Goal: Task Accomplishment & Management: Use online tool/utility

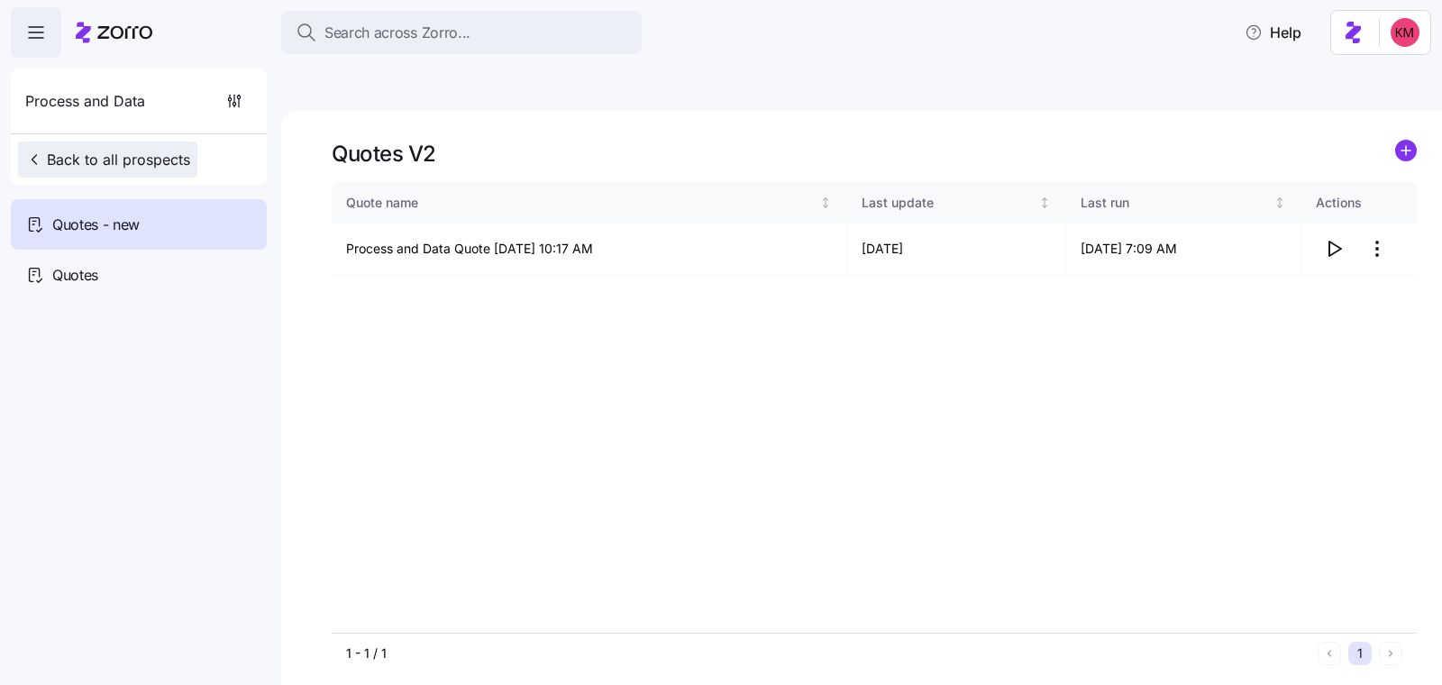
click at [94, 150] on span "Back to all prospects" at bounding box center [107, 160] width 165 height 22
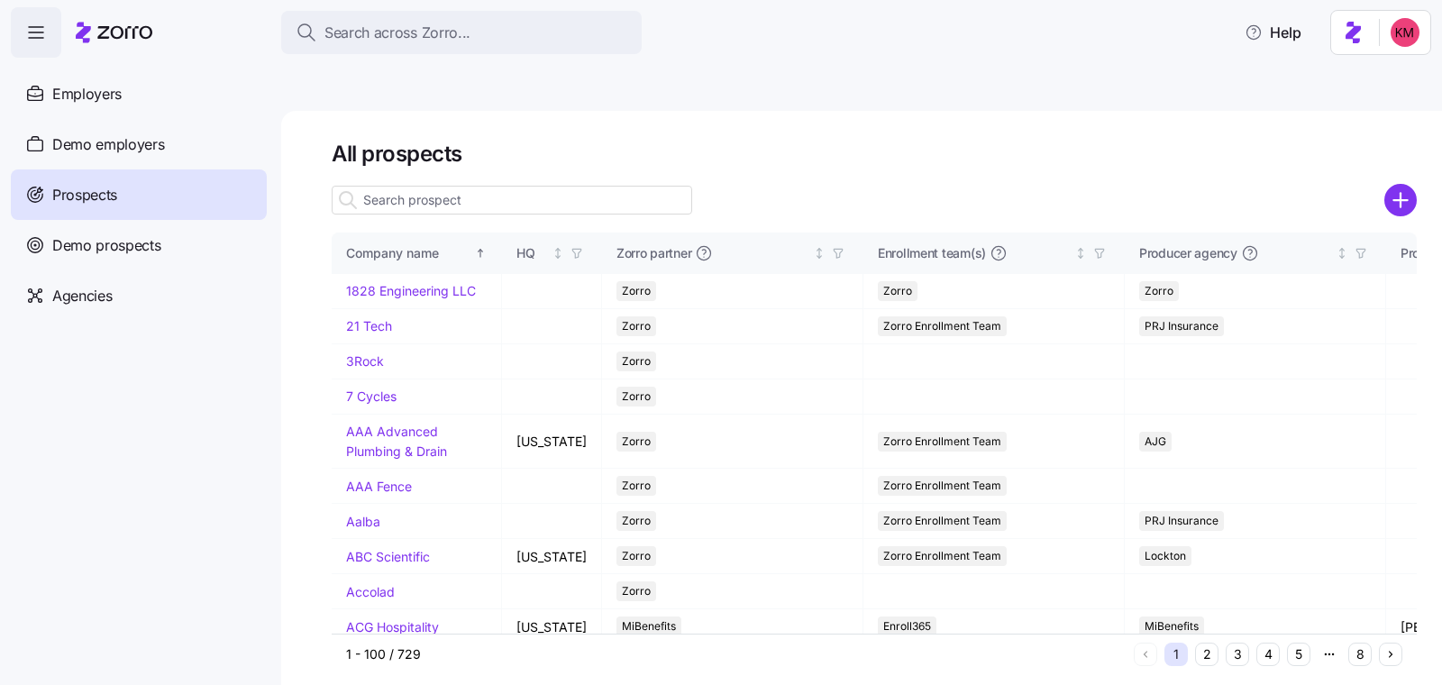
click at [550, 182] on div at bounding box center [512, 200] width 360 height 36
click at [546, 186] on input at bounding box center [512, 200] width 360 height 29
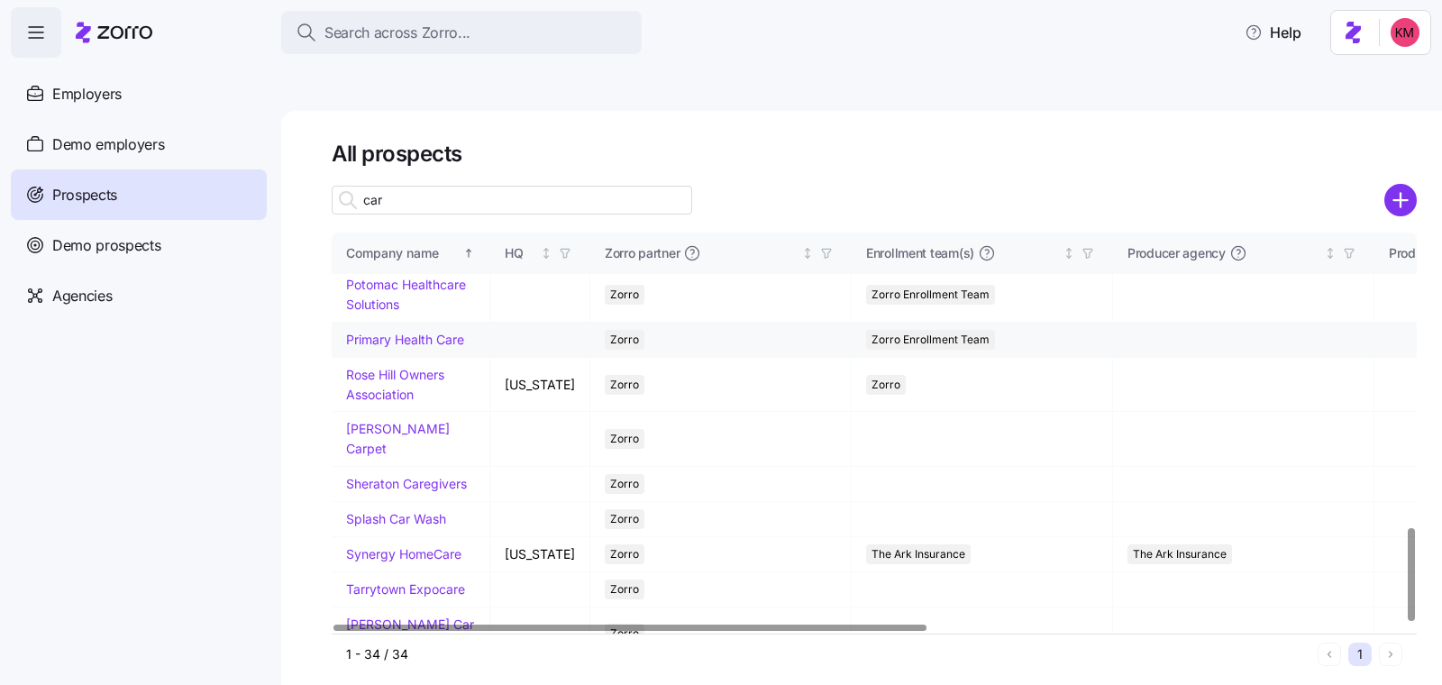
scroll to position [1267, 0]
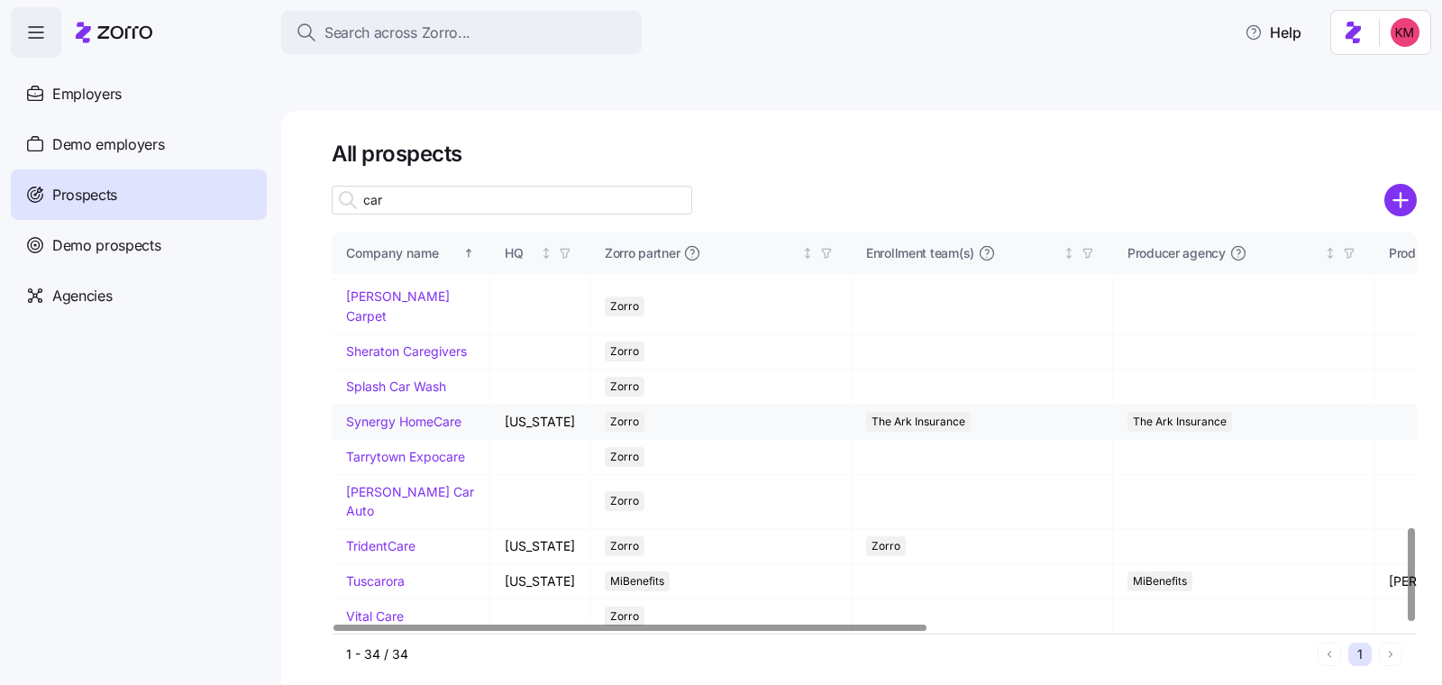
type input "car"
click at [411, 484] on link "Tommy Car Auto" at bounding box center [410, 501] width 128 height 35
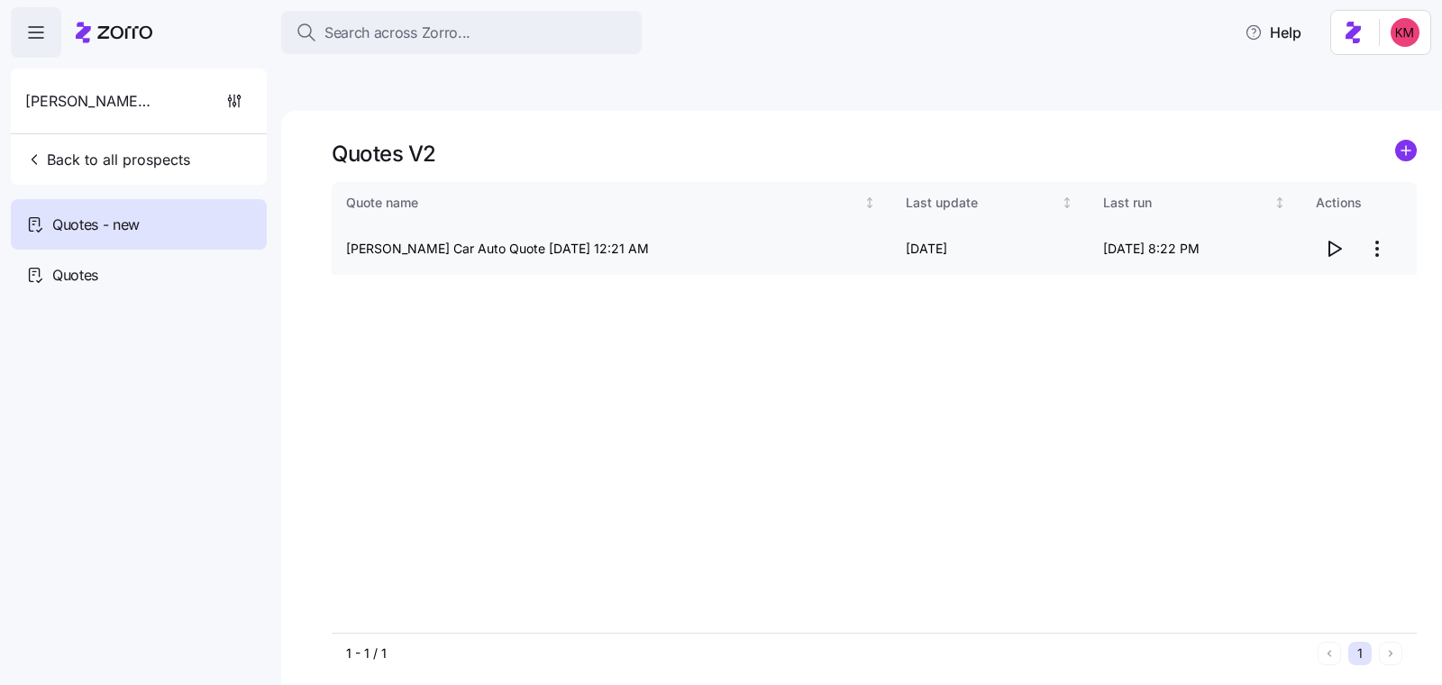
click at [1342, 232] on span "button" at bounding box center [1334, 249] width 34 height 34
click at [108, 161] on span "Back to all prospects" at bounding box center [107, 160] width 165 height 22
click at [196, 163] on div "Tommy Car Auto Back to all prospects" at bounding box center [139, 126] width 256 height 116
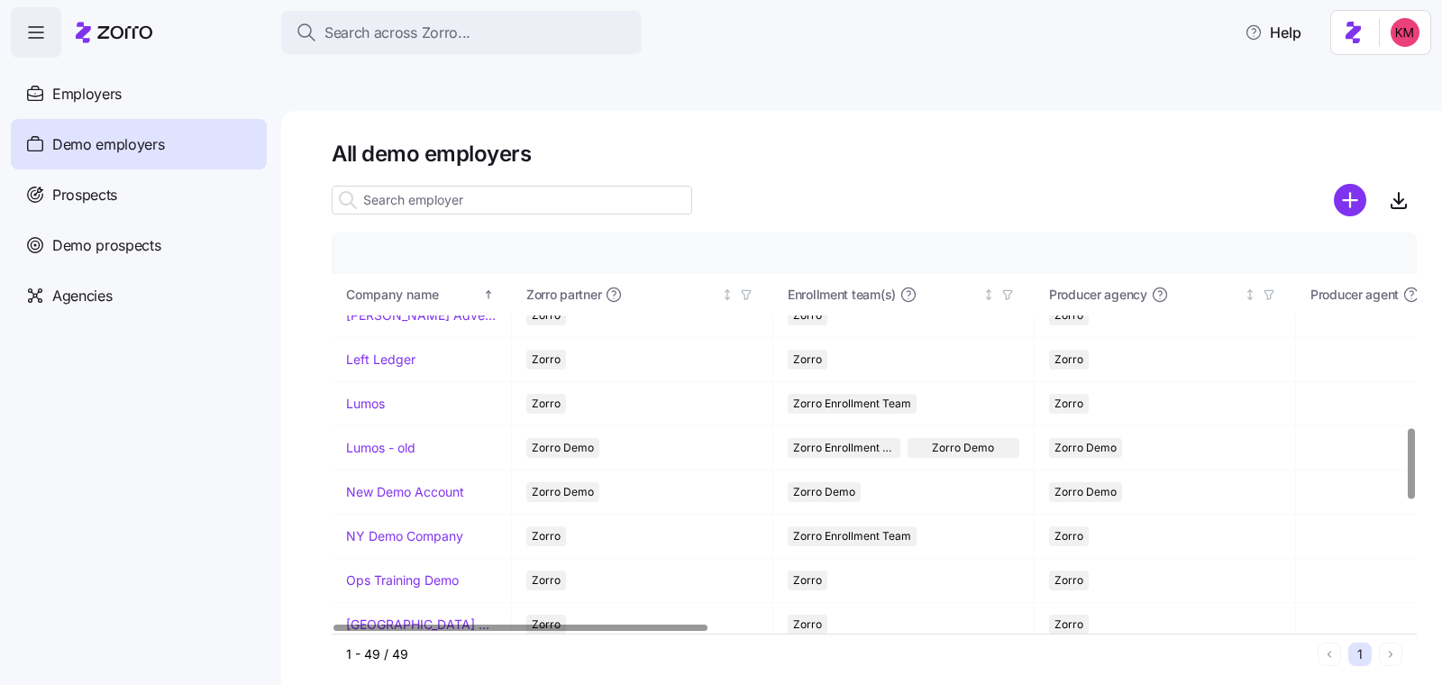
scroll to position [1118, 0]
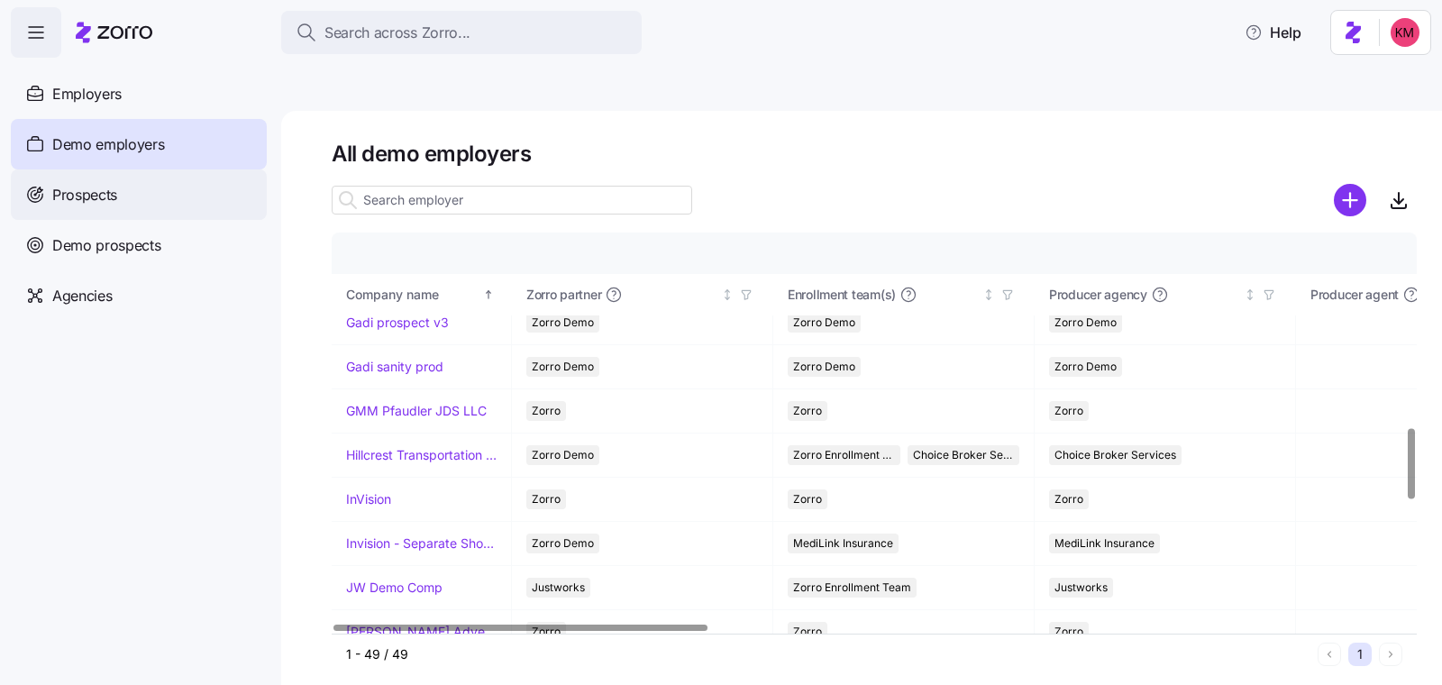
click at [114, 186] on span "Prospects" at bounding box center [84, 195] width 65 height 23
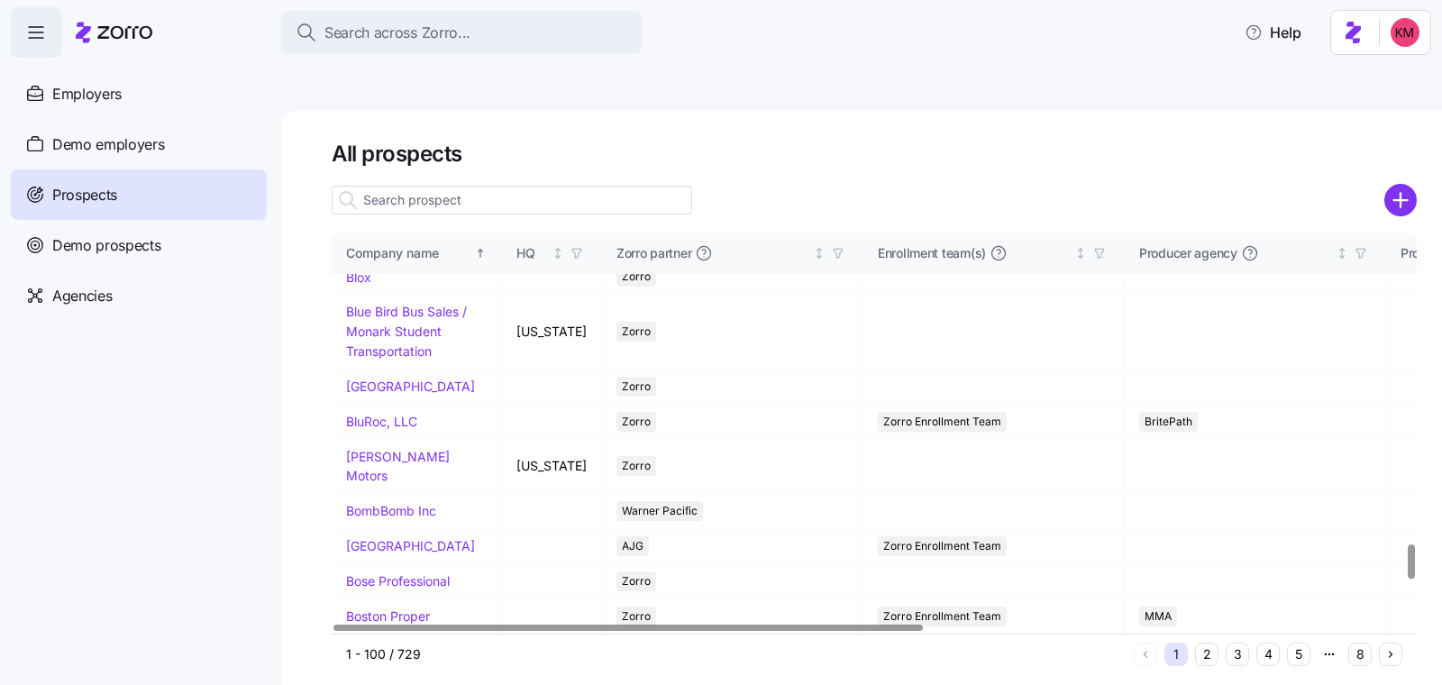
scroll to position [4125, 0]
click at [1204, 633] on div "1 - 100 / 729 1 2 3 4 5 8" at bounding box center [874, 653] width 1085 height 41
click at [1205, 643] on button "2" at bounding box center [1206, 654] width 23 height 23
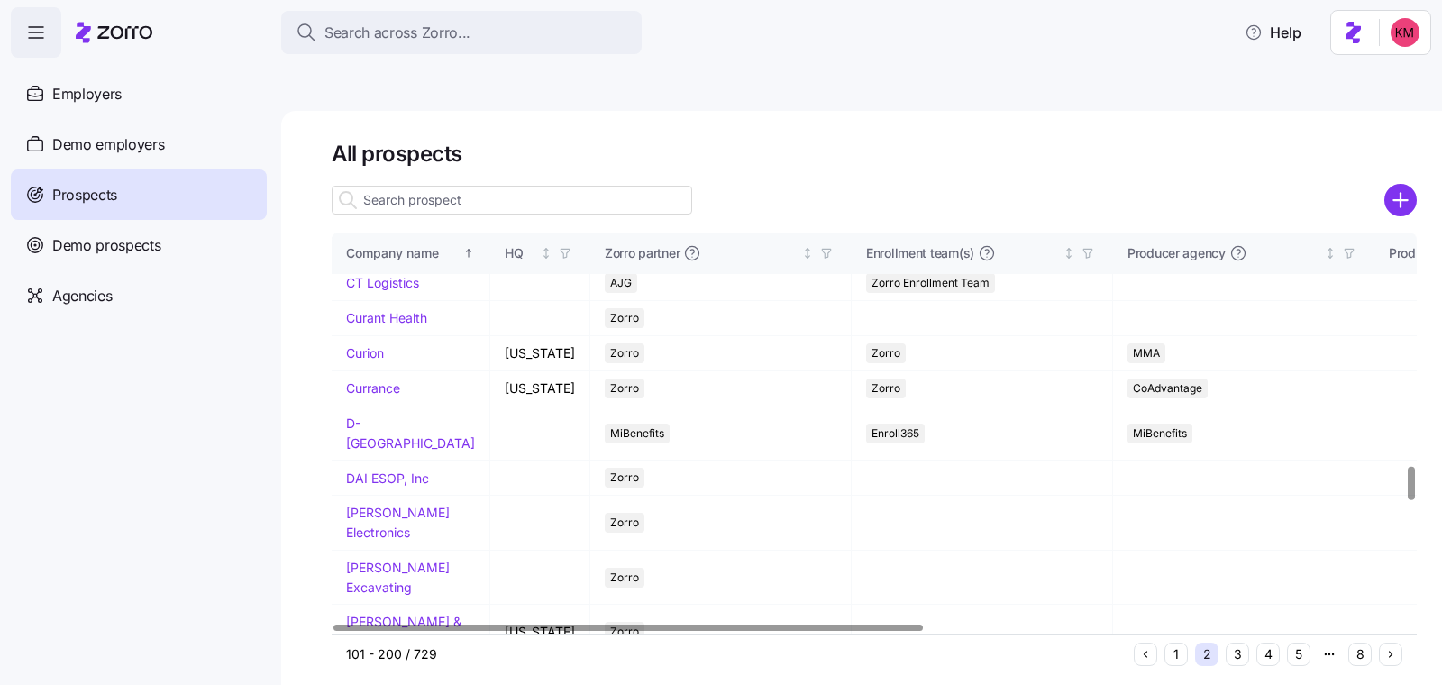
scroll to position [4278, 0]
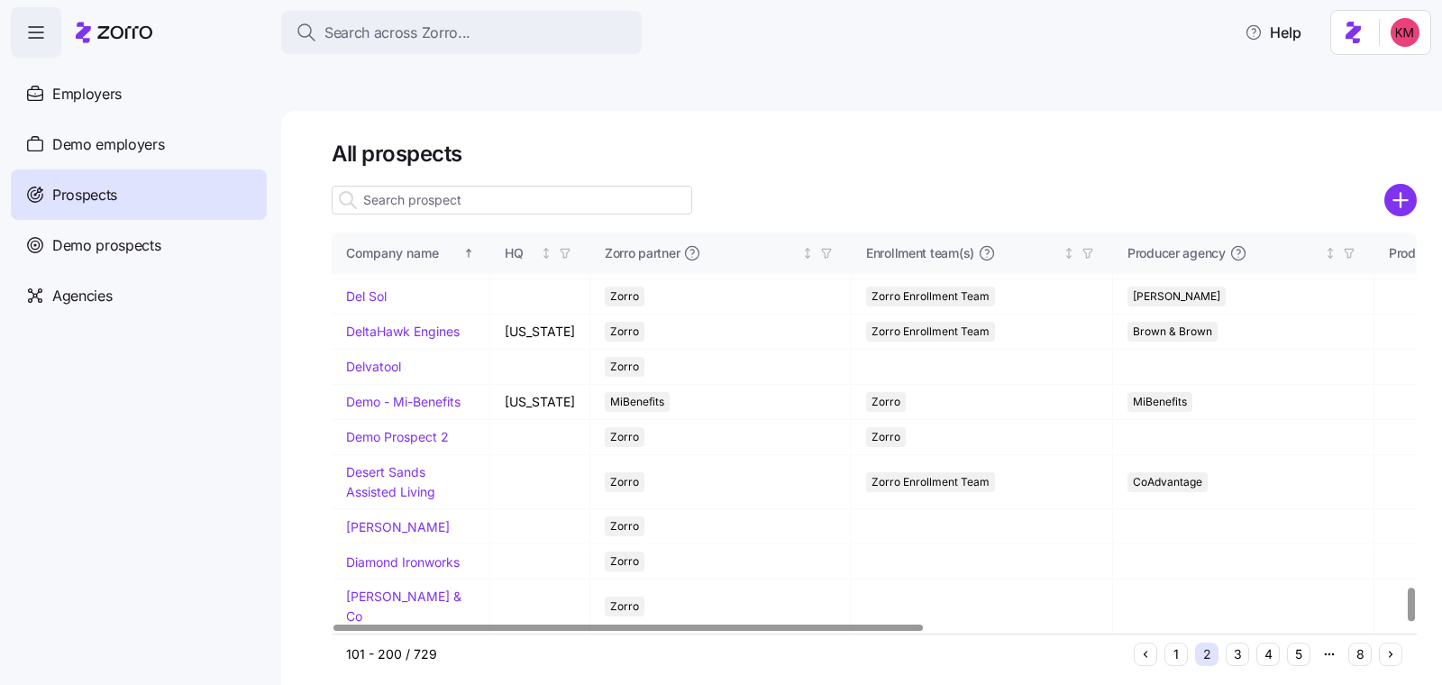
click at [1220, 643] on div "1 2 3 4 5 8" at bounding box center [1268, 654] width 269 height 23
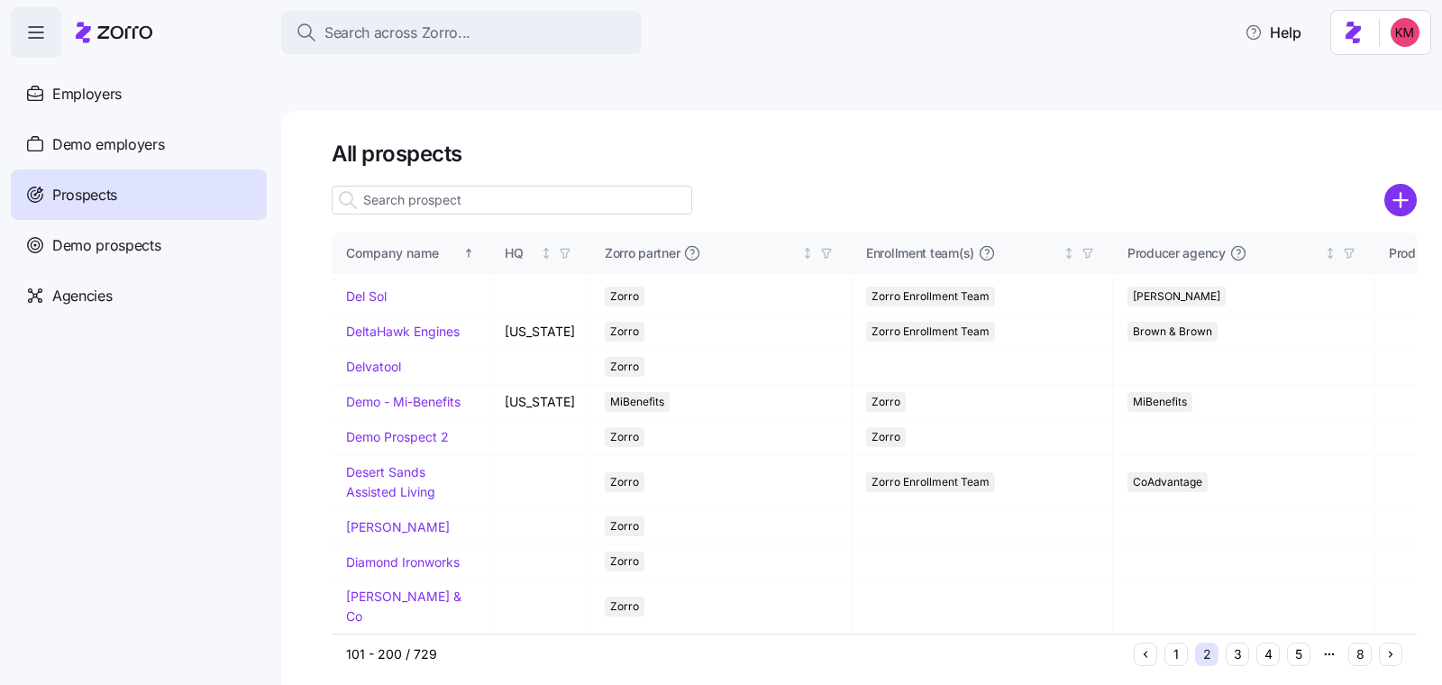
click at [1230, 643] on button "3" at bounding box center [1237, 654] width 23 height 23
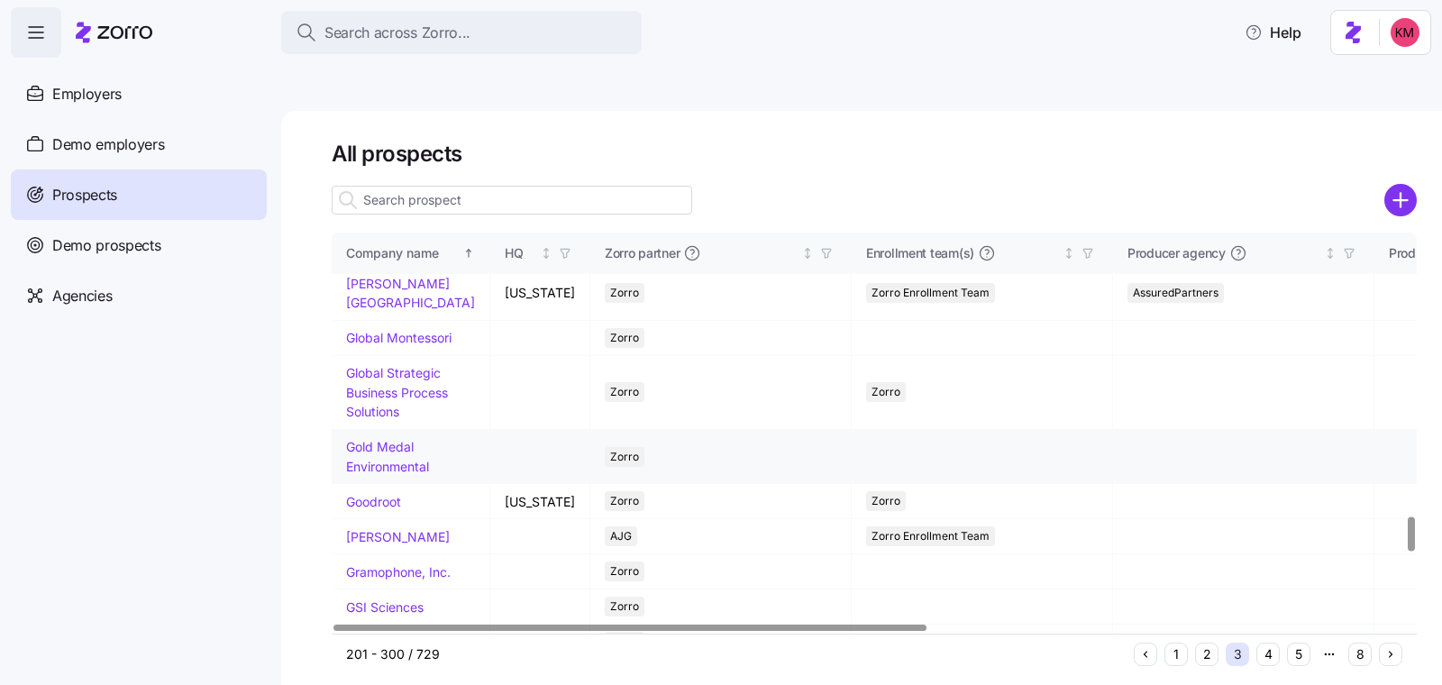
scroll to position [4162, 0]
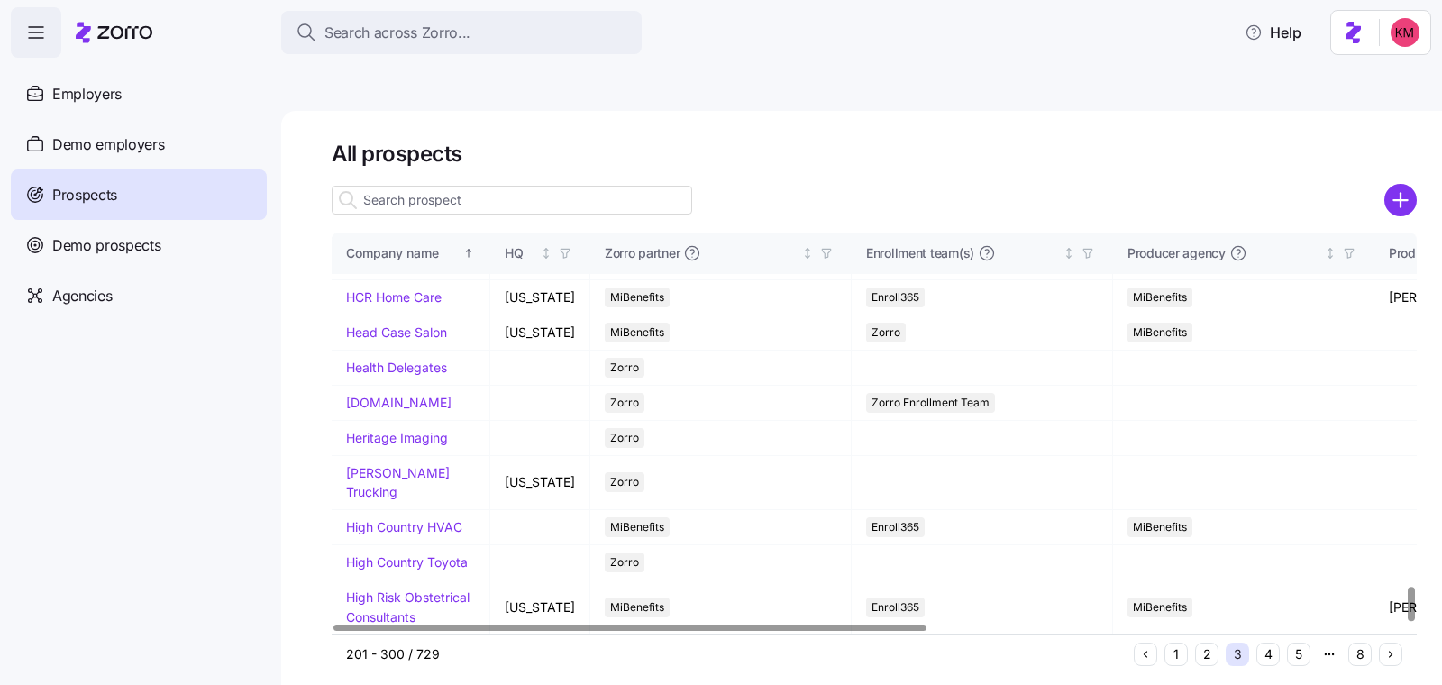
click at [1267, 643] on button "4" at bounding box center [1267, 654] width 23 height 23
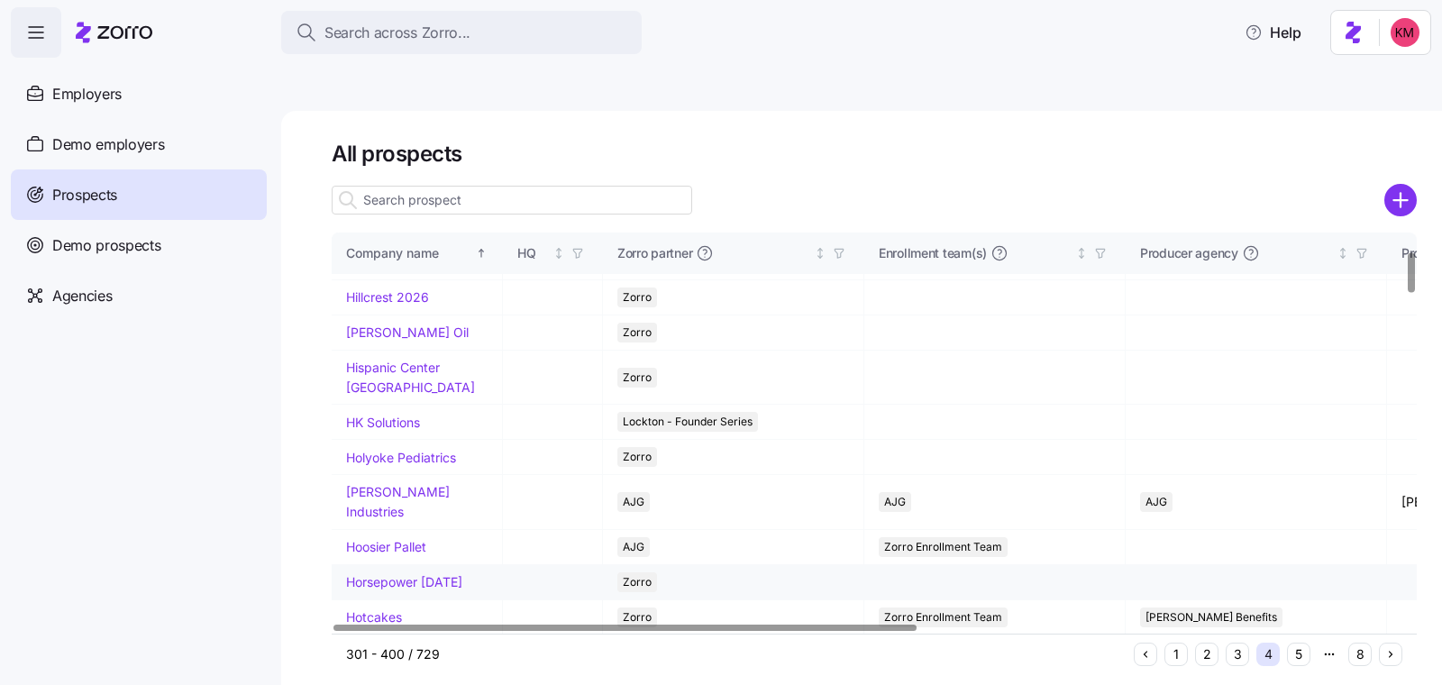
scroll to position [190, 0]
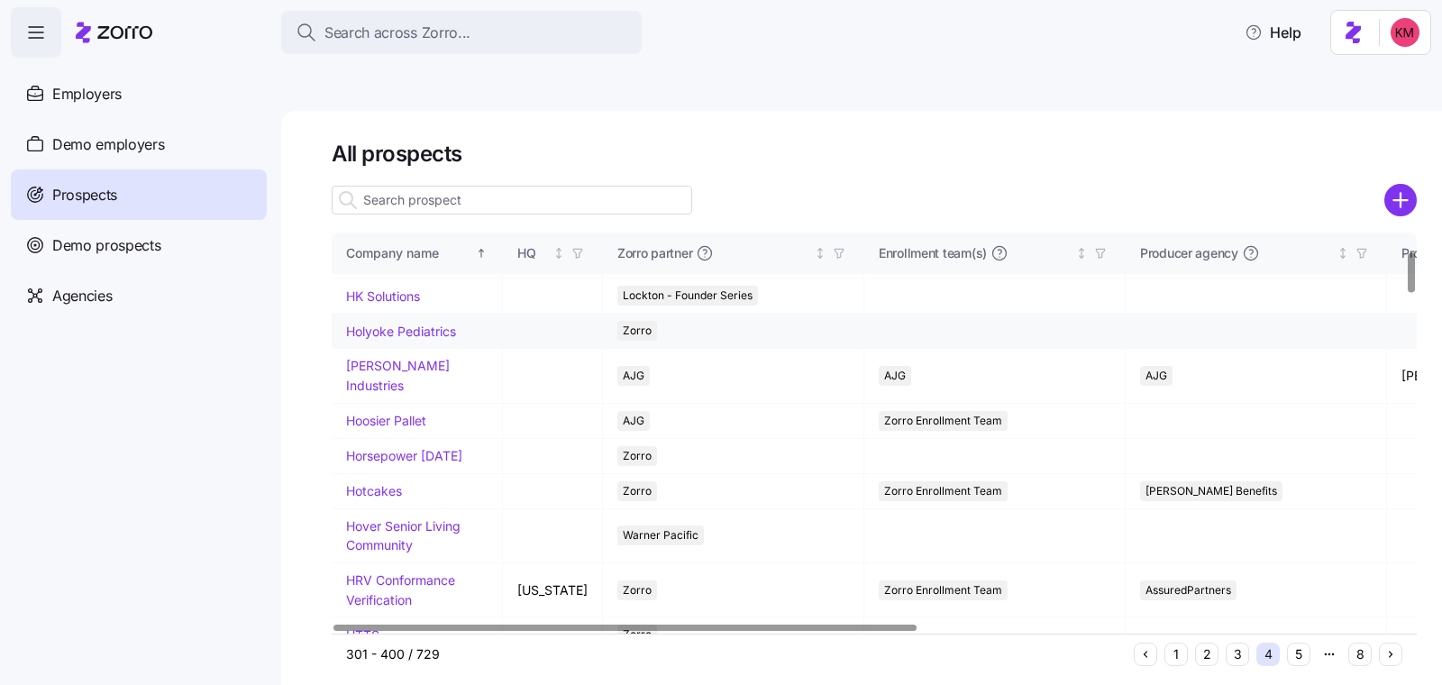
click at [397, 324] on link "Holyoke Pediatrics" at bounding box center [401, 331] width 110 height 15
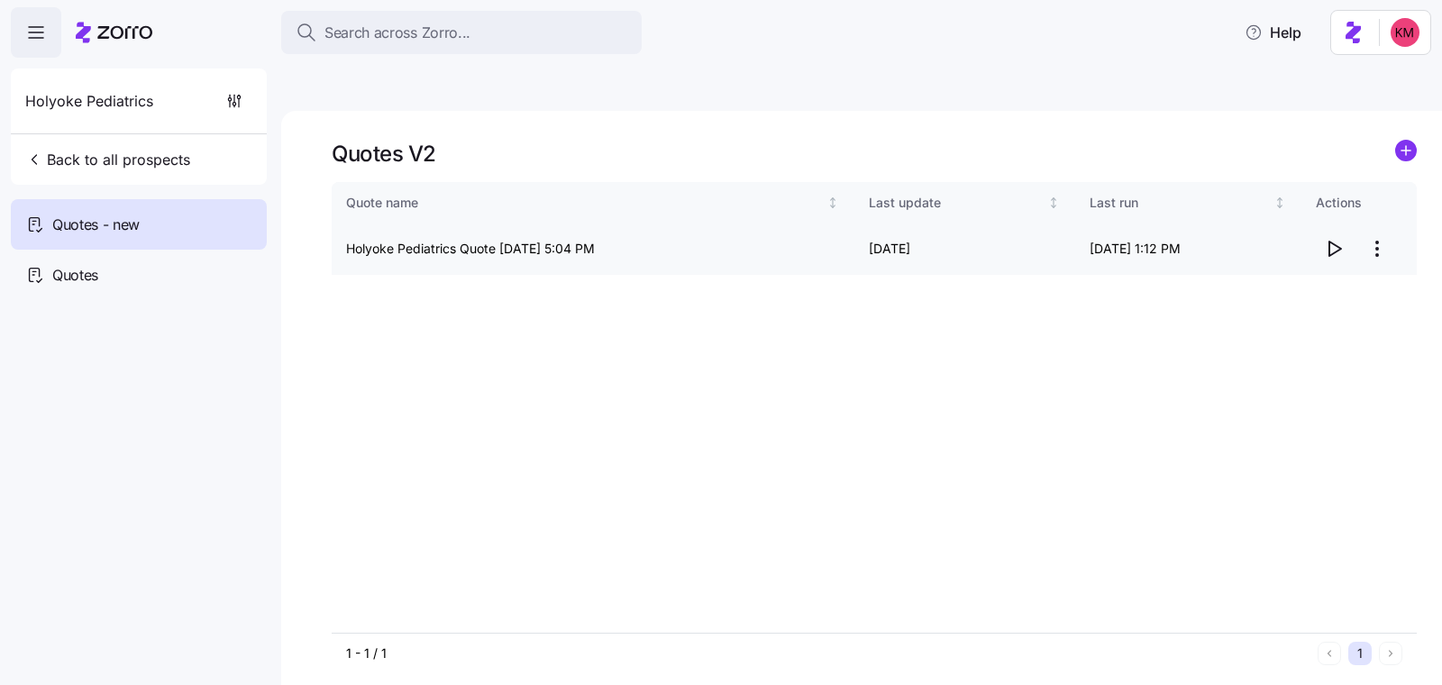
click at [1340, 238] on icon "button" at bounding box center [1334, 249] width 22 height 22
click at [1376, 209] on html "Search across Zorro... Help Holyoke Pediatrics Back to all prospects Quotes - n…" at bounding box center [721, 427] width 1442 height 855
click at [1347, 245] on div "Edit quote" at bounding box center [1305, 250] width 166 height 29
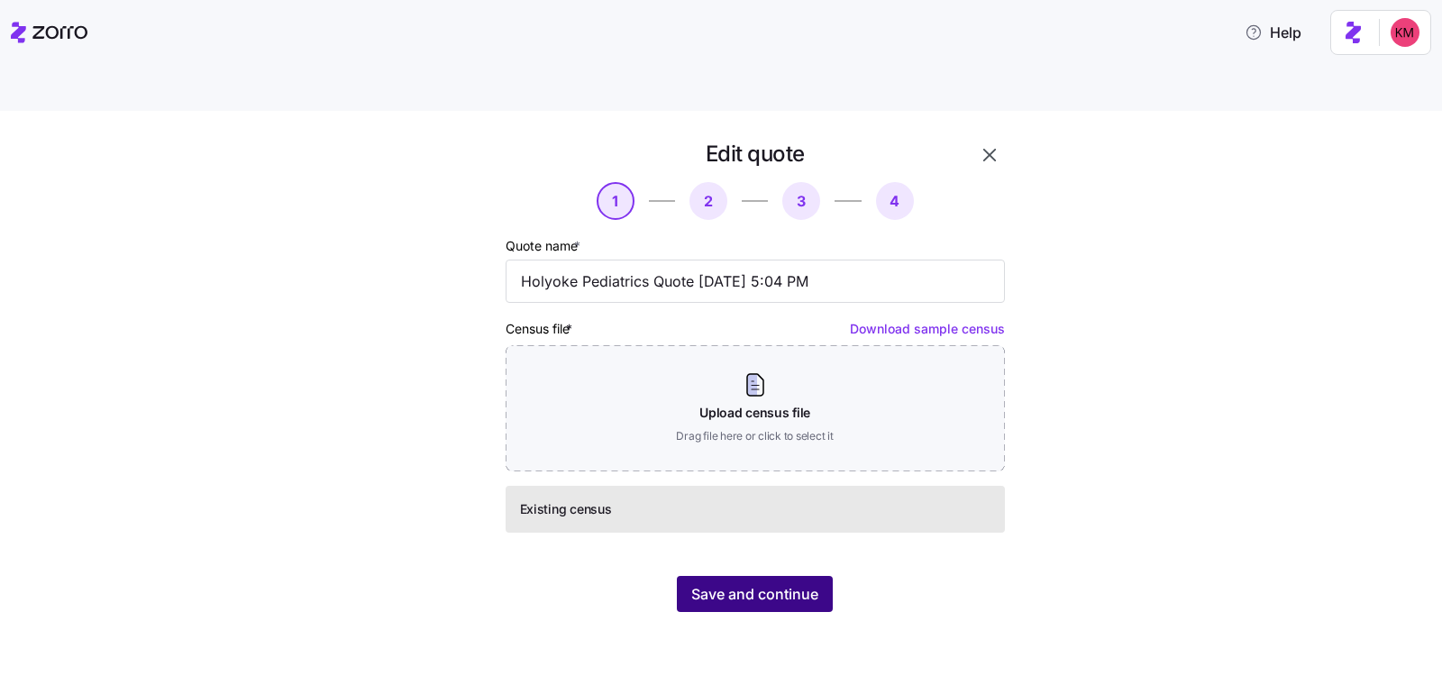
click at [732, 583] on span "Save and continue" at bounding box center [754, 594] width 127 height 22
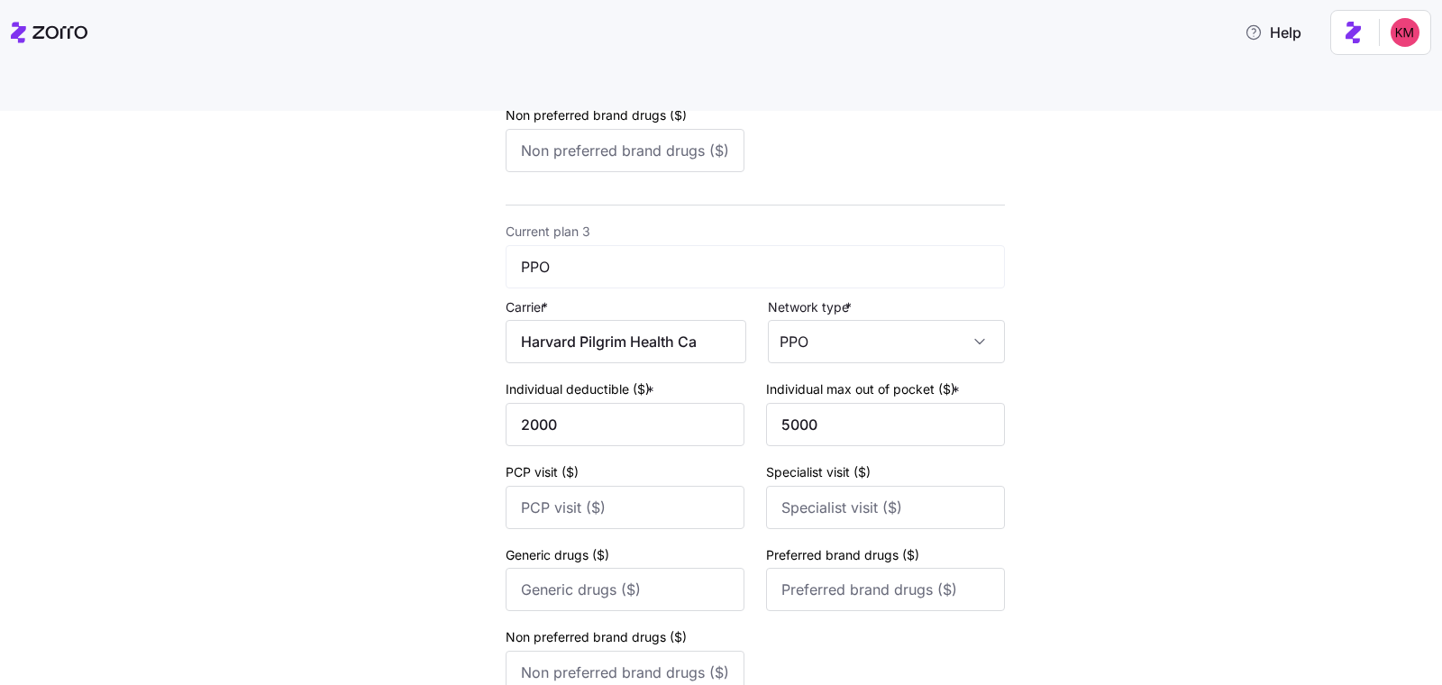
scroll to position [1246, 0]
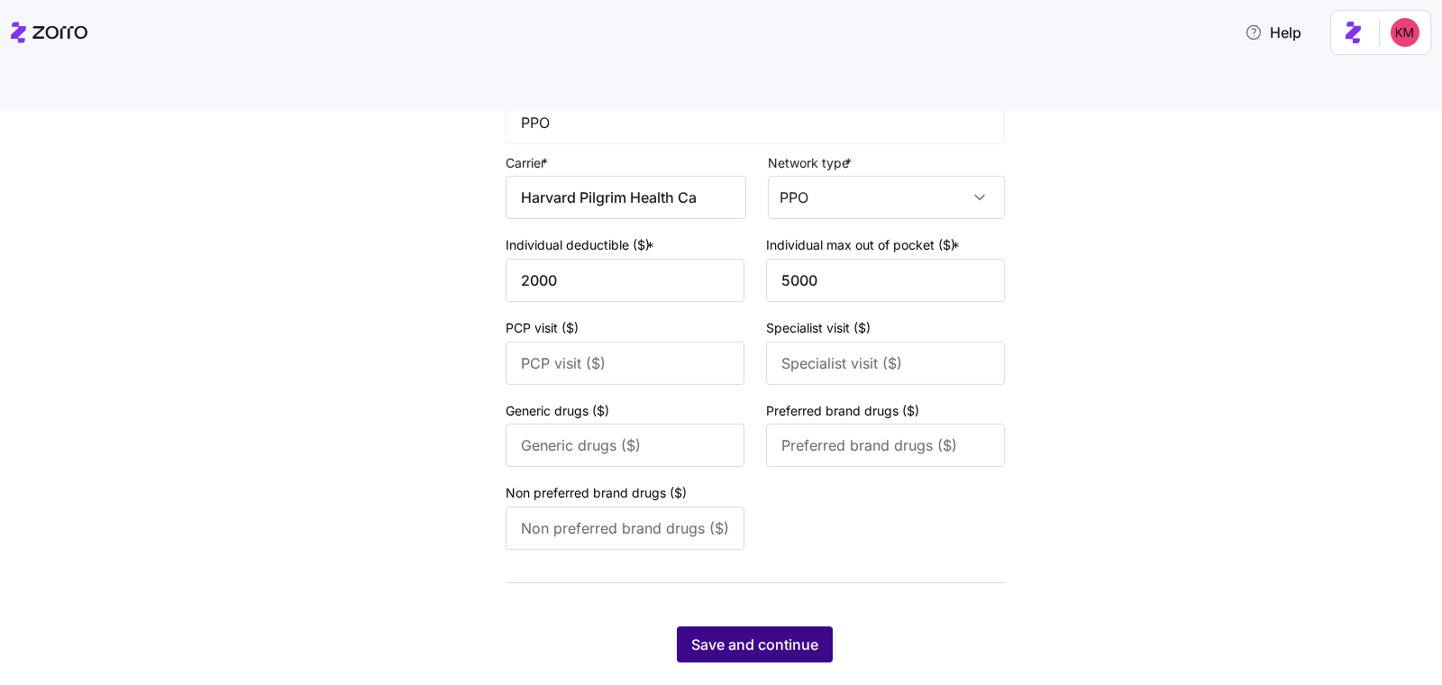
click at [706, 633] on span "Save and continue" at bounding box center [754, 644] width 127 height 22
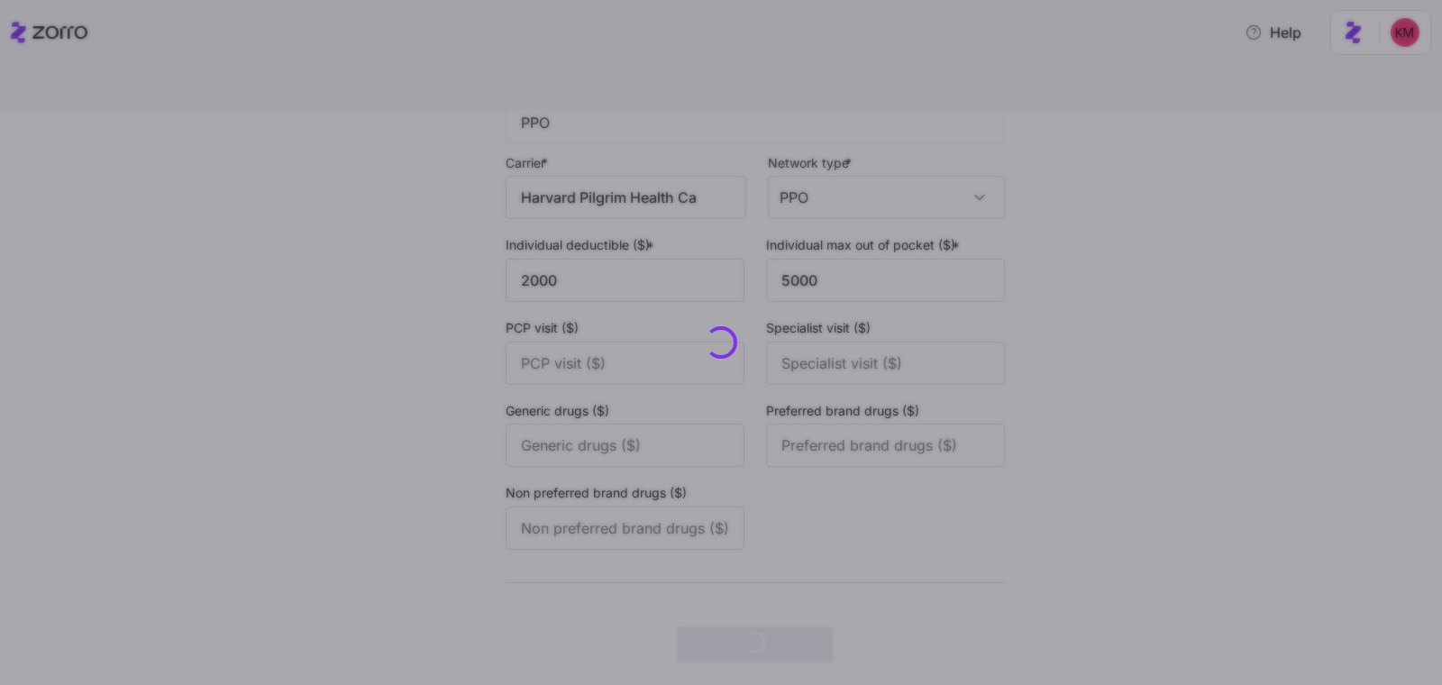
scroll to position [0, 0]
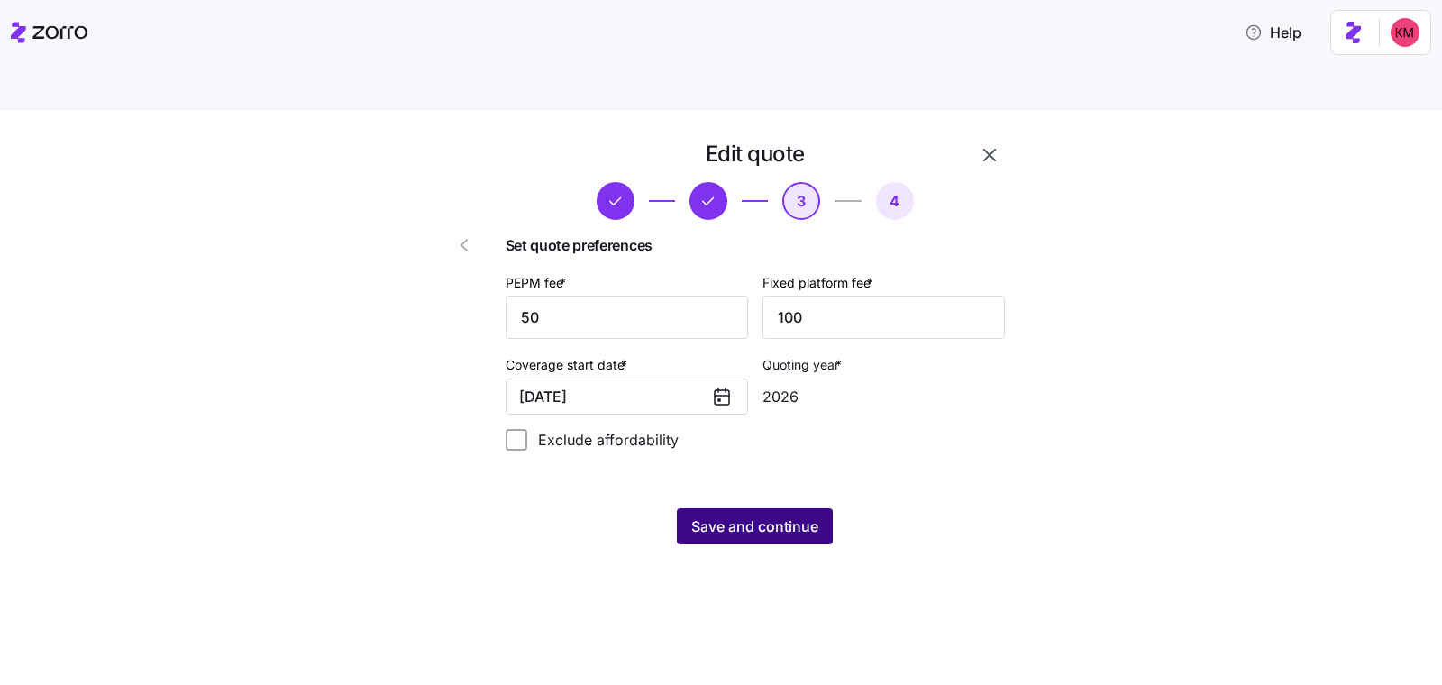
click at [752, 515] on span "Save and continue" at bounding box center [754, 526] width 127 height 22
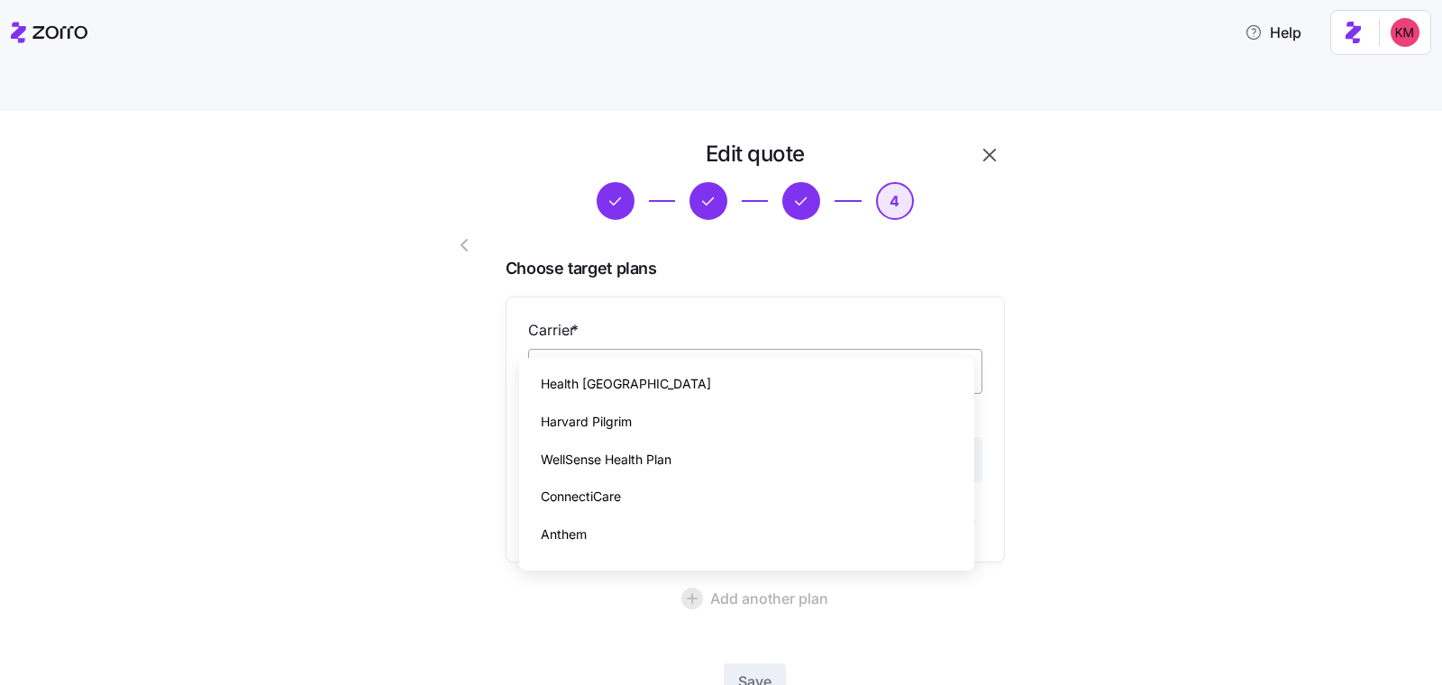
click at [571, 349] on input "Carrier *" at bounding box center [755, 371] width 454 height 45
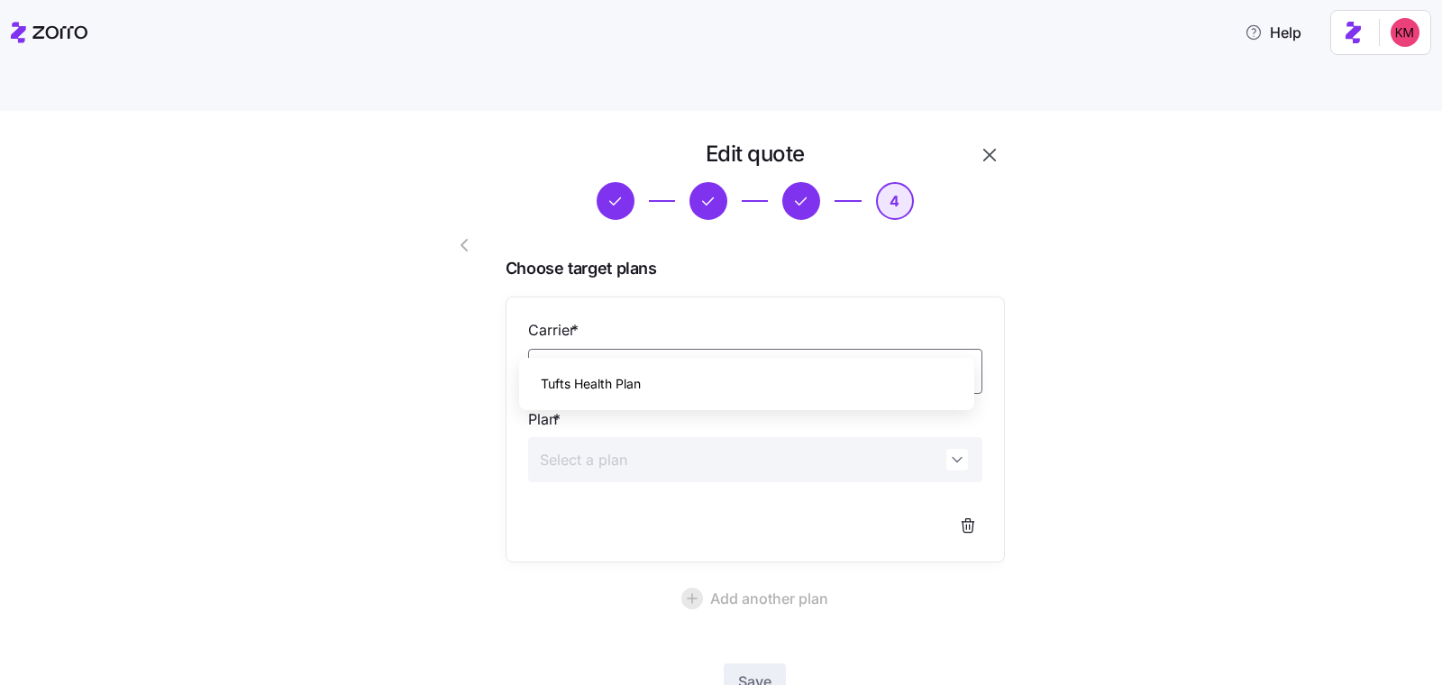
click at [558, 377] on span "Tufts Health Plan" at bounding box center [591, 384] width 100 height 20
type input "Tufts Health Plan"
click at [568, 437] on input "Plan *" at bounding box center [755, 459] width 454 height 45
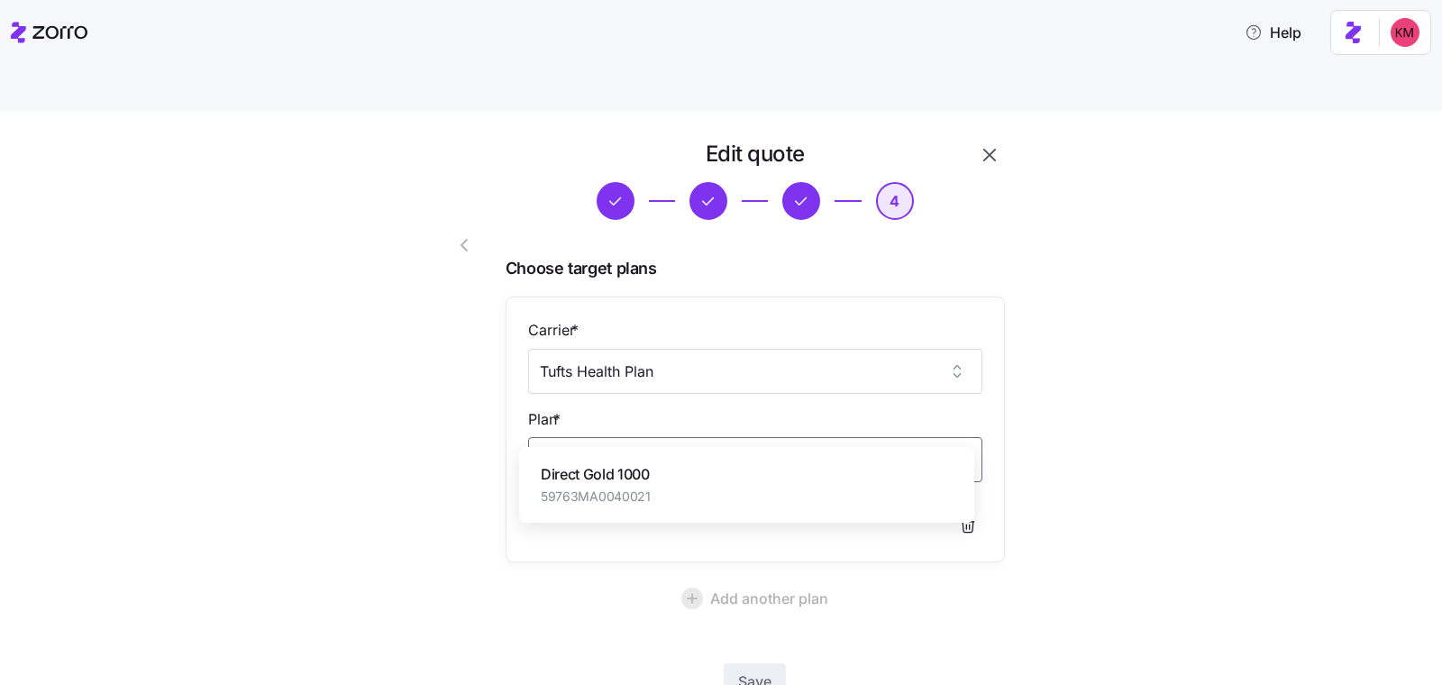
click at [592, 488] on span "59763MA0040021" at bounding box center [596, 497] width 110 height 18
type input "Direct Gold 1000"
click at [744, 670] on span "Save" at bounding box center [754, 681] width 33 height 22
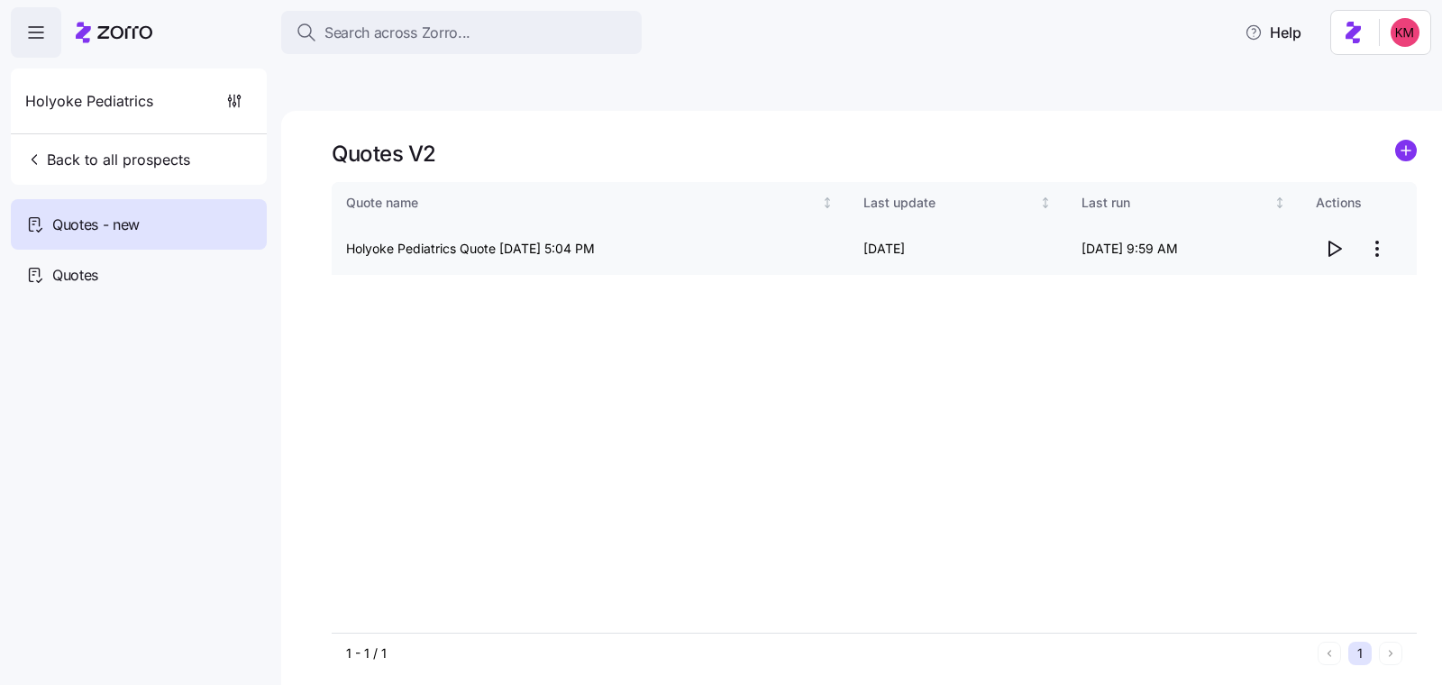
click at [1345, 232] on span "button" at bounding box center [1334, 249] width 34 height 34
click at [1386, 199] on html "Search across Zorro... Help Holyoke Pediatrics Back to all prospects Quotes - n…" at bounding box center [721, 427] width 1442 height 855
click at [1366, 240] on div "Edit quote" at bounding box center [1305, 250] width 166 height 29
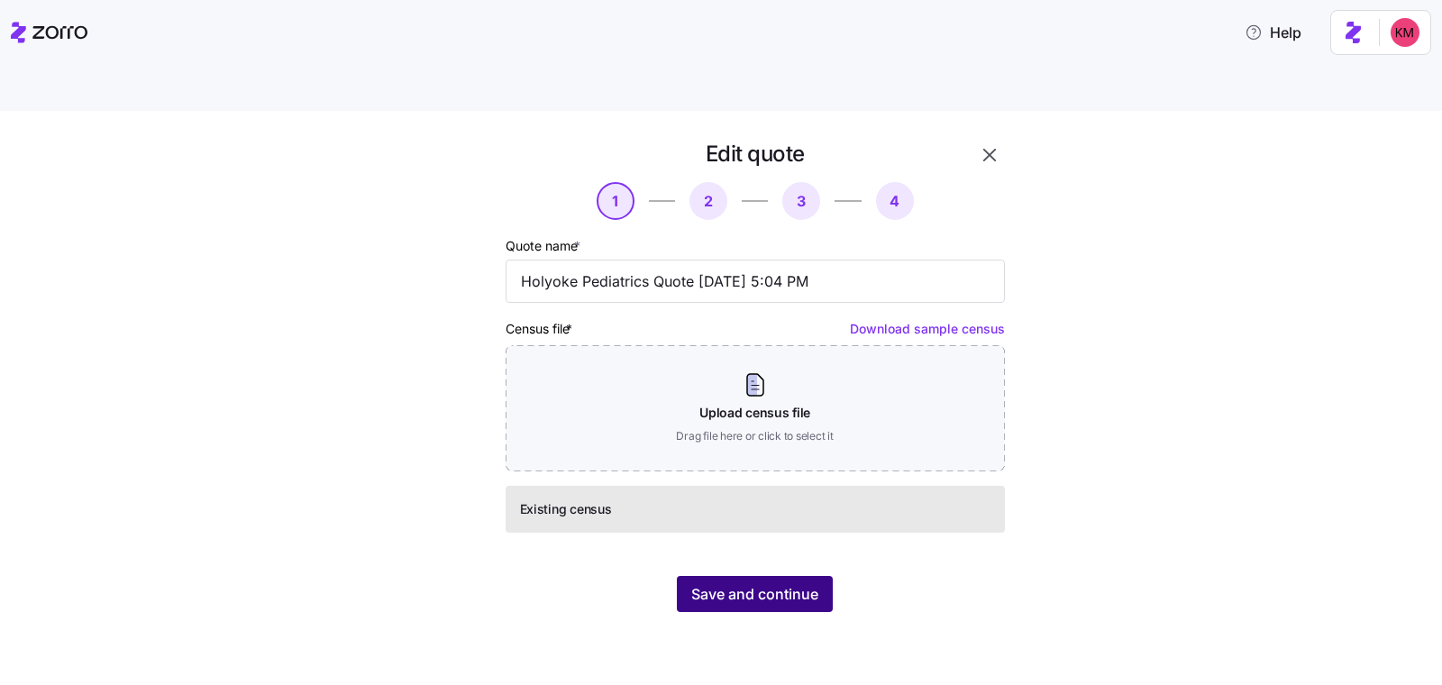
click at [771, 576] on button "Save and continue" at bounding box center [755, 594] width 156 height 36
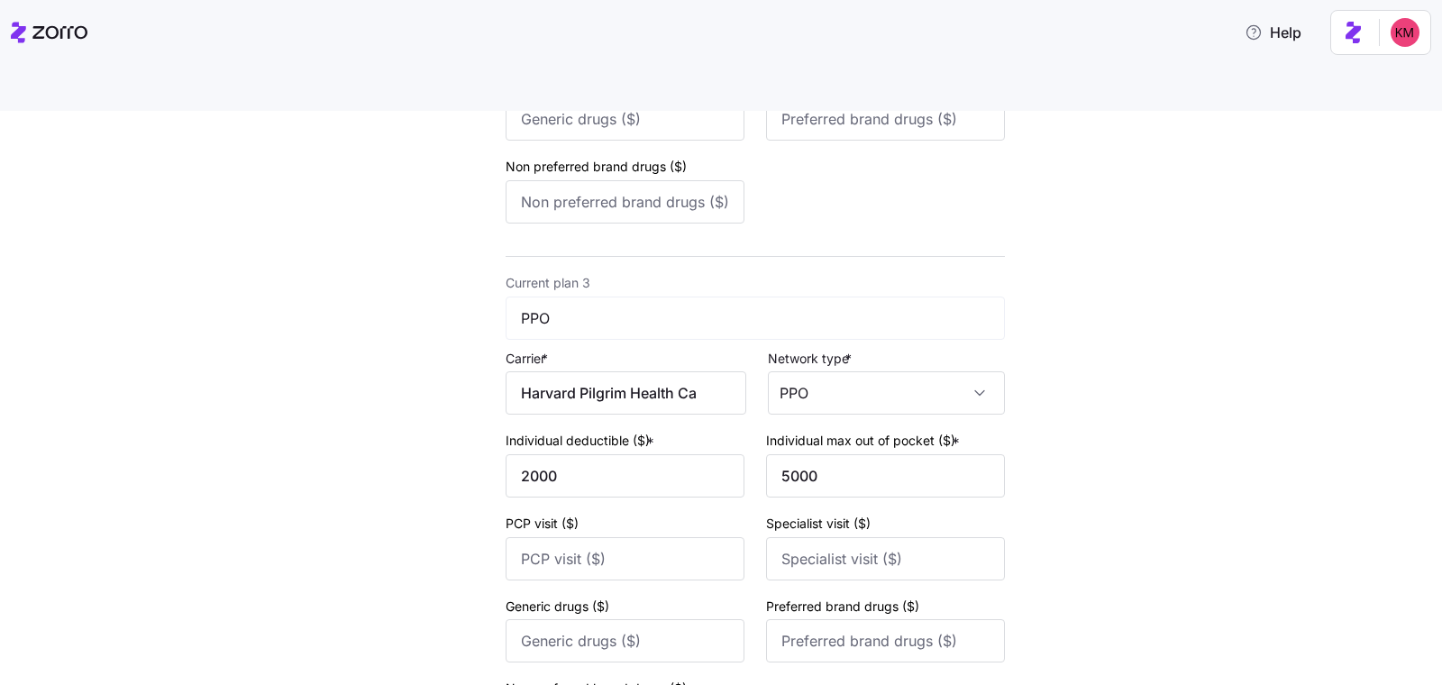
scroll to position [1246, 0]
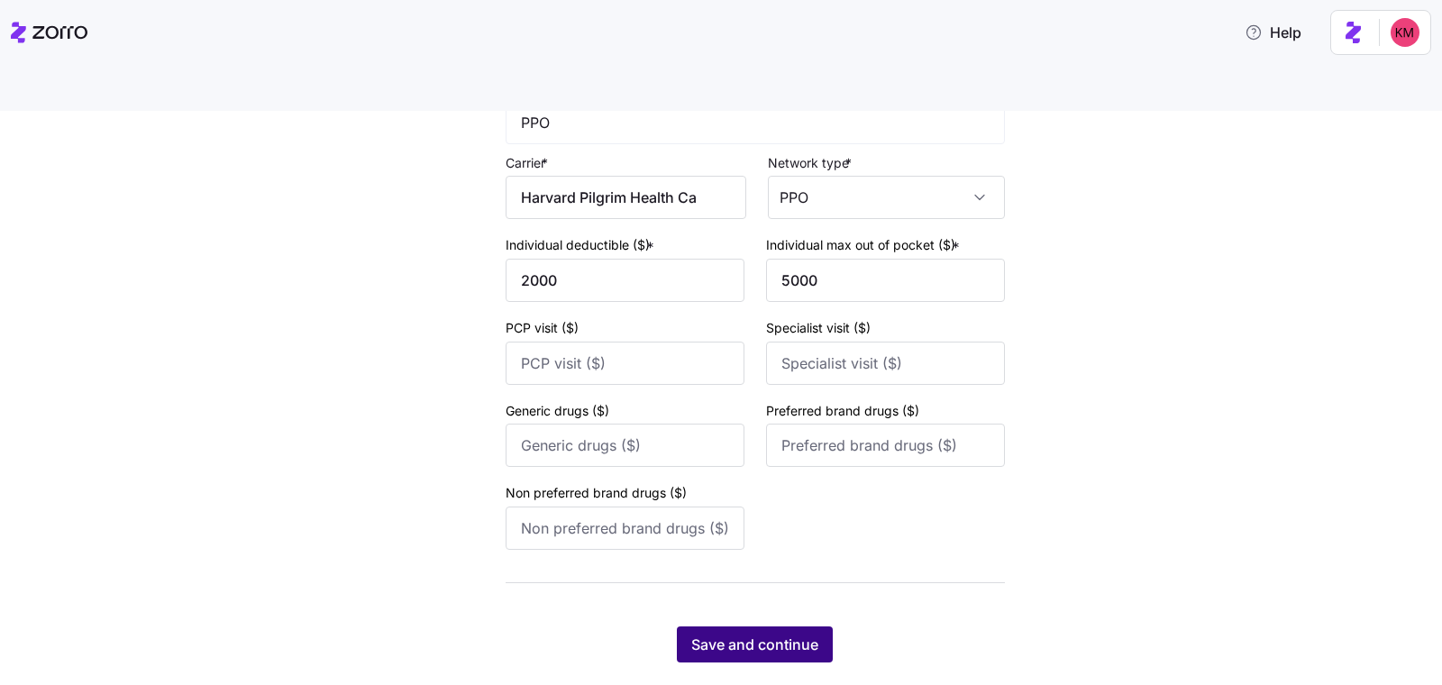
click at [782, 633] on span "Save and continue" at bounding box center [754, 644] width 127 height 22
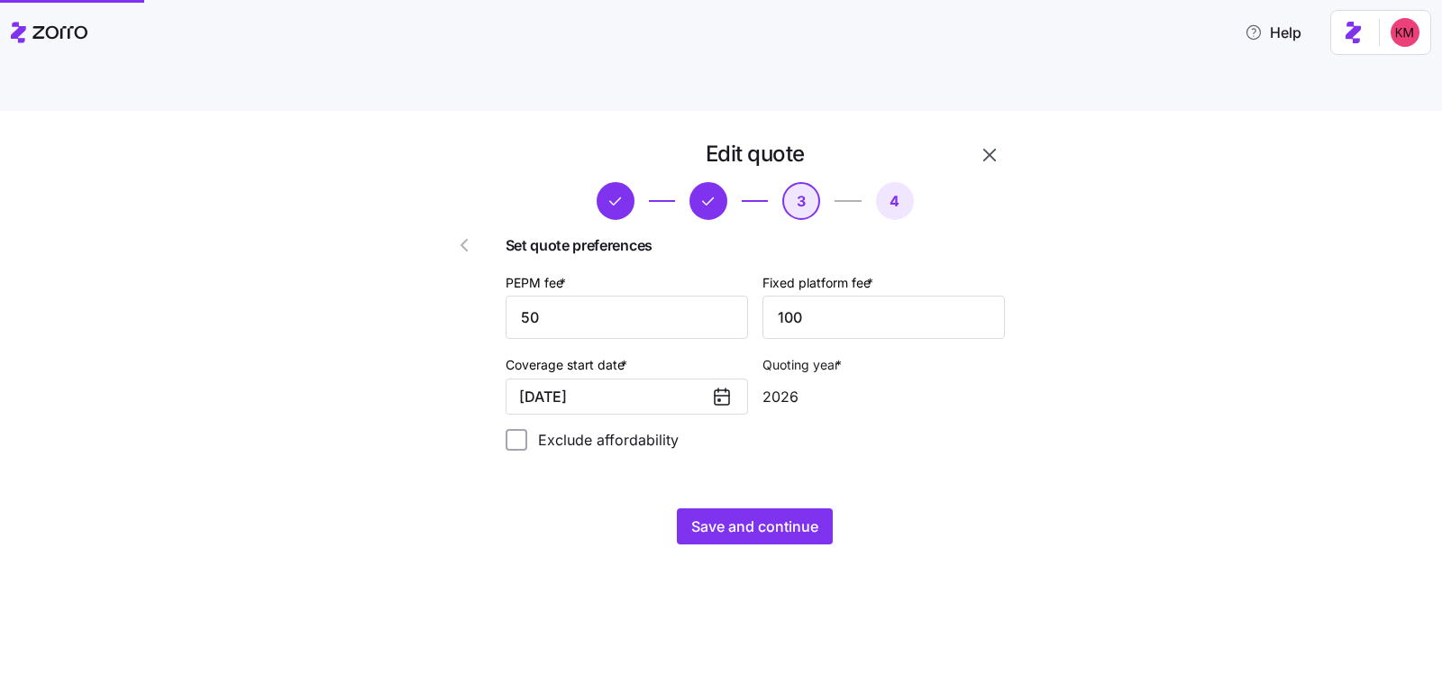
scroll to position [0, 0]
click at [785, 515] on span "Save and continue" at bounding box center [754, 526] width 127 height 22
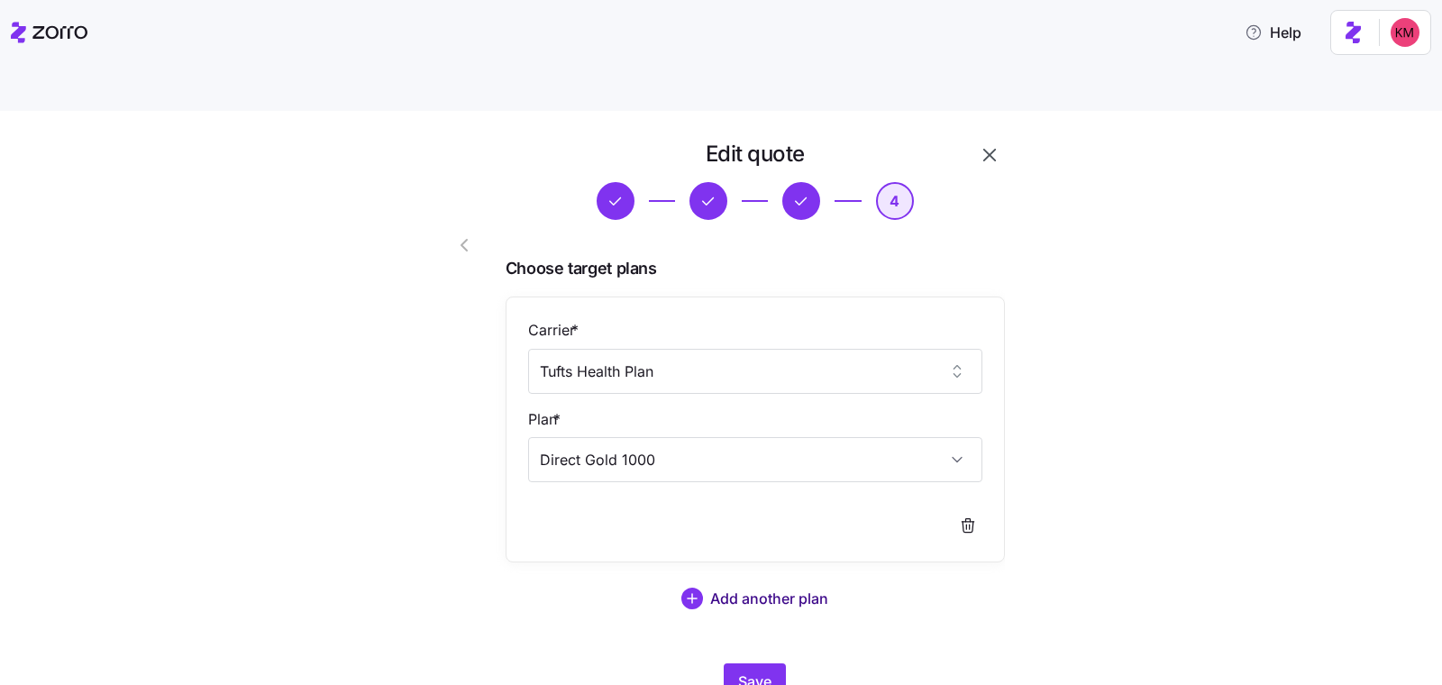
click at [734, 588] on span "Add another plan" at bounding box center [769, 599] width 118 height 22
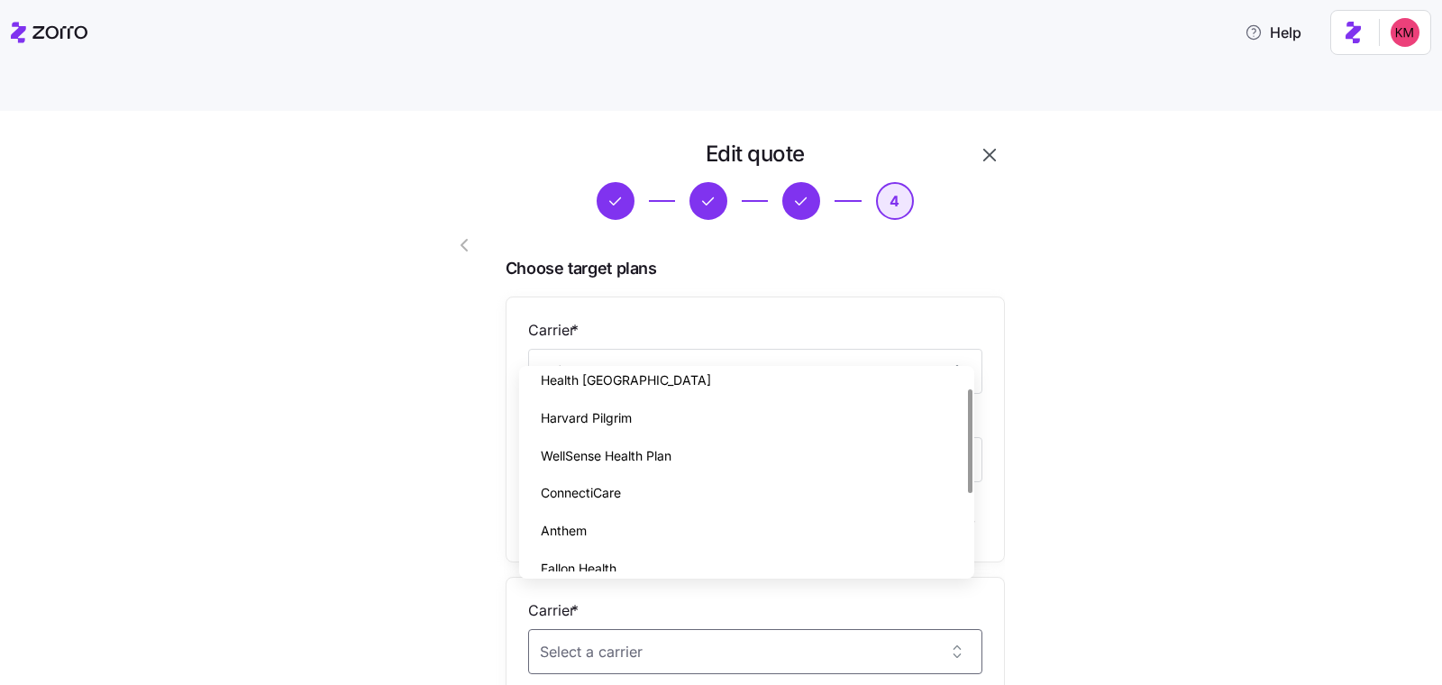
scroll to position [28, 0]
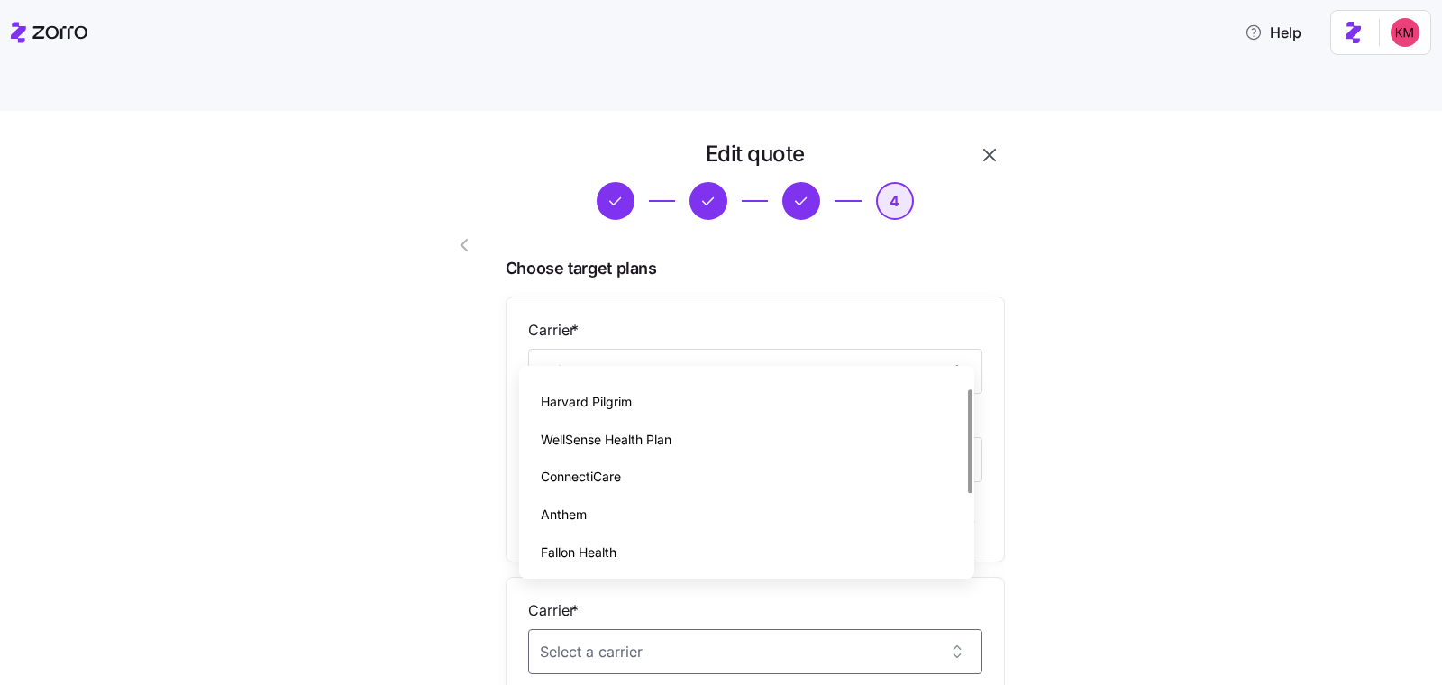
click at [1154, 585] on div "Edit quote 4 Choose target plans Carrier * Tufts Health Plan Plan * Direct Gold…" at bounding box center [733, 598] width 1366 height 916
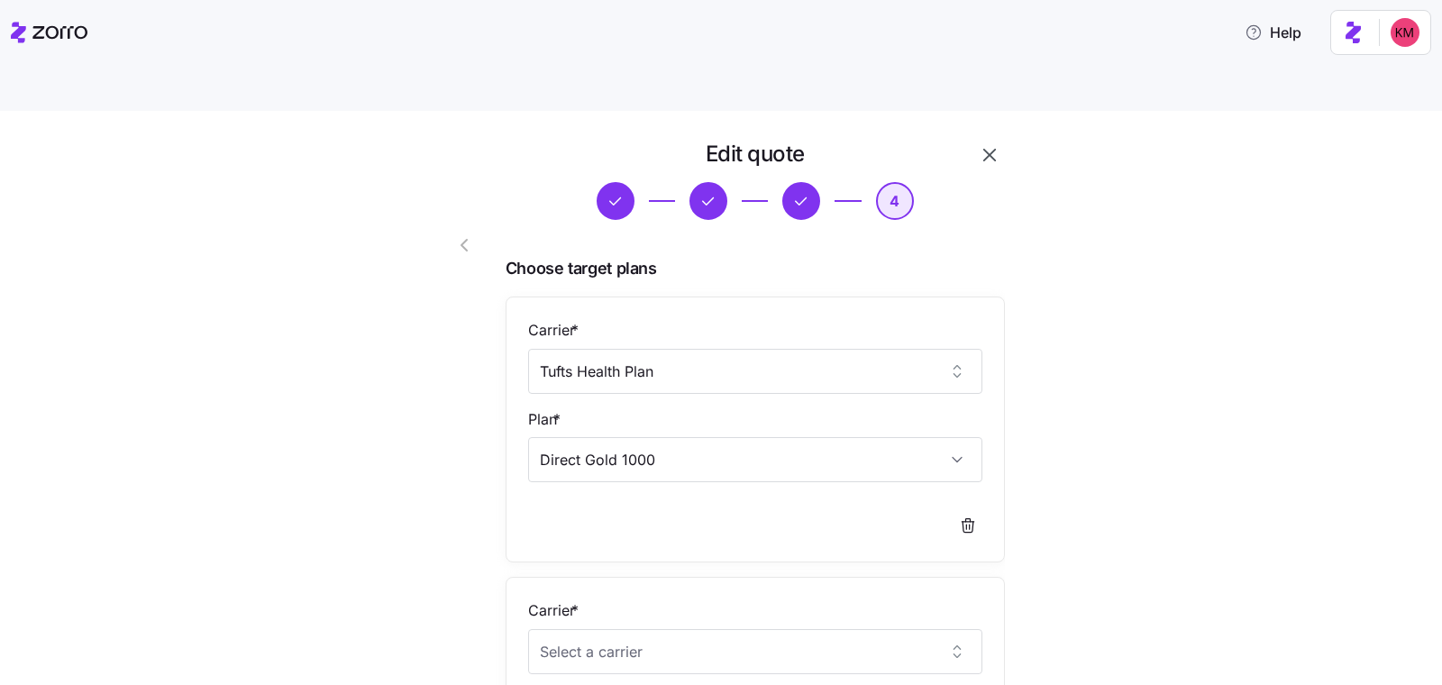
scroll to position [370, 0]
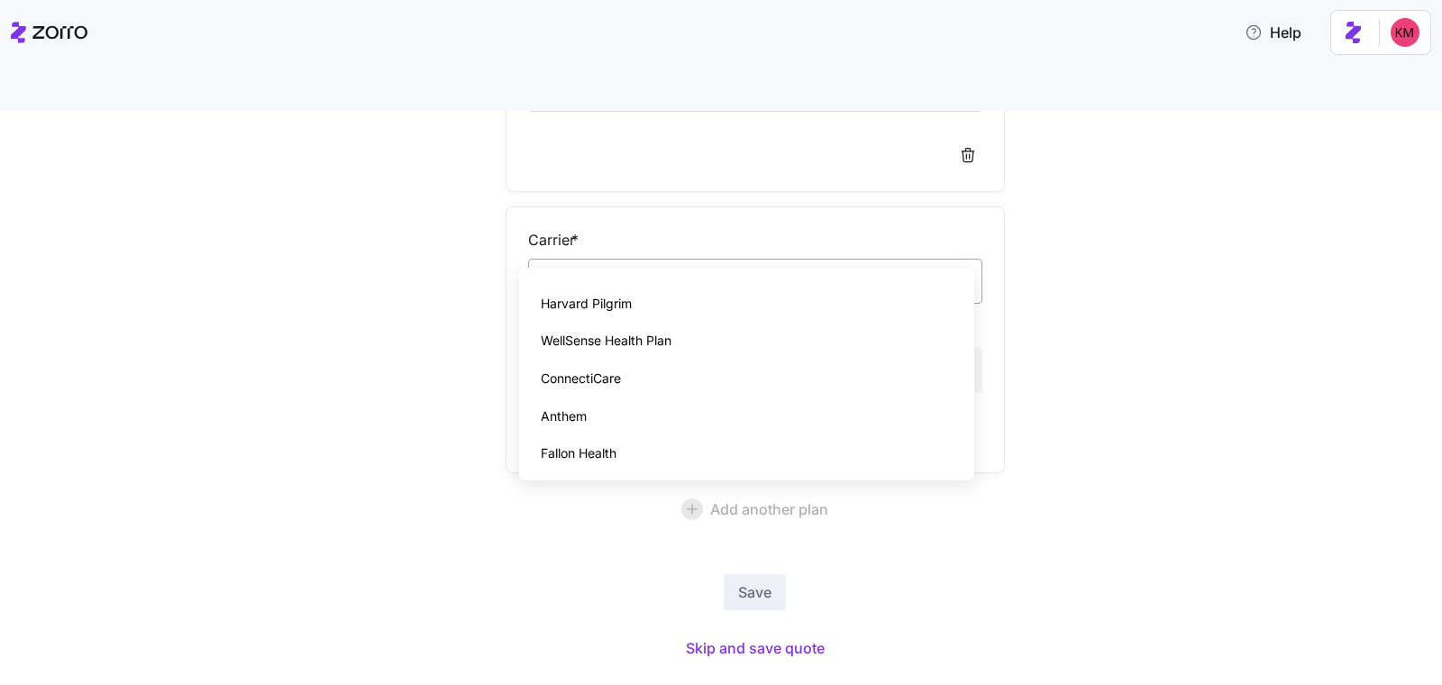
click at [726, 259] on input "Carrier *" at bounding box center [755, 281] width 454 height 45
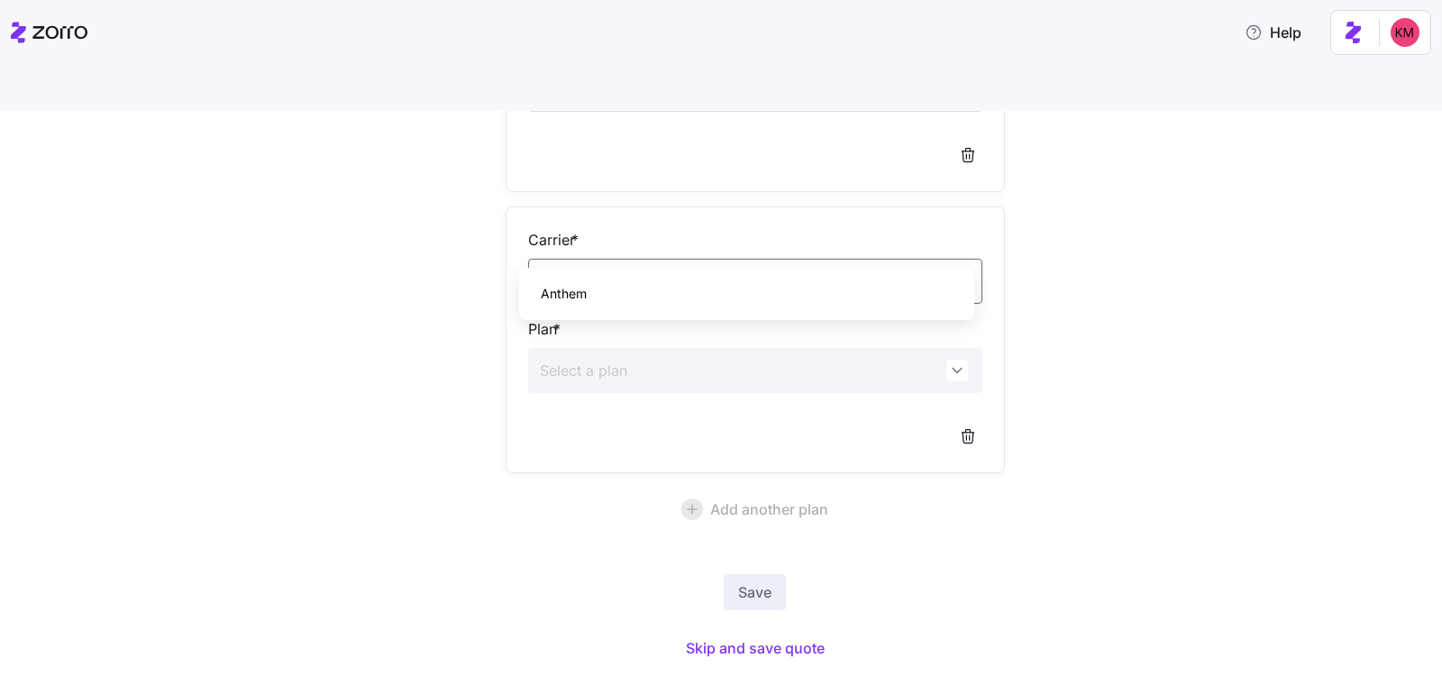
click at [594, 290] on div "Anthem" at bounding box center [746, 294] width 441 height 38
type input "Anthem"
click at [595, 348] on input "Plan *" at bounding box center [755, 370] width 454 height 45
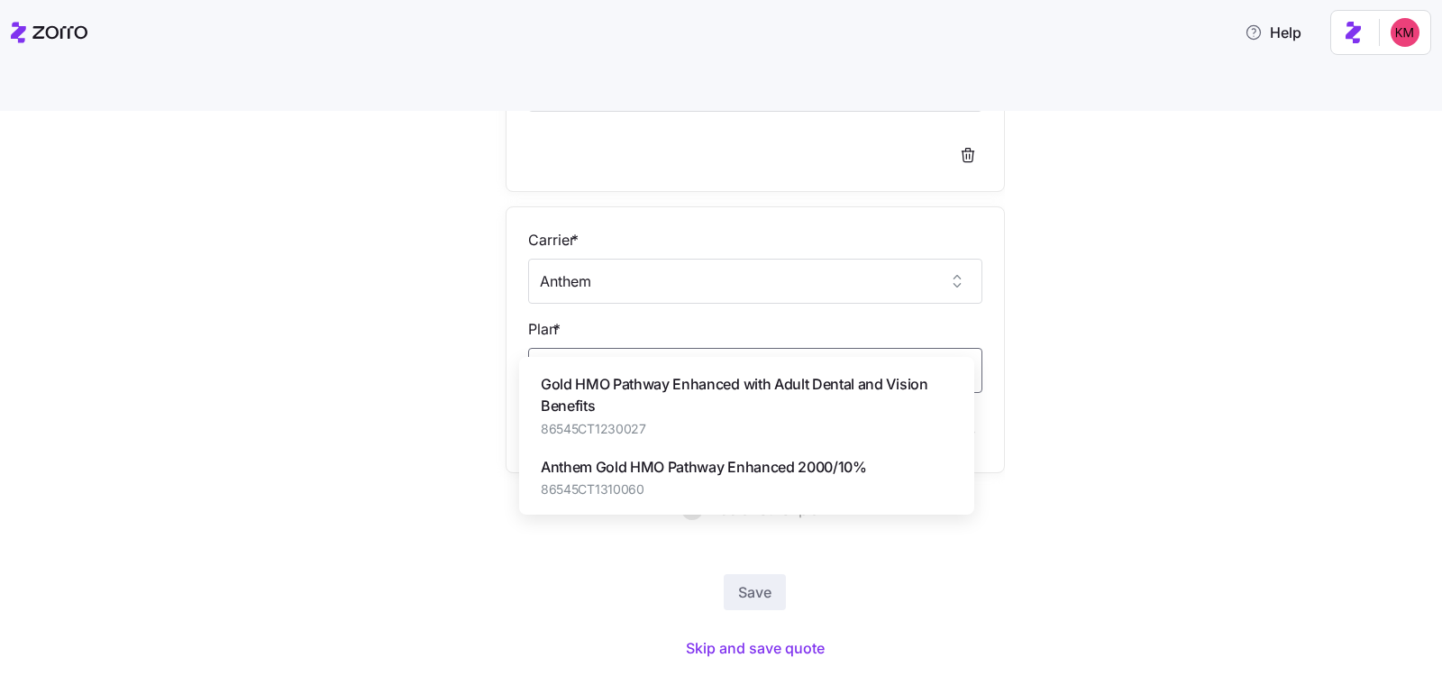
click at [683, 411] on span "Gold HMO Pathway Enhanced with Adult Dental and Vision Benefits" at bounding box center [747, 395] width 412 height 45
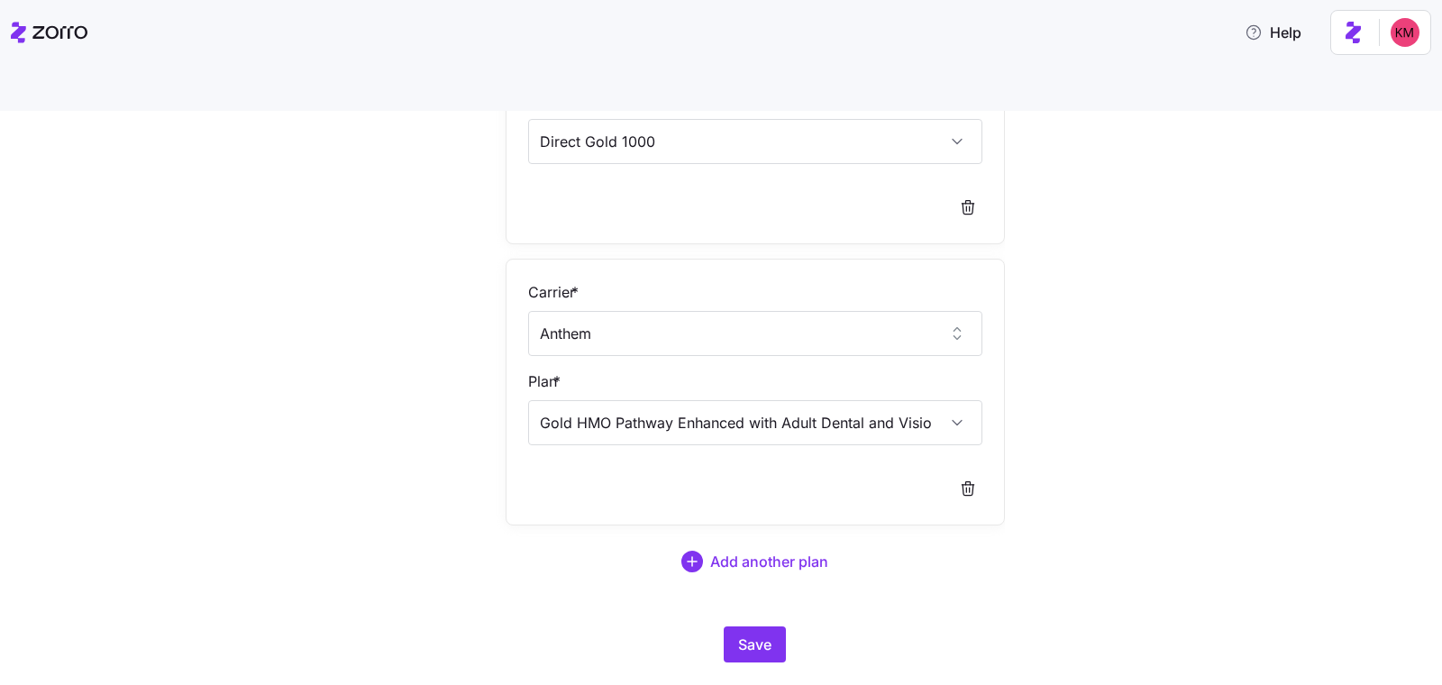
scroll to position [316, 0]
type input "Gold HMO Pathway Enhanced with Adult Dental and Vision Benefits"
click at [738, 635] on span "Save" at bounding box center [754, 646] width 33 height 22
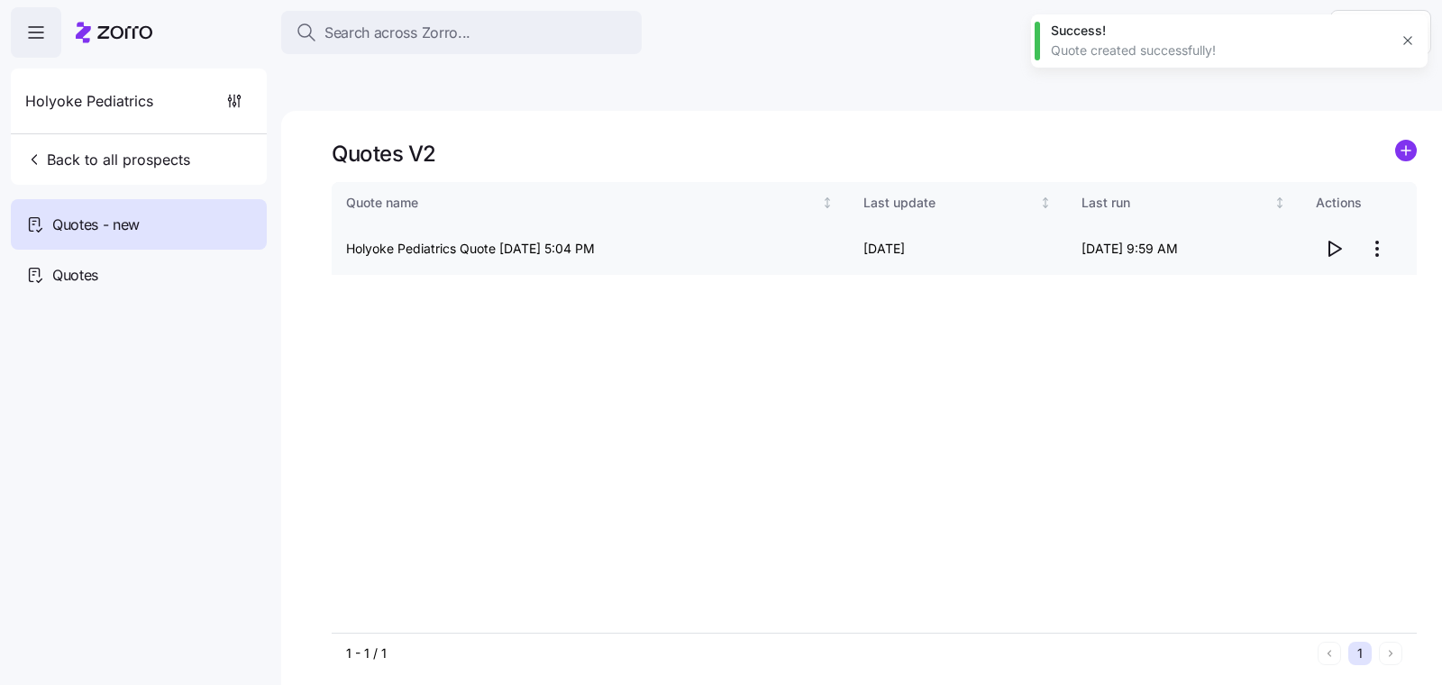
click at [1319, 231] on div at bounding box center [1359, 249] width 87 height 36
click at [1325, 238] on icon "button" at bounding box center [1334, 249] width 22 height 22
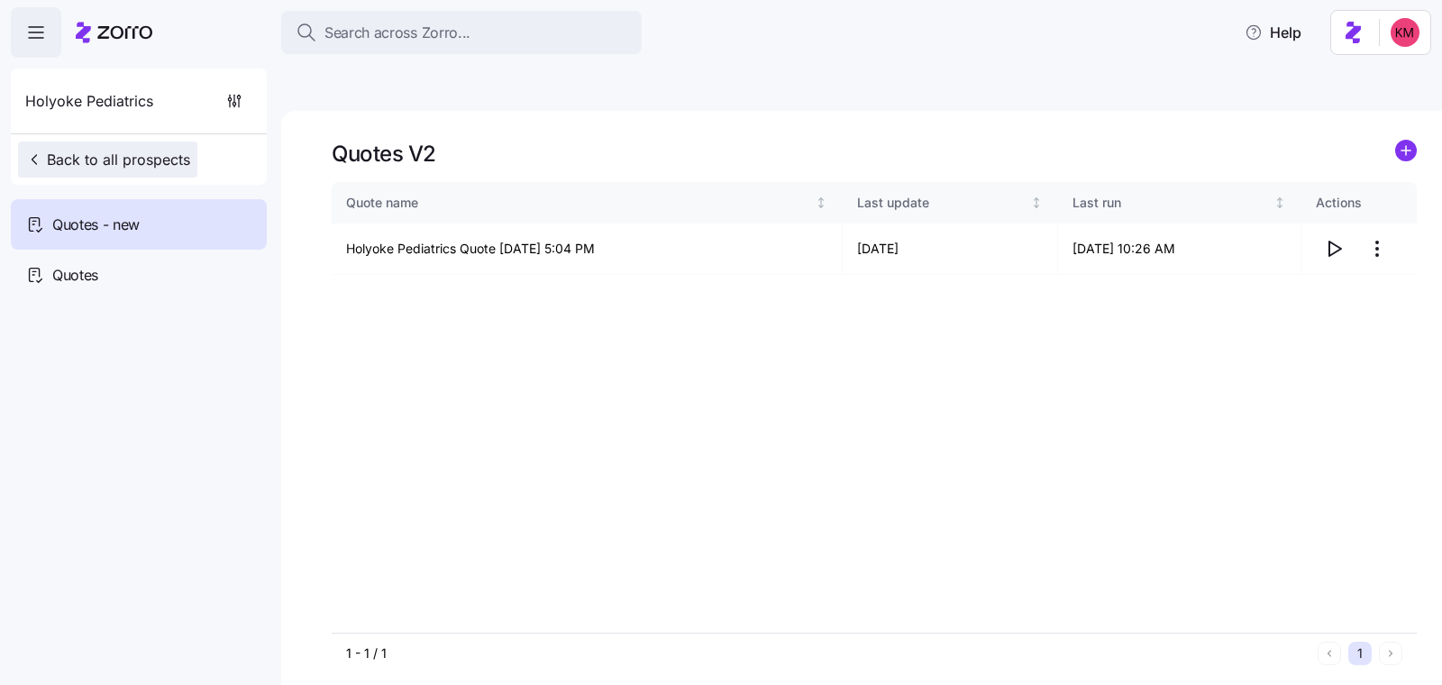
click at [153, 153] on span "Back to all prospects" at bounding box center [107, 160] width 165 height 22
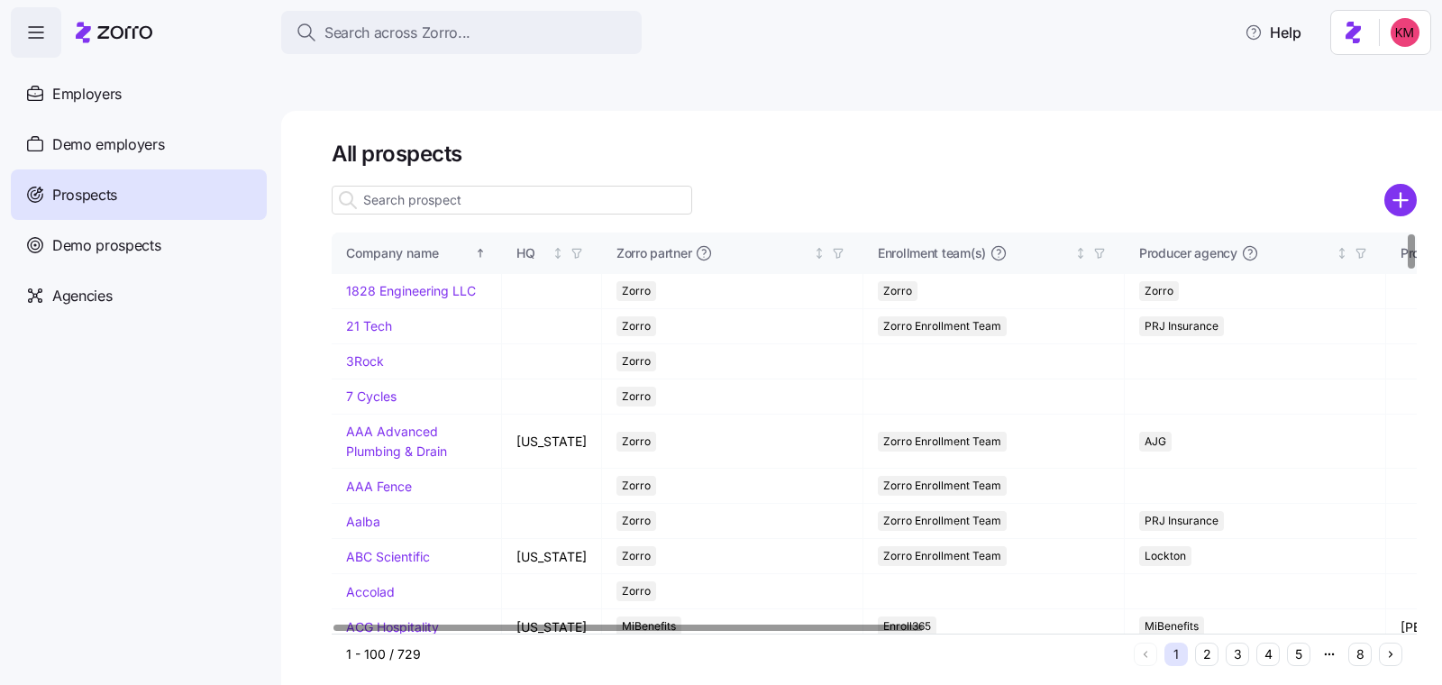
click at [515, 186] on input at bounding box center [512, 200] width 360 height 29
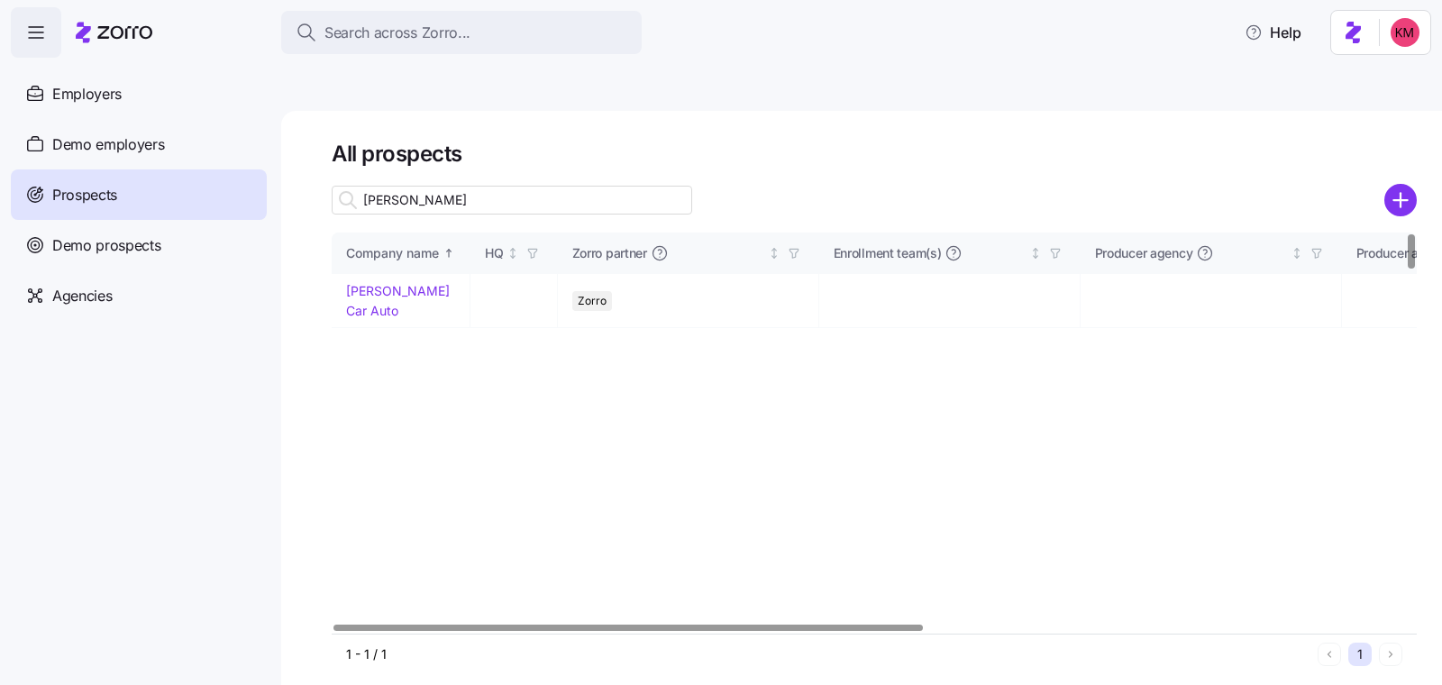
click at [515, 186] on input "tommy" at bounding box center [512, 200] width 360 height 29
type input "tommy"
click at [385, 283] on link "Tommy Car Auto" at bounding box center [398, 300] width 104 height 35
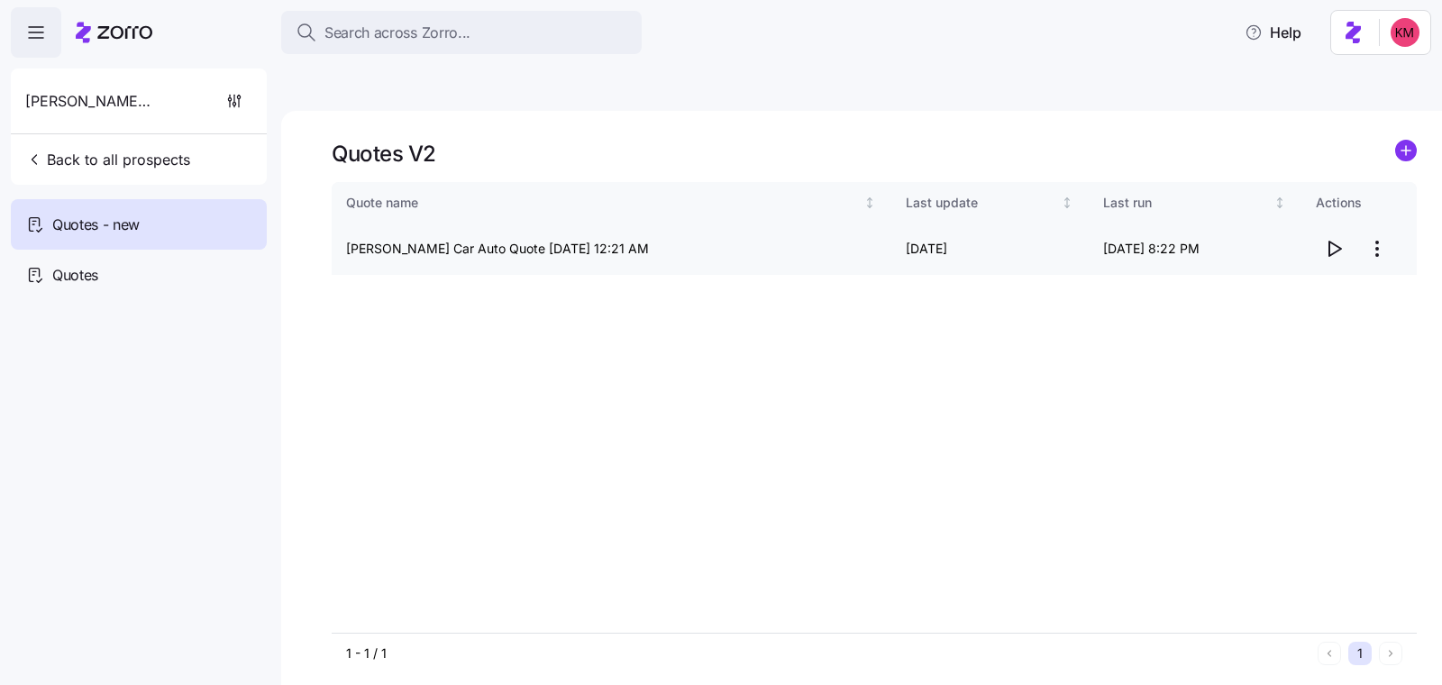
click at [1376, 208] on html "Search across Zorro... Help Tommy Car Auto Back to all prospects Quotes - new Q…" at bounding box center [721, 427] width 1442 height 855
click at [1341, 243] on div "Edit quote" at bounding box center [1305, 250] width 166 height 29
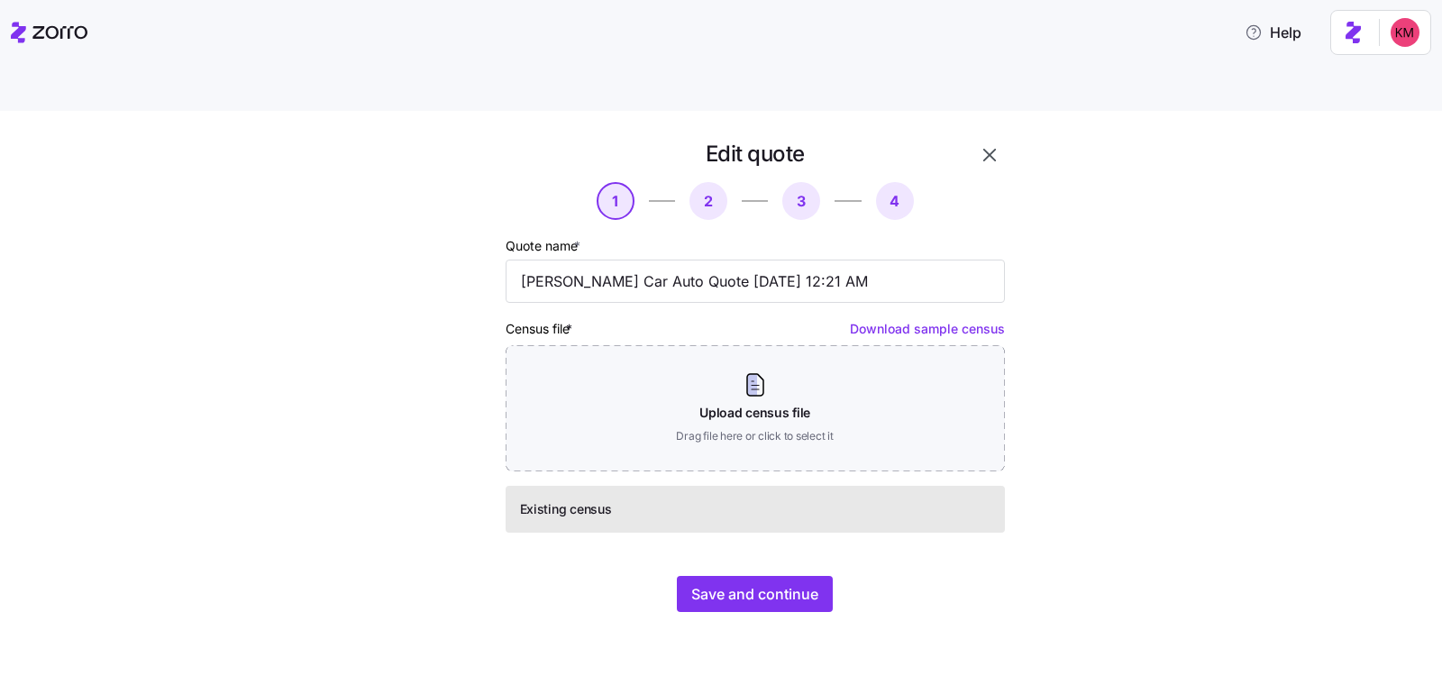
click at [793, 533] on div "Edit quote 1 2 3 4 Quote name * Tommy Car Auto Quote 09/29/2025 12:21 AM Census…" at bounding box center [755, 376] width 514 height 488
click at [788, 583] on span "Save and continue" at bounding box center [754, 594] width 127 height 22
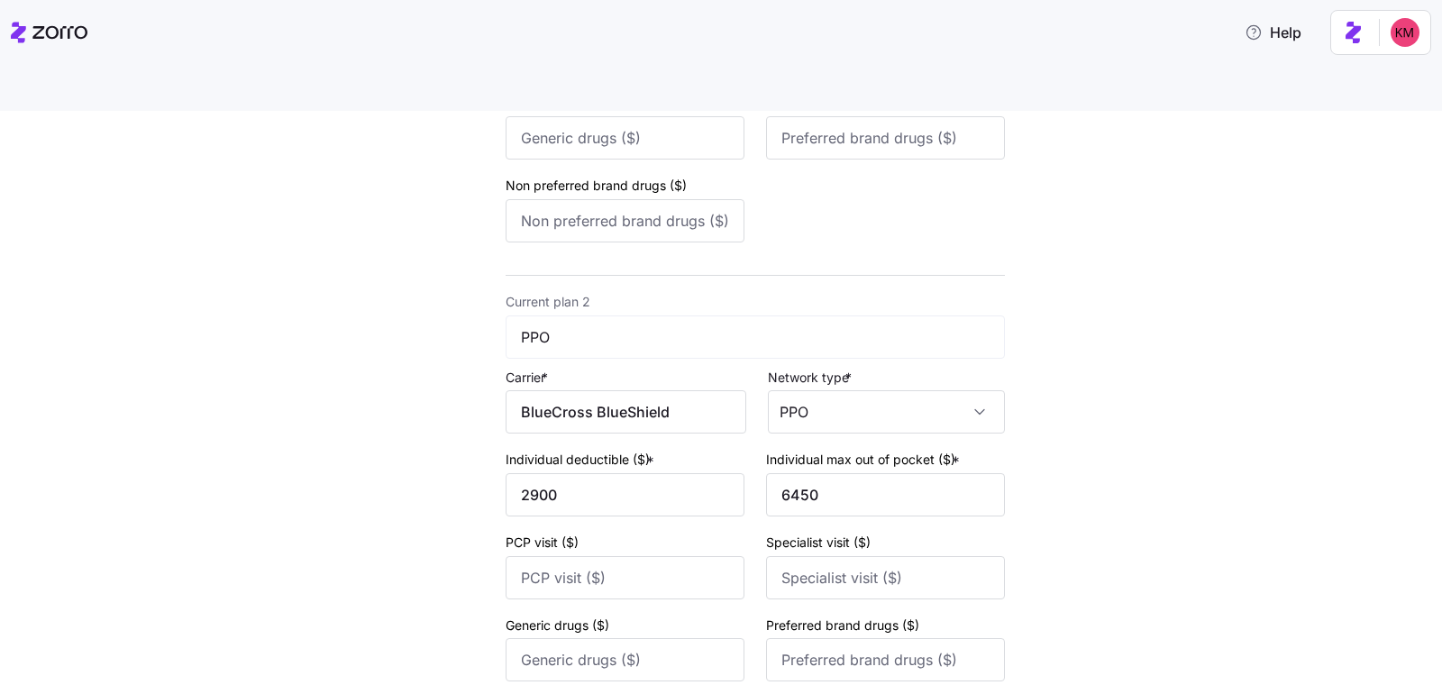
scroll to position [722, 0]
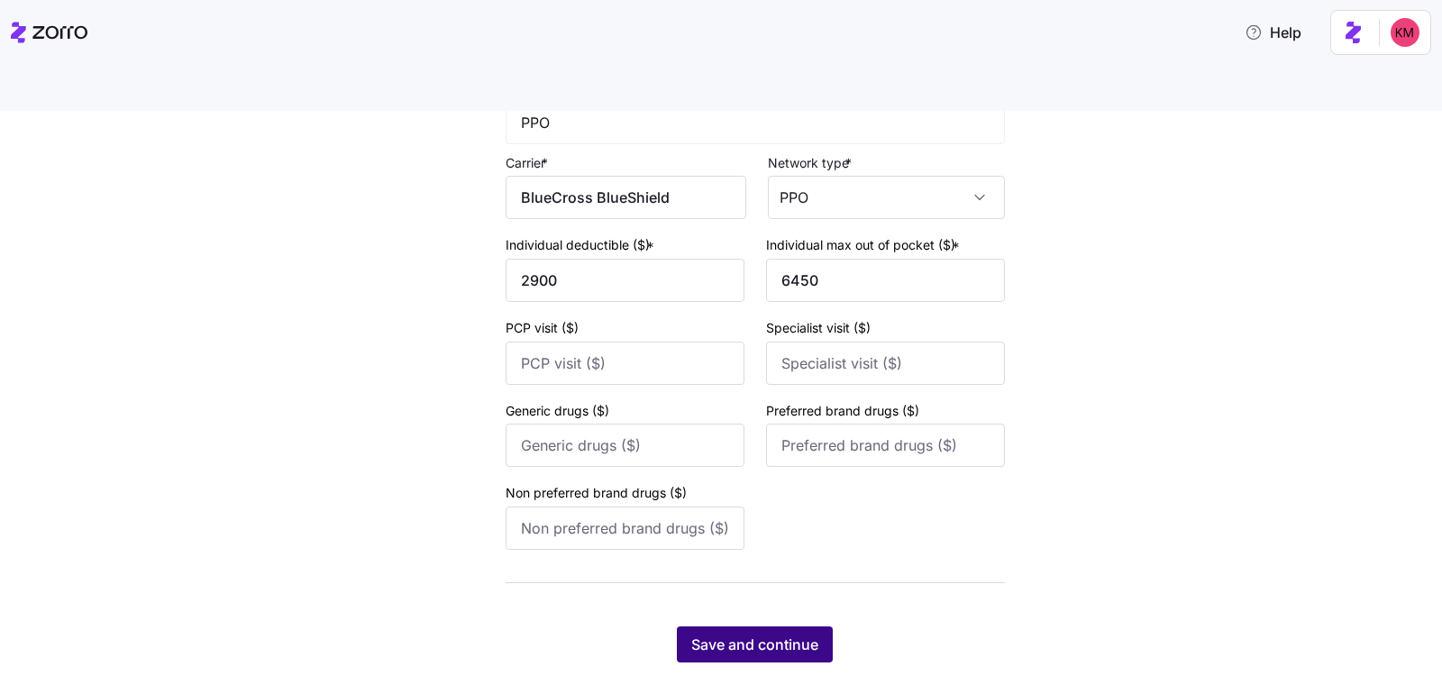
click at [758, 633] on span "Save and continue" at bounding box center [754, 644] width 127 height 22
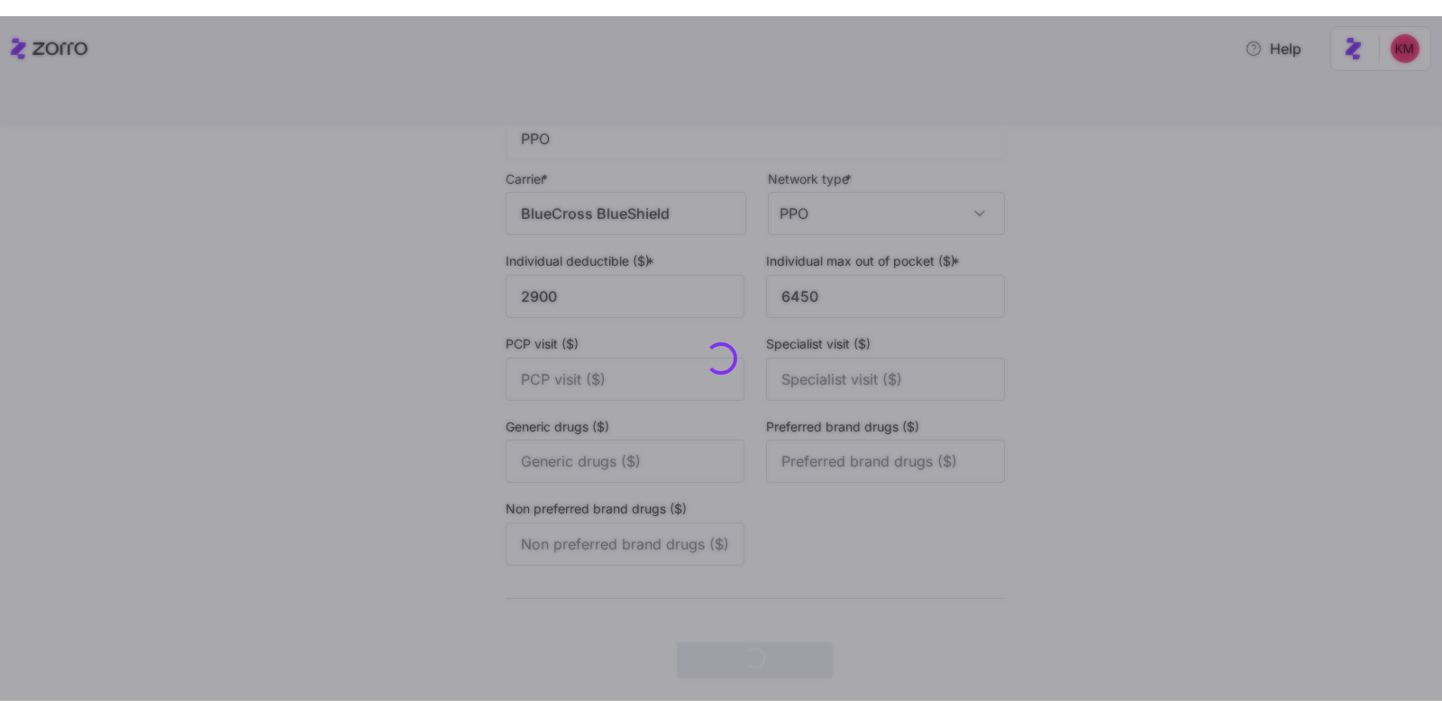
scroll to position [0, 0]
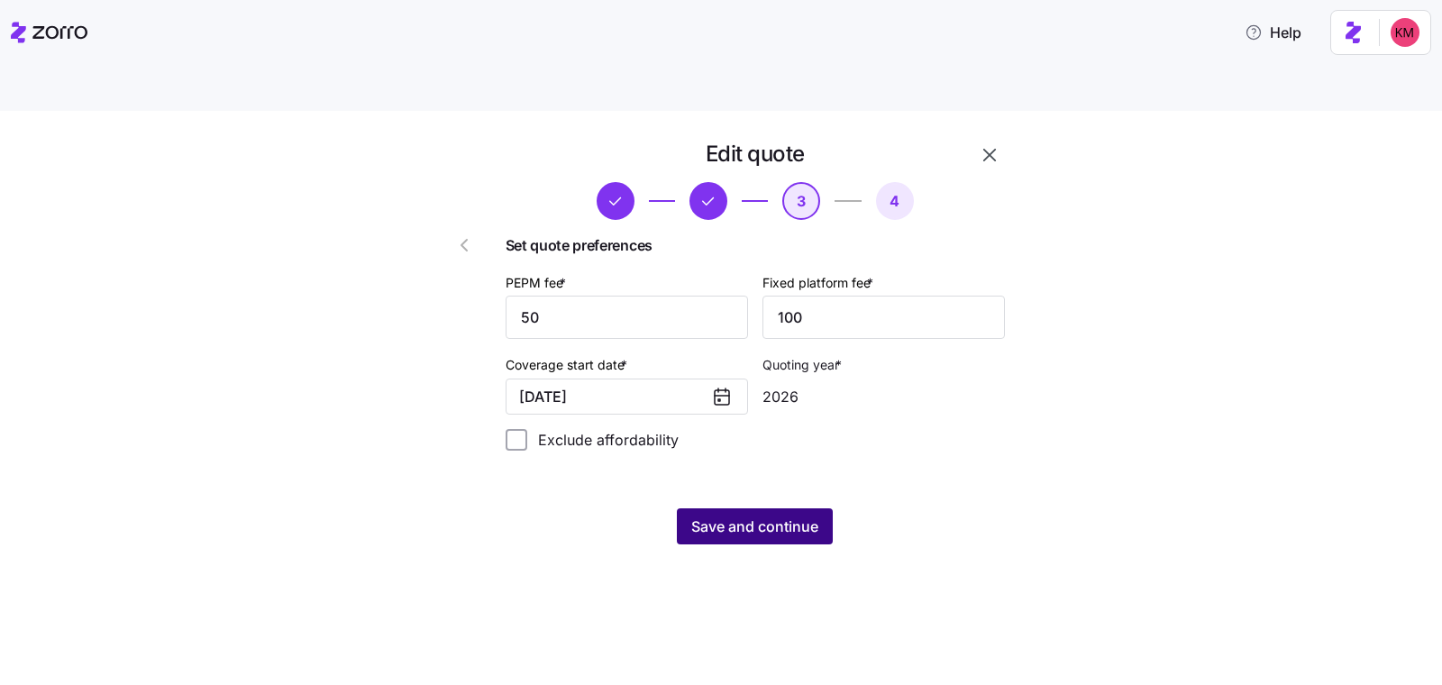
click at [770, 515] on span "Save and continue" at bounding box center [754, 526] width 127 height 22
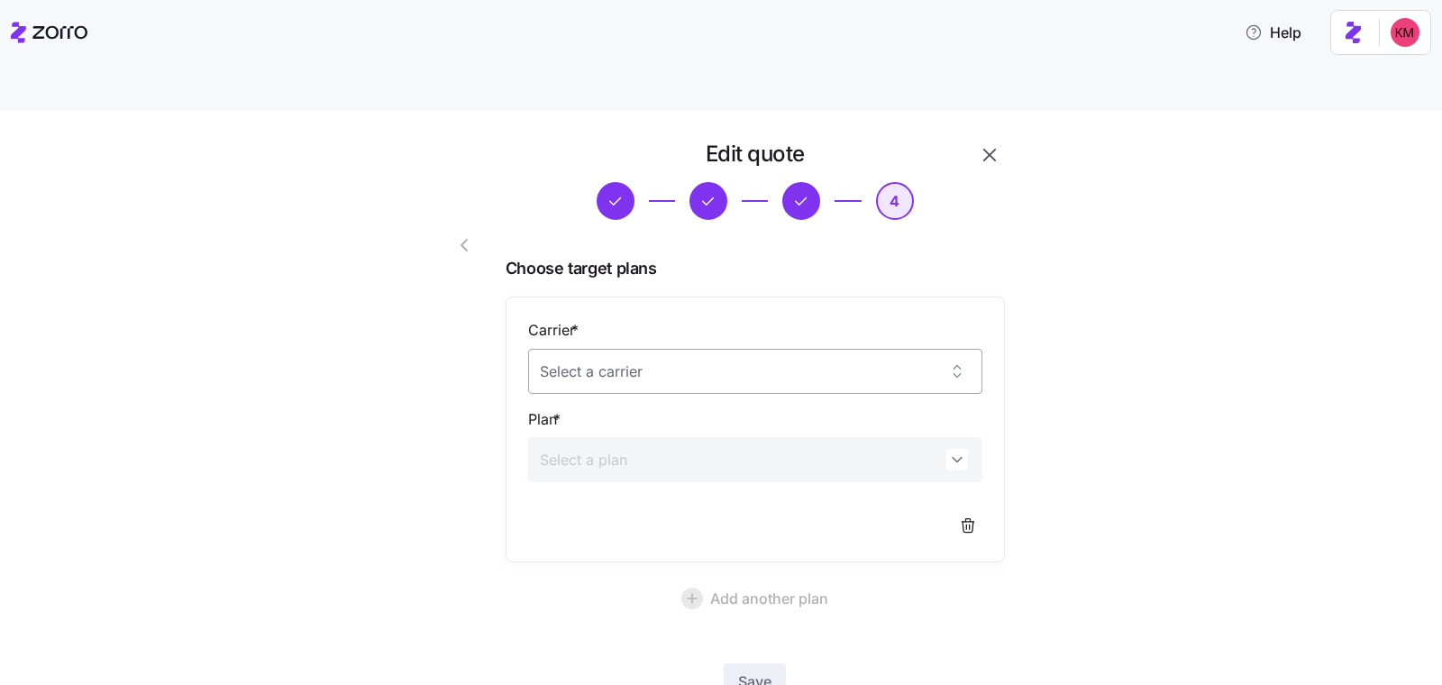
click at [555, 349] on input "Carrier *" at bounding box center [755, 371] width 454 height 45
click at [688, 391] on div "Tufts Health Plan" at bounding box center [746, 384] width 441 height 38
type input "Tufts Health Plan"
click at [684, 437] on input "Plan *" at bounding box center [755, 459] width 454 height 45
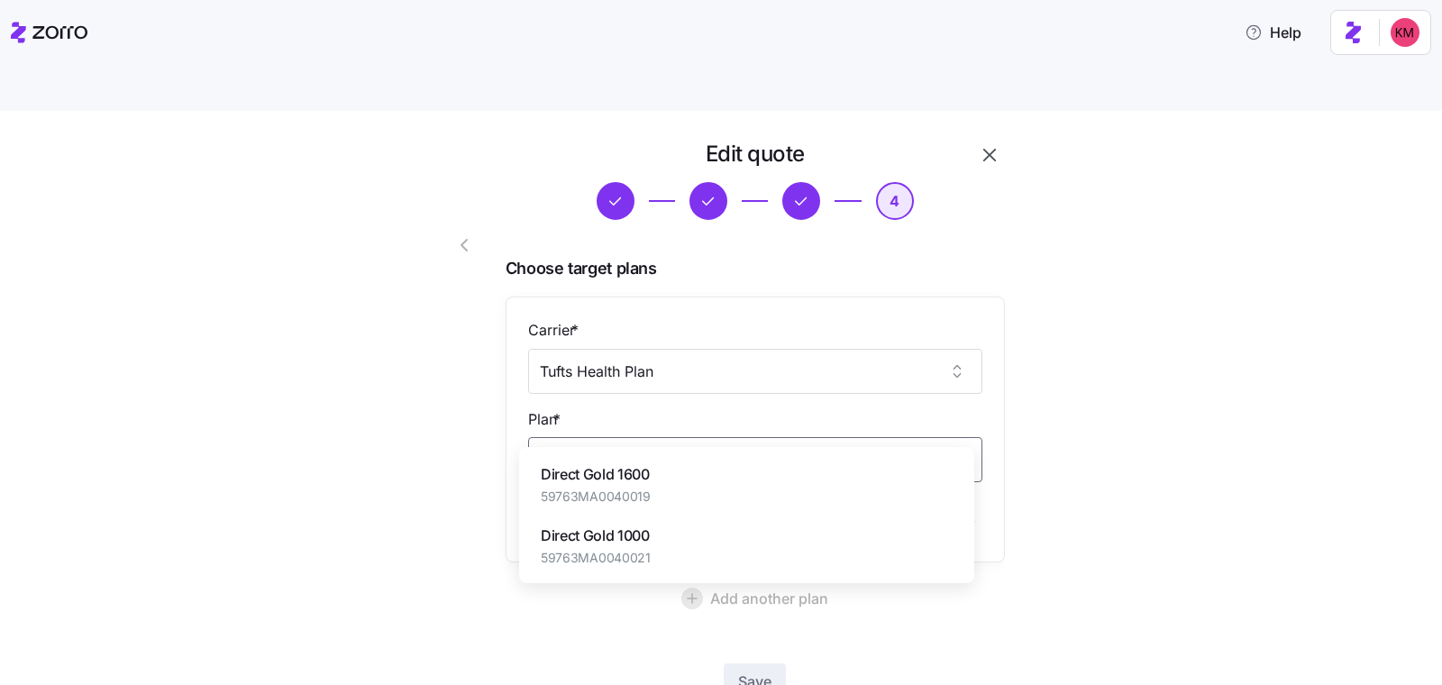
click at [629, 497] on span "59763MA0040019" at bounding box center [596, 497] width 110 height 18
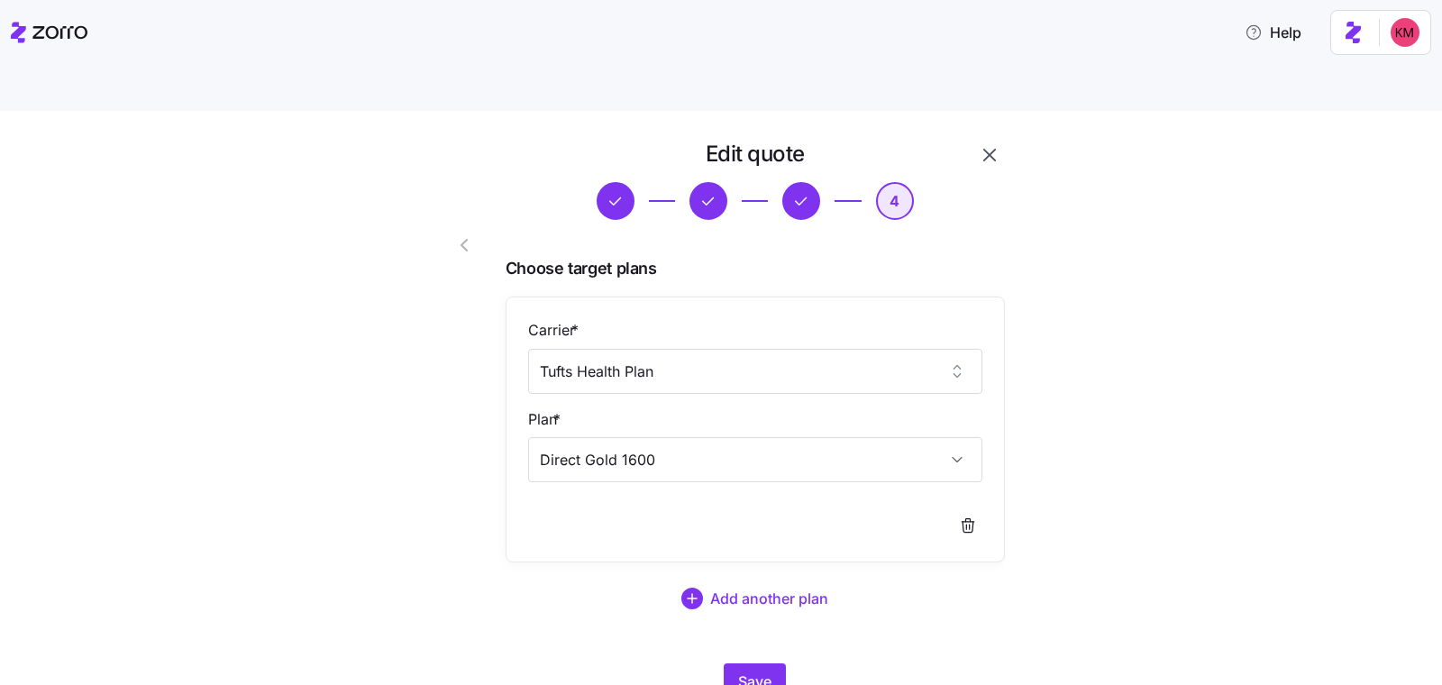
type input "Direct Gold 1600"
click at [803, 663] on div "Save" at bounding box center [755, 681] width 499 height 36
click at [742, 670] on span "Save" at bounding box center [754, 681] width 33 height 22
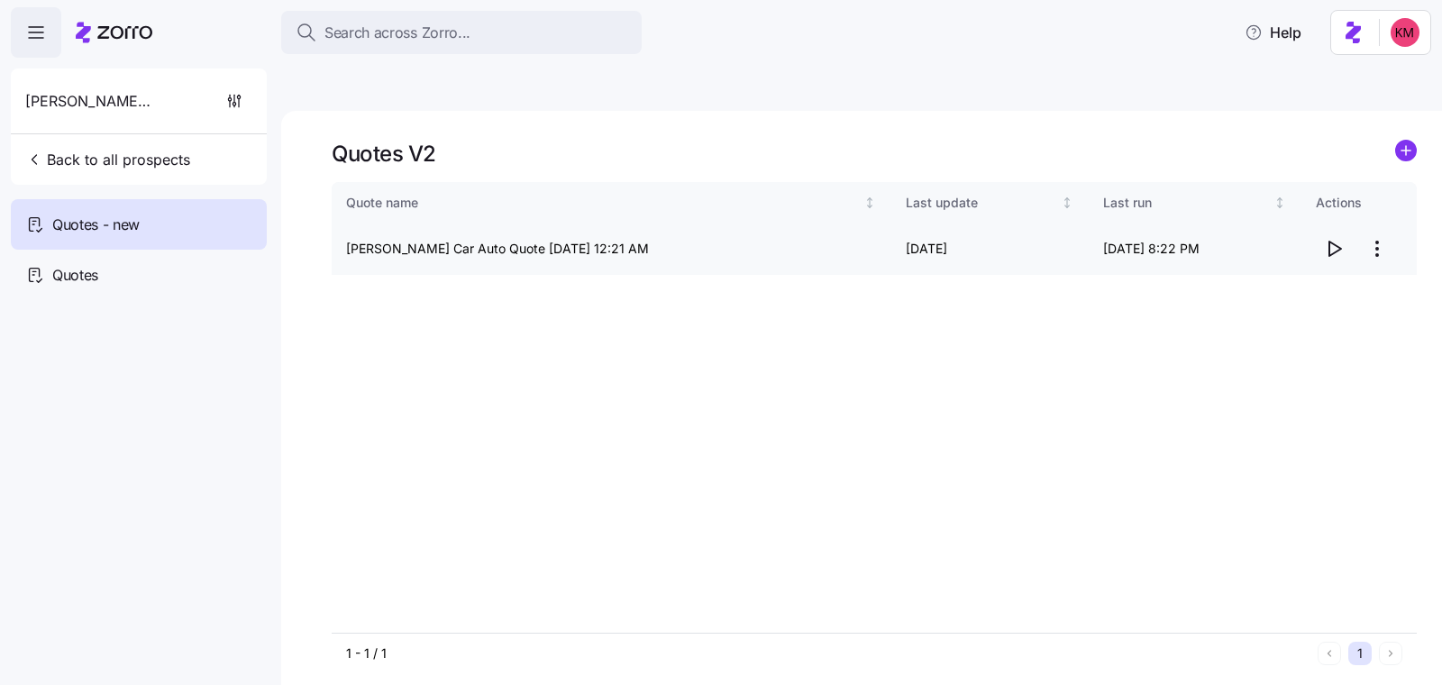
click at [1331, 238] on icon "button" at bounding box center [1334, 249] width 22 height 22
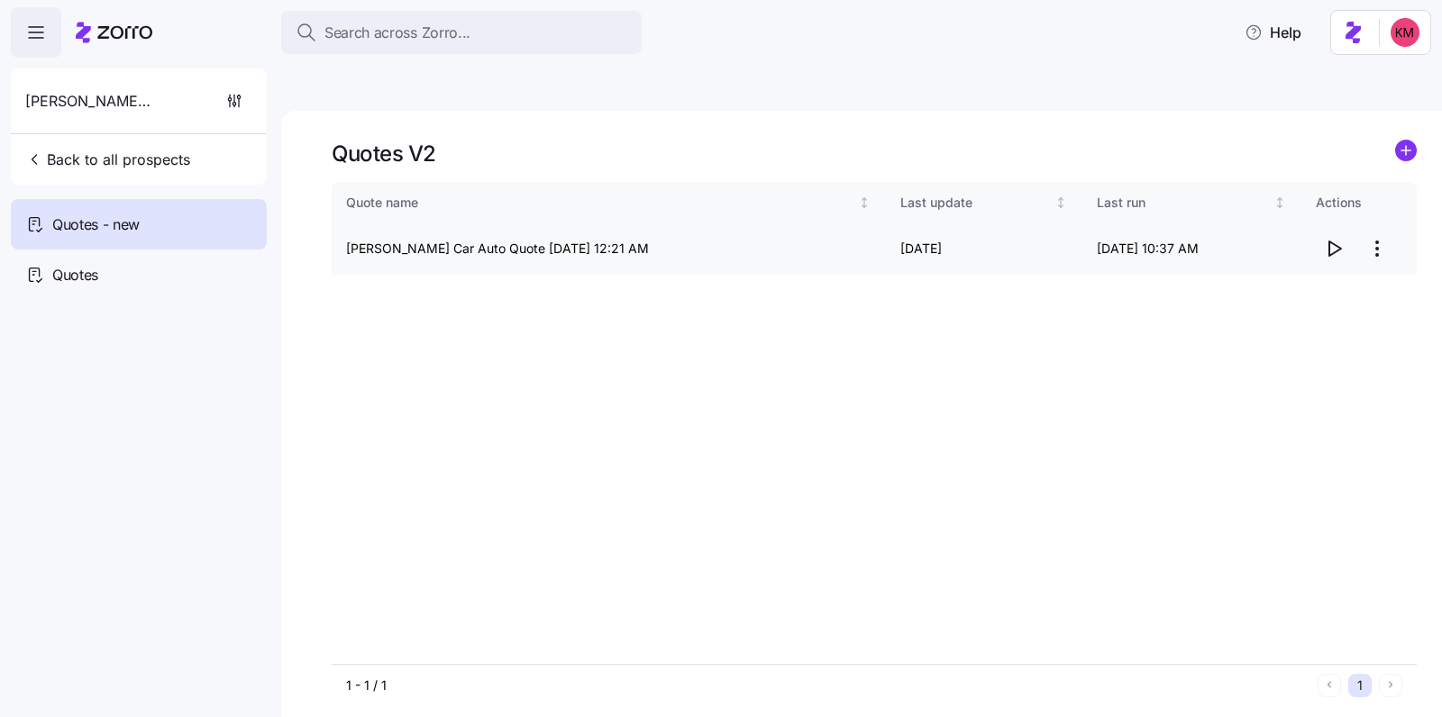
click at [1387, 205] on html "Search across Zorro... Help Tommy Car Auto Back to all prospects Quotes - new Q…" at bounding box center [721, 444] width 1442 height 888
click at [1381, 205] on html "Search across Zorro... Help Tommy Car Auto Back to all prospects Quotes - new Q…" at bounding box center [721, 444] width 1442 height 888
click at [1317, 250] on div "Edit quote" at bounding box center [1305, 250] width 166 height 29
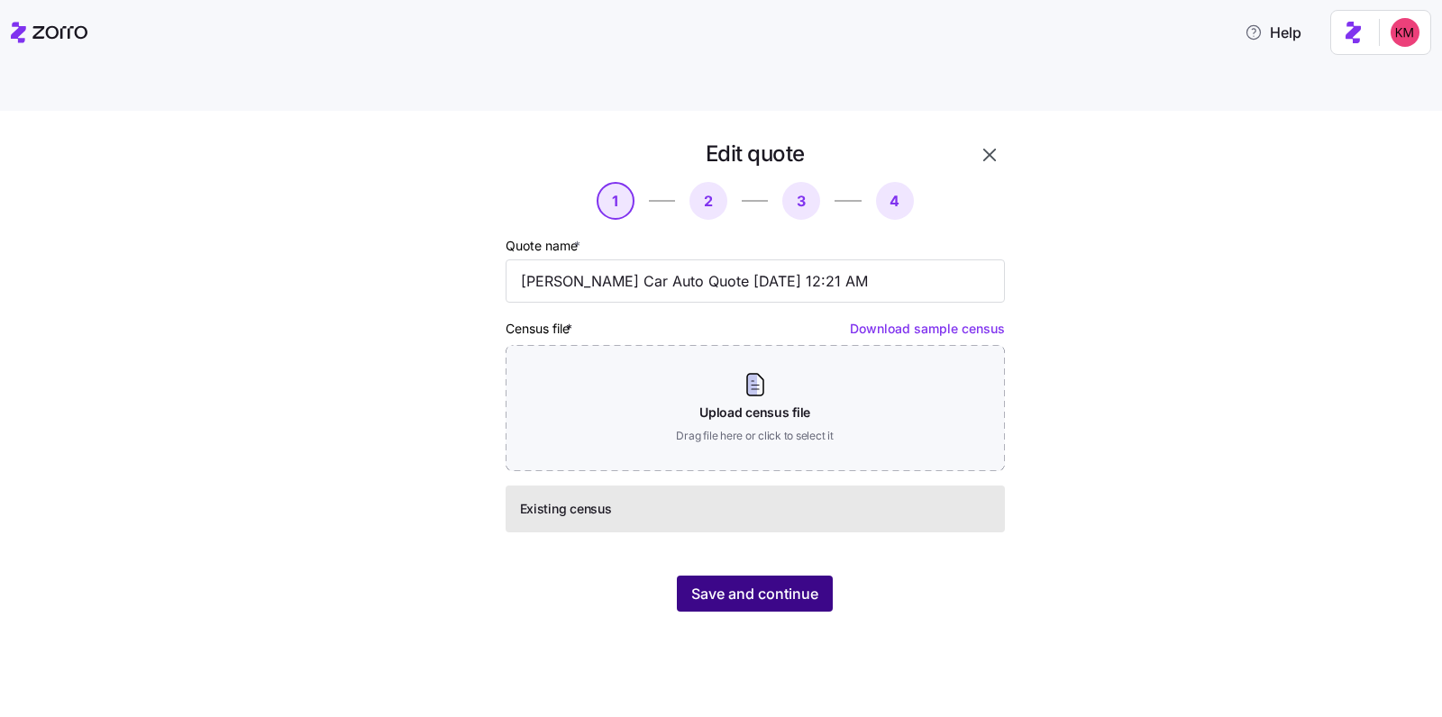
click at [770, 583] on span "Save and continue" at bounding box center [754, 594] width 127 height 22
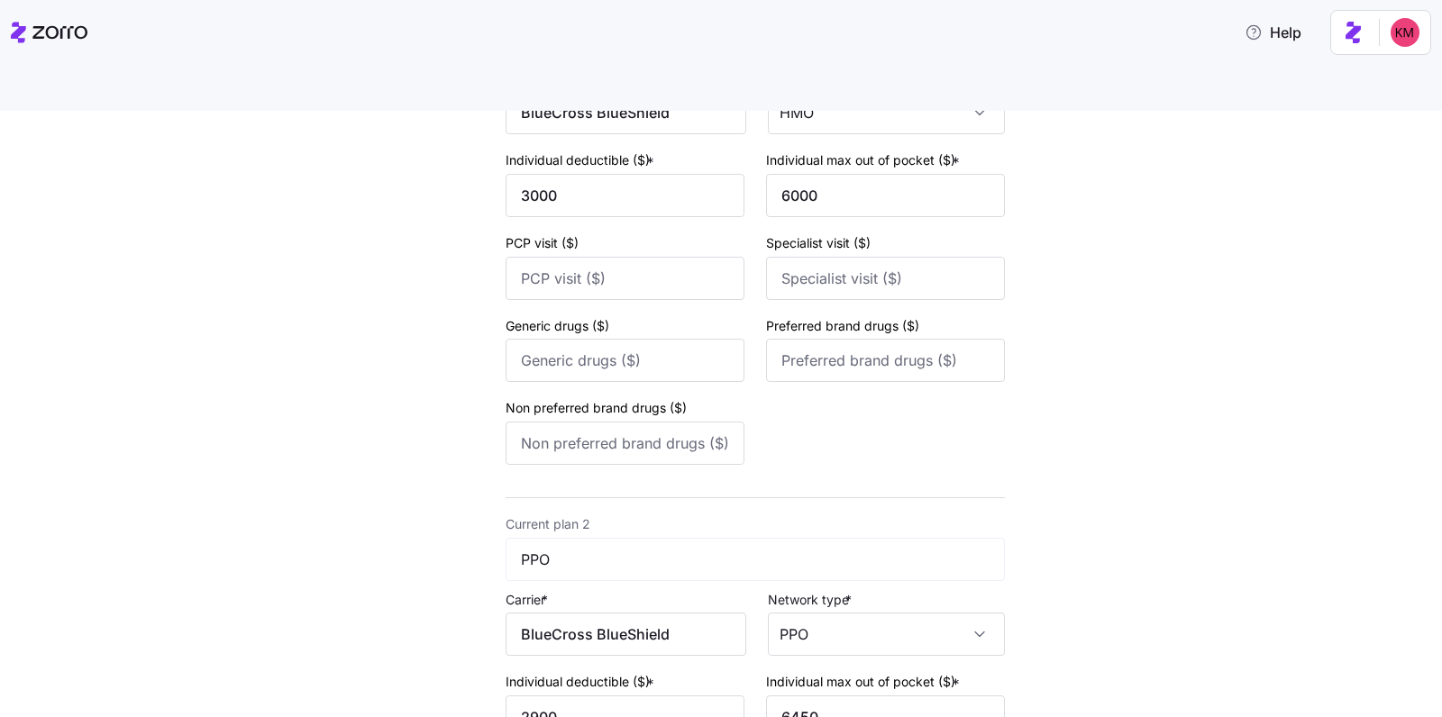
scroll to position [689, 0]
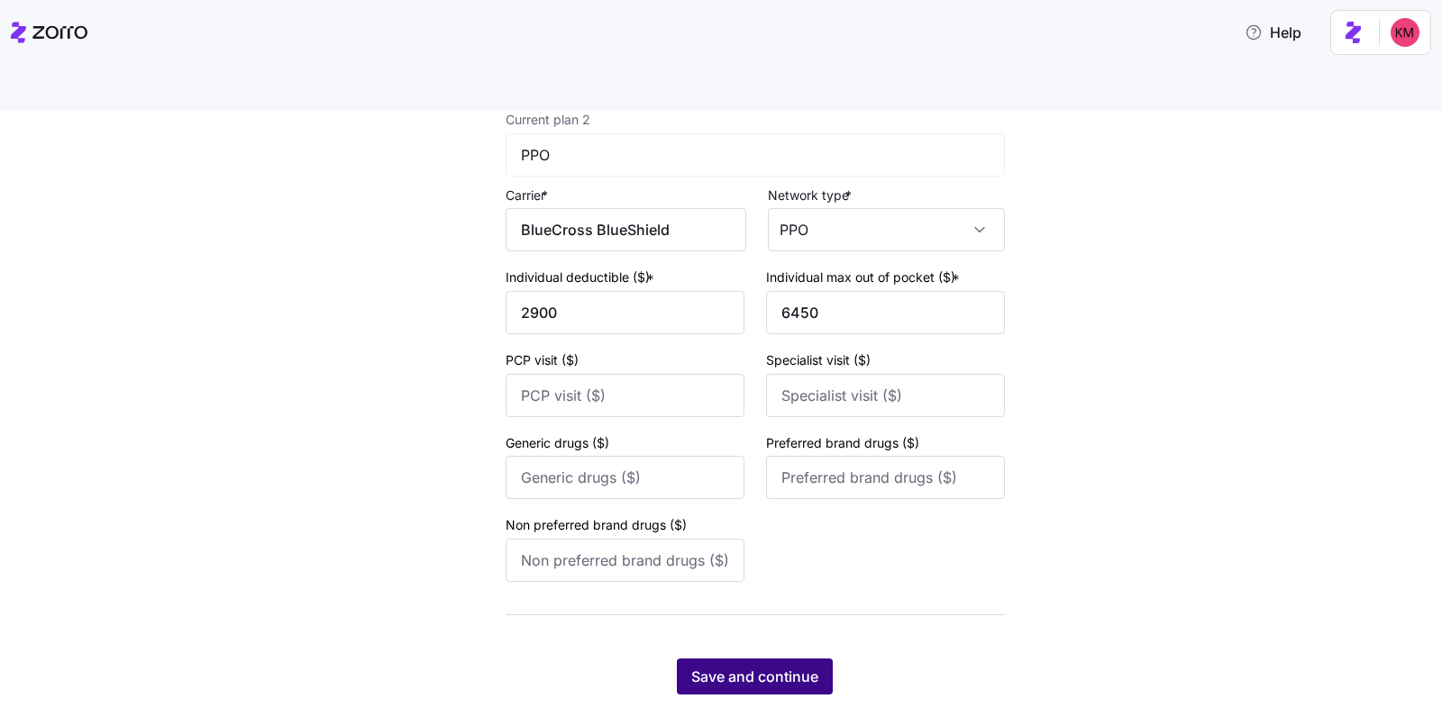
click at [771, 659] on button "Save and continue" at bounding box center [755, 677] width 156 height 36
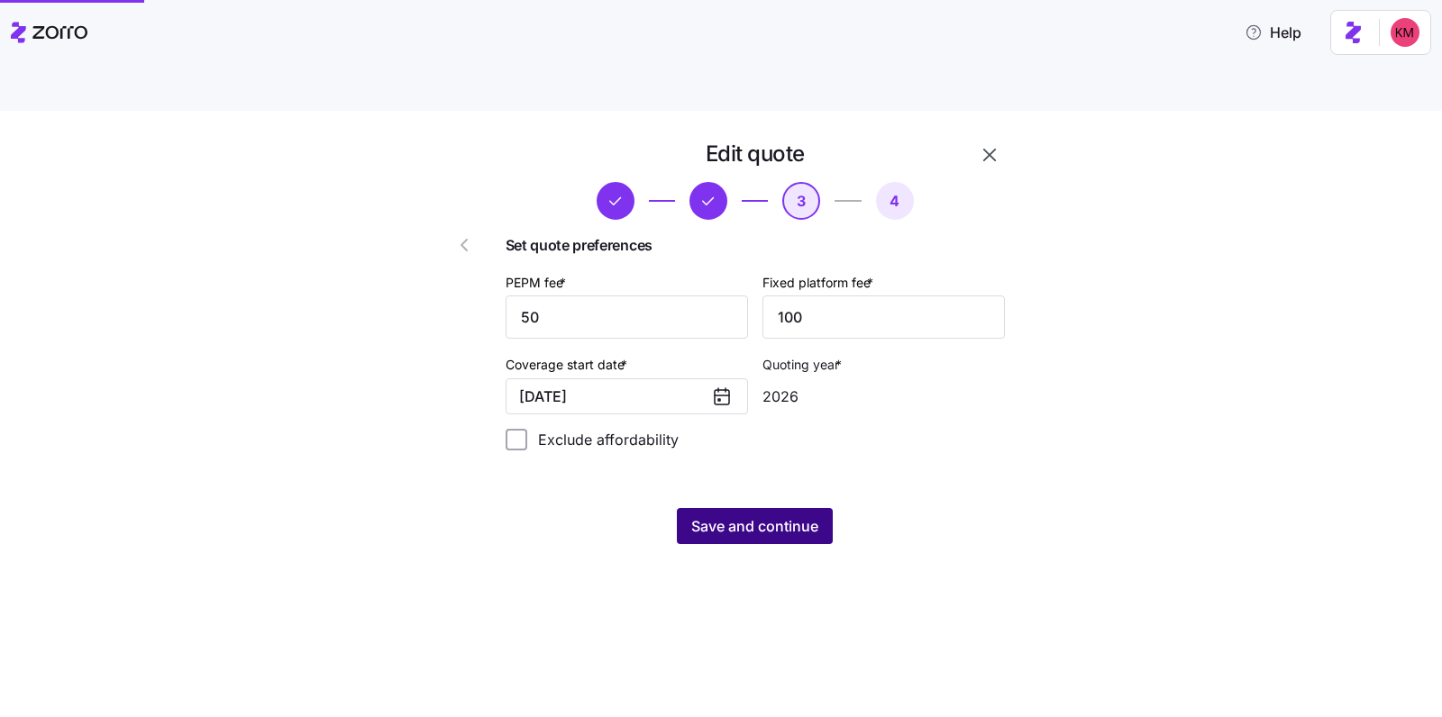
scroll to position [0, 0]
click at [823, 508] on button "Save and continue" at bounding box center [755, 526] width 156 height 36
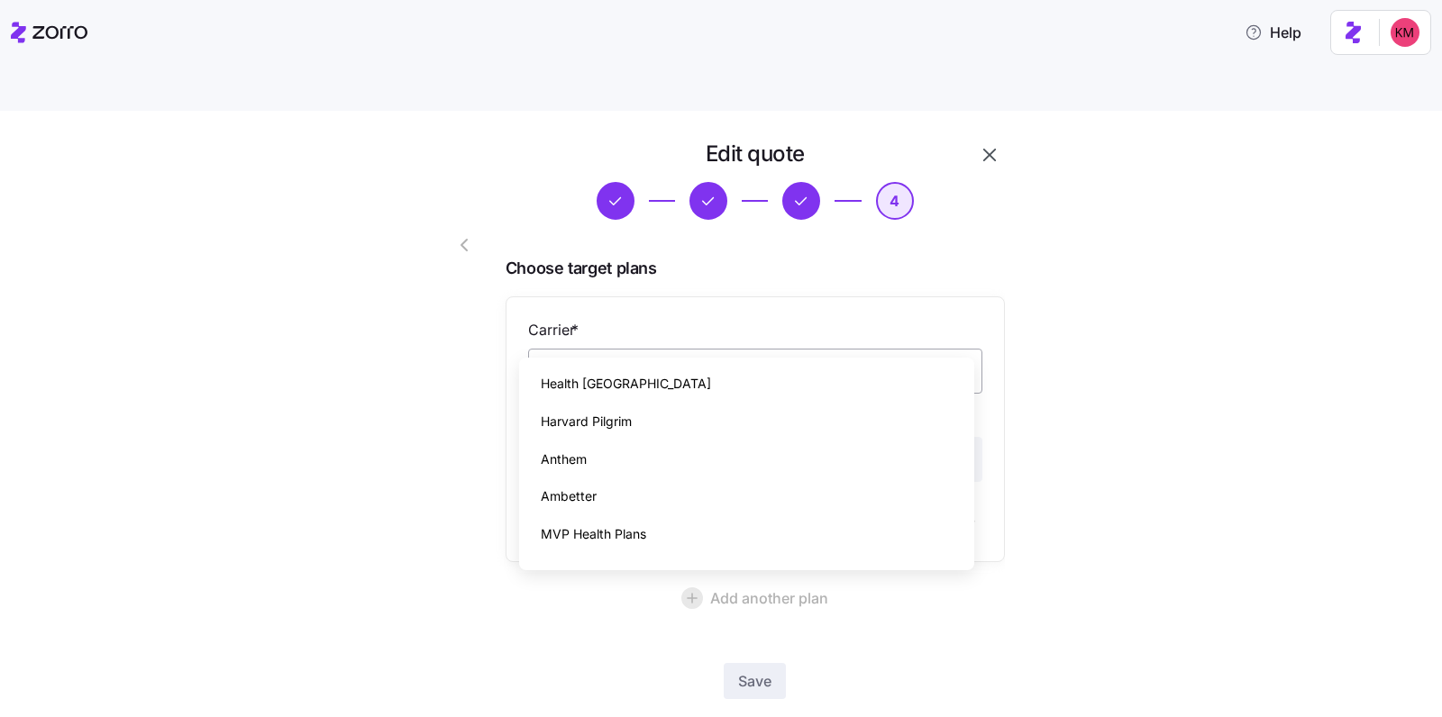
click at [661, 349] on input "Carrier *" at bounding box center [755, 371] width 454 height 45
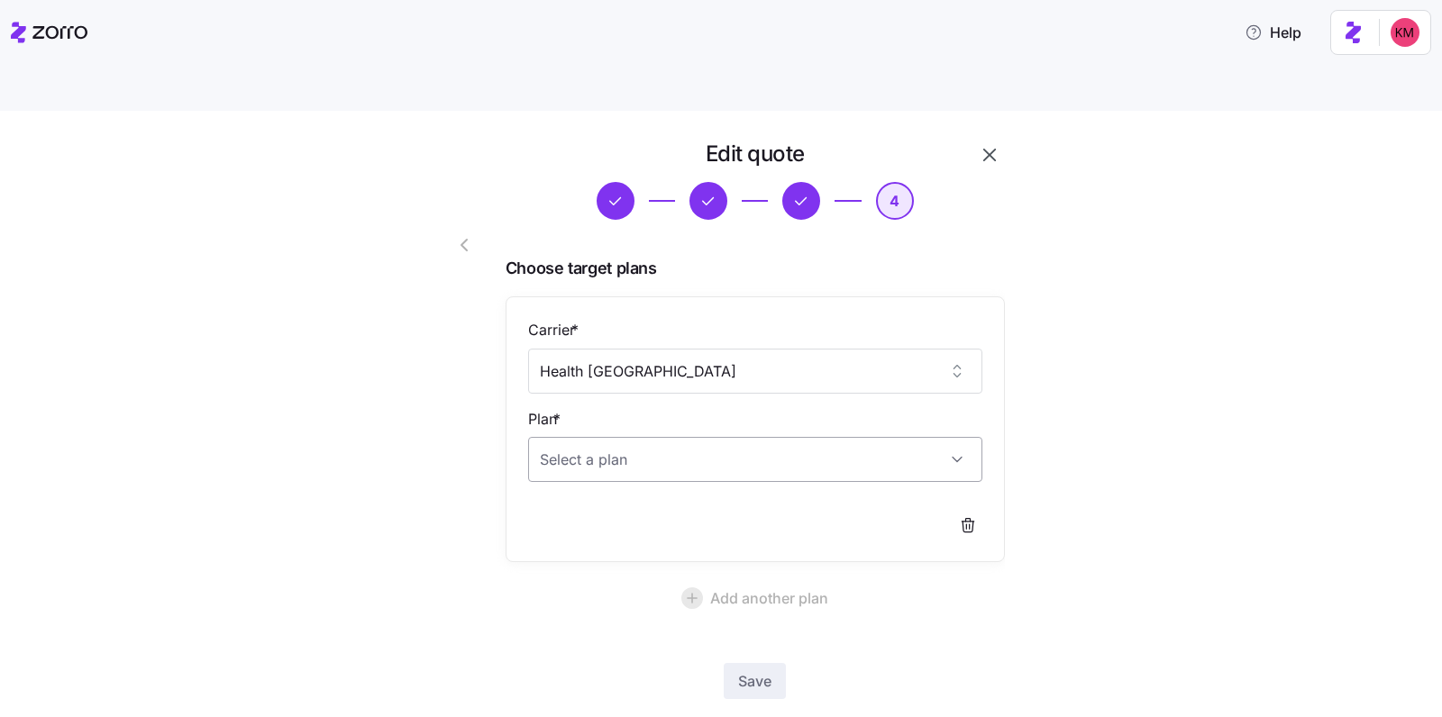
type input "Health New England"
click at [634, 437] on input "Plan *" at bounding box center [755, 459] width 454 height 45
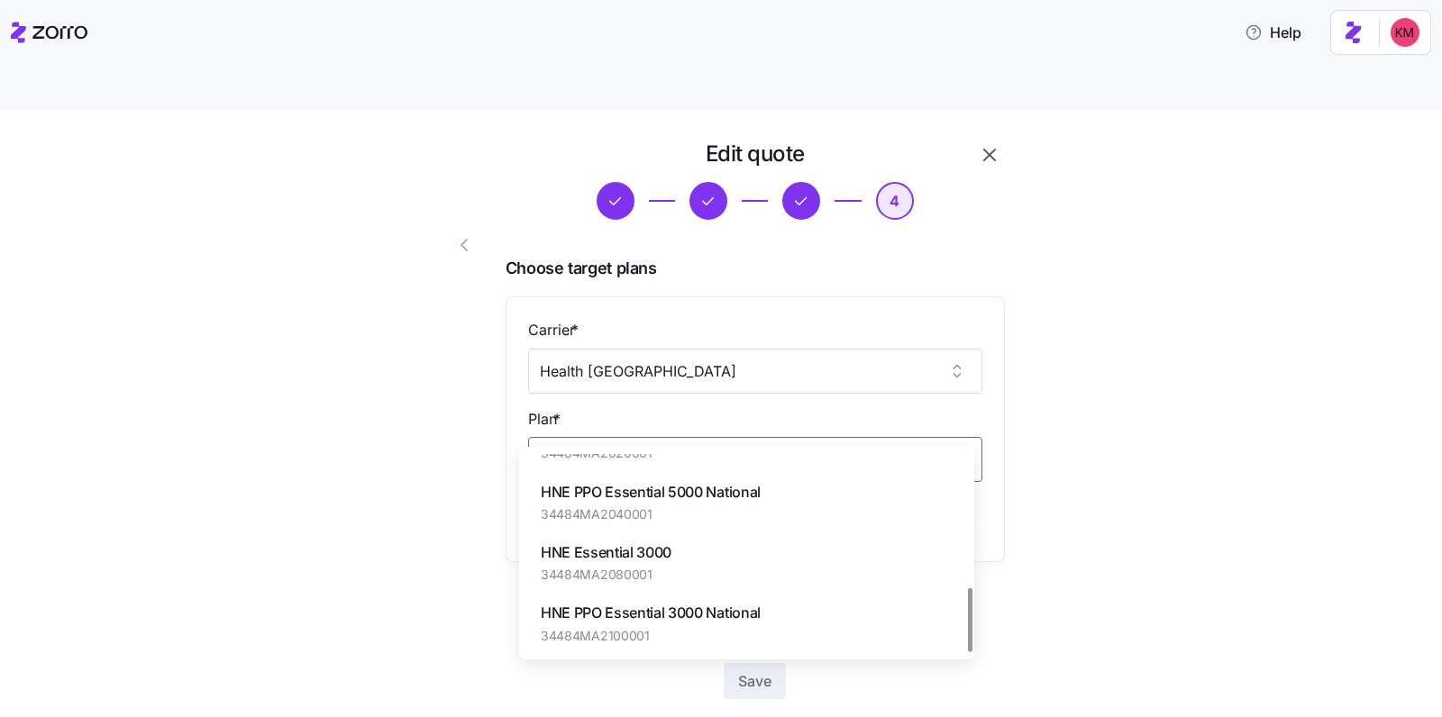
scroll to position [409, 0]
click at [694, 567] on div "HNE Essential 3000 34484MA2080001" at bounding box center [746, 562] width 441 height 60
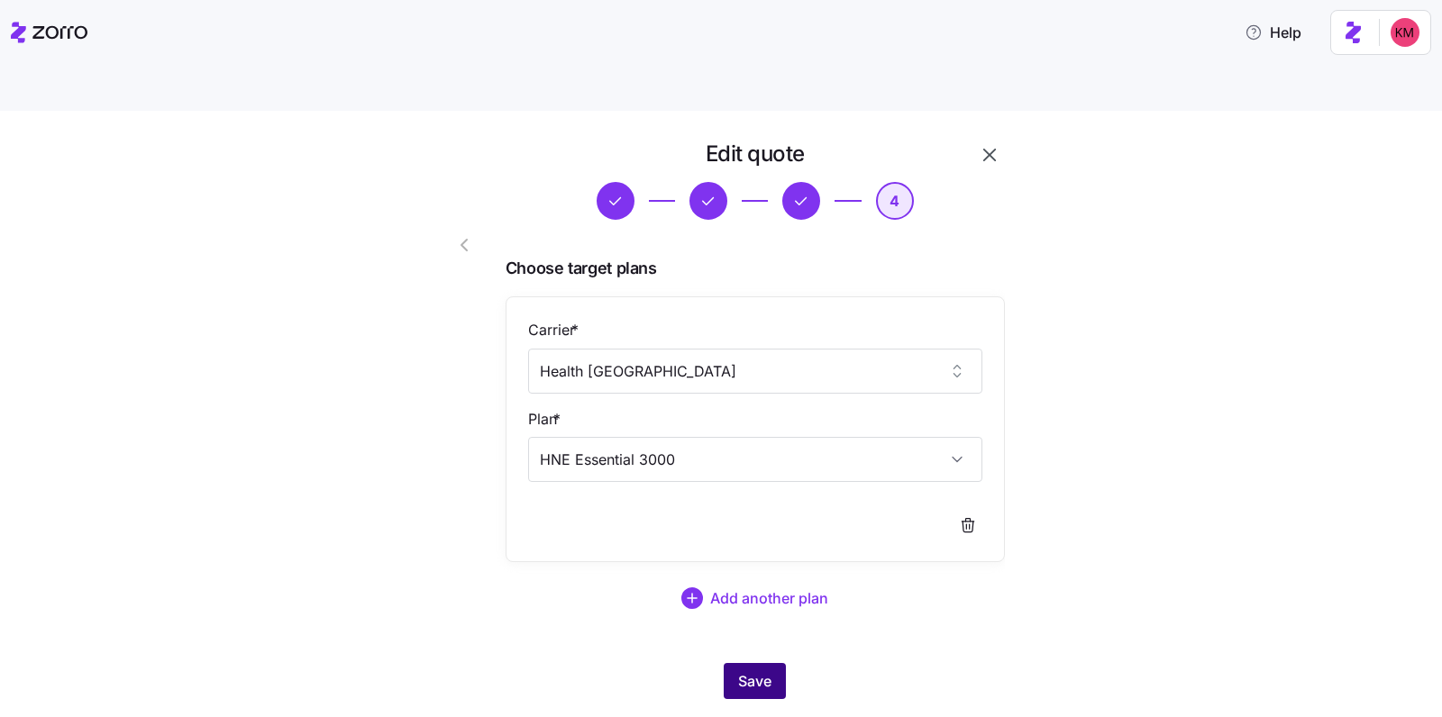
type input "HNE Essential 3000"
click at [767, 663] on div "Save" at bounding box center [755, 681] width 499 height 36
click at [738, 663] on button "Save" at bounding box center [755, 681] width 62 height 36
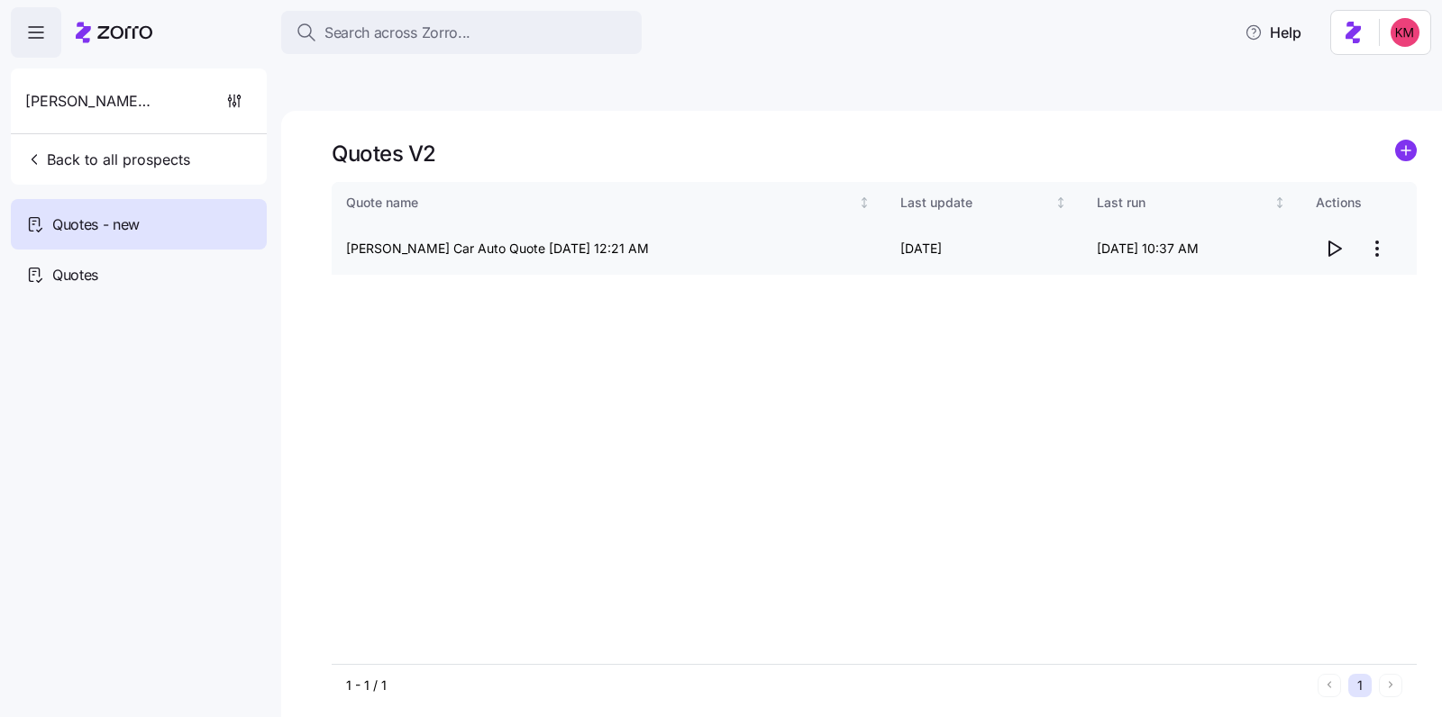
click at [1331, 238] on icon "button" at bounding box center [1334, 249] width 22 height 22
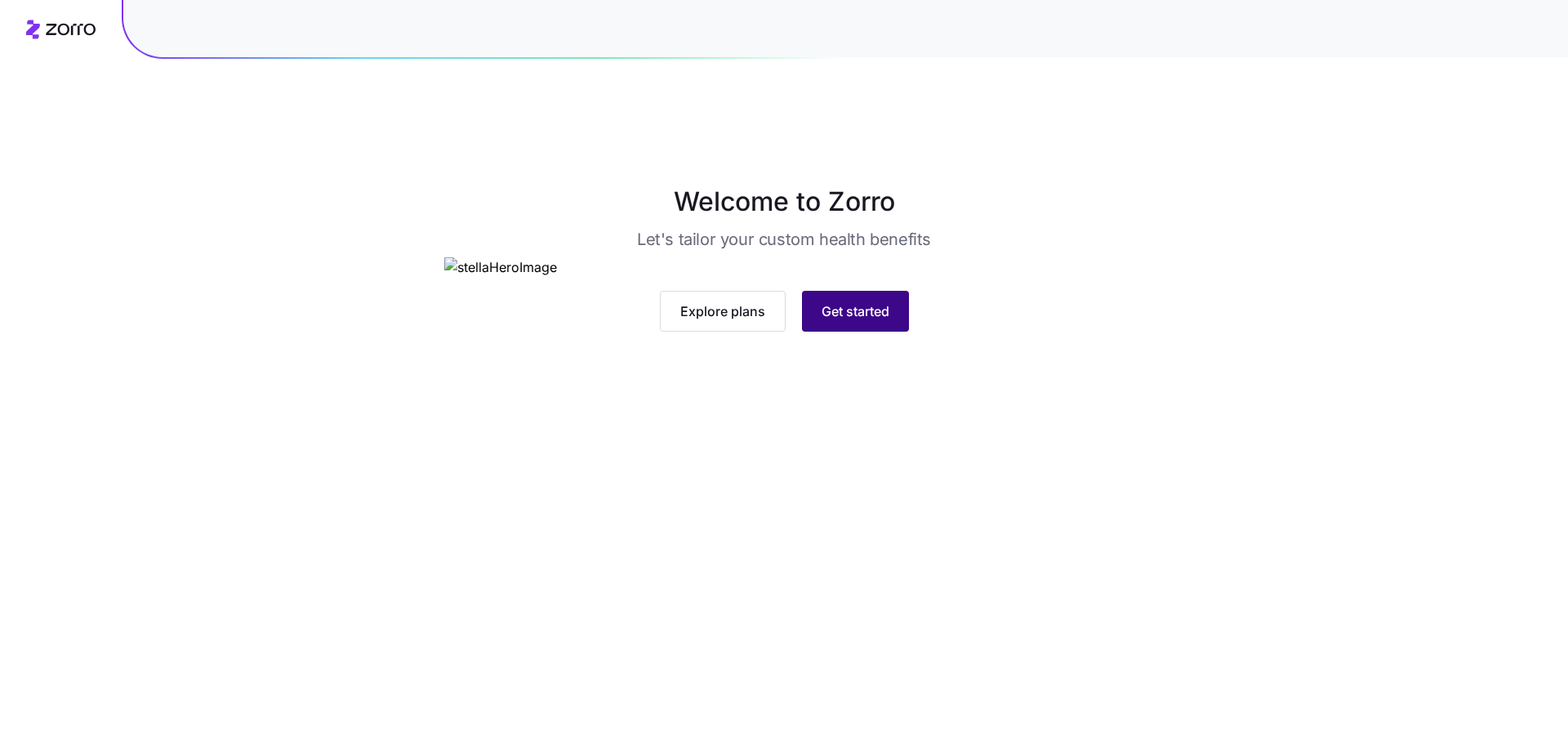
click at [880, 321] on span "Get started" at bounding box center [856, 312] width 68 height 20
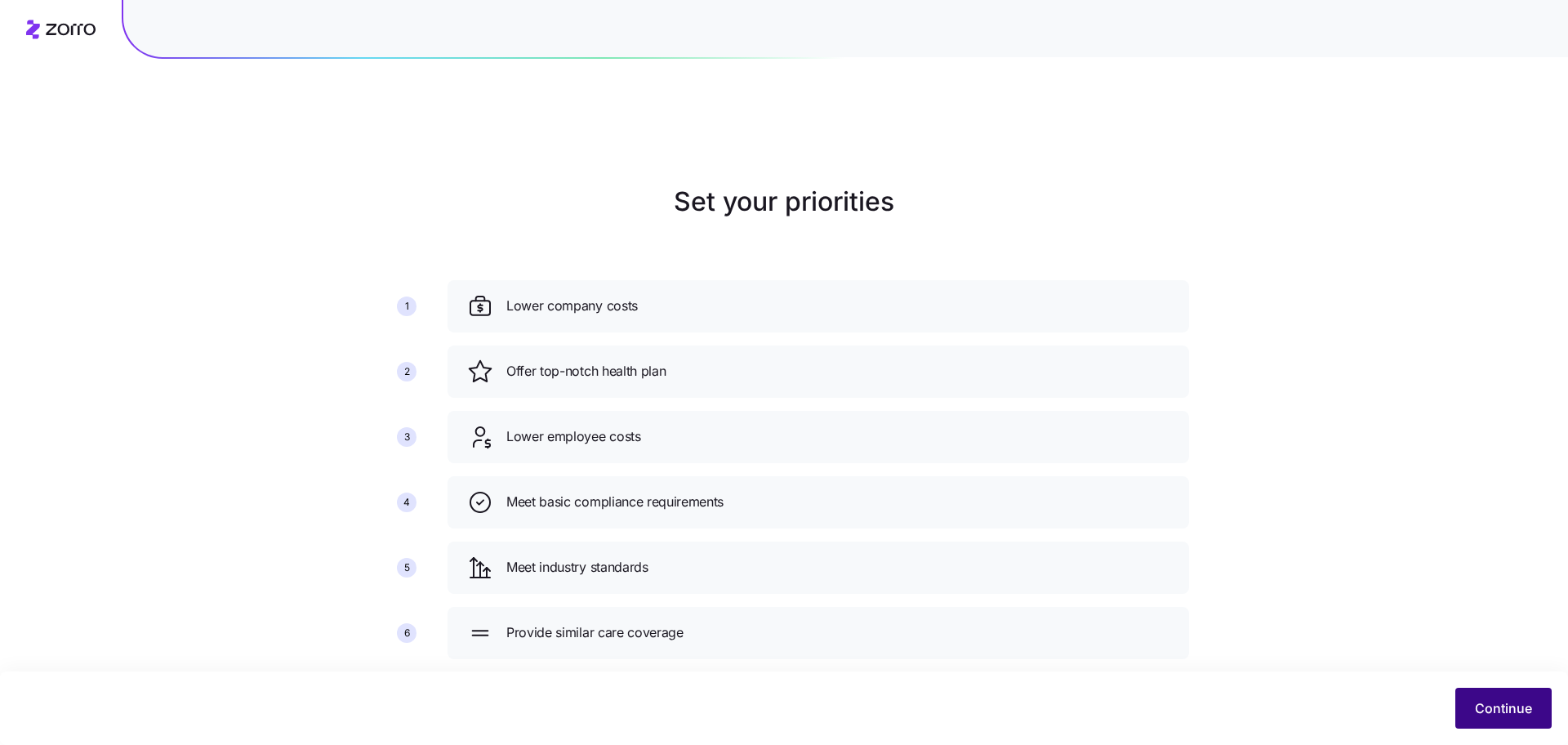
click at [1507, 705] on span "Continue" at bounding box center [1503, 708] width 57 height 20
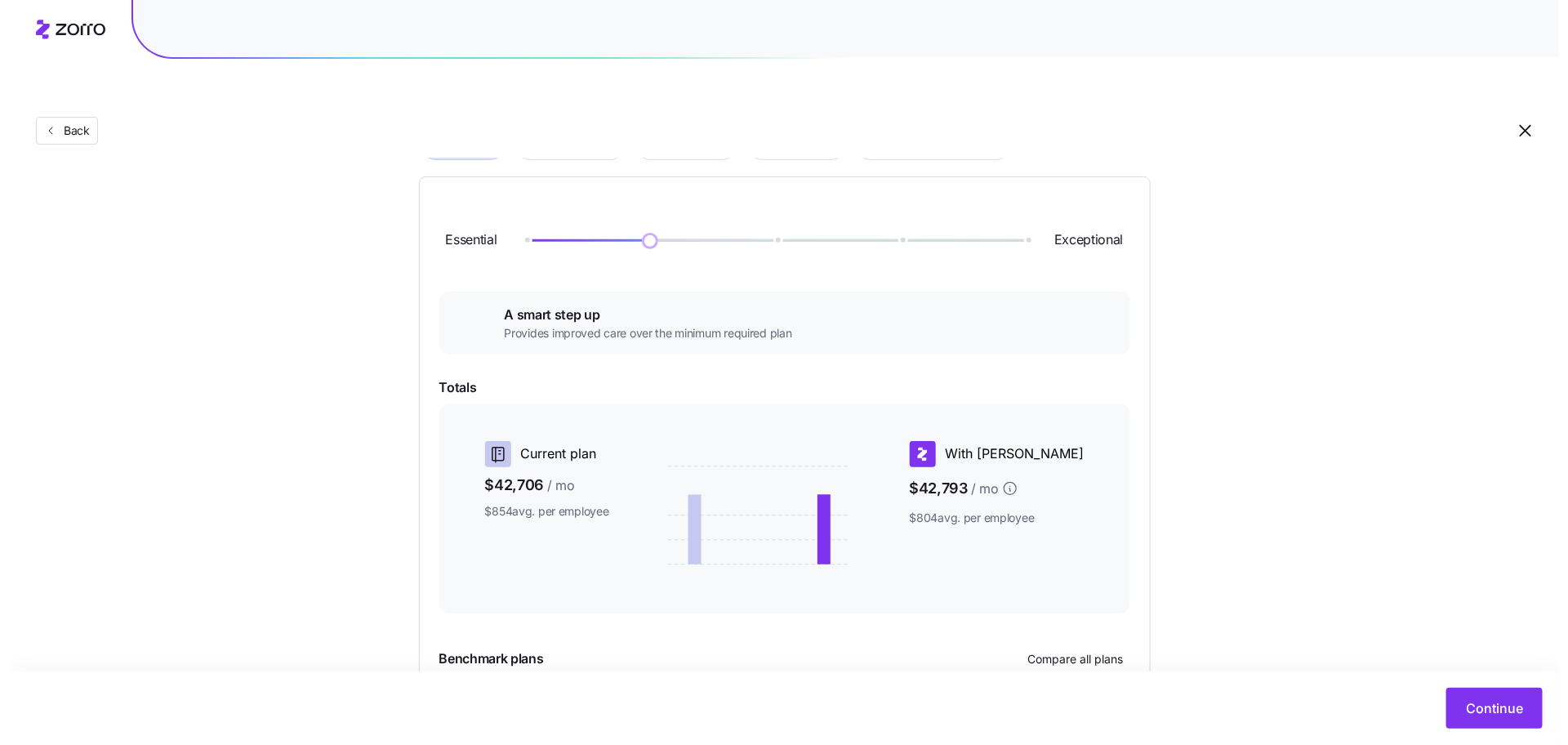
scroll to position [73, 0]
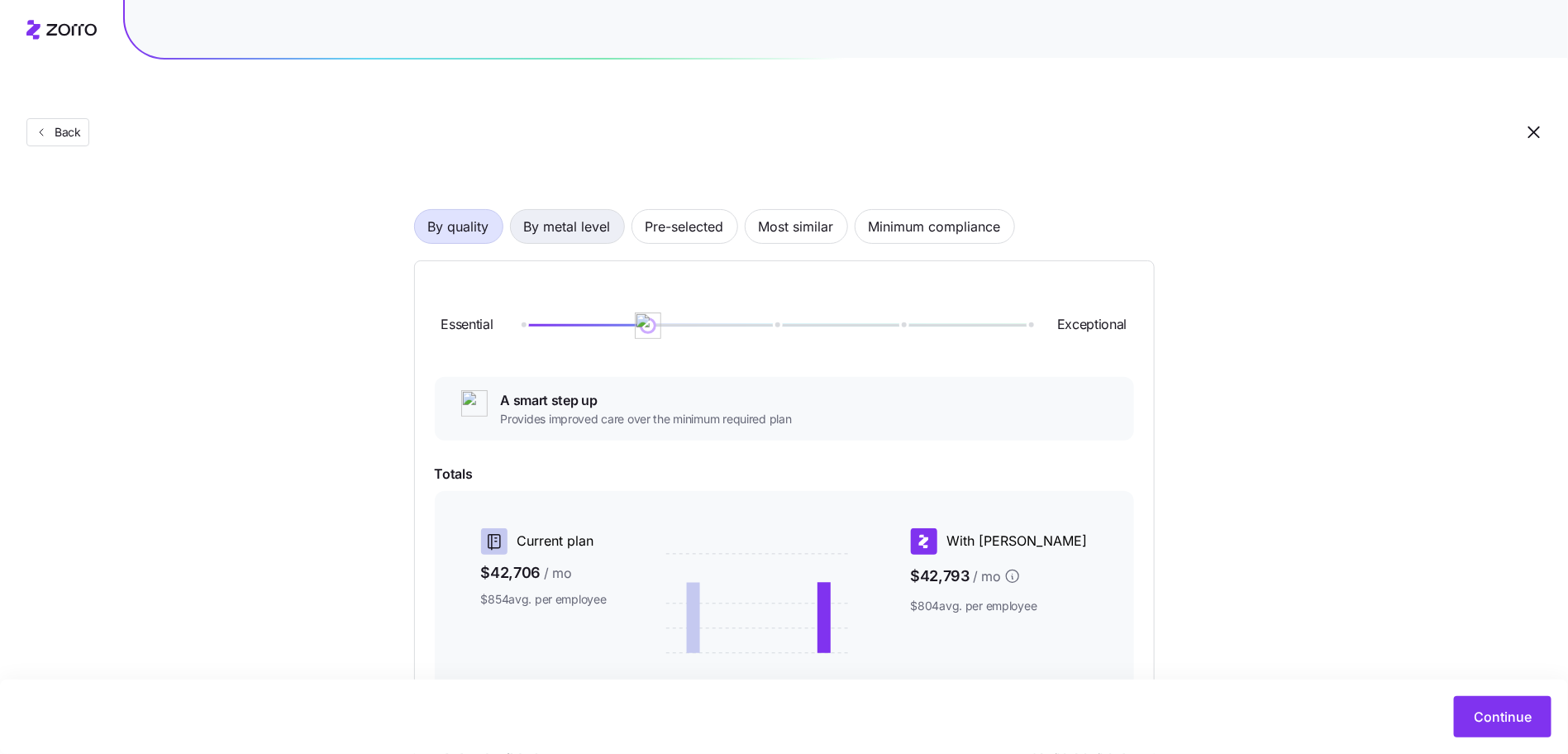
click at [601, 210] on span "By metal level" at bounding box center [567, 227] width 87 height 33
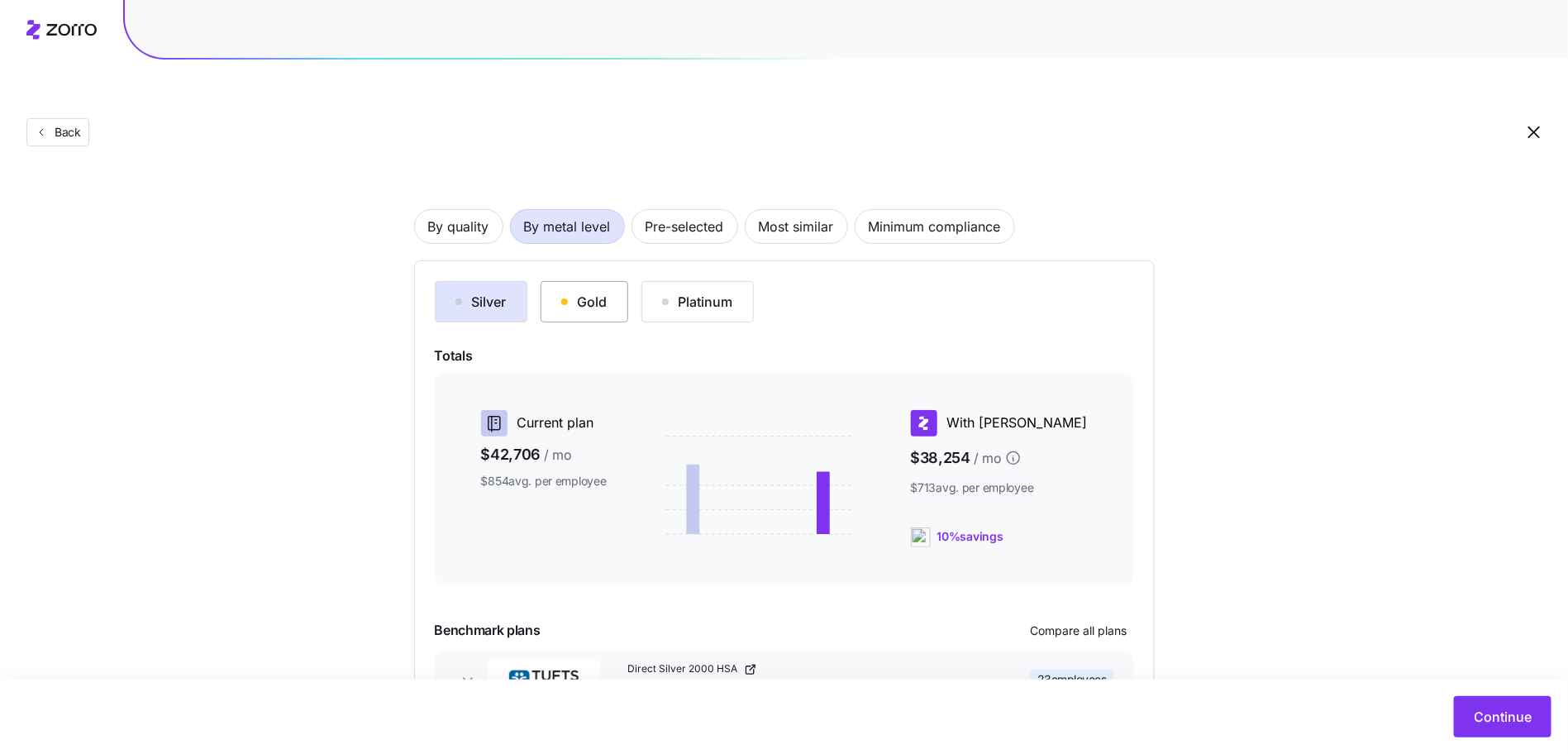
click at [594, 292] on div "Gold" at bounding box center [584, 302] width 46 height 20
click at [480, 292] on div "Silver" at bounding box center [482, 302] width 51 height 20
click at [1102, 623] on span "Compare all plans" at bounding box center [1079, 631] width 96 height 17
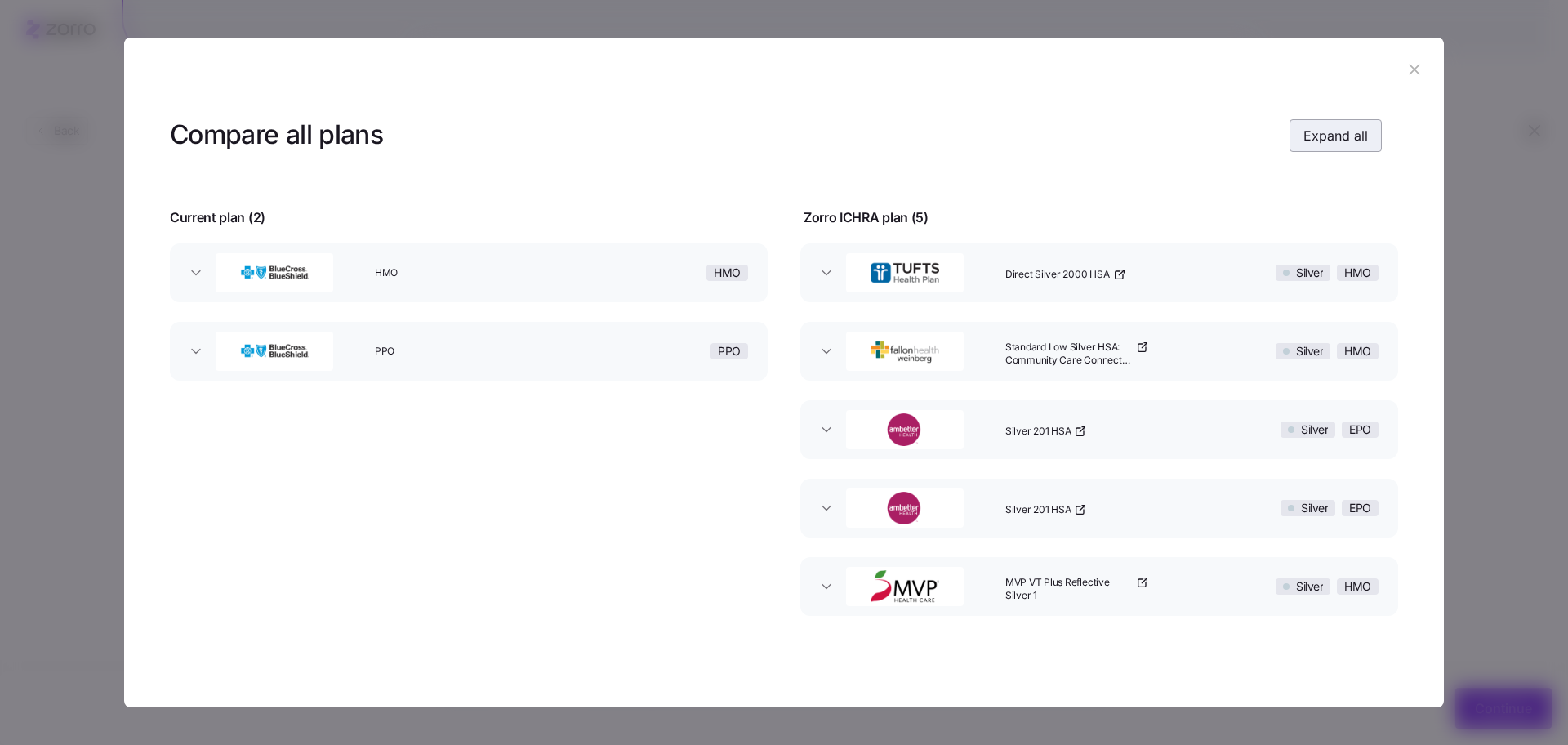
click at [1324, 120] on button "Expand all" at bounding box center [1336, 136] width 92 height 33
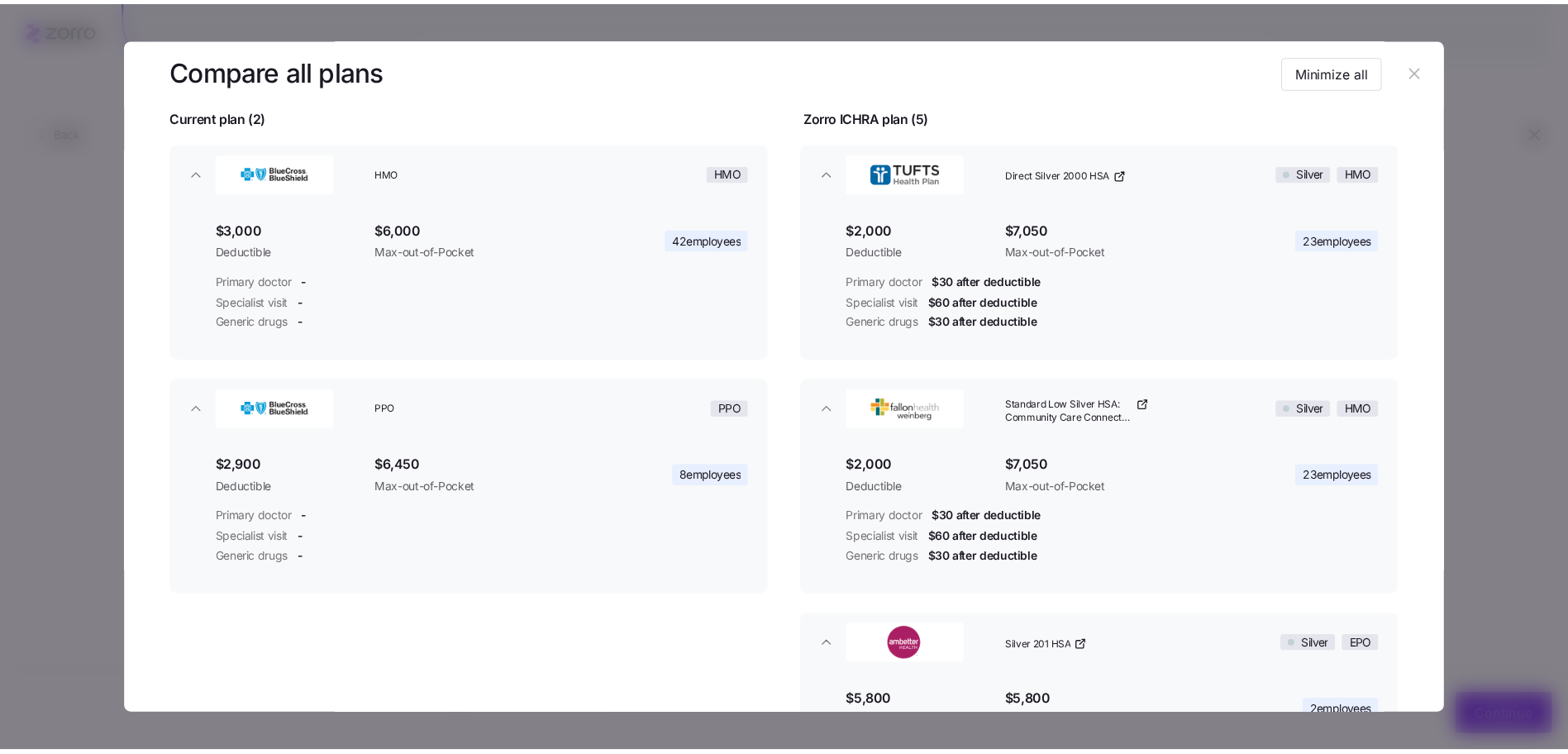
scroll to position [103, 0]
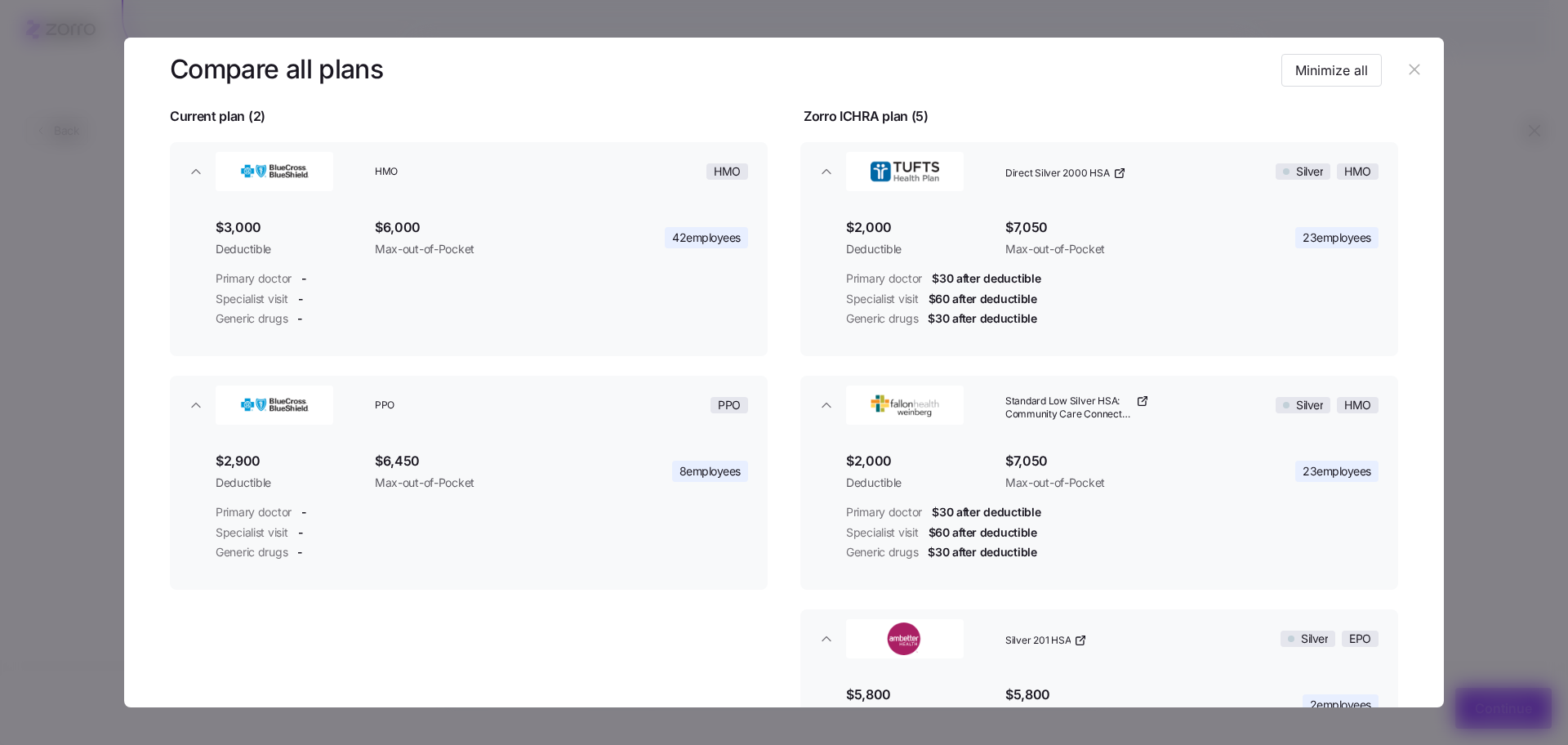
click at [1391, 73] on header at bounding box center [784, 70] width 1320 height 65
click at [1406, 71] on icon "button" at bounding box center [1415, 70] width 18 height 18
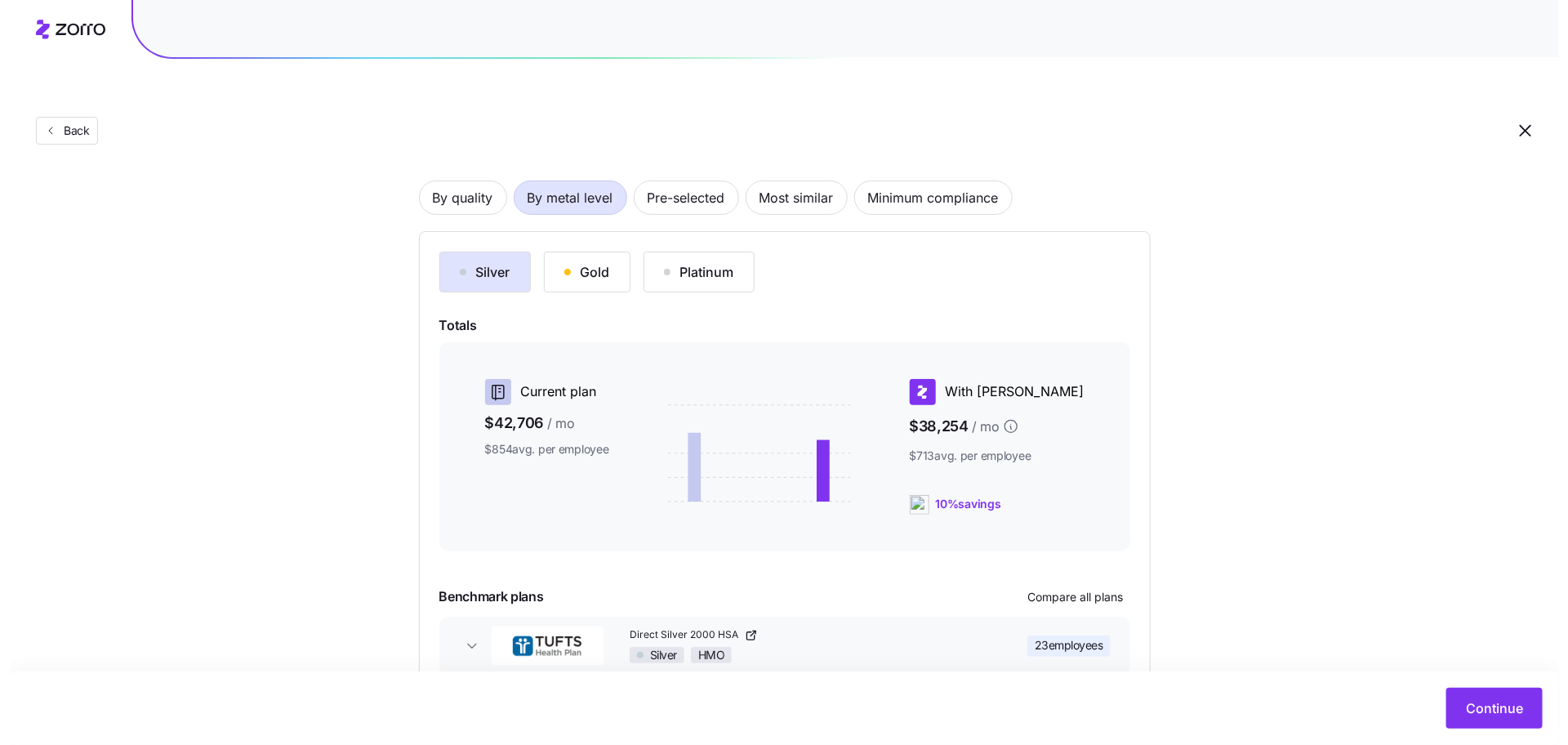
scroll to position [125, 0]
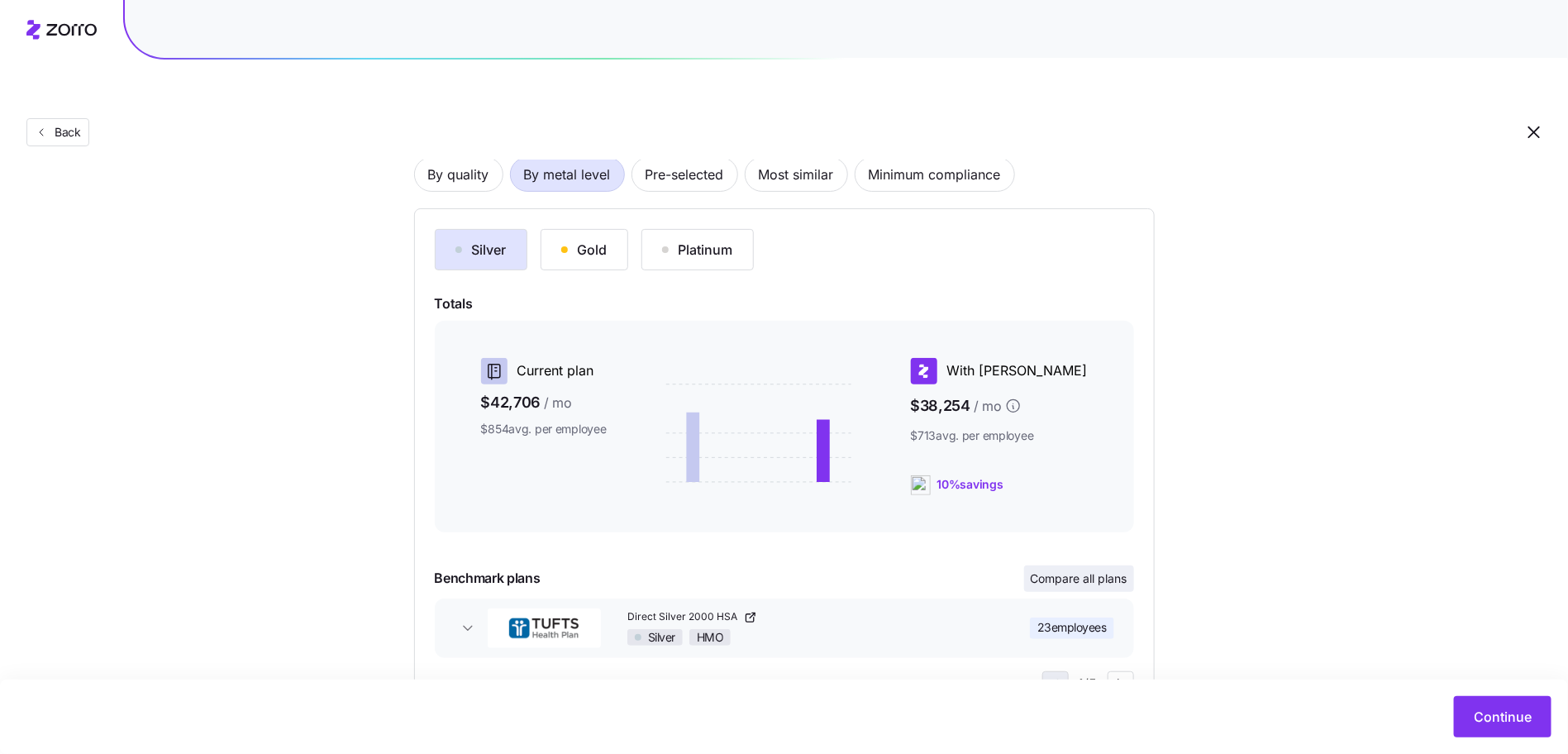
click at [1055, 571] on span "Compare all plans" at bounding box center [1079, 579] width 96 height 17
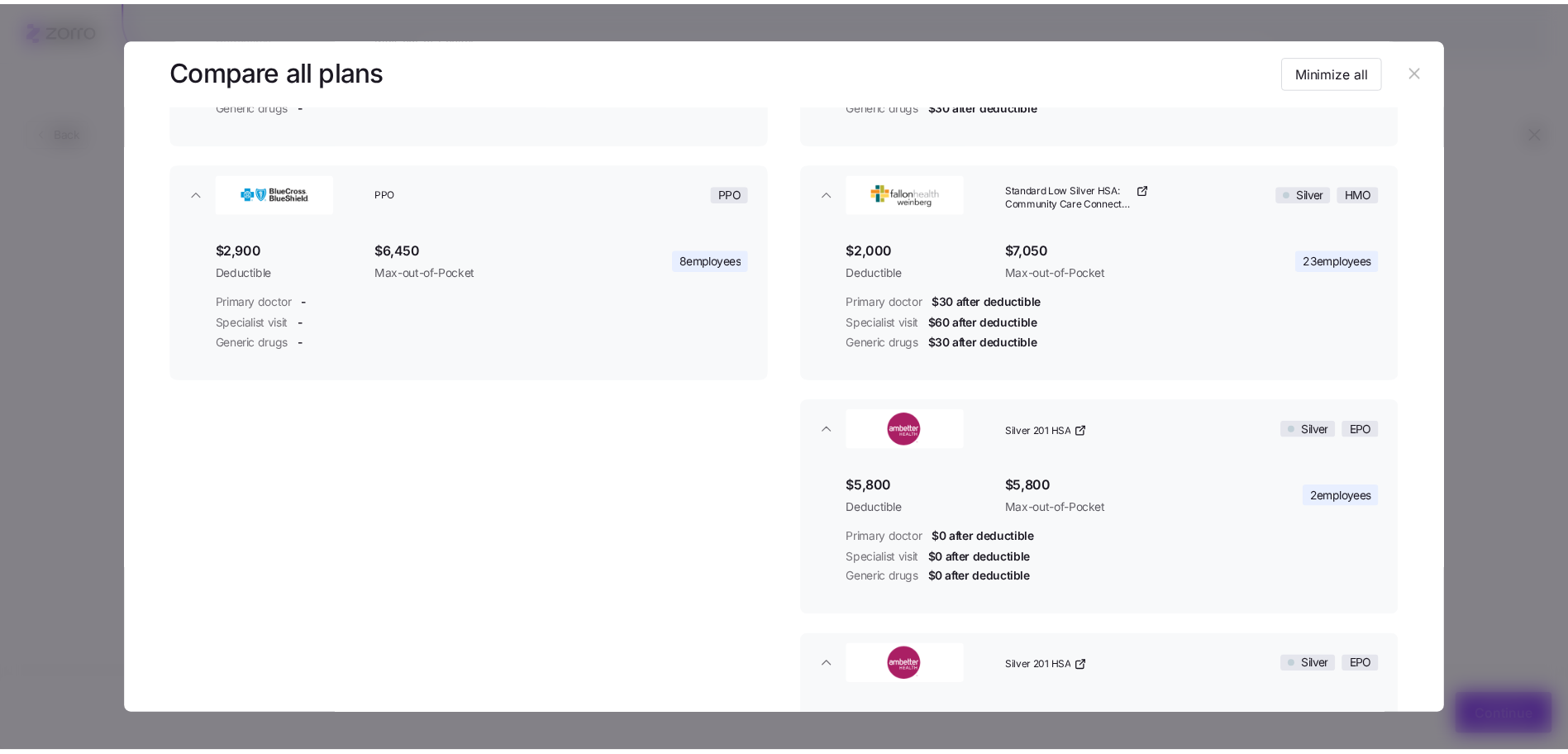
scroll to position [217, 0]
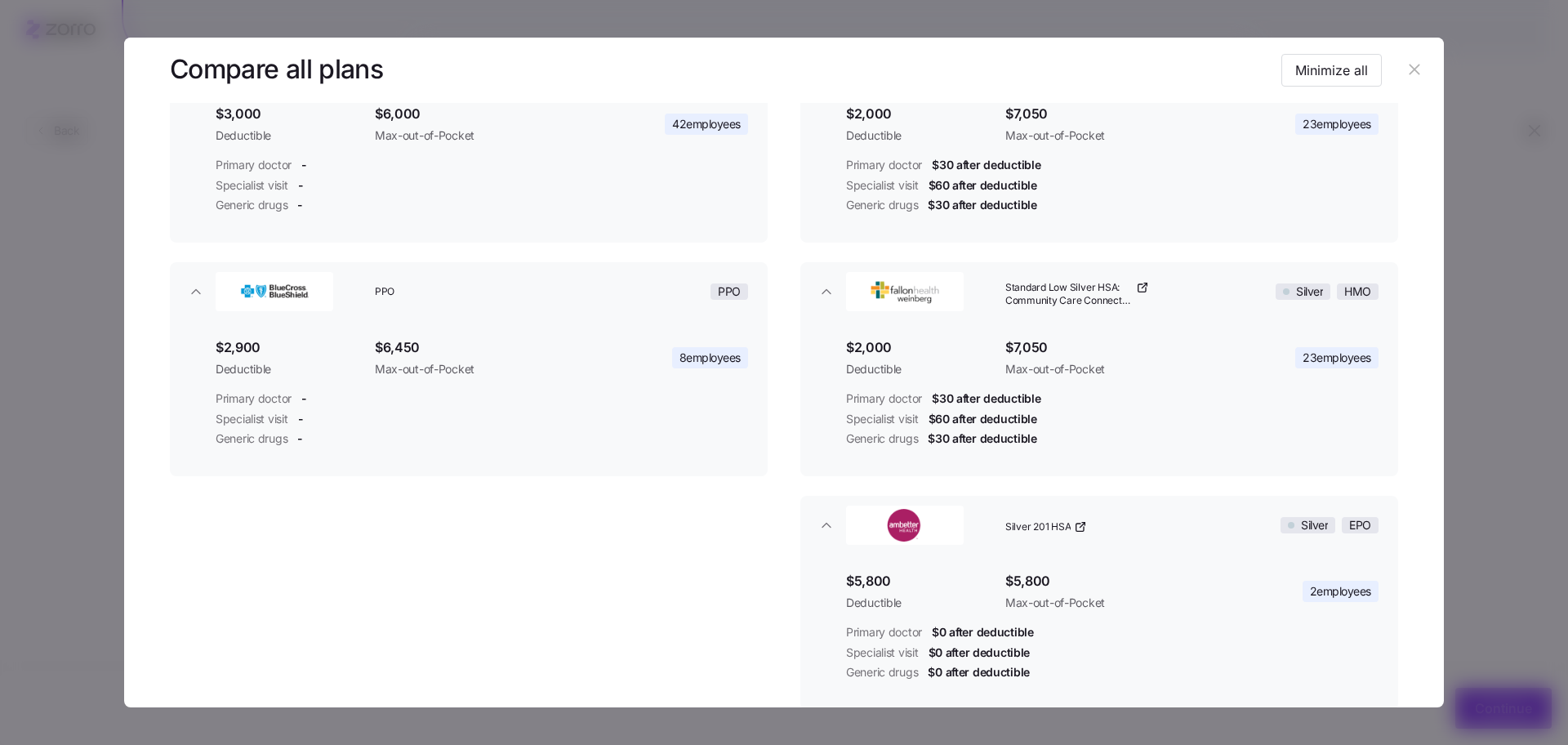
click at [1406, 63] on icon "button" at bounding box center [1415, 70] width 18 height 18
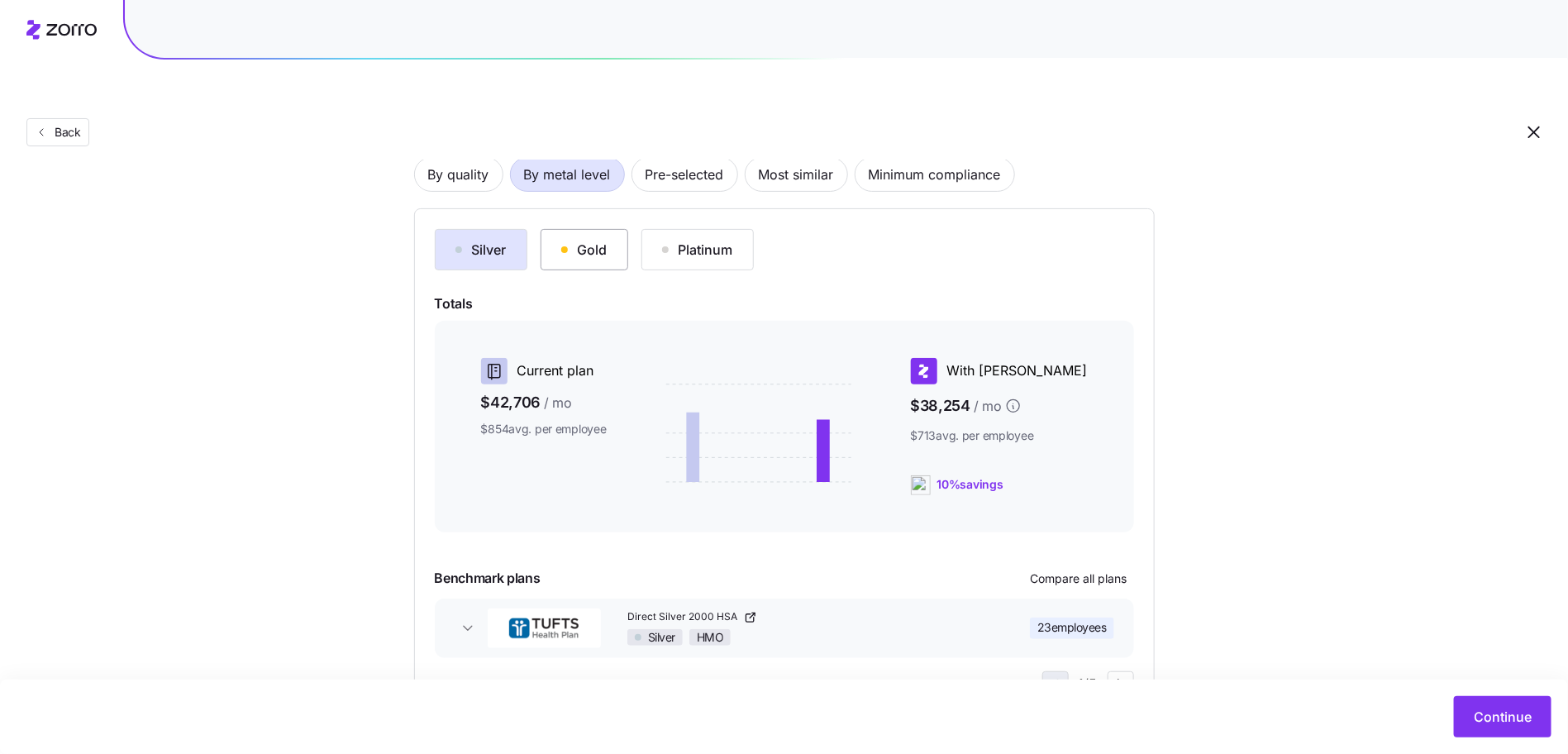
click at [594, 239] on div "Gold" at bounding box center [584, 249] width 46 height 20
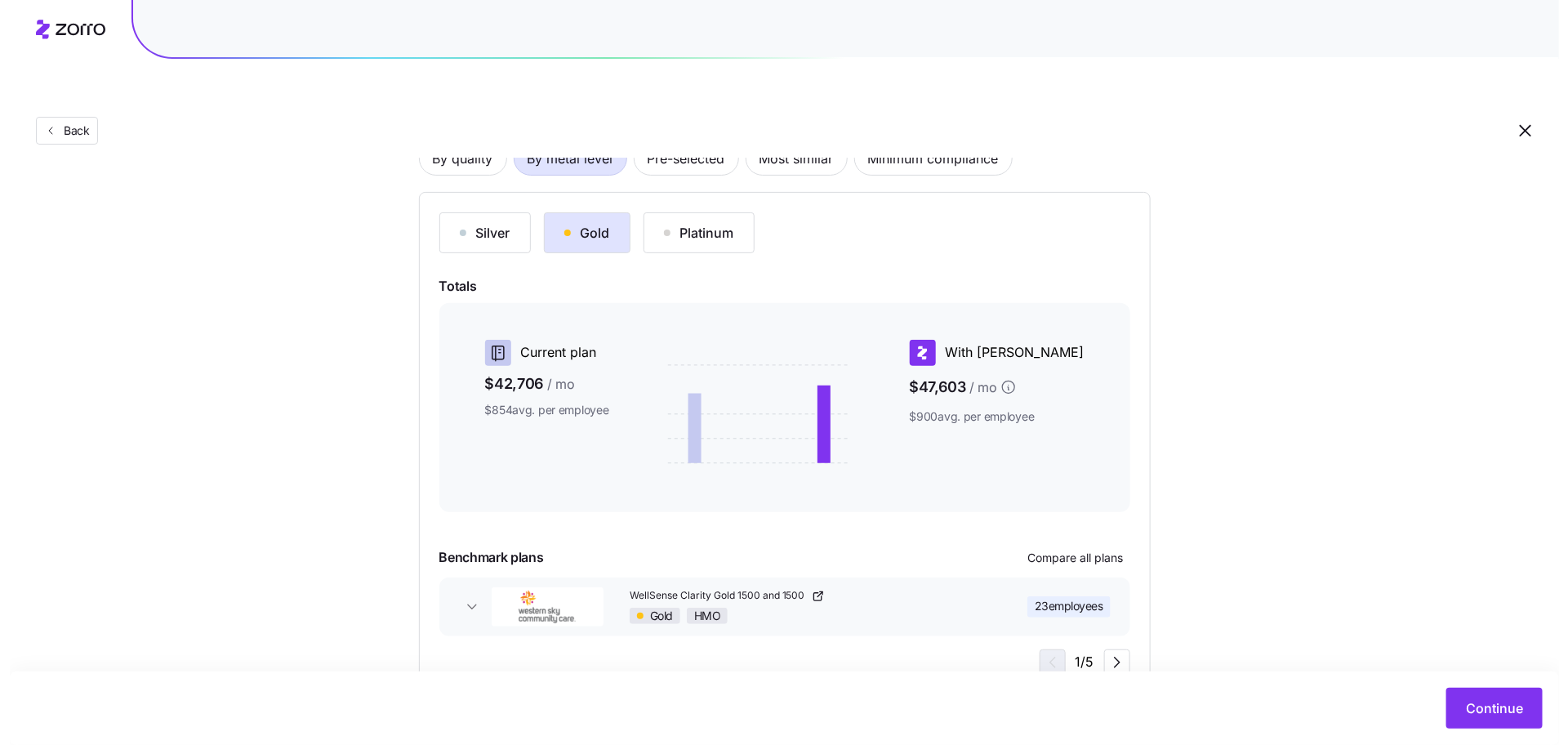
scroll to position [155, 0]
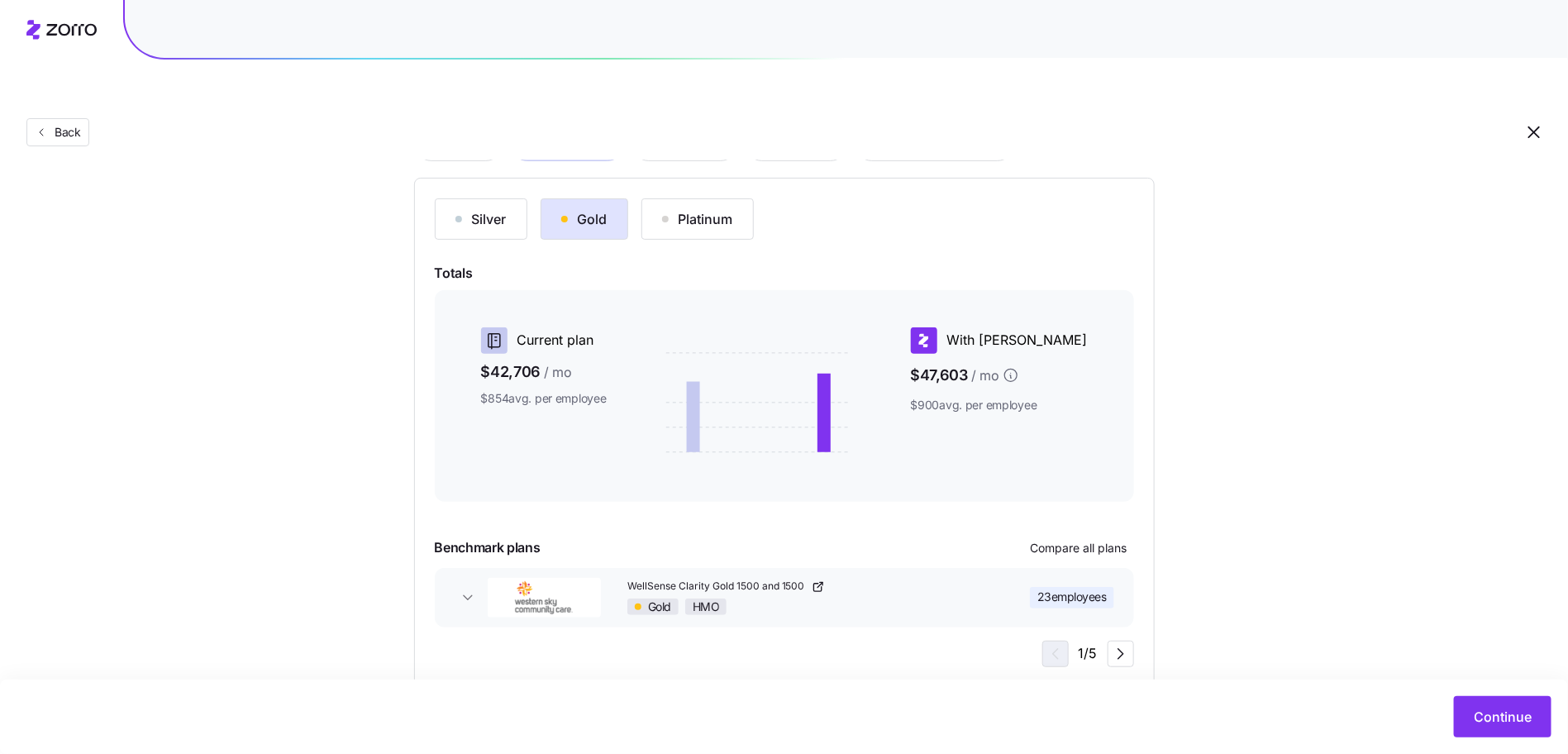
click at [1102, 493] on div "Silver Gold Platinum Totals Current plan $42,706 / mo $854 avg. per employee Wi…" at bounding box center [784, 432] width 699 height 469
click at [1098, 539] on span "Compare all plans" at bounding box center [1079, 548] width 96 height 17
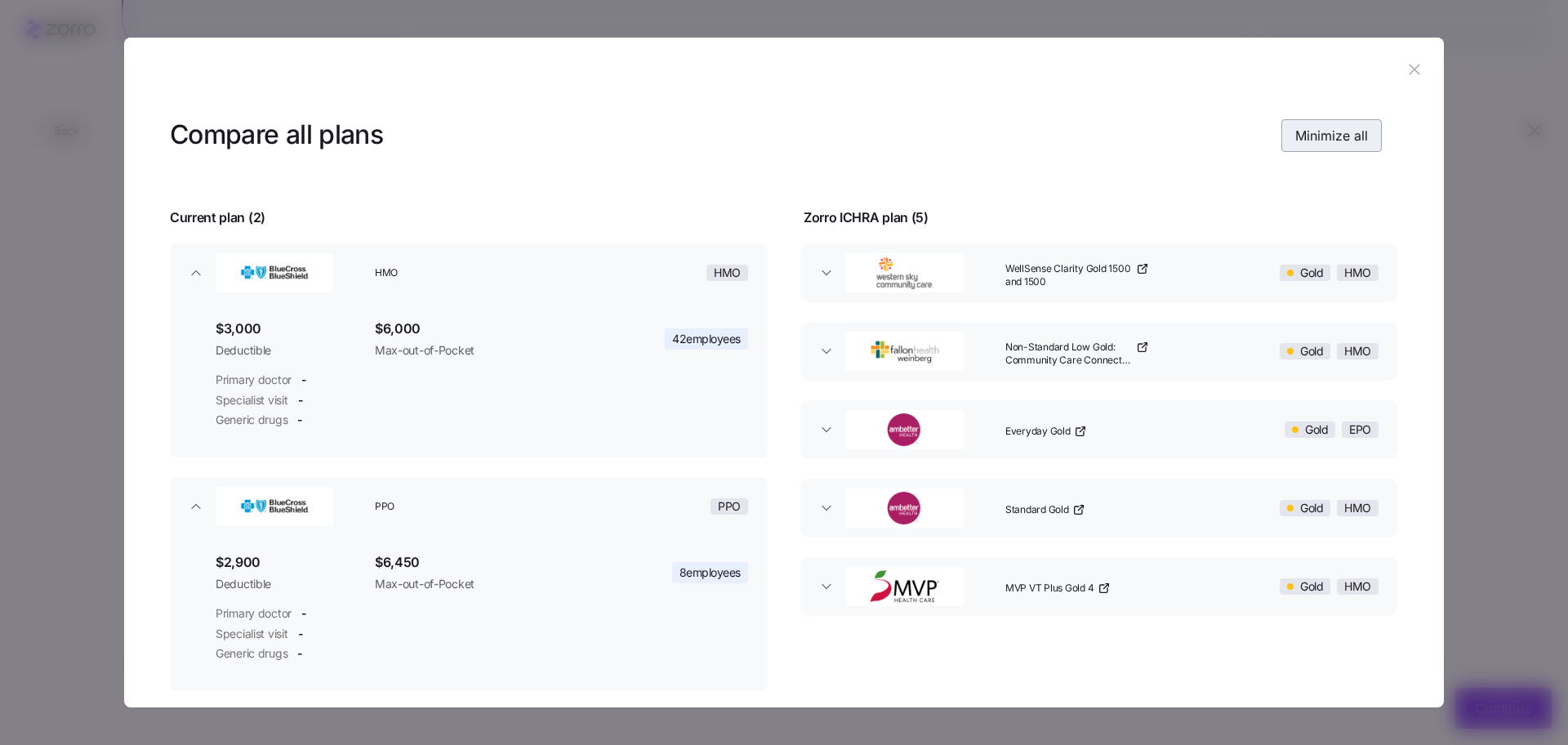
click at [1301, 121] on button "Minimize all" at bounding box center [1331, 136] width 101 height 33
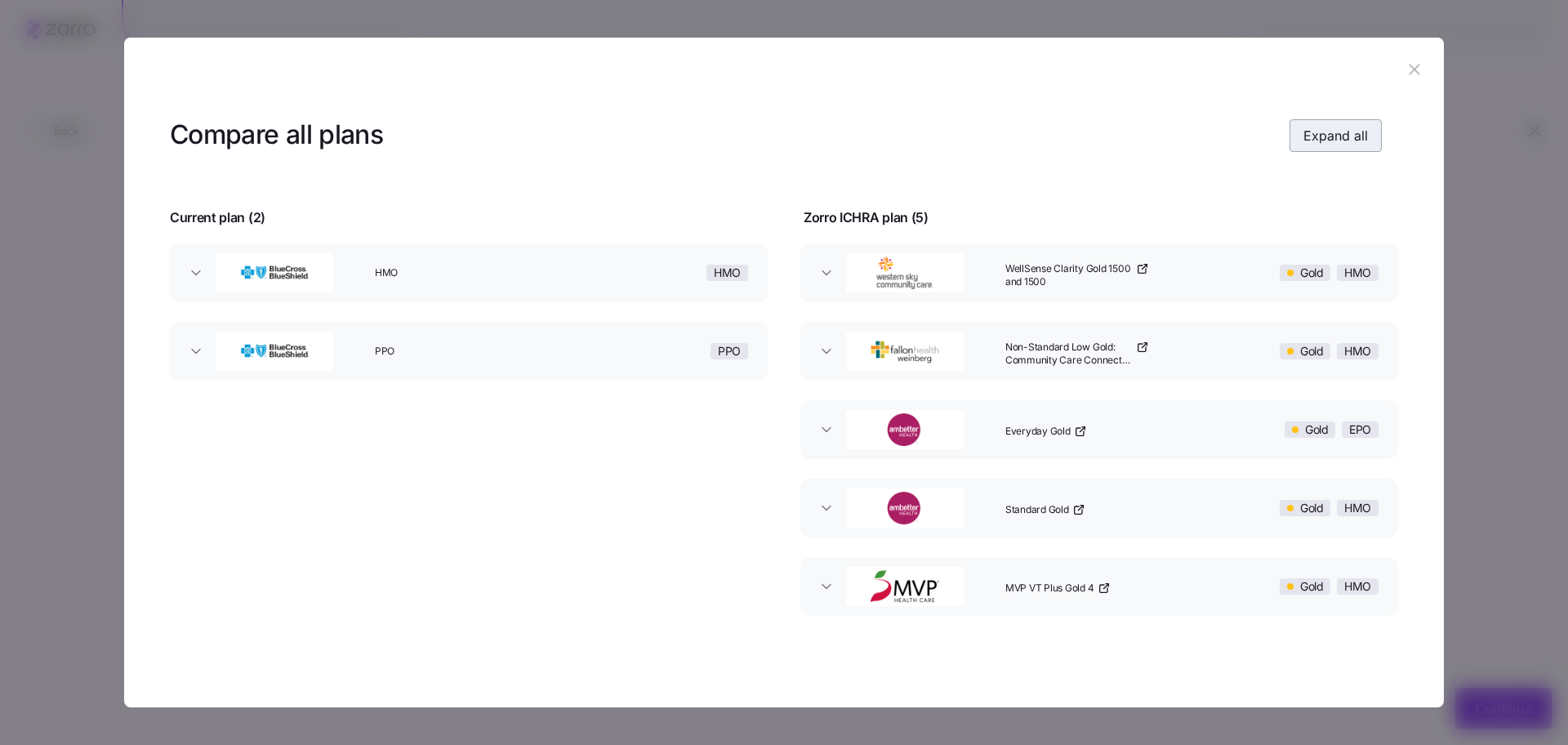
click at [1303, 134] on span "Expand all" at bounding box center [1335, 136] width 64 height 20
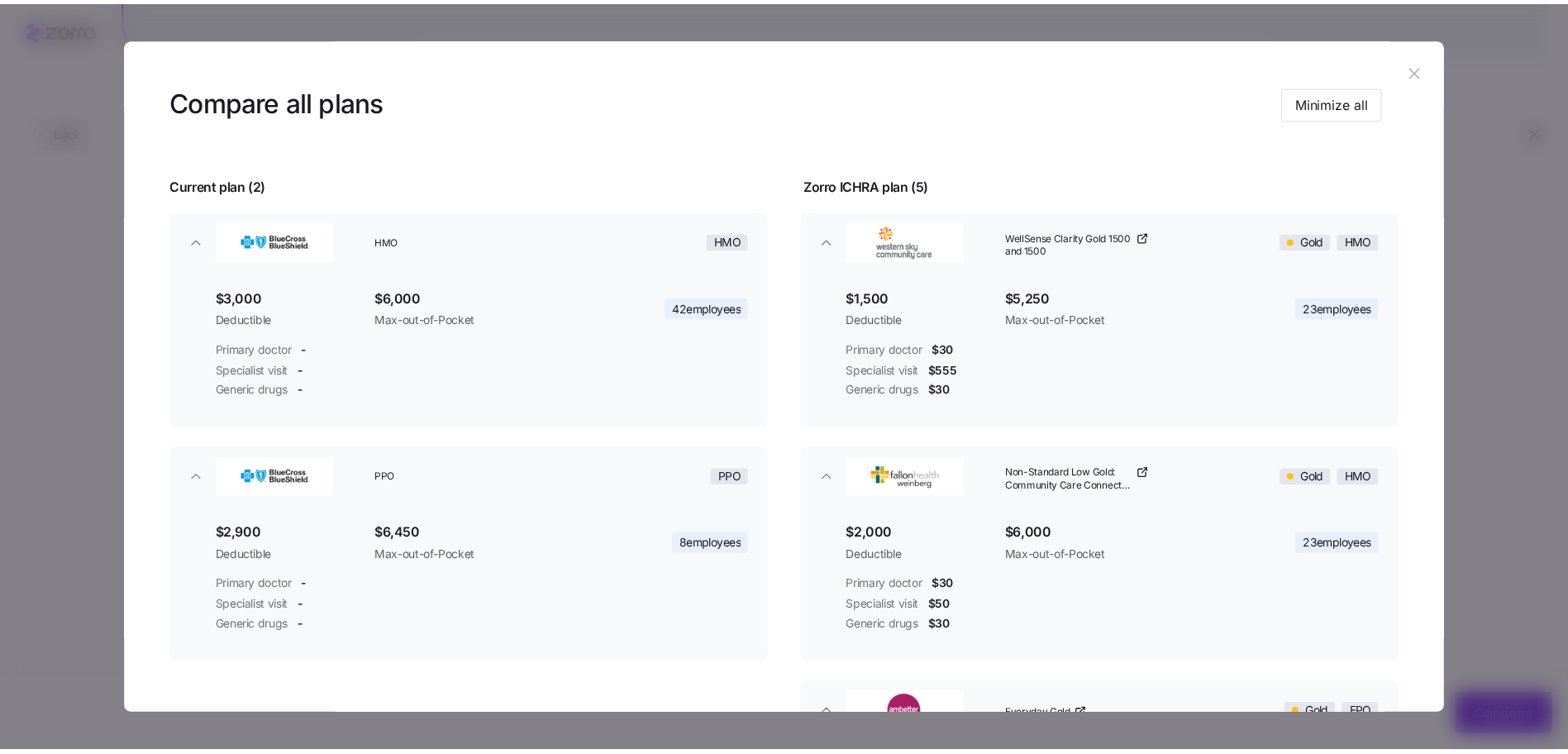
scroll to position [47, 0]
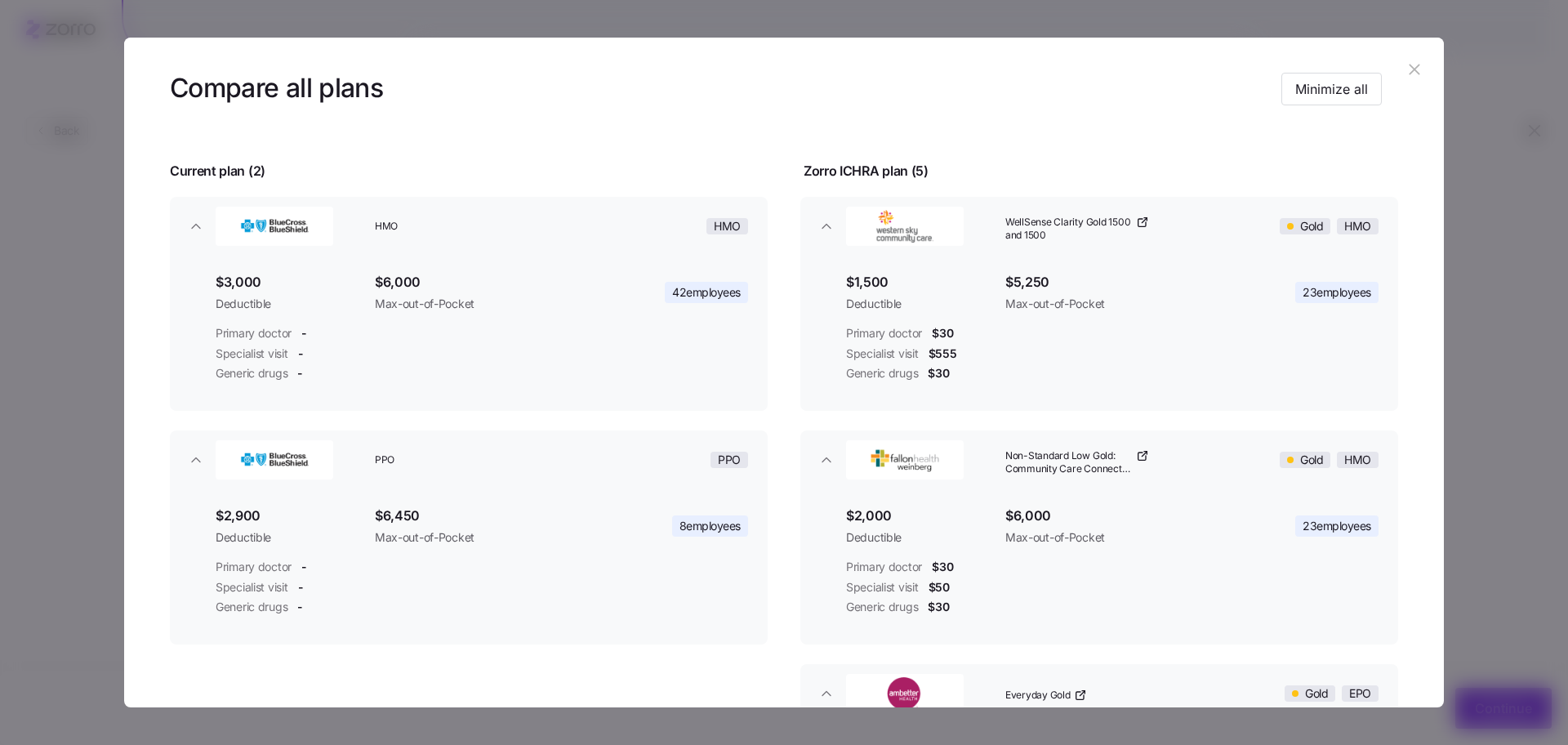
click at [1408, 64] on button "button" at bounding box center [1414, 70] width 26 height 26
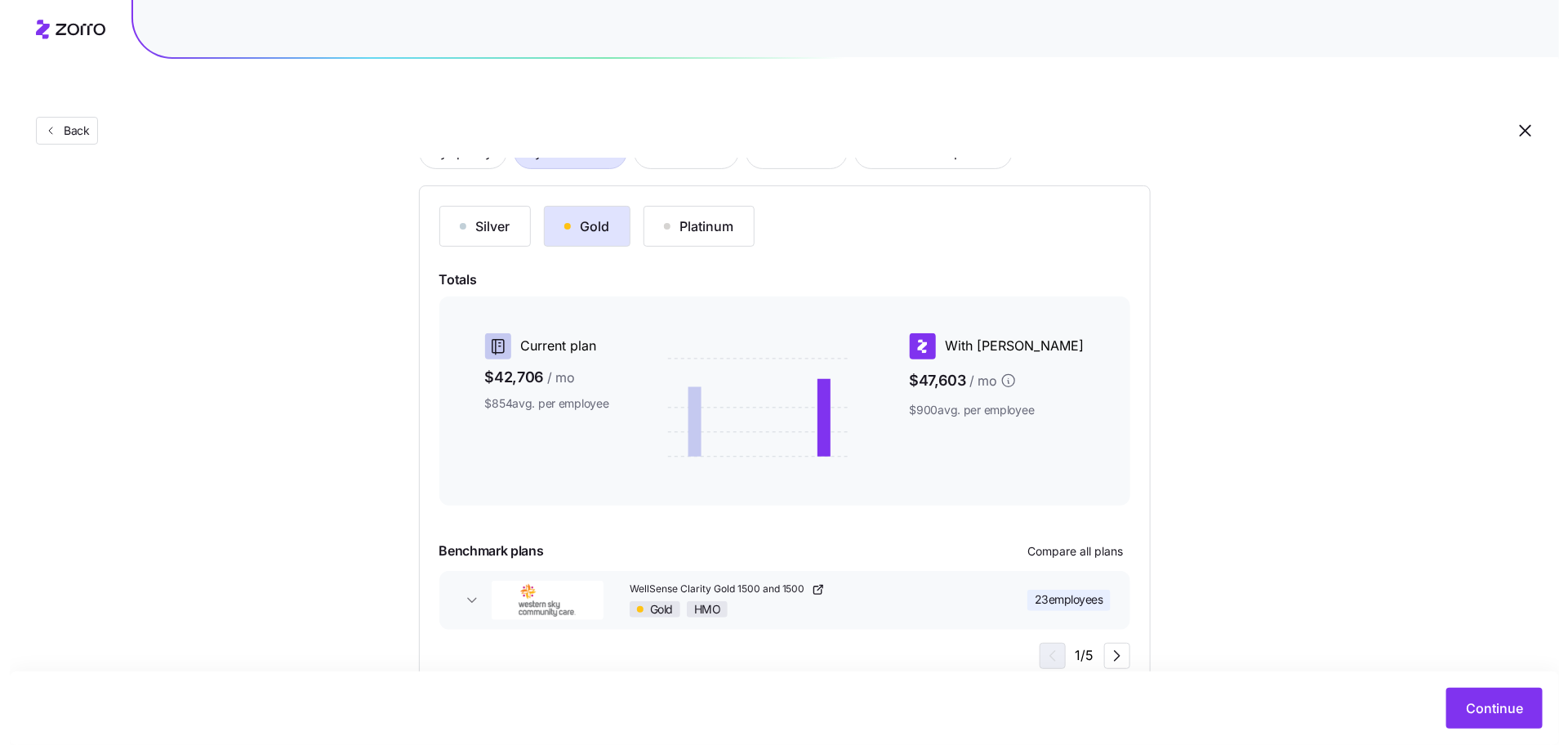
scroll to position [131, 0]
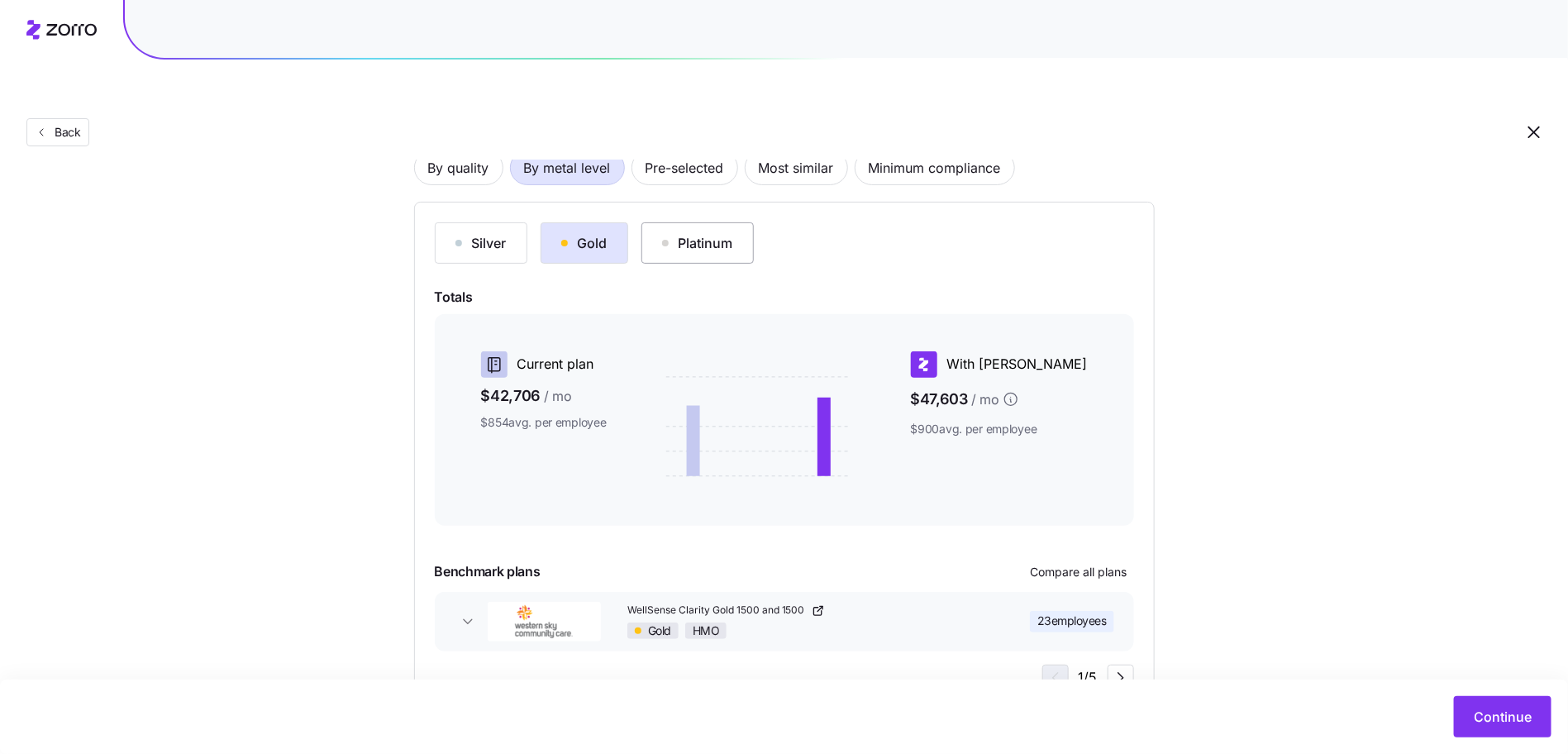
click at [667, 233] on div "Platinum" at bounding box center [697, 243] width 71 height 20
click at [579, 233] on div "Gold" at bounding box center [584, 243] width 46 height 20
click at [1092, 592] on button "WellSense Clarity Gold 1500 and 1500 Gold HMO 23 employees" at bounding box center [784, 621] width 699 height 60
click at [1091, 559] on button "Compare all plans" at bounding box center [1080, 571] width 110 height 27
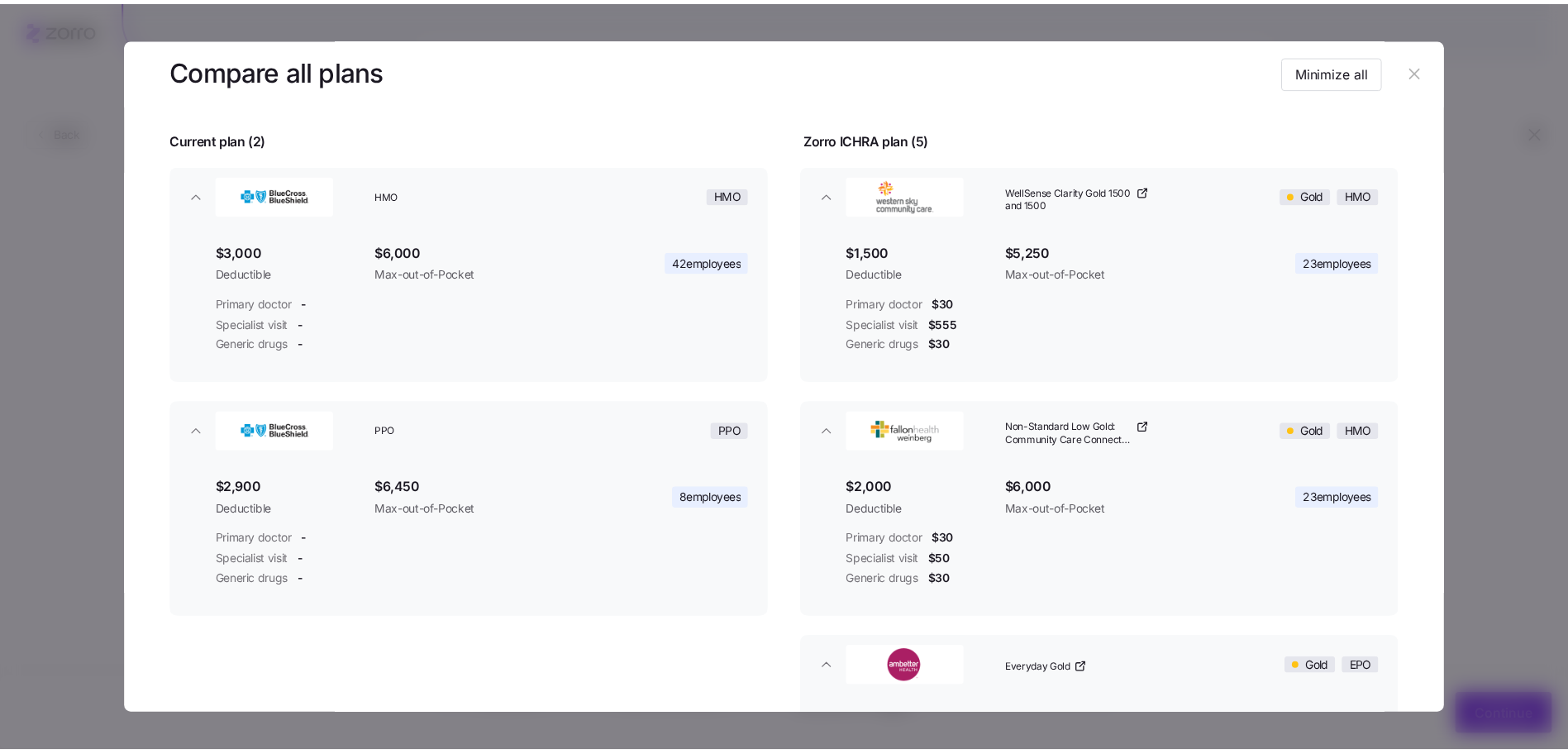
scroll to position [0, 0]
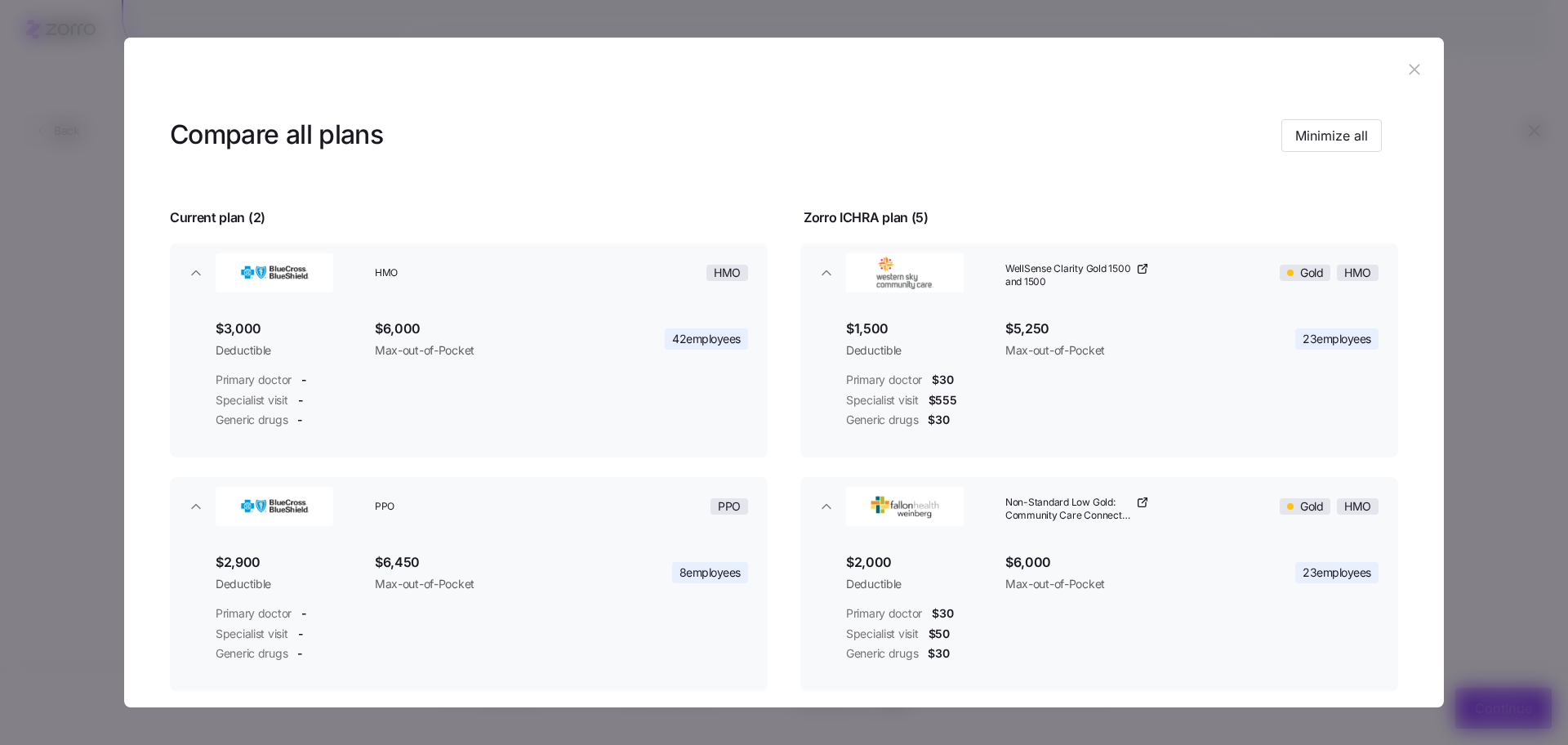
click at [1419, 69] on header at bounding box center [784, 70] width 1320 height 65
click at [1413, 70] on icon "button" at bounding box center [1415, 70] width 18 height 18
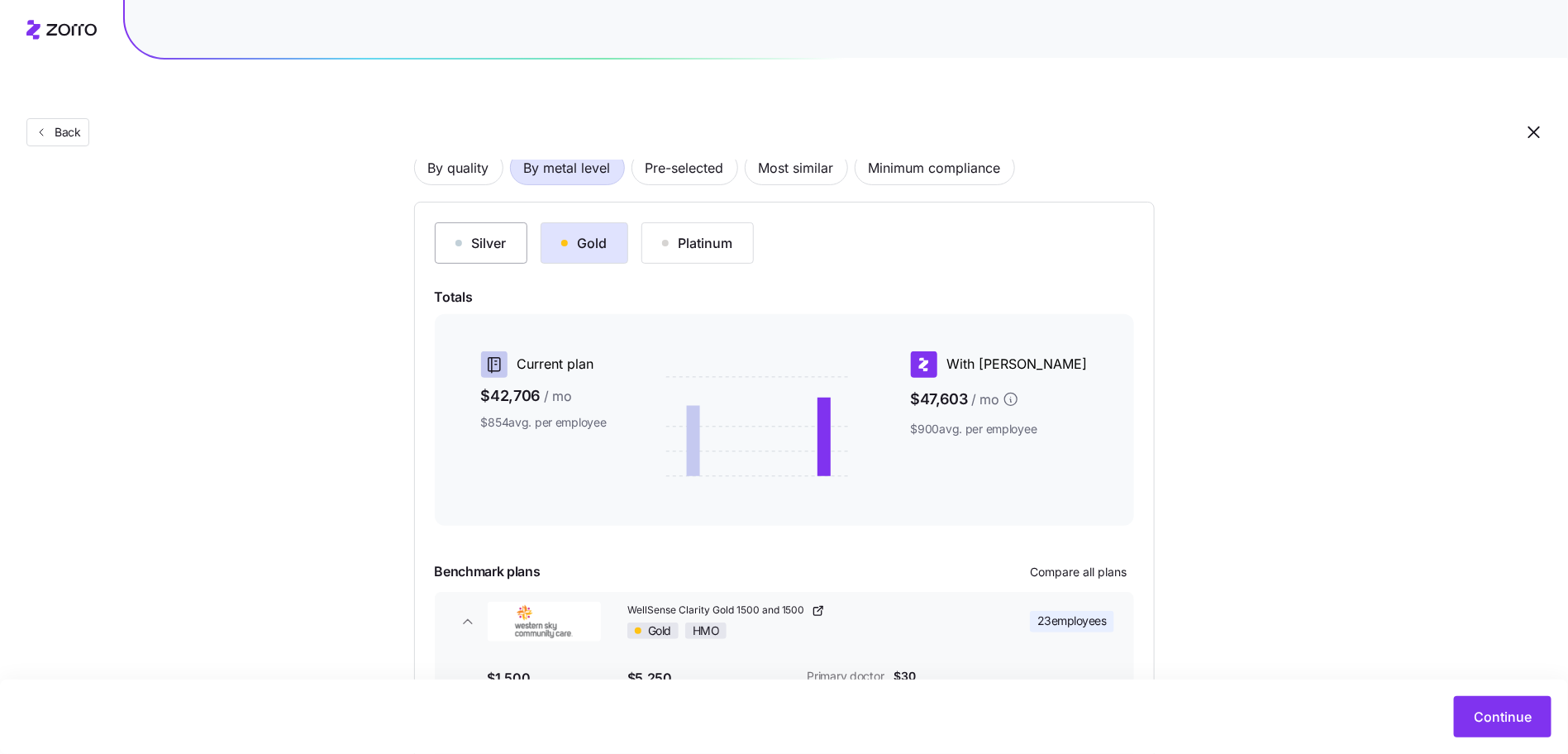
click at [481, 233] on div "Silver" at bounding box center [482, 243] width 51 height 20
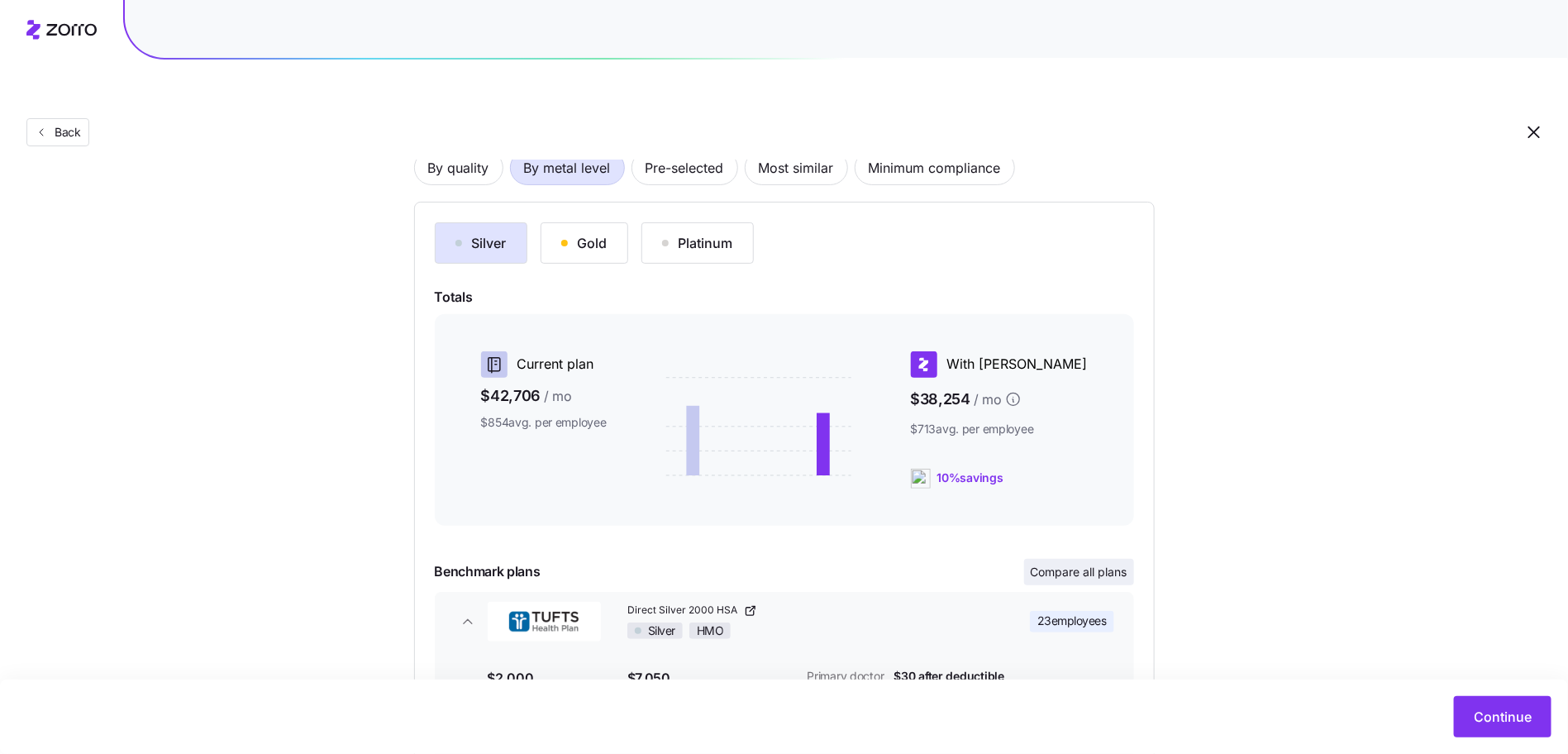
click at [1047, 564] on span "Compare all plans" at bounding box center [1079, 572] width 96 height 17
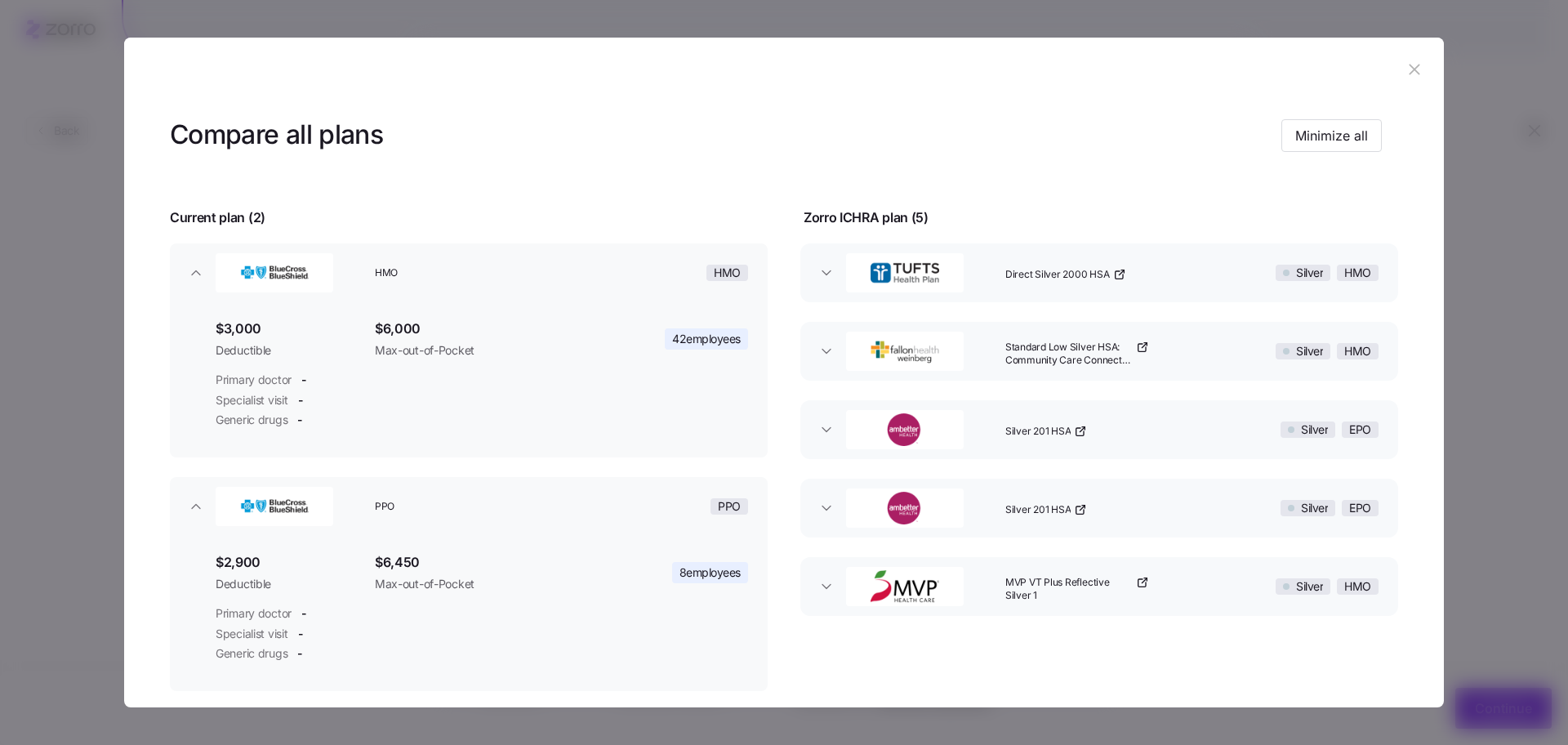
click at [1415, 73] on icon "button" at bounding box center [1415, 70] width 18 height 18
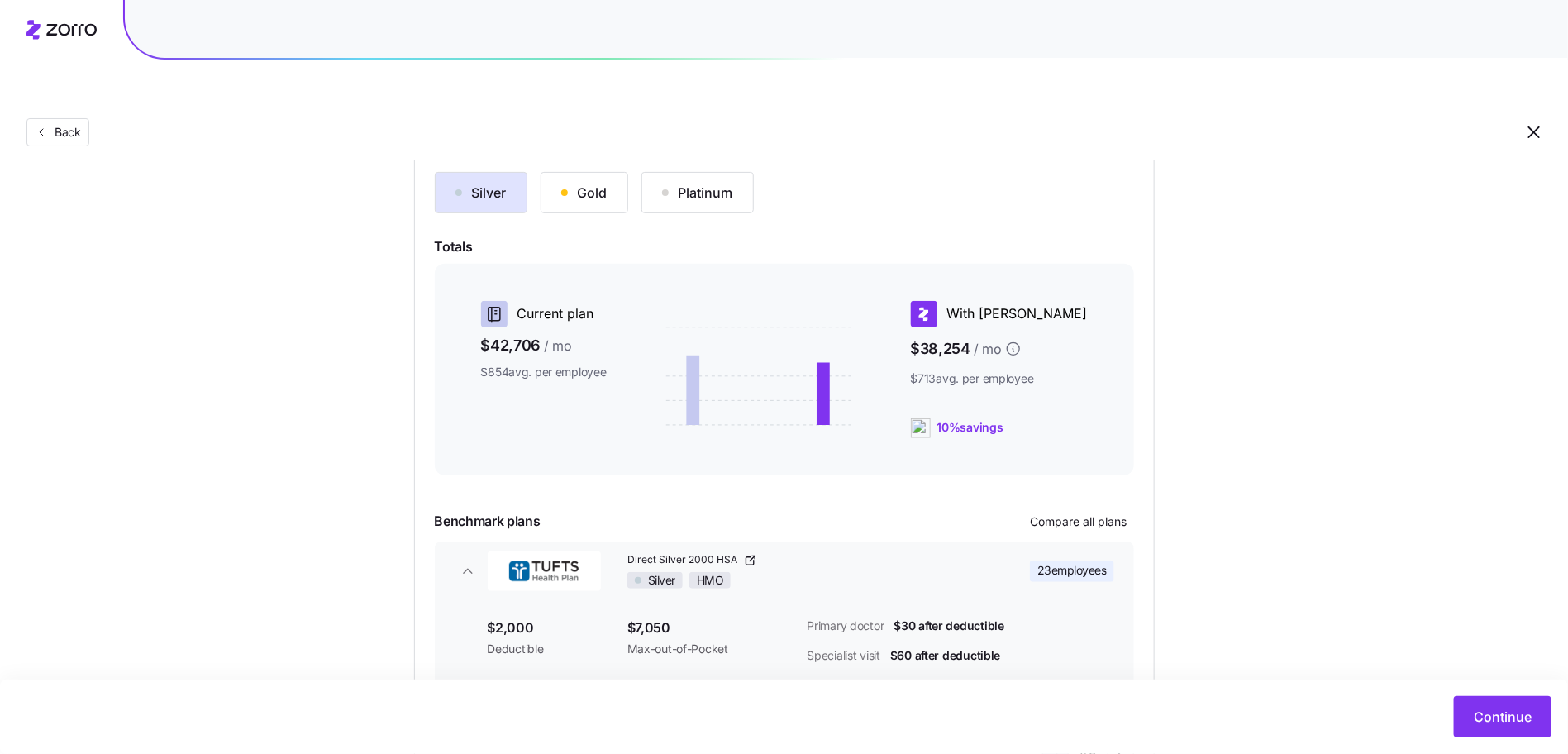
scroll to position [280, 0]
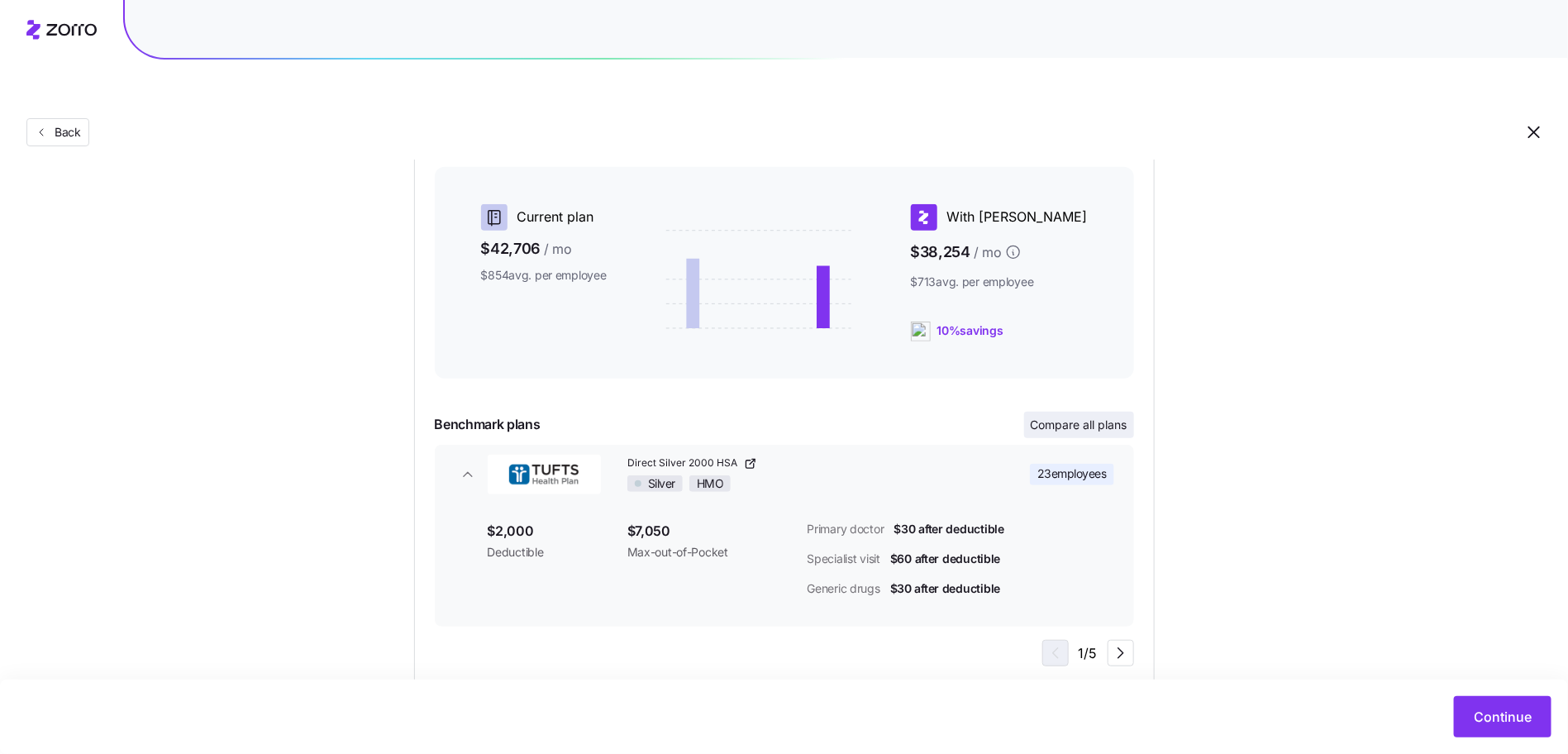
click at [1085, 412] on button "Compare all plans" at bounding box center [1080, 425] width 110 height 27
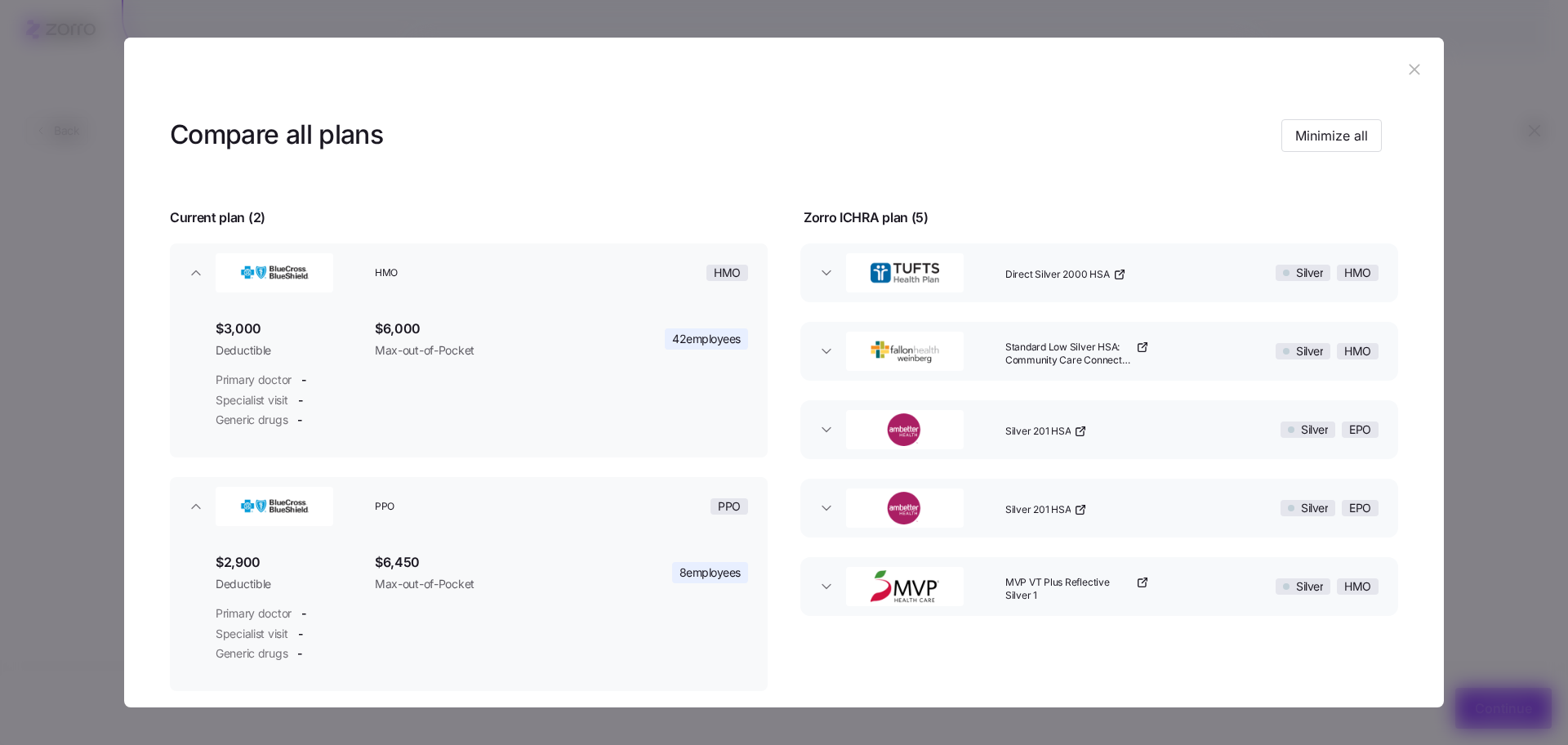
drag, startPoint x: 1414, startPoint y: 70, endPoint x: 1053, endPoint y: 232, distance: 395.7
click at [1049, 243] on section "Compare all plans Minimize all Current plan ( 2 ) Zorro ICHRA plan ( 5 ) HMO HM…" at bounding box center [784, 372] width 1320 height 671
click at [833, 271] on span "button" at bounding box center [827, 273] width 26 height 16
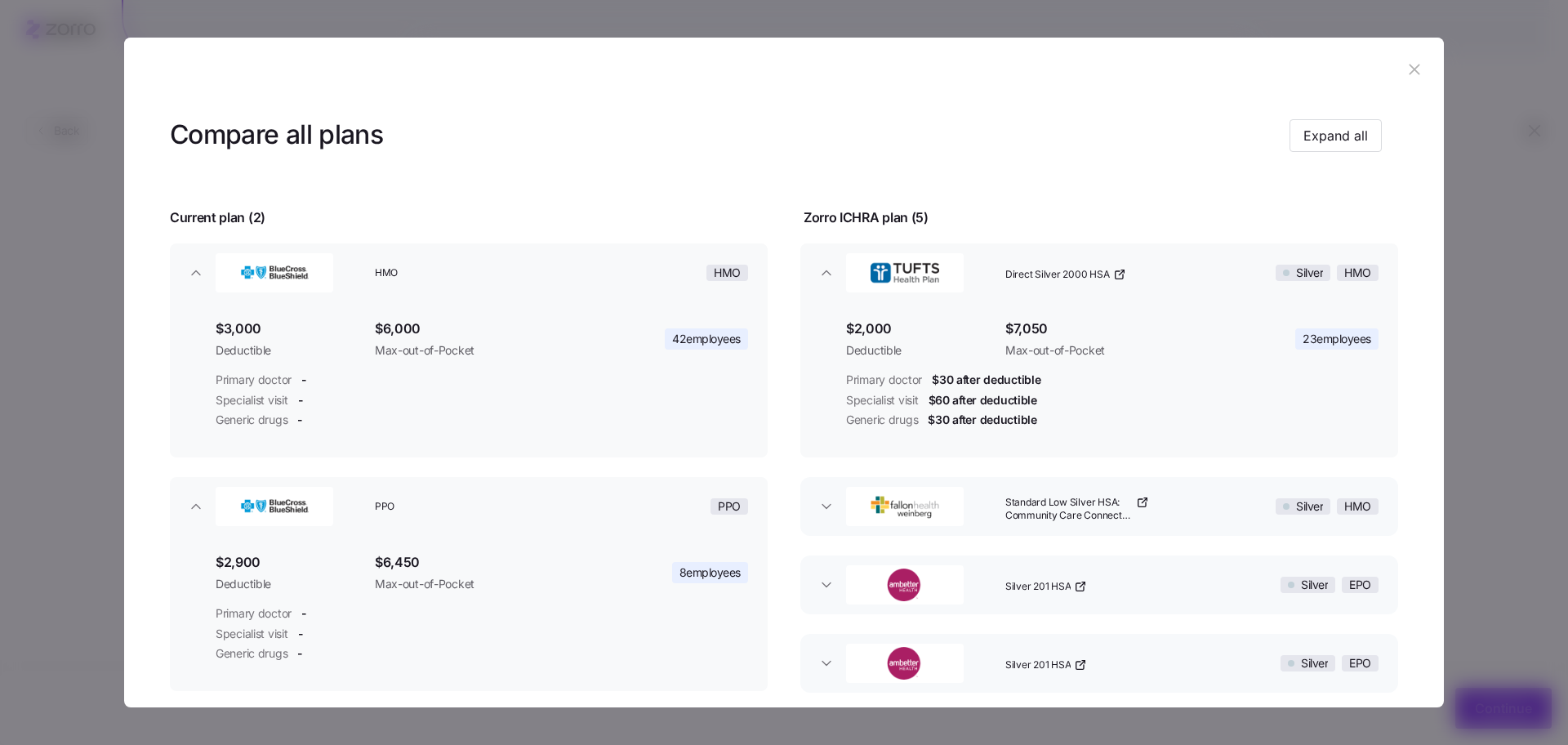
click at [1408, 75] on icon "button" at bounding box center [1414, 70] width 11 height 11
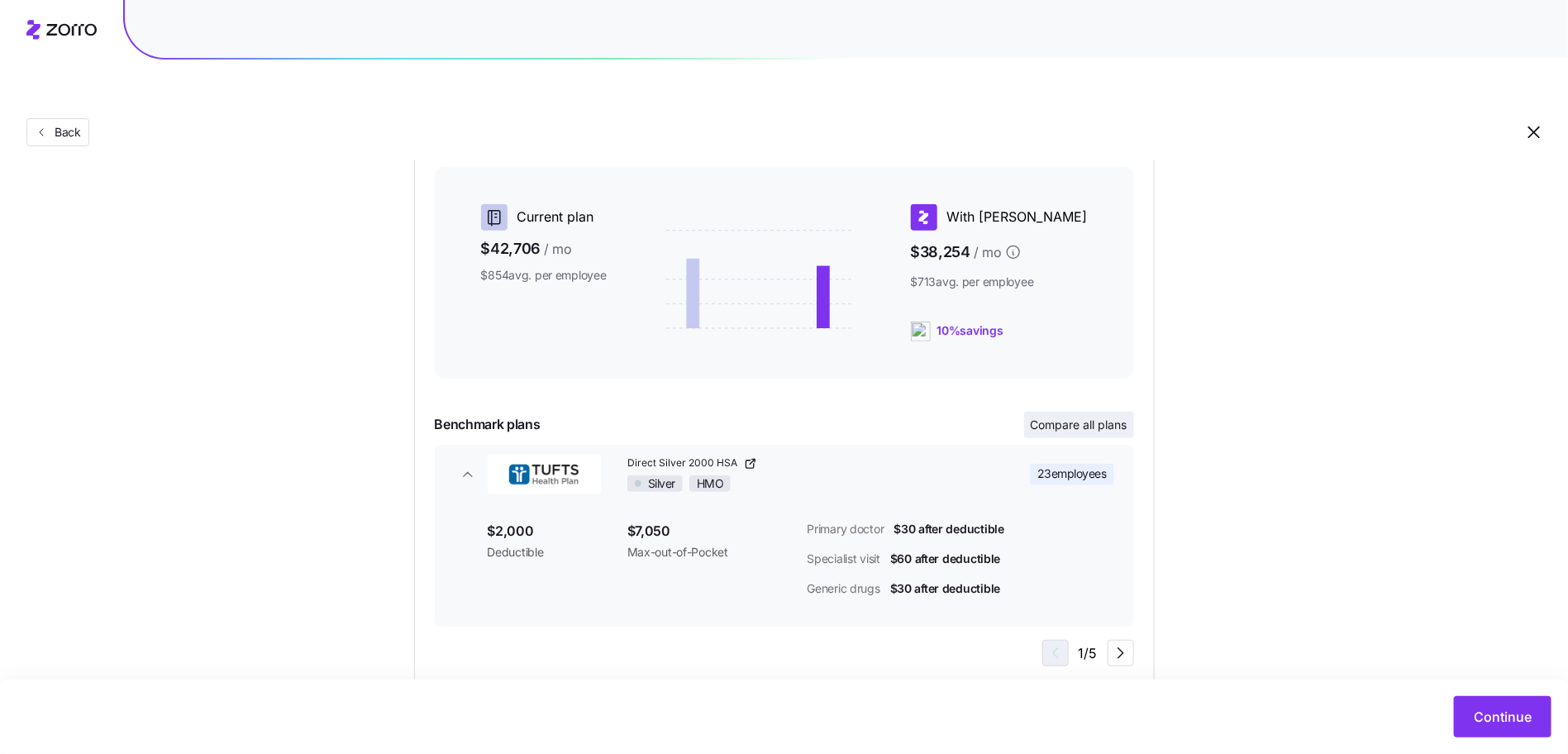
click at [1085, 416] on span "Compare all plans" at bounding box center [1079, 425] width 96 height 17
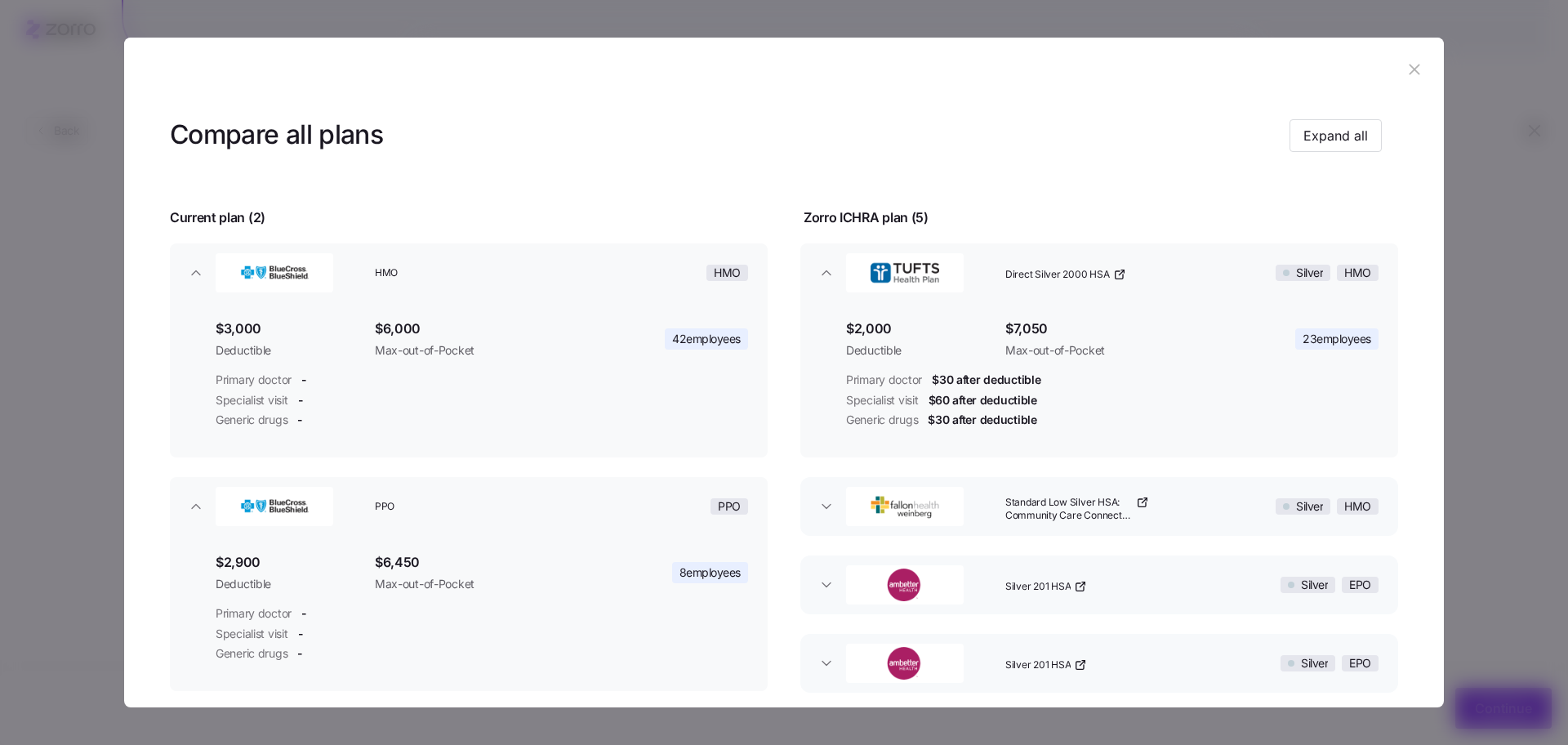
click at [1406, 72] on icon "button" at bounding box center [1415, 70] width 18 height 18
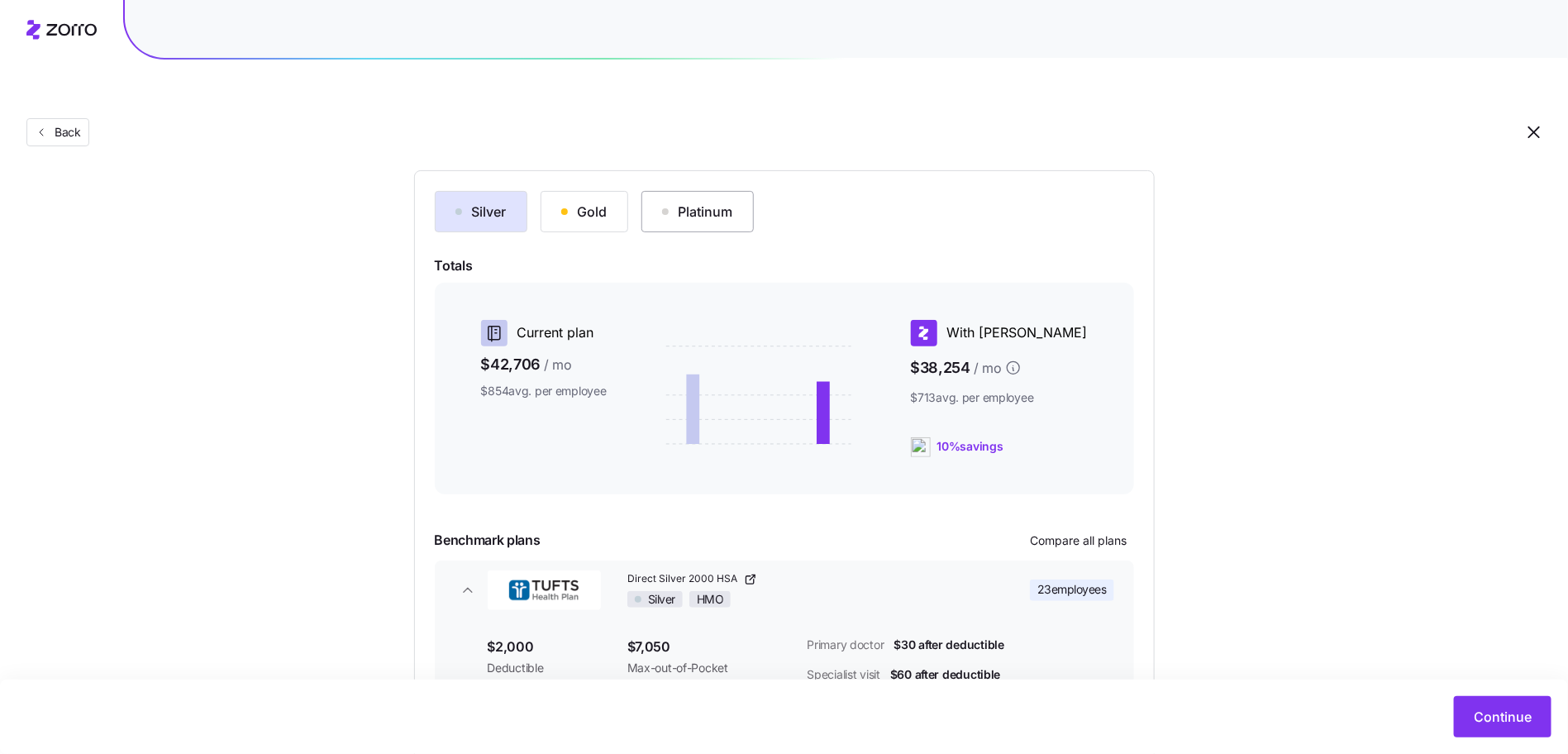
scroll to position [0, 0]
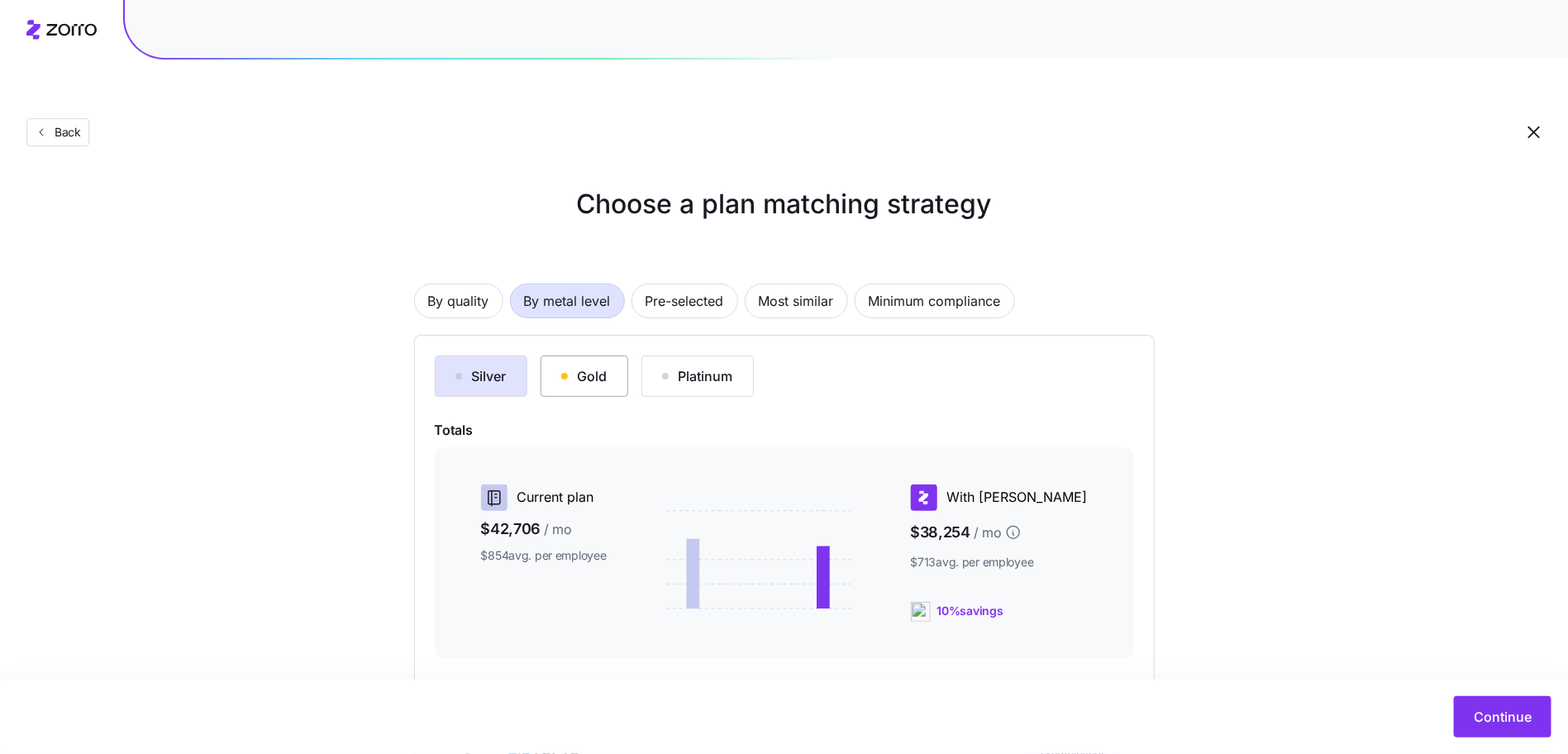
drag, startPoint x: 582, startPoint y: 314, endPoint x: 581, endPoint y: 324, distance: 10.0
click at [581, 335] on div "Silver Gold Platinum Totals Current plan $42,706 / mo $854 avg. per employee Wi…" at bounding box center [784, 651] width 740 height 633
click at [581, 355] on button "Gold" at bounding box center [584, 375] width 88 height 41
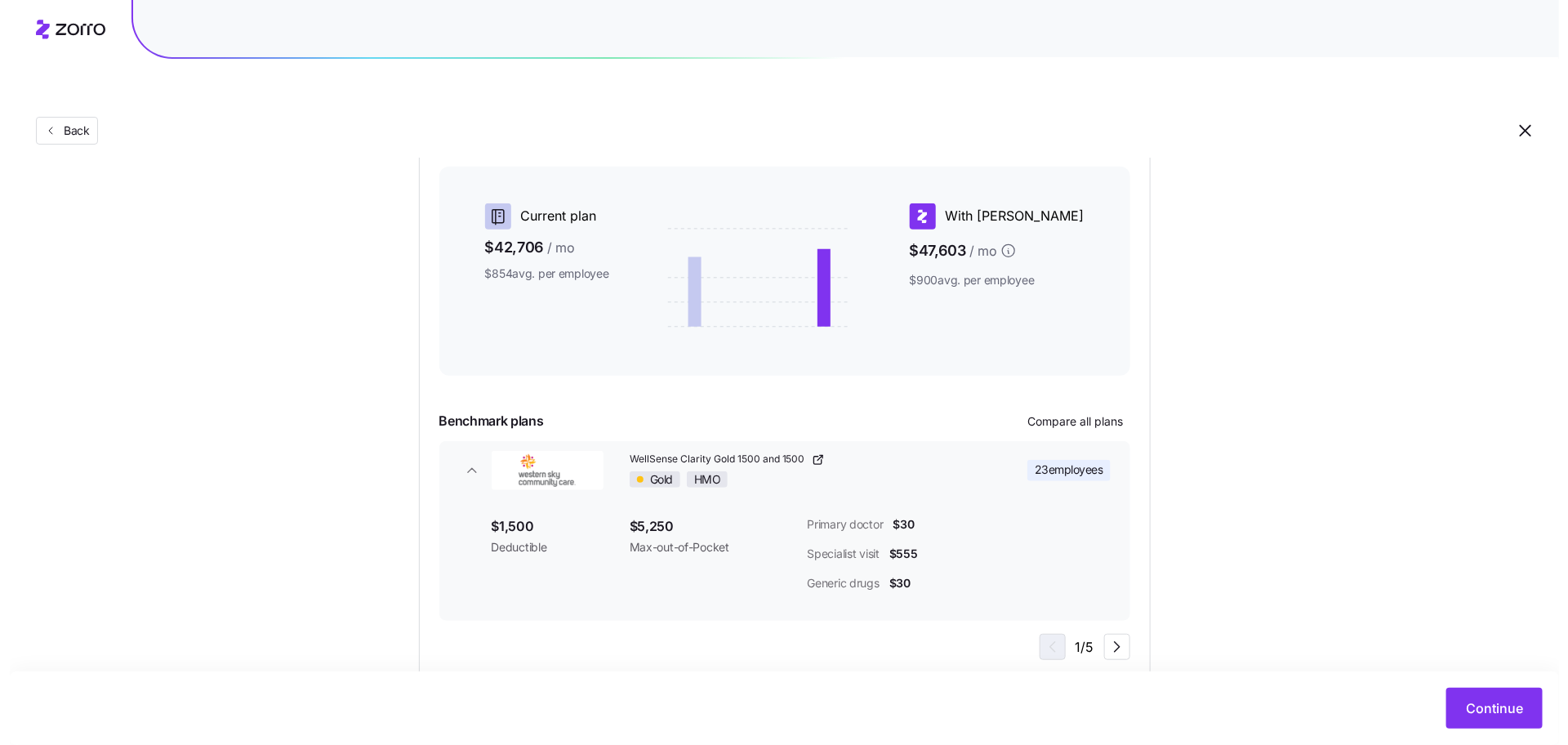
scroll to position [276, 0]
click at [1091, 411] on span "Compare all plans" at bounding box center [1066, 420] width 95 height 16
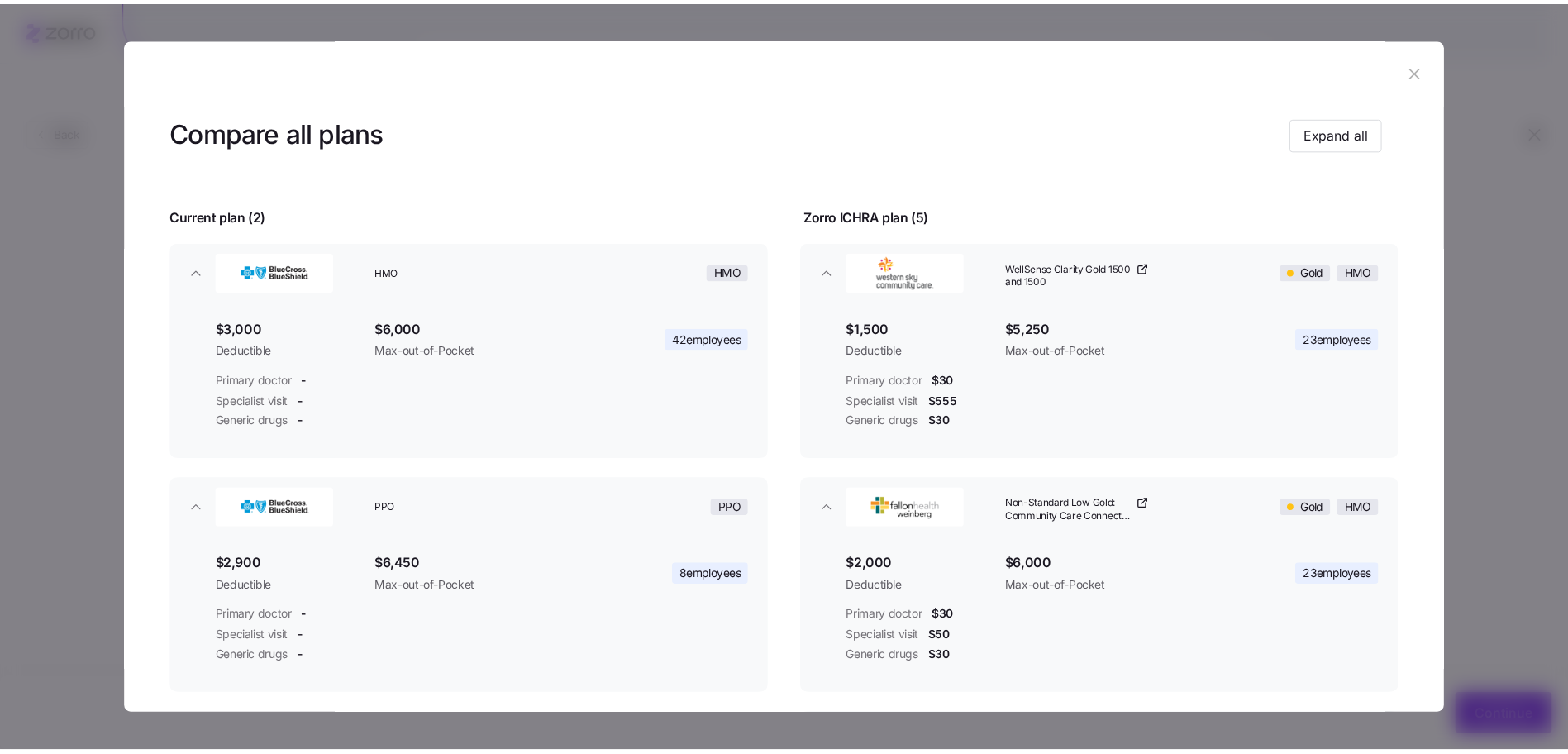
scroll to position [5, 0]
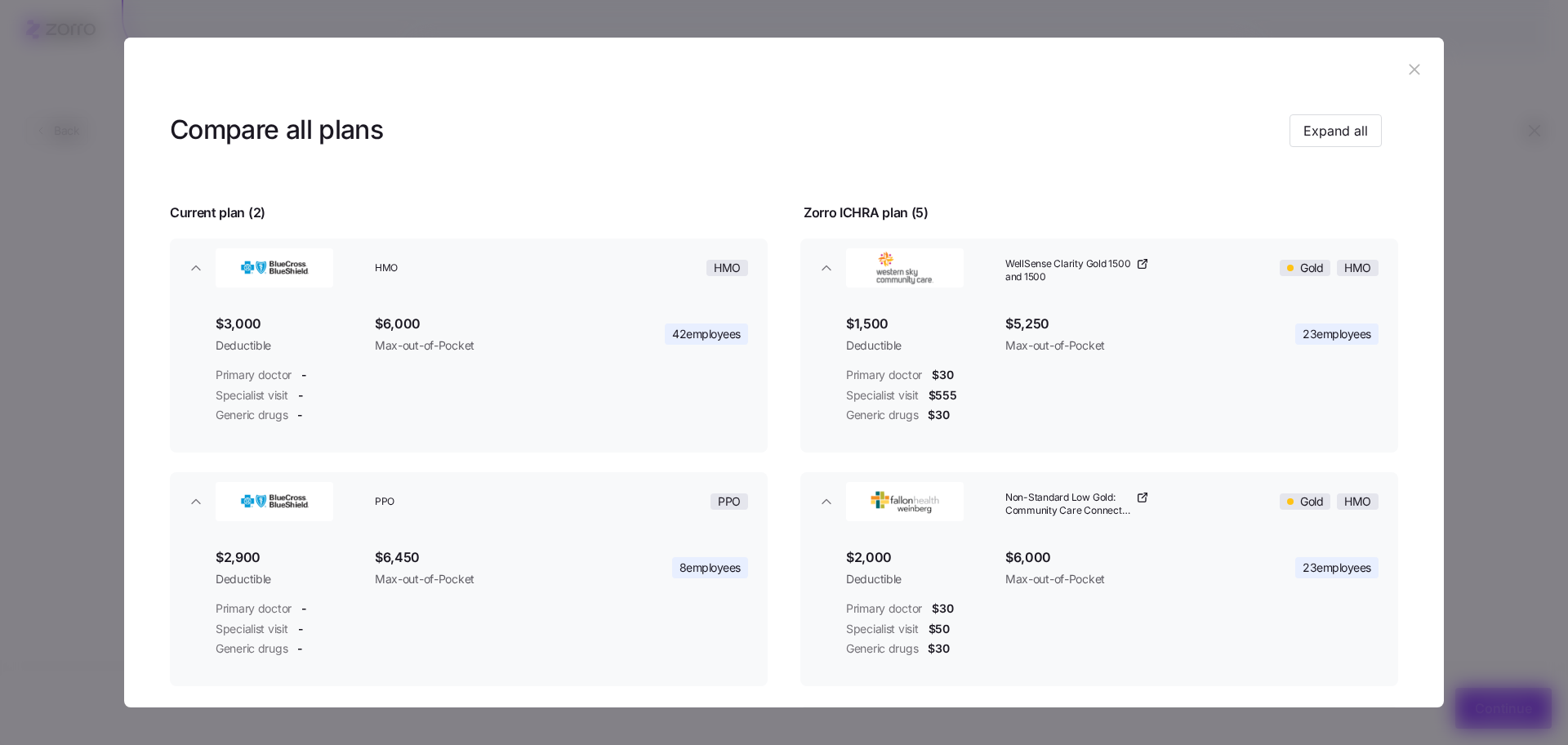
click at [1417, 80] on button "button" at bounding box center [1414, 70] width 26 height 26
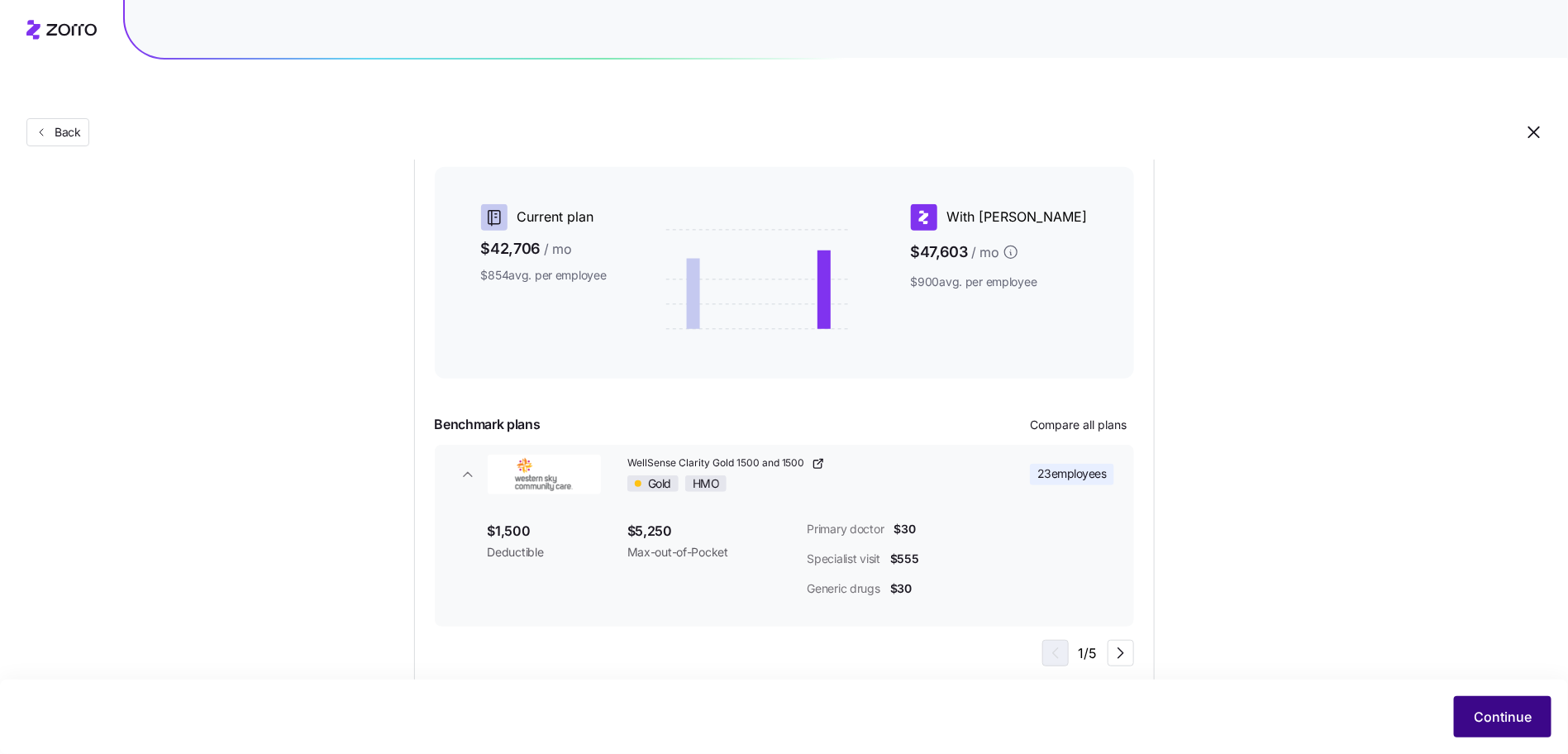
click at [1476, 722] on span "Continue" at bounding box center [1503, 716] width 58 height 20
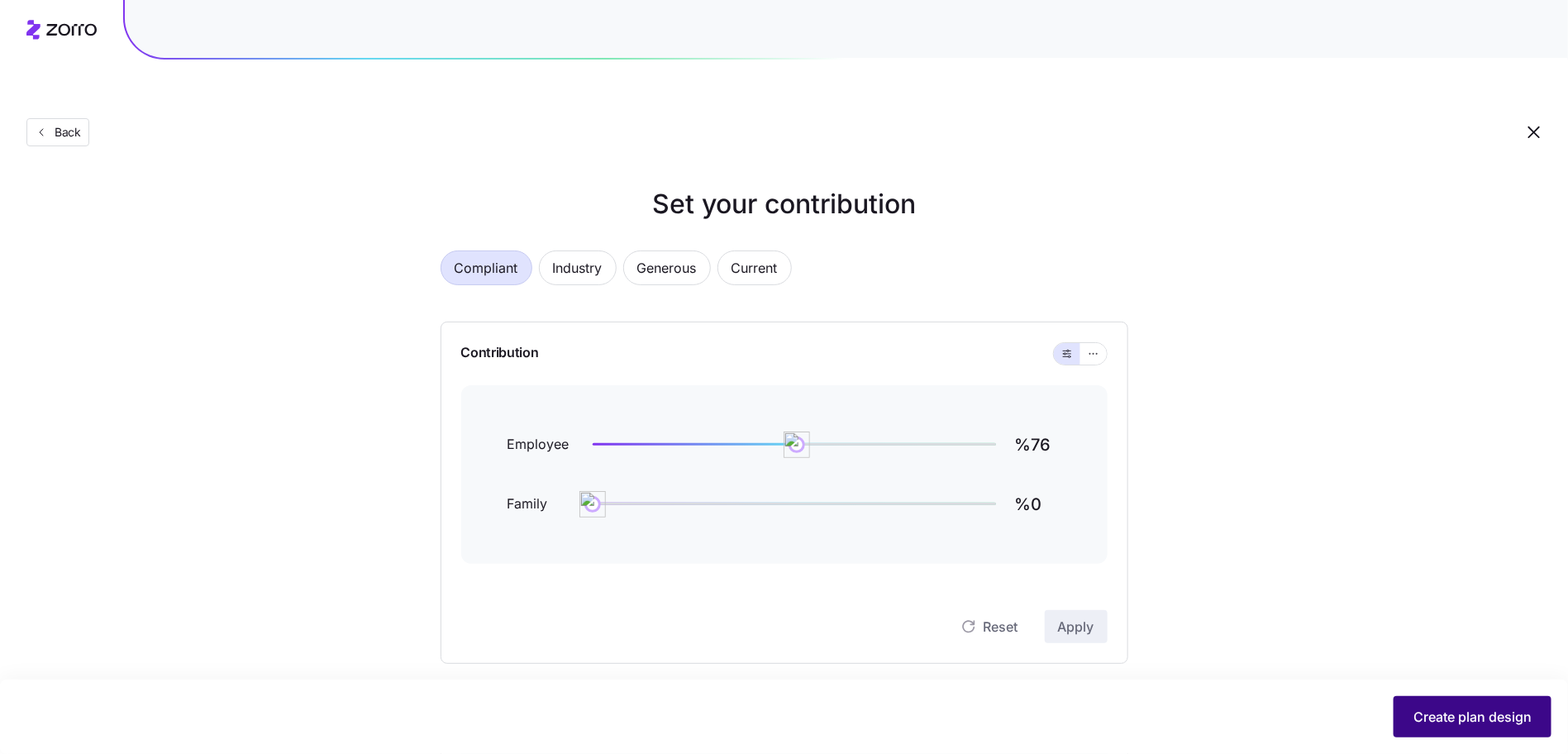
click at [1442, 706] on button "Create plan design" at bounding box center [1473, 716] width 158 height 41
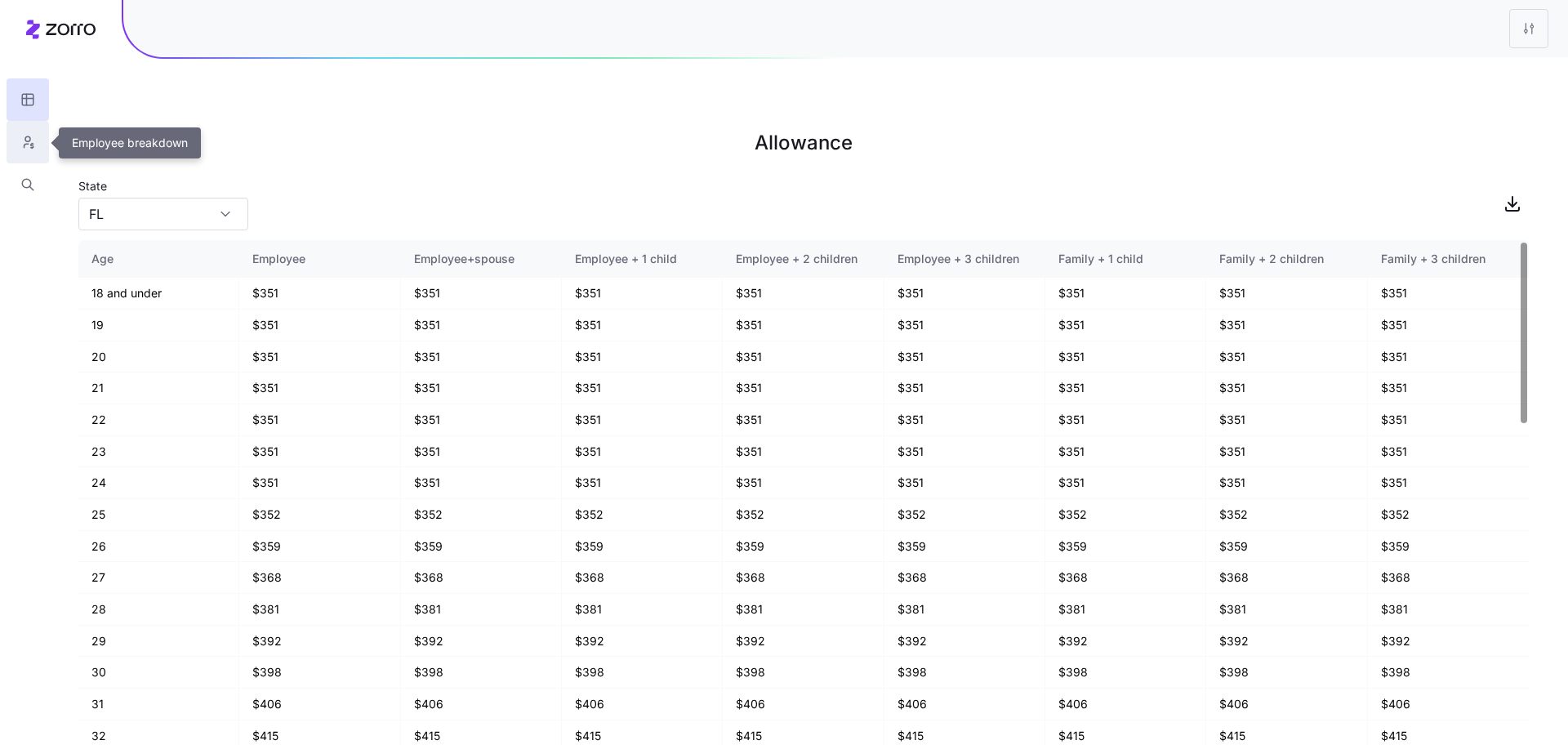
click at [40, 145] on button "button" at bounding box center [27, 141] width 43 height 43
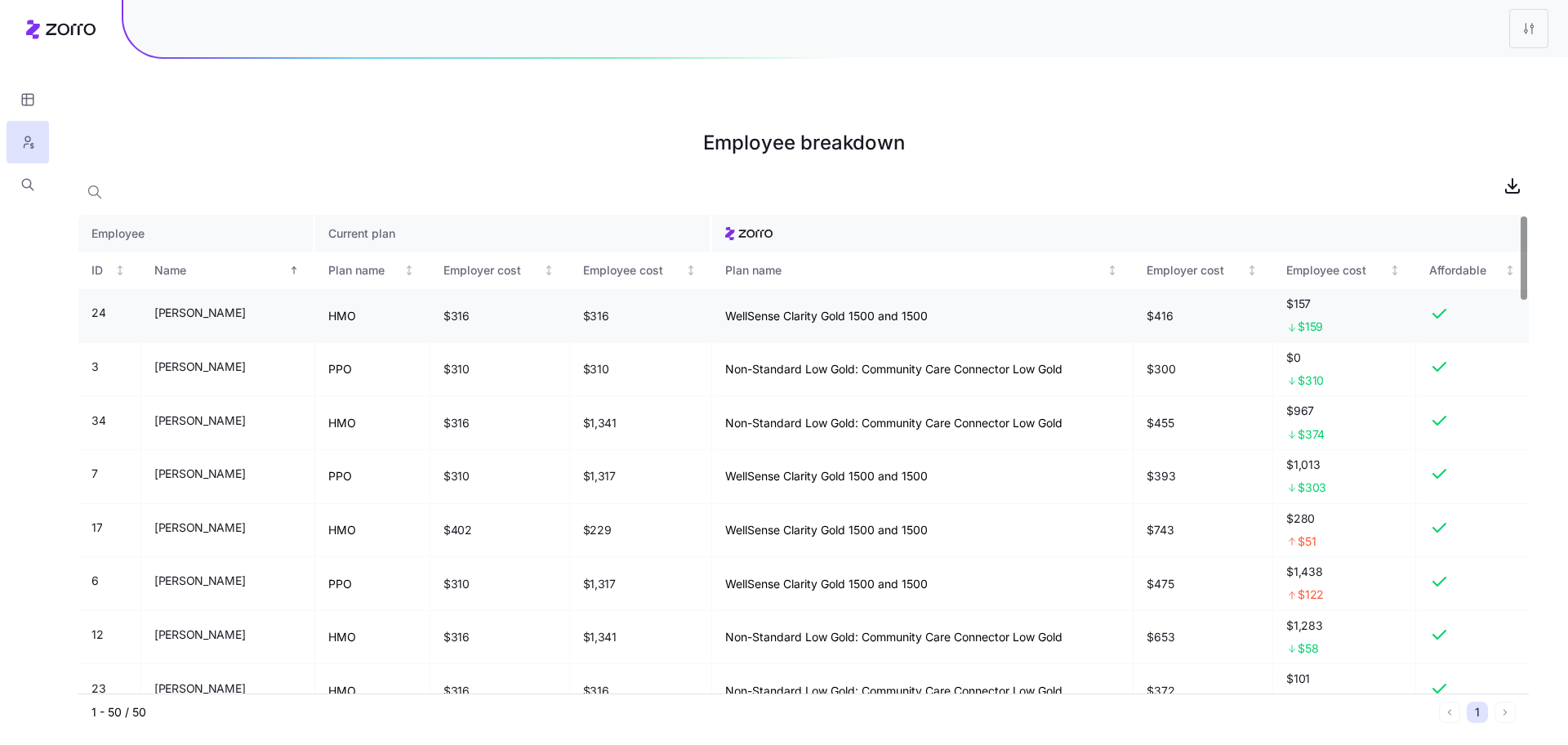
click at [733, 289] on td "WellSense Clarity Gold 1500 and 1500" at bounding box center [924, 315] width 422 height 53
click at [28, 185] on icon "button" at bounding box center [28, 185] width 15 height 16
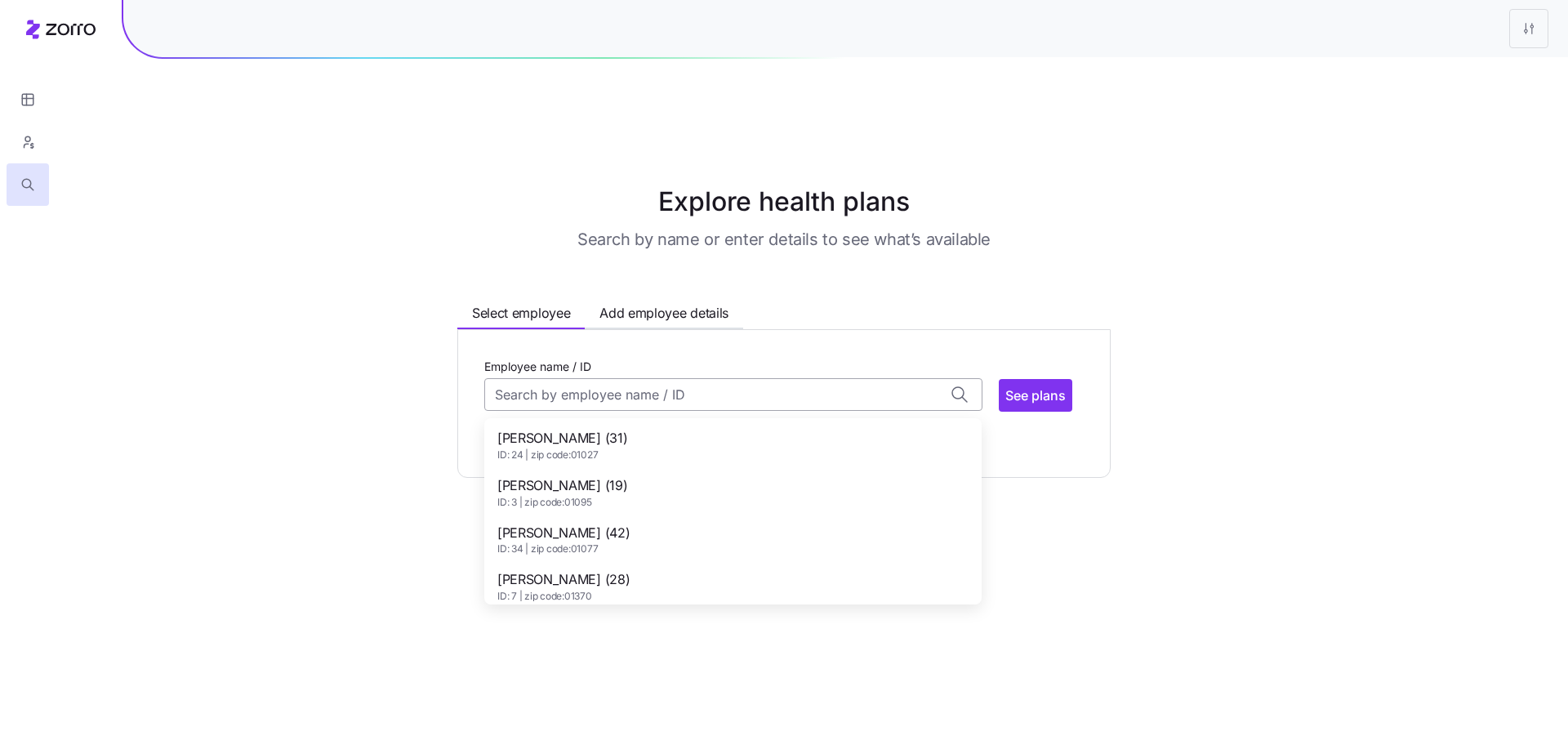
click at [595, 378] on input "Employee name / ID" at bounding box center [733, 394] width 498 height 33
click at [576, 428] on span "Adrian Quinn (31)" at bounding box center [562, 438] width 130 height 21
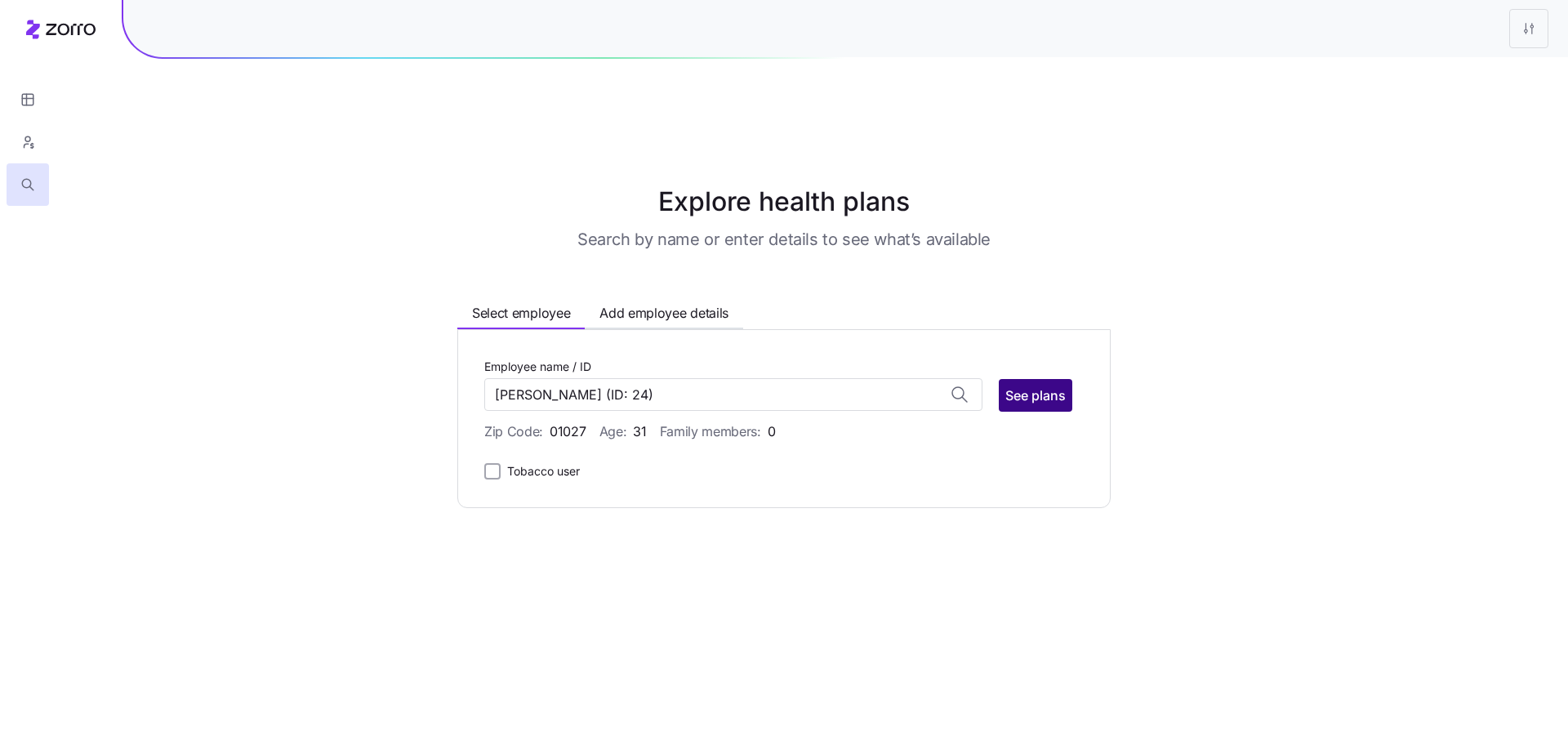
type input "Adrian Quinn"
click at [1043, 385] on span "See plans" at bounding box center [1035, 395] width 61 height 20
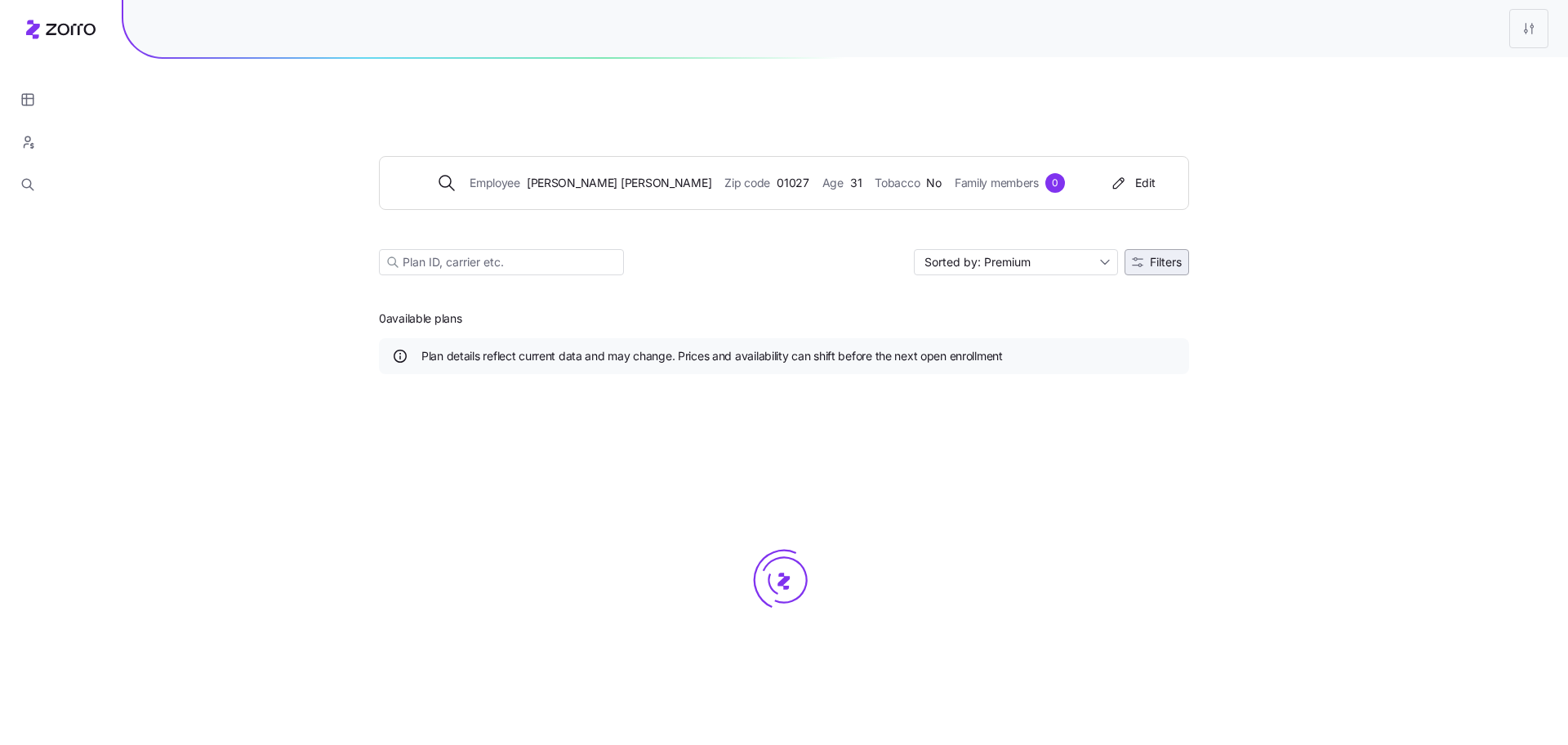
click at [1181, 256] on span "Filters" at bounding box center [1166, 262] width 32 height 12
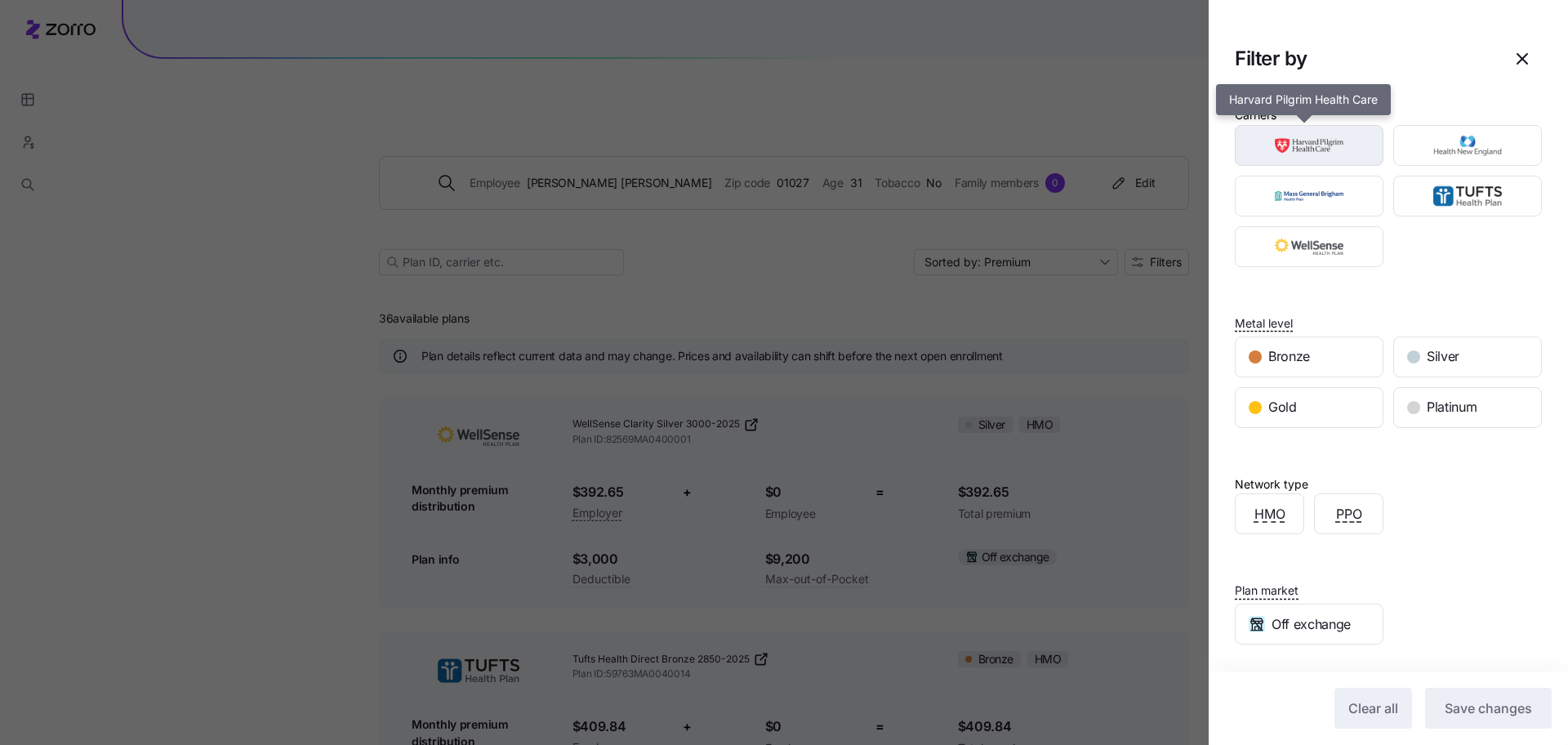
click at [1332, 145] on img "button" at bounding box center [1310, 145] width 120 height 33
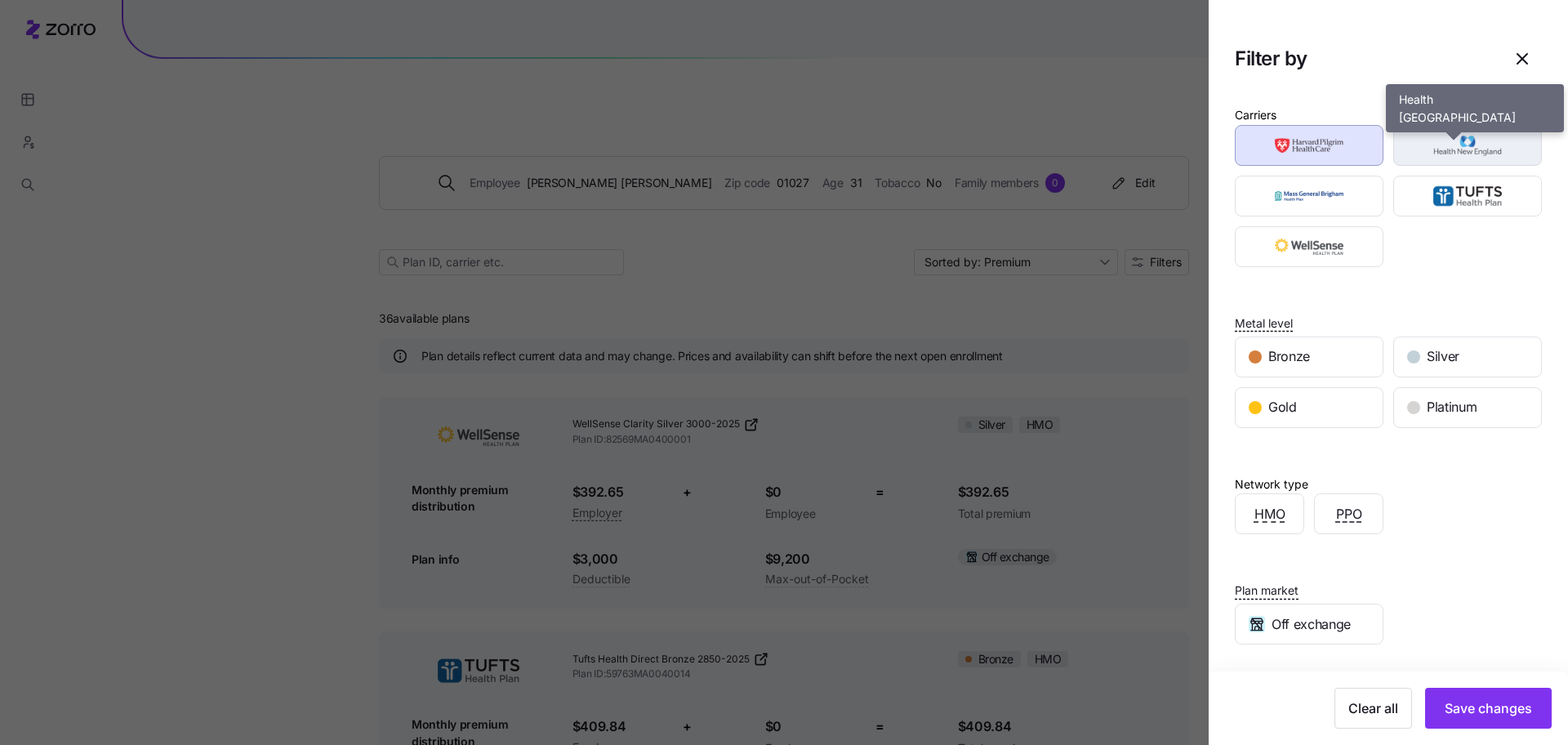
click at [1408, 144] on img "button" at bounding box center [1468, 145] width 120 height 33
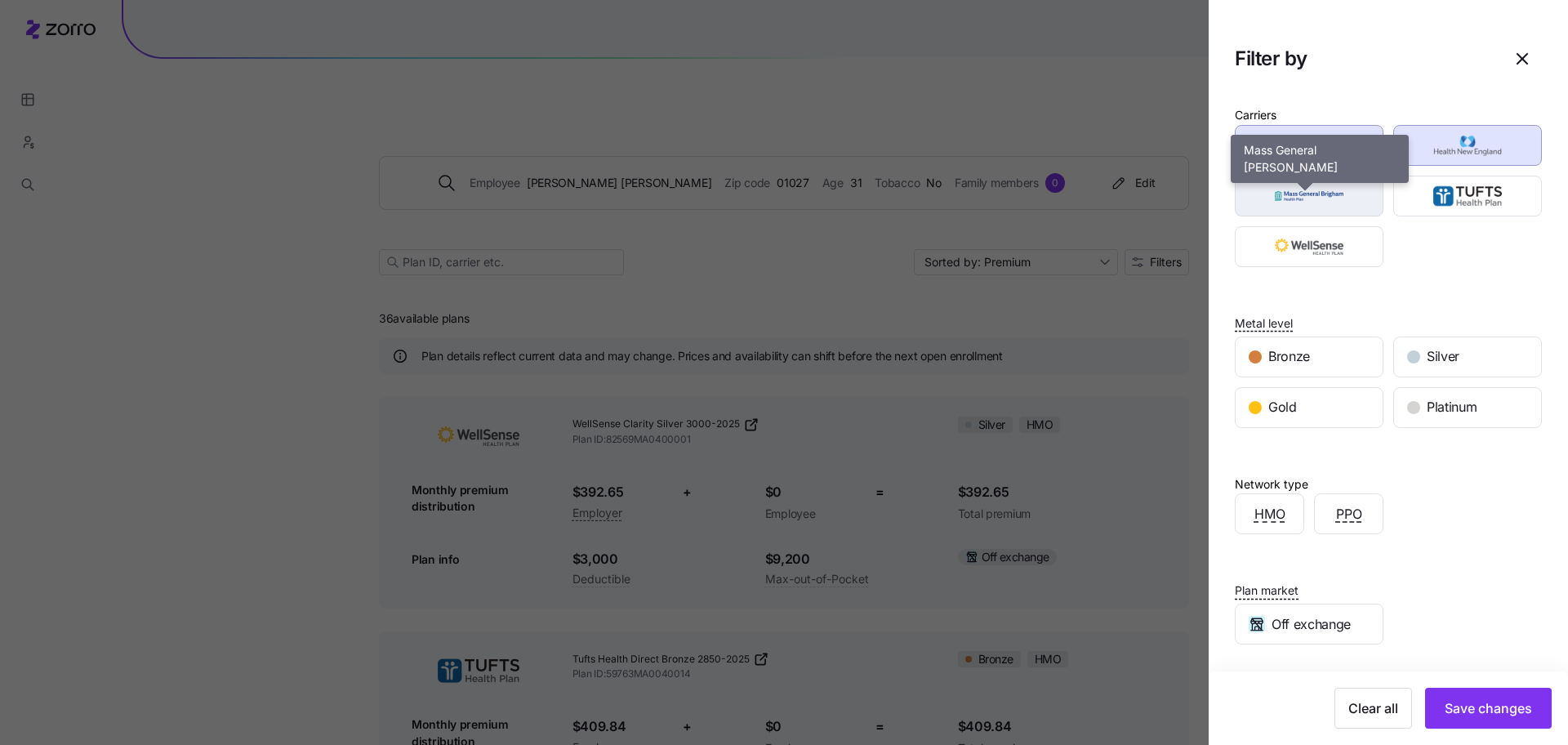
click at [1343, 211] on div "button" at bounding box center [1309, 196] width 147 height 39
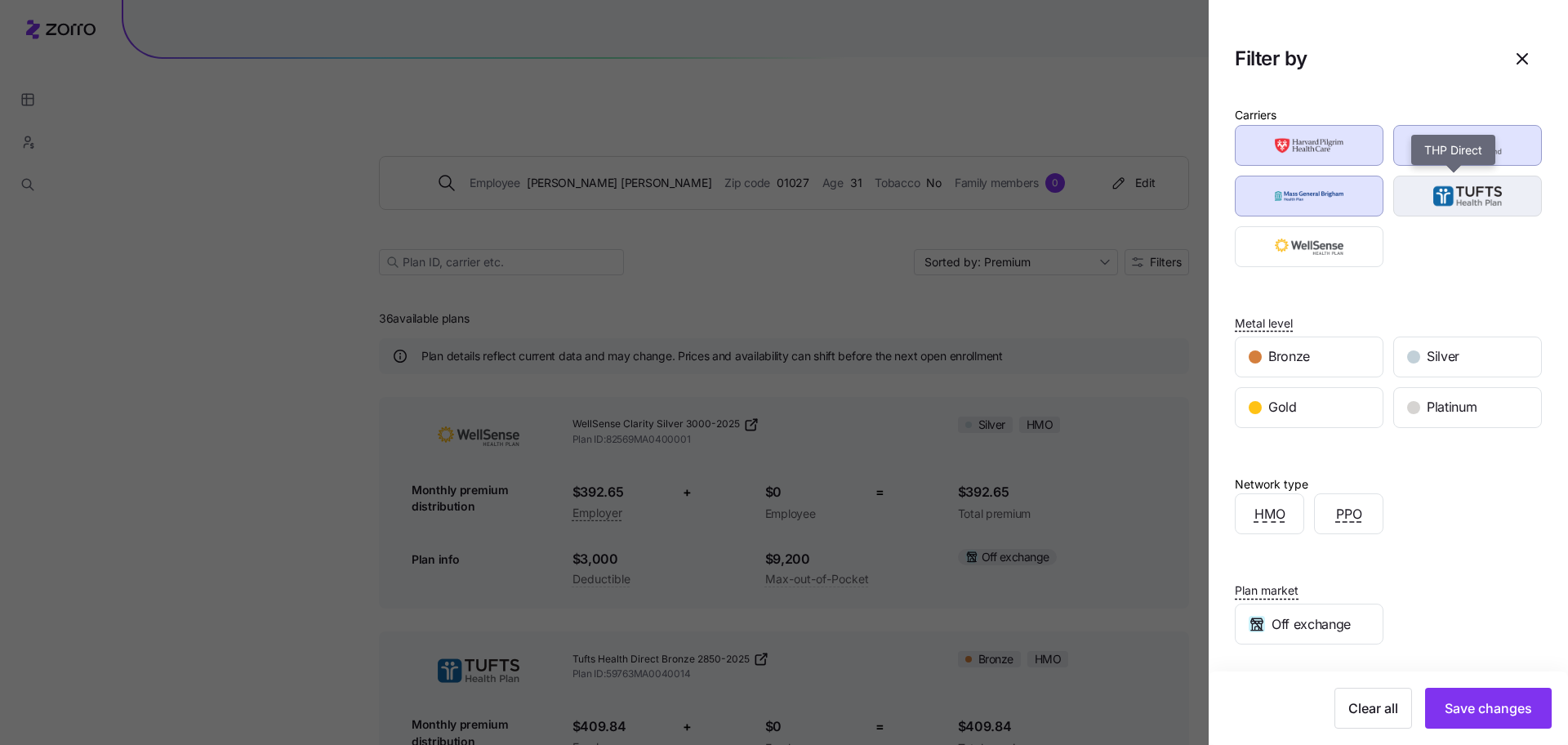
click at [1421, 189] on img "button" at bounding box center [1468, 196] width 120 height 33
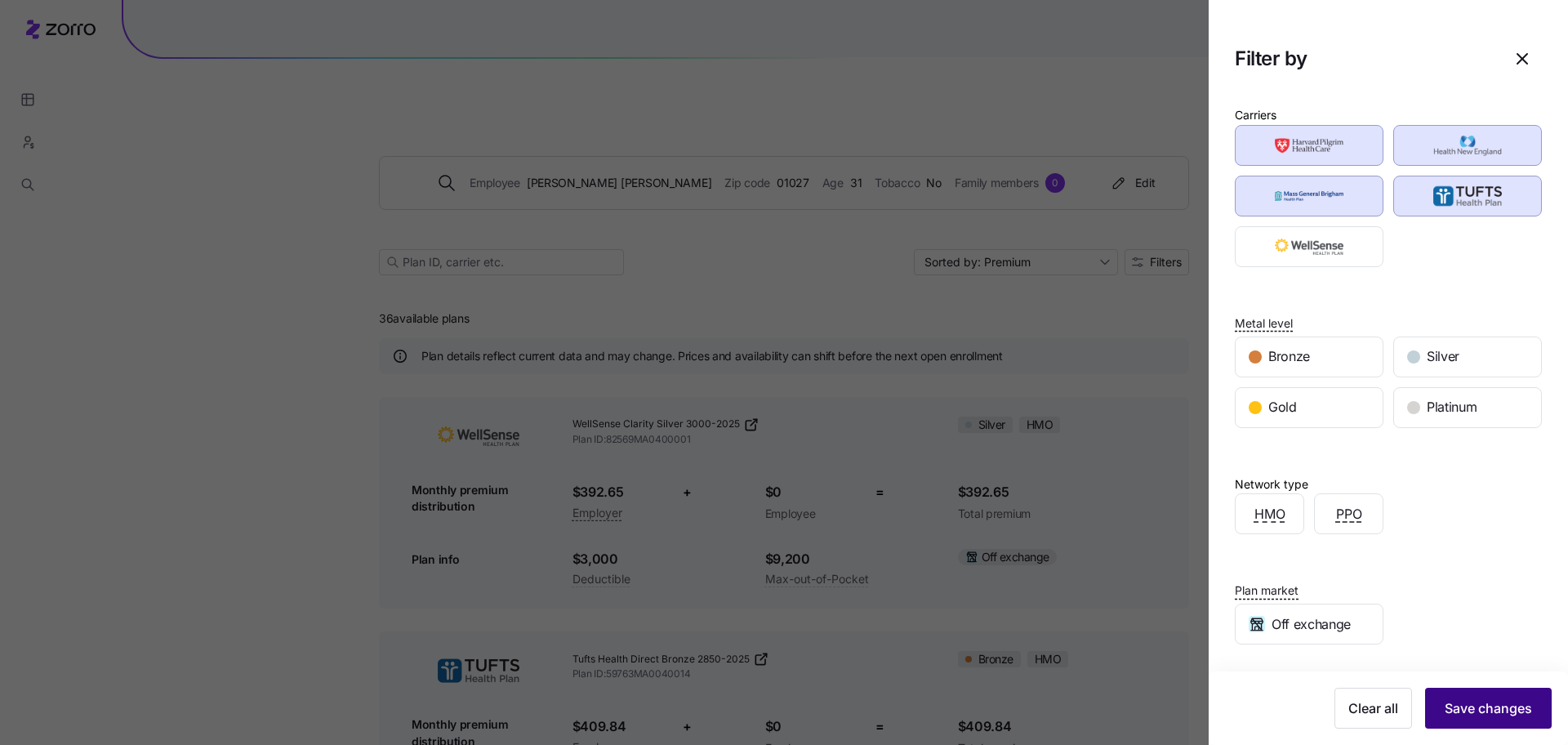
click at [1473, 708] on span "Save changes" at bounding box center [1488, 708] width 87 height 20
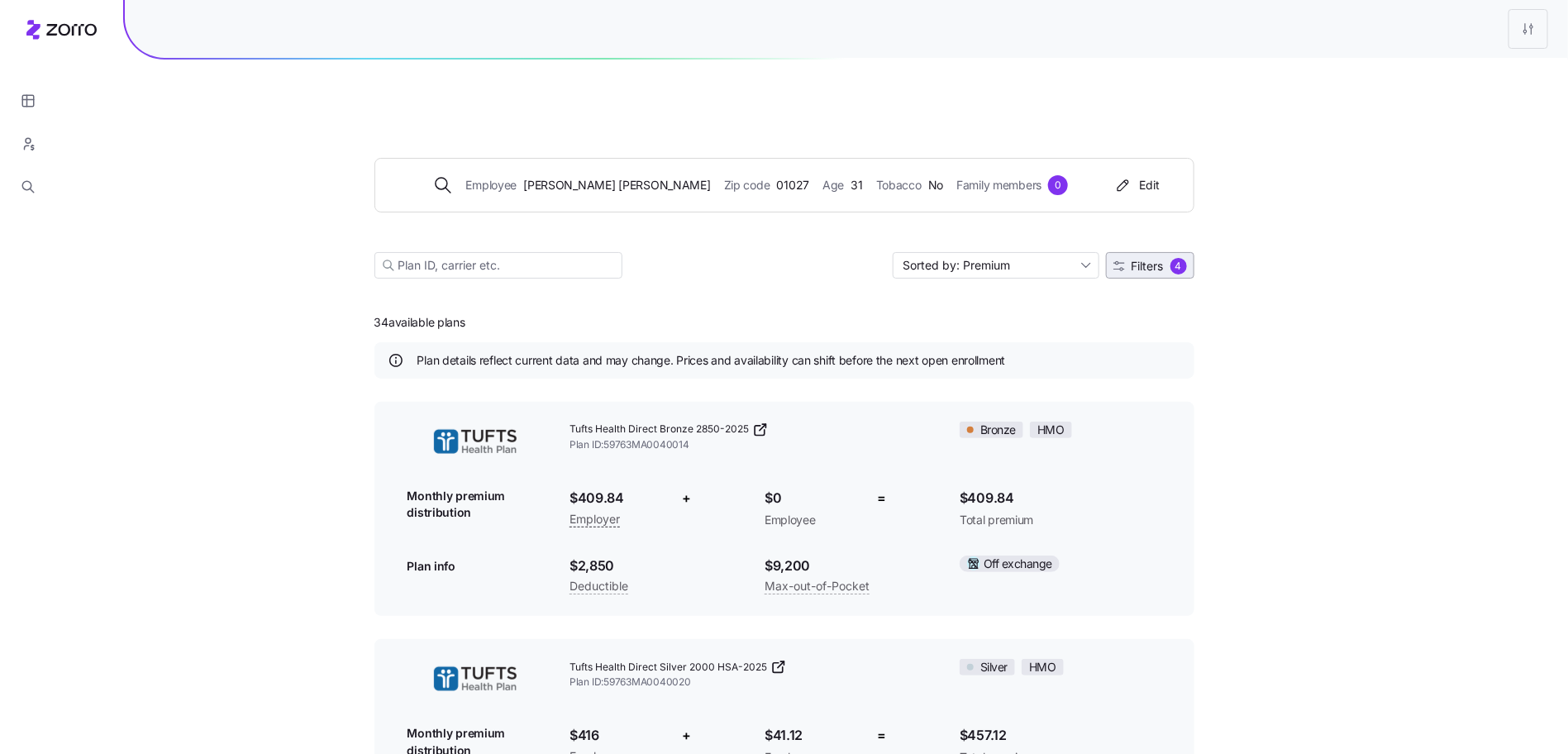
click at [1156, 261] on span "Filters" at bounding box center [1148, 266] width 32 height 12
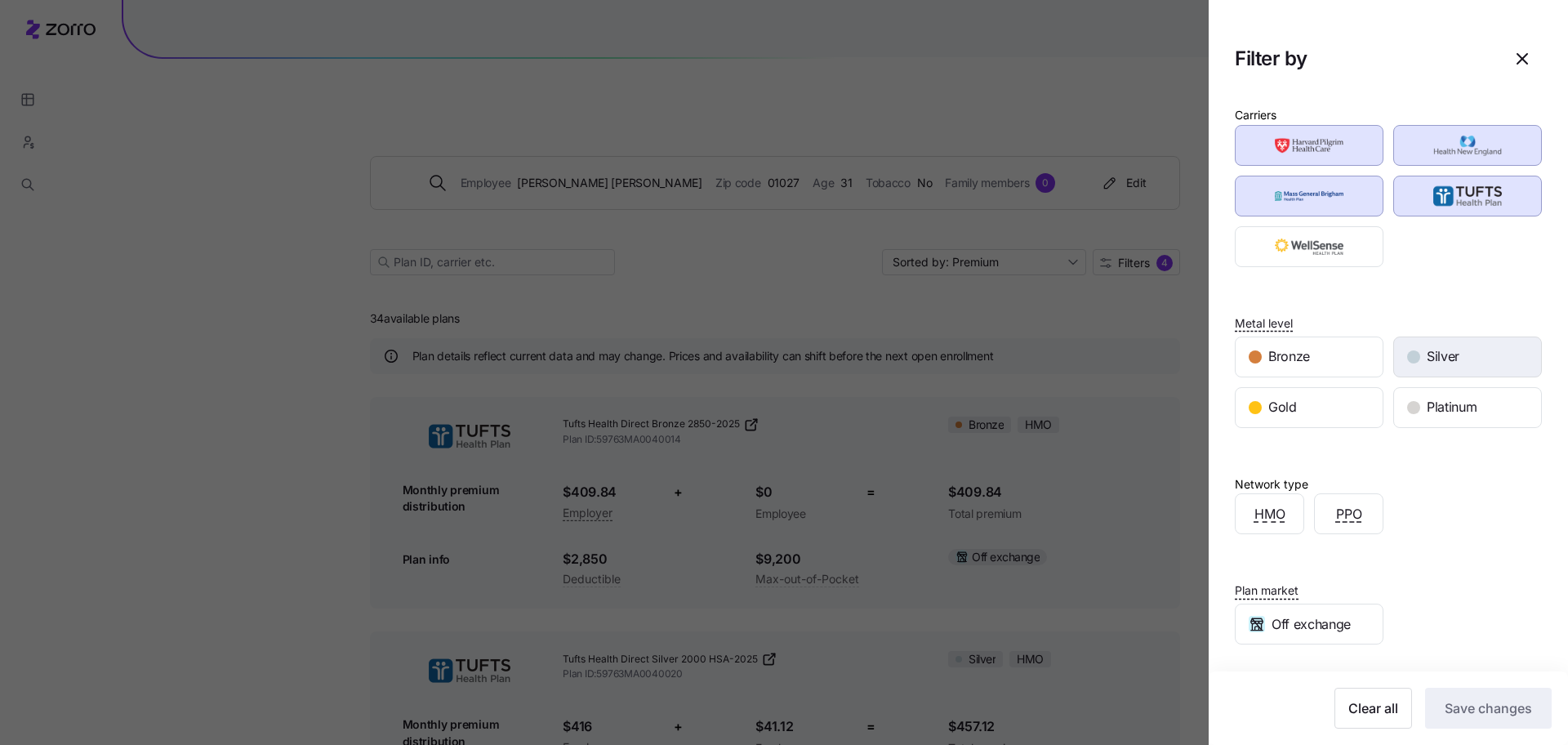
click at [1417, 348] on div "Silver" at bounding box center [1467, 356] width 147 height 39
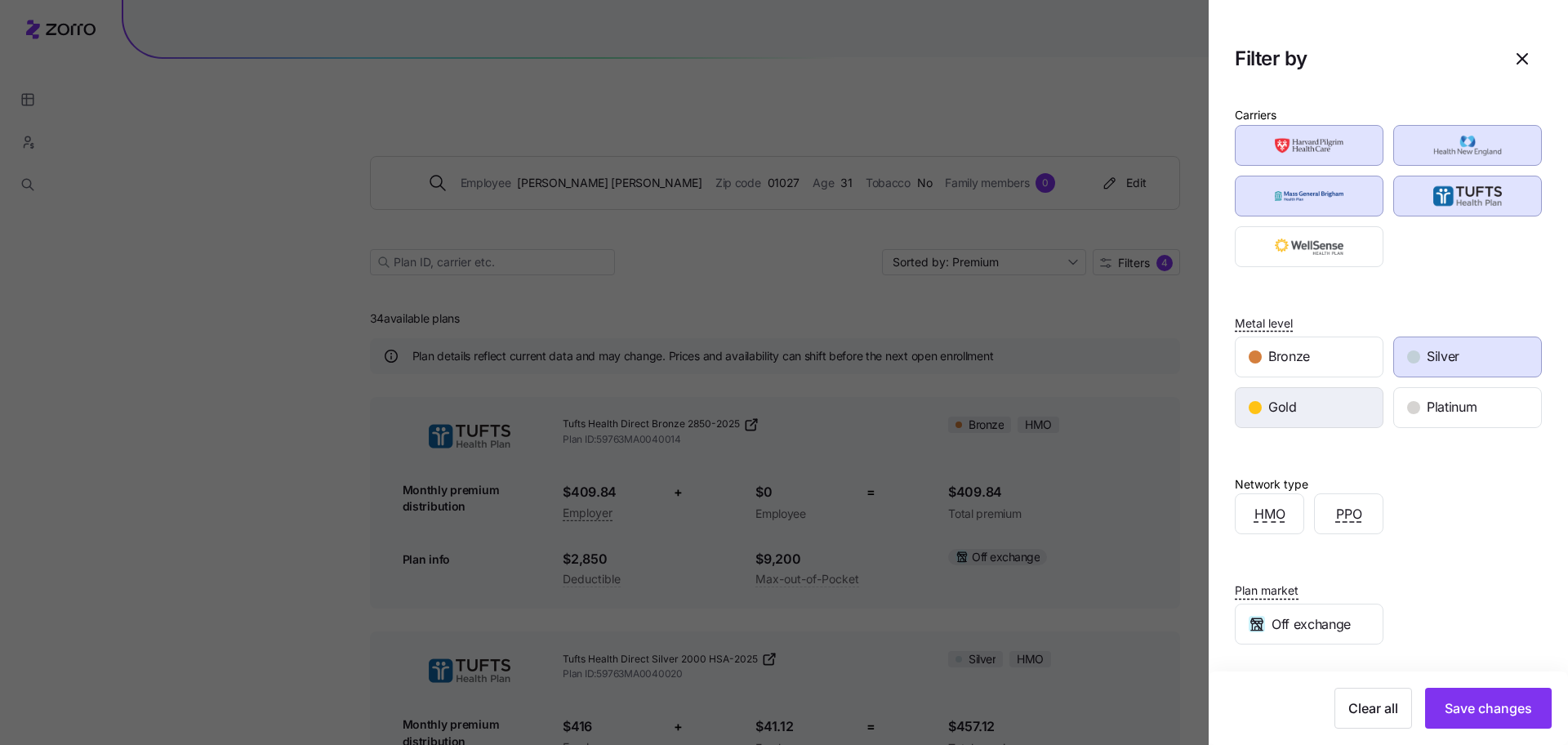
click at [1310, 398] on div "Gold" at bounding box center [1309, 407] width 147 height 39
click at [1428, 412] on span "Platinum" at bounding box center [1451, 407] width 50 height 21
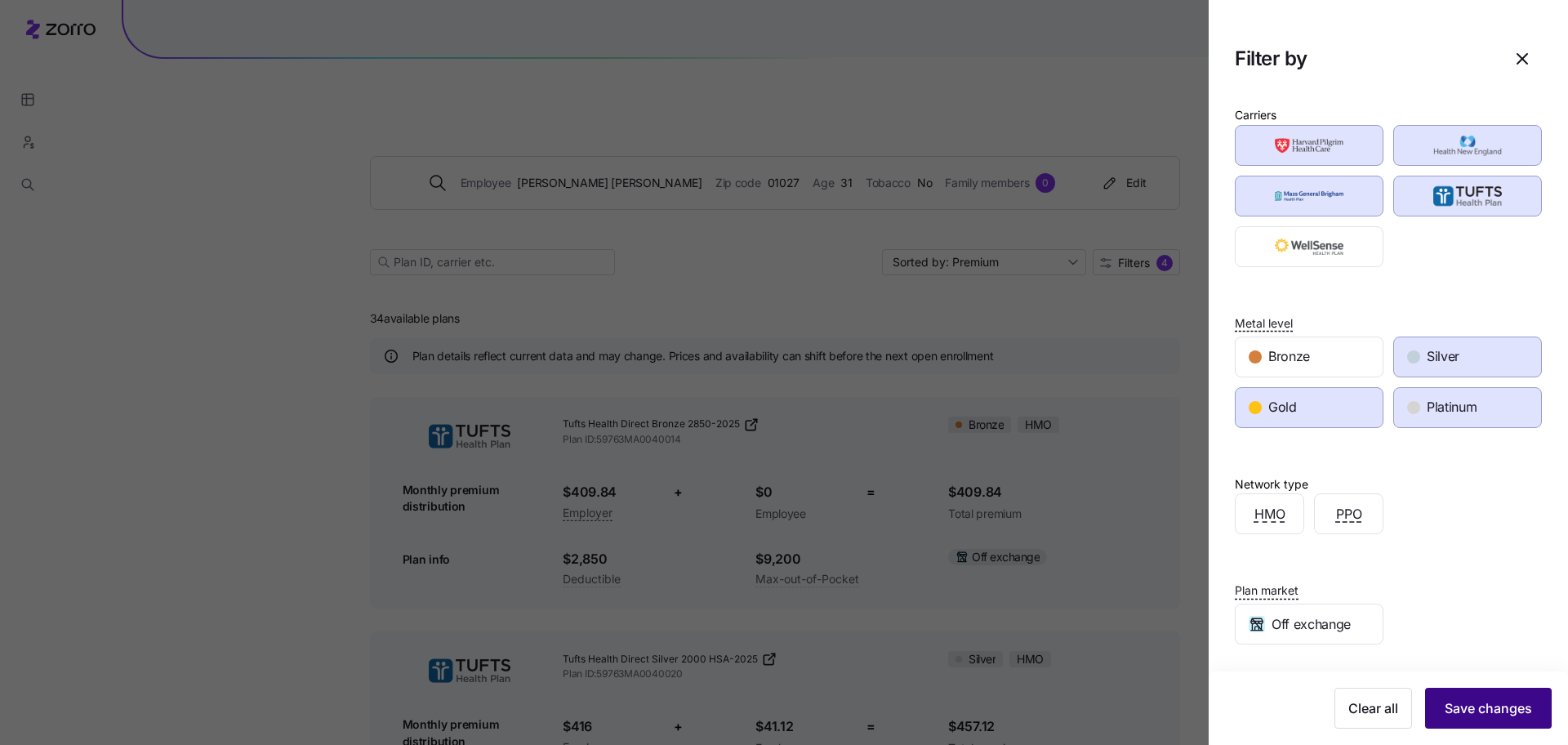
click at [1455, 724] on button "Save changes" at bounding box center [1488, 708] width 127 height 41
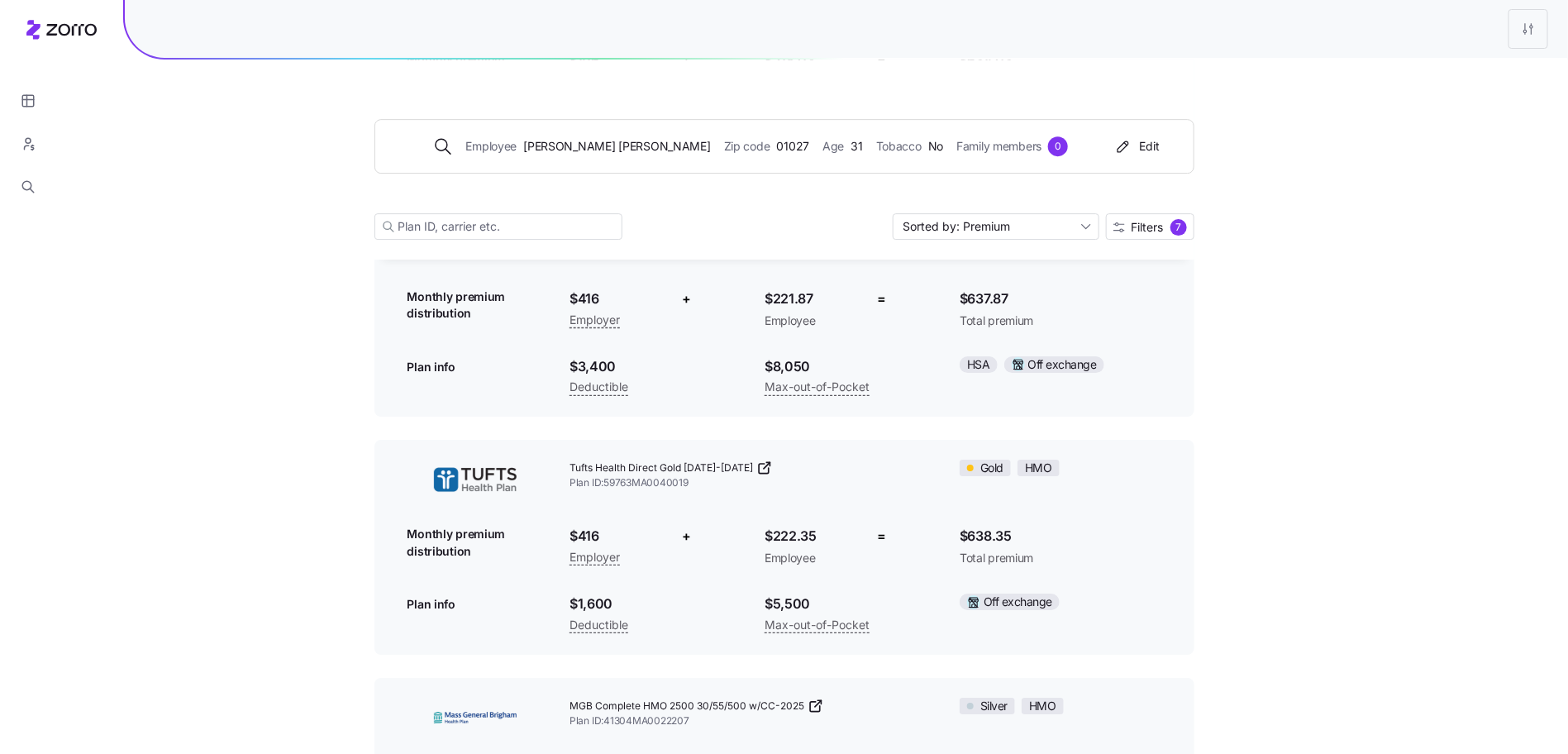
scroll to position [2577, 0]
click at [757, 460] on icon at bounding box center [765, 468] width 17 height 17
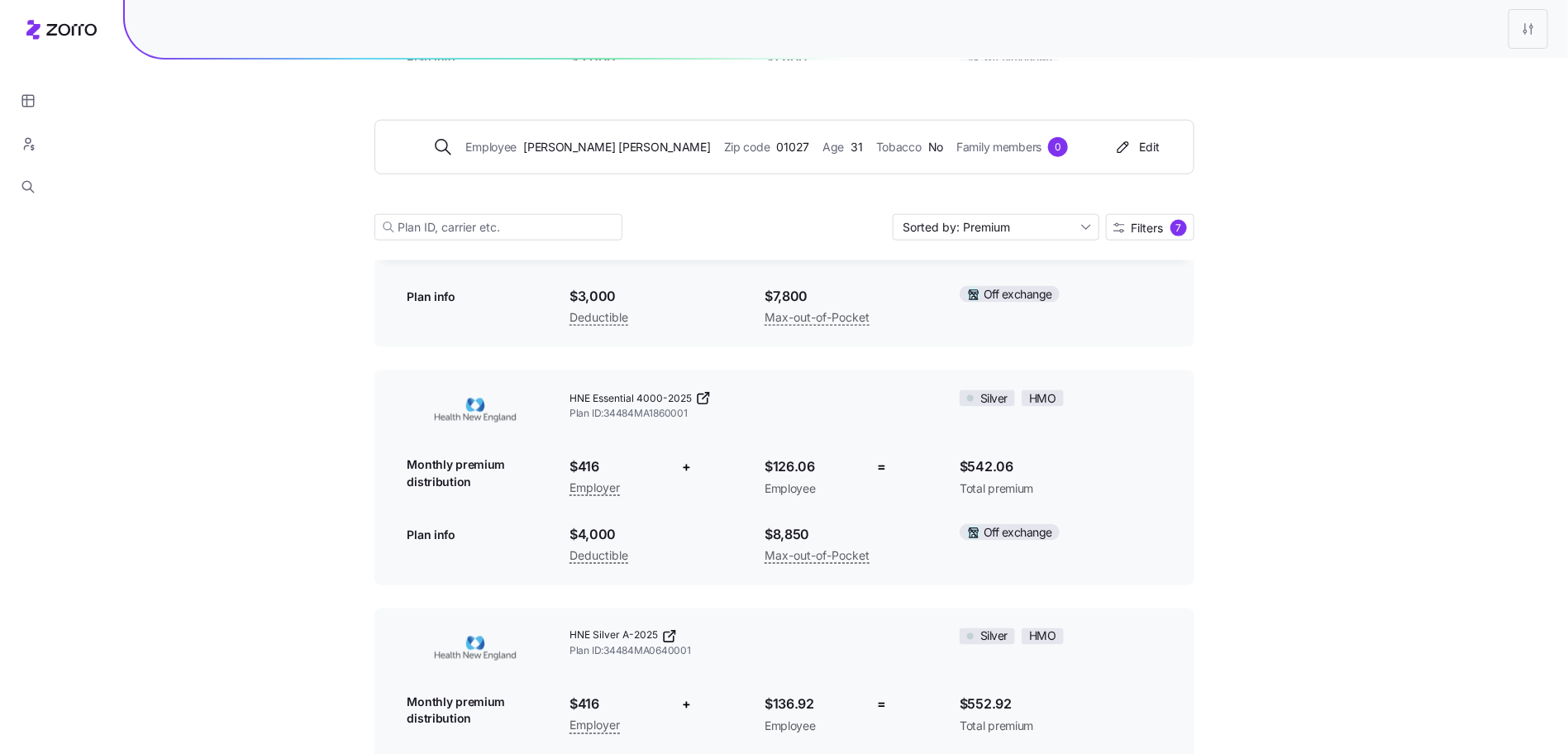
scroll to position [857, 0]
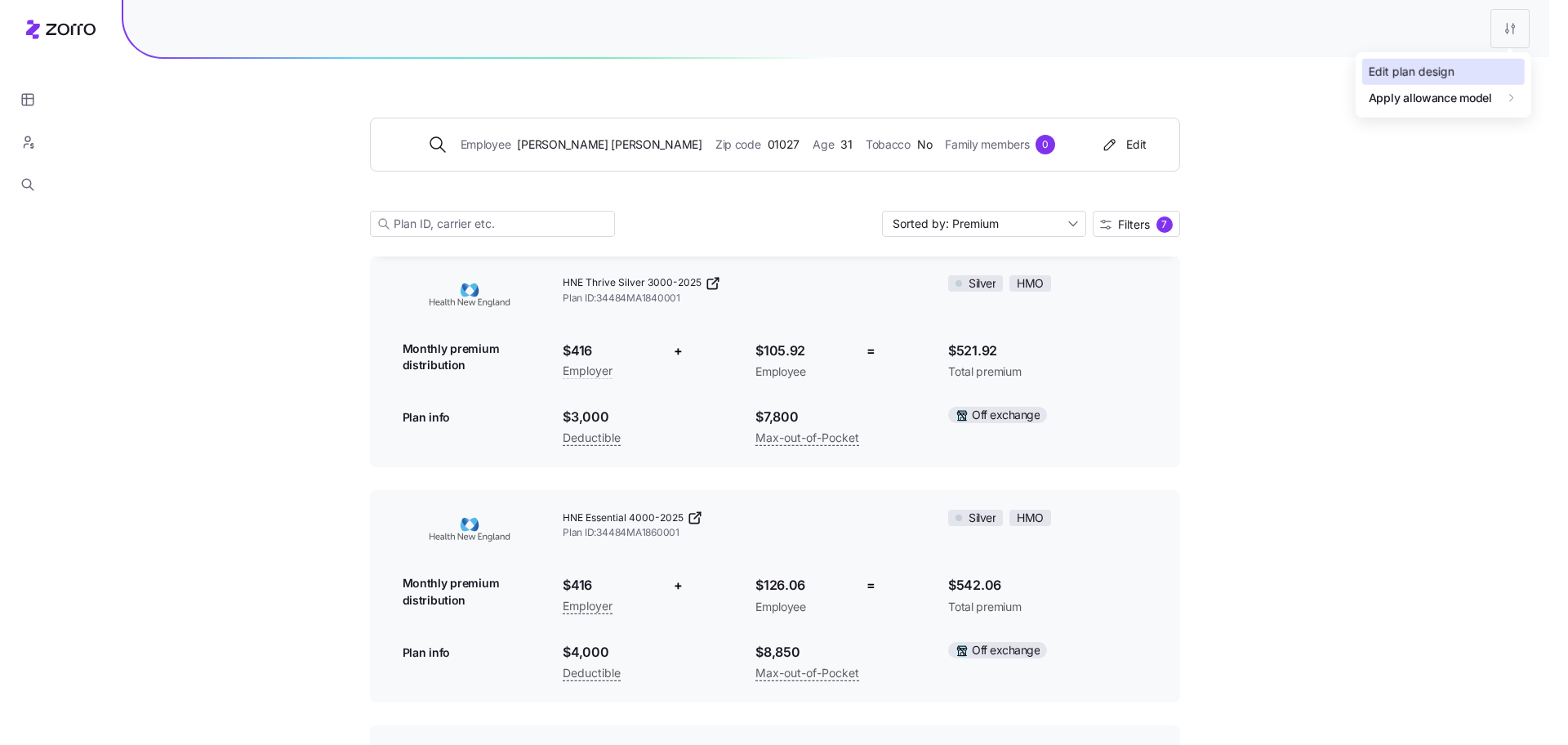
click at [1476, 79] on div "Edit plan design" at bounding box center [1443, 72] width 162 height 26
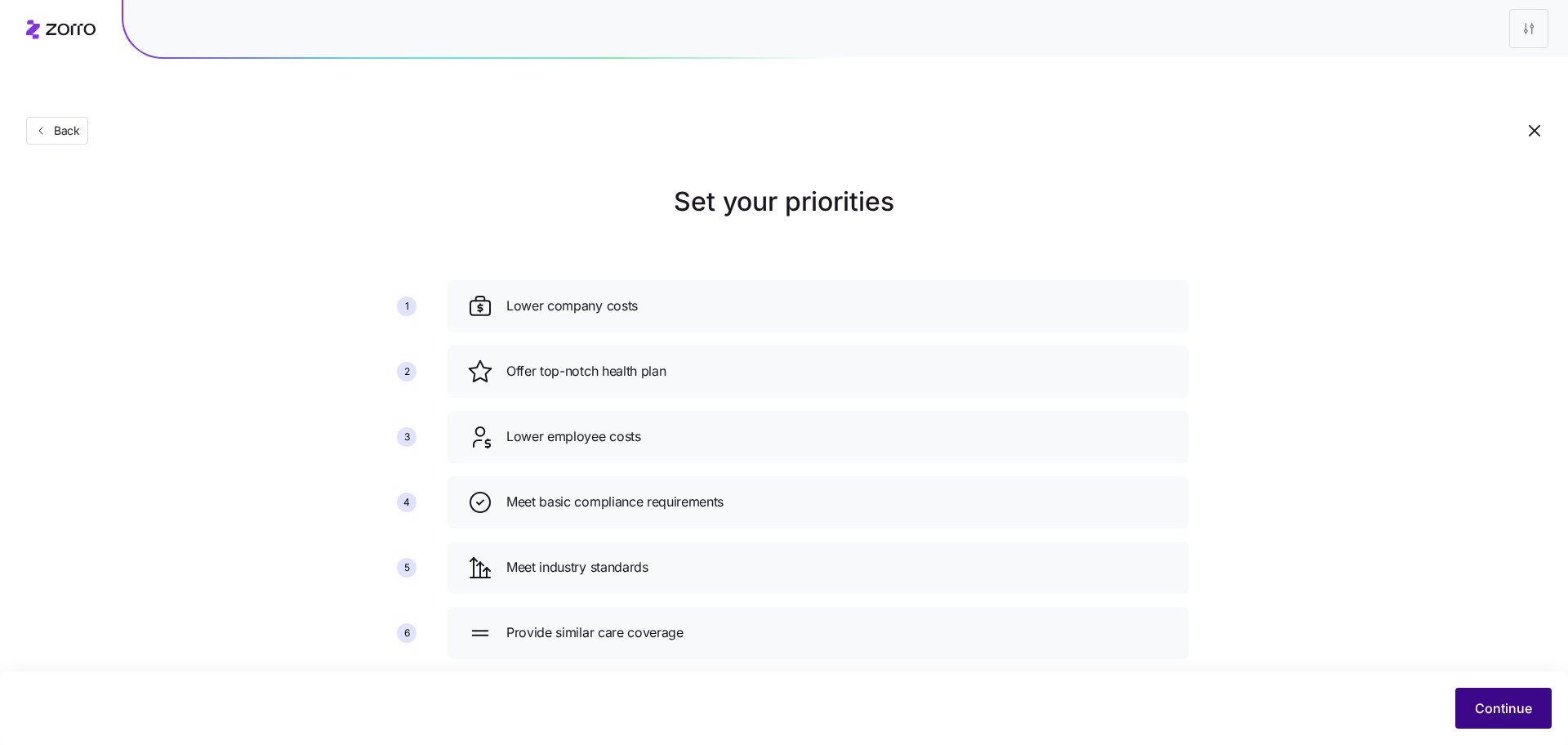
click at [1504, 683] on div "Continue" at bounding box center [784, 708] width 1568 height 73
click at [1501, 702] on span "Continue" at bounding box center [1503, 708] width 57 height 20
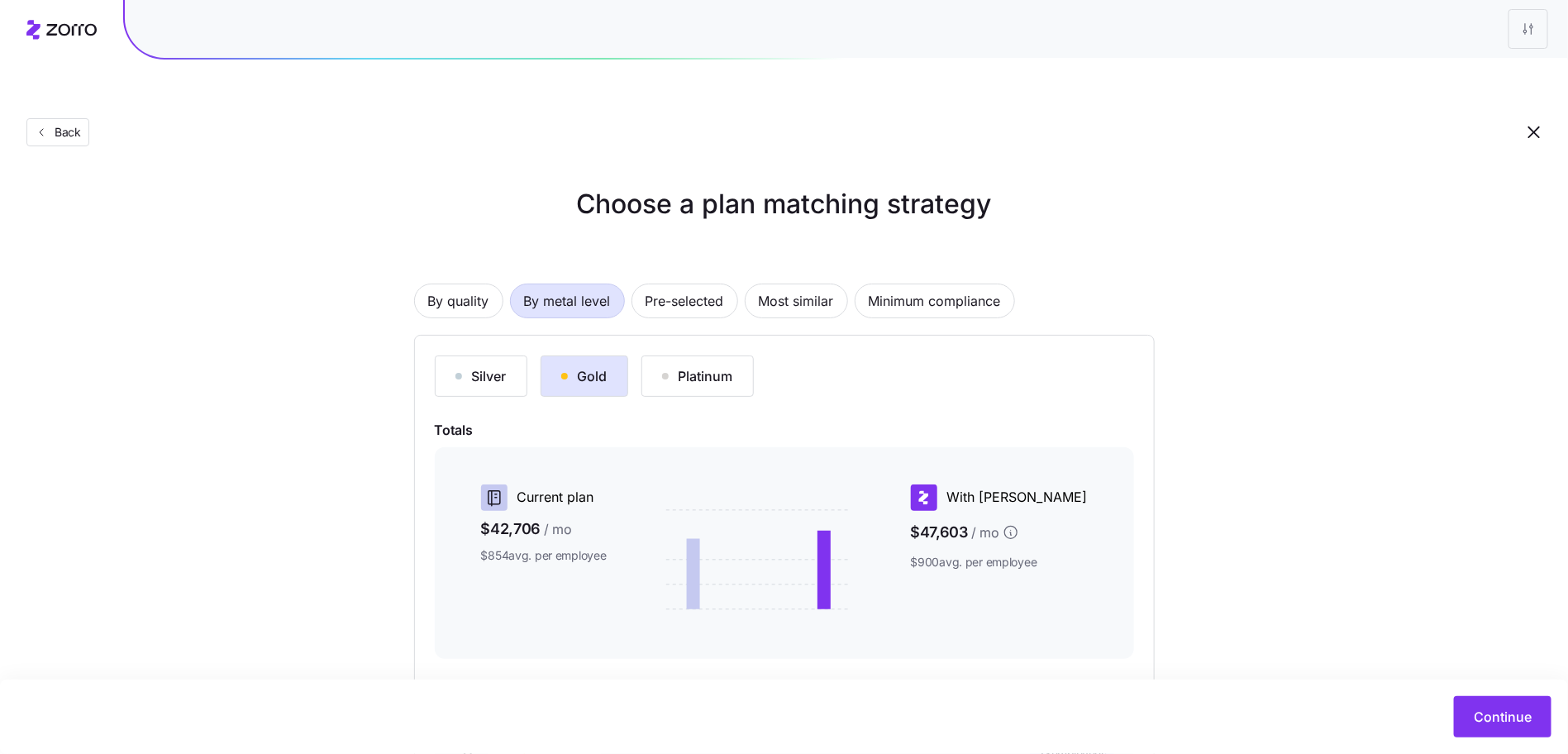
drag, startPoint x: 1503, startPoint y: 717, endPoint x: 1251, endPoint y: 527, distance: 315.6
click at [1252, 532] on main "Choose a plan matching strategy By quality By metal level Pre-selected Most sim…" at bounding box center [784, 494] width 1568 height 912
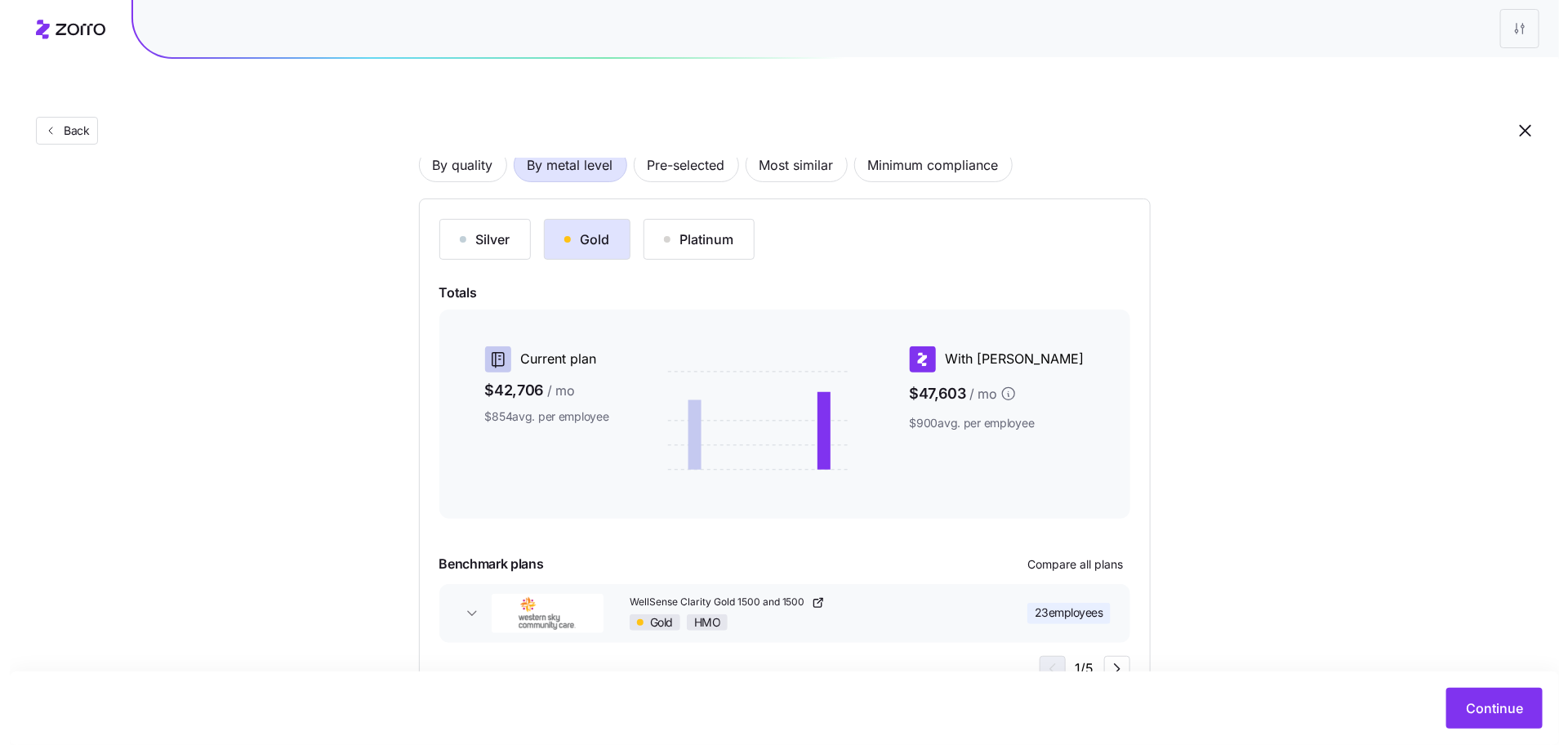
scroll to position [155, 0]
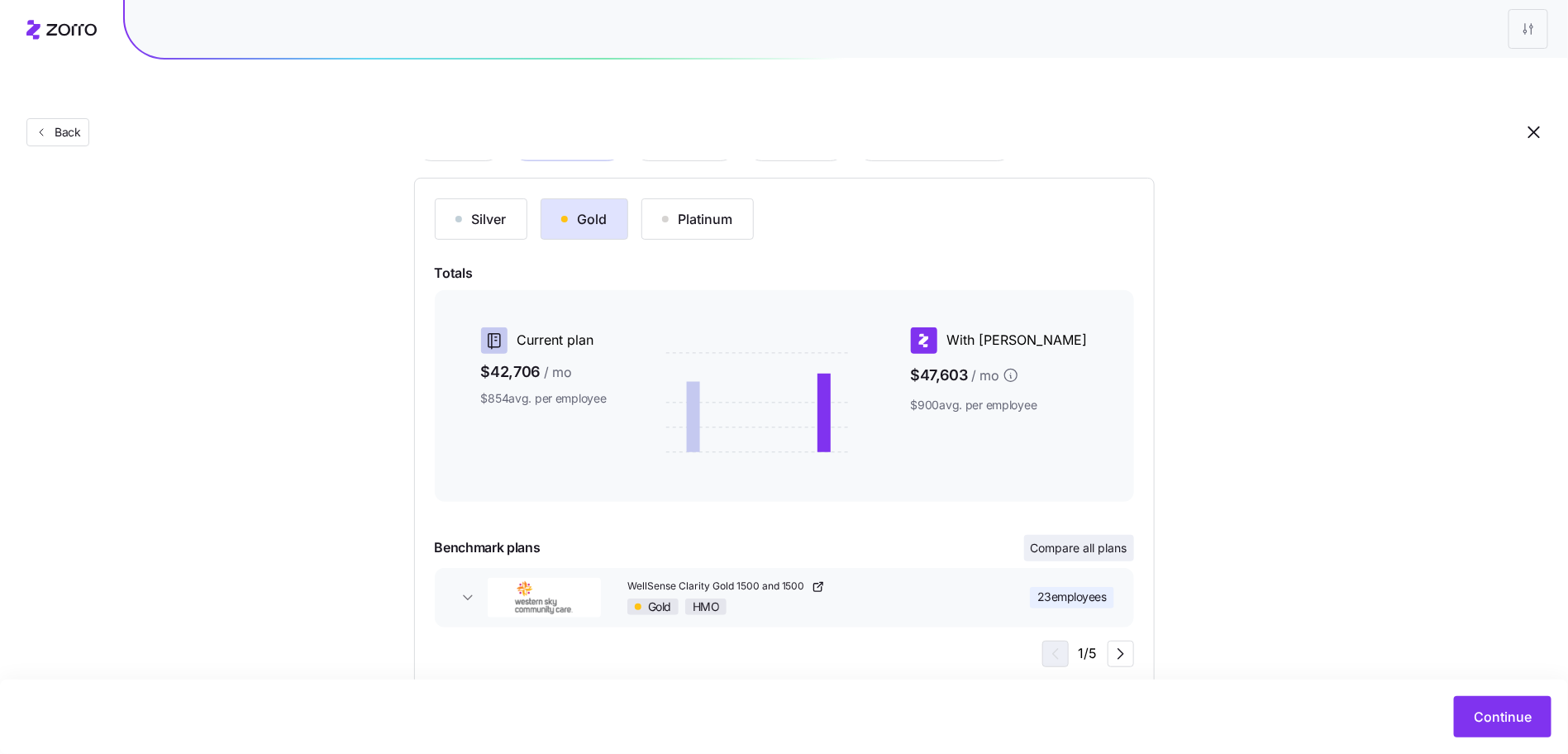
click at [1129, 535] on button "Compare all plans" at bounding box center [1080, 548] width 110 height 27
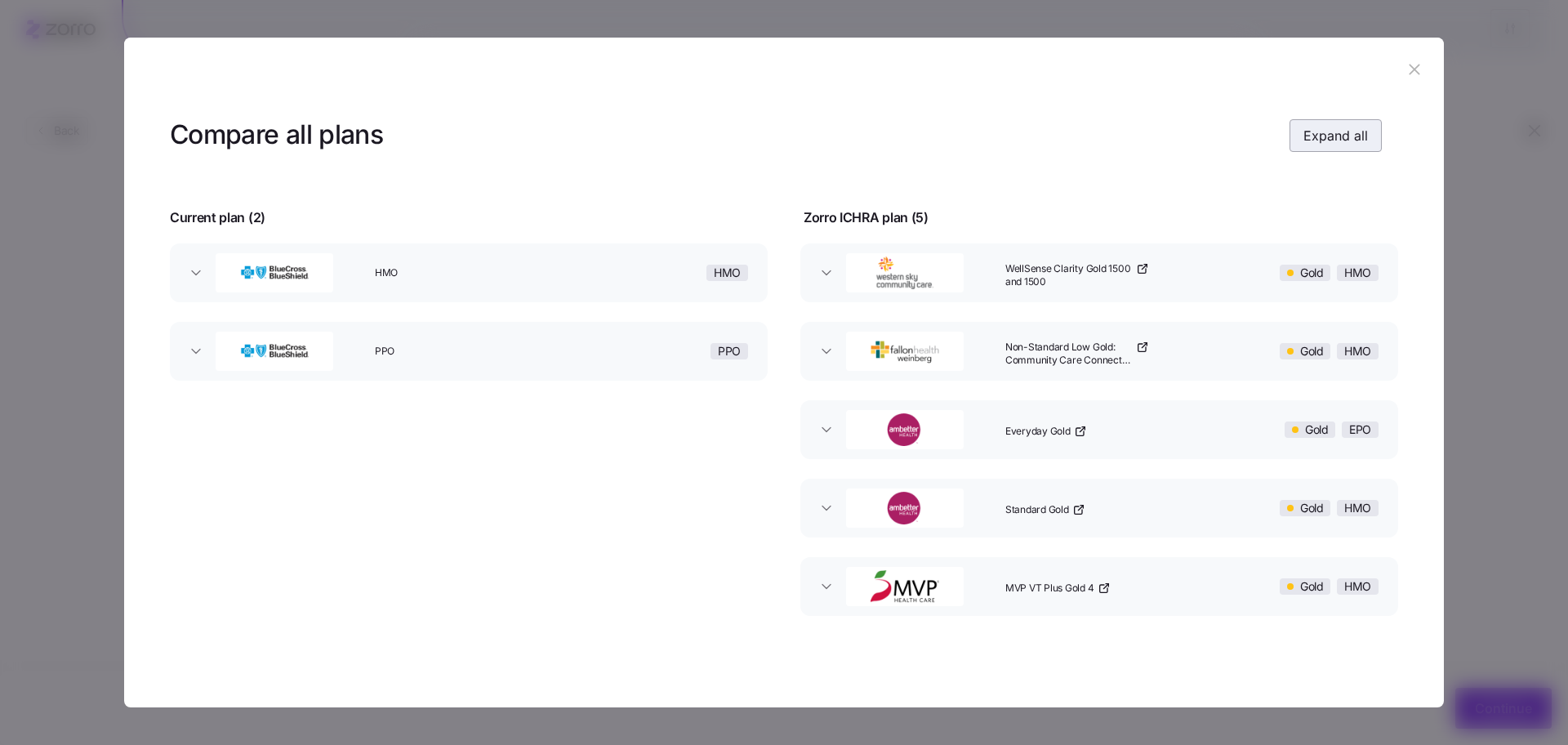
drag, startPoint x: 1289, startPoint y: 114, endPoint x: 1314, endPoint y: 125, distance: 27.3
click at [1291, 115] on header "Compare all plans Expand all" at bounding box center [783, 136] width 1228 height 65
click at [1314, 125] on button "Expand all" at bounding box center [1336, 136] width 92 height 33
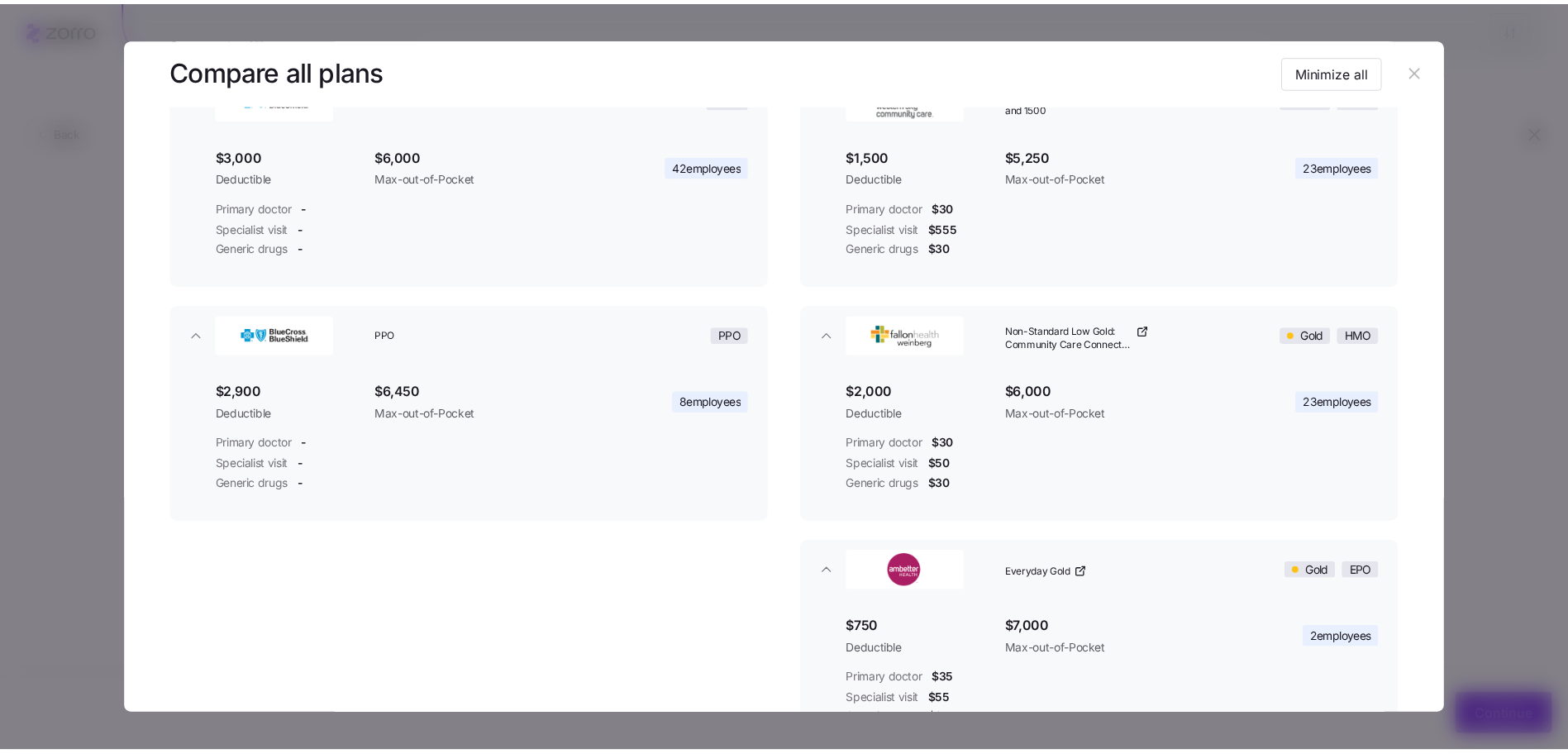
scroll to position [155, 0]
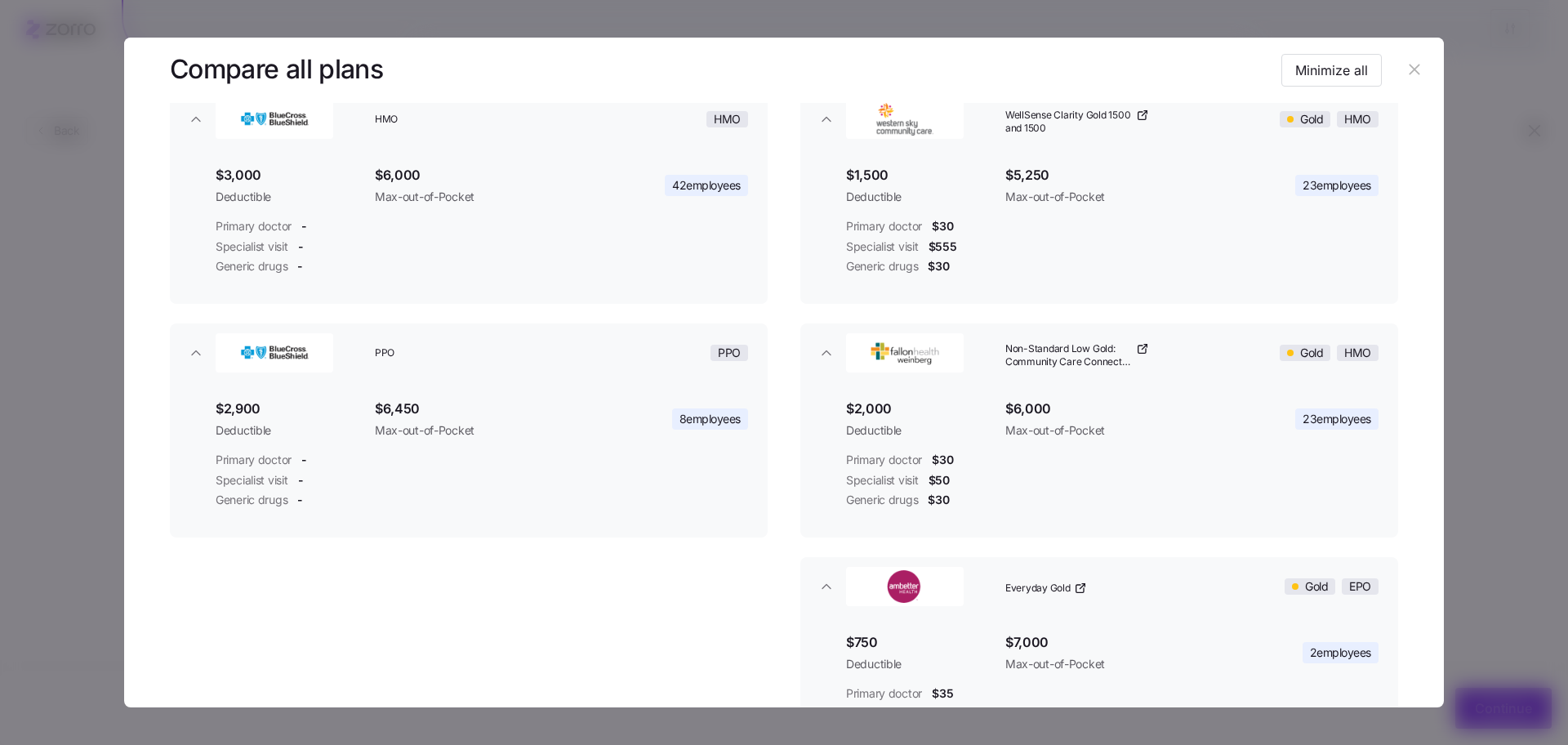
click at [1408, 74] on icon "button" at bounding box center [1415, 70] width 18 height 18
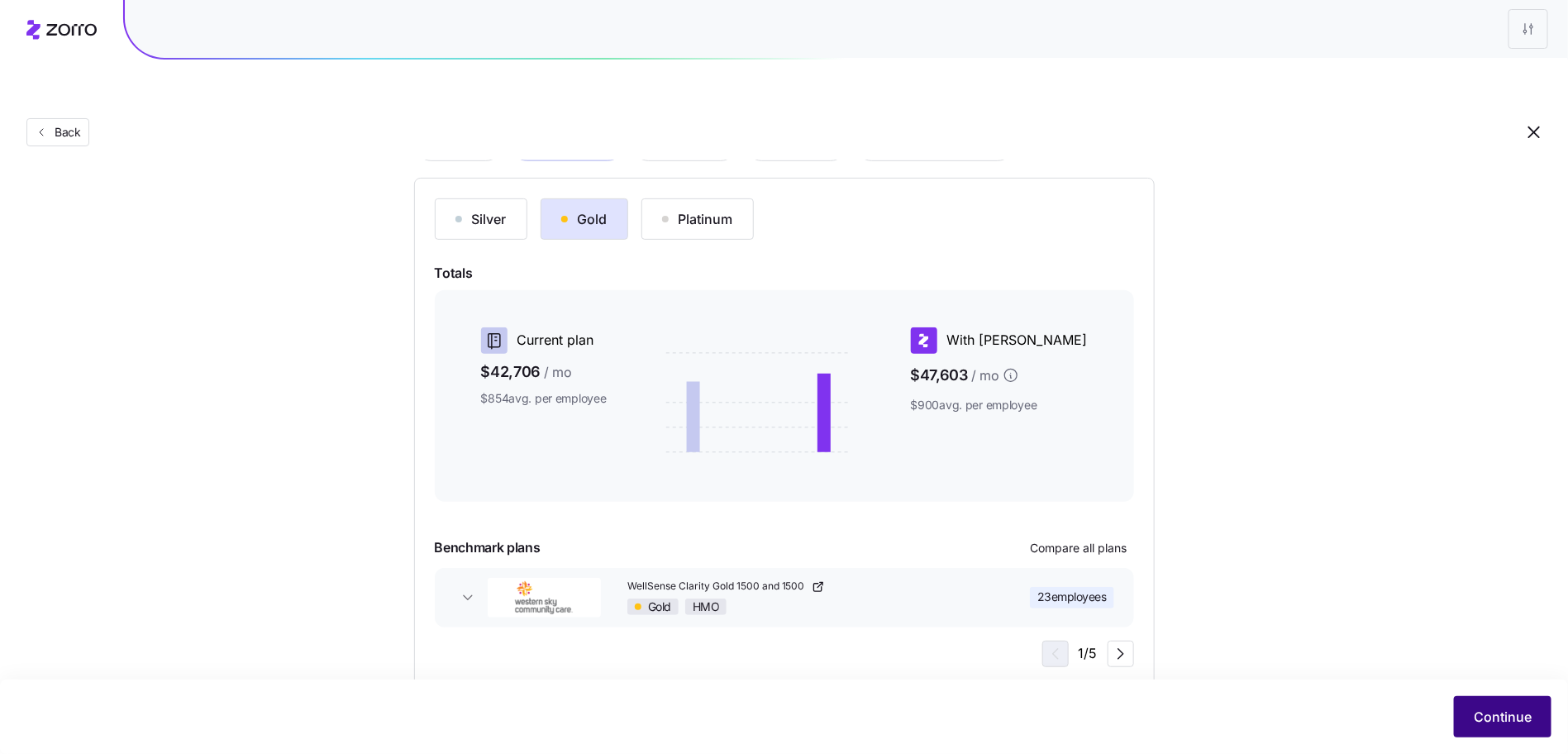
click at [1465, 714] on button "Continue" at bounding box center [1503, 716] width 97 height 41
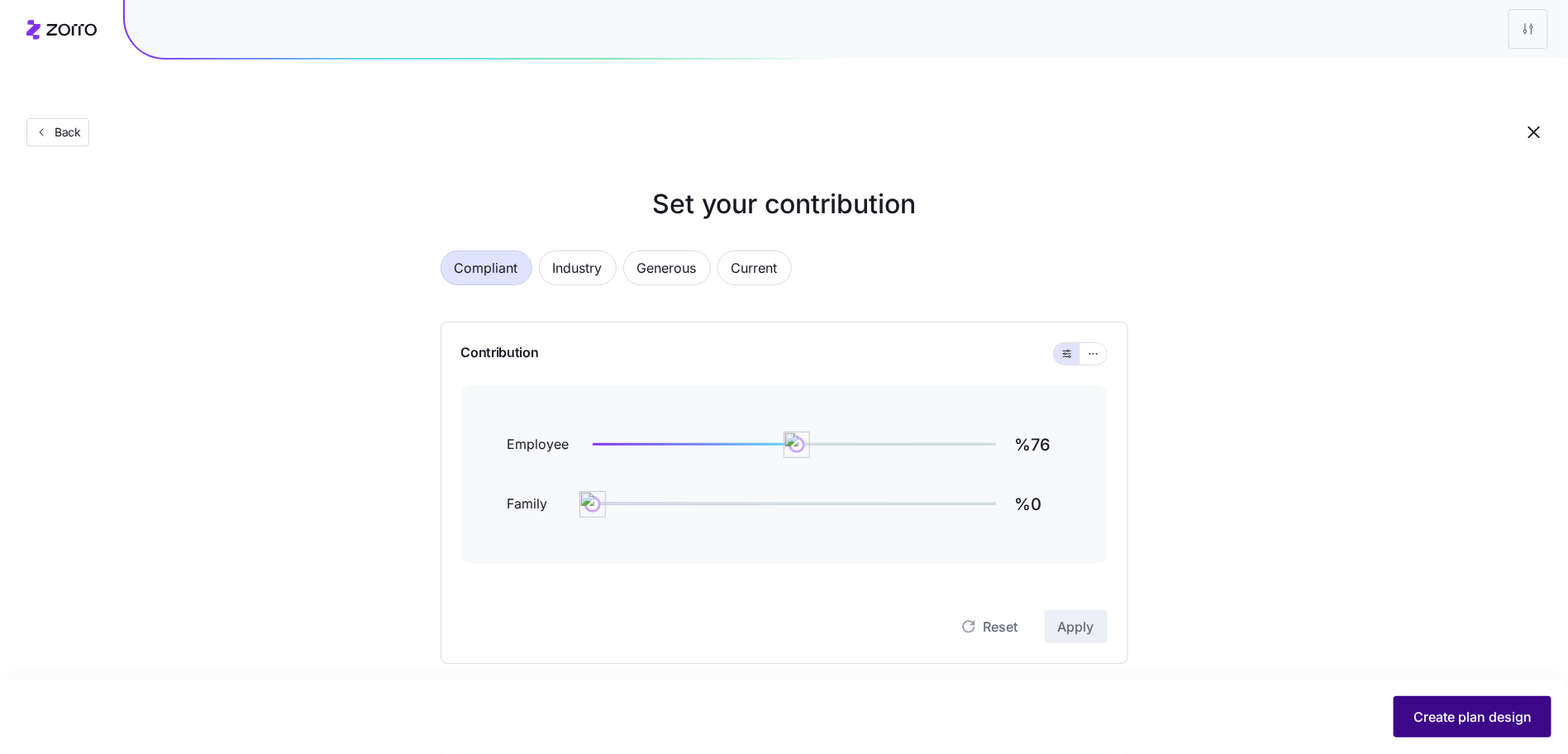
click at [1458, 703] on button "Create plan design" at bounding box center [1473, 716] width 158 height 41
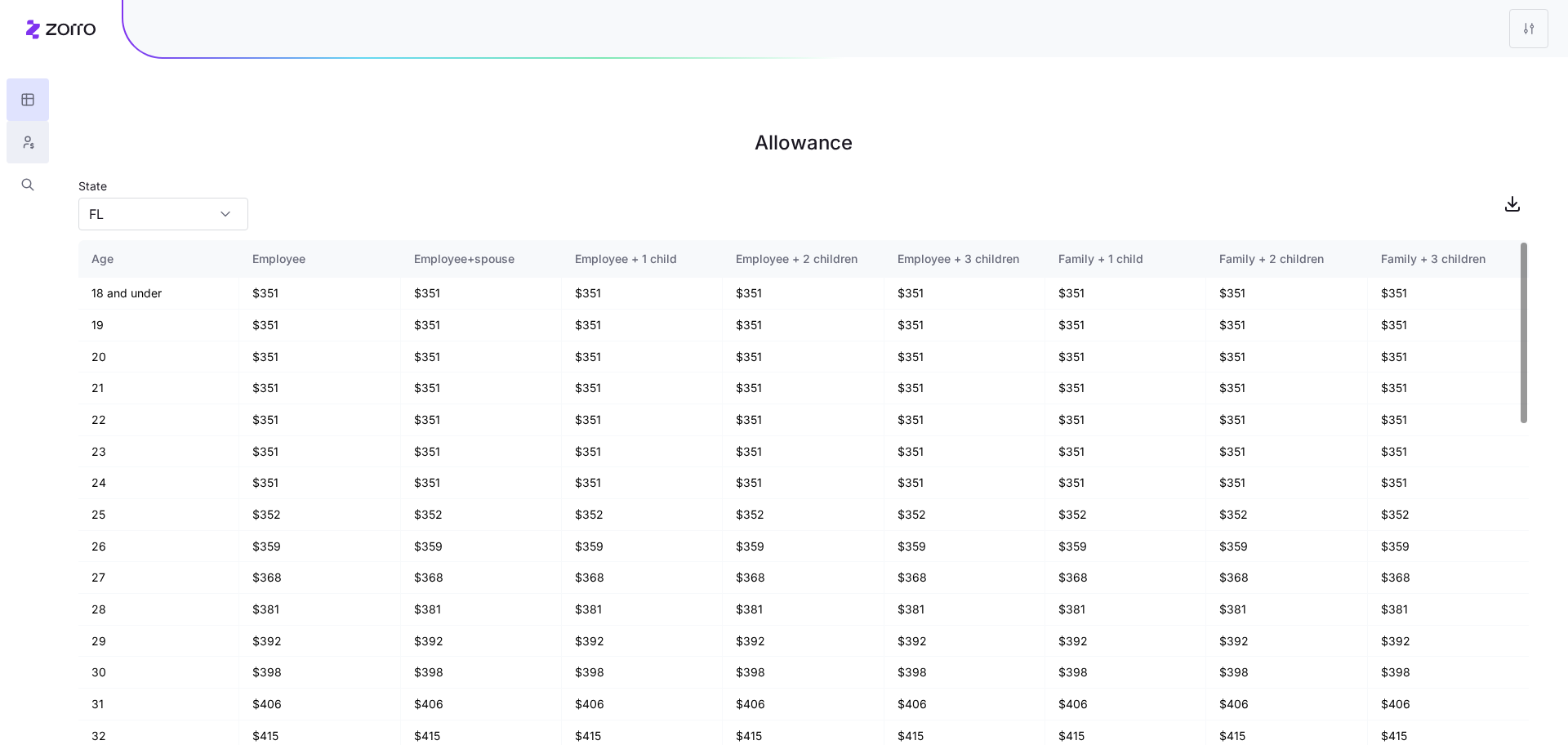
click at [34, 149] on icon "button" at bounding box center [28, 142] width 15 height 16
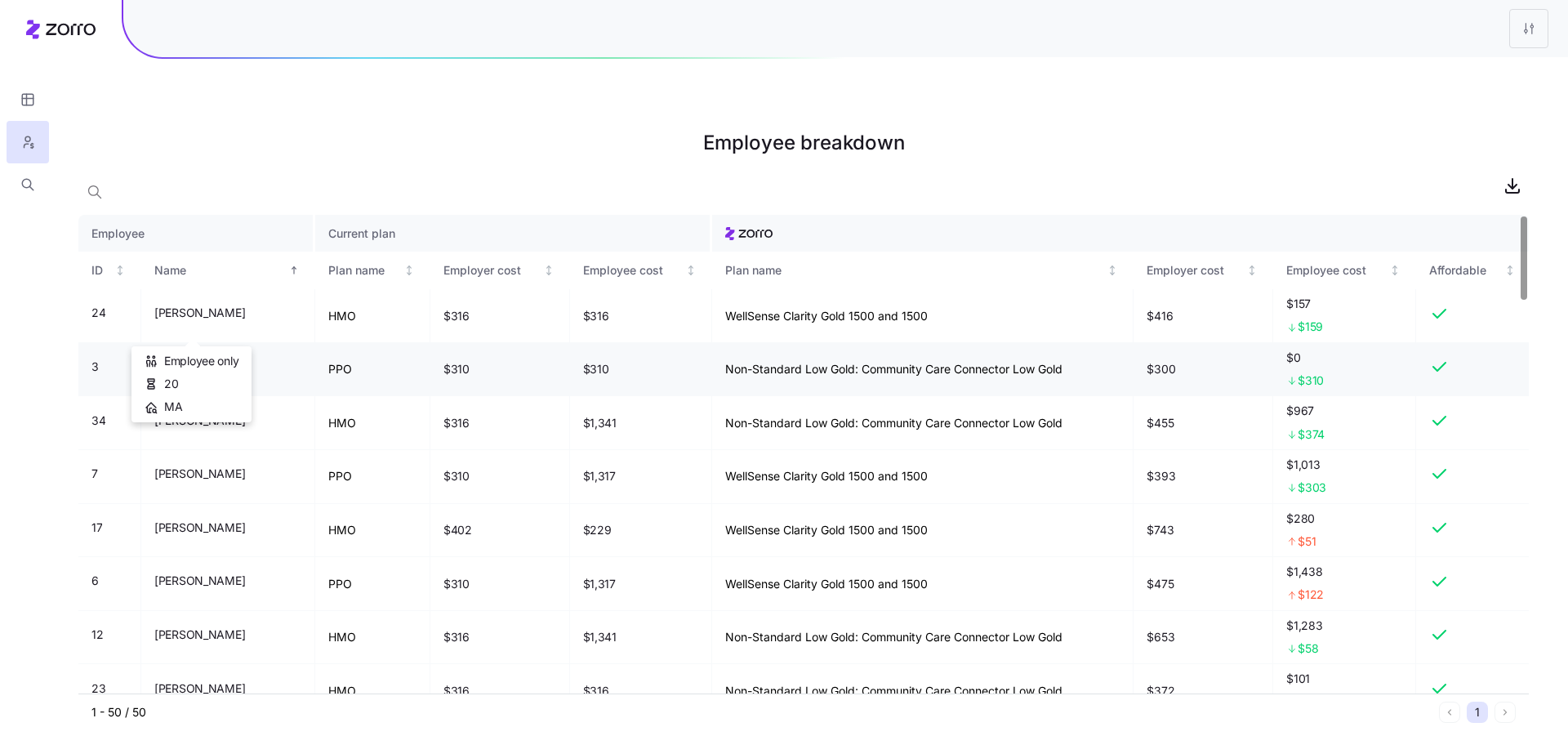
click at [194, 359] on span "Andrew Harris" at bounding box center [199, 367] width 91 height 16
click at [183, 359] on span "Andrew Harris" at bounding box center [199, 367] width 91 height 16
click at [234, 169] on div at bounding box center [804, 186] width 1450 height 33
click at [24, 190] on icon "button" at bounding box center [28, 185] width 15 height 16
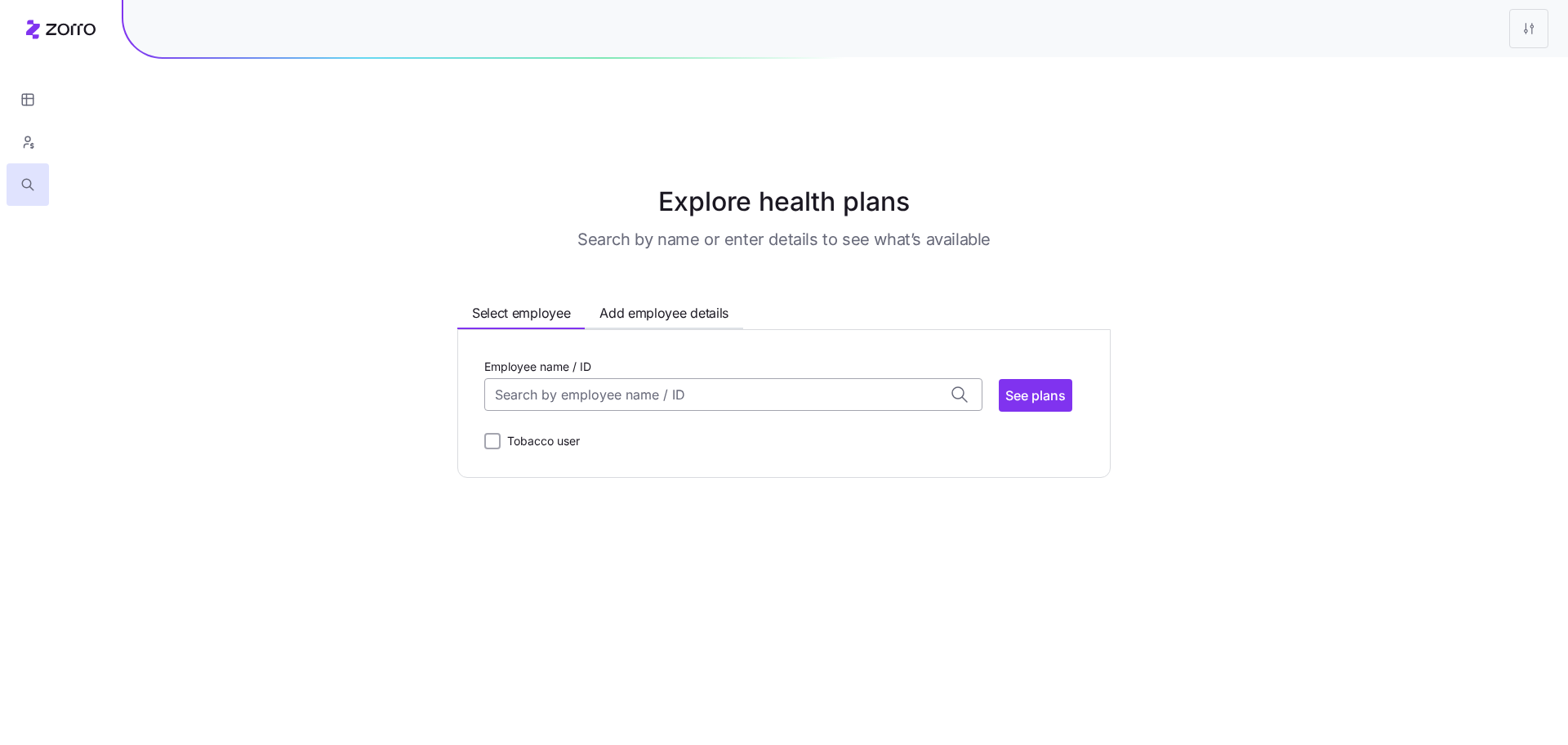
click at [594, 378] on input "Employee name / ID" at bounding box center [733, 394] width 498 height 33
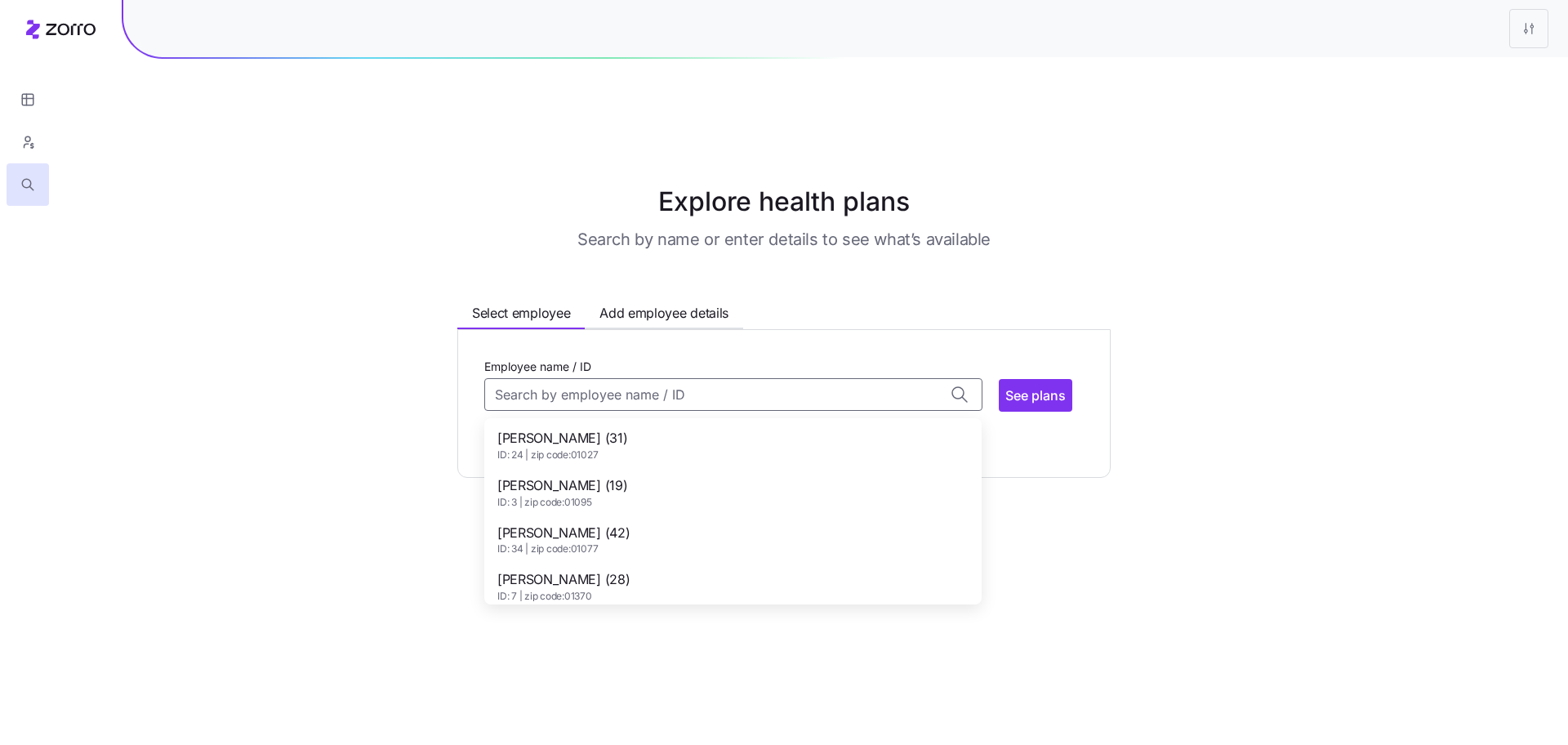
drag, startPoint x: 586, startPoint y: 449, endPoint x: 608, endPoint y: 442, distance: 23.1
click at [586, 475] on span "Andrew Harris (19)" at bounding box center [562, 485] width 130 height 21
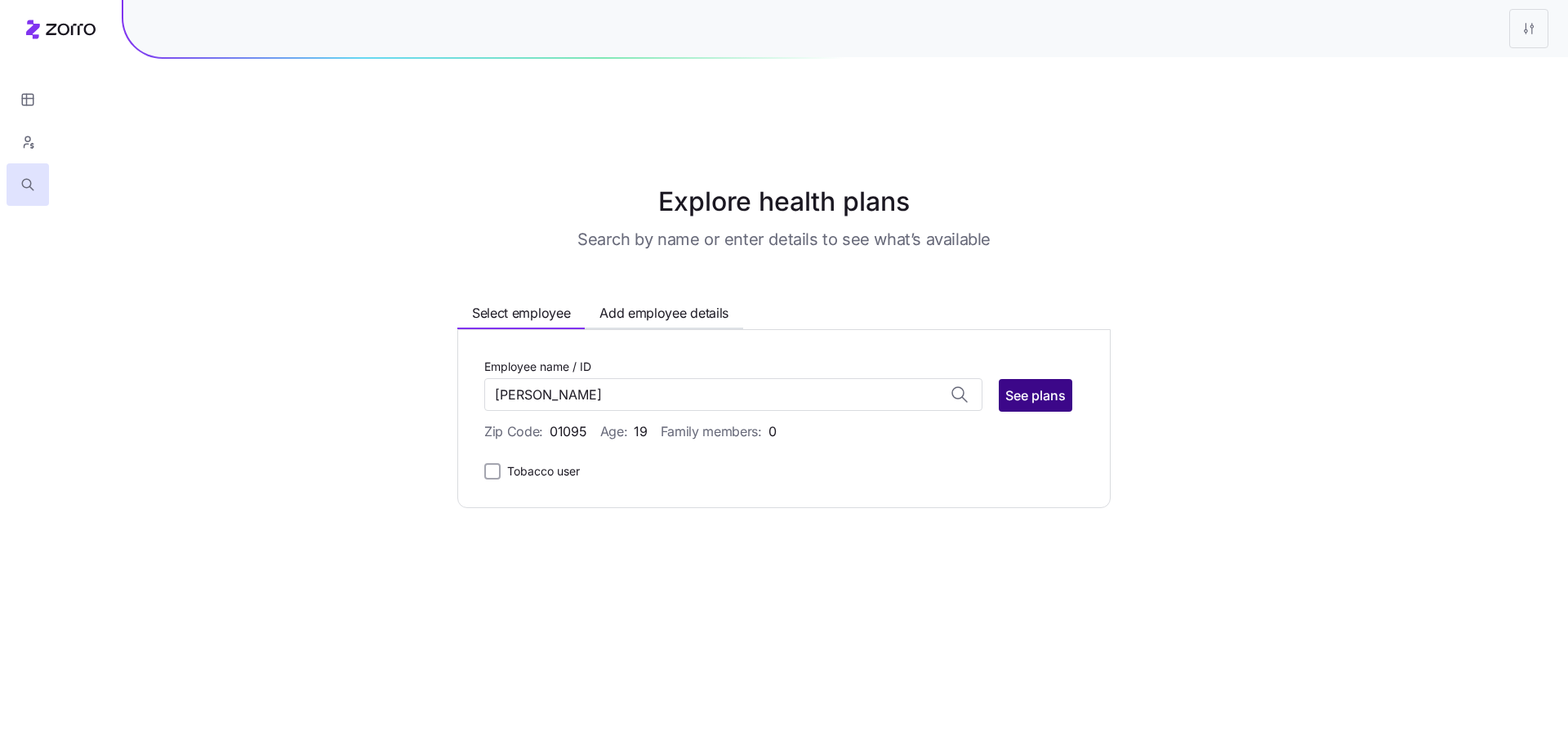
click at [1046, 385] on span "See plans" at bounding box center [1035, 395] width 61 height 20
type input "Andrew Harris (ID: 3)"
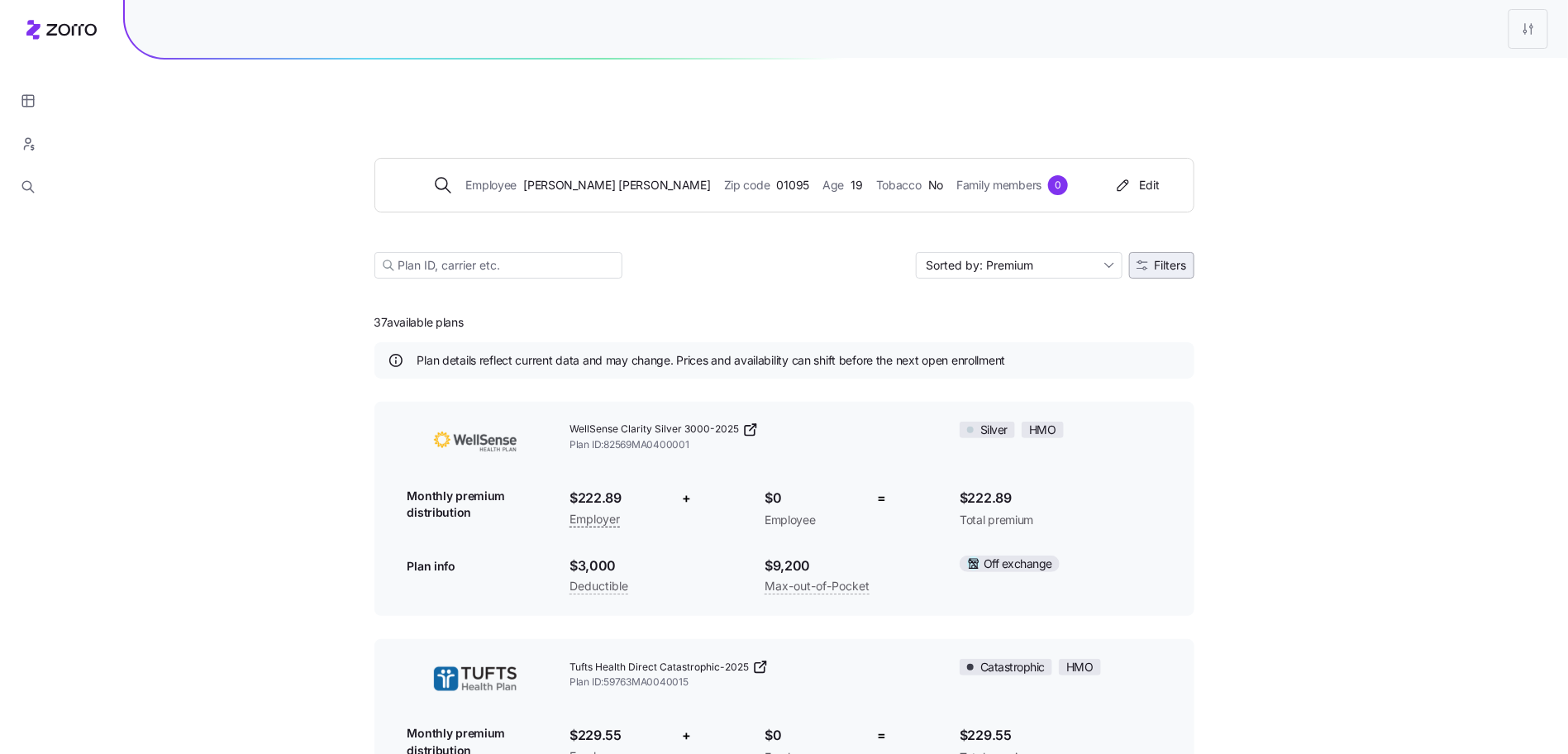
click at [1188, 252] on button "Filters" at bounding box center [1162, 265] width 65 height 27
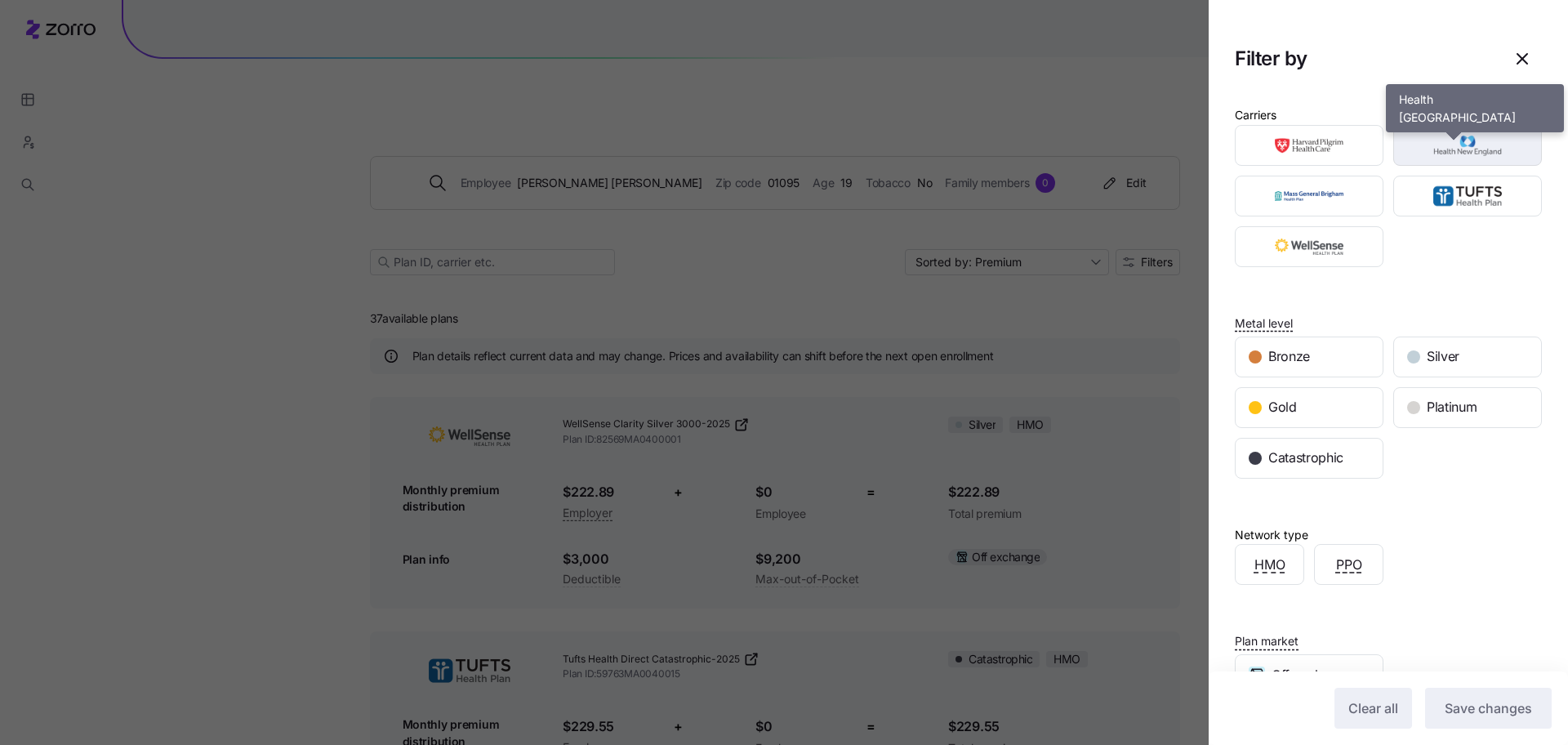
click at [1434, 155] on img "button" at bounding box center [1468, 145] width 120 height 33
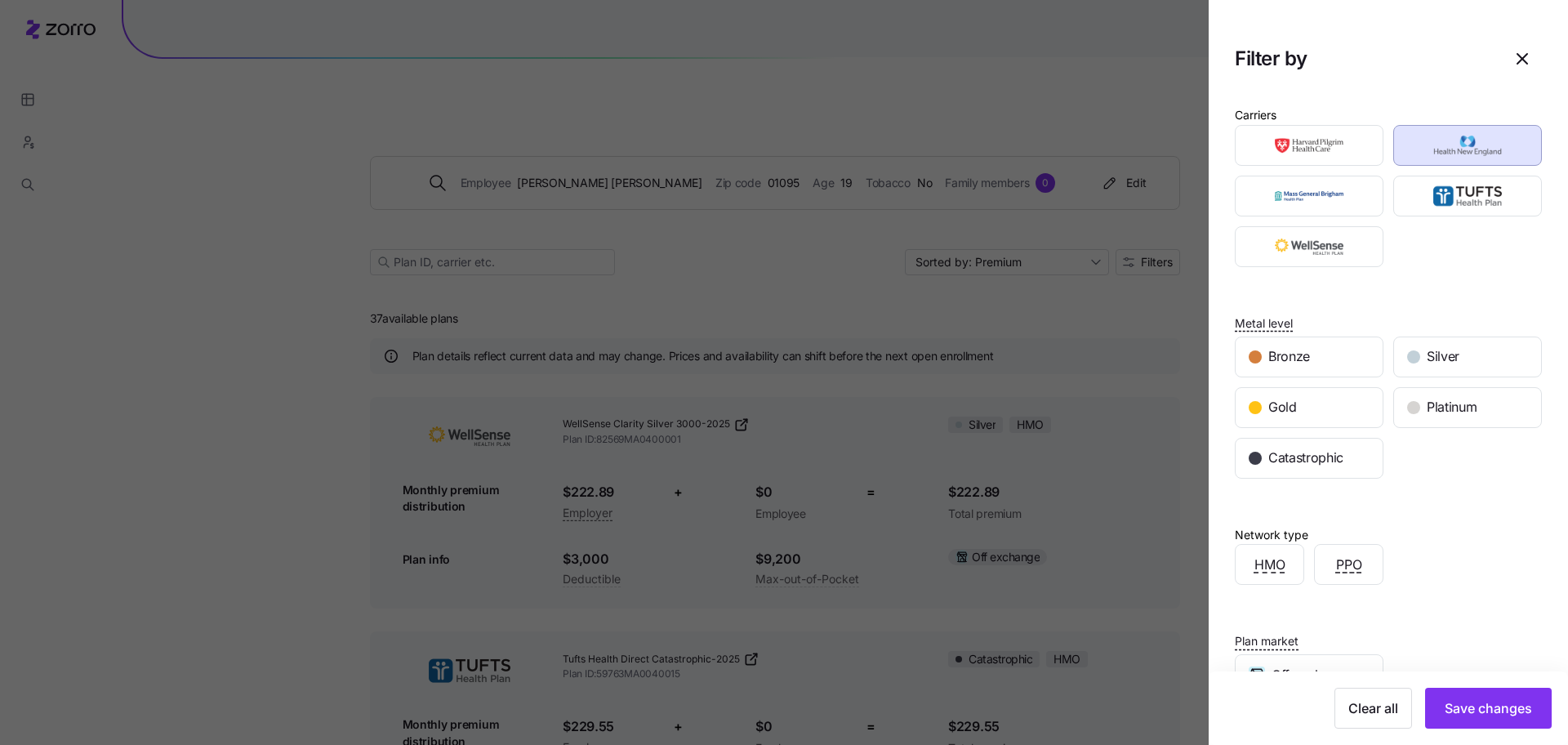
click at [1432, 170] on div at bounding box center [1467, 196] width 159 height 51
drag, startPoint x: 1426, startPoint y: 198, endPoint x: 1357, endPoint y: 199, distance: 69.0
click at [1425, 198] on img "button" at bounding box center [1468, 196] width 120 height 33
click at [1339, 196] on img "button" at bounding box center [1310, 196] width 120 height 33
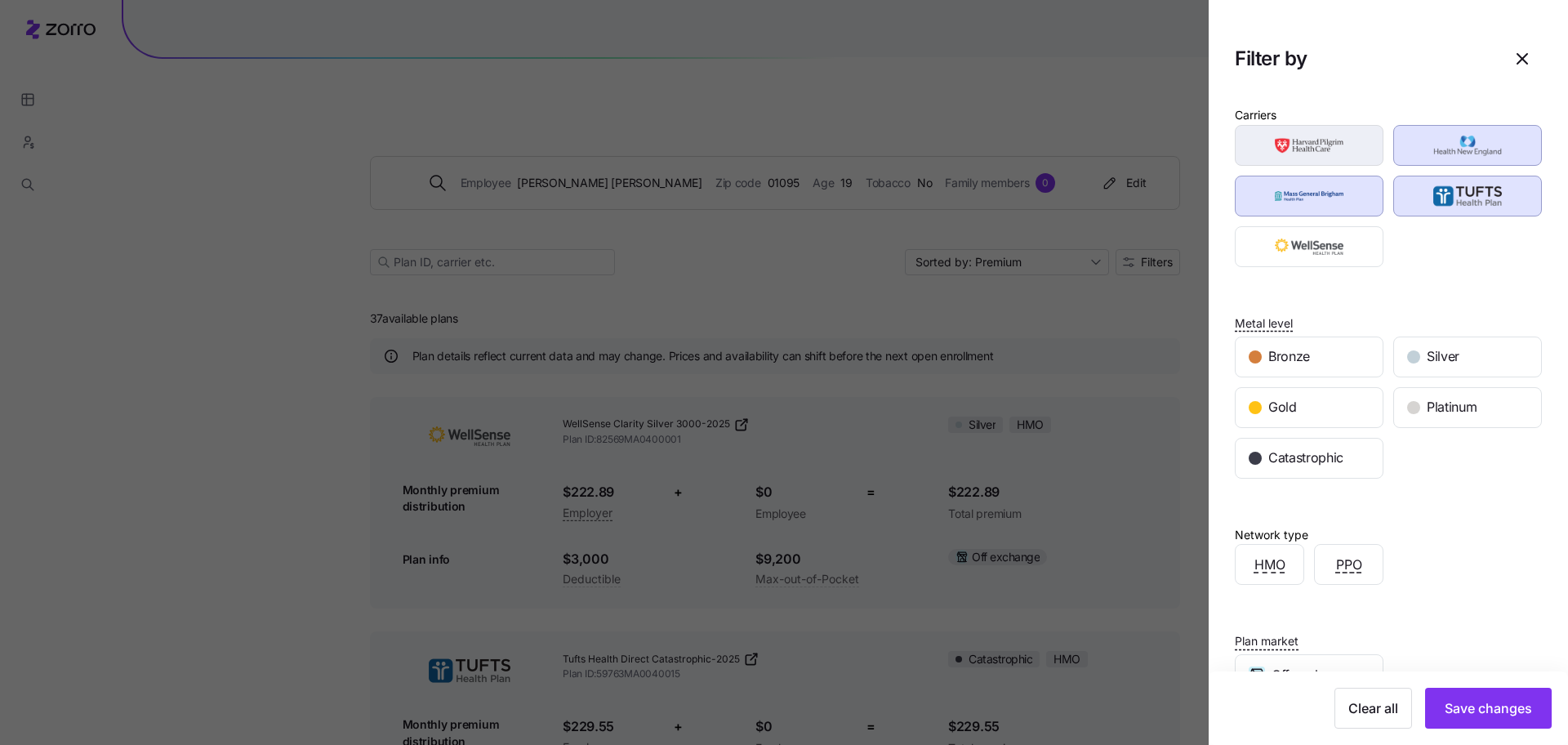
click at [1334, 156] on img "button" at bounding box center [1310, 145] width 120 height 33
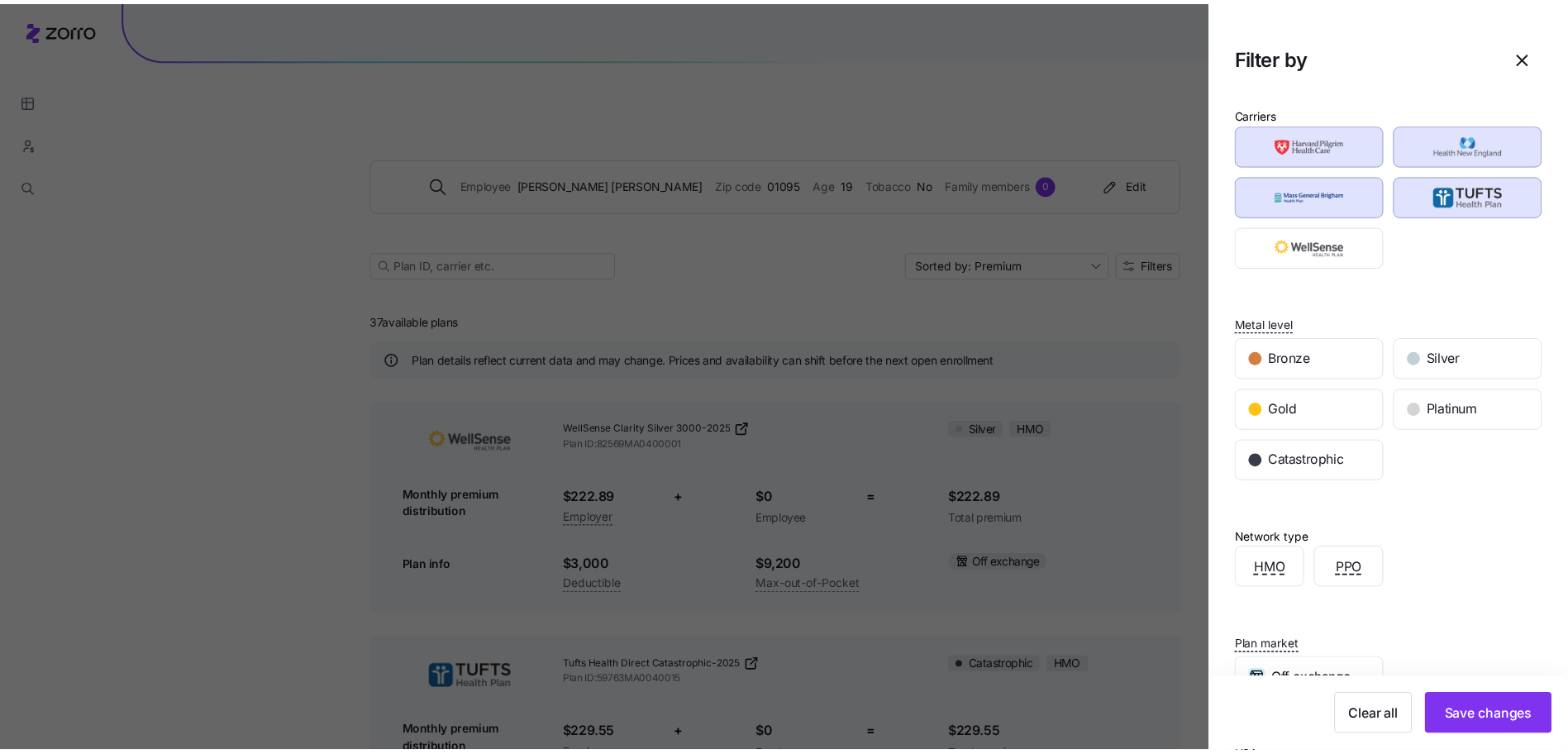
scroll to position [5, 0]
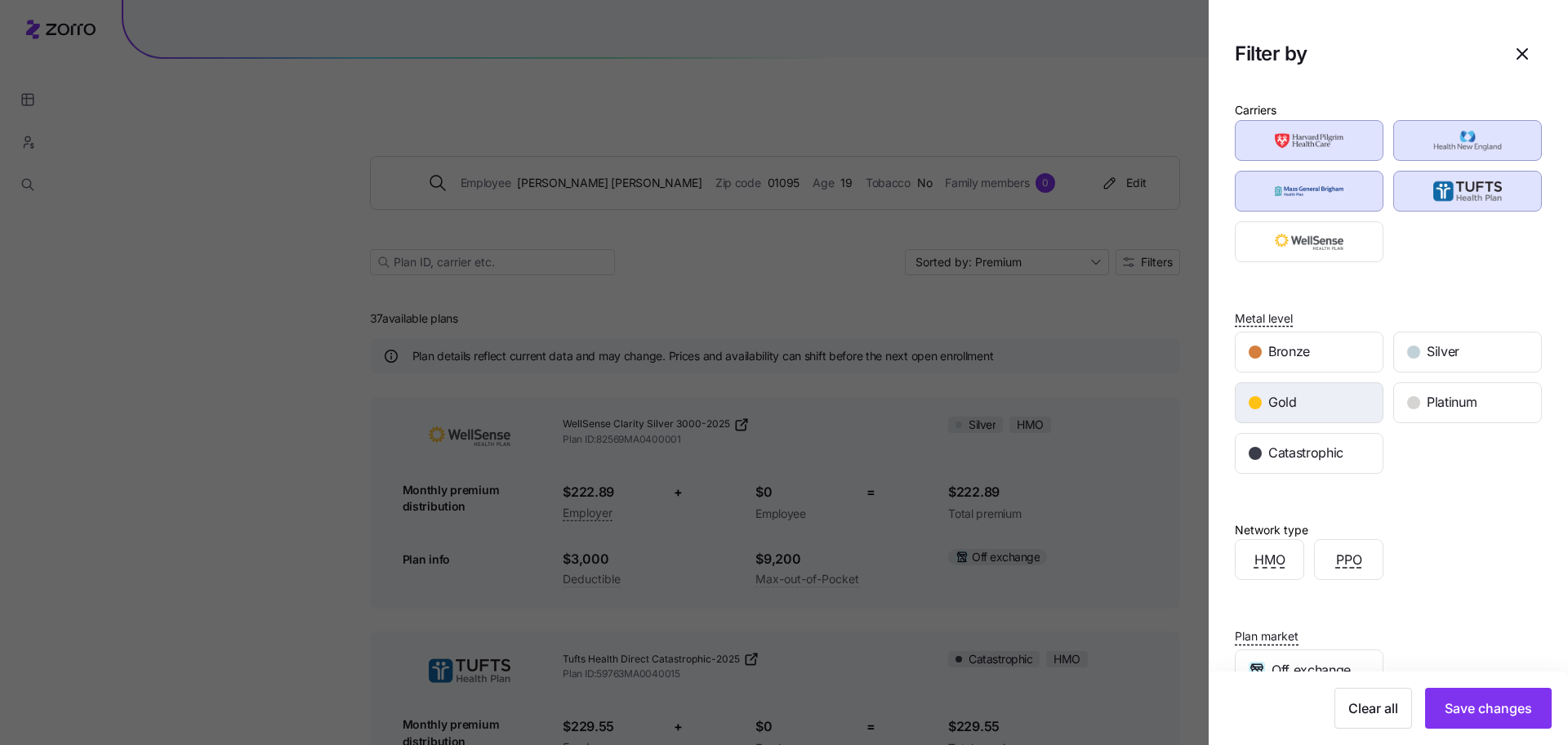
click at [1352, 406] on div "Gold" at bounding box center [1309, 402] width 147 height 39
click at [1427, 360] on span "Silver" at bounding box center [1443, 352] width 33 height 21
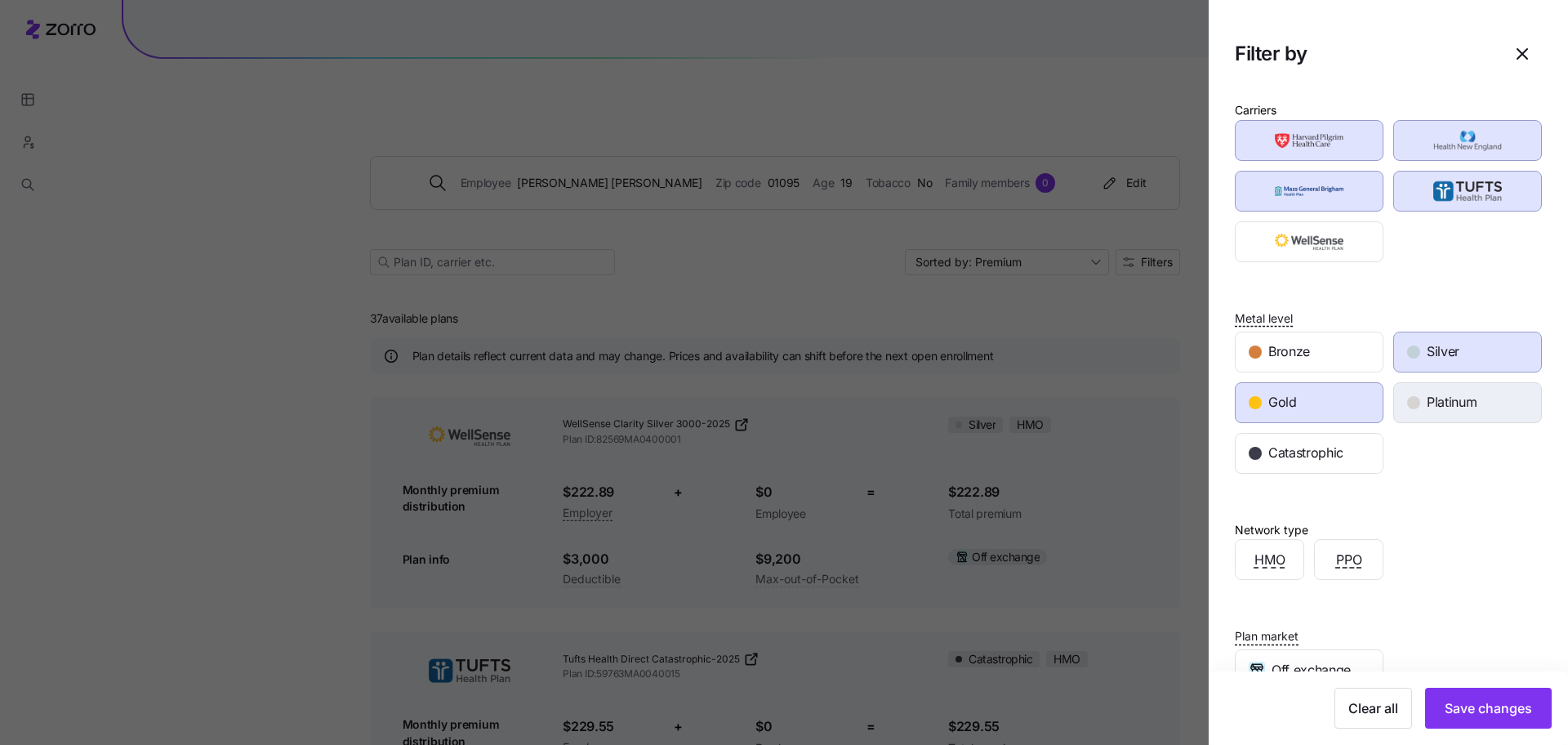
click at [1408, 402] on div "button" at bounding box center [1414, 402] width 13 height 13
click at [1454, 693] on button "Save changes" at bounding box center [1488, 708] width 127 height 41
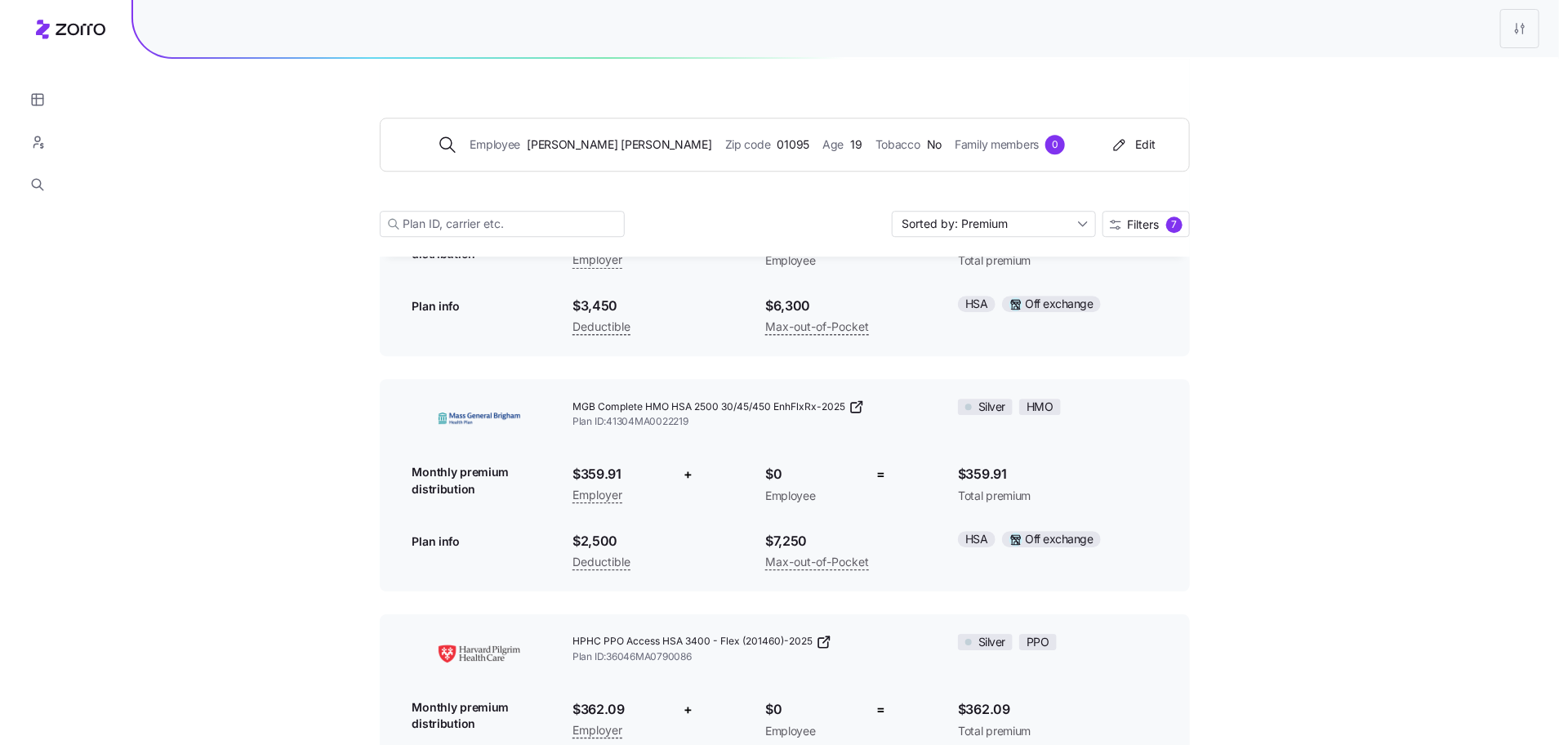
scroll to position [2296, 0]
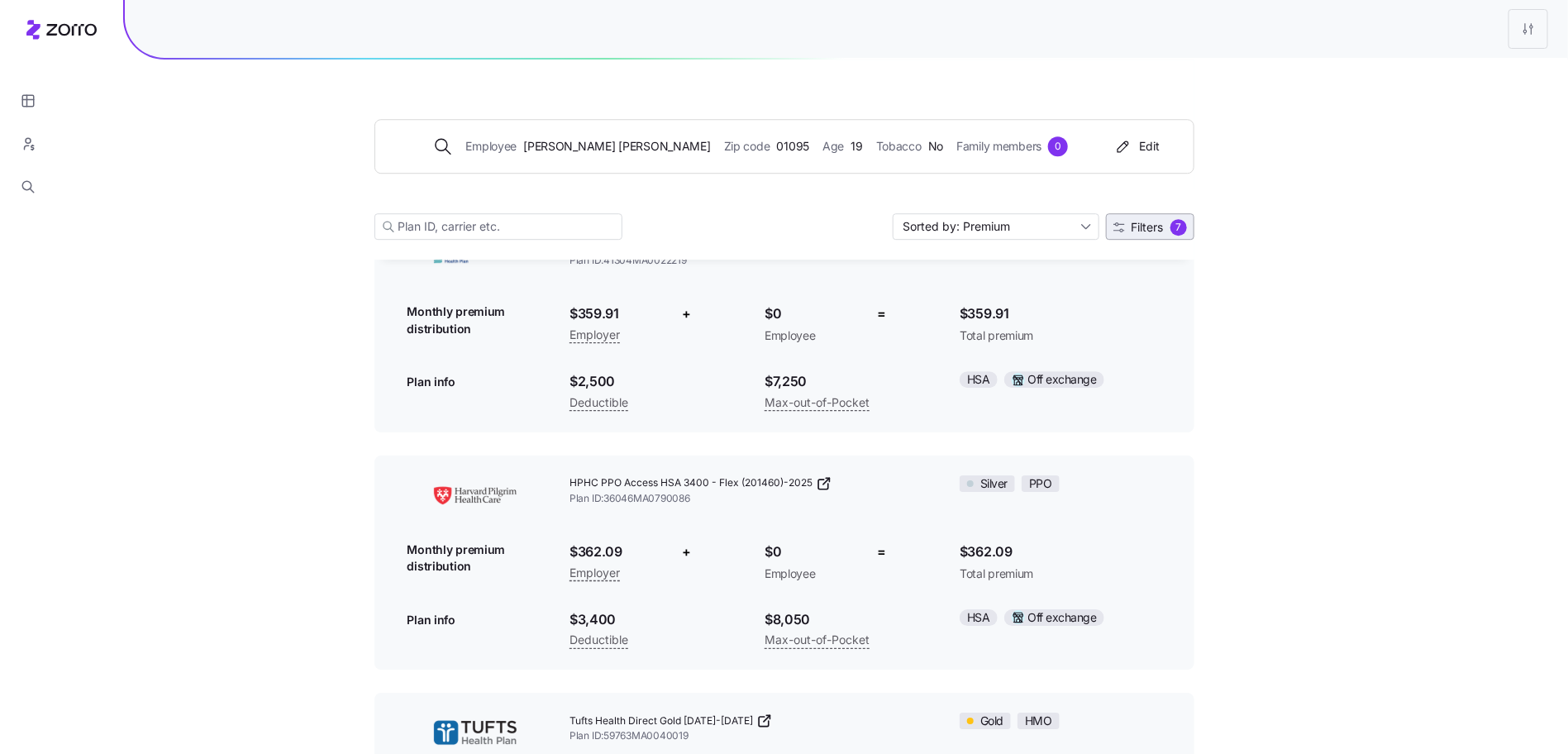
click at [1136, 222] on span "Filters" at bounding box center [1148, 227] width 32 height 12
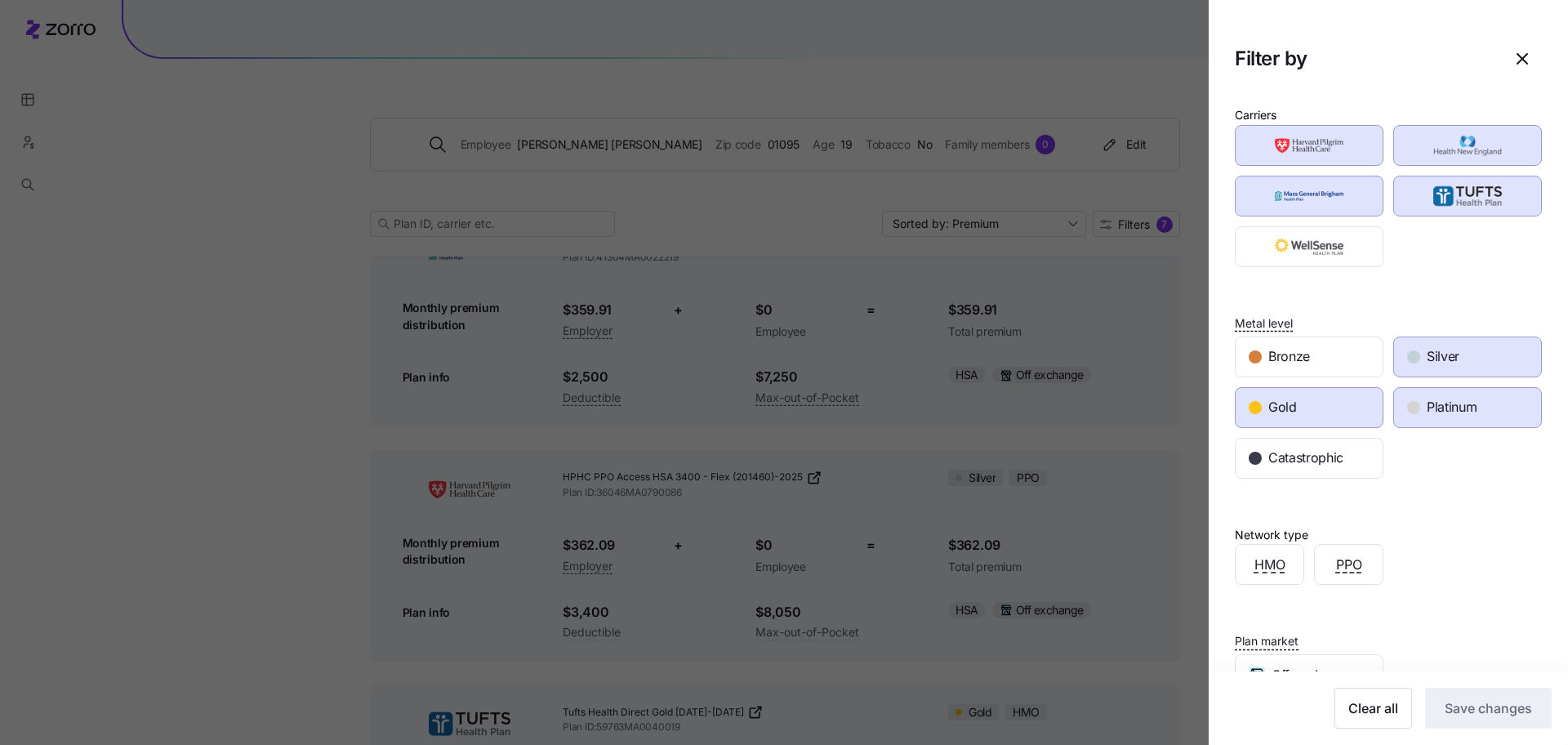
click at [1427, 359] on span "Silver" at bounding box center [1443, 356] width 33 height 21
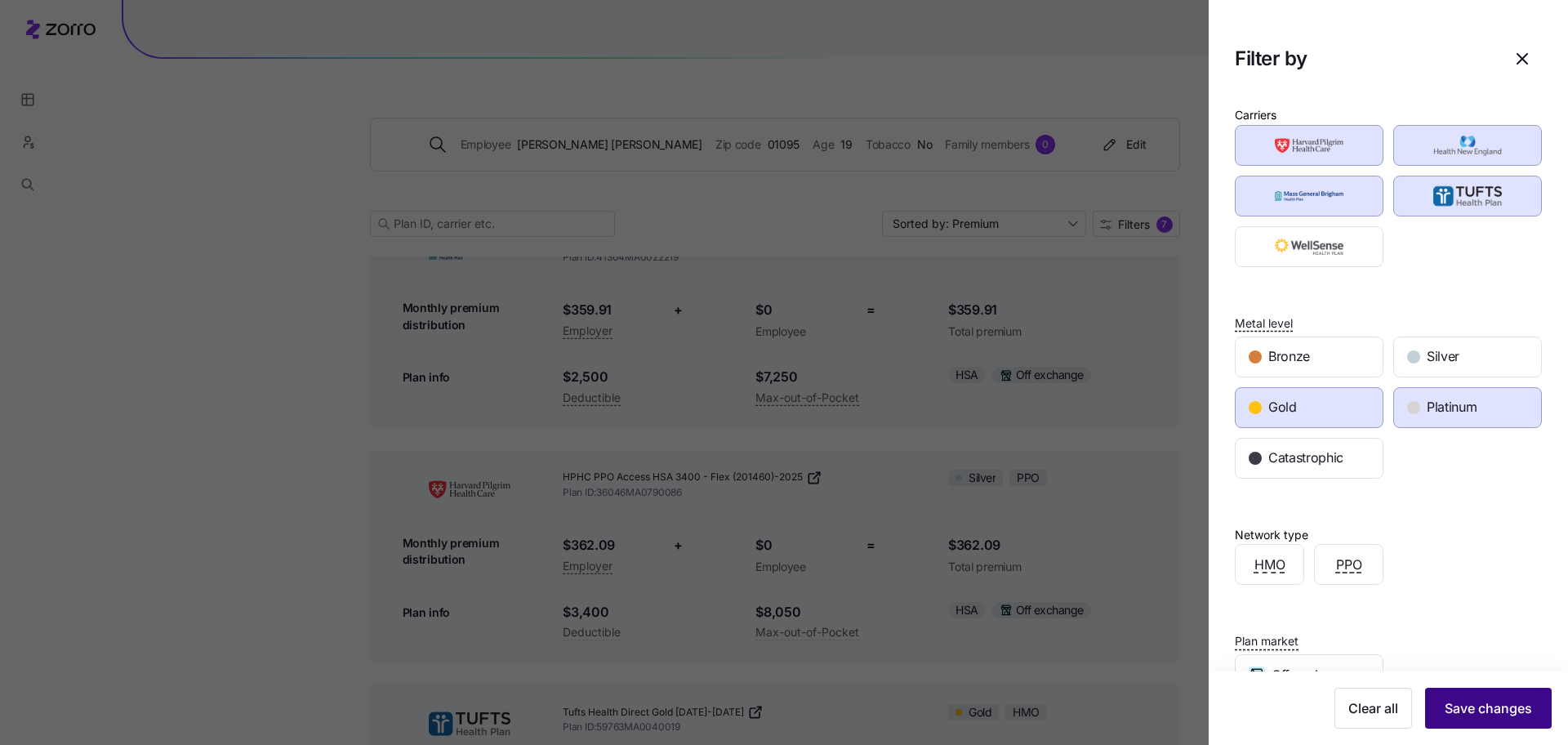
click at [1476, 706] on span "Save changes" at bounding box center [1488, 708] width 87 height 20
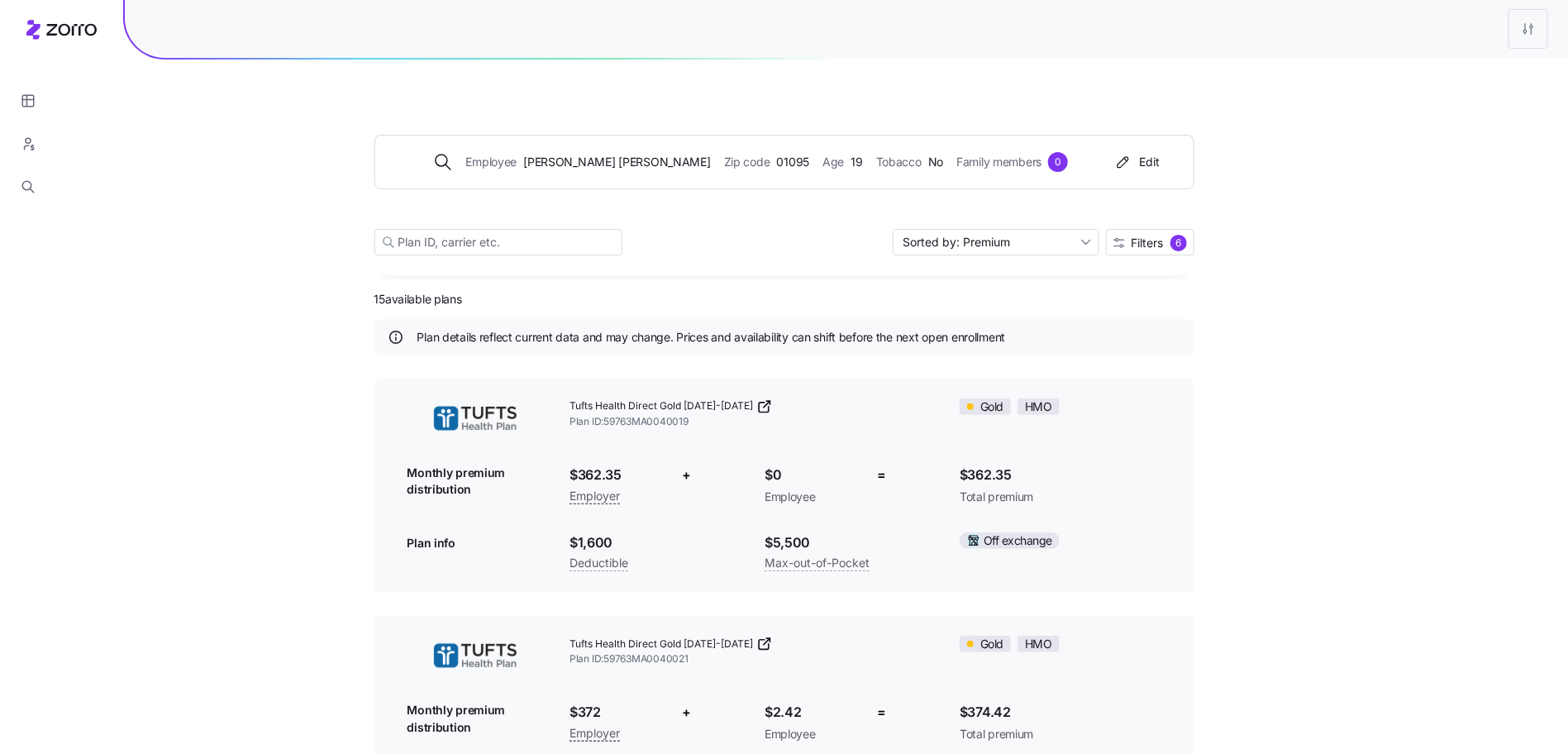
scroll to position [24, 0]
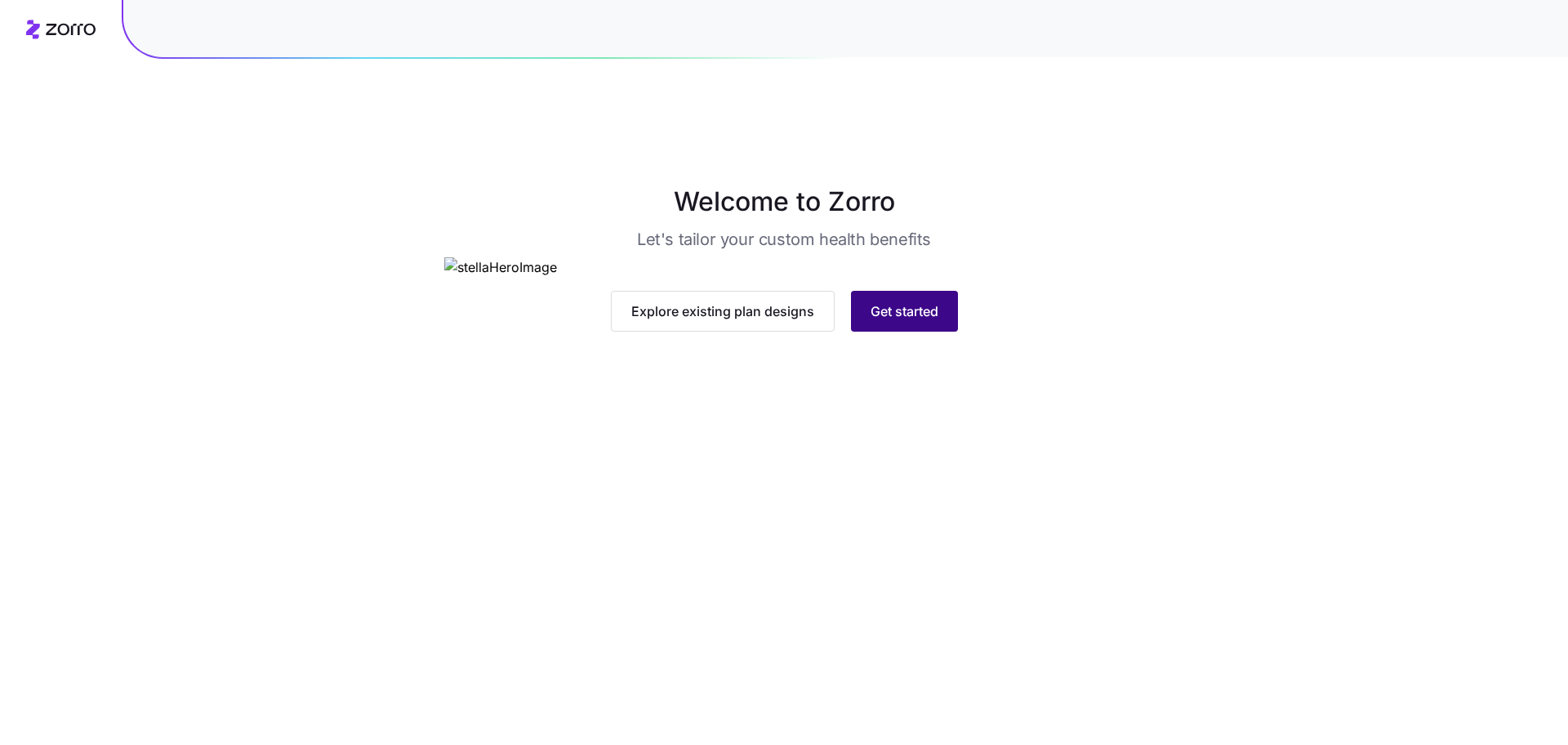
click at [890, 332] on button "Get started" at bounding box center [905, 311] width 107 height 41
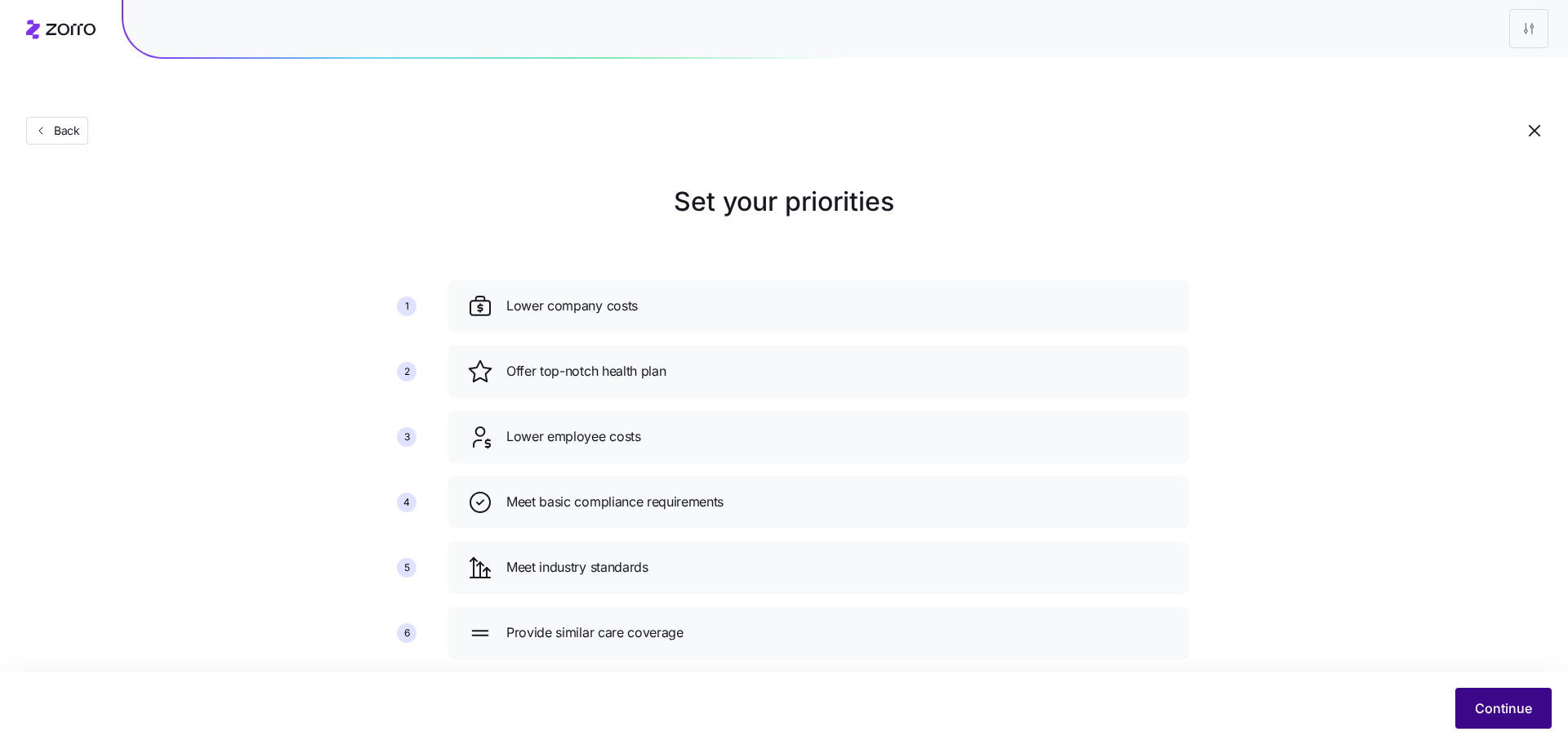
click at [1538, 716] on button "Continue" at bounding box center [1504, 708] width 96 height 41
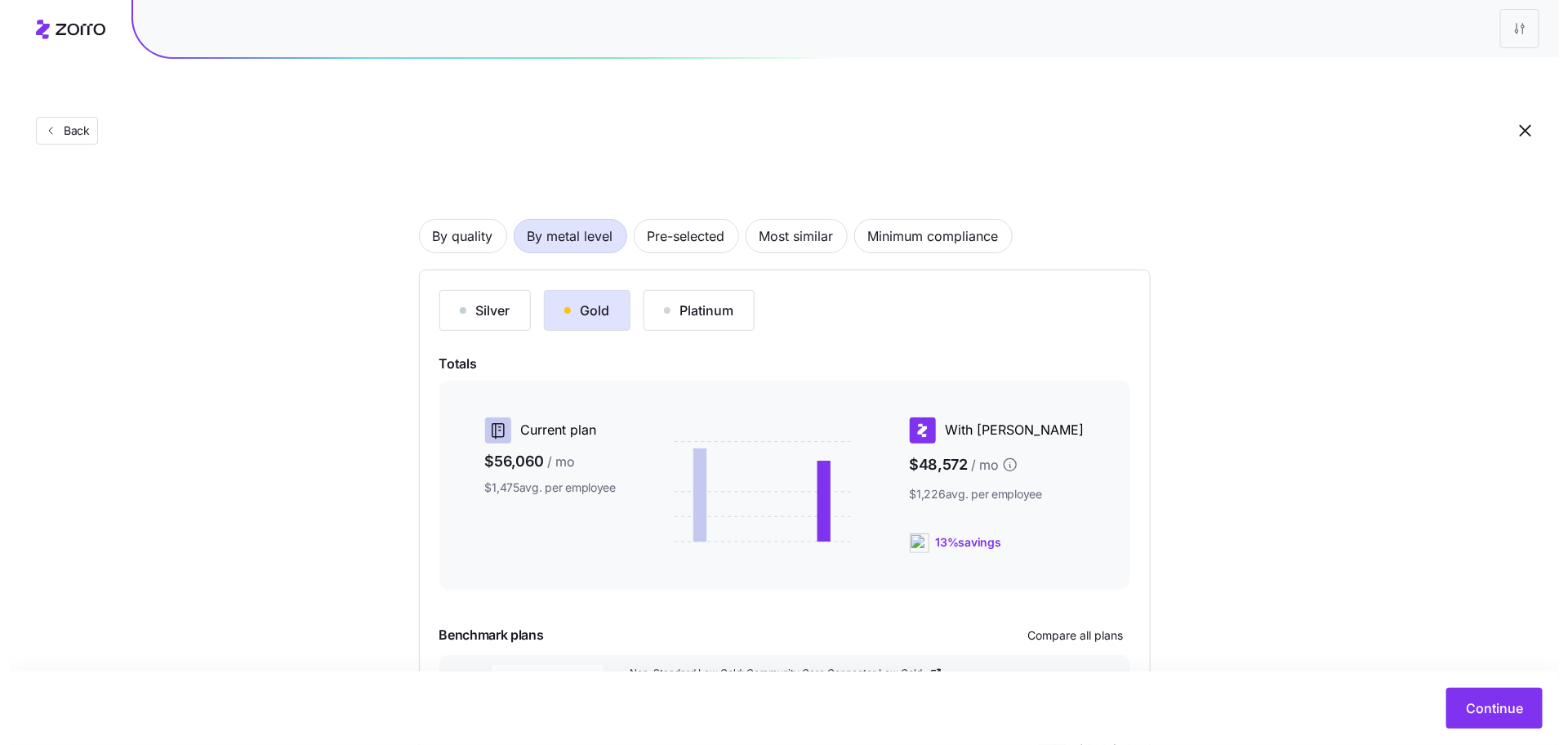
scroll to position [155, 0]
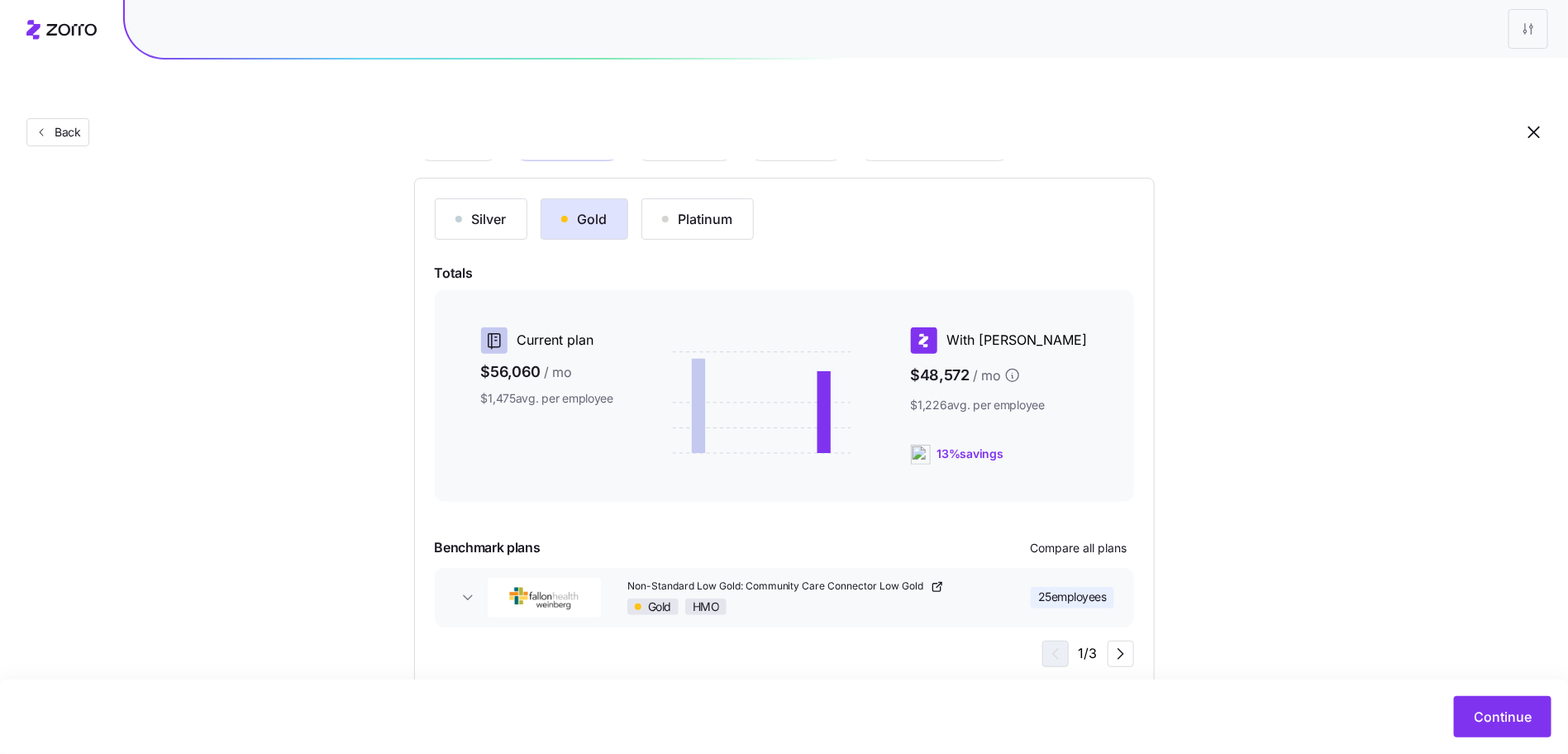
click at [1076, 492] on div "Silver Gold Platinum Totals Current plan $56,060 / mo $1,475 avg. per employee …" at bounding box center [784, 432] width 699 height 469
click at [1076, 535] on button "Compare all plans" at bounding box center [1080, 548] width 110 height 27
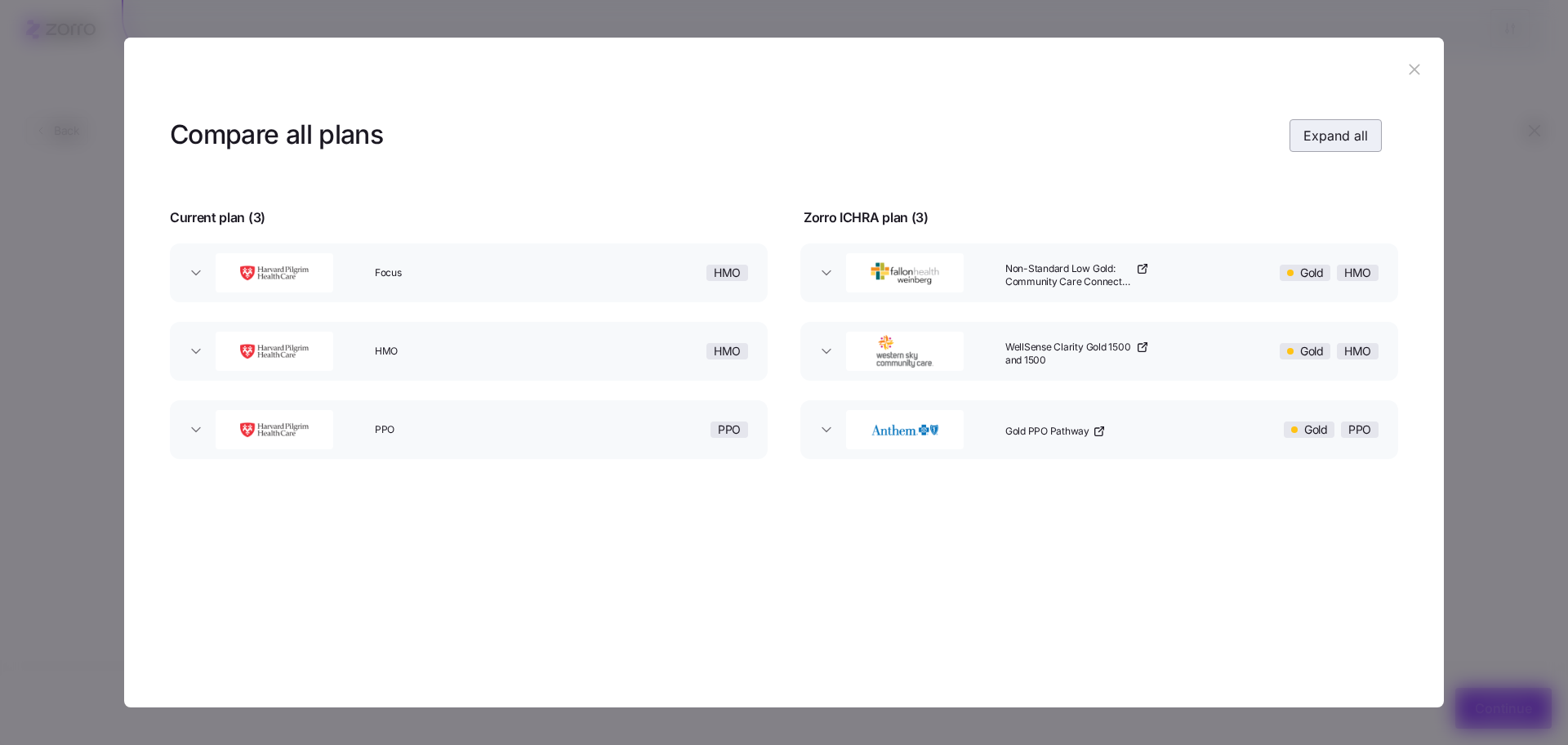
click at [1295, 133] on button "Expand all" at bounding box center [1336, 136] width 92 height 33
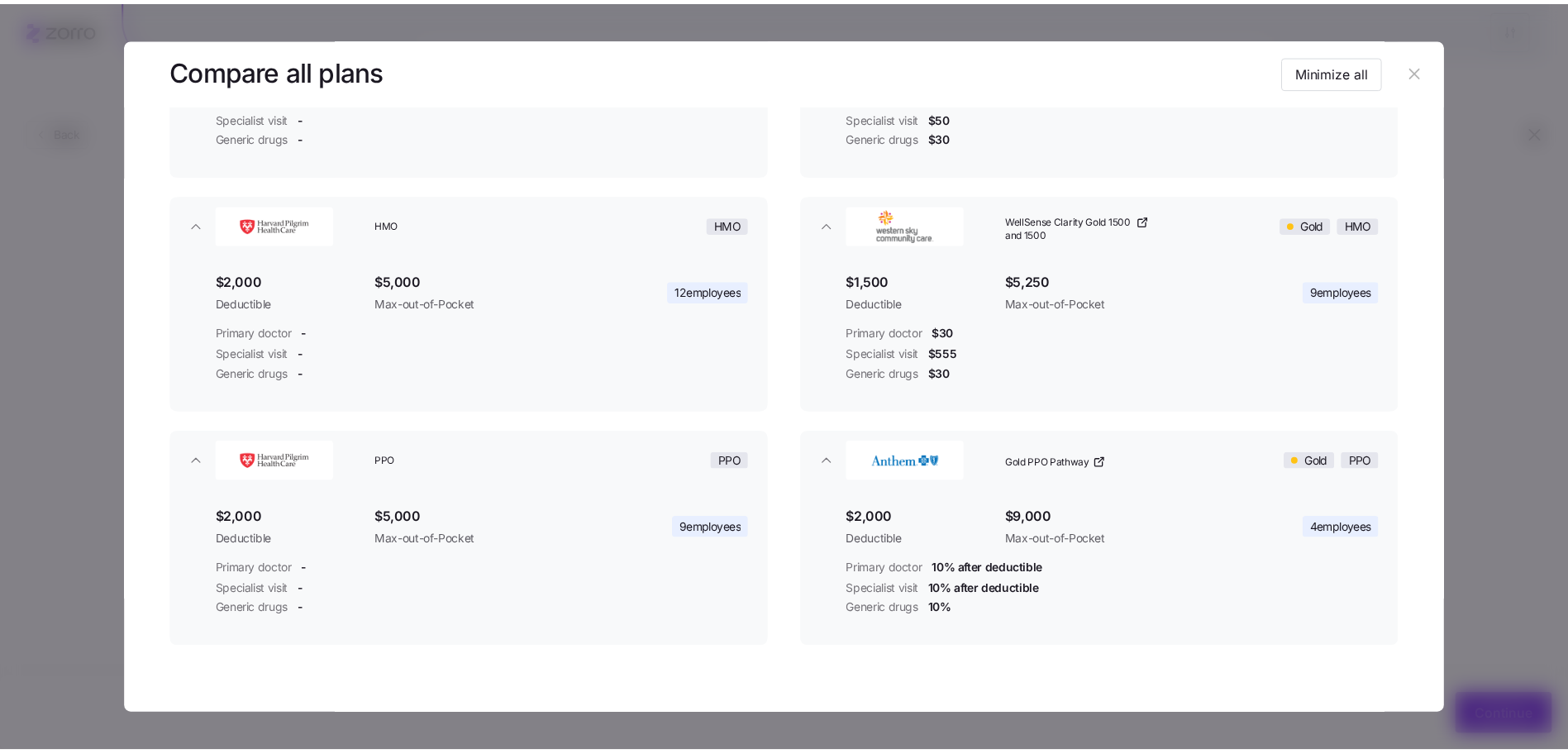
scroll to position [0, 0]
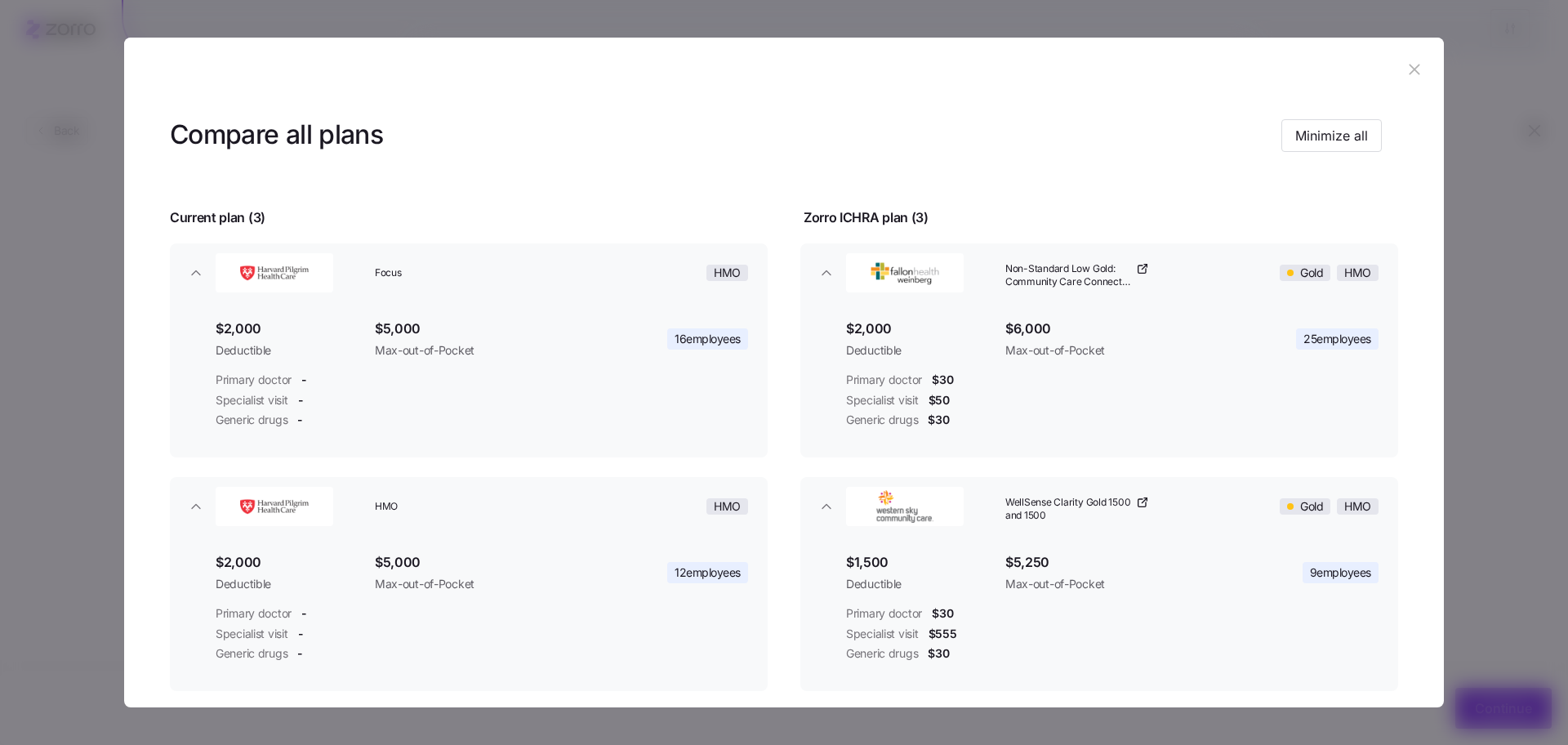
click at [1416, 63] on button "button" at bounding box center [1414, 70] width 26 height 26
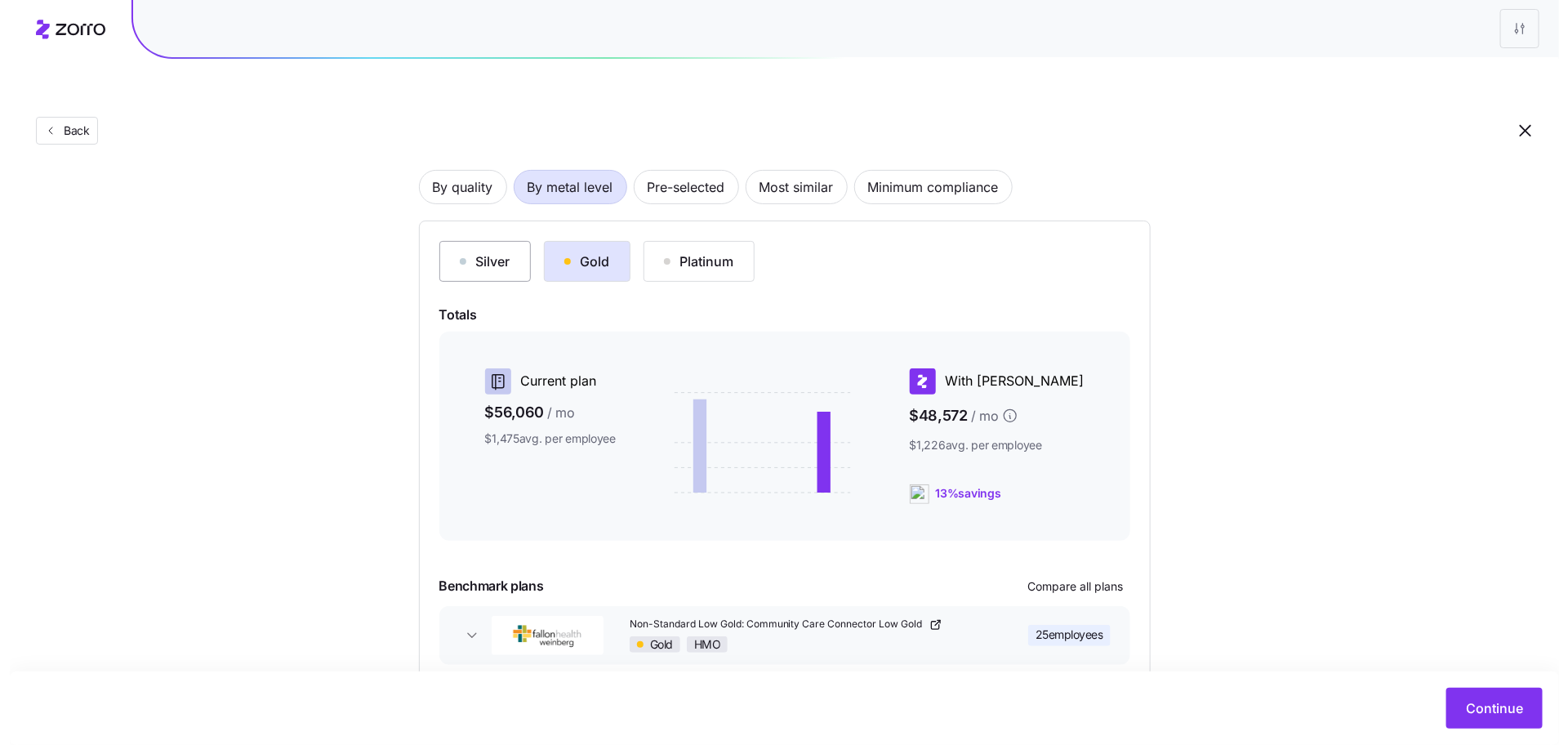
scroll to position [111, 0]
click at [1068, 578] on span "Compare all plans" at bounding box center [1066, 586] width 95 height 16
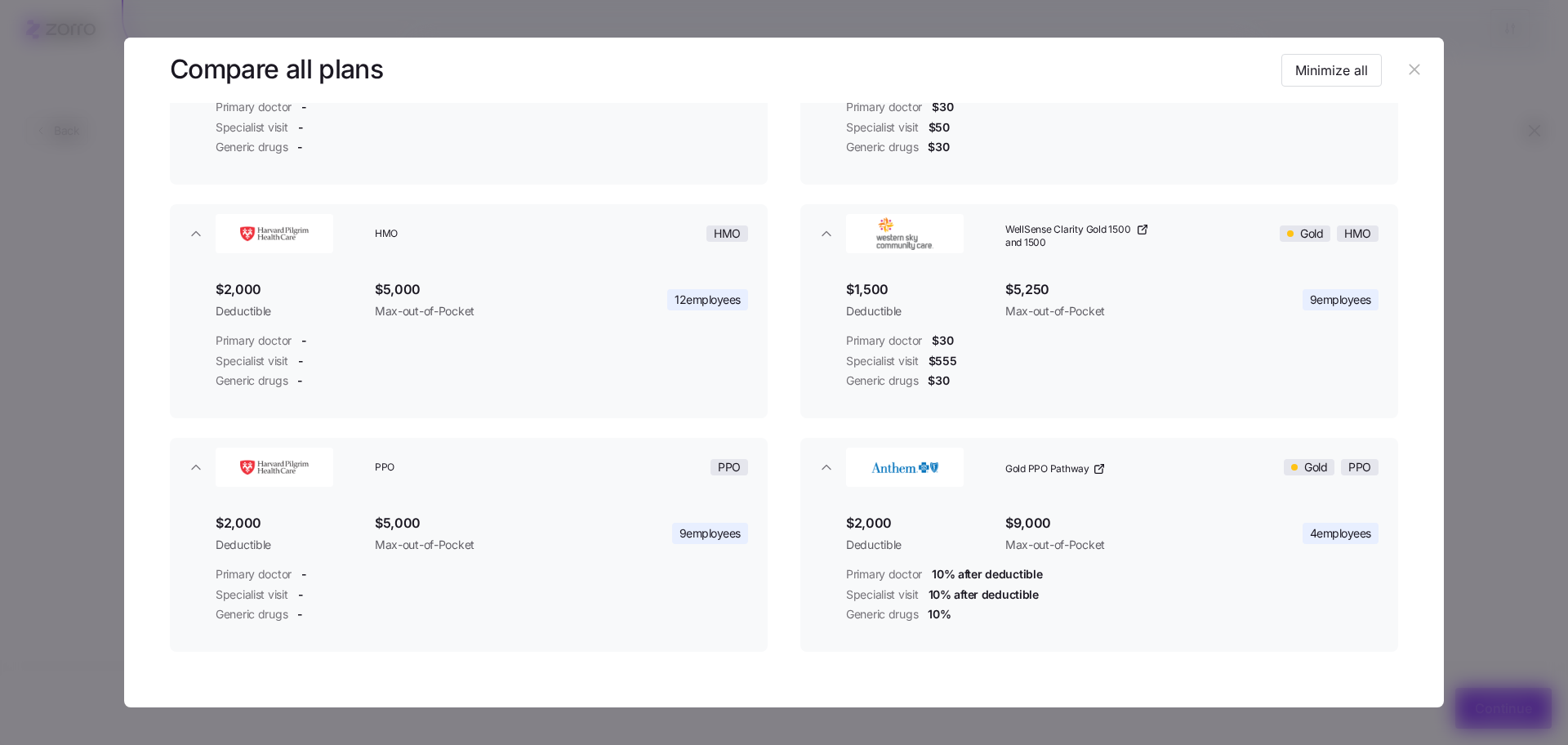
scroll to position [245, 0]
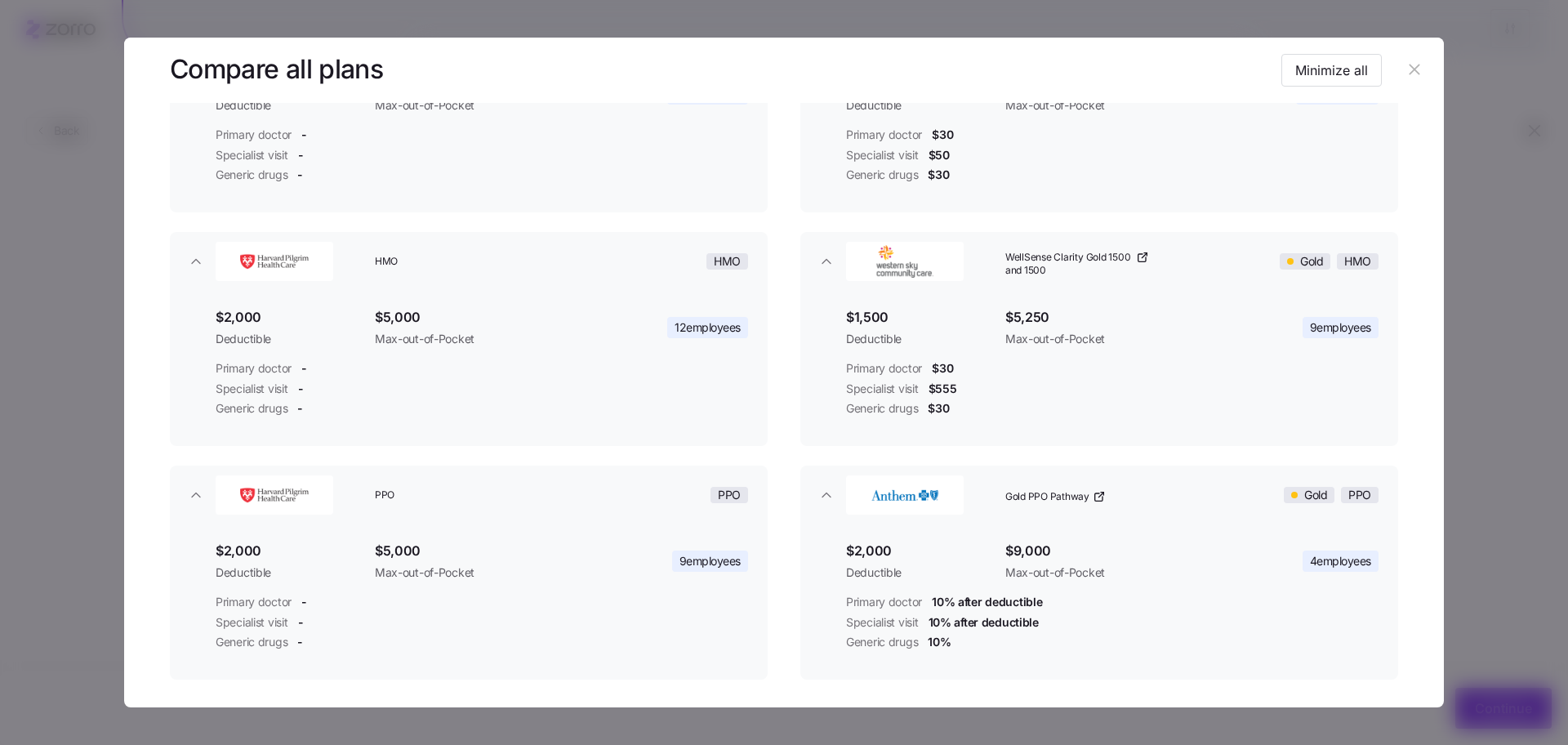
click at [1406, 69] on icon "button" at bounding box center [1415, 70] width 18 height 18
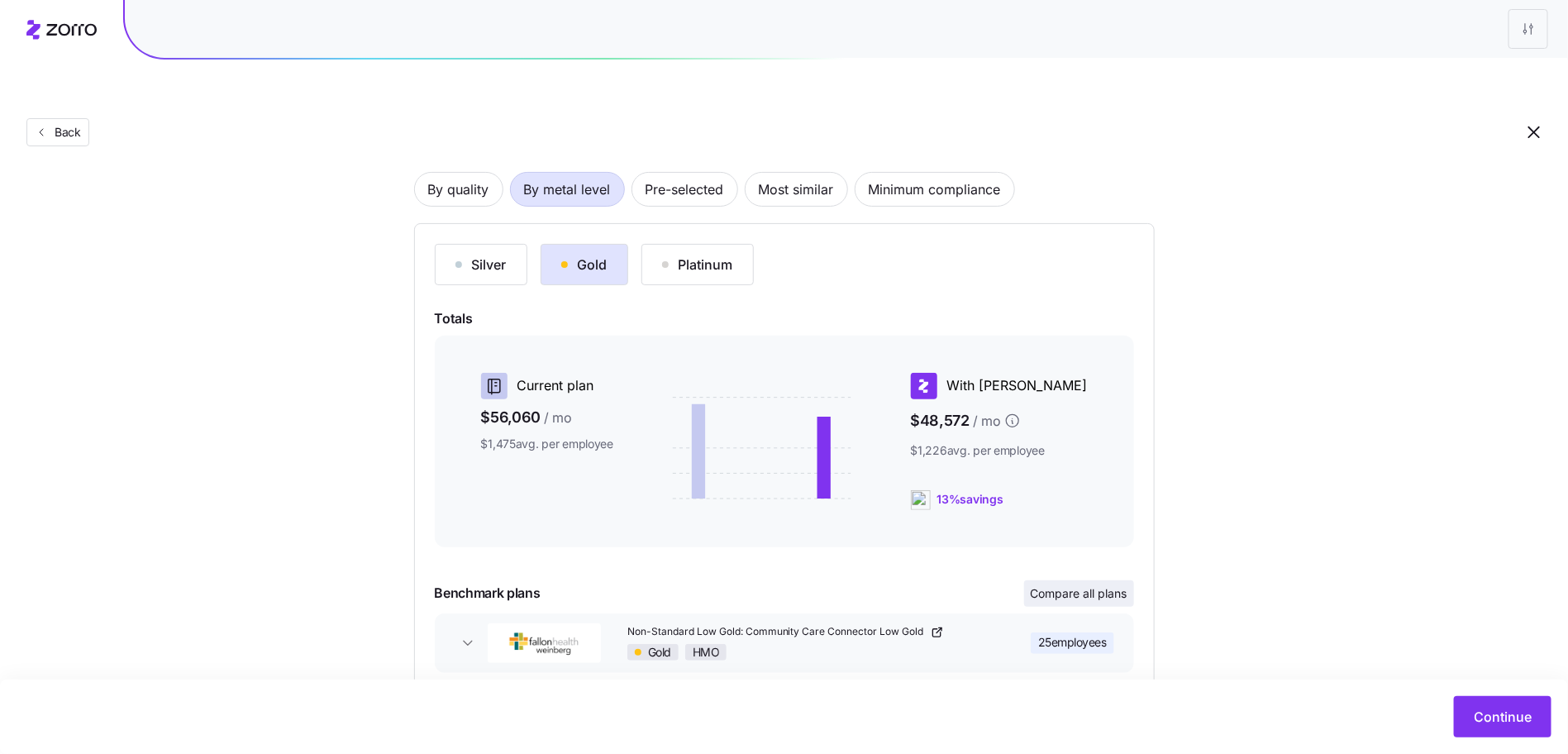
click at [1084, 585] on span "Compare all plans" at bounding box center [1079, 593] width 96 height 17
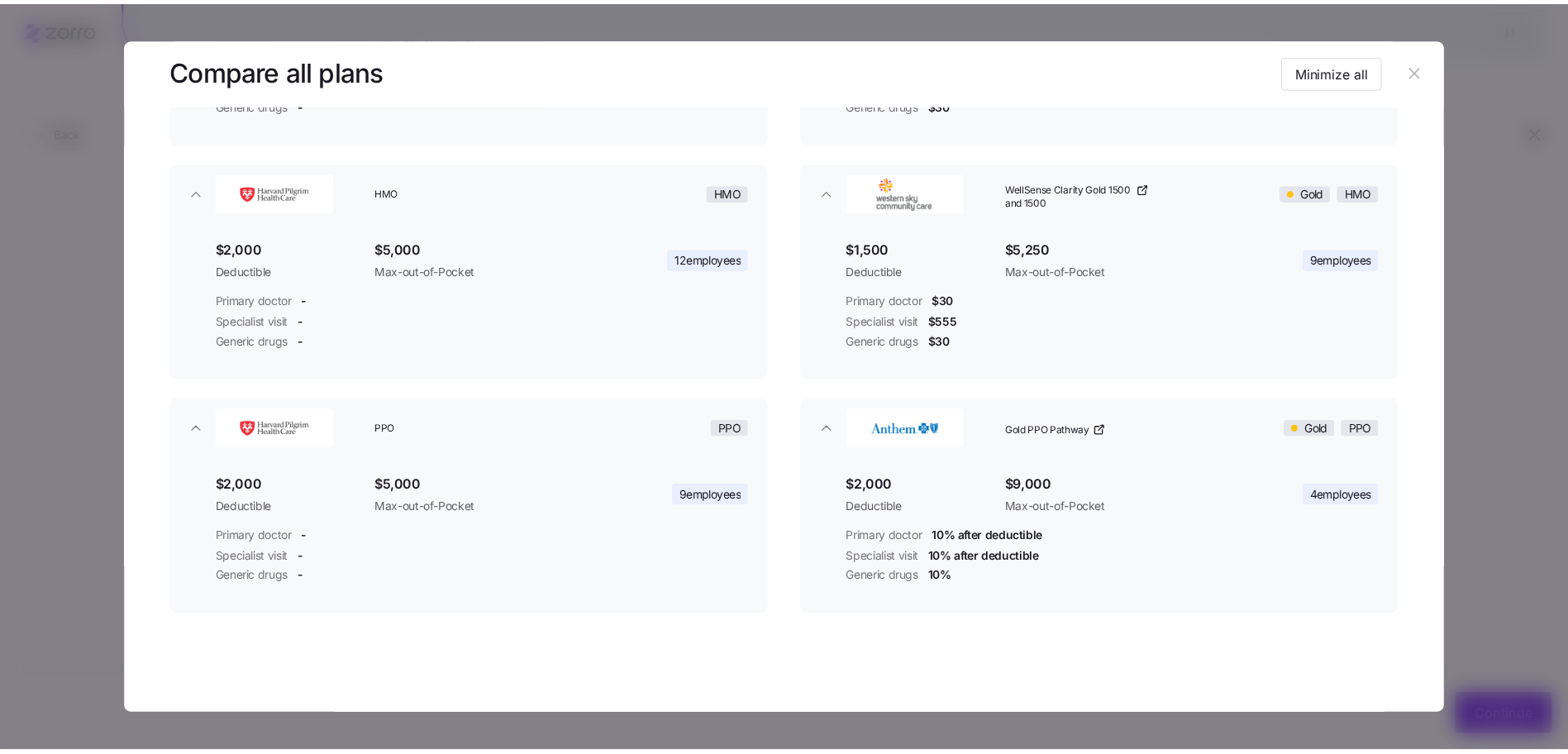
scroll to position [322, 0]
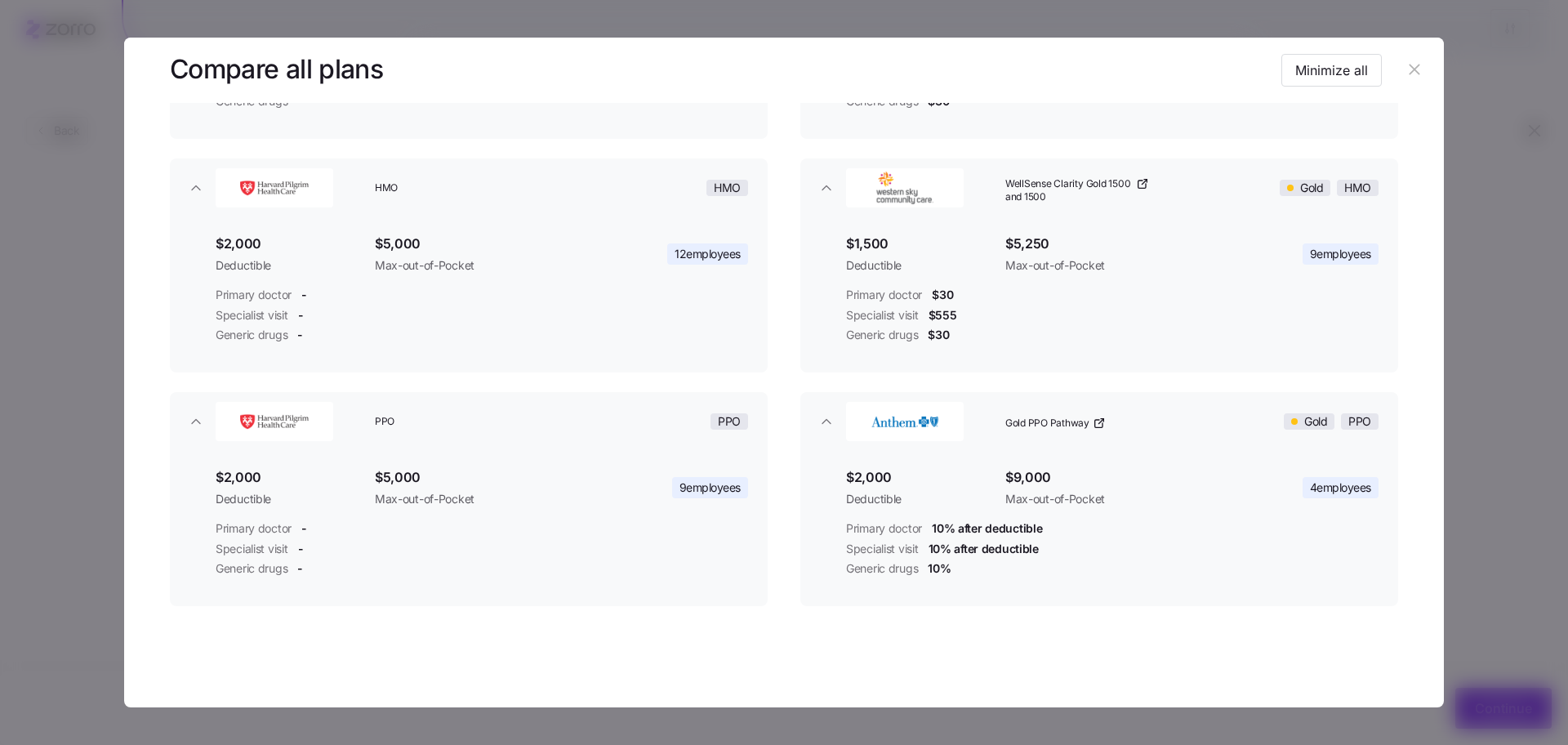
click at [1417, 76] on button "button" at bounding box center [1414, 70] width 26 height 26
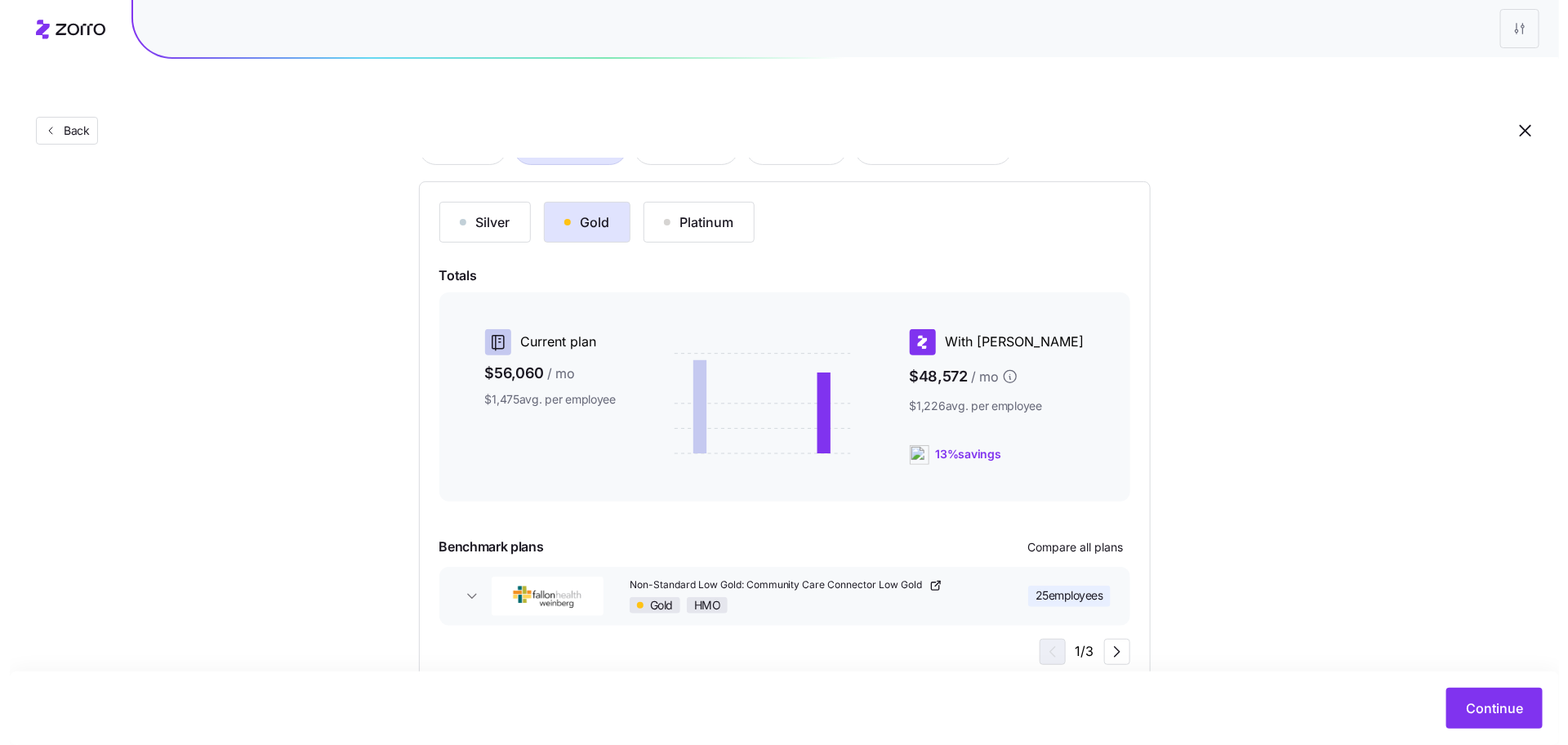
scroll to position [155, 0]
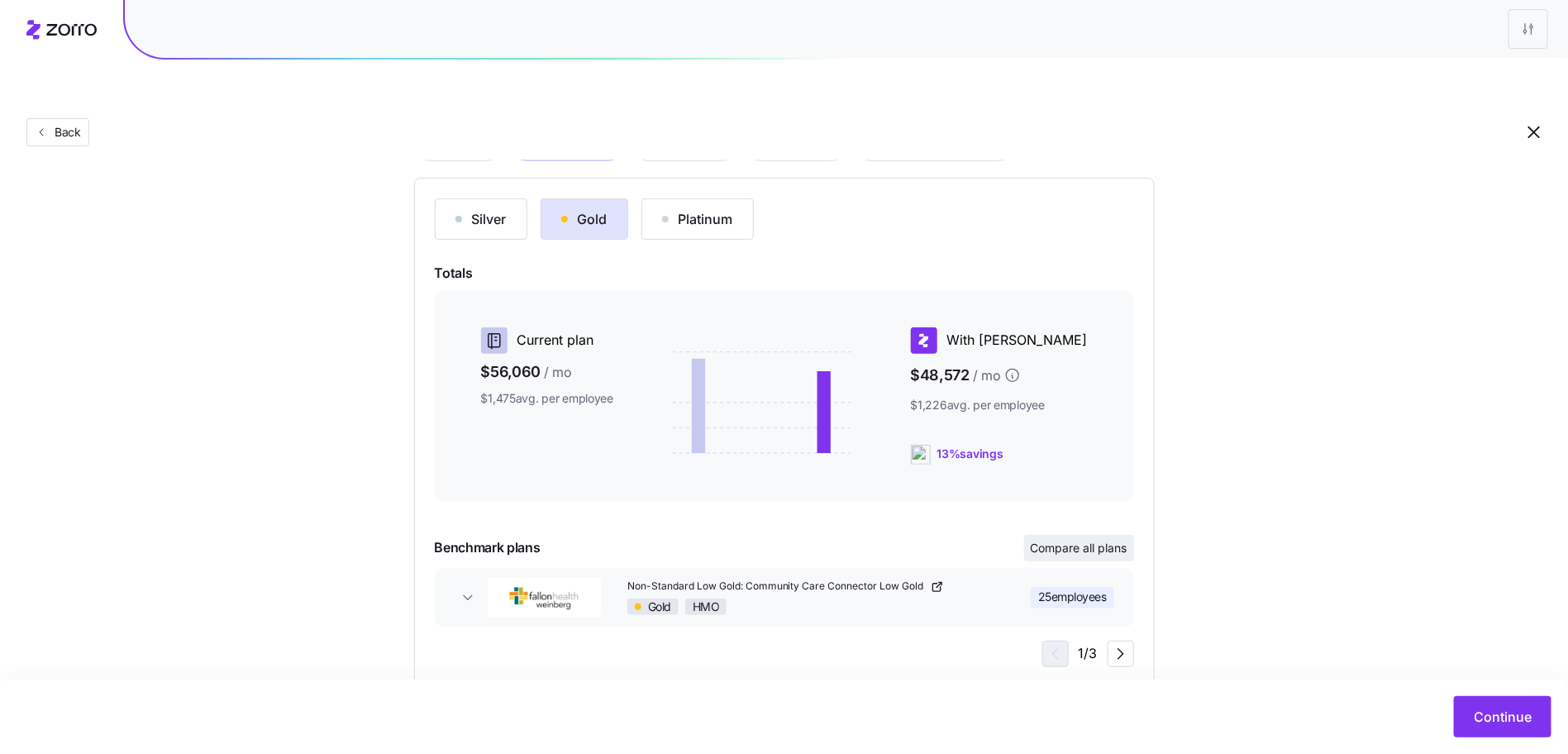
click at [1105, 539] on span "Compare all plans" at bounding box center [1079, 548] width 96 height 17
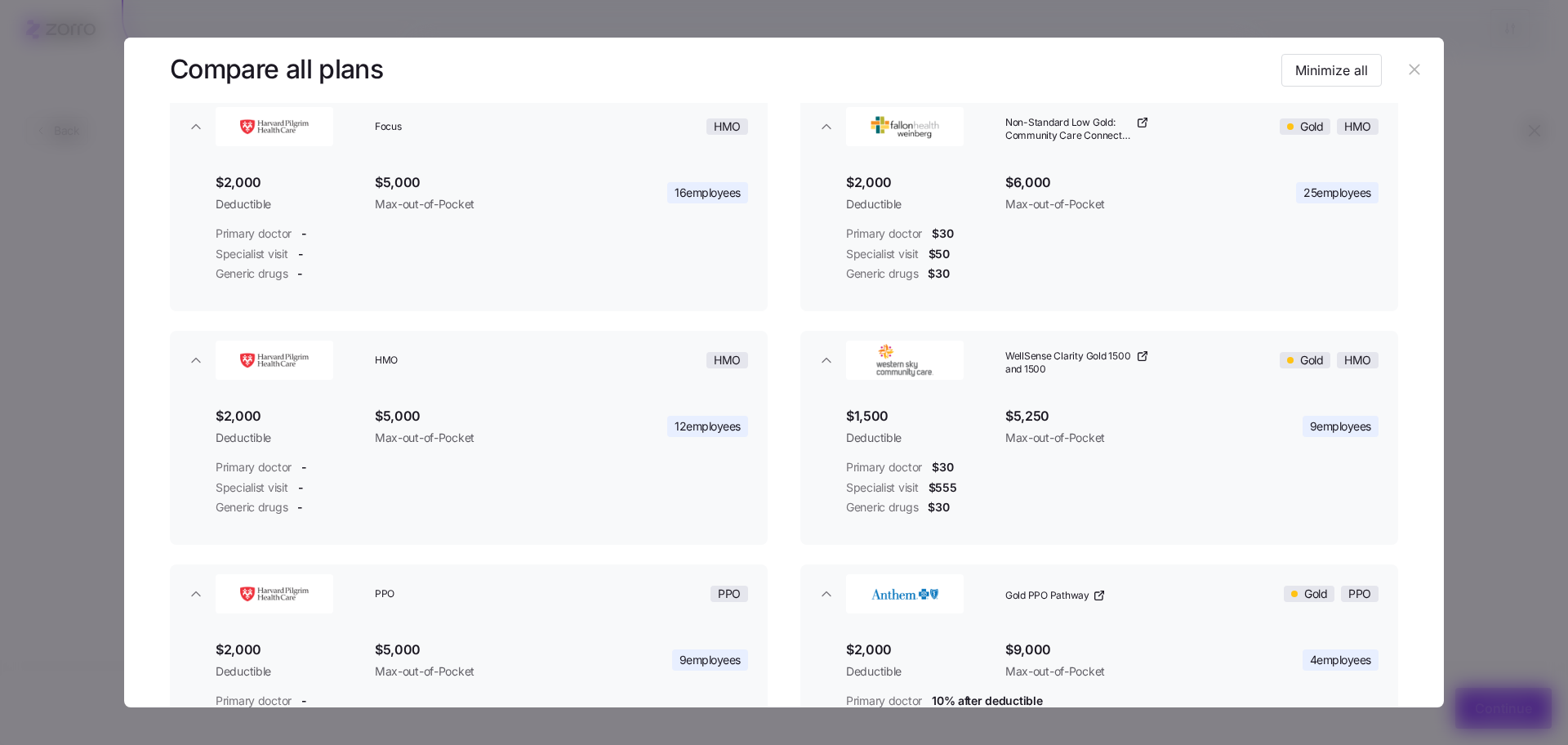
scroll to position [110, 0]
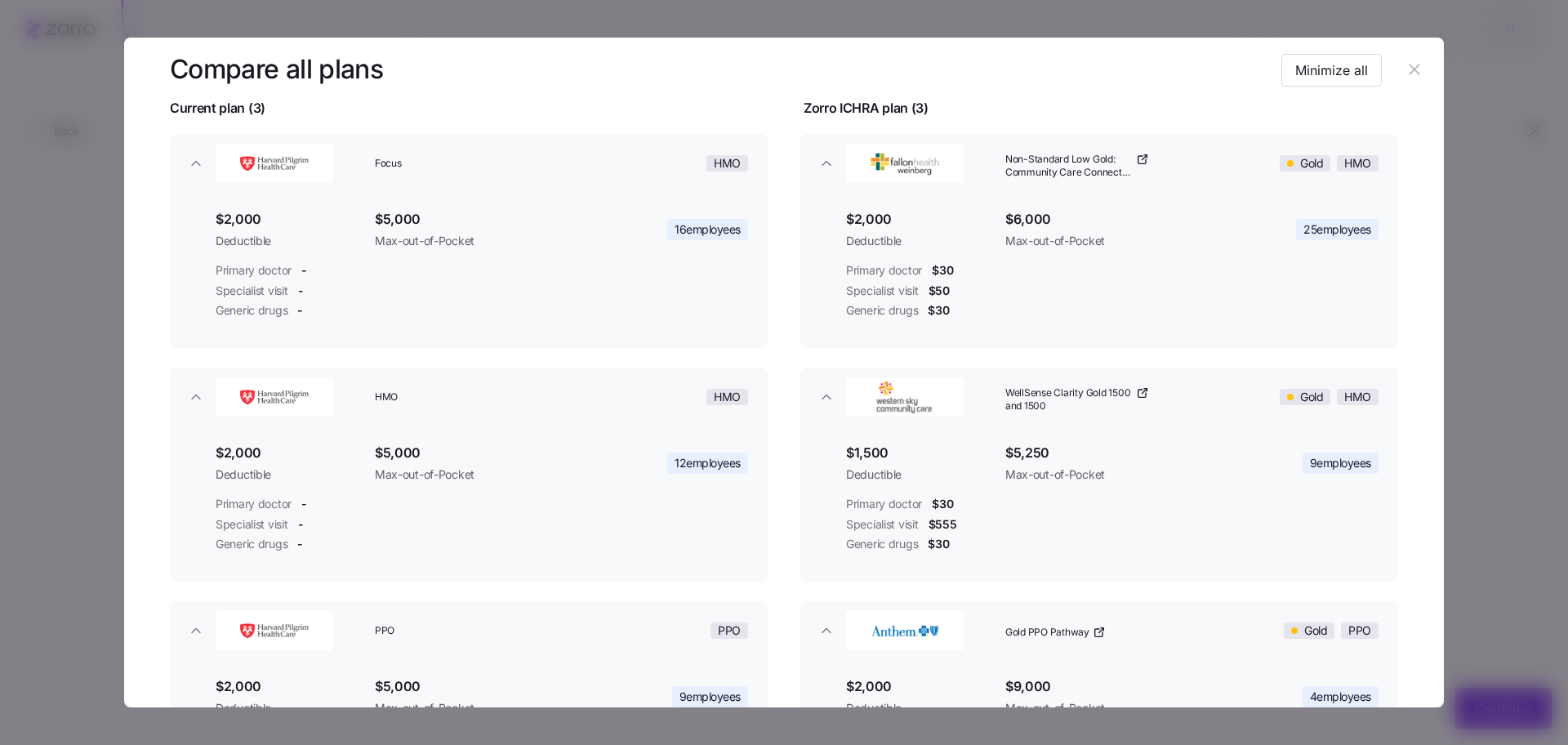
drag, startPoint x: 1408, startPoint y: 73, endPoint x: 535, endPoint y: 334, distance: 911.2
click at [348, 403] on section "Compare all plans Minimize all Current plan ( 3 ) Zorro ICHRA plan ( 3 ) Focus …" at bounding box center [784, 372] width 1320 height 671
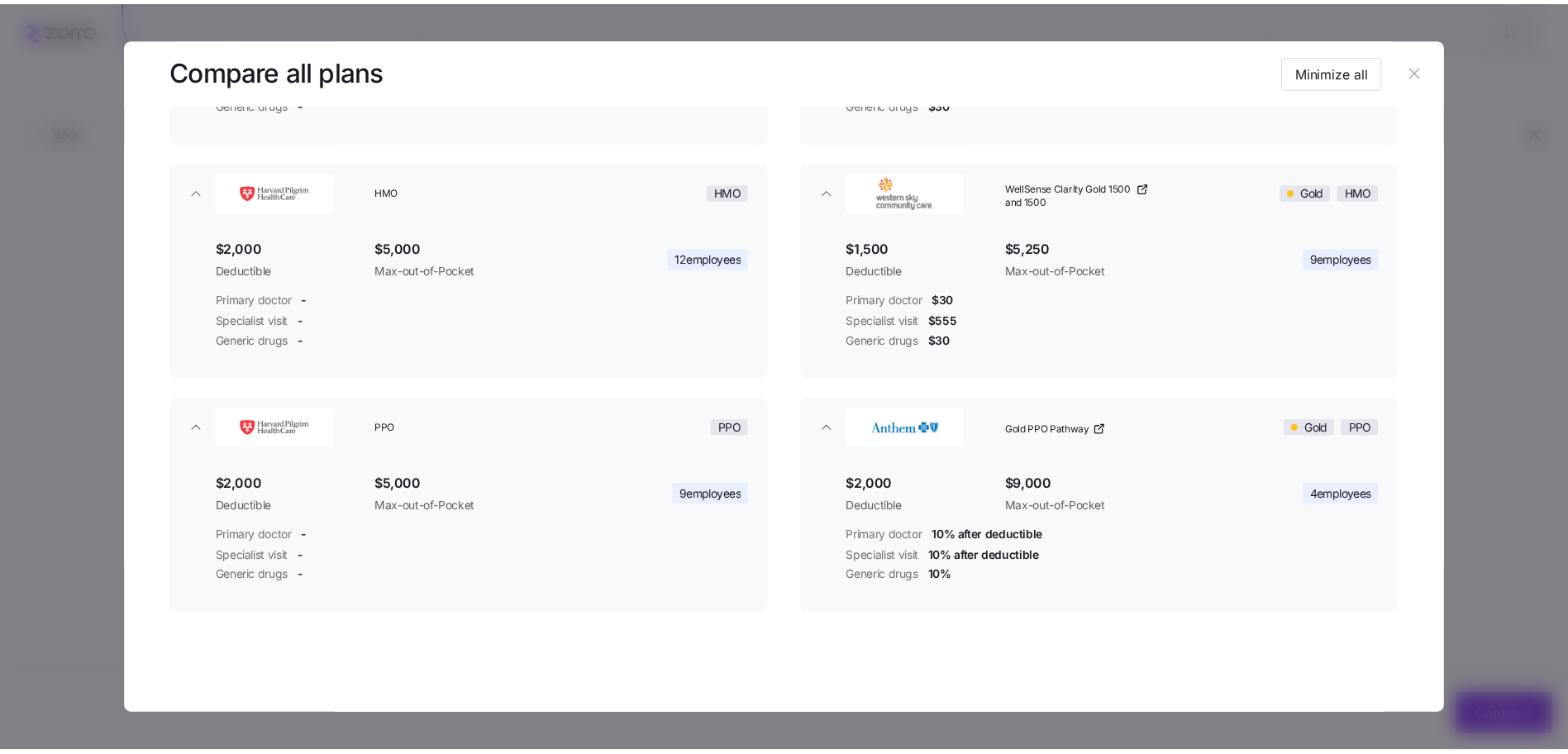
scroll to position [322, 0]
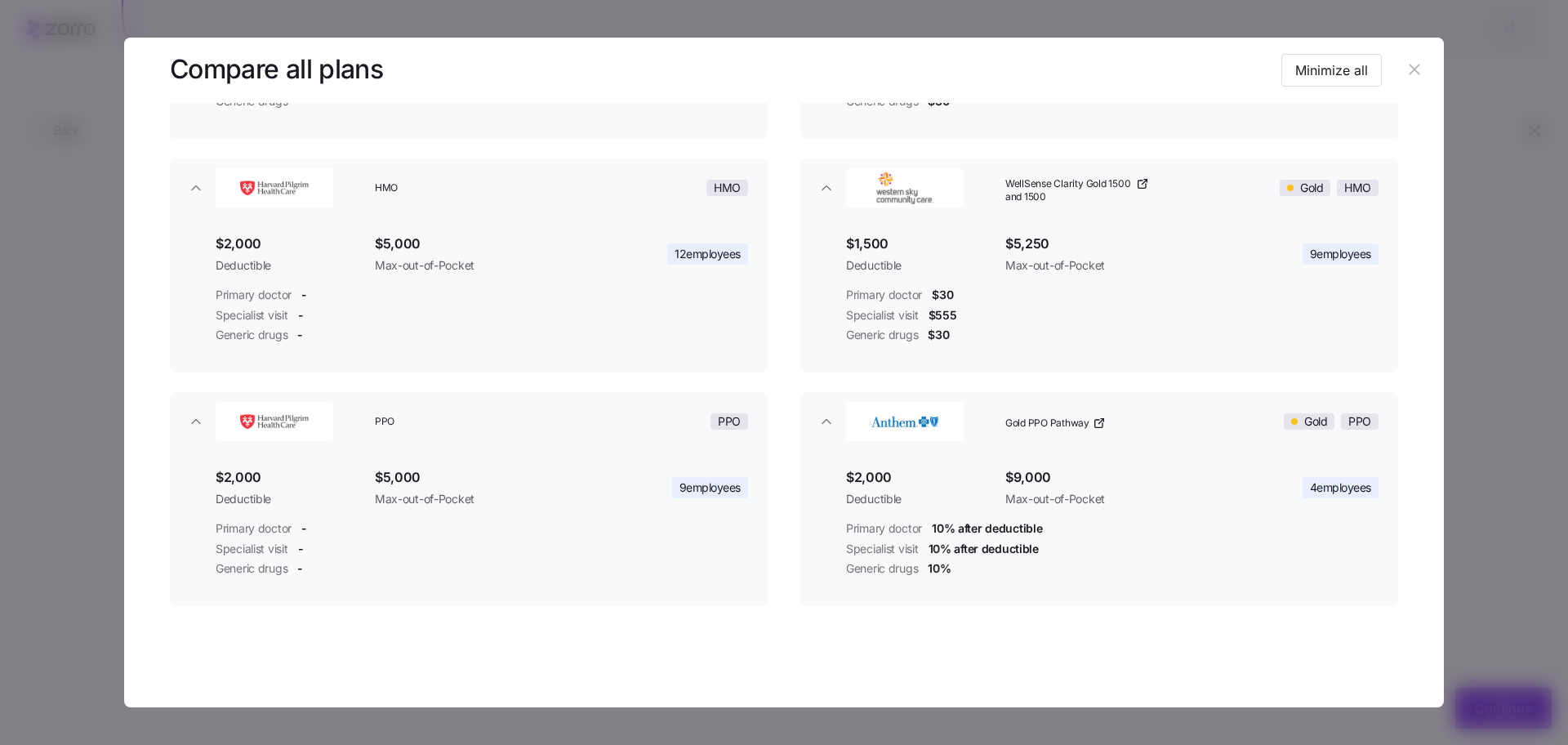
click at [1401, 67] on button "button" at bounding box center [1414, 70] width 26 height 26
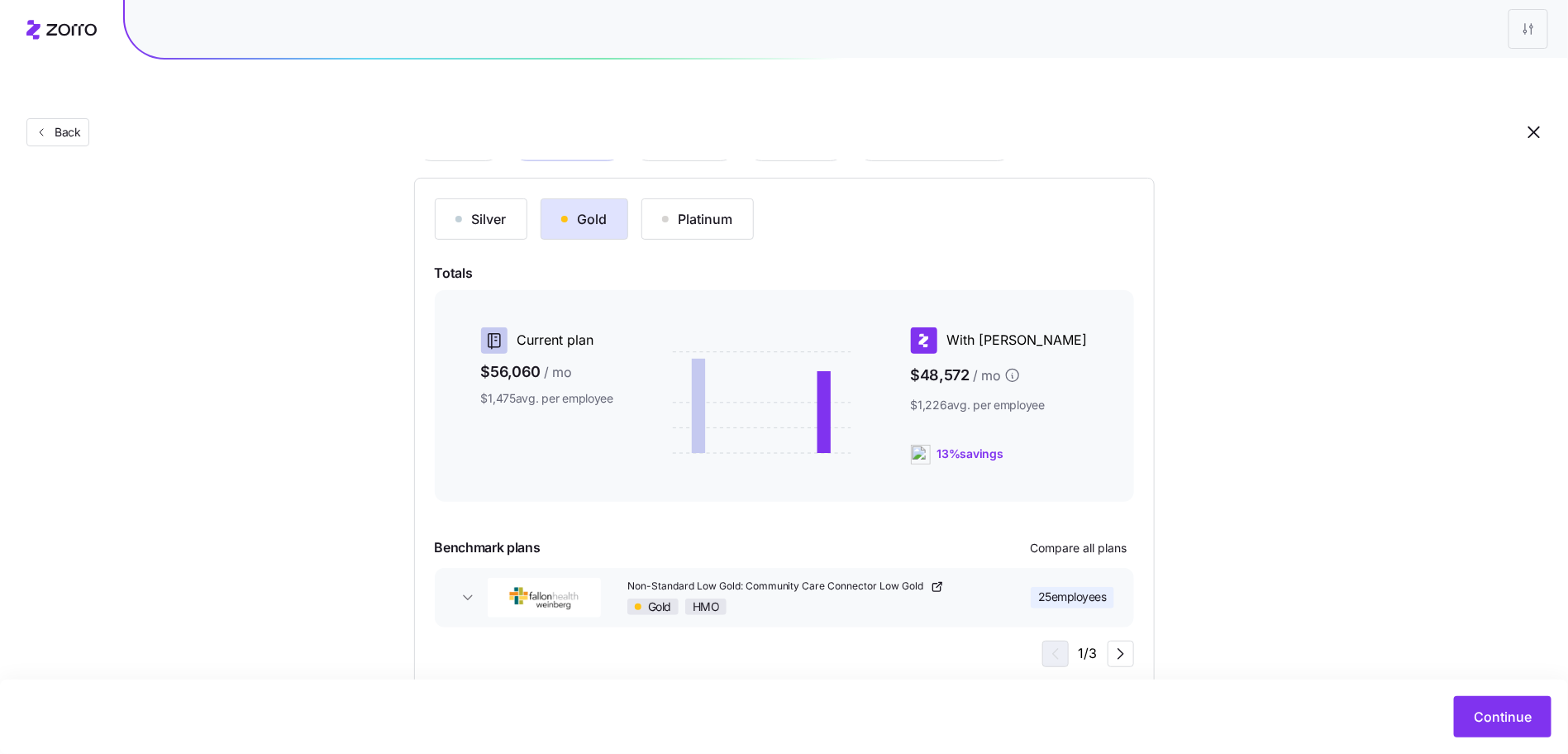
click at [1319, 529] on div "Choose a plan matching strategy By quality By metal level Pre-selected Most sim…" at bounding box center [784, 358] width 1568 height 660
click at [1472, 694] on div "Continue" at bounding box center [784, 716] width 1568 height 74
click at [1473, 701] on button "Continue" at bounding box center [1503, 716] width 97 height 41
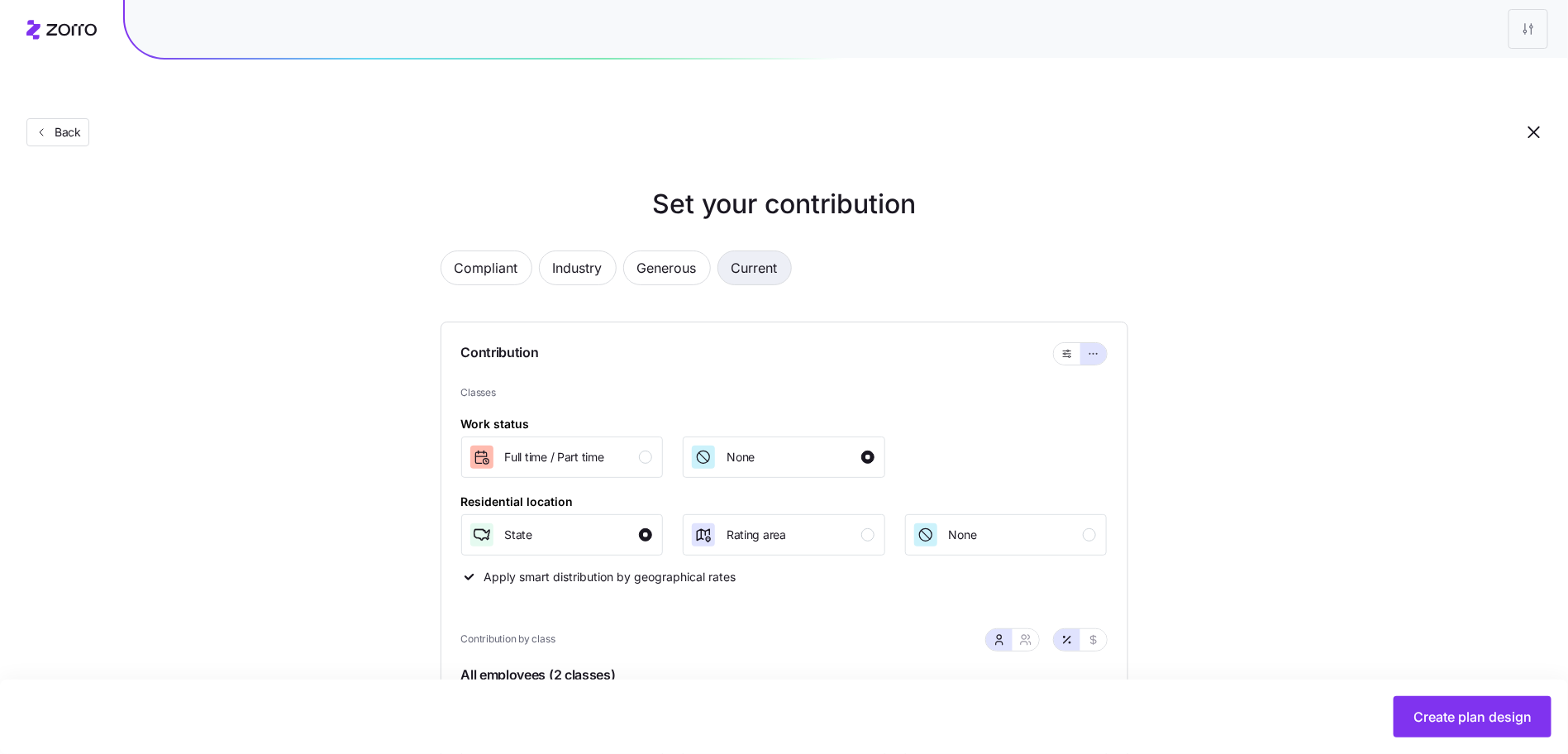
click at [760, 251] on span "Current" at bounding box center [755, 268] width 46 height 33
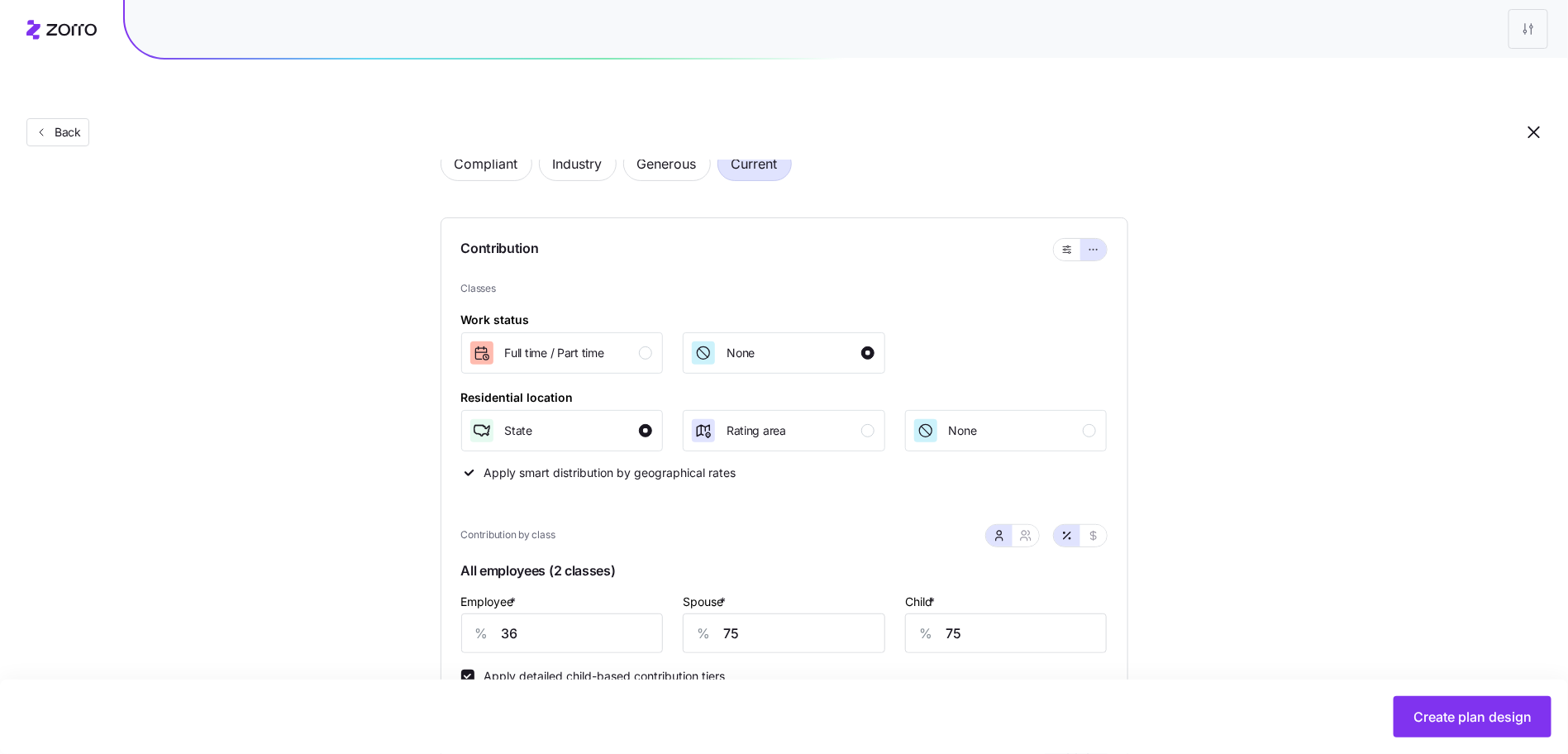
scroll to position [414, 0]
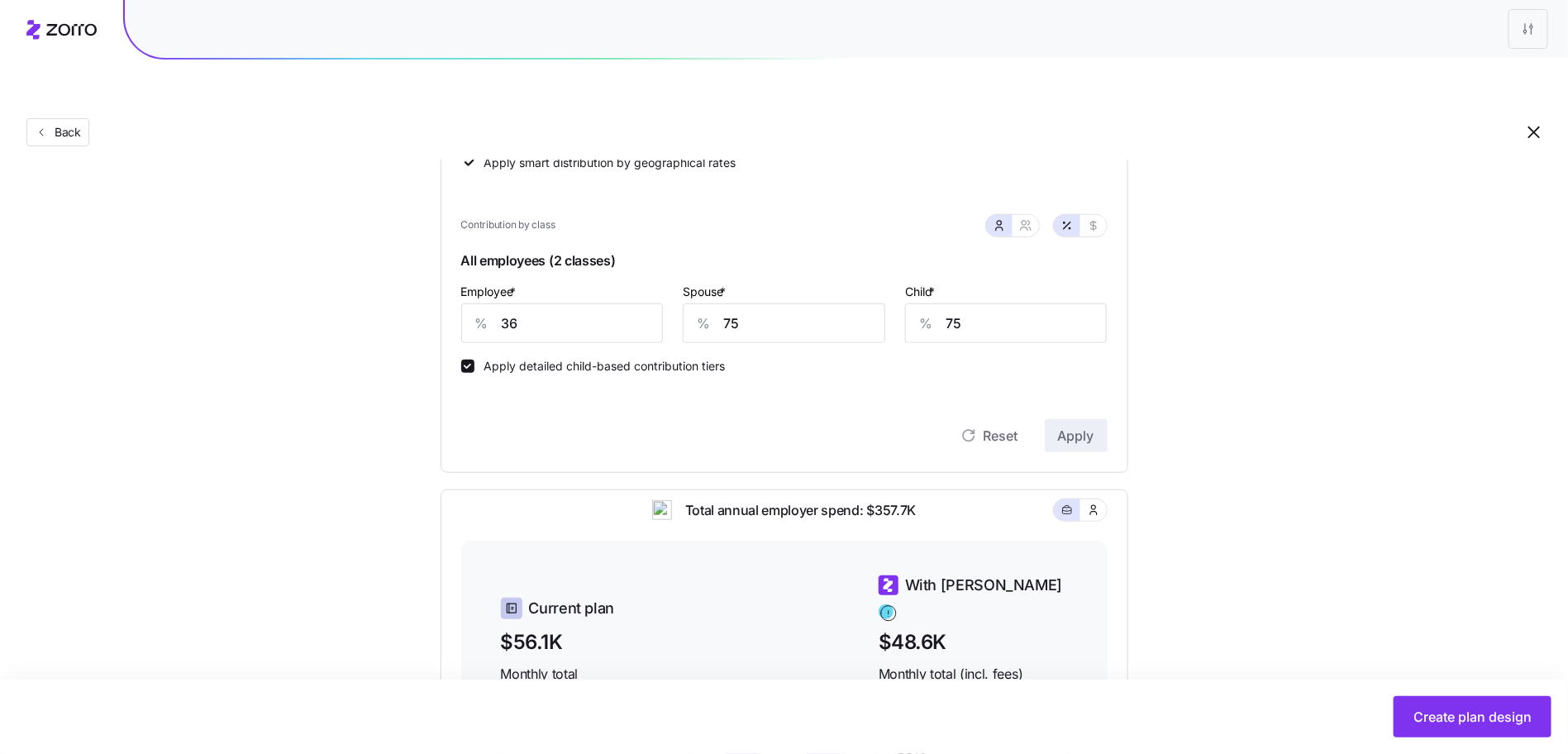
type input "90"
type input "93"
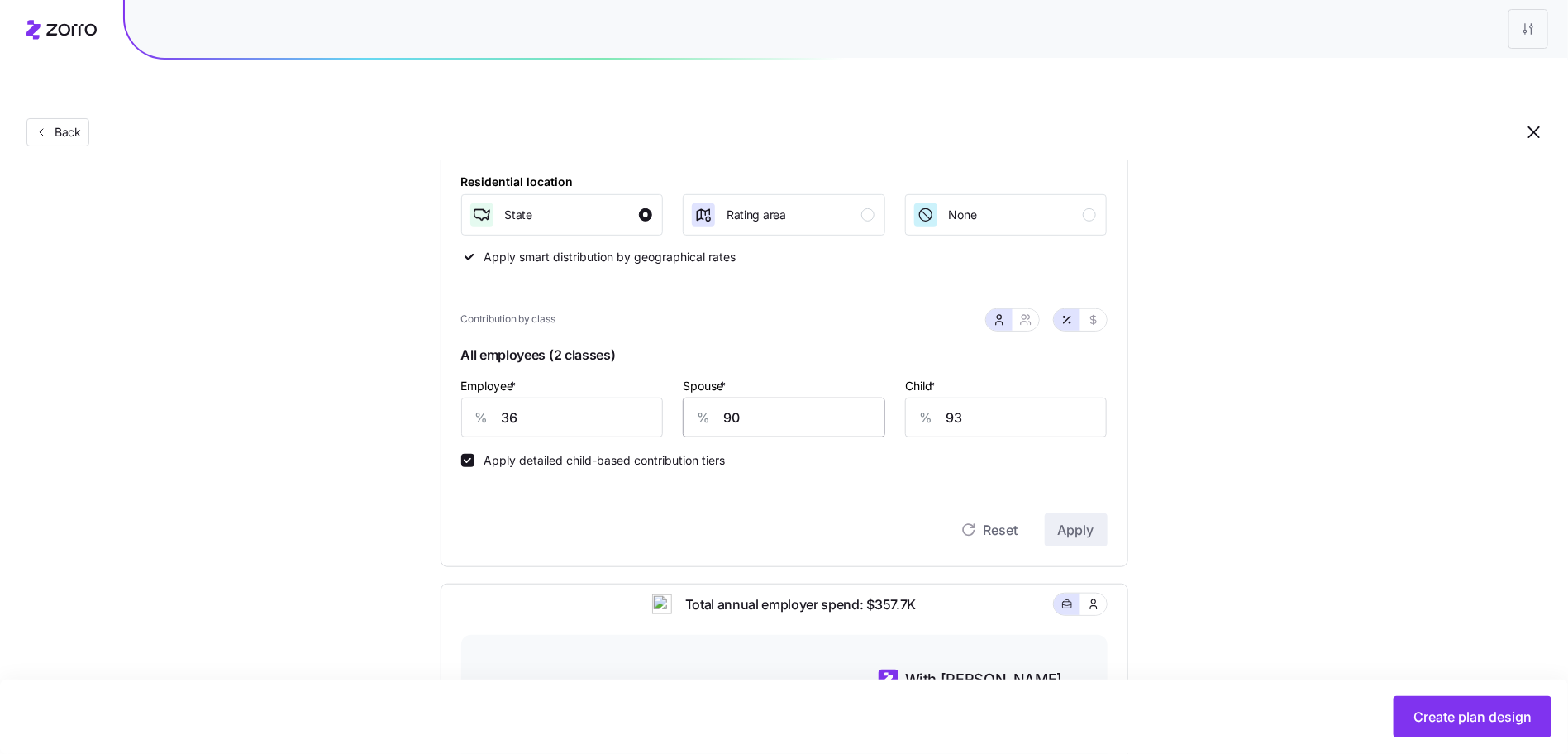
scroll to position [316, 0]
click at [517, 401] on input "36" at bounding box center [562, 420] width 203 height 39
click at [774, 401] on input "90" at bounding box center [784, 420] width 203 height 39
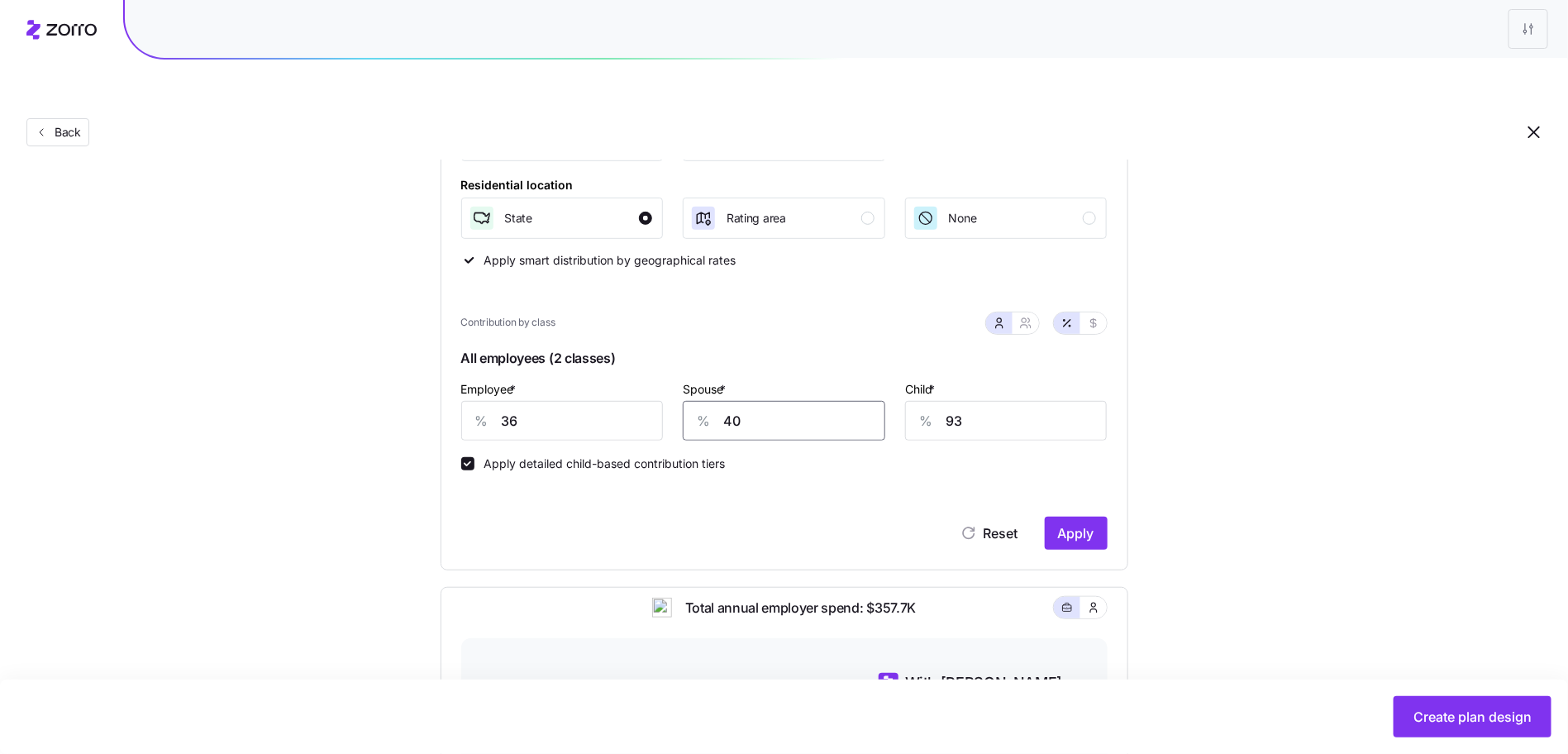
type input "40"
click at [595, 401] on input "36" at bounding box center [562, 420] width 203 height 39
click at [1079, 523] on span "Apply" at bounding box center [1076, 533] width 37 height 20
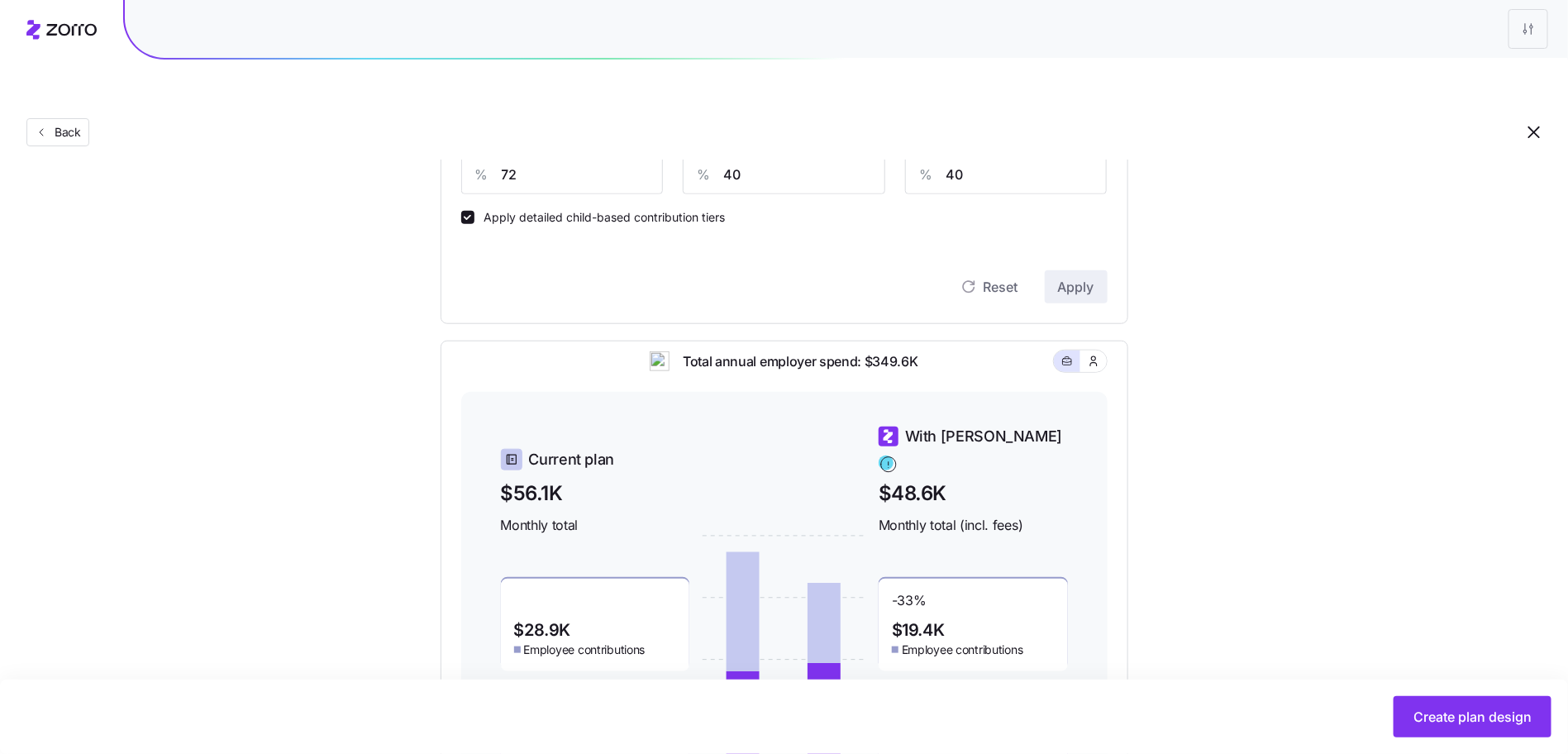
scroll to position [268, 0]
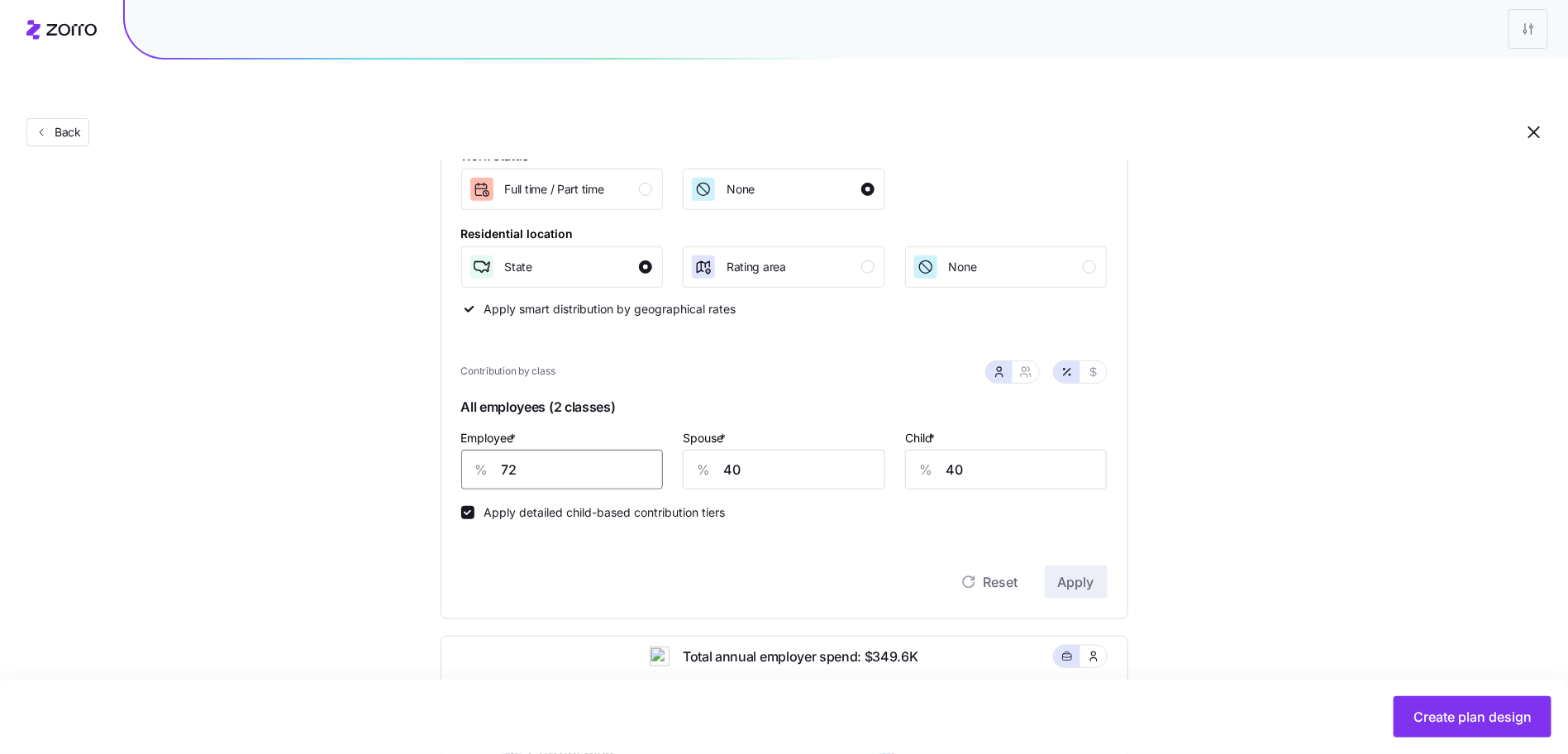
click at [568, 449] on input "72" at bounding box center [562, 469] width 203 height 39
click at [567, 449] on input "72" at bounding box center [562, 469] width 203 height 39
click at [895, 590] on div "Compliant Industry Generous Current Contribution Classes Work status Full time …" at bounding box center [784, 541] width 740 height 1159
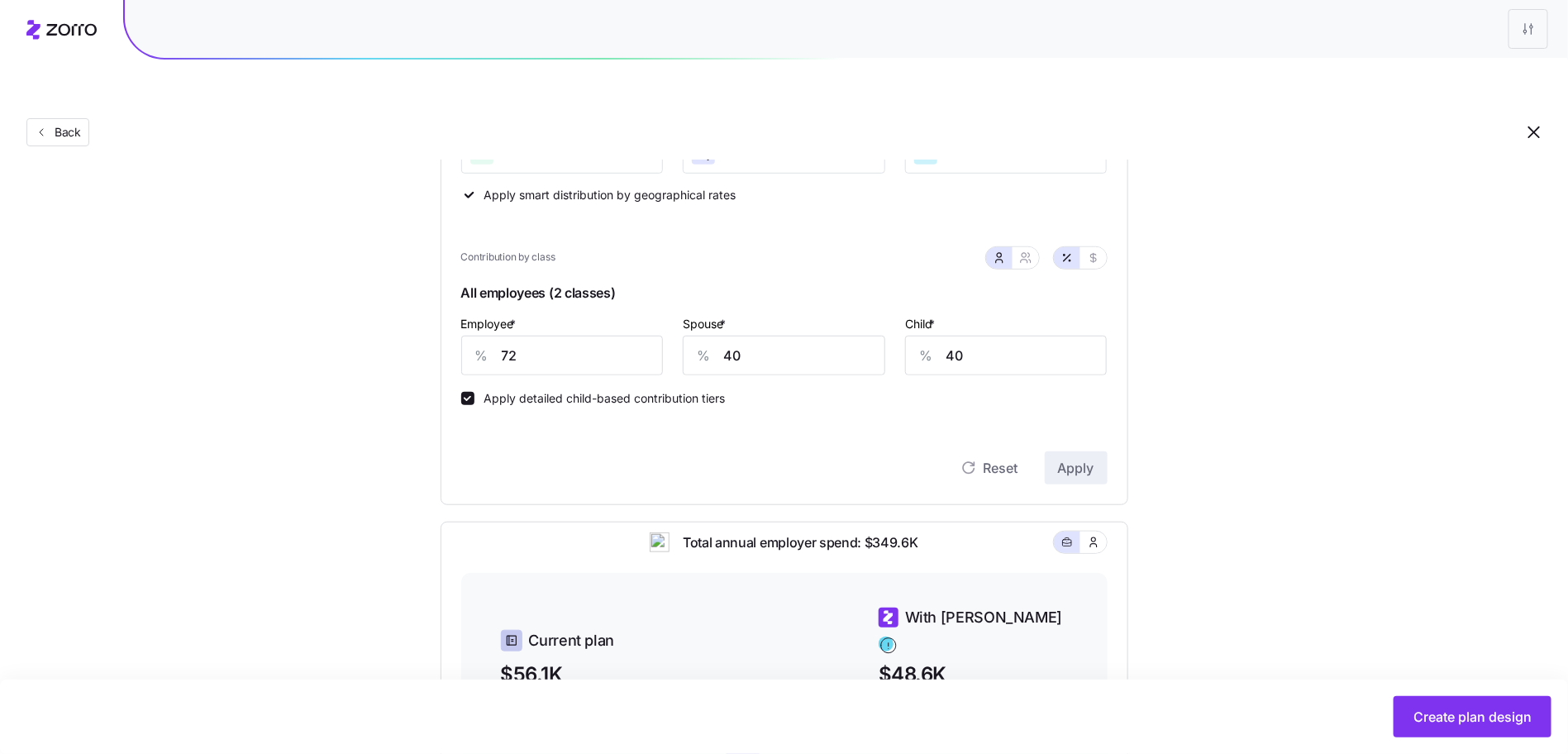
scroll to position [381, 0]
click at [508, 337] on input "72" at bounding box center [562, 356] width 203 height 39
click at [507, 337] on input "72" at bounding box center [562, 356] width 203 height 39
type input "68"
type input "35"
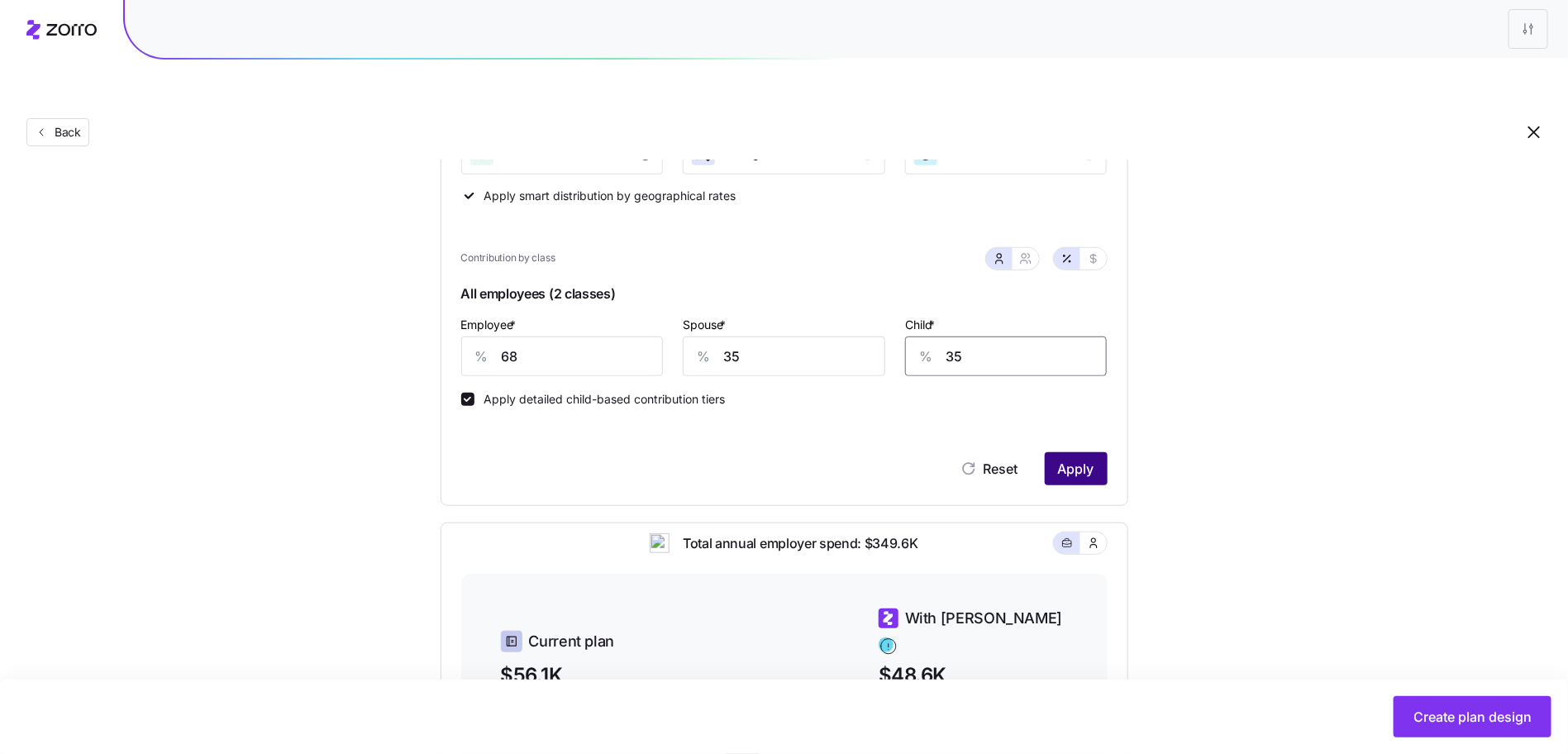
type input "35"
click at [1066, 459] on span "Apply" at bounding box center [1076, 469] width 37 height 20
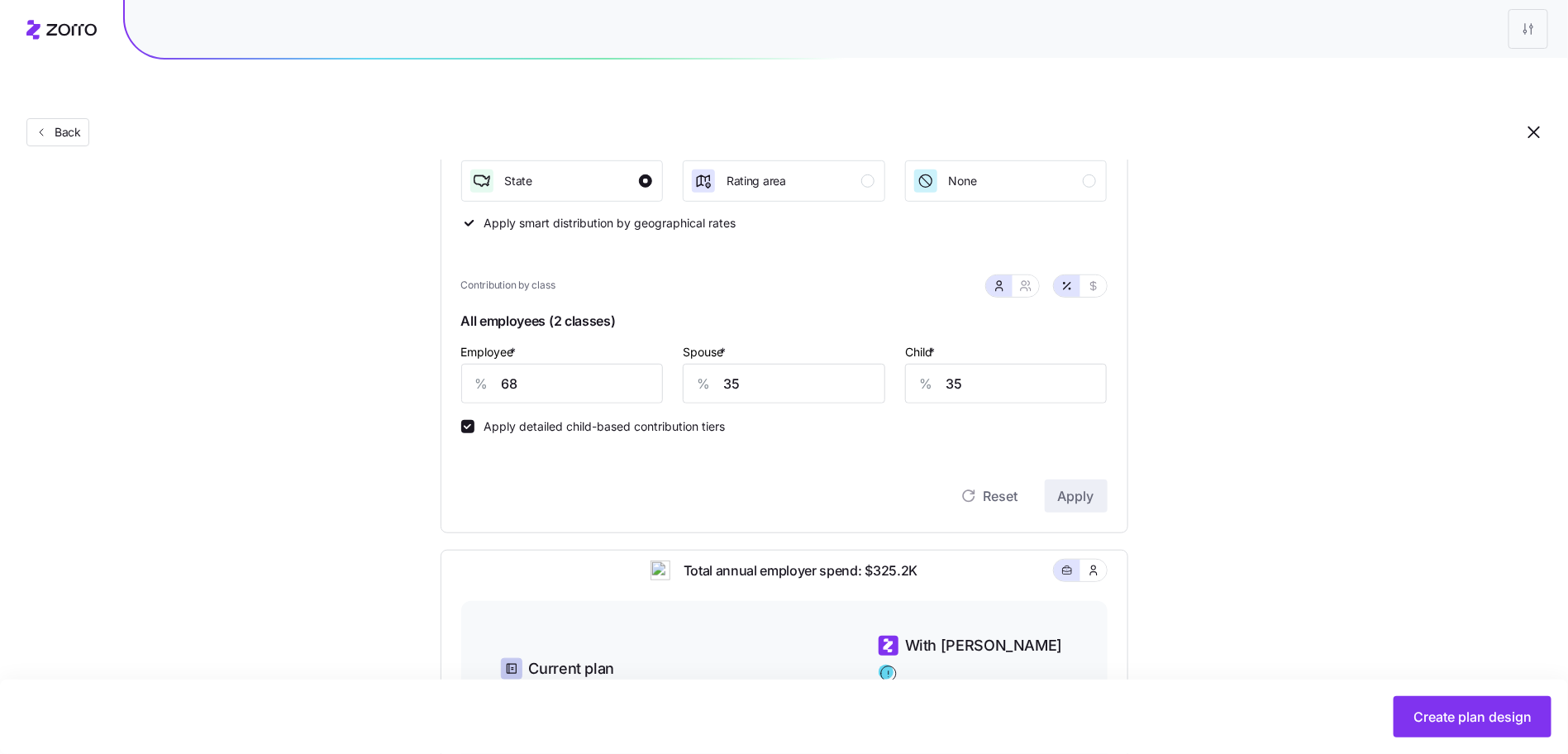
scroll to position [337, 0]
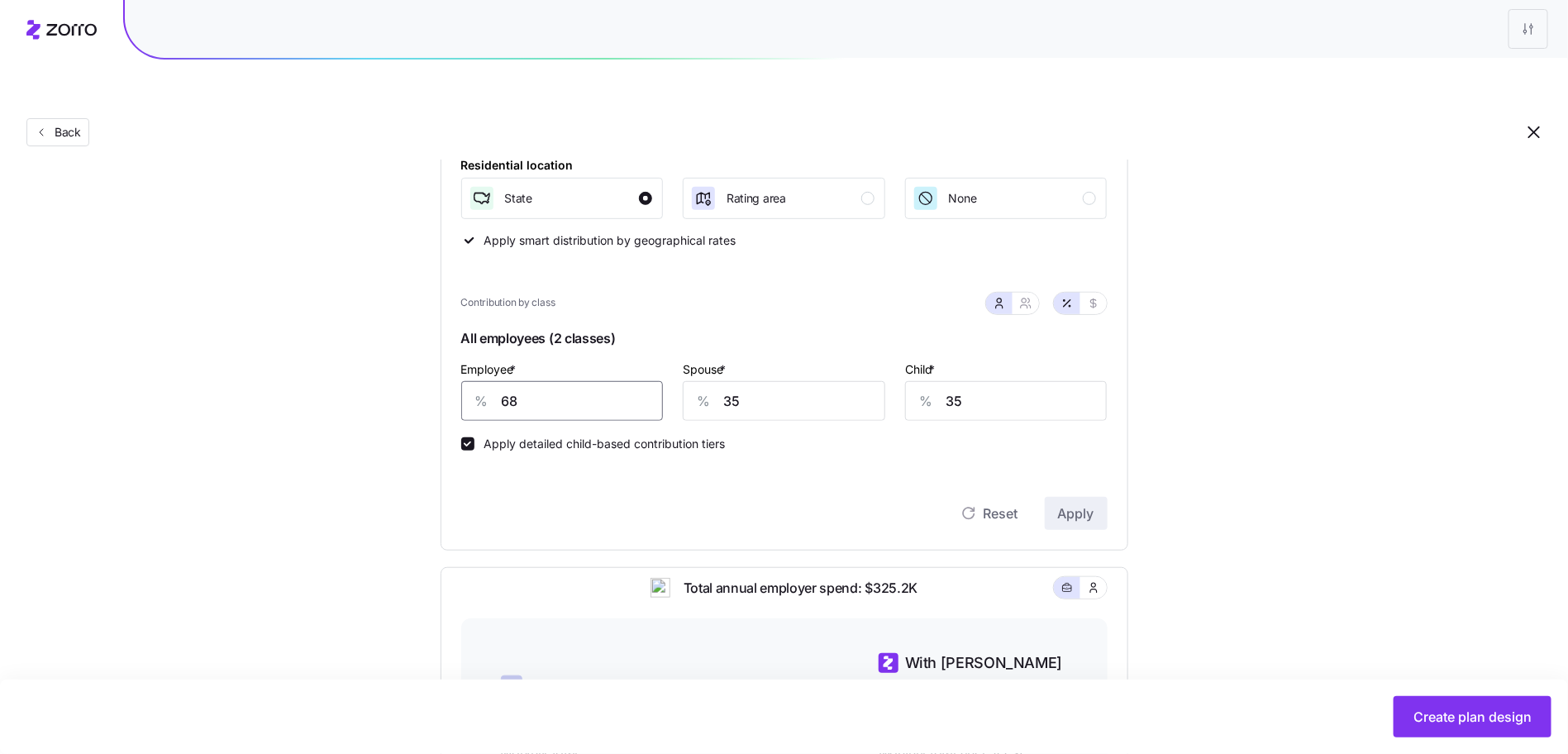
click at [554, 381] on input "68" at bounding box center [562, 400] width 203 height 39
type input "60"
click at [1090, 497] on button "Apply" at bounding box center [1076, 514] width 62 height 33
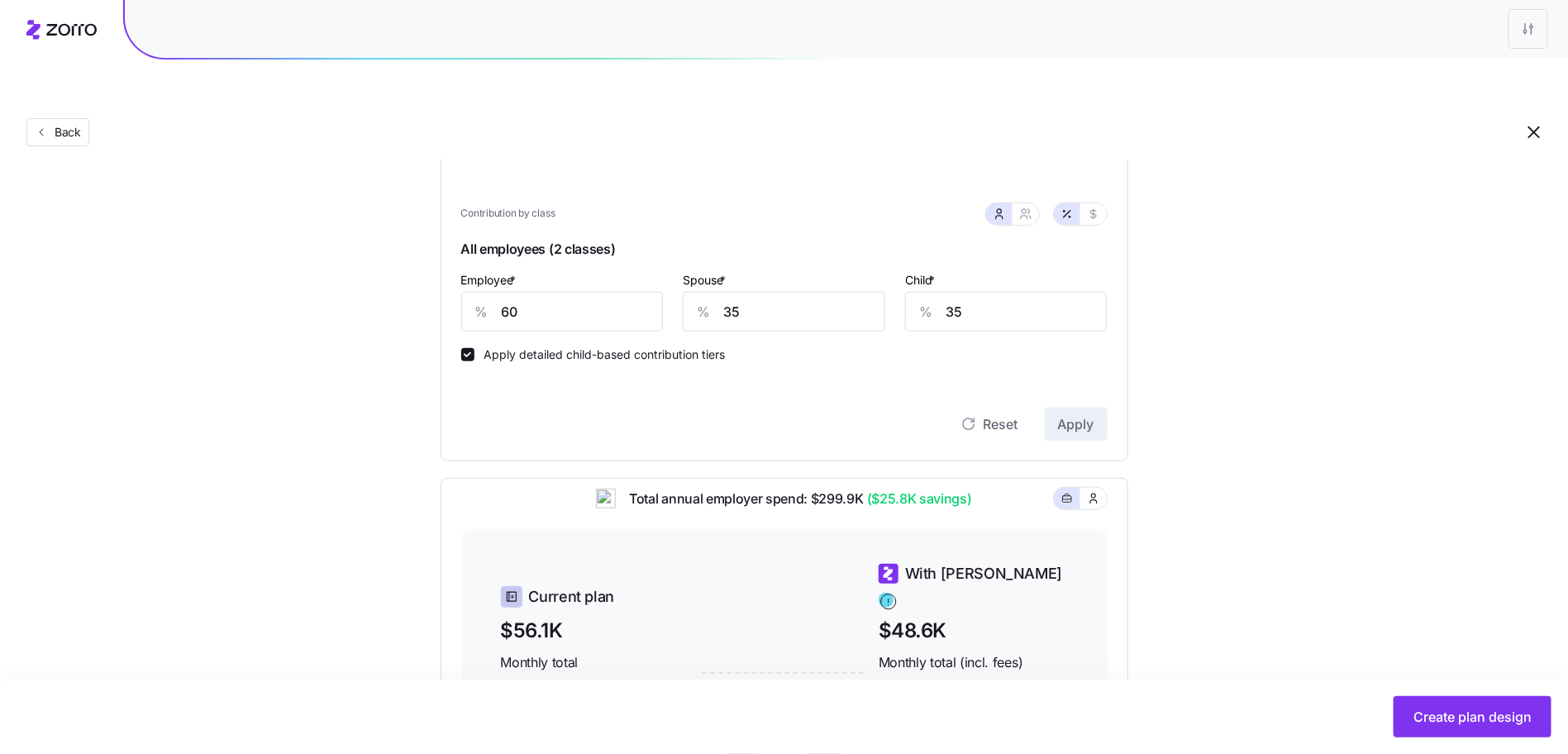
scroll to position [550, 0]
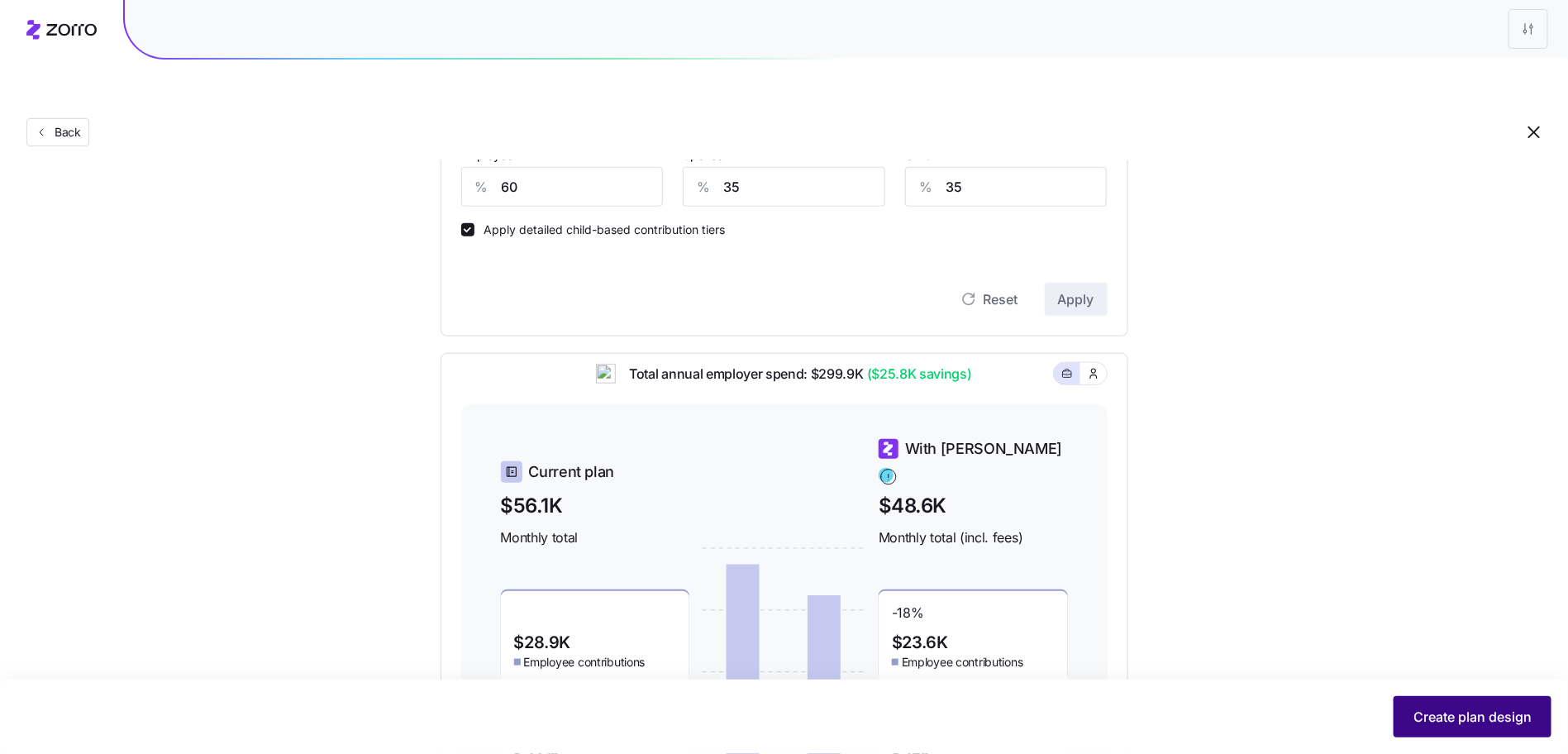
click at [1436, 713] on span "Create plan design" at bounding box center [1473, 716] width 118 height 20
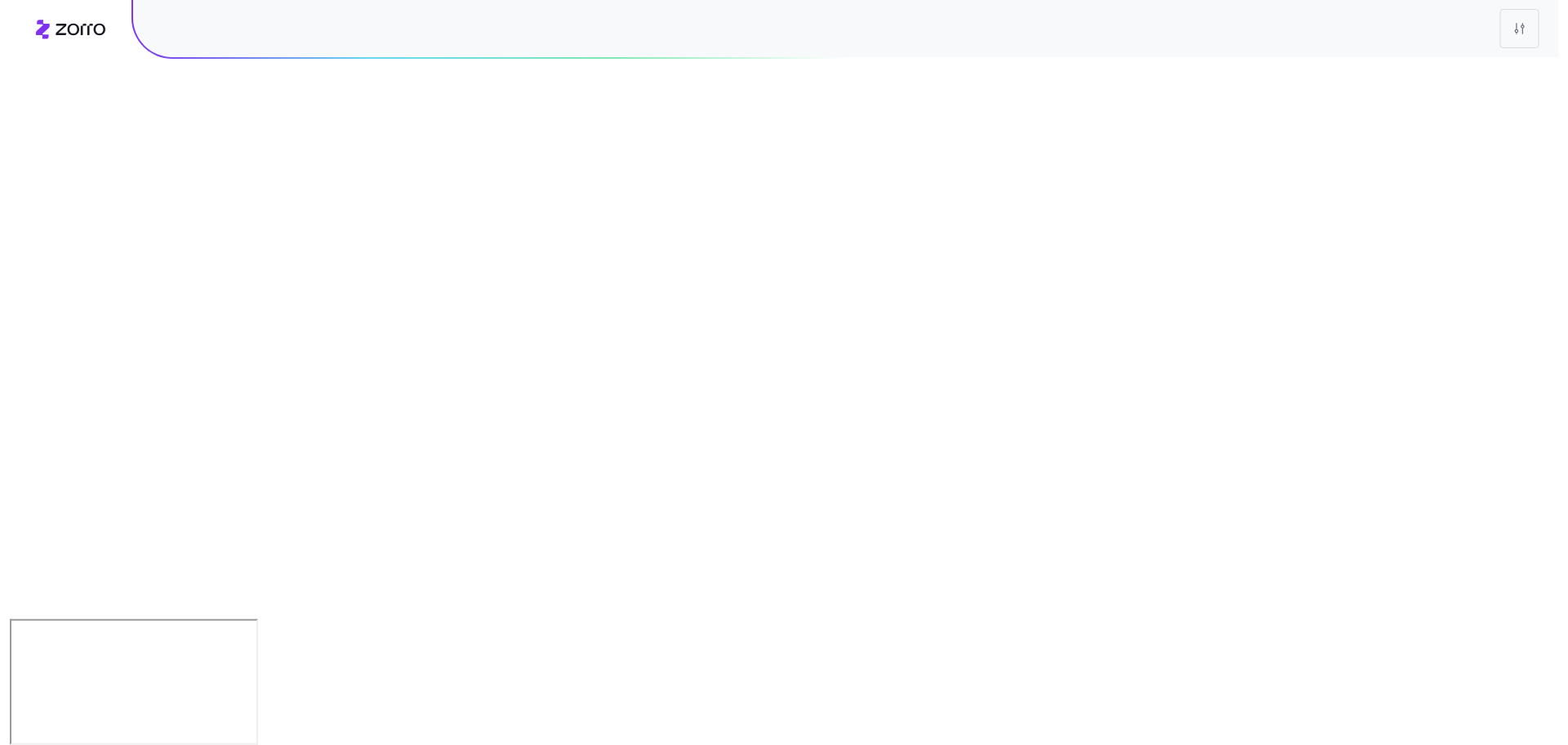
scroll to position [0, 0]
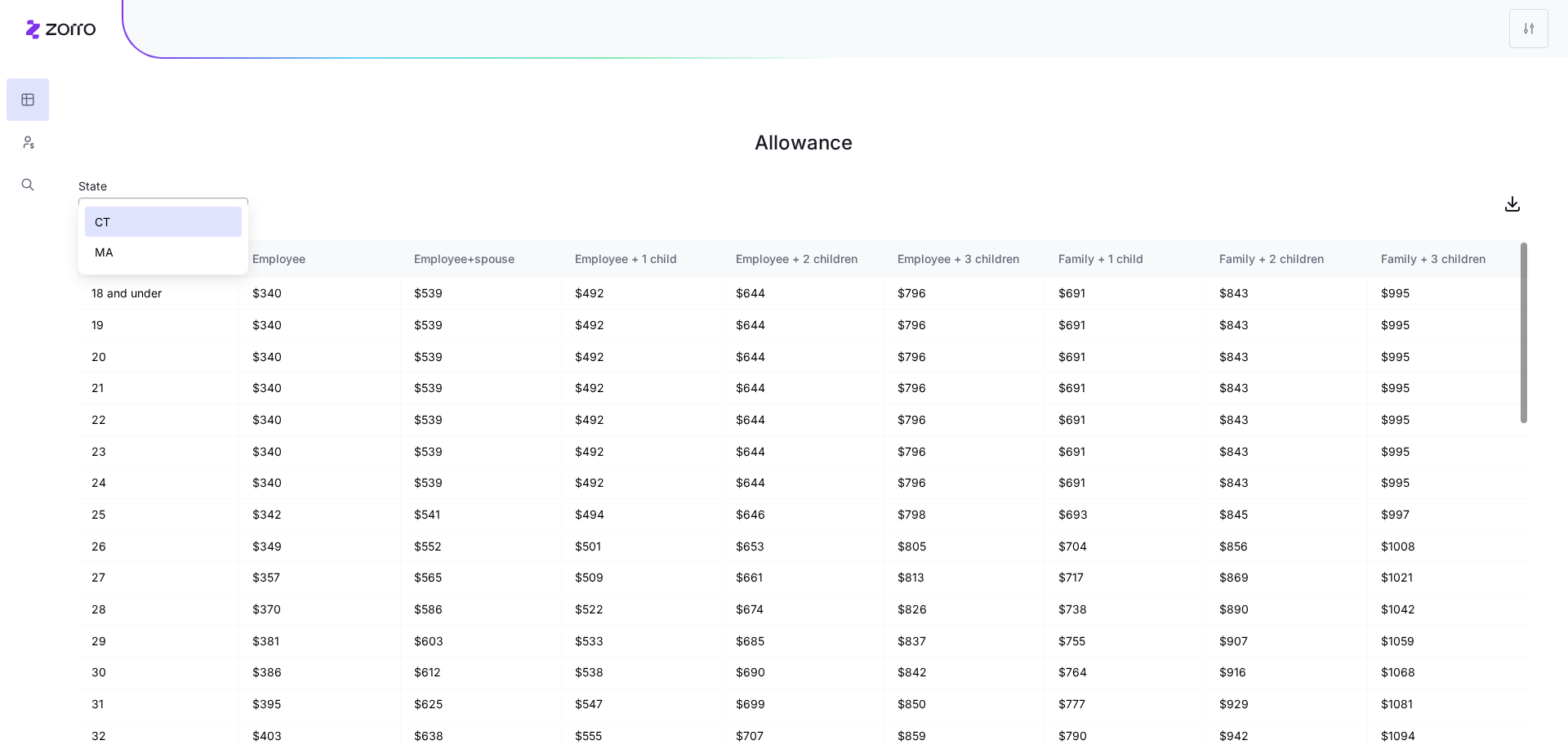
click at [198, 198] on input "CT" at bounding box center [163, 214] width 169 height 33
click at [194, 241] on div "MA" at bounding box center [163, 252] width 157 height 31
type input "MA"
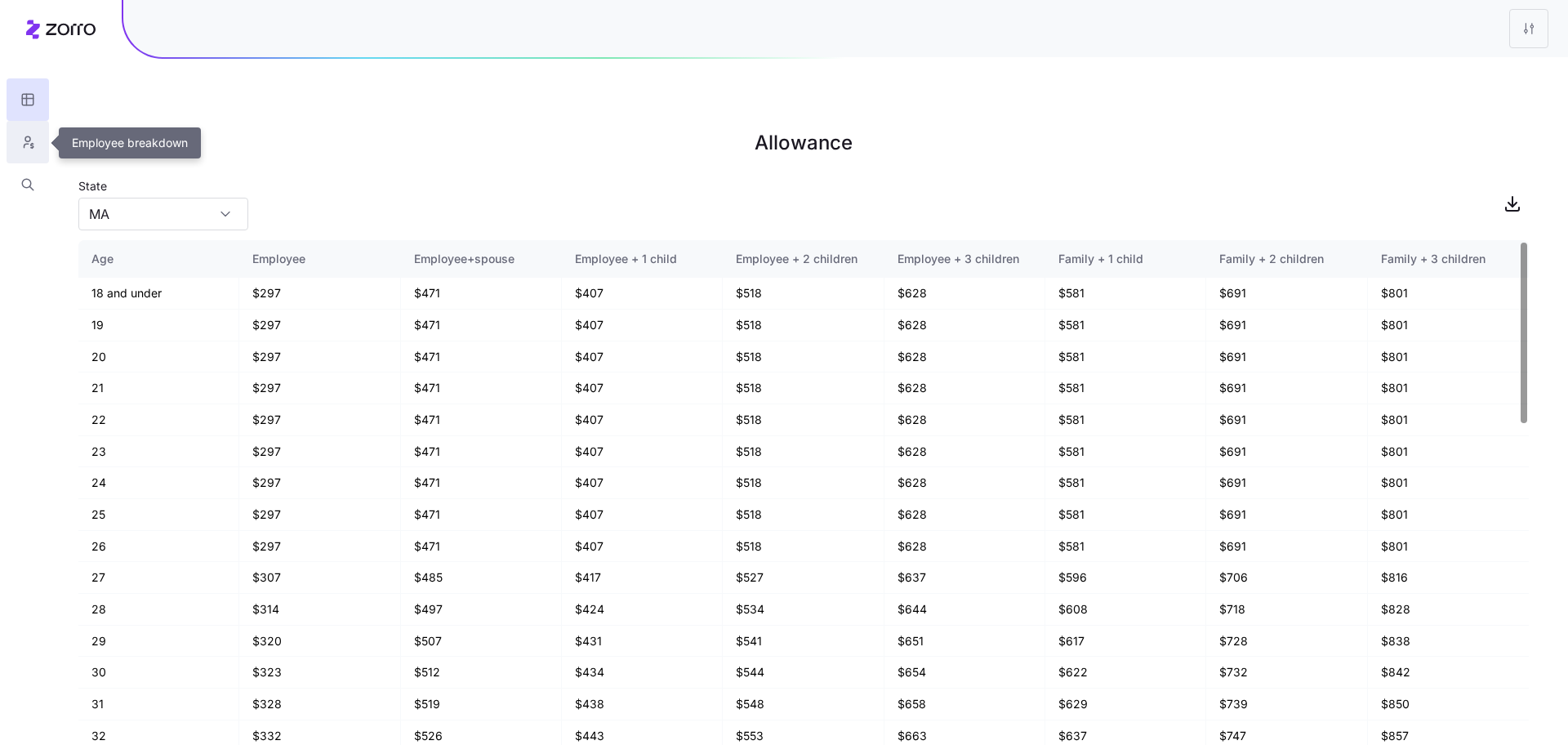
click at [12, 143] on button "button" at bounding box center [27, 141] width 43 height 43
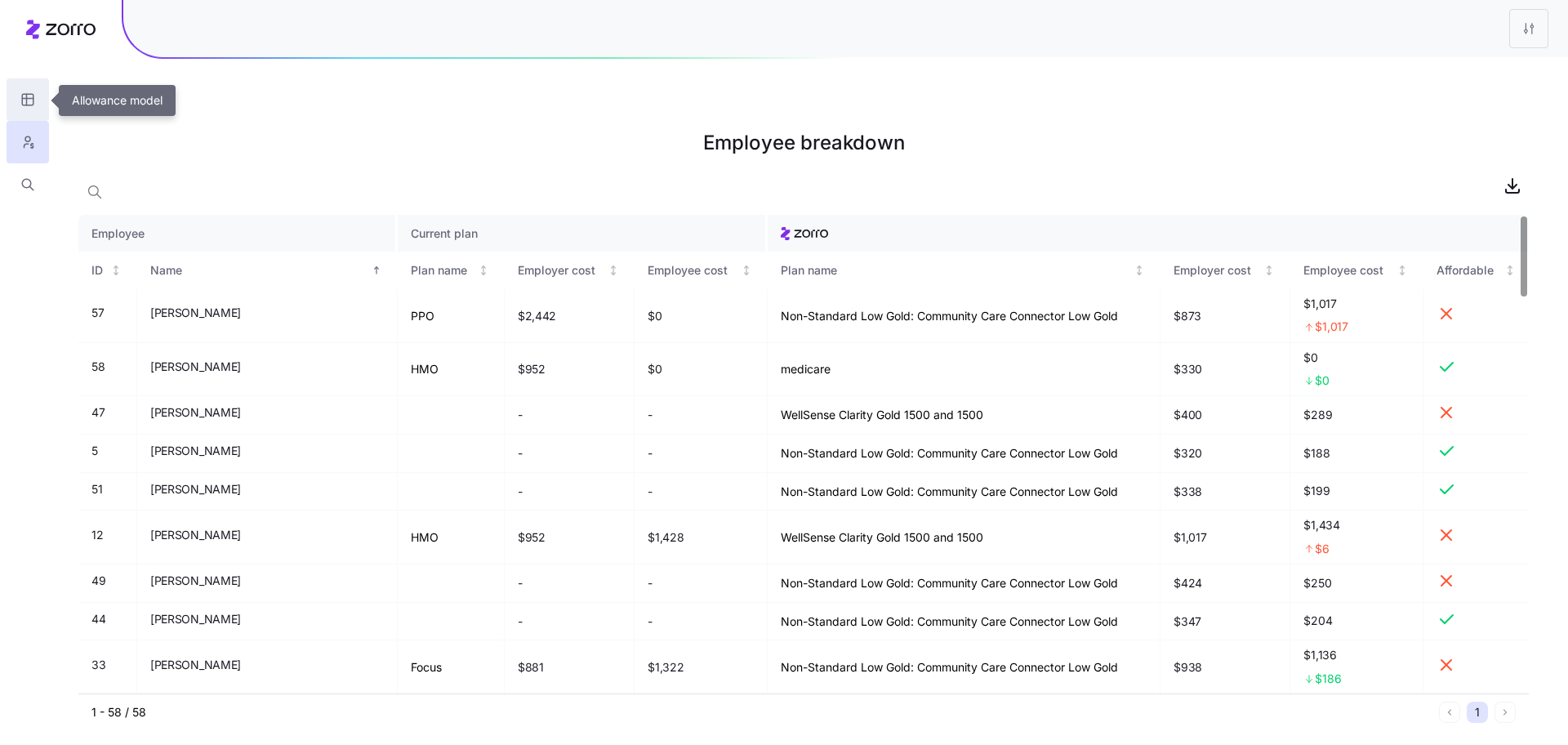
click at [33, 103] on icon "button" at bounding box center [27, 100] width 12 height 12
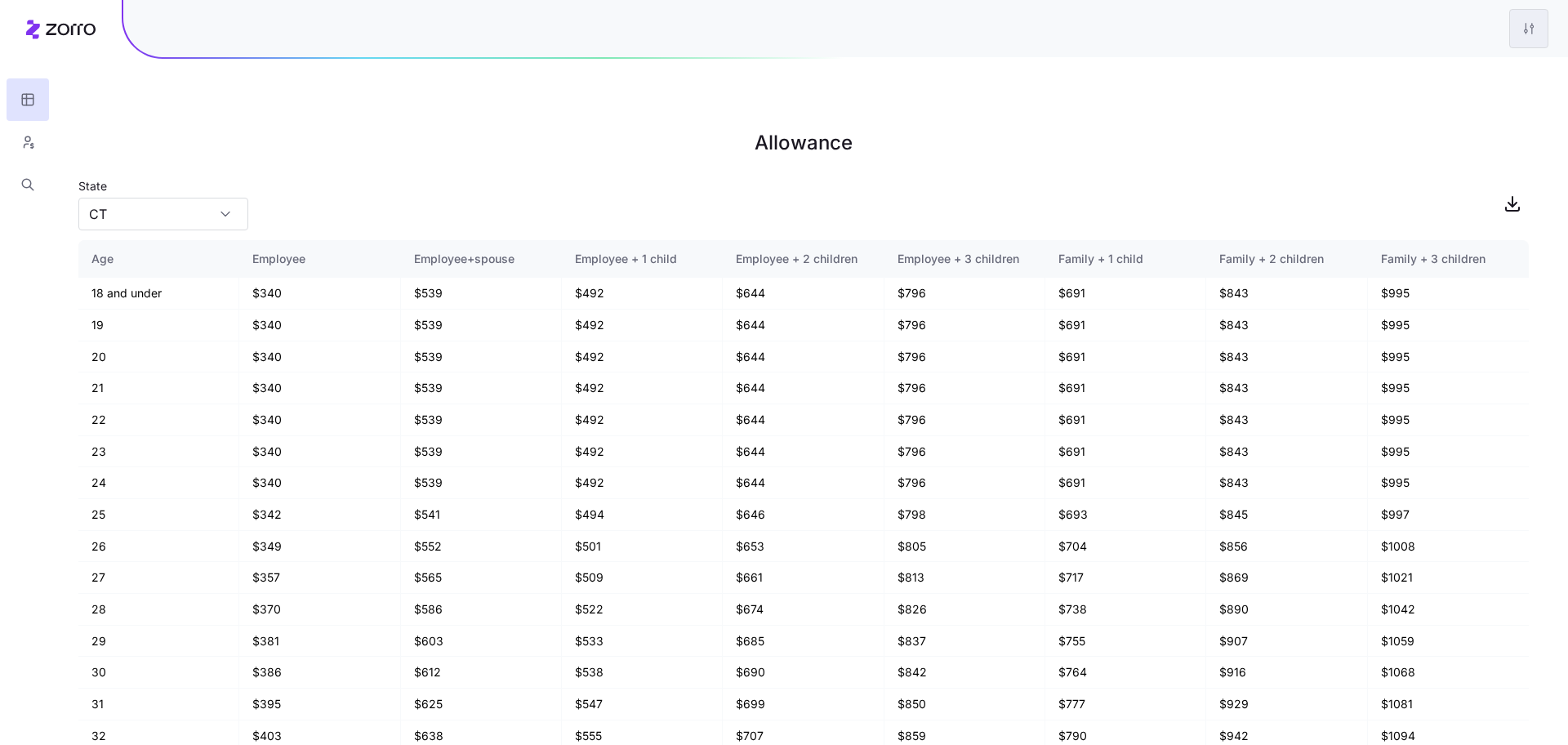
click at [1523, 34] on html "Allowance State CT Age Employee Employee+spouse Employee + 1 child Employee + 2…" at bounding box center [784, 454] width 1568 height 909
click at [1474, 77] on div "Edit plan design" at bounding box center [1462, 73] width 162 height 26
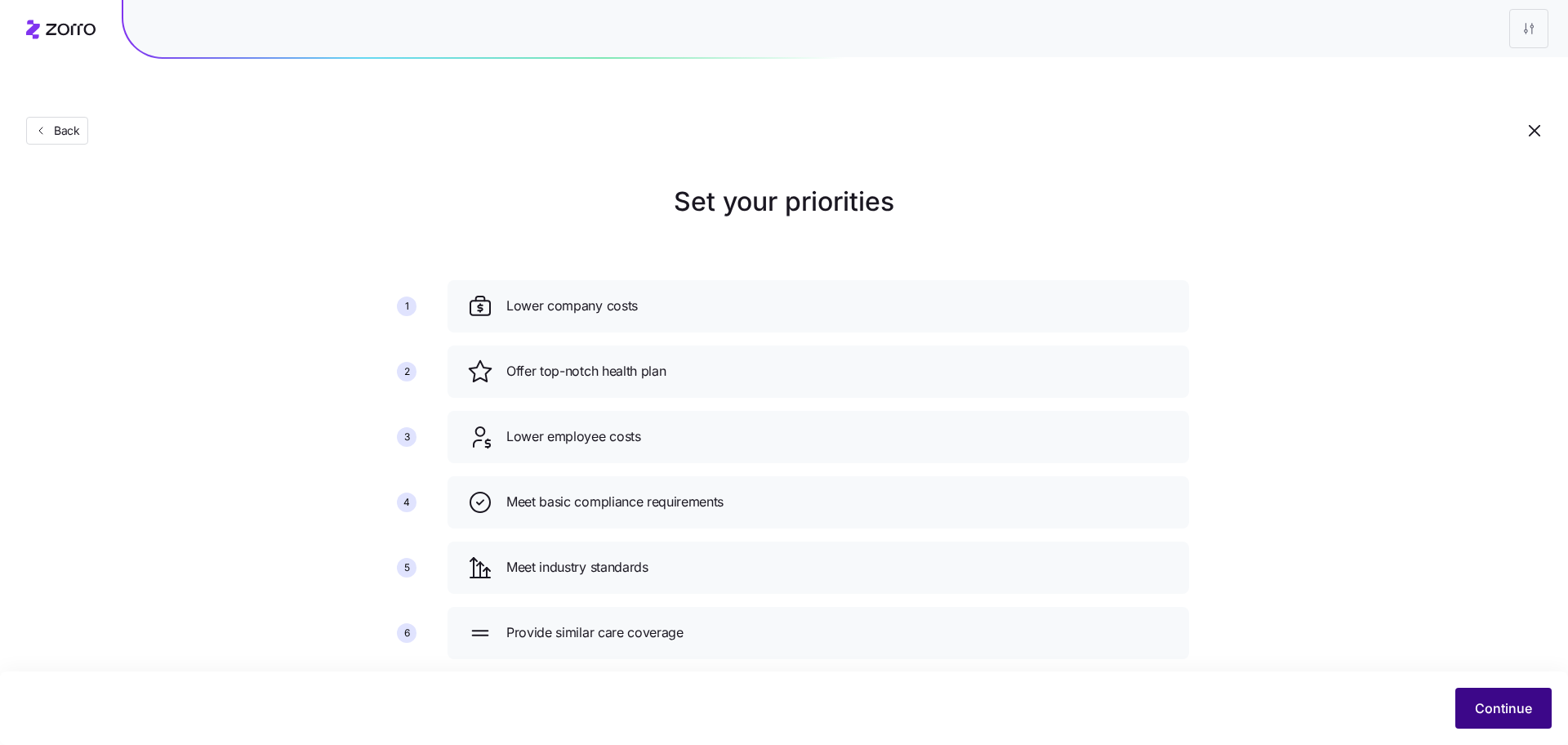
click at [1461, 701] on button "Continue" at bounding box center [1504, 708] width 96 height 41
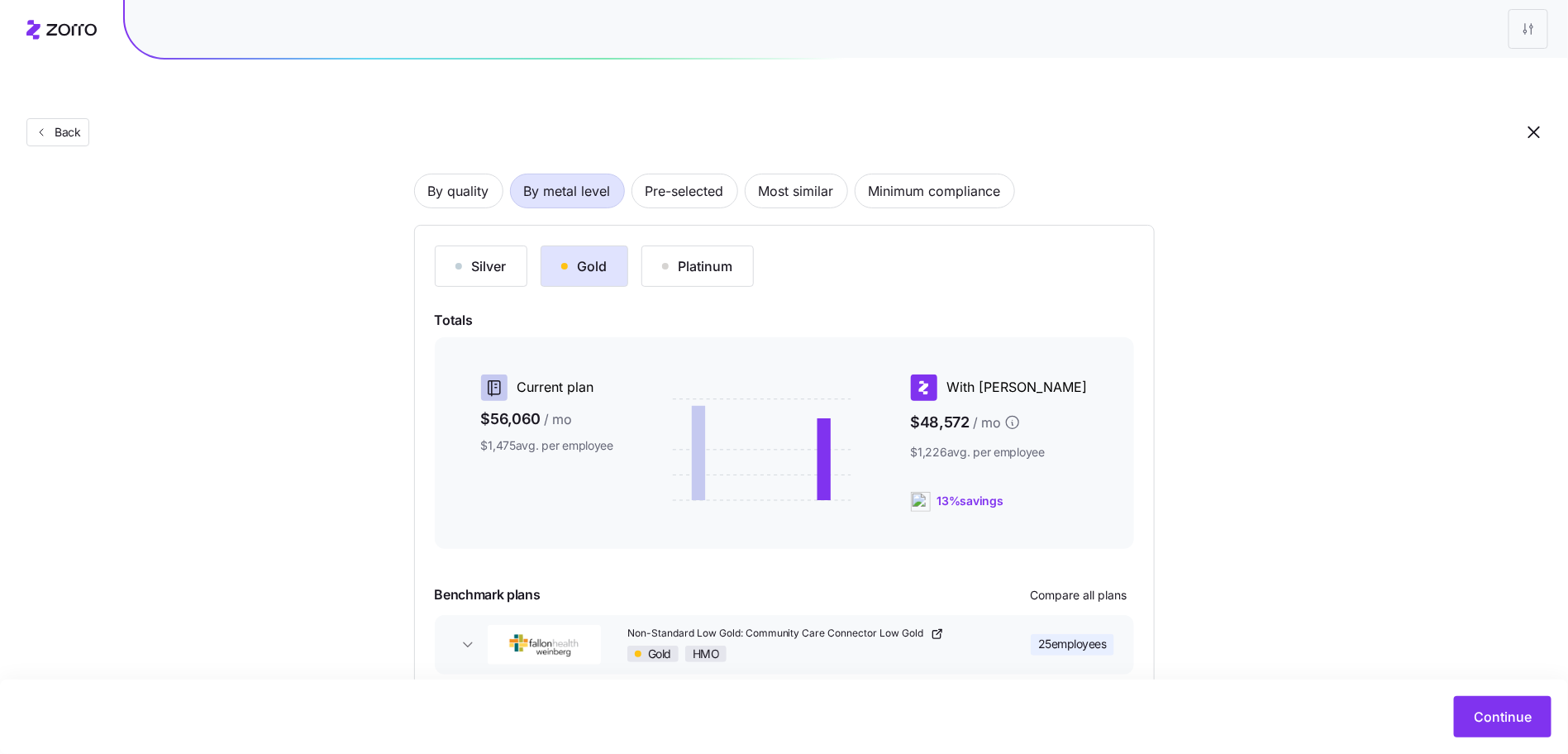
scroll to position [112, 0]
click at [715, 255] on div "Platinum" at bounding box center [697, 265] width 71 height 20
click at [603, 255] on div "Gold" at bounding box center [584, 265] width 46 height 20
click at [417, 172] on div "By quality By metal level Pre-selected Most similar Minimum compliance" at bounding box center [784, 189] width 740 height 35
click at [440, 172] on span "By quality" at bounding box center [459, 189] width 61 height 33
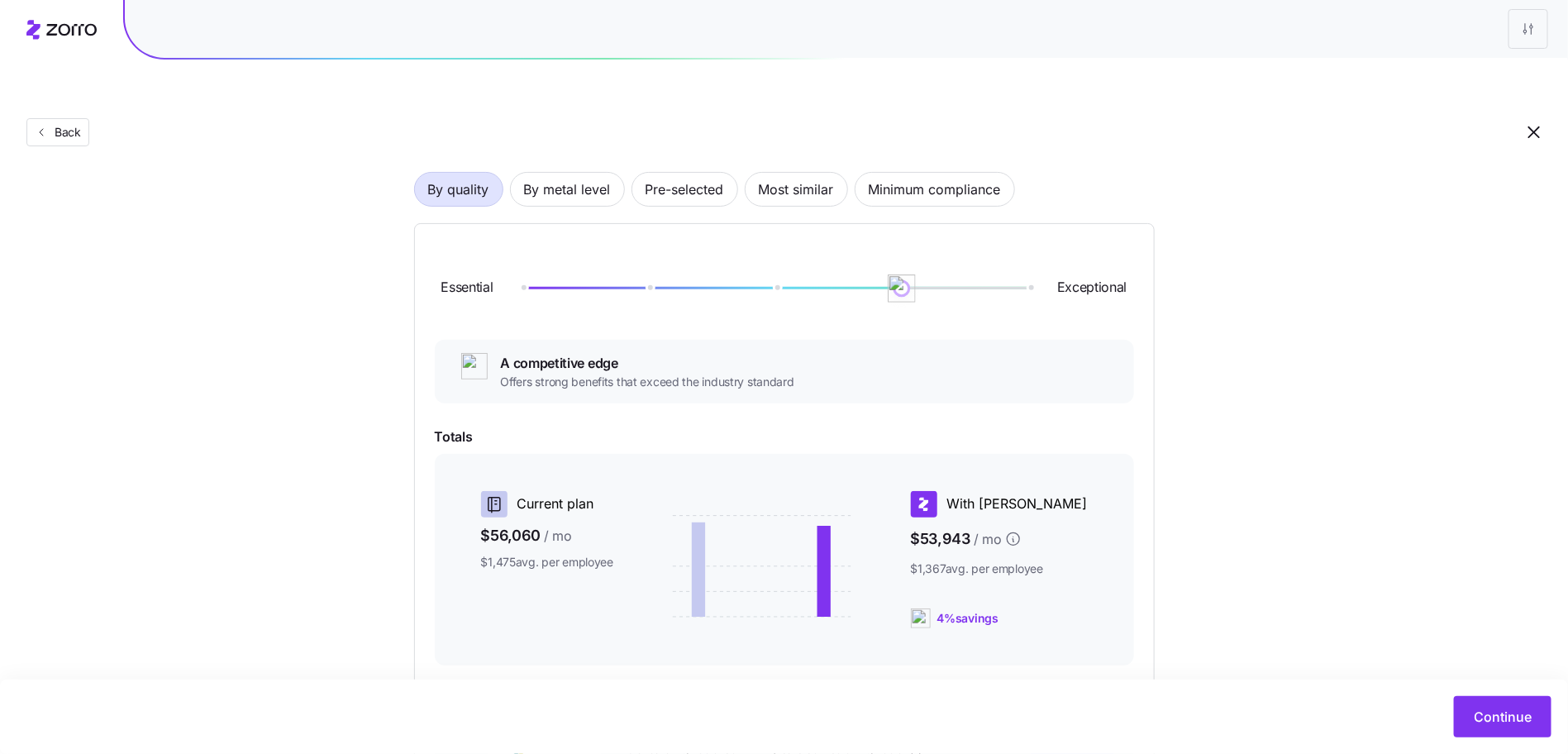
drag, startPoint x: 518, startPoint y: 243, endPoint x: 914, endPoint y: 244, distance: 396.0
click at [914, 274] on img at bounding box center [903, 288] width 28 height 28
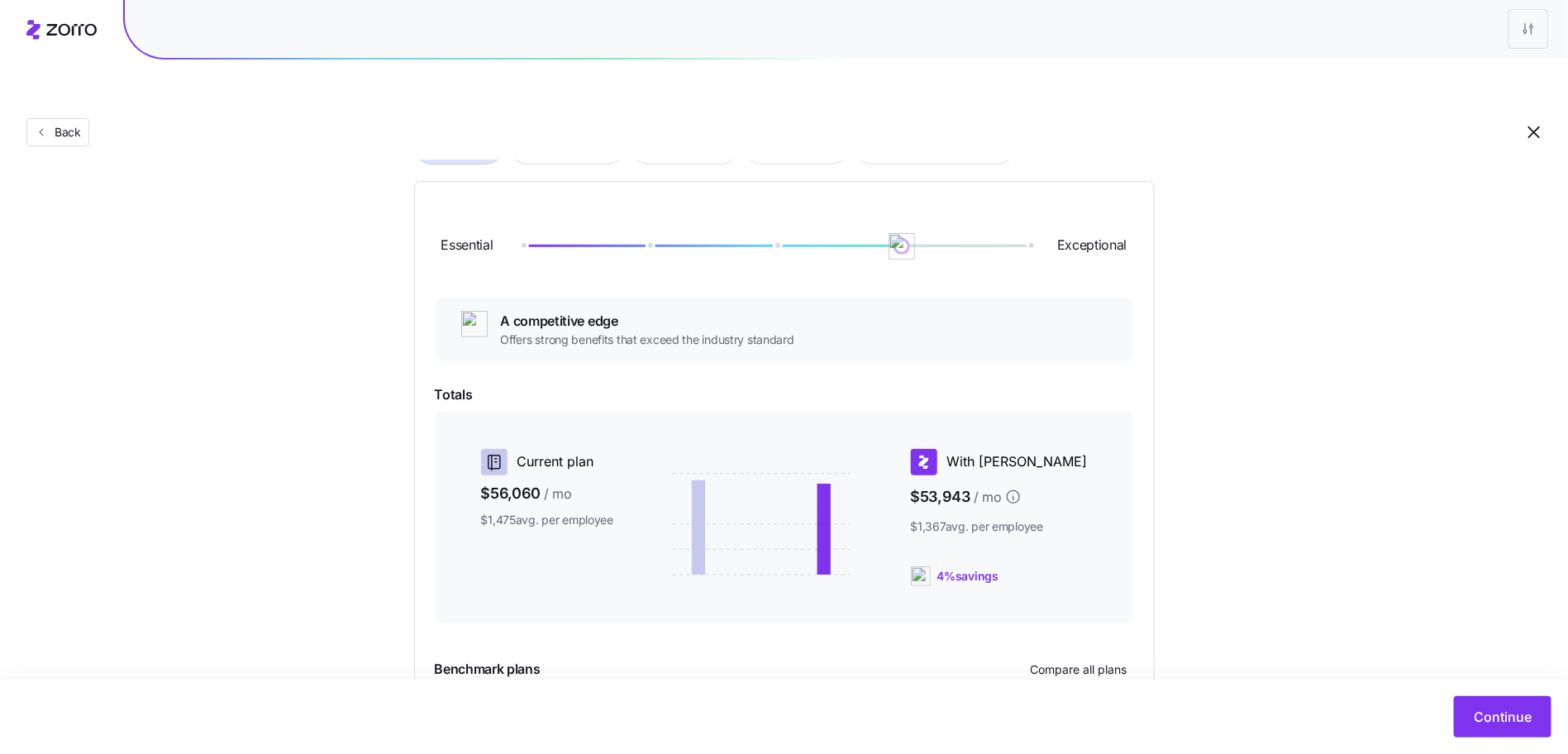
scroll to position [275, 0]
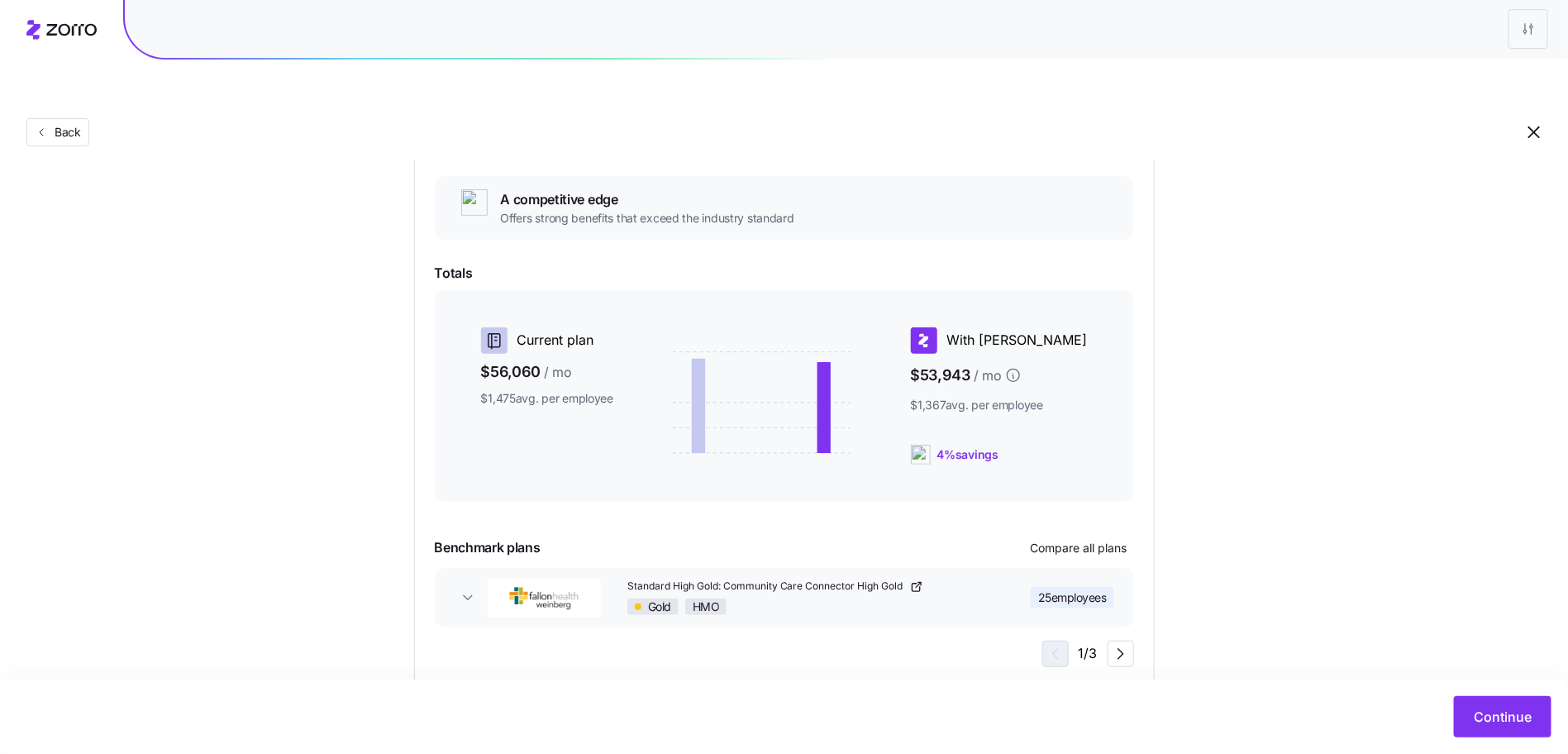
click at [1087, 568] on button "Standard High Gold: Community Care Connector High Gold Gold HMO 25 employees" at bounding box center [784, 597] width 699 height 60
click at [1085, 539] on span "Compare all plans" at bounding box center [1079, 548] width 96 height 17
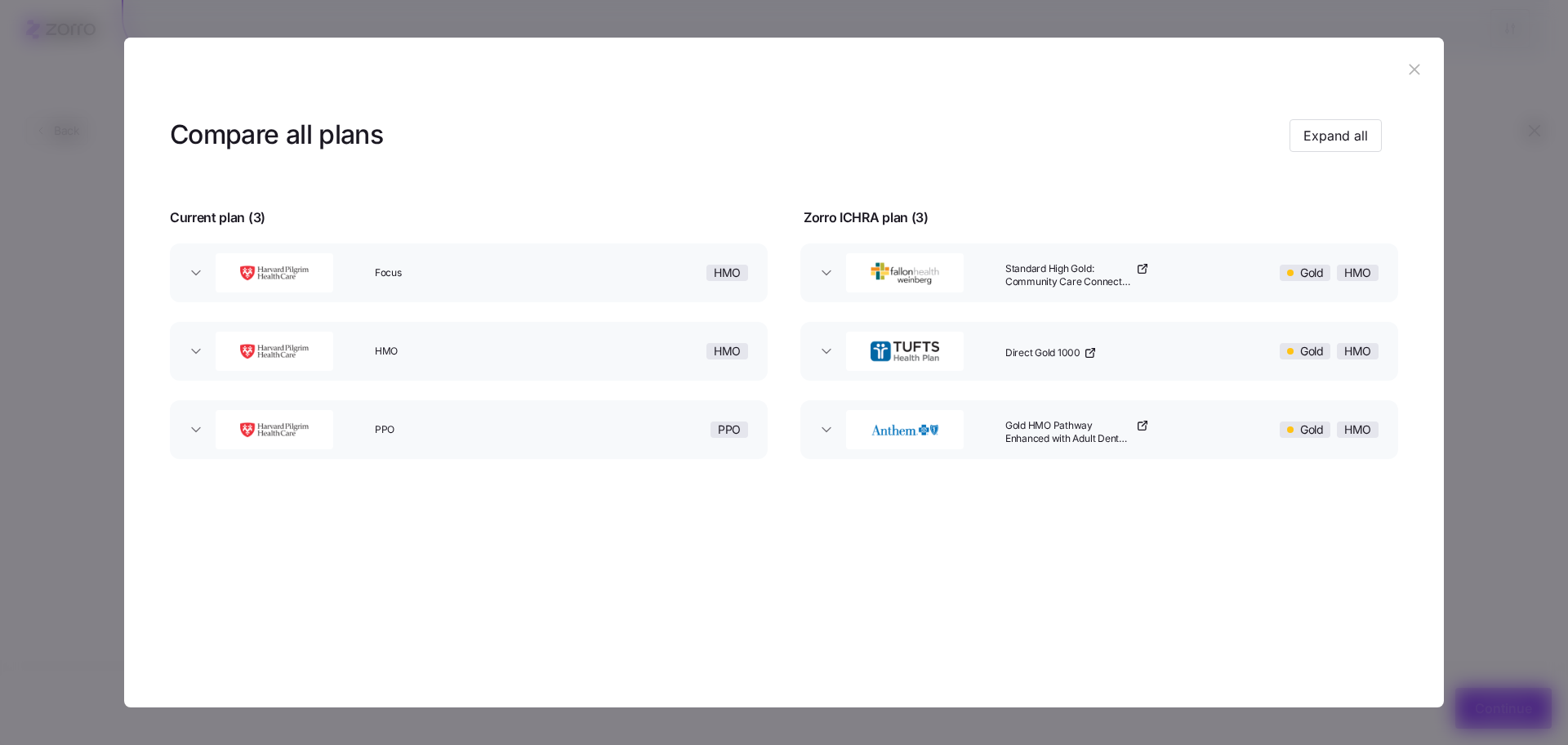
click at [1412, 78] on icon "button" at bounding box center [1415, 70] width 18 height 18
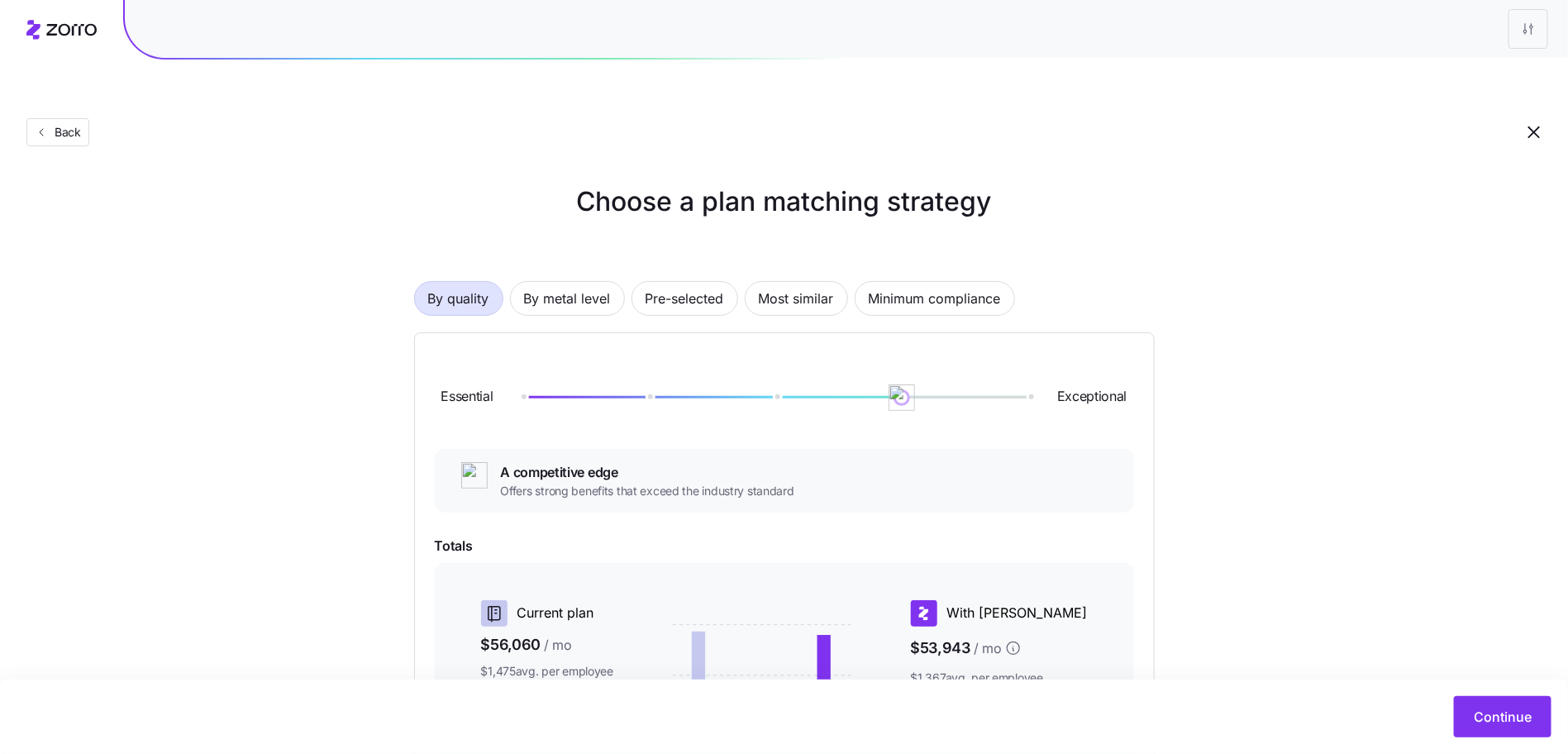
scroll to position [0, 0]
drag, startPoint x: 896, startPoint y: 352, endPoint x: 858, endPoint y: 360, distance: 38.8
click at [858, 398] on div at bounding box center [775, 399] width 507 height 3
click at [1486, 694] on div "Continue" at bounding box center [784, 716] width 1568 height 74
click at [1489, 708] on span "Continue" at bounding box center [1503, 716] width 58 height 20
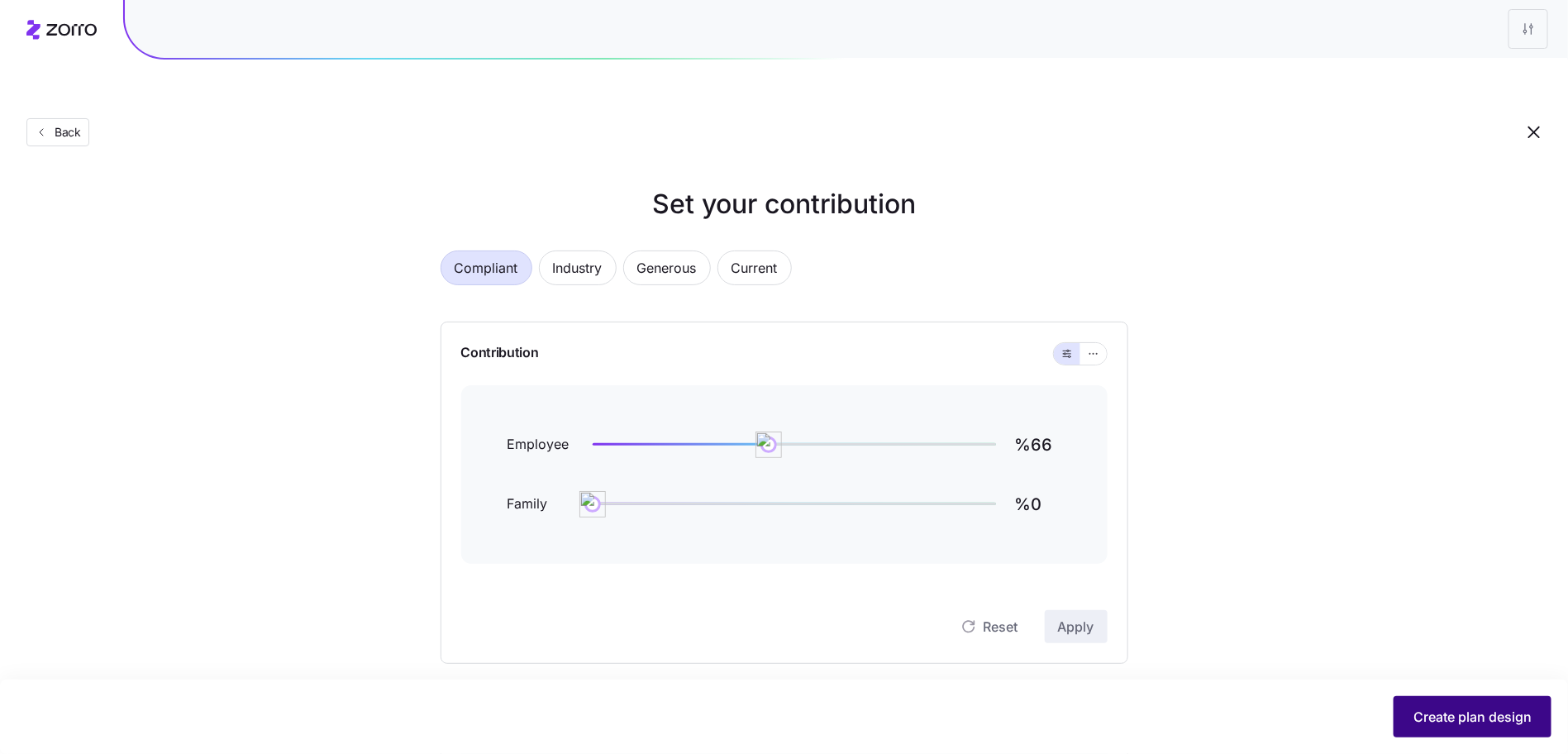
click at [1471, 698] on button "Create plan design" at bounding box center [1473, 716] width 158 height 41
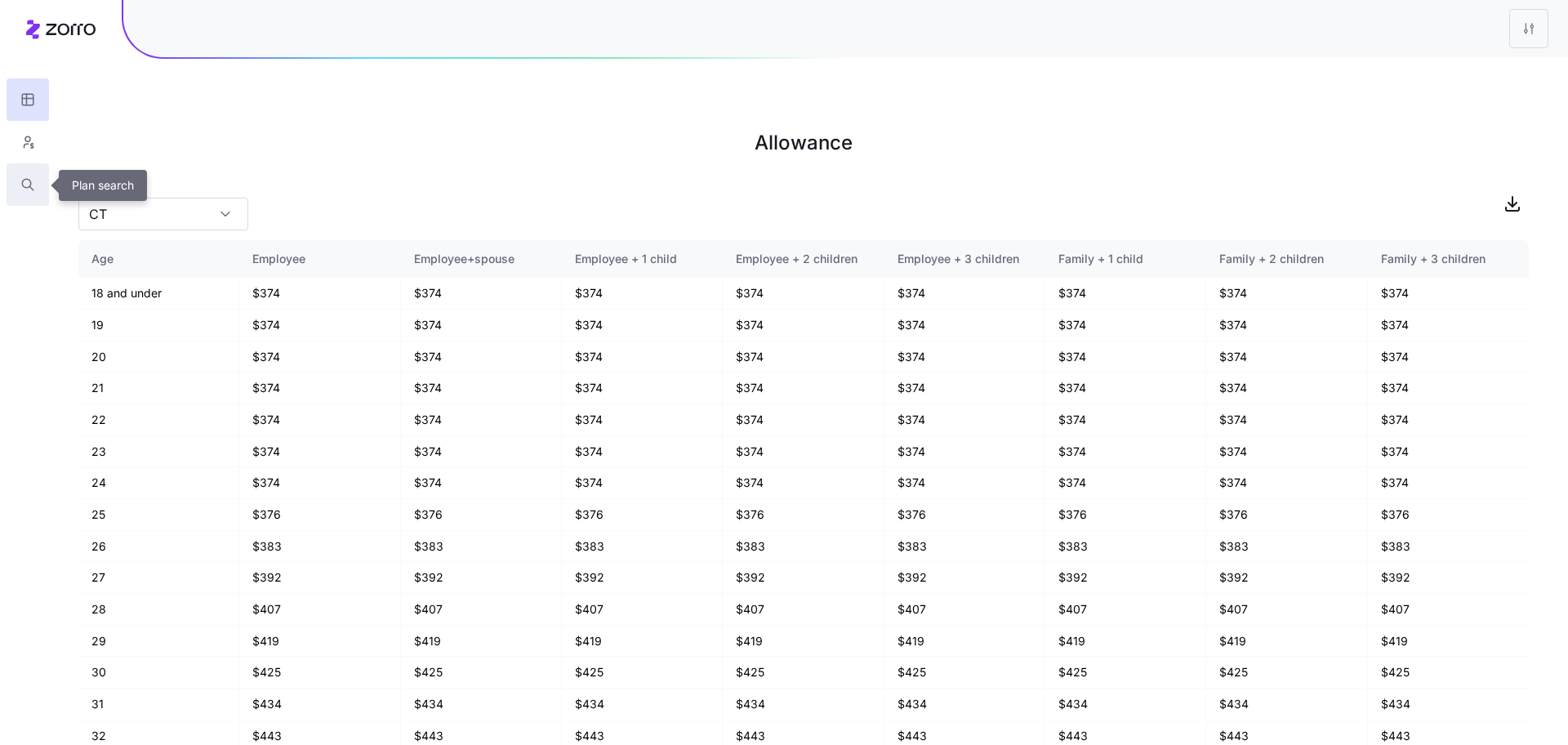
click at [29, 180] on icon "button" at bounding box center [28, 185] width 15 height 16
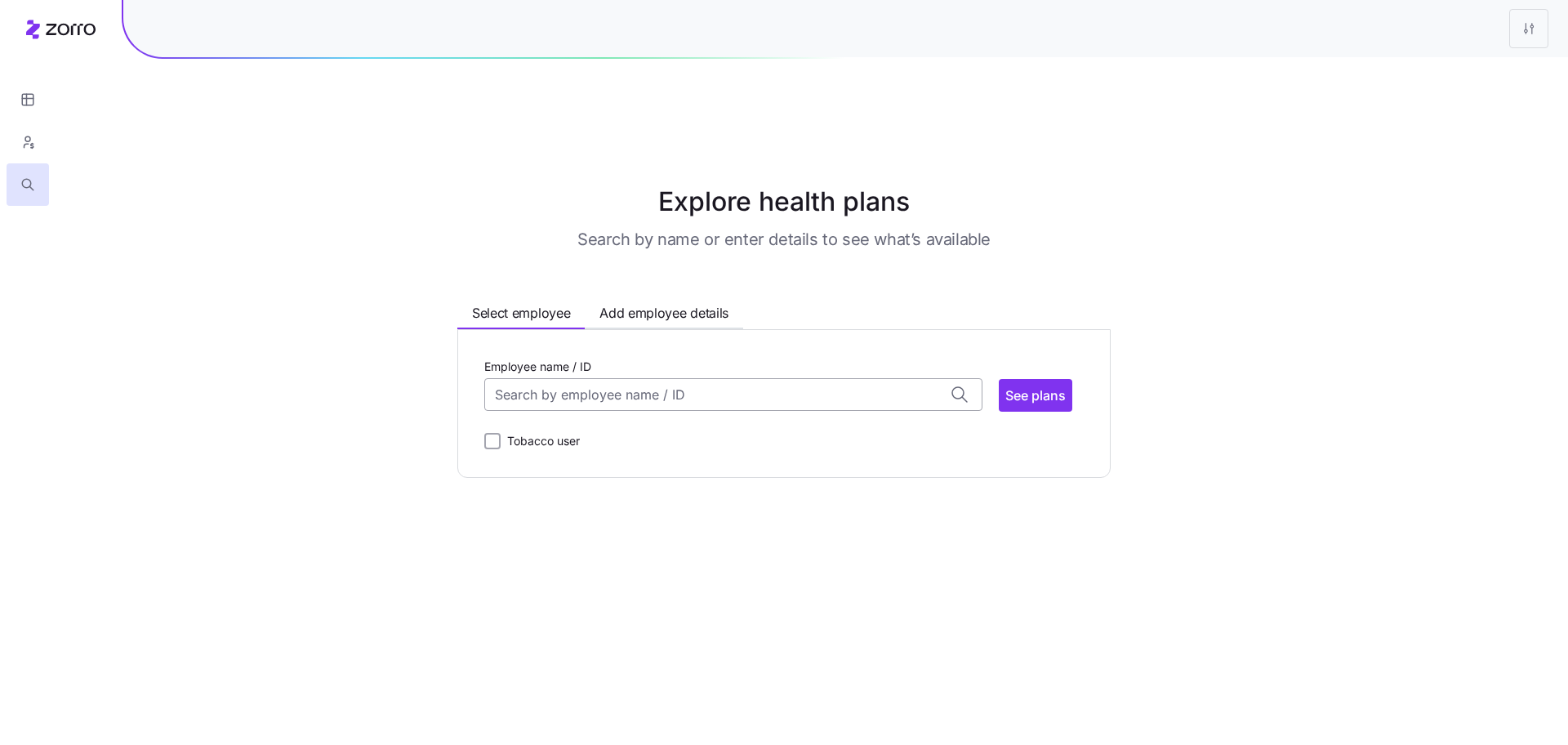
click at [624, 378] on input "Employee name / ID" at bounding box center [733, 394] width 498 height 33
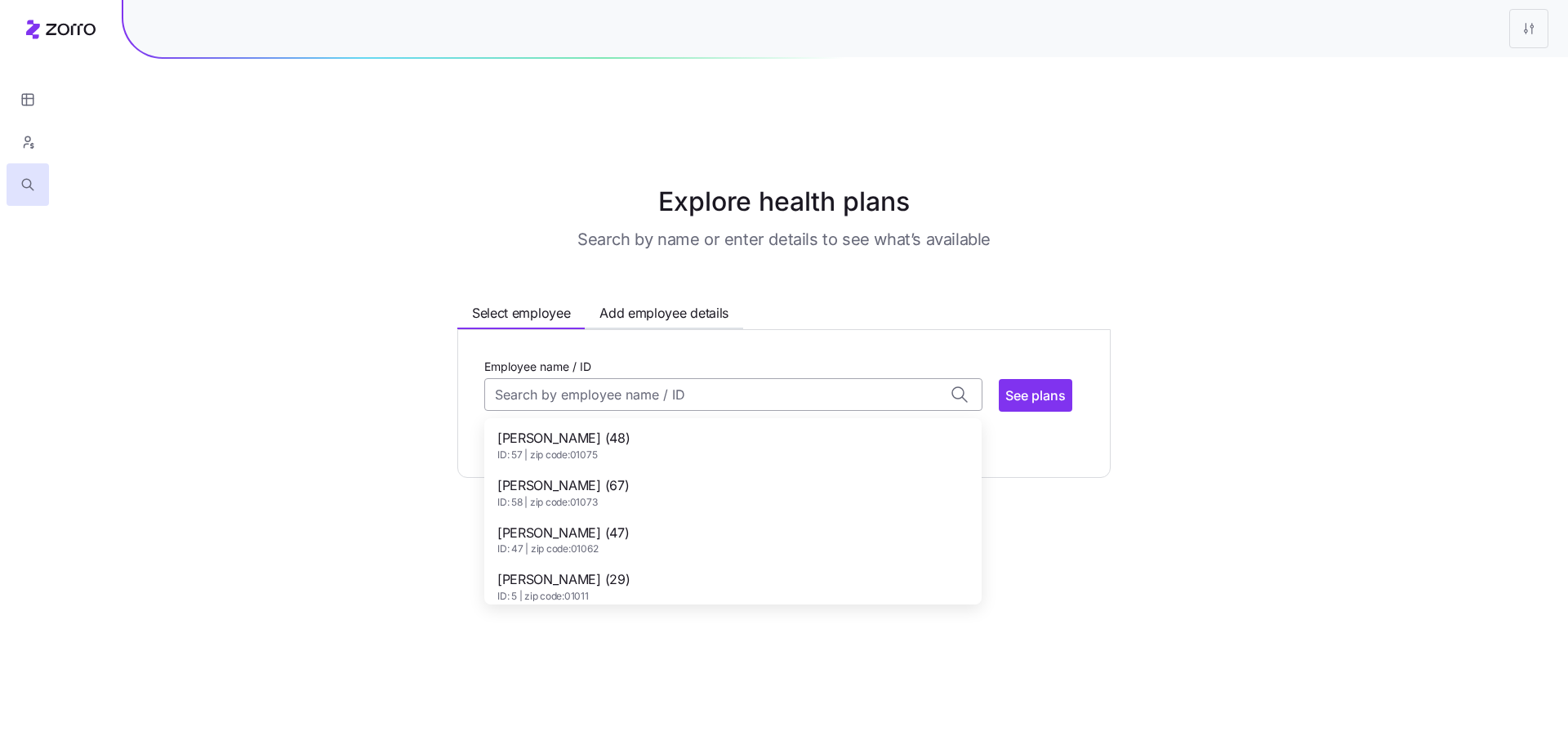
click at [566, 378] on input "Employee name / ID" at bounding box center [733, 394] width 498 height 33
click at [566, 378] on input "Employee name / ID" at bounding box center [733, 394] width 498 height 33
click at [581, 475] on span "Rob Domina (29)" at bounding box center [564, 485] width 132 height 21
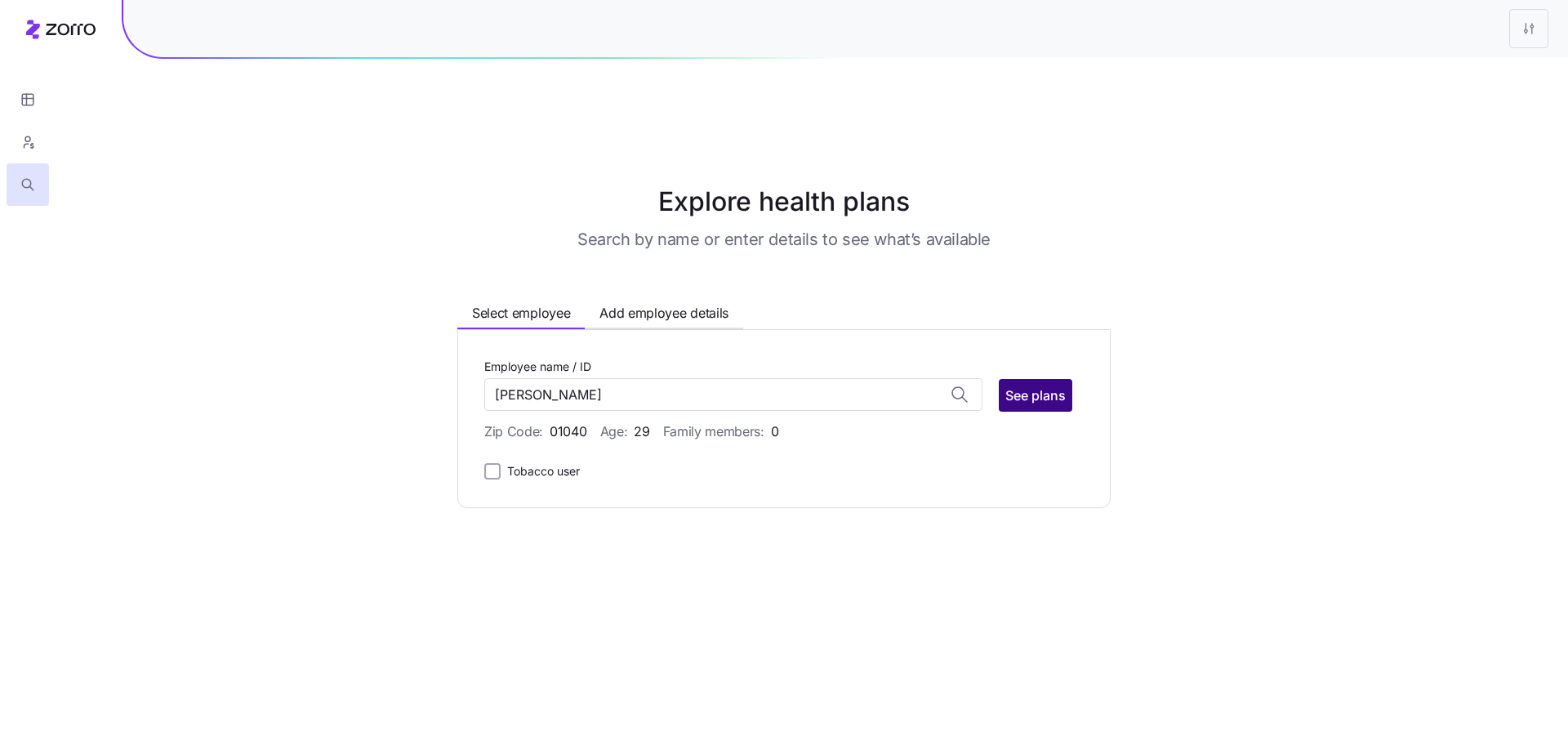
click at [1046, 379] on button "See plans" at bounding box center [1035, 395] width 73 height 33
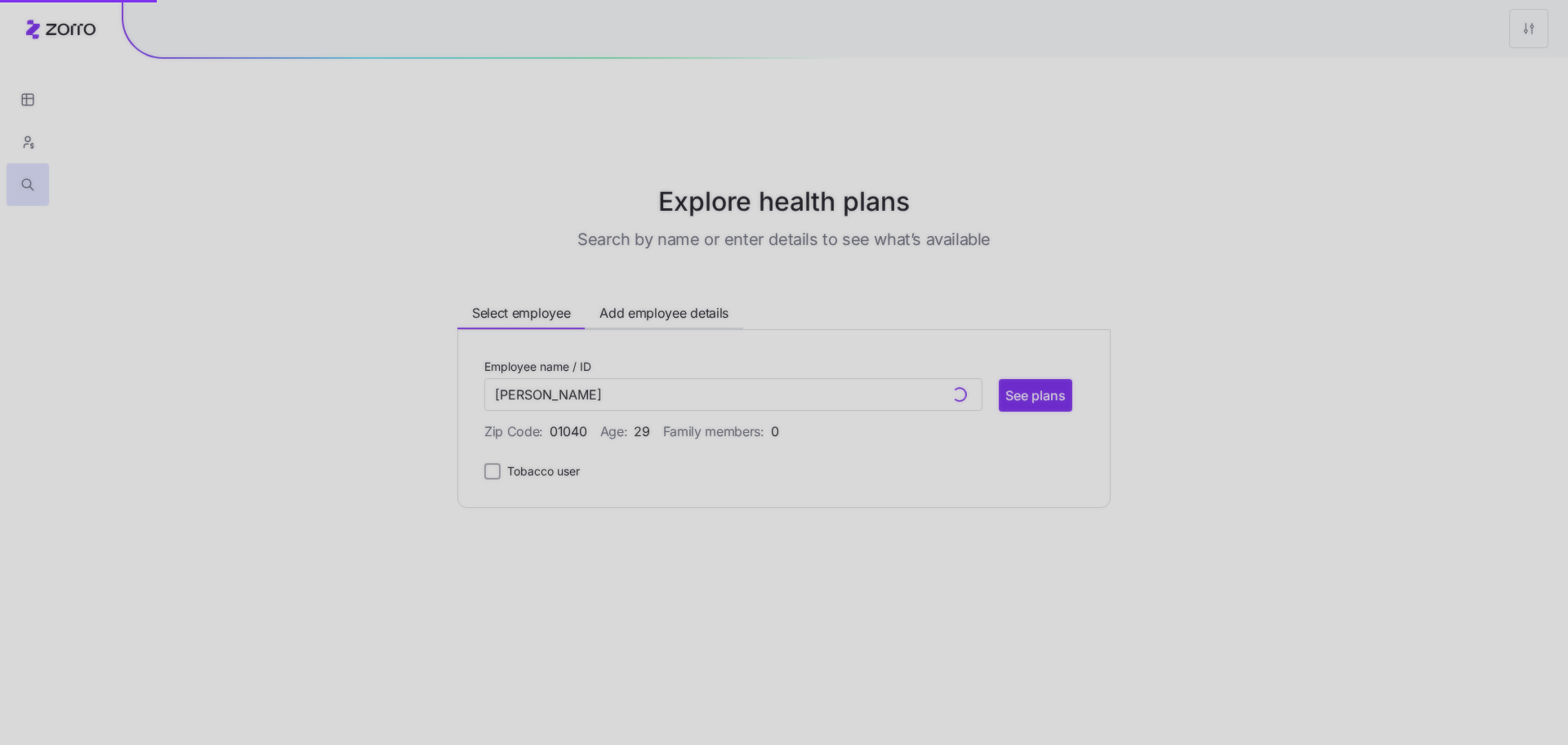
type input "Rob Domina (ID: 14)"
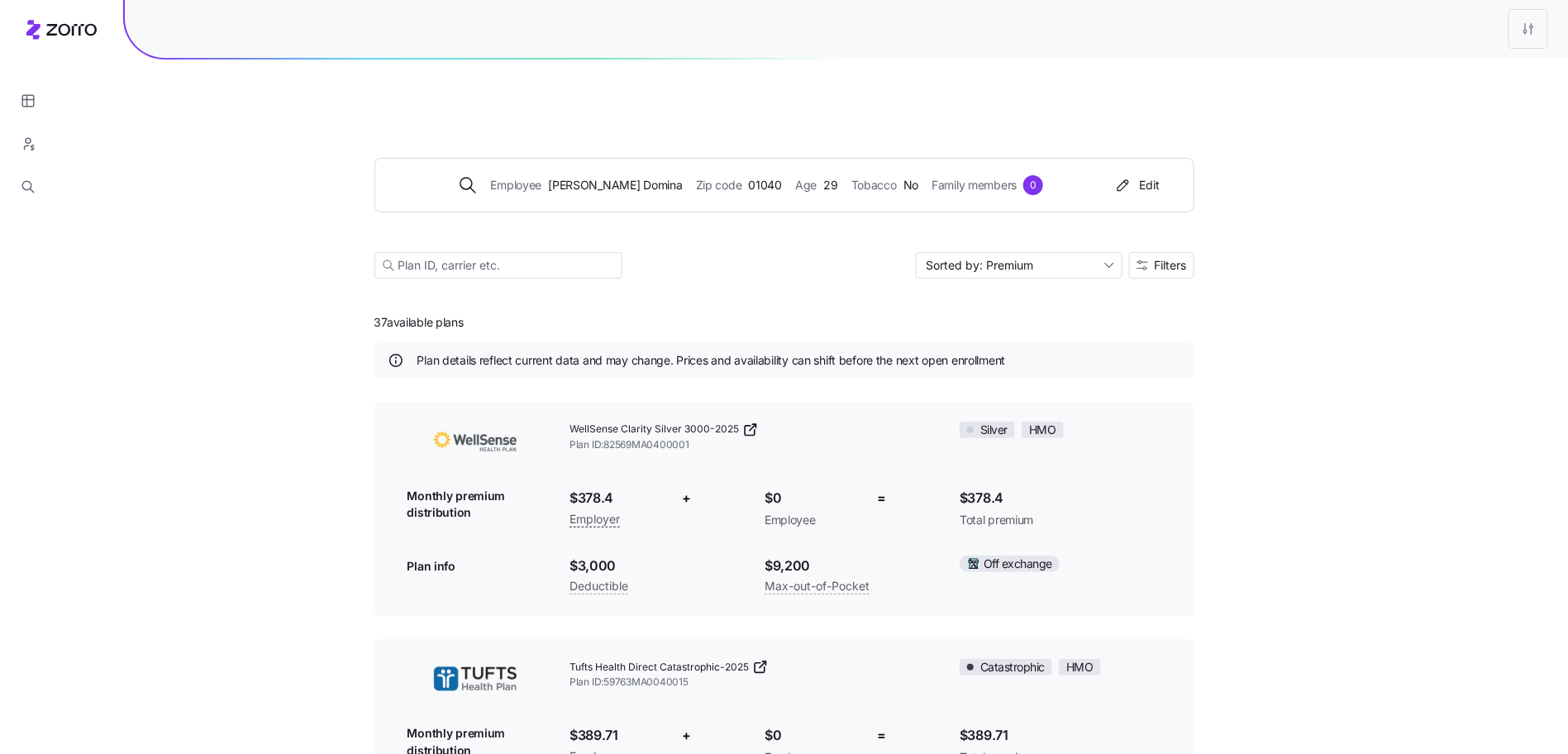
click at [1188, 252] on button "Filters" at bounding box center [1162, 265] width 65 height 27
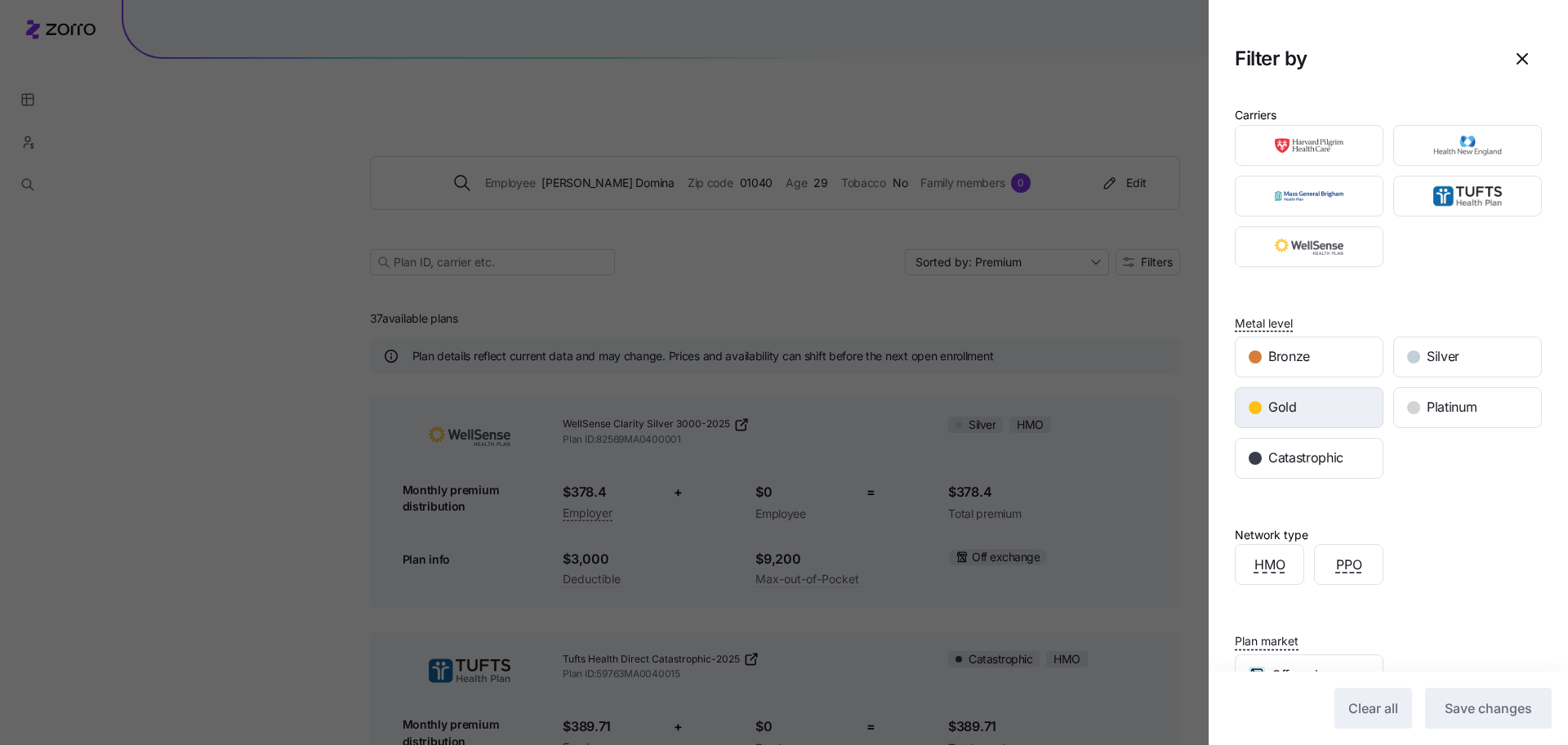
click at [1316, 399] on div "Gold" at bounding box center [1309, 407] width 147 height 39
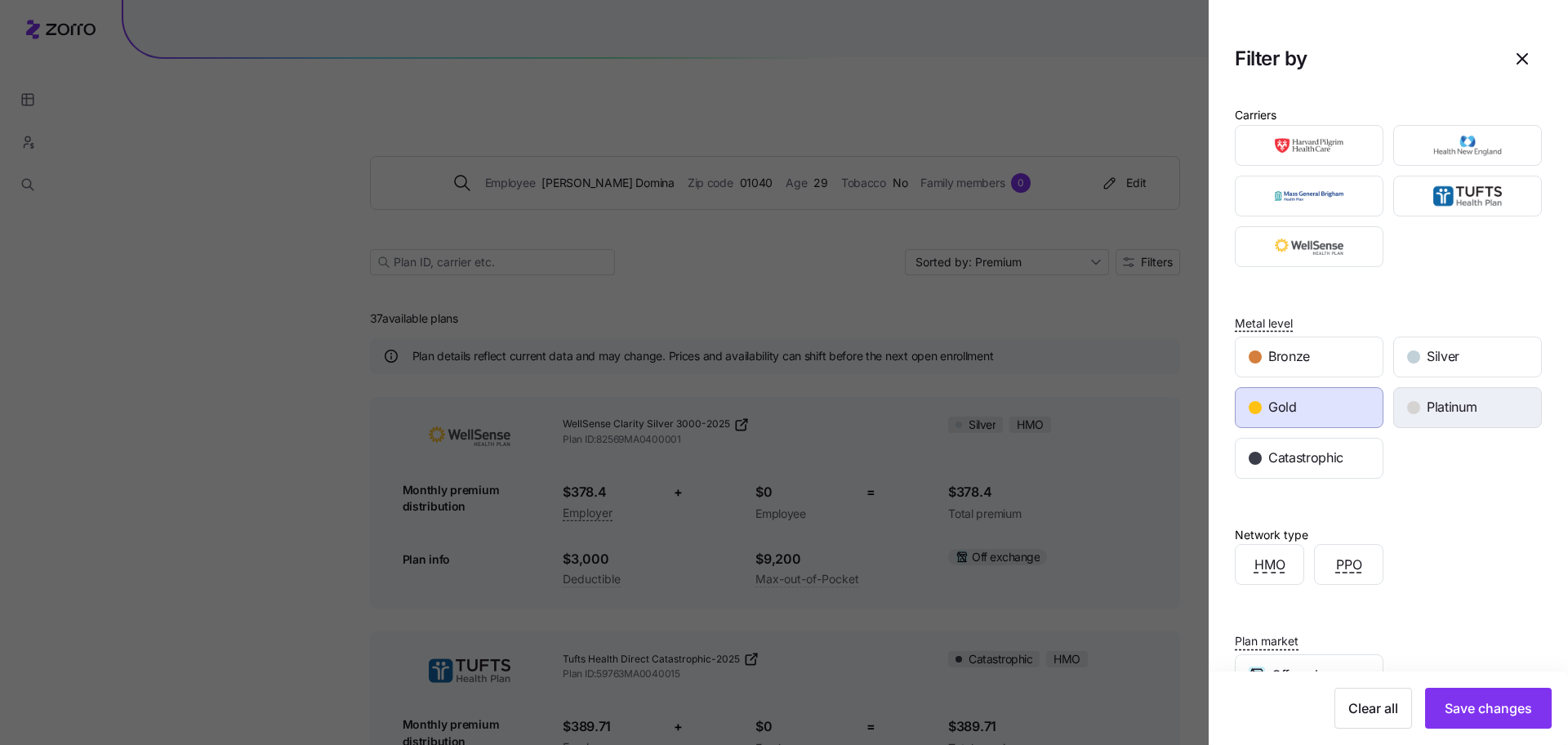
click at [1450, 405] on span "Platinum" at bounding box center [1451, 407] width 50 height 21
click at [1461, 703] on span "Save changes" at bounding box center [1488, 708] width 87 height 20
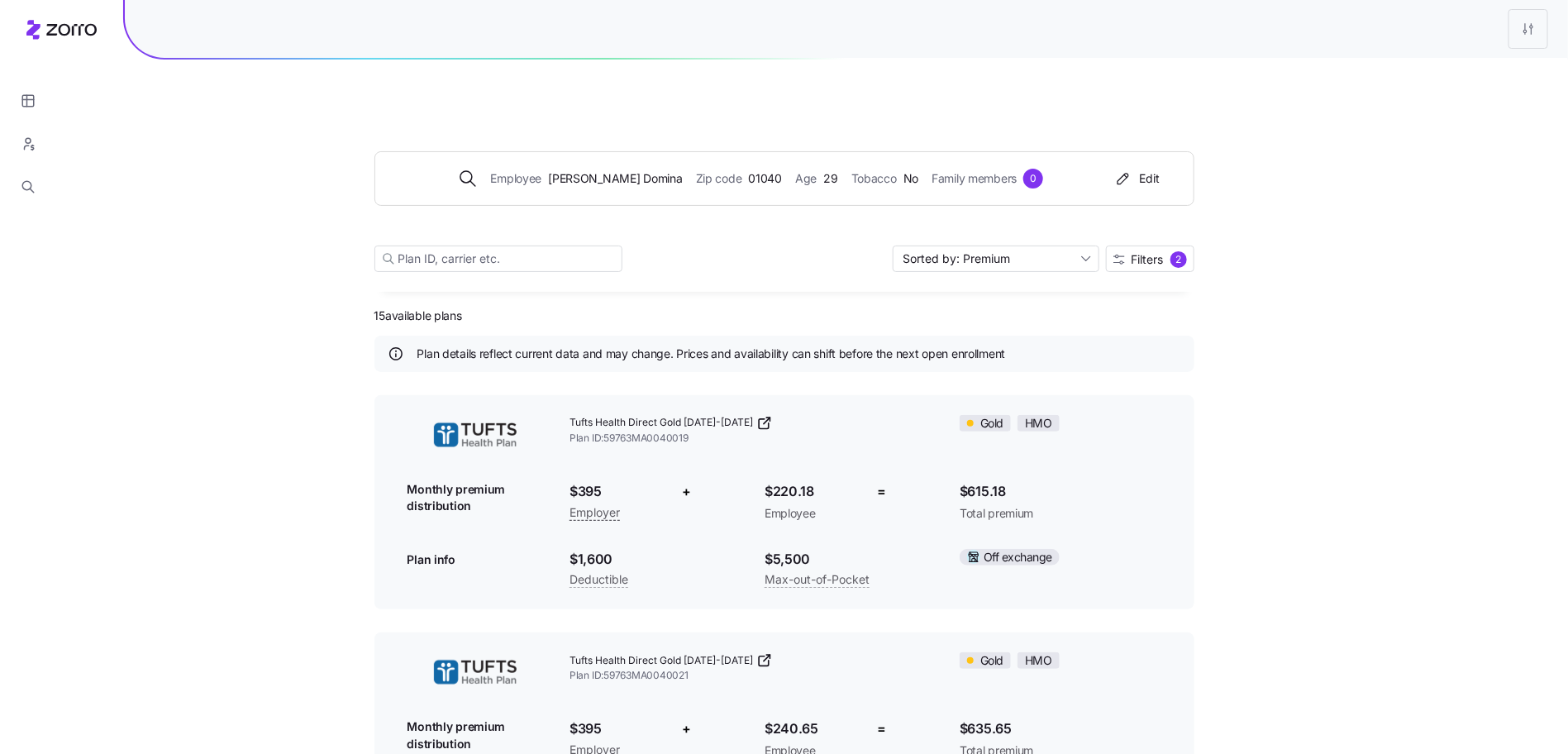
scroll to position [12, 0]
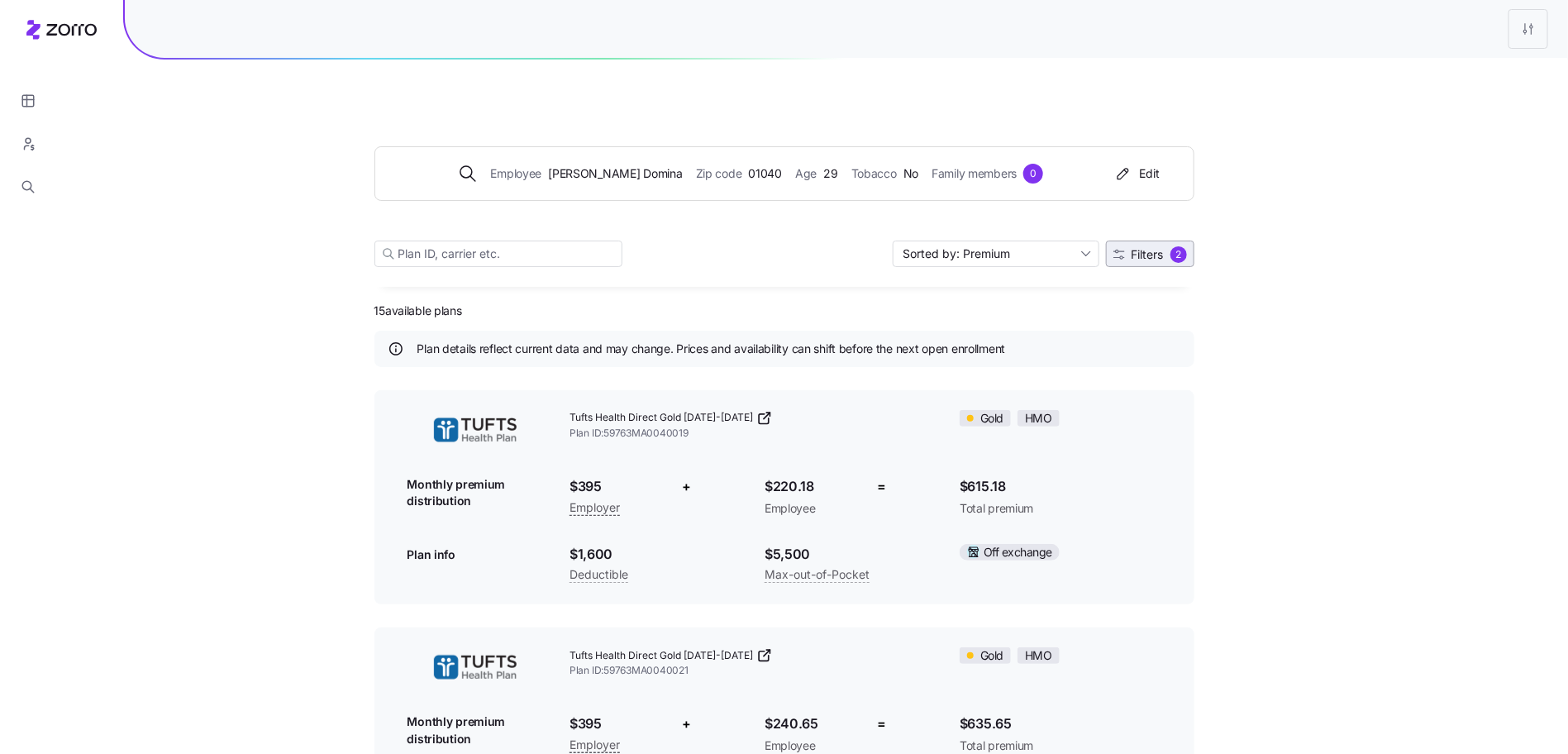
click at [1135, 249] on span "Filters" at bounding box center [1148, 254] width 32 height 12
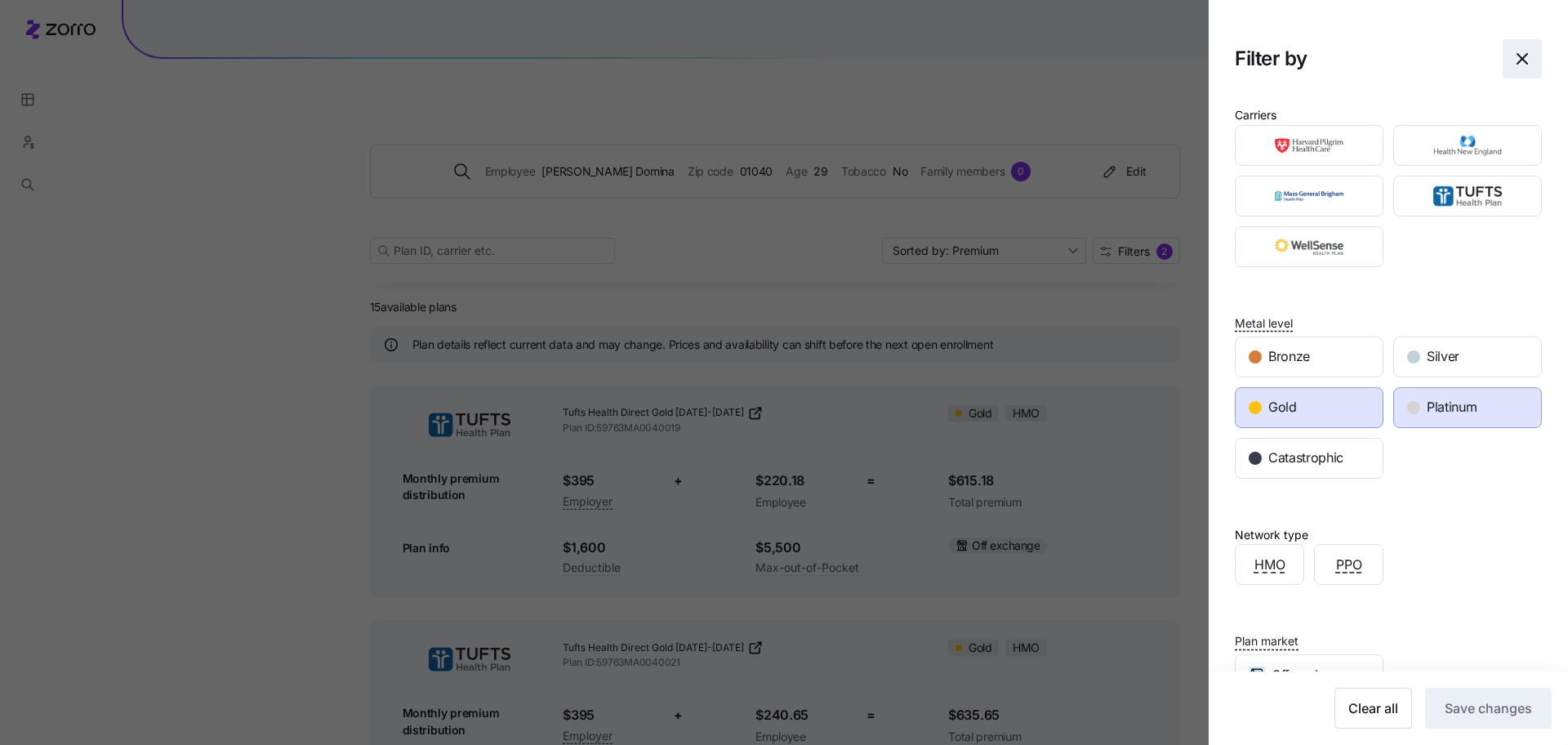
click at [1510, 70] on span "button" at bounding box center [1522, 58] width 37 height 37
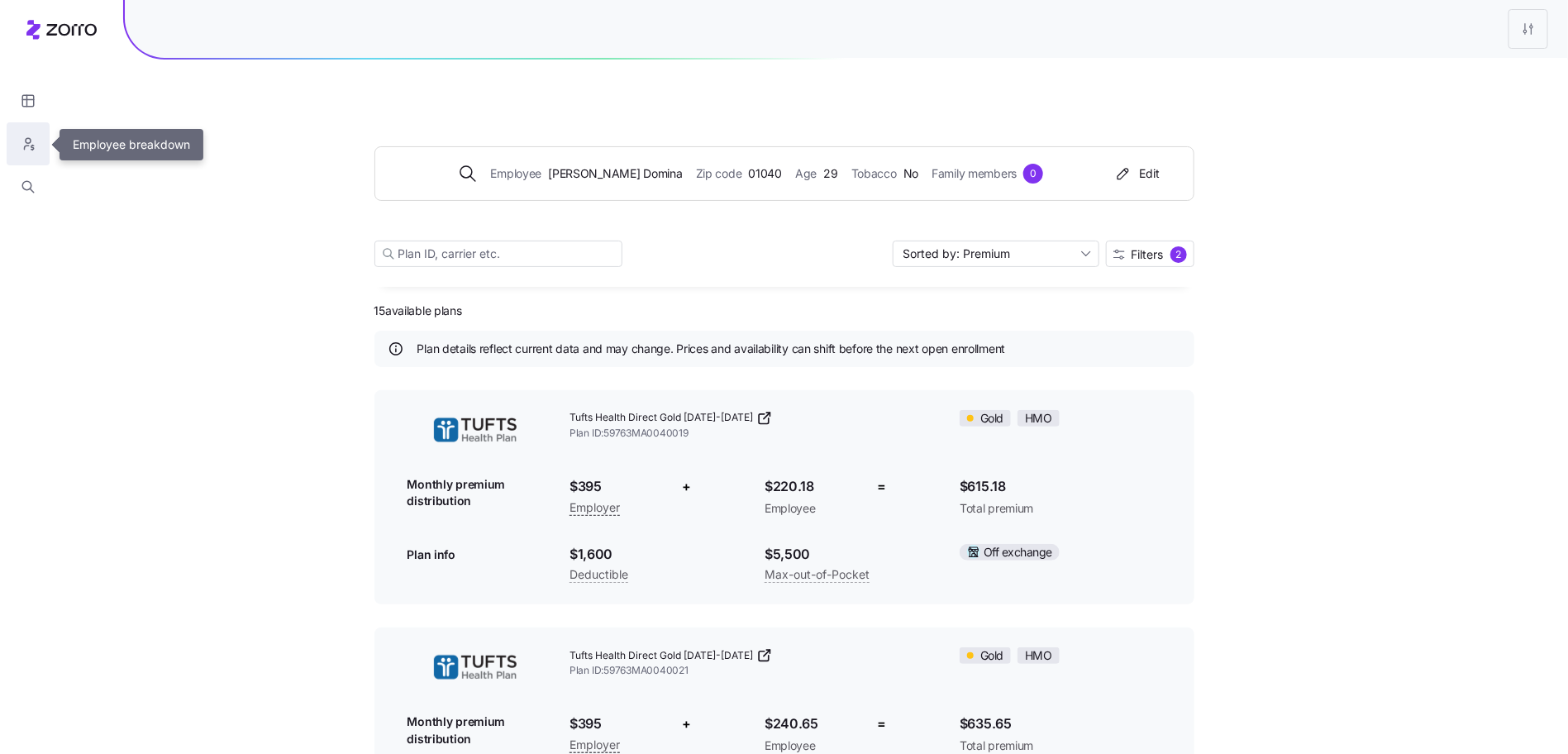
click at [24, 140] on icon "button" at bounding box center [28, 144] width 15 height 17
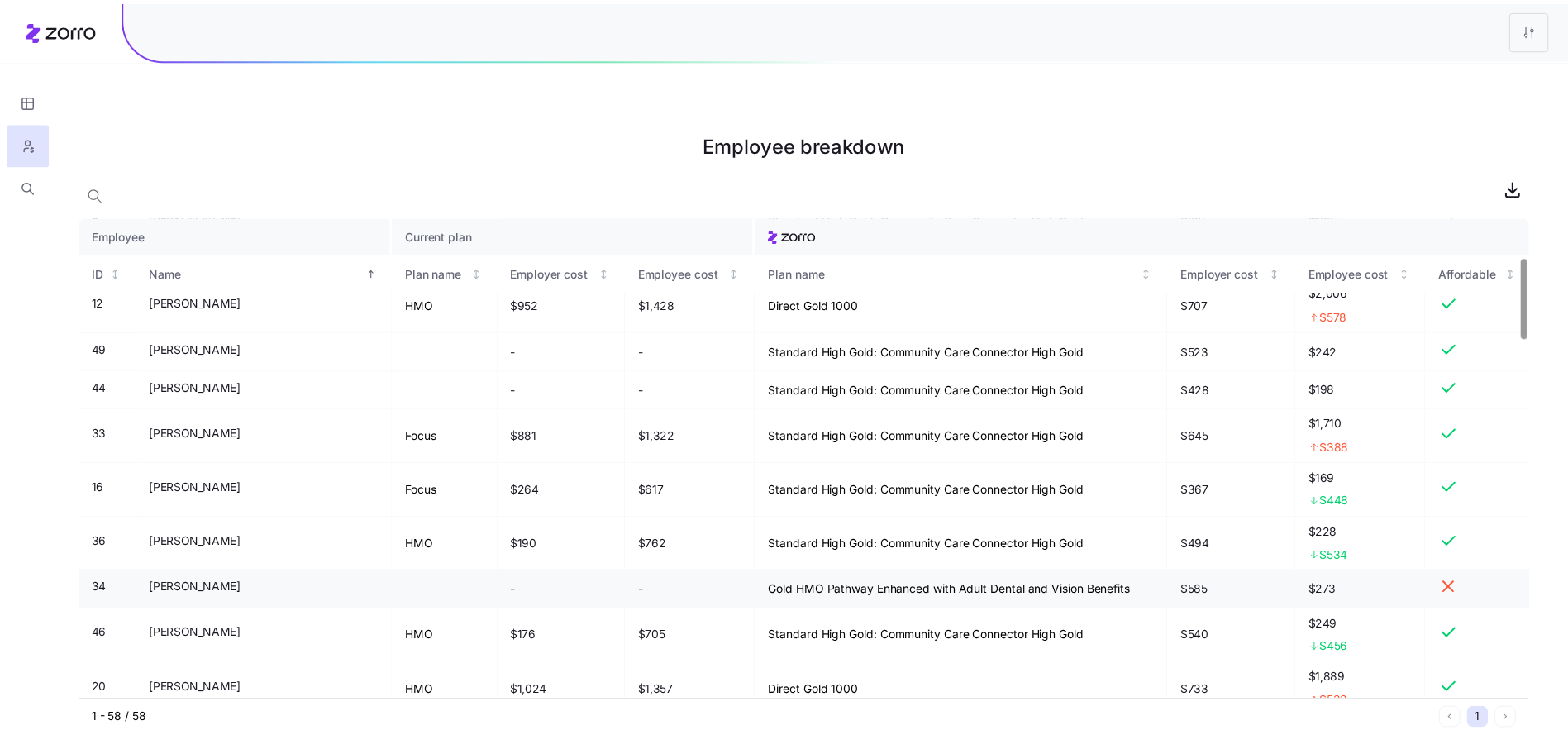
scroll to position [238, 0]
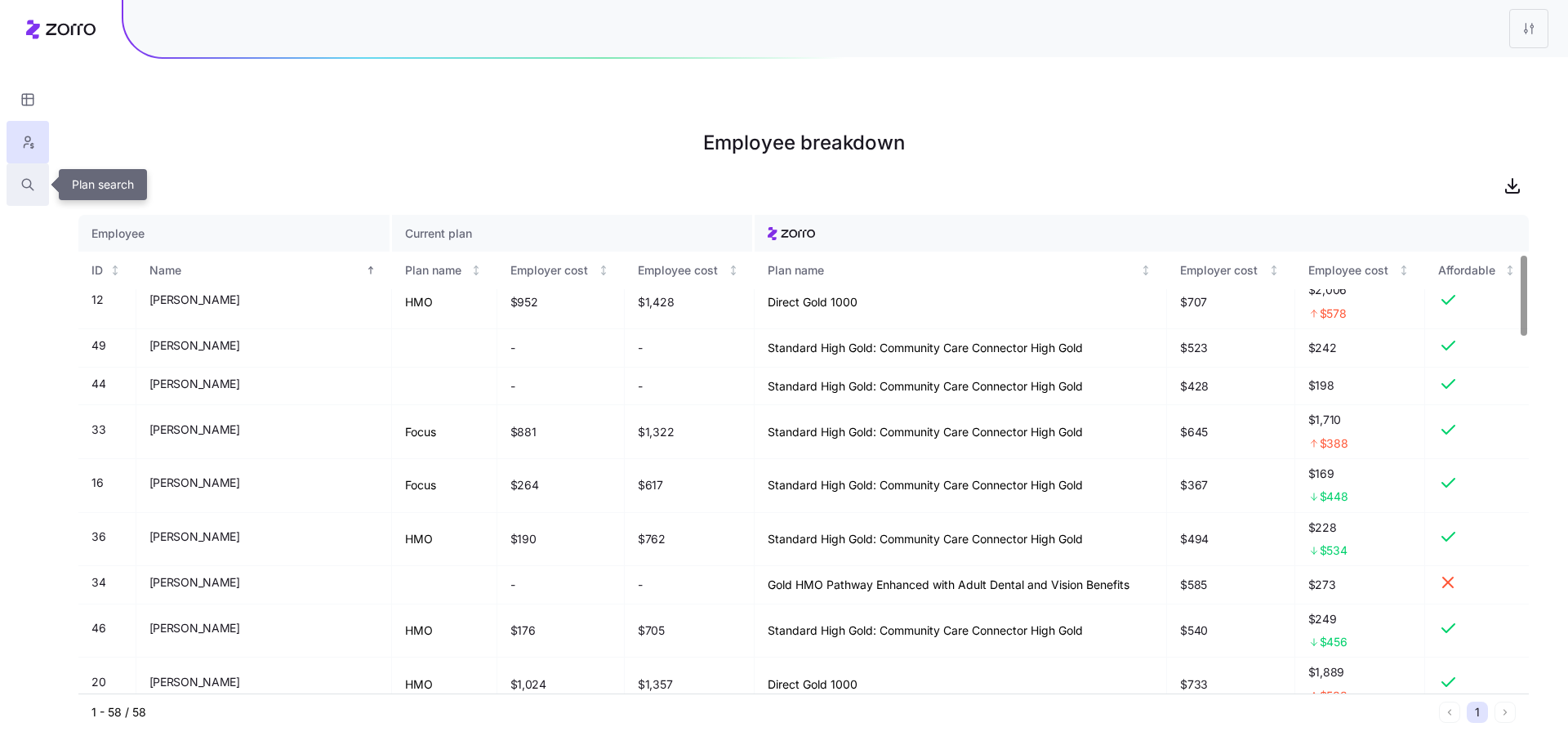
click at [19, 179] on button "button" at bounding box center [27, 184] width 43 height 43
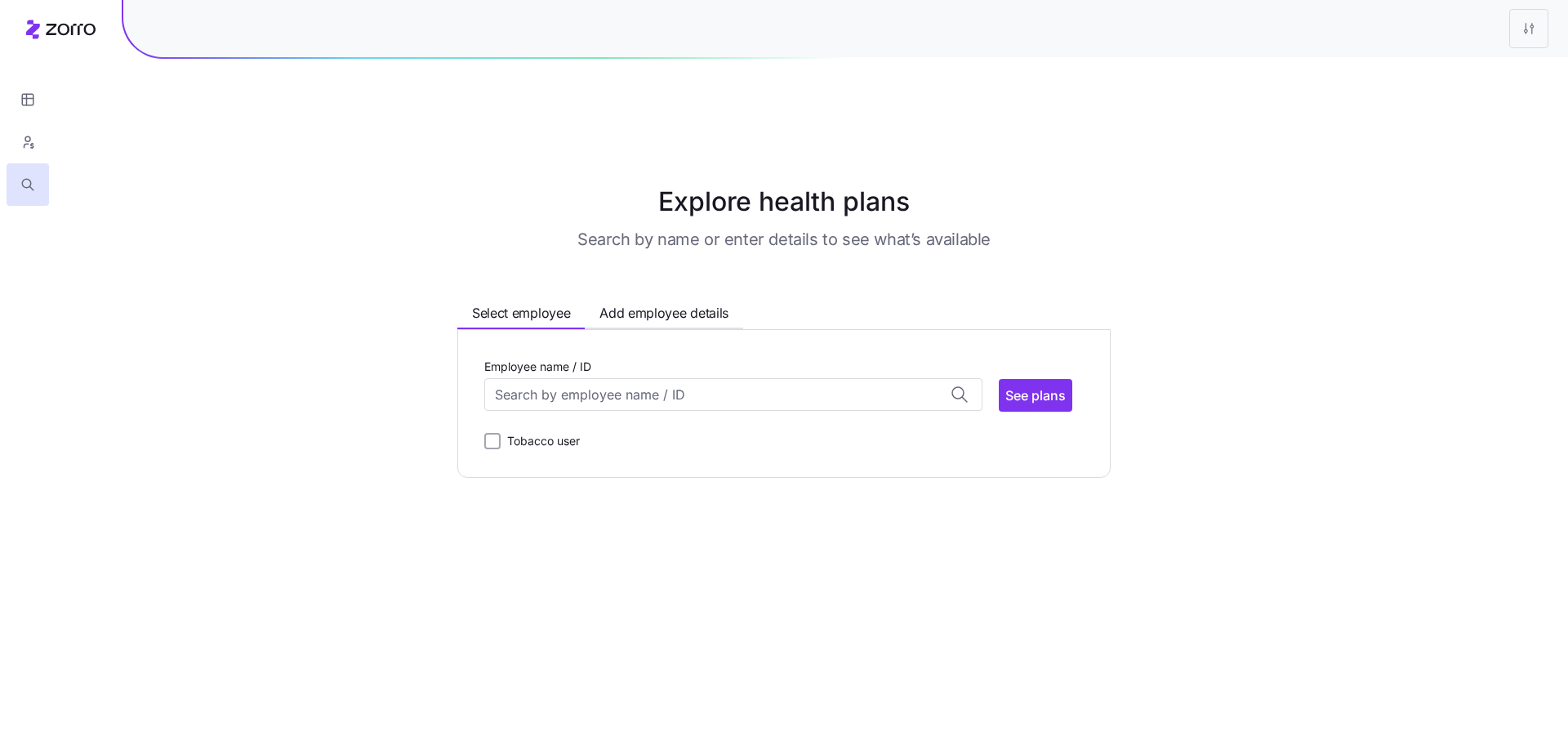
click at [633, 356] on div "Employee name / ID" at bounding box center [733, 383] width 498 height 55
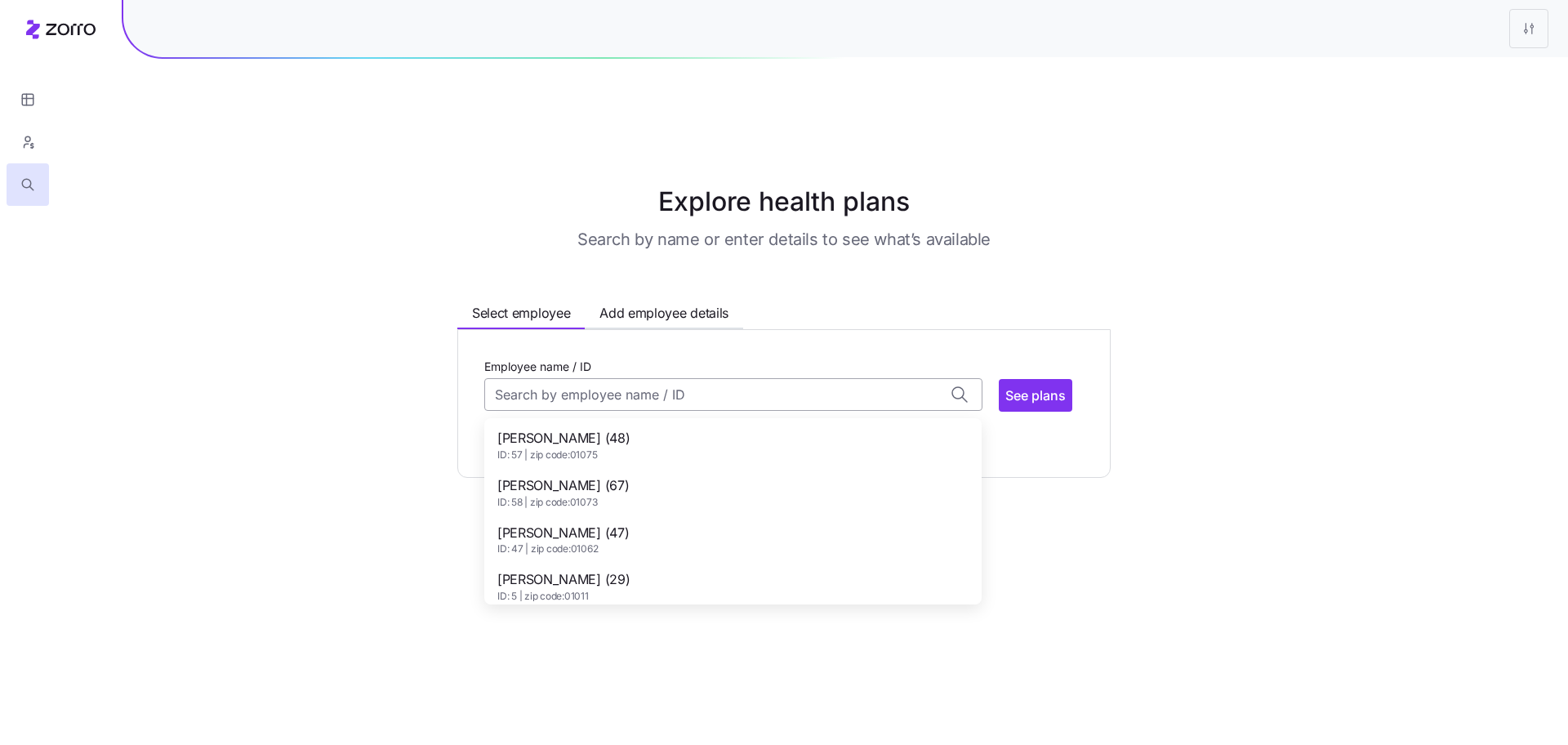
click at [632, 378] on input "Employee name / ID" at bounding box center [733, 394] width 498 height 33
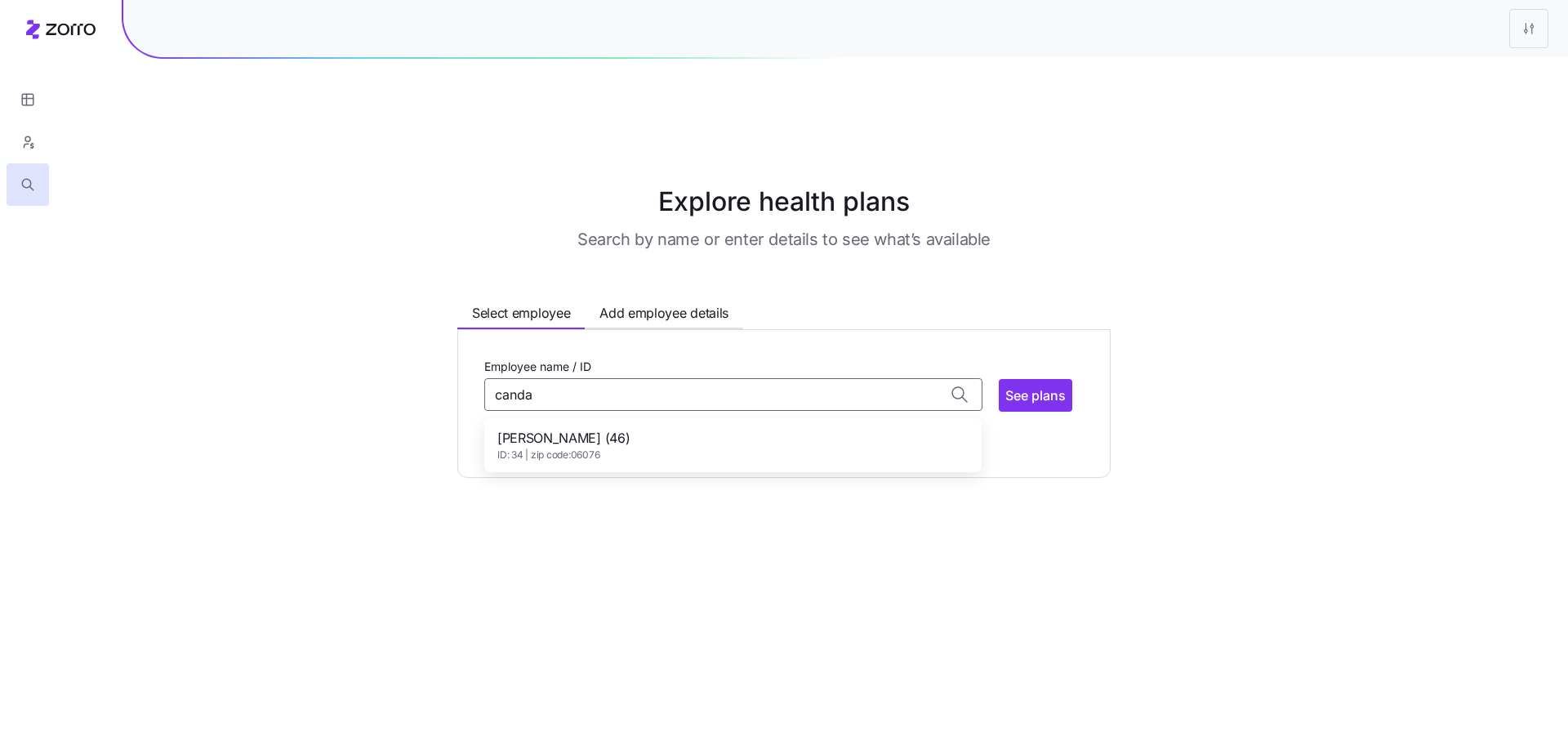
click at [569, 449] on span "ID: 34 | zip code: 06076" at bounding box center [564, 455] width 132 height 14
type input "Candace McFarlane"
click at [1037, 385] on span "See plans" at bounding box center [1035, 395] width 61 height 20
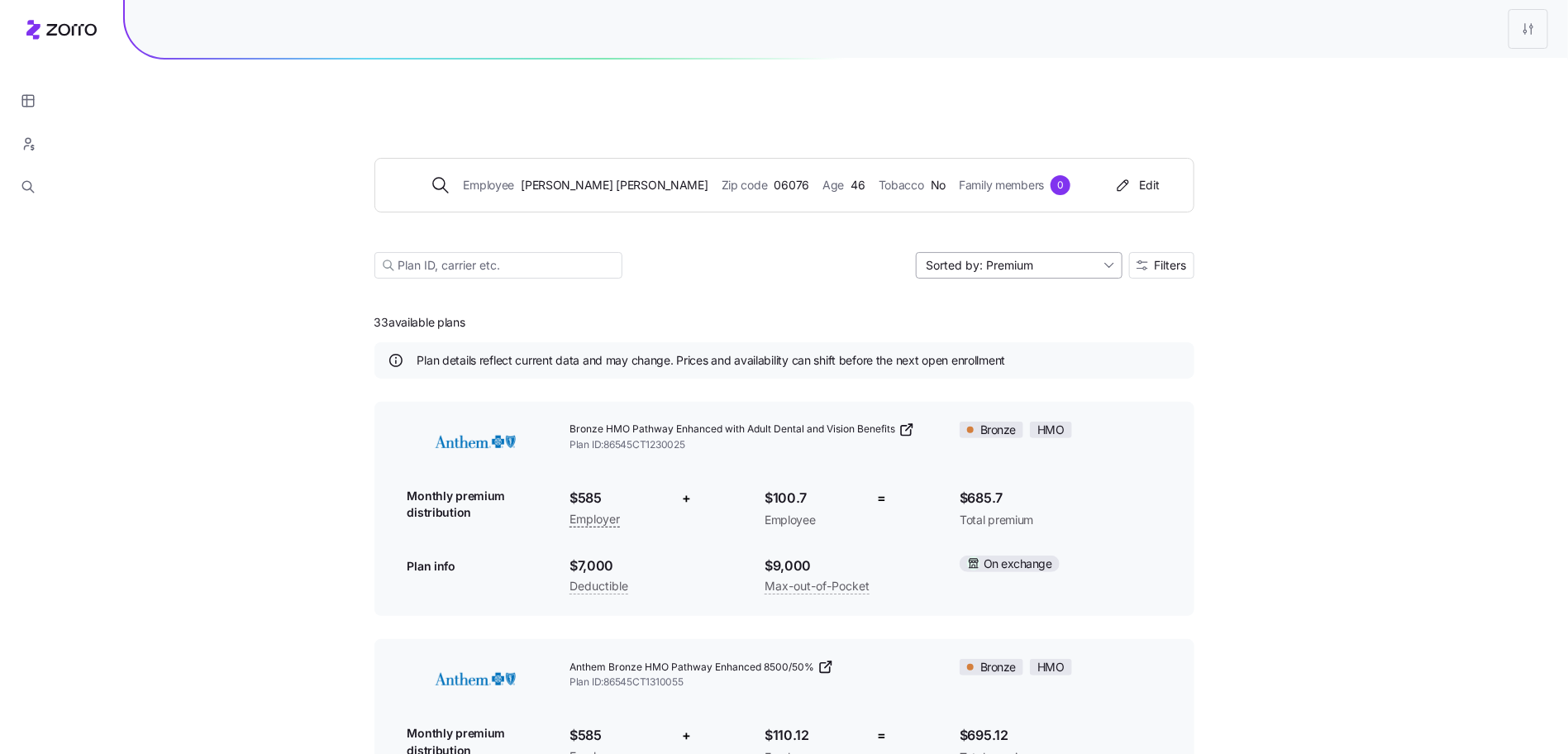
click at [1106, 252] on input "Sorted by: Premium" at bounding box center [1018, 265] width 206 height 27
click at [1189, 243] on div "Employee Candace McFarlane Zip code 06076 Age 46 Tobacco No Family members 0 Ed…" at bounding box center [784, 198] width 820 height 200
click at [1181, 260] on span "Filters" at bounding box center [1171, 265] width 32 height 12
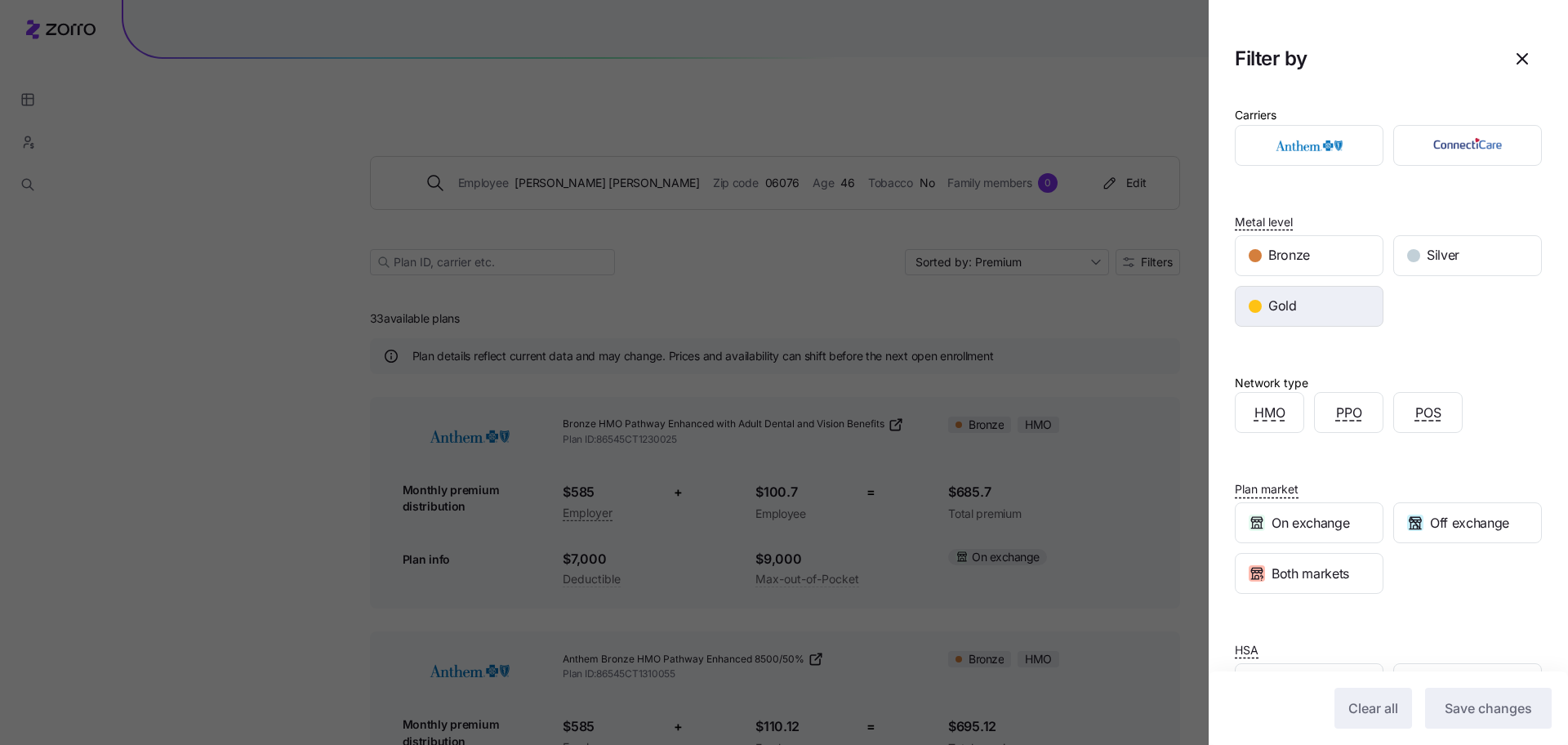
click at [1316, 295] on div "Gold" at bounding box center [1309, 305] width 147 height 39
click at [1445, 709] on span "Save changes" at bounding box center [1488, 708] width 87 height 20
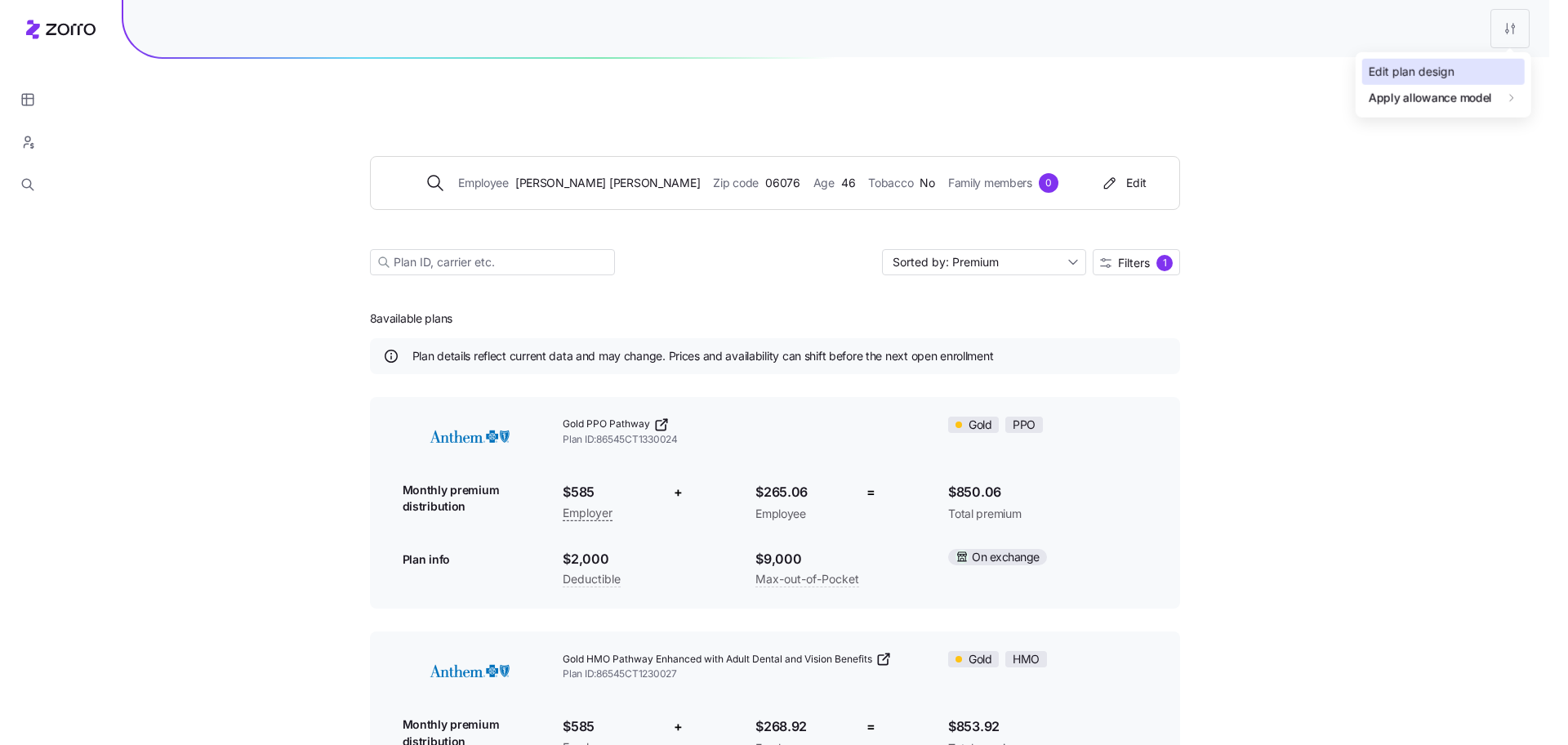
click at [1470, 78] on div "Edit plan design" at bounding box center [1443, 72] width 162 height 26
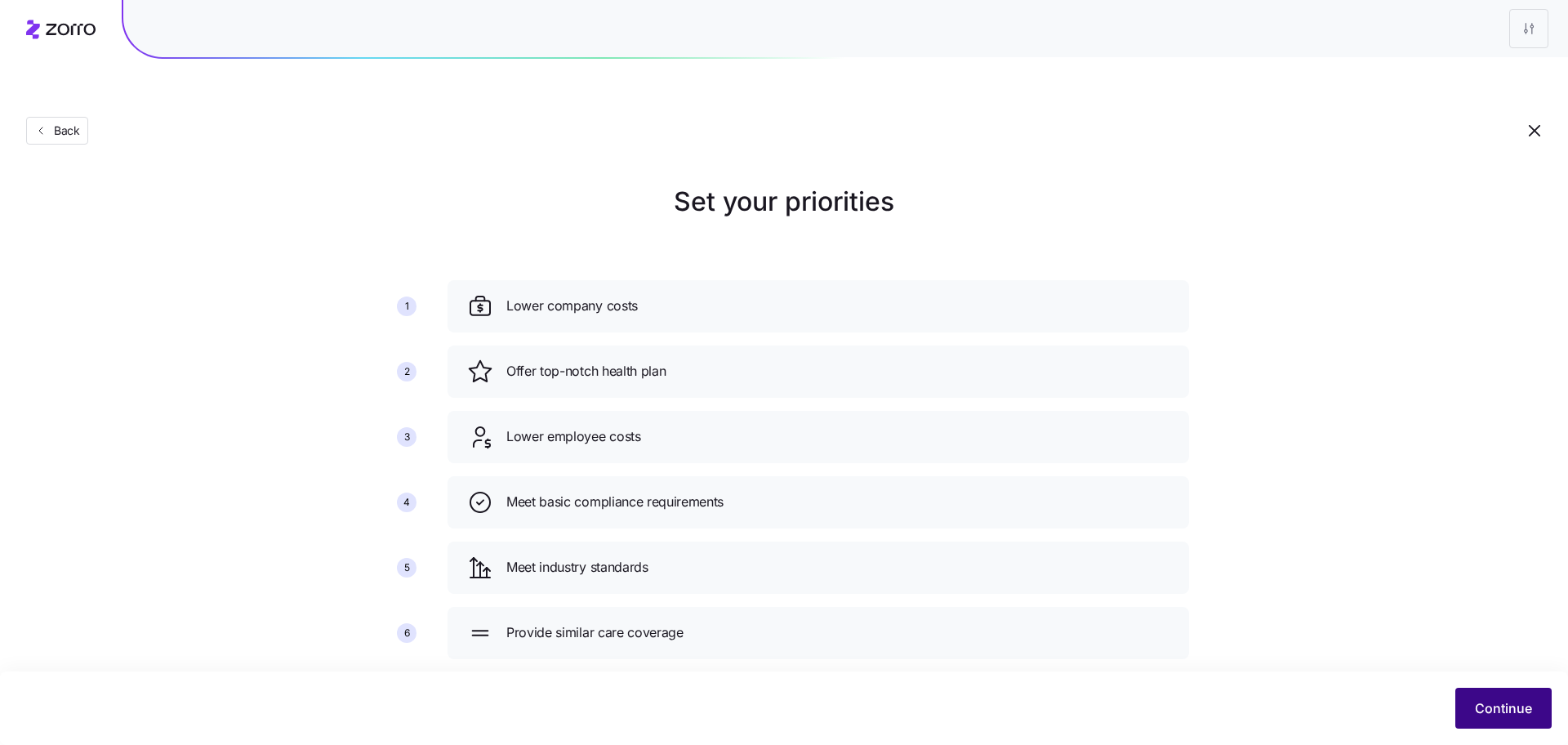
click at [1476, 704] on span "Continue" at bounding box center [1503, 708] width 57 height 20
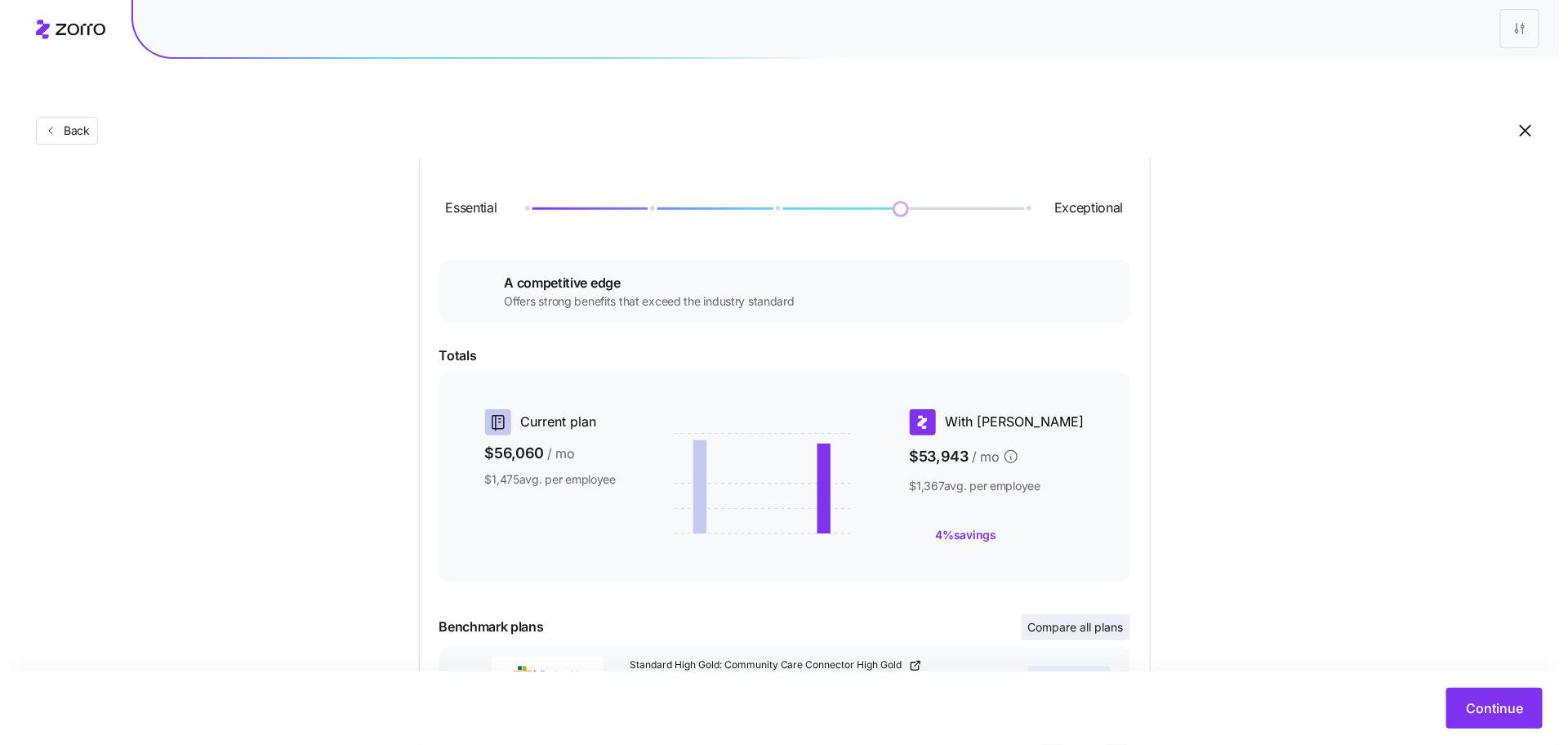
scroll to position [272, 0]
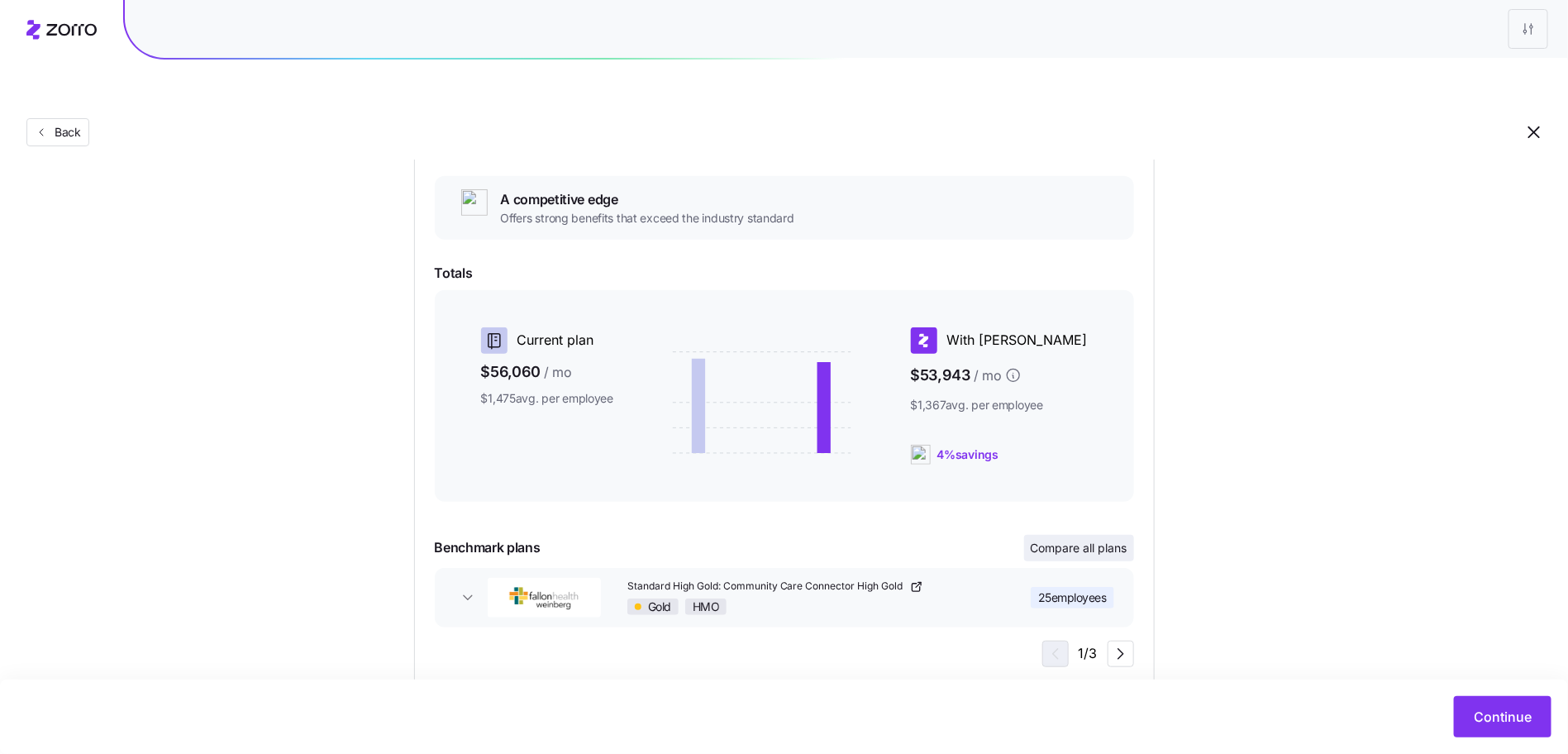
click at [1108, 539] on span "Compare all plans" at bounding box center [1079, 548] width 96 height 17
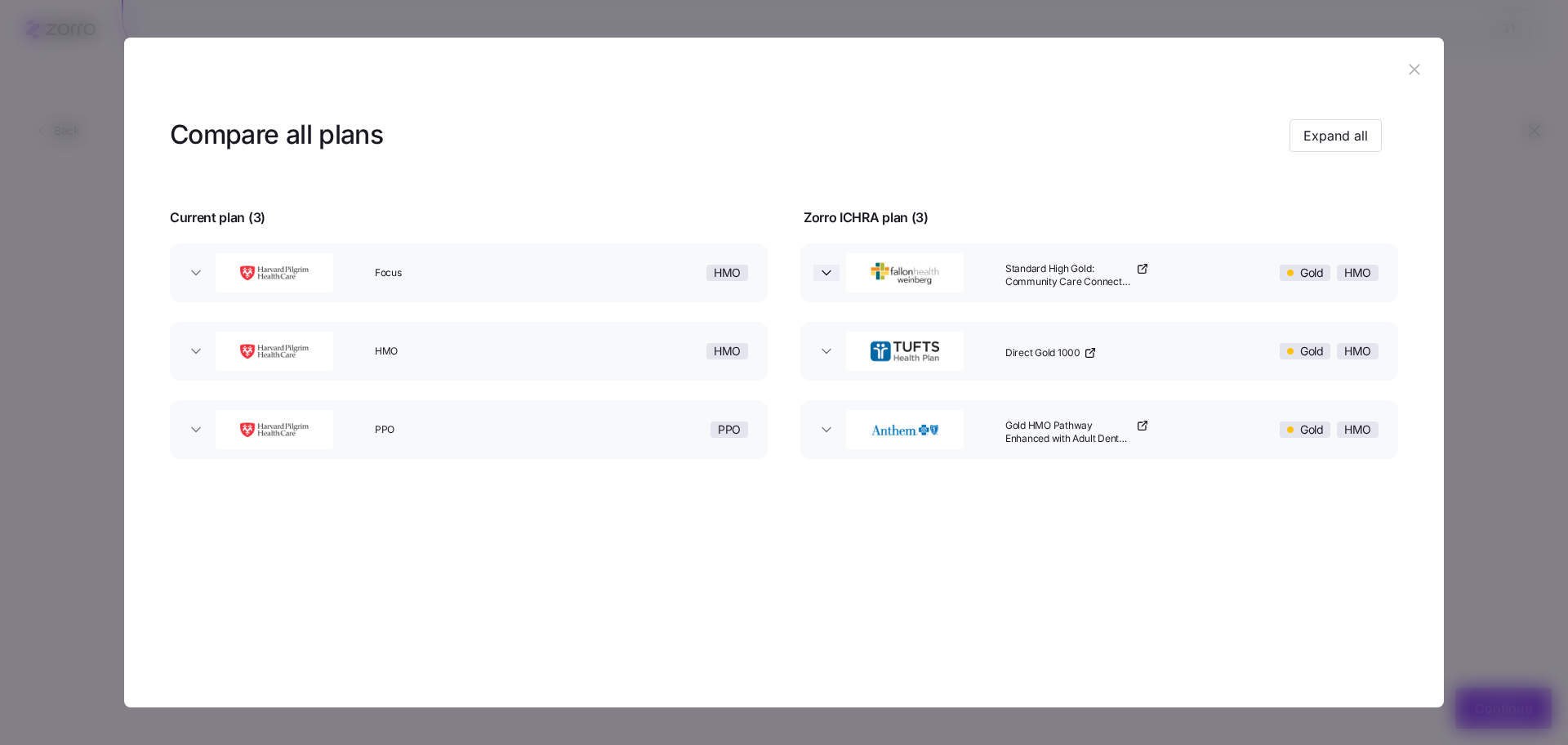
click at [820, 272] on icon "button" at bounding box center [827, 273] width 16 height 16
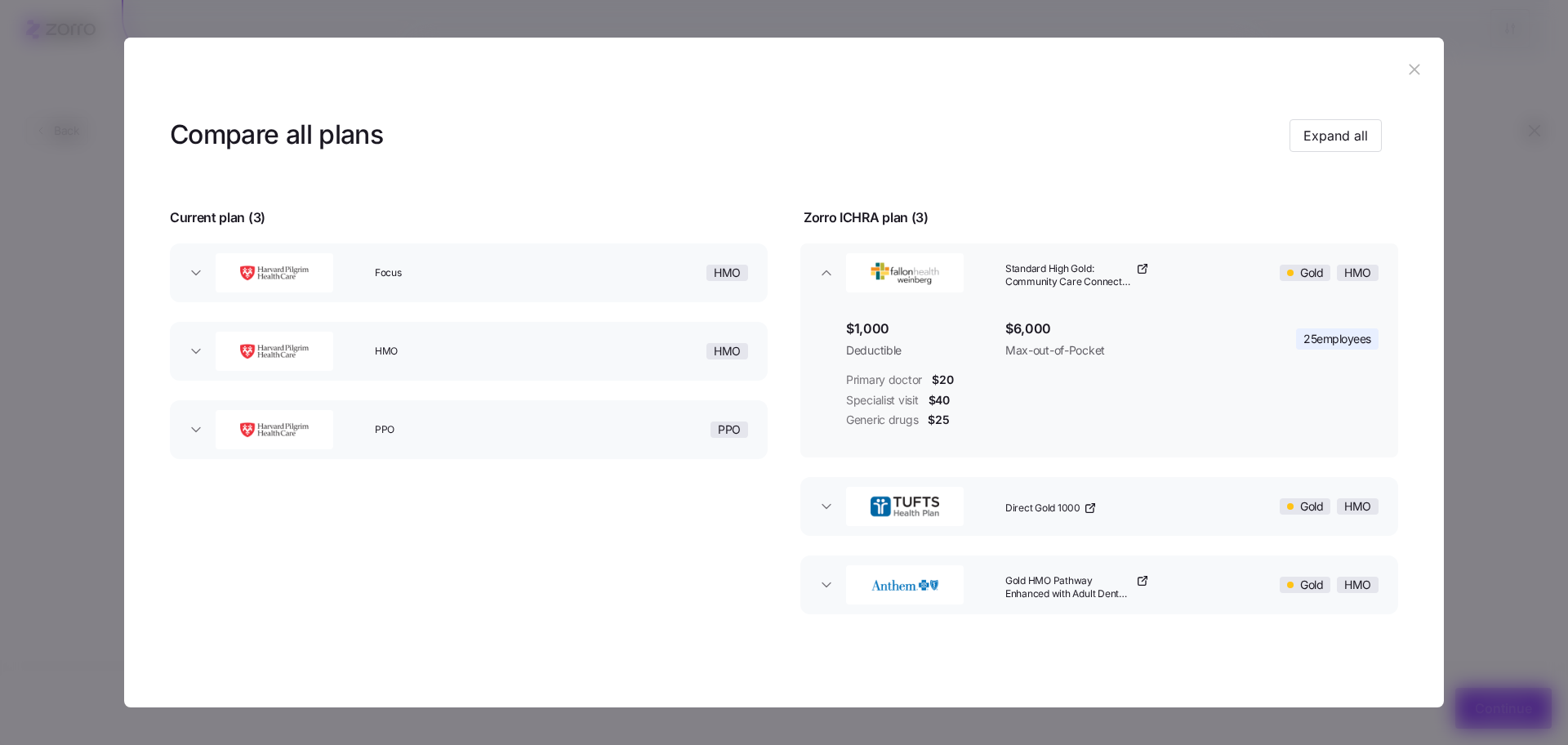
click at [1175, 520] on div "Direct Gold 1000" at bounding box center [1112, 507] width 227 height 53
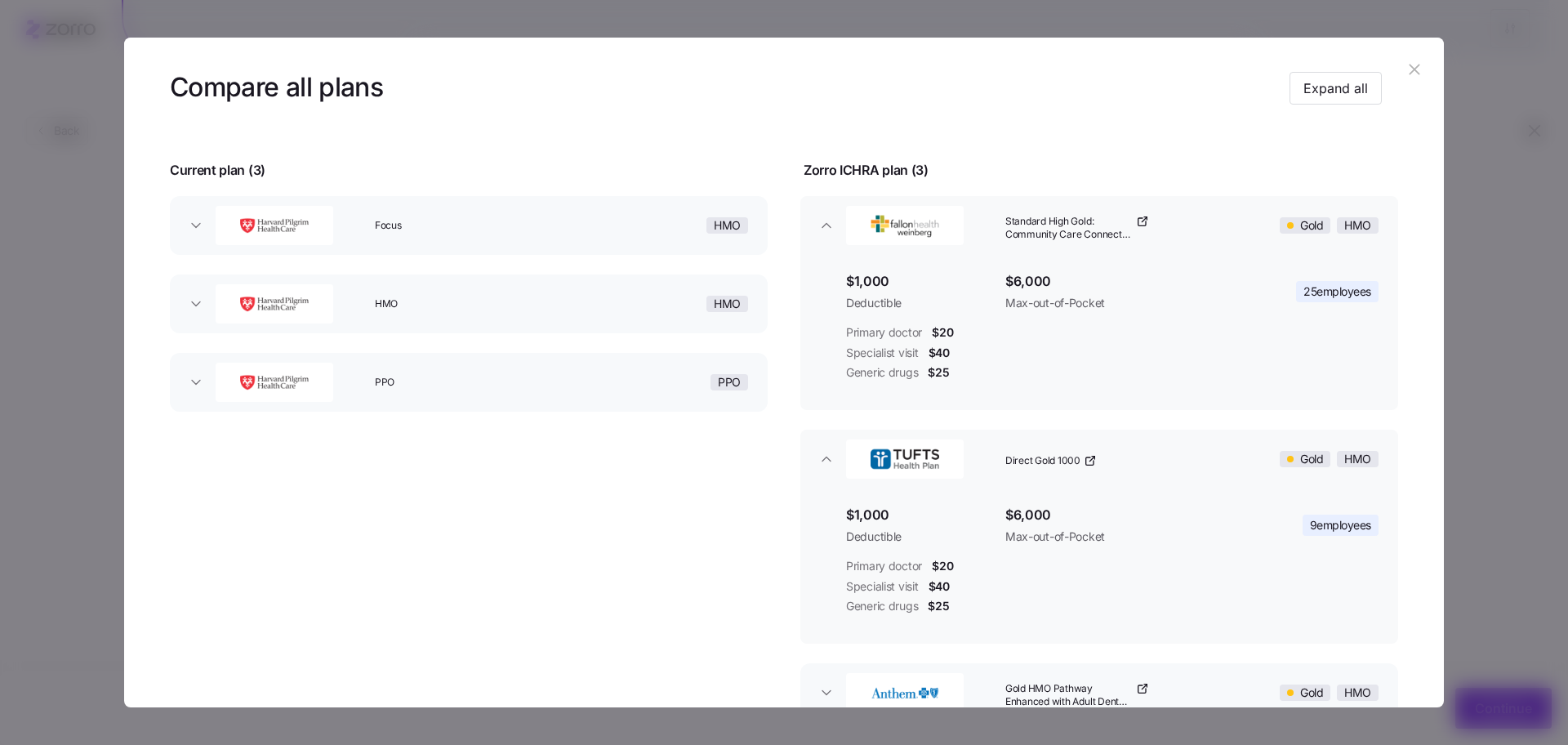
scroll to position [163, 0]
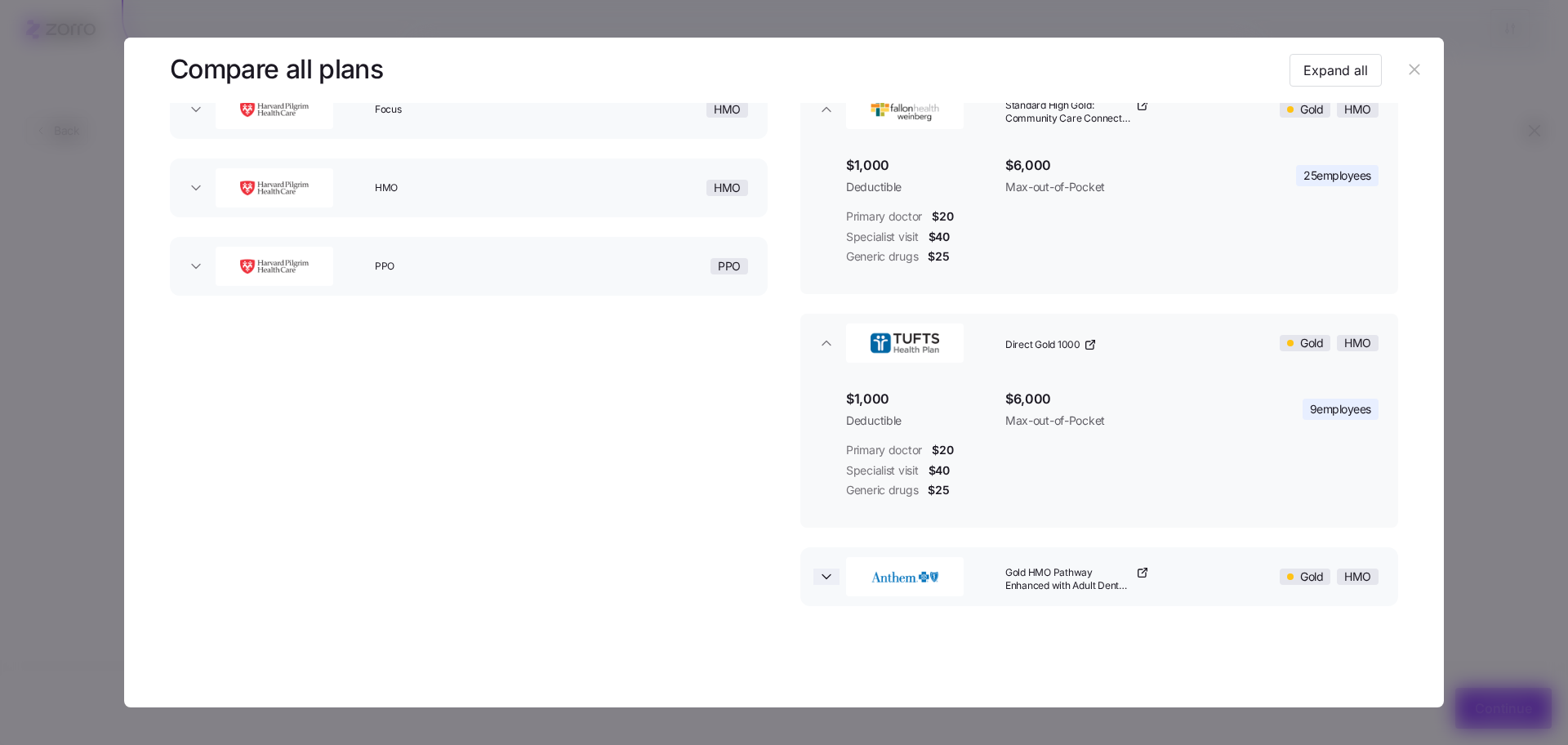
click at [831, 574] on span "button" at bounding box center [827, 576] width 26 height 16
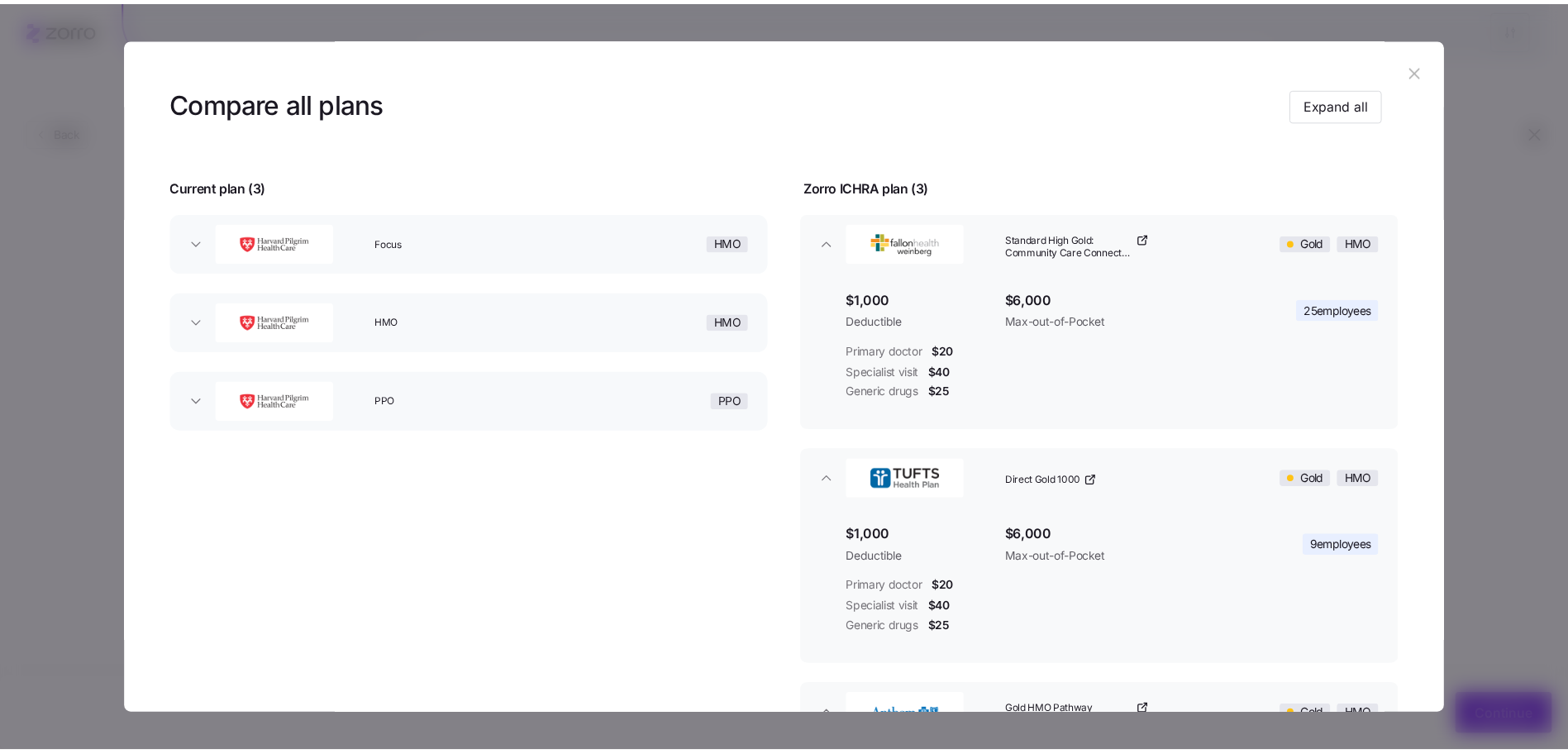
scroll to position [0, 0]
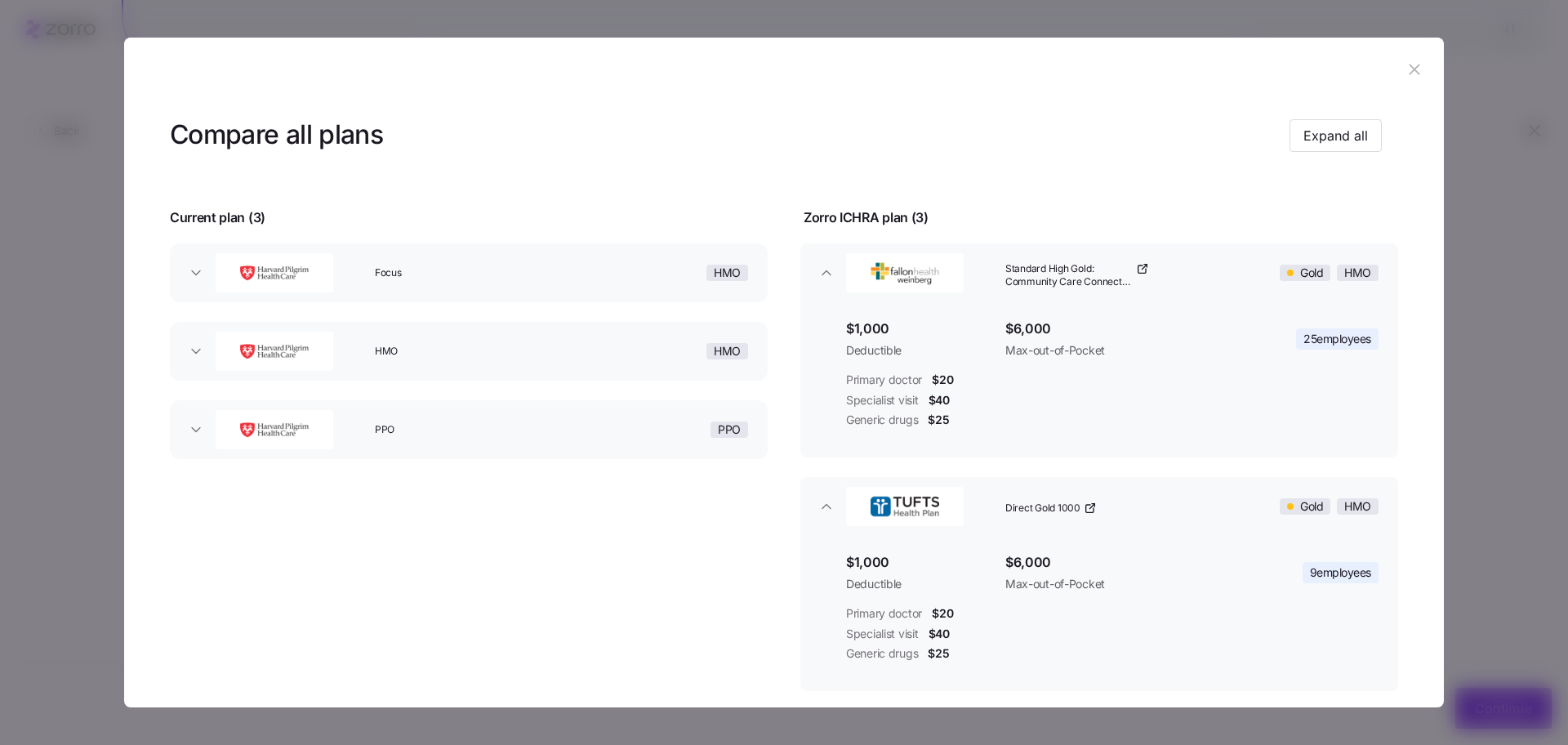
drag, startPoint x: 1408, startPoint y: 72, endPoint x: 1392, endPoint y: 69, distance: 16.3
click at [1406, 70] on icon "button" at bounding box center [1415, 70] width 18 height 18
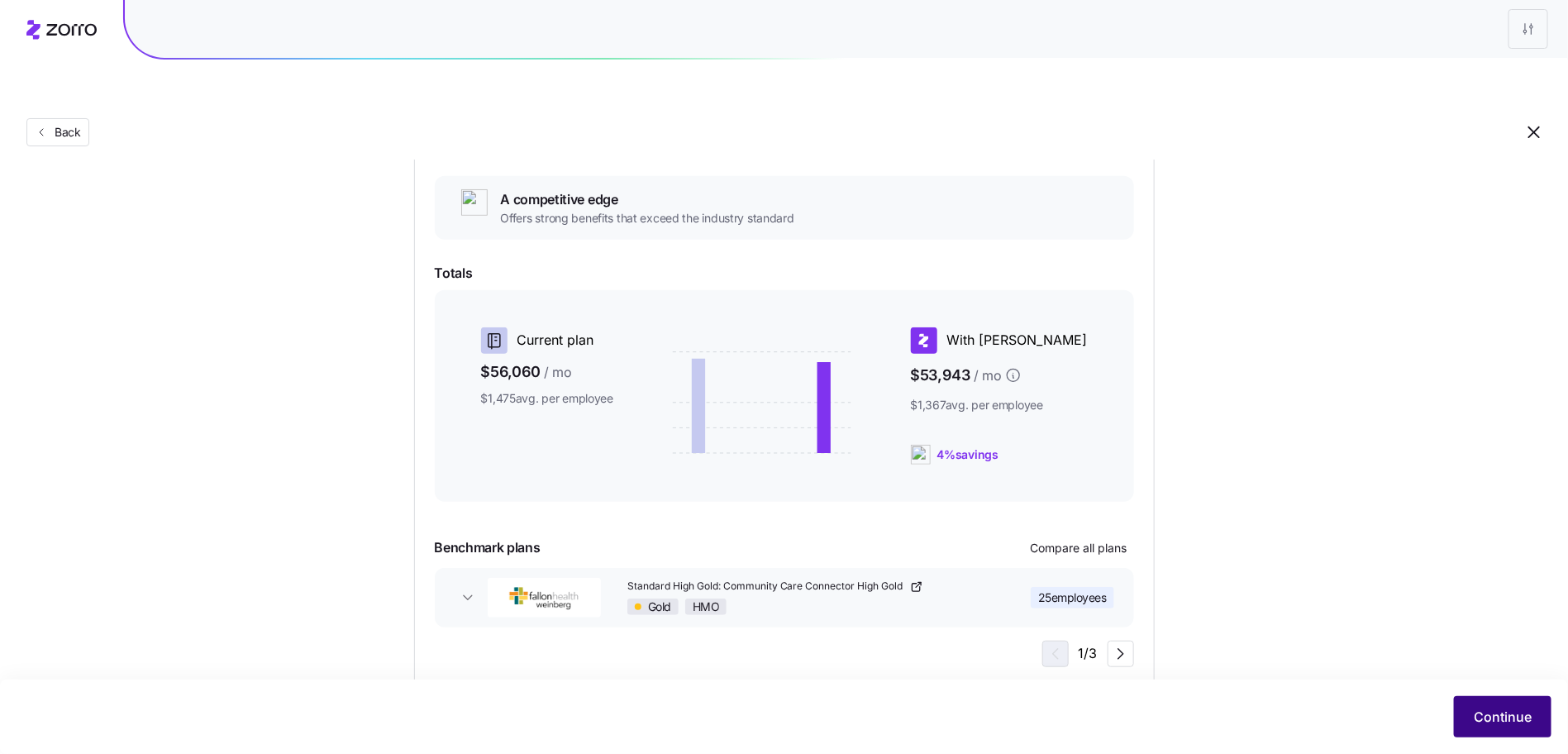
click at [1517, 729] on button "Continue" at bounding box center [1503, 716] width 97 height 41
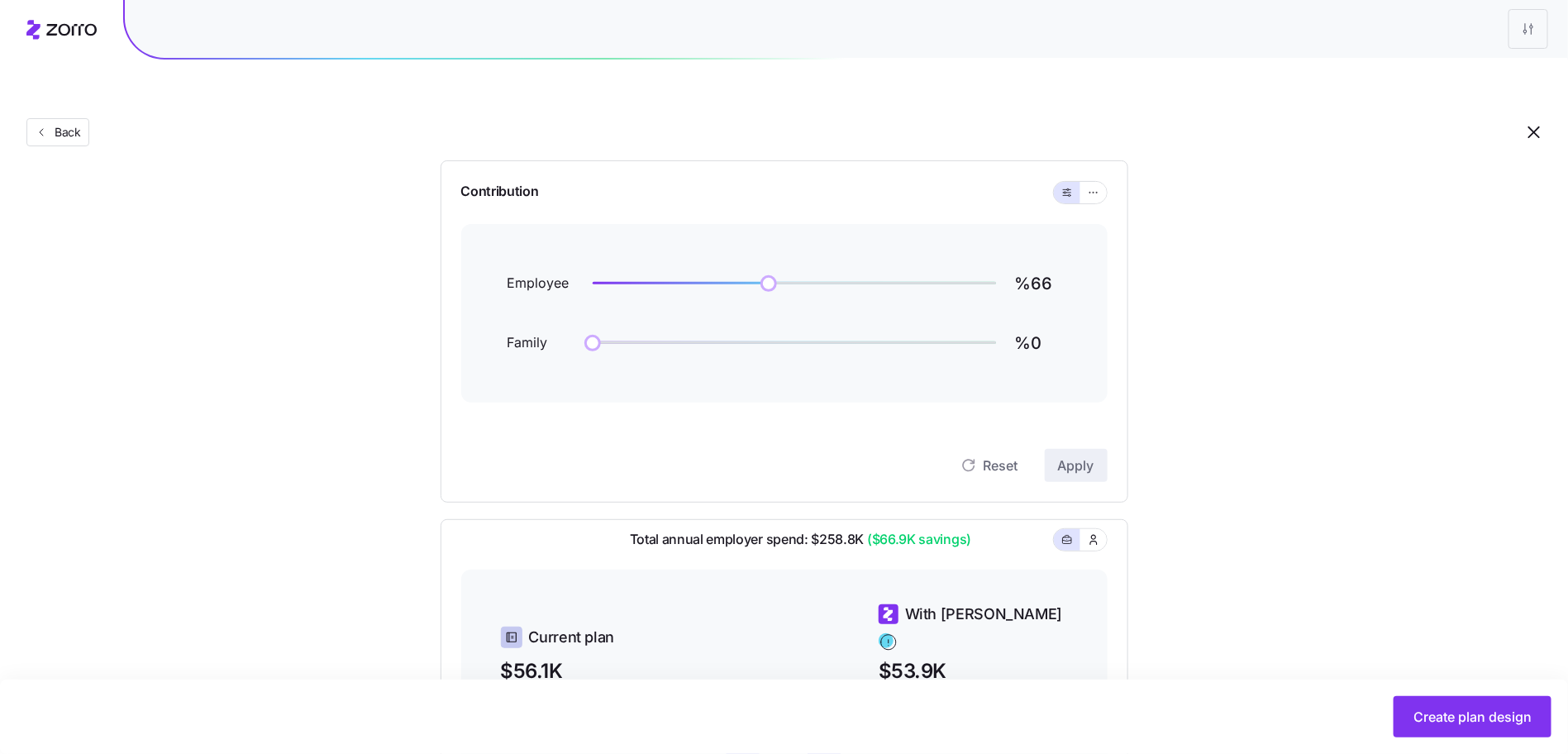
scroll to position [162, 0]
click at [1039, 263] on input "%66" at bounding box center [1039, 283] width 46 height 39
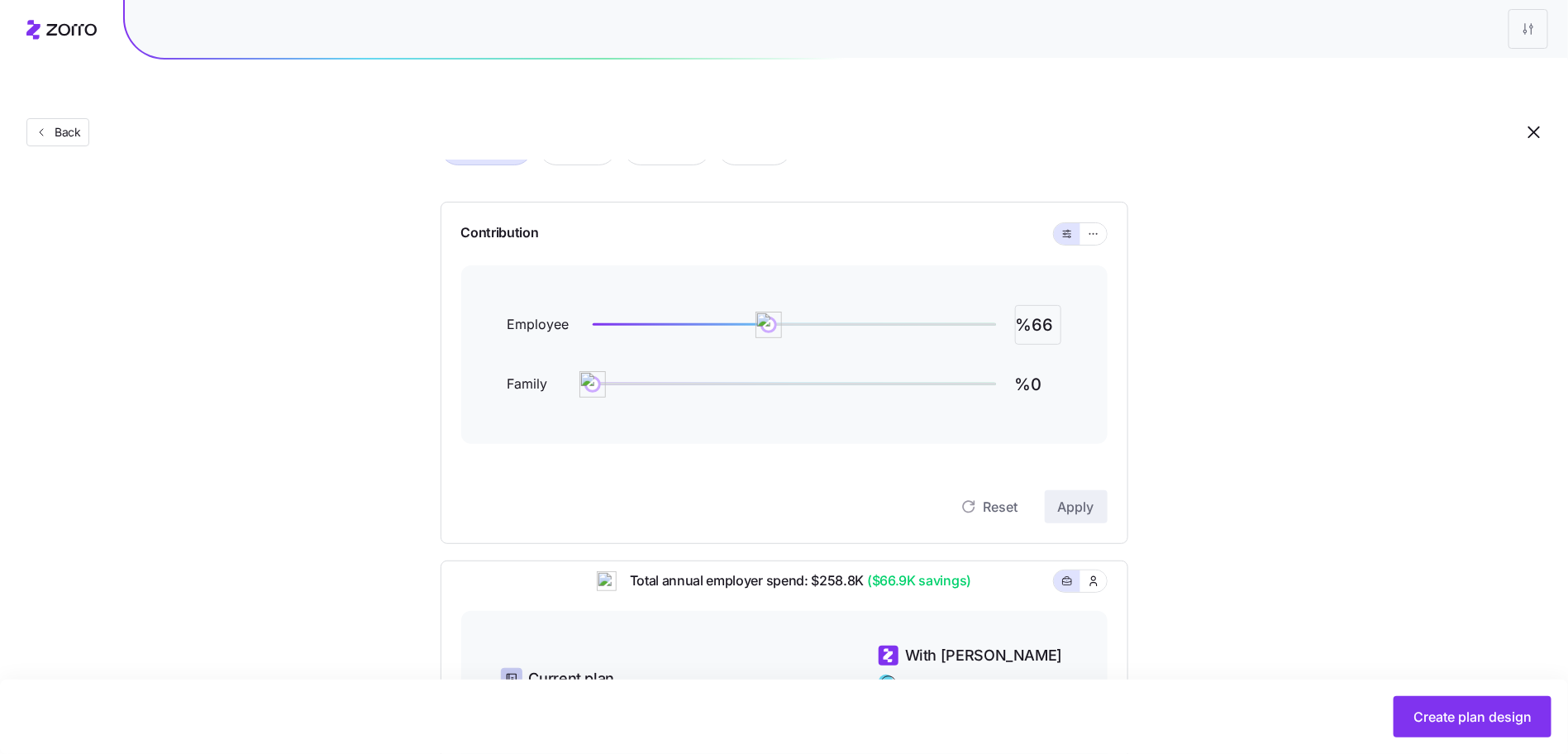
scroll to position [116, 0]
type input "%60"
type input "%30"
click at [1082, 500] on span "Apply" at bounding box center [1076, 510] width 37 height 20
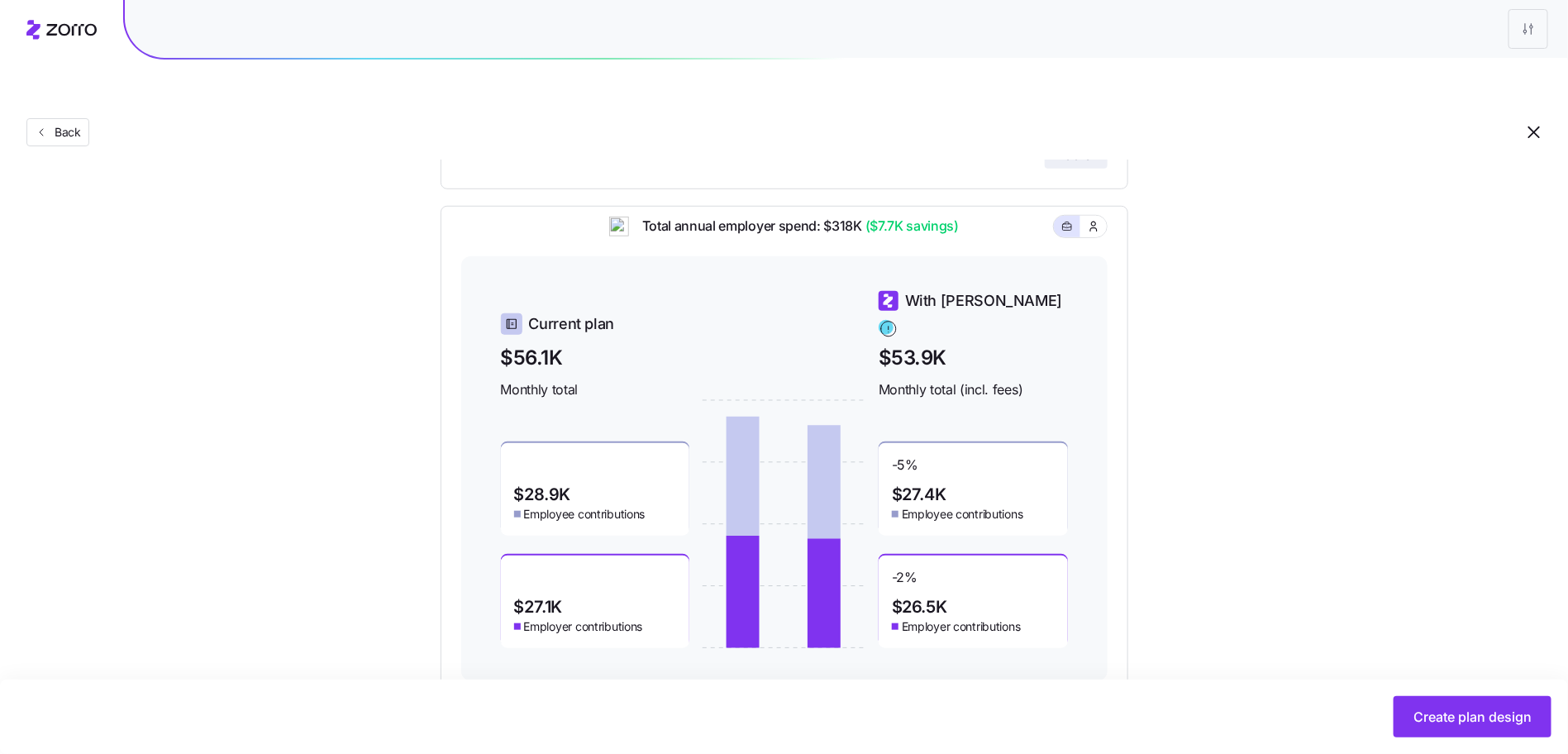
scroll to position [473, 0]
click at [1466, 715] on span "Create plan design" at bounding box center [1473, 716] width 118 height 20
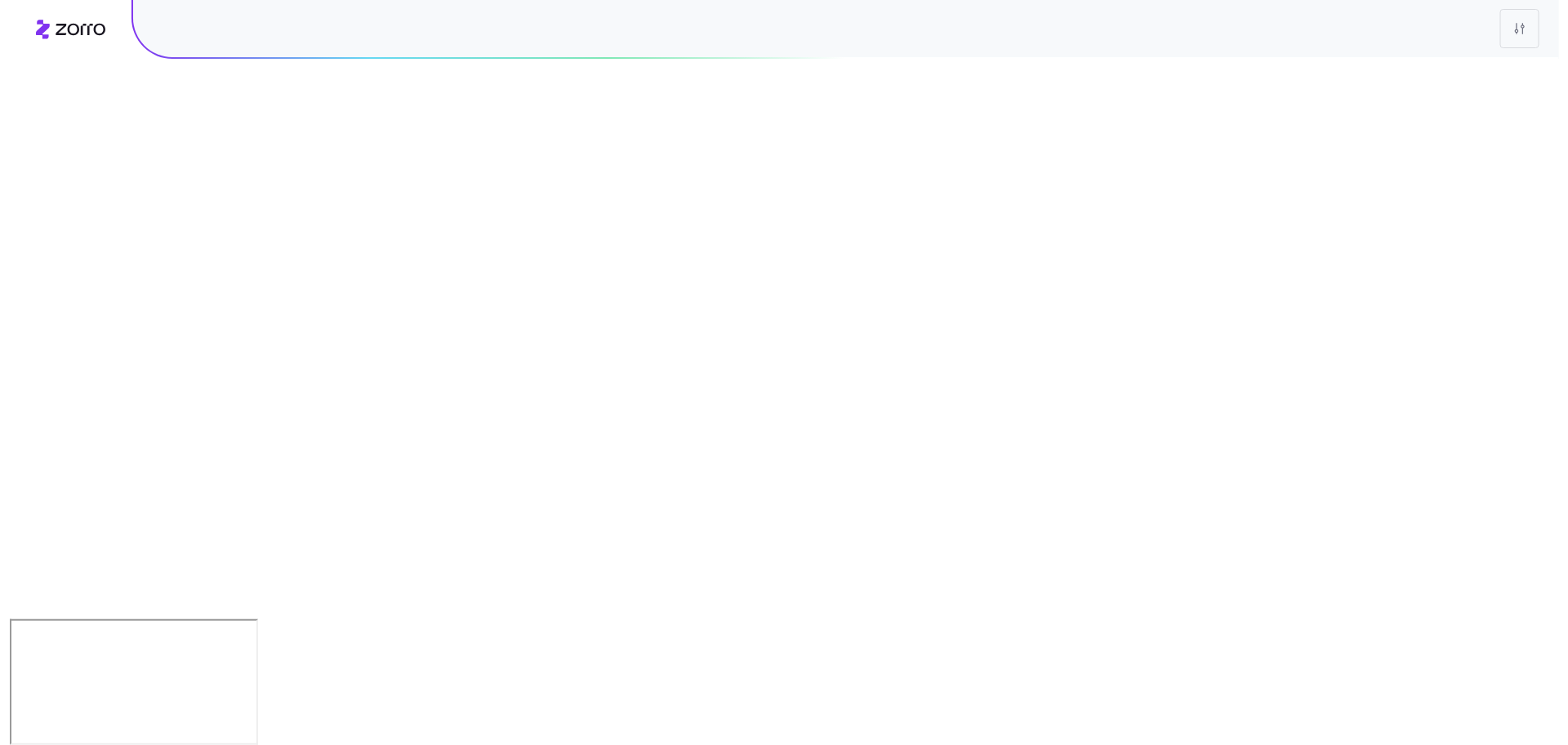
scroll to position [0, 0]
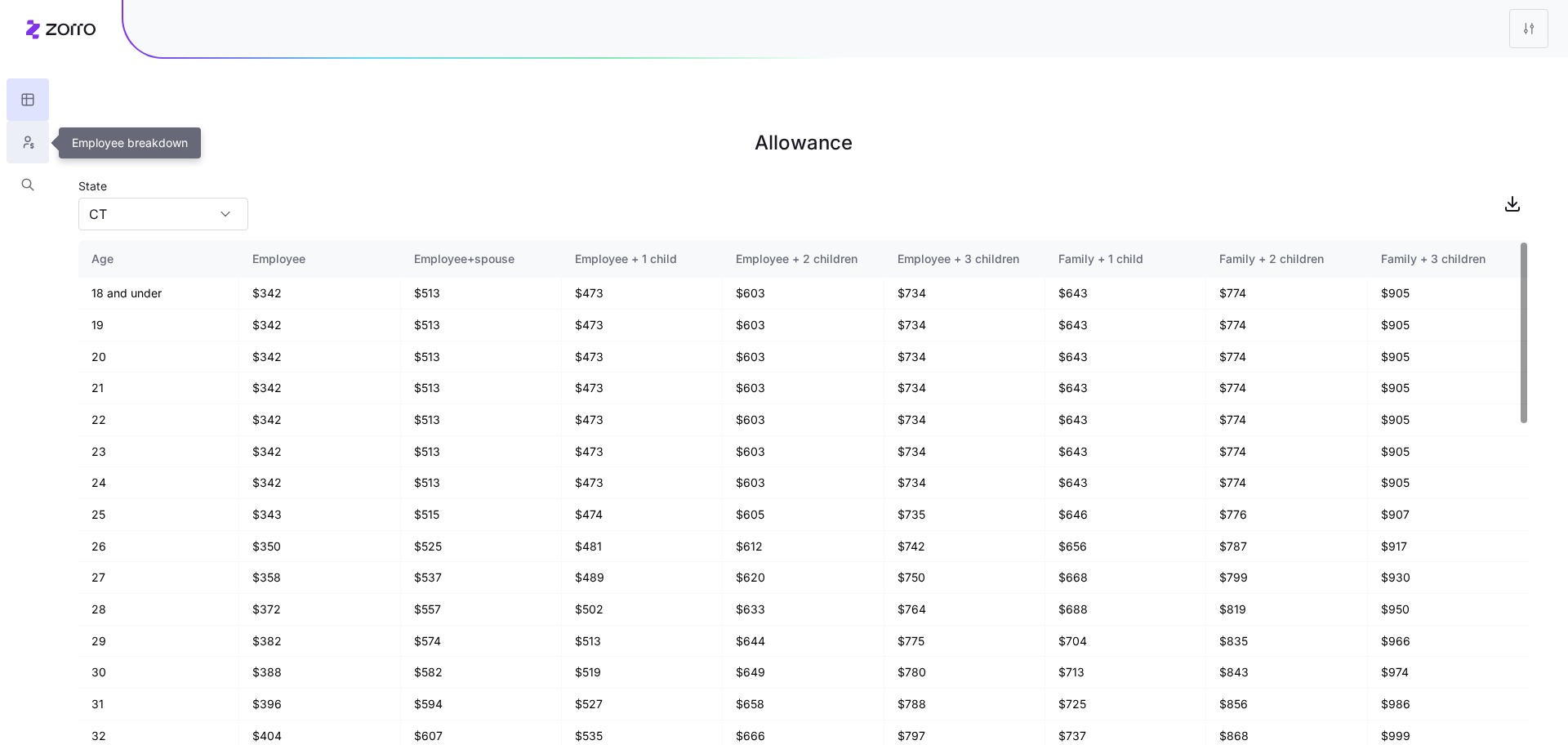
click at [21, 146] on icon "button" at bounding box center [28, 142] width 15 height 16
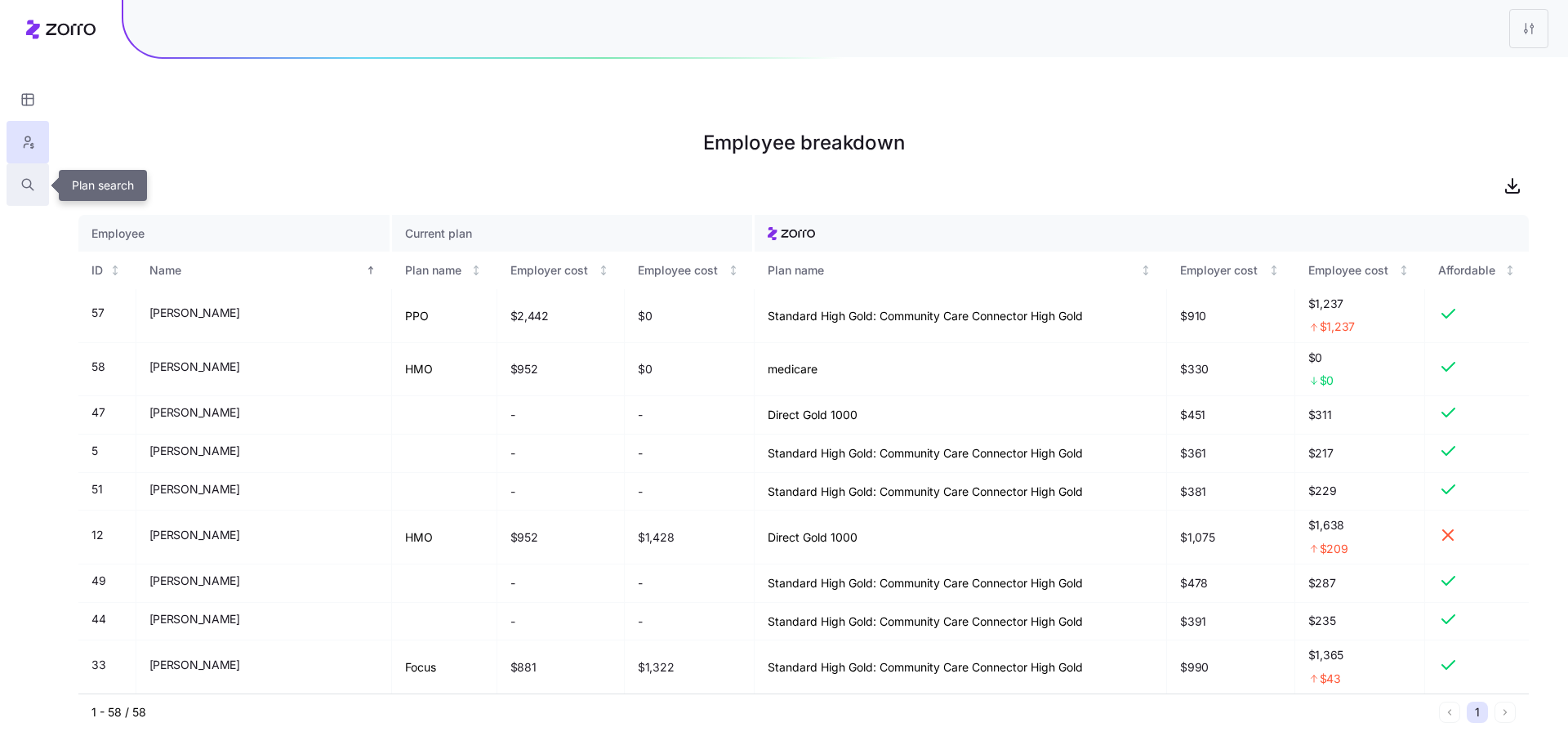
click at [21, 186] on icon "button" at bounding box center [28, 185] width 15 height 16
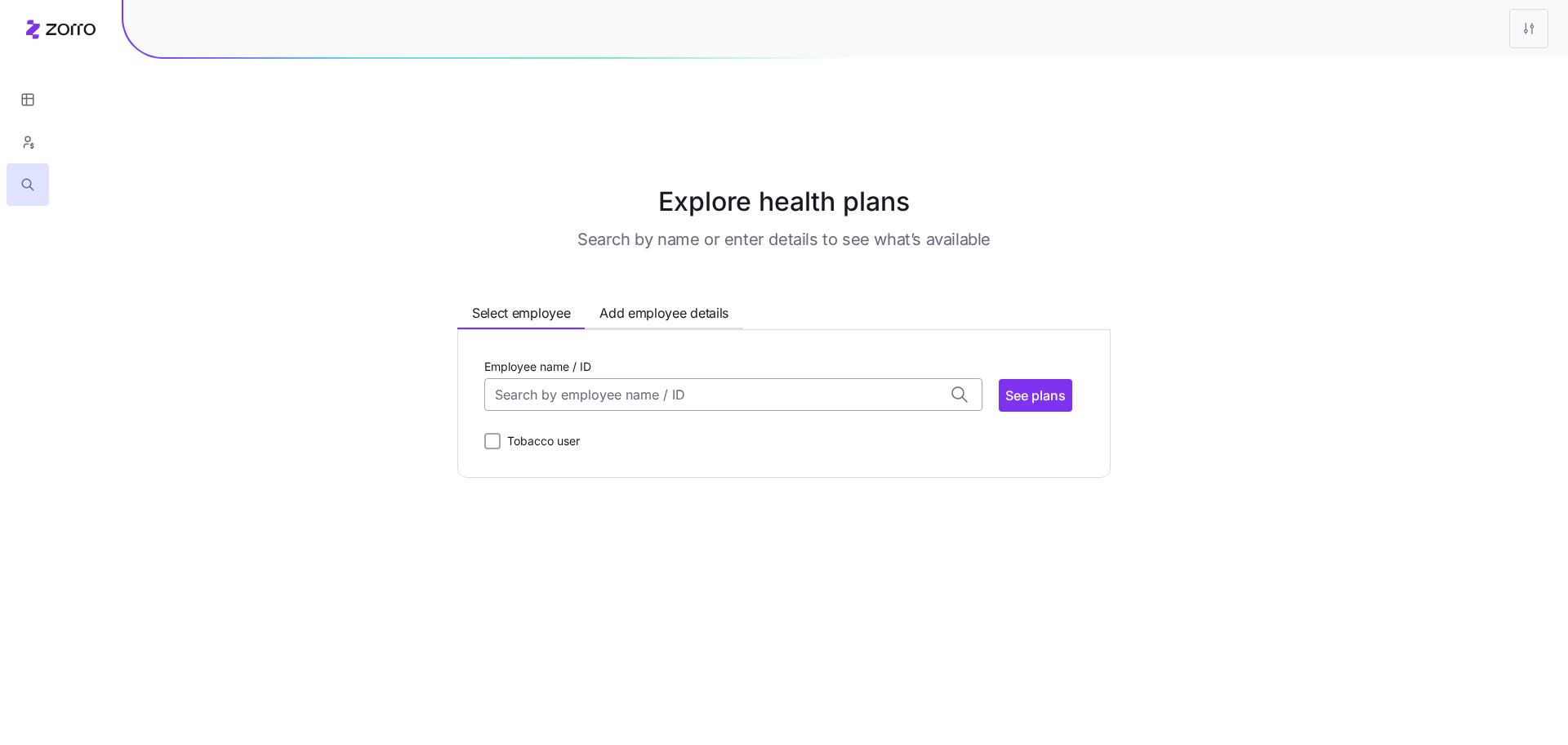
click at [591, 378] on input "Employee name / ID" at bounding box center [733, 394] width 498 height 33
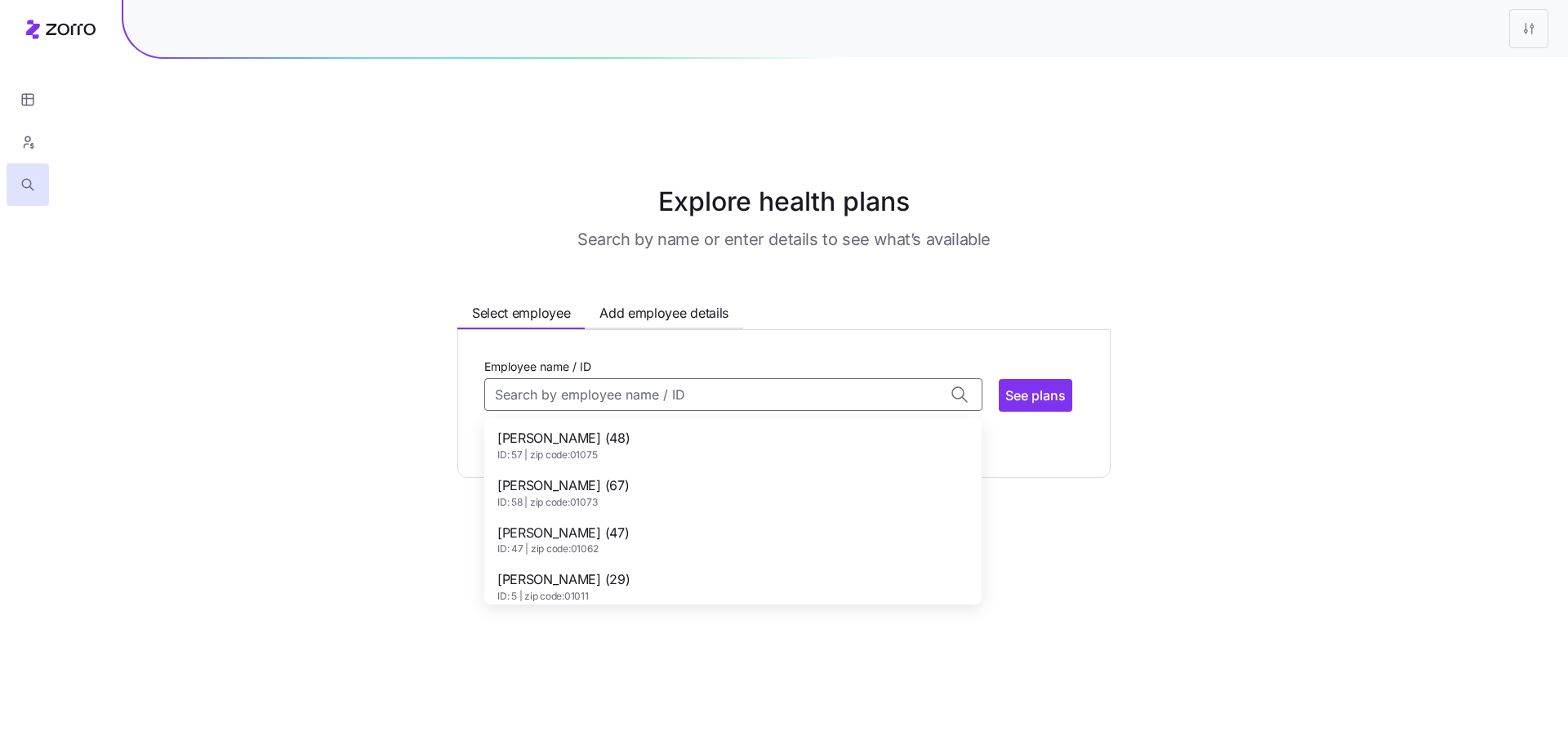
click at [578, 569] on span "Amanda Brusco (29)" at bounding box center [564, 579] width 132 height 21
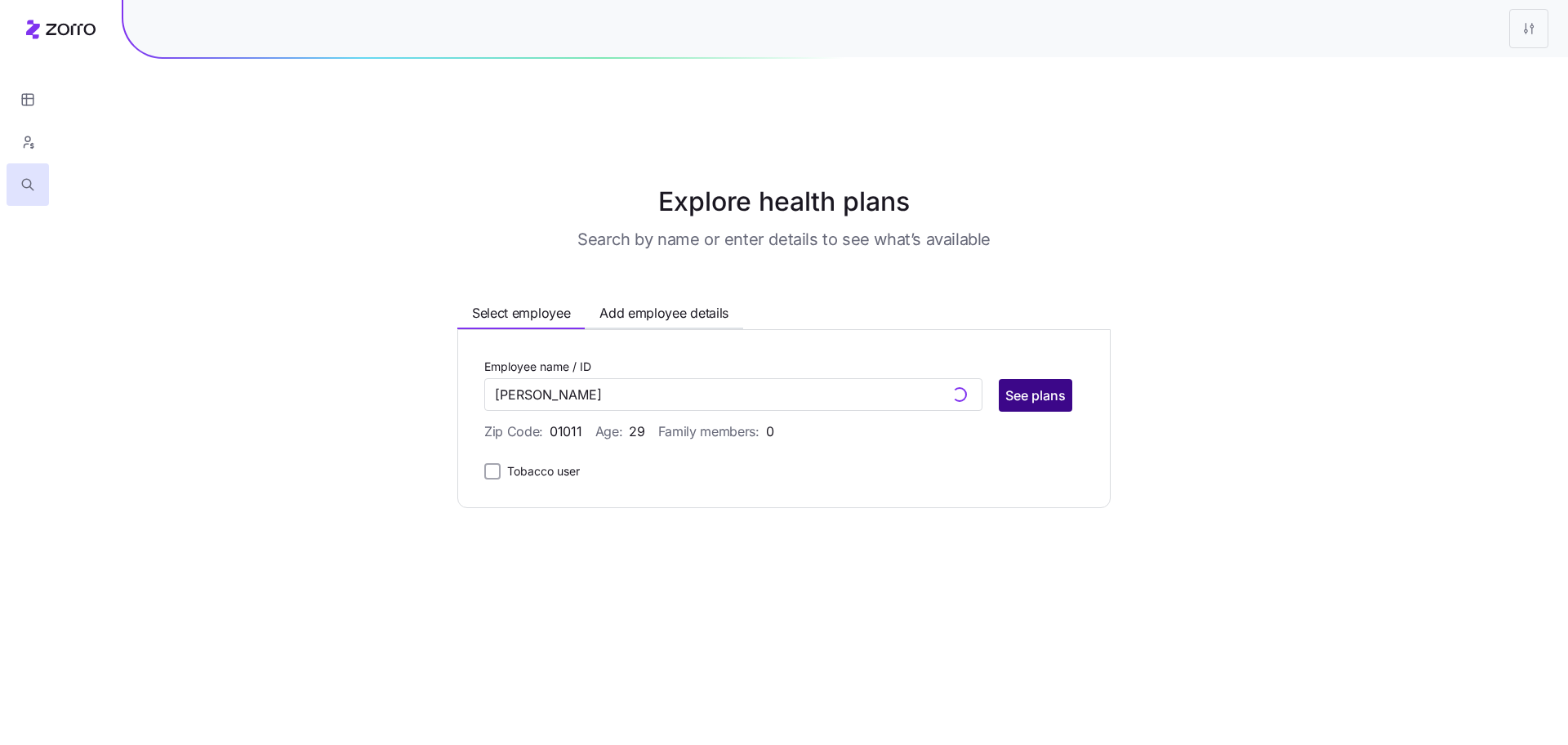
click at [1040, 385] on span "See plans" at bounding box center [1035, 395] width 61 height 20
type input "Amanda Brusco (ID: 5)"
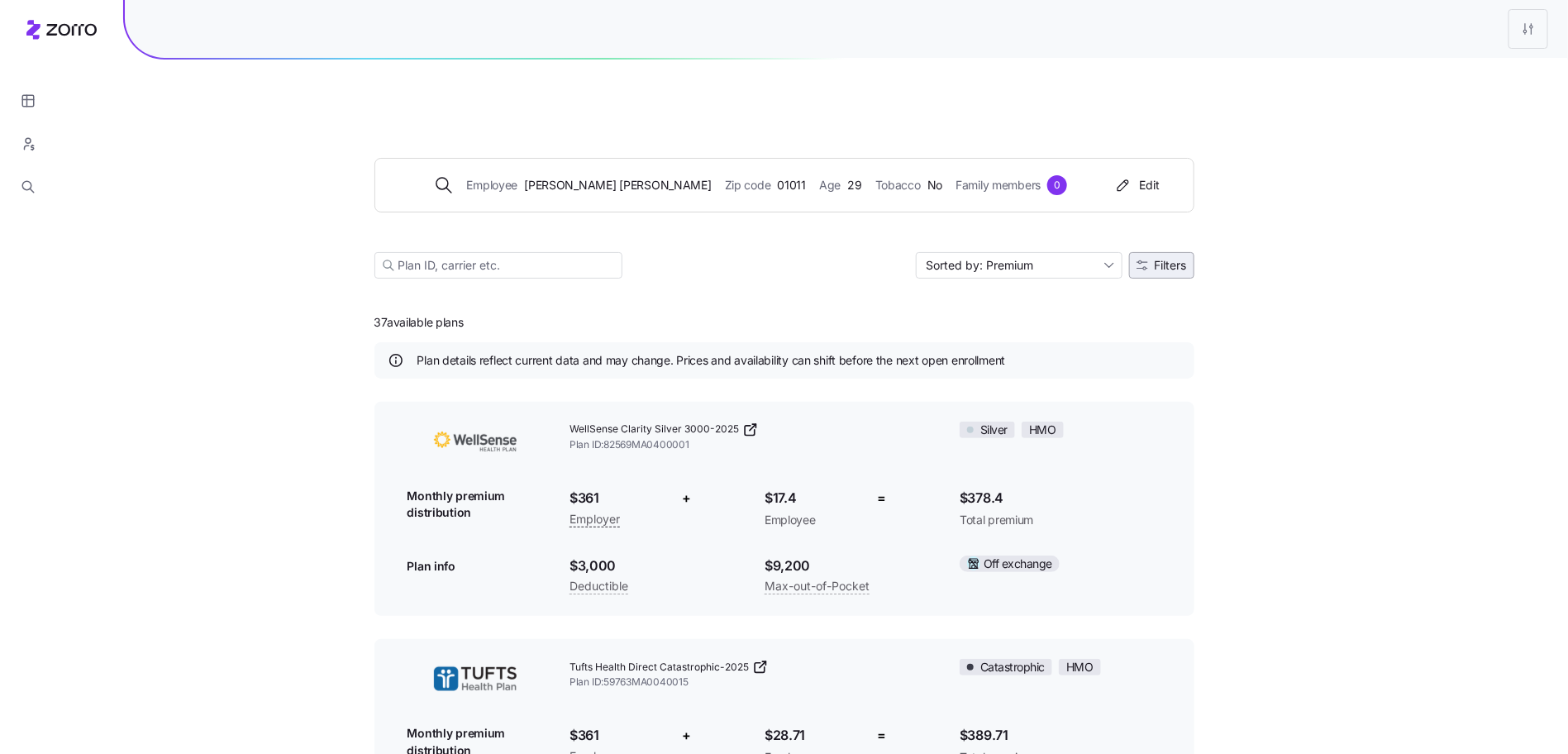
click at [1175, 260] on span "Filters" at bounding box center [1171, 265] width 32 height 12
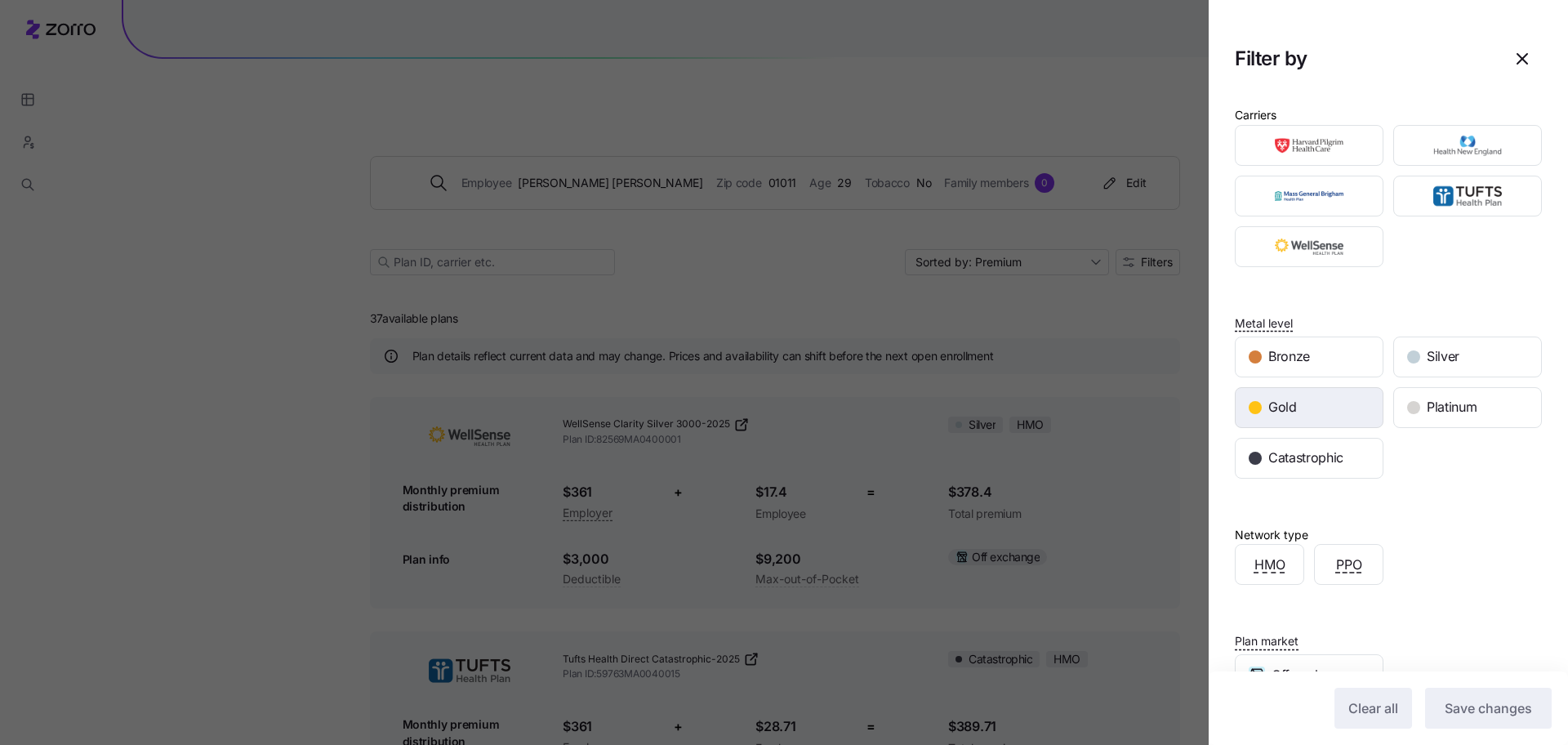
click at [1332, 410] on div "Gold" at bounding box center [1309, 407] width 147 height 39
click at [1491, 712] on span "Save changes" at bounding box center [1488, 708] width 87 height 20
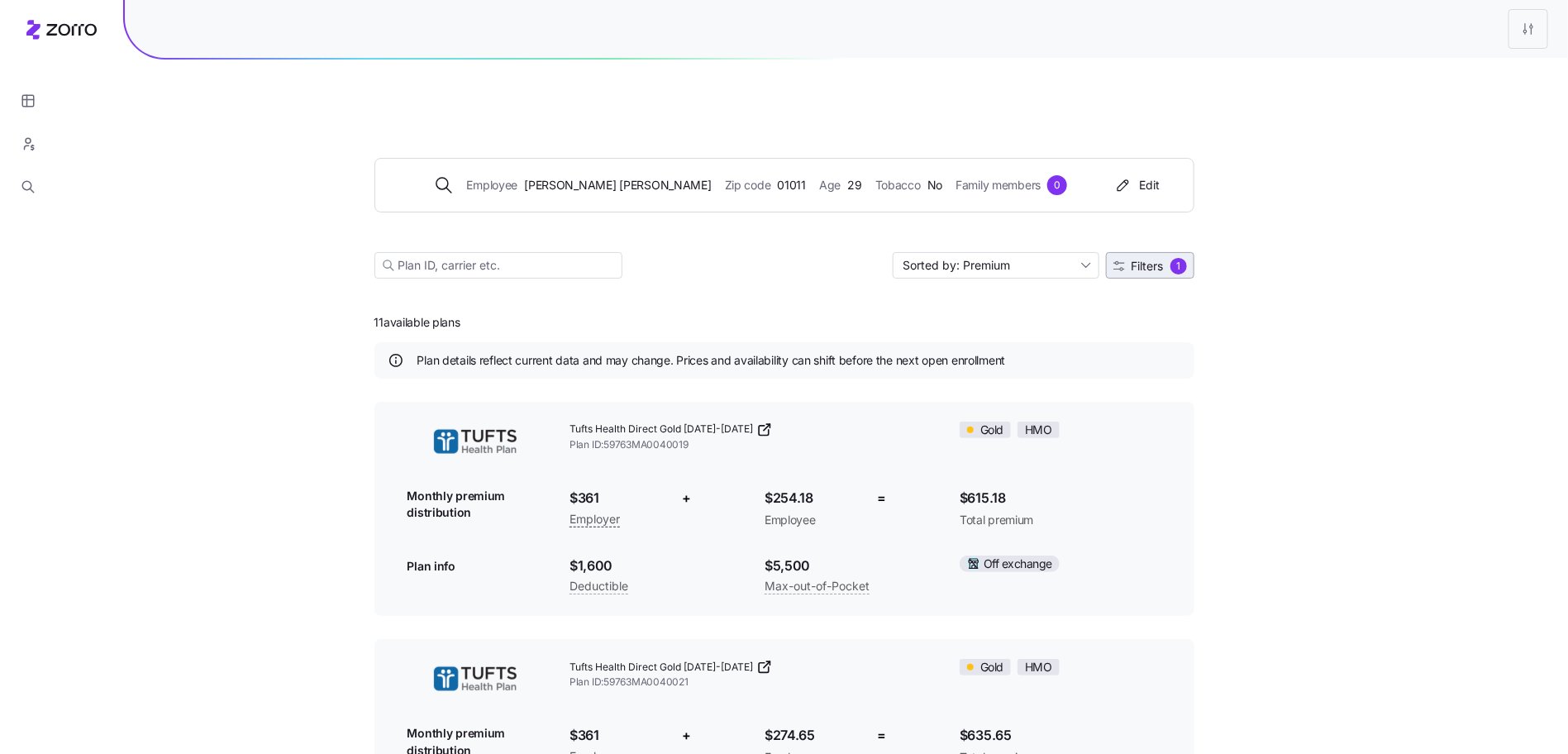
click at [1148, 261] on span "Filters" at bounding box center [1148, 266] width 32 height 12
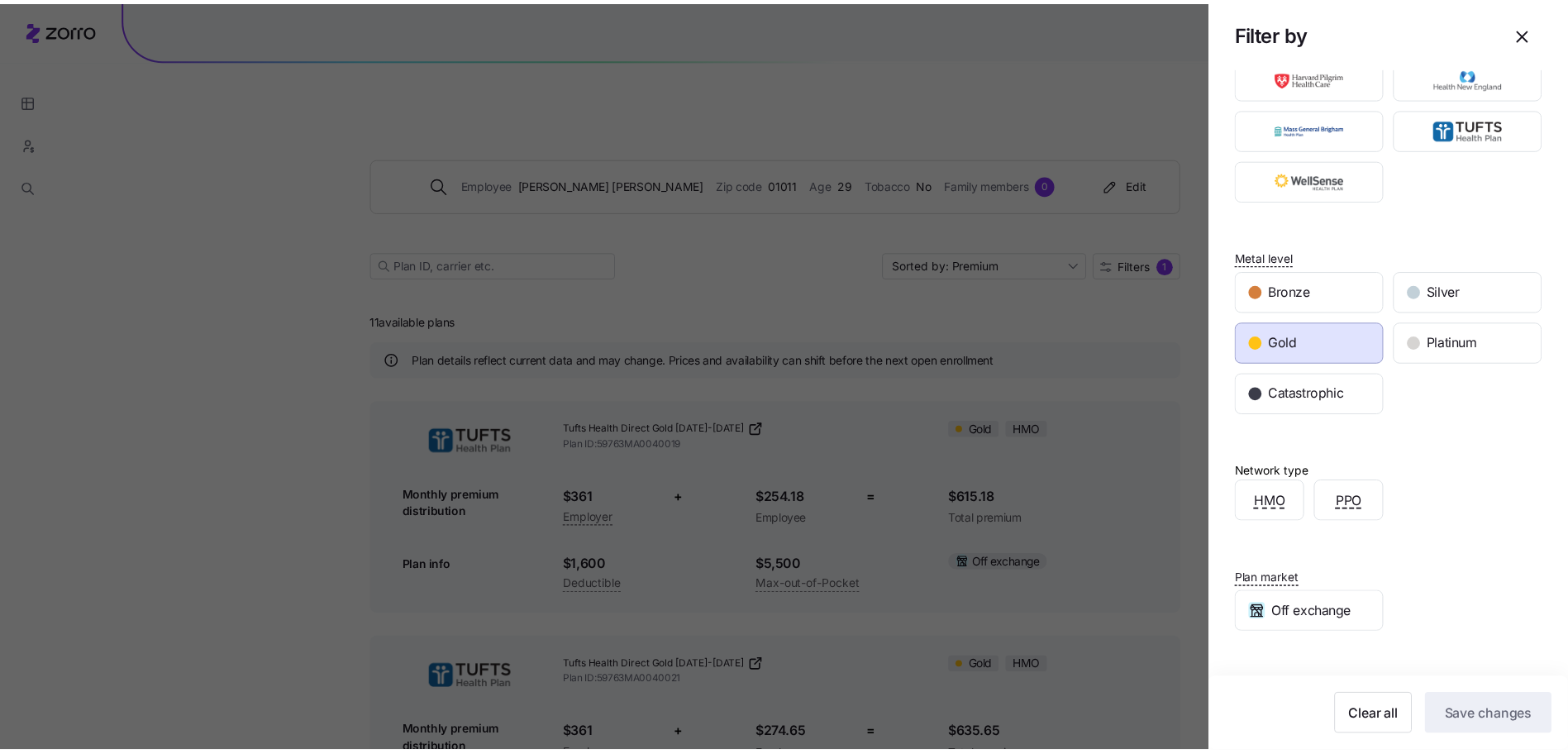
scroll to position [158, 0]
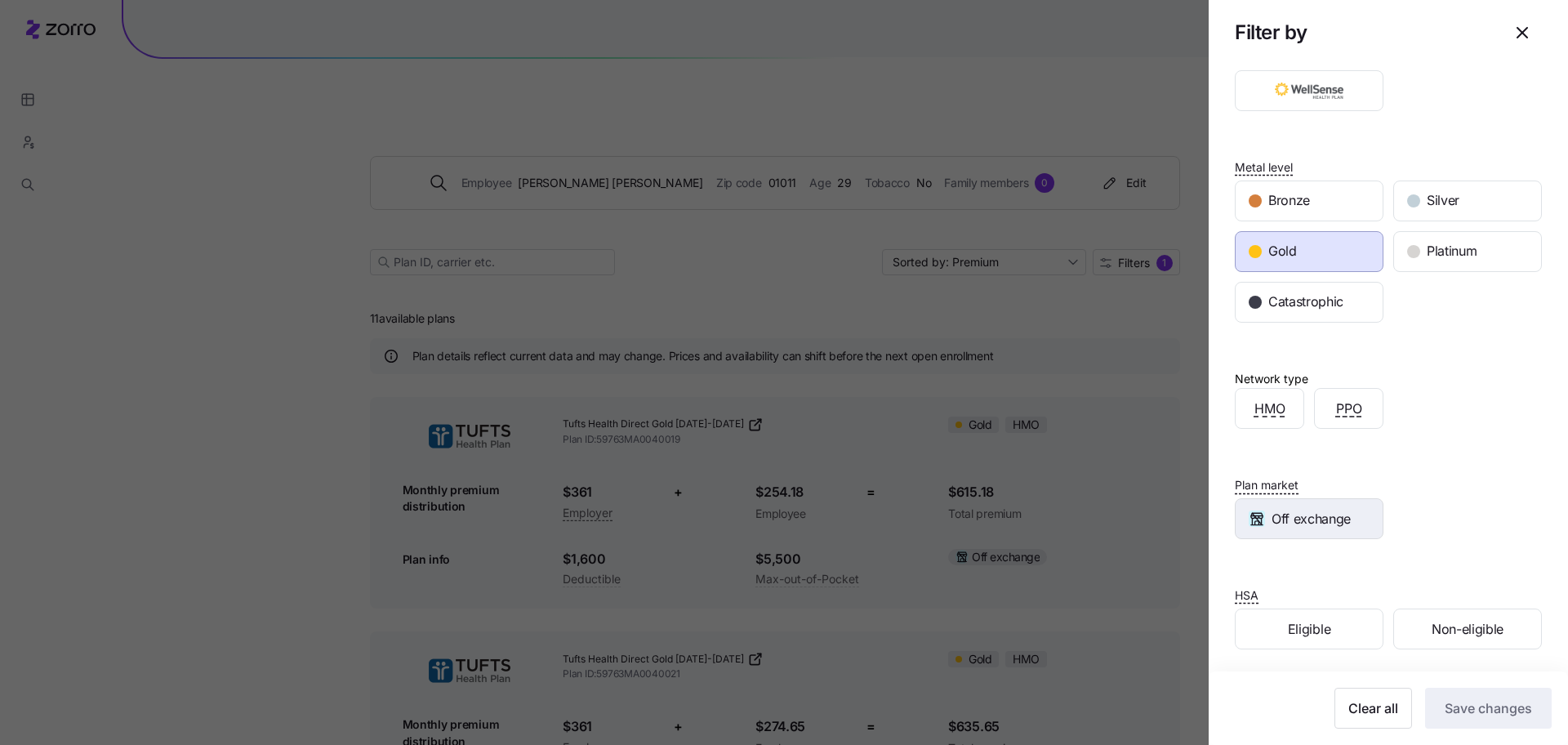
click at [1344, 524] on span "Off exchange" at bounding box center [1311, 518] width 79 height 21
click at [1460, 693] on button "Save changes" at bounding box center [1488, 708] width 127 height 41
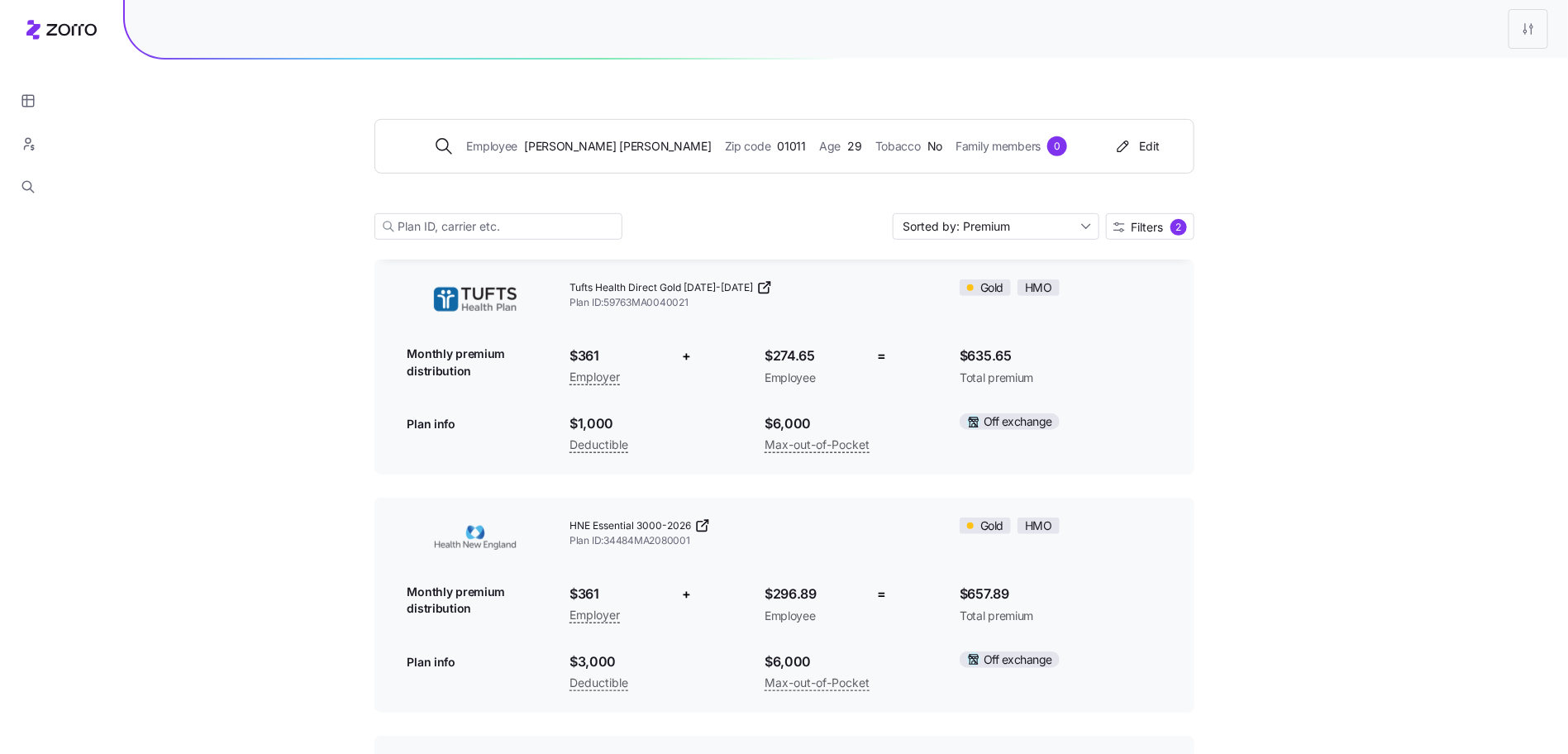
scroll to position [370, 0]
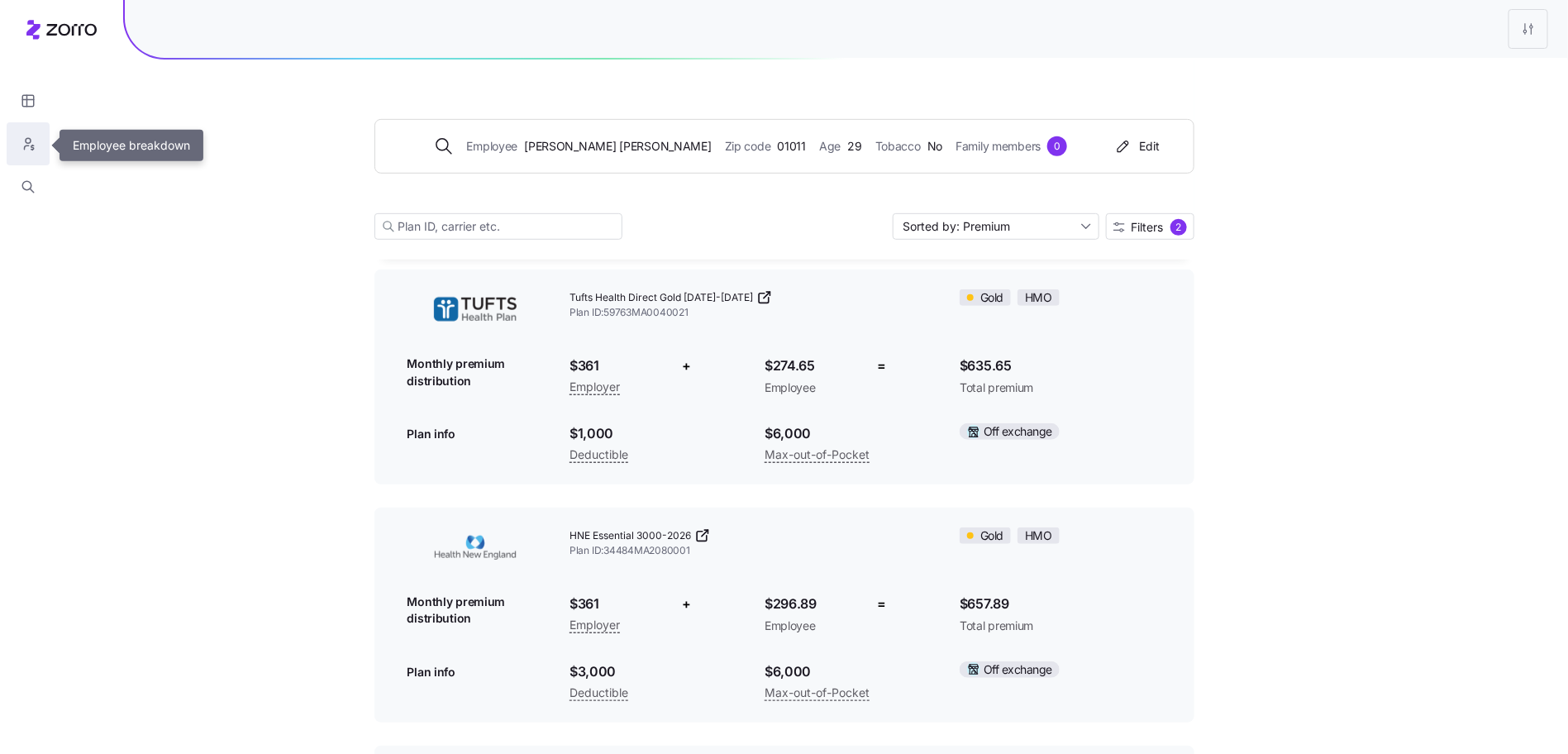
click at [31, 147] on icon "button" at bounding box center [32, 148] width 3 height 5
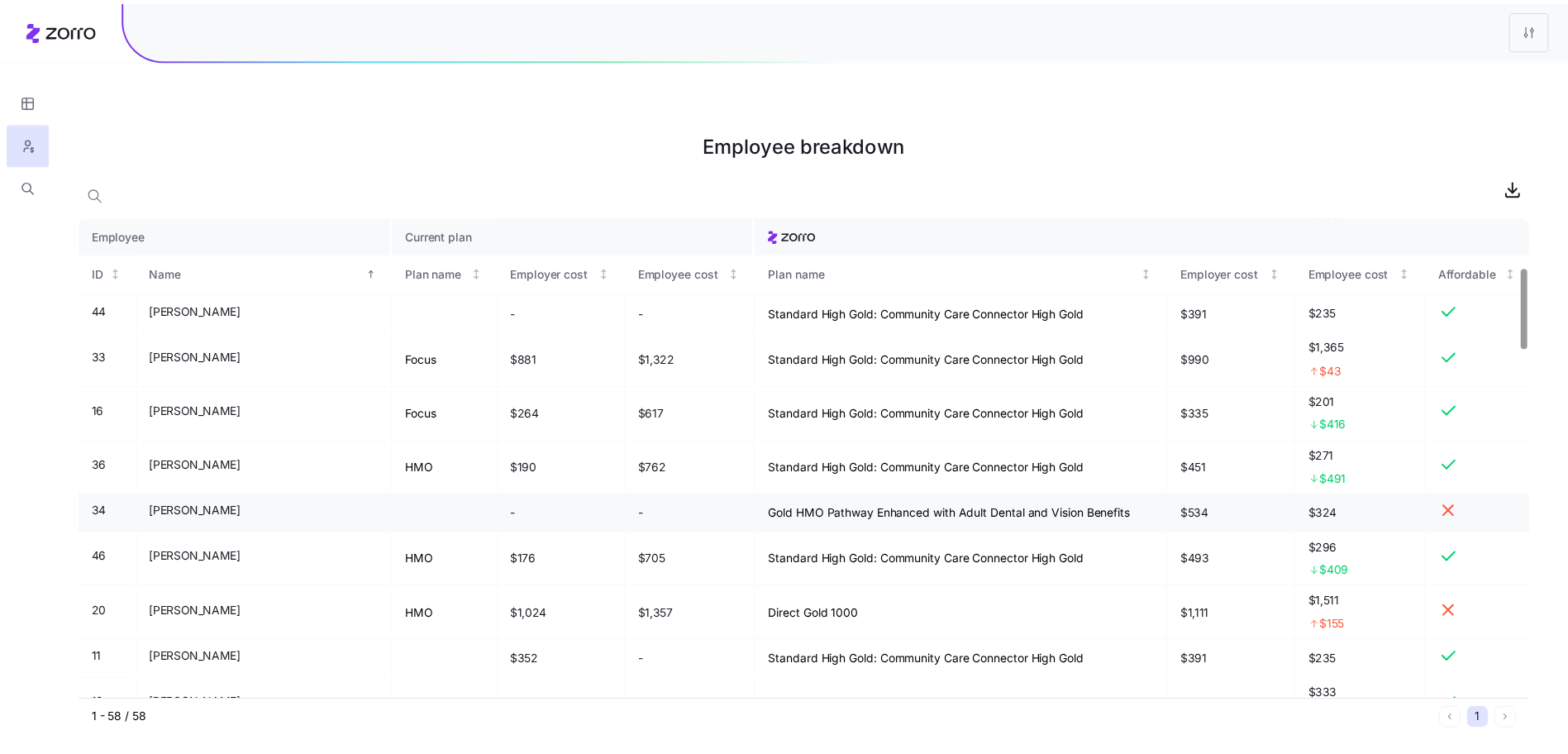
scroll to position [289, 0]
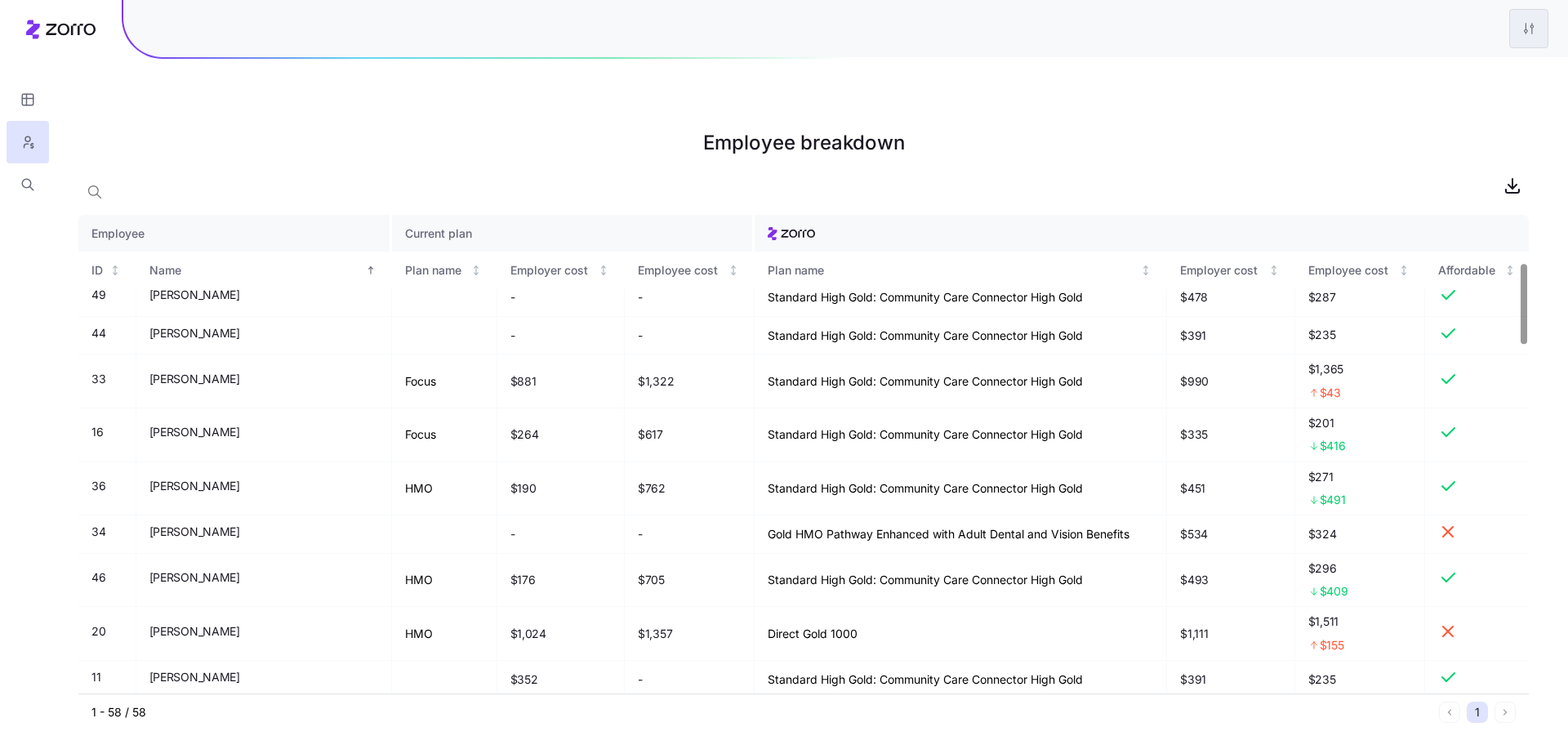
click at [1519, 22] on html "Employee breakdown Employee Current plan ID Name Plan name Employer cost Employ…" at bounding box center [784, 454] width 1568 height 909
click at [1485, 62] on div "Edit plan design" at bounding box center [1462, 73] width 162 height 26
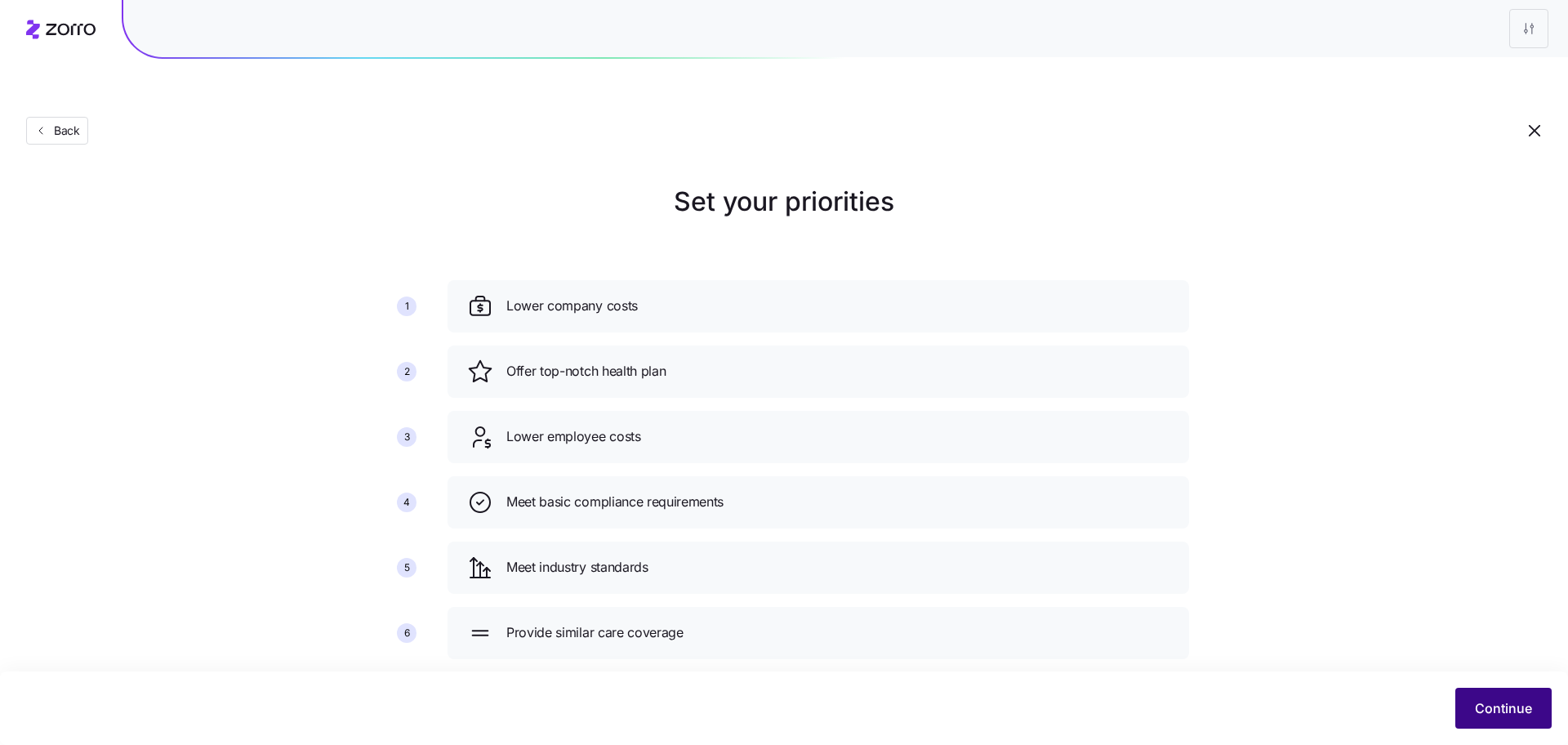
click at [1536, 711] on button "Continue" at bounding box center [1504, 708] width 96 height 41
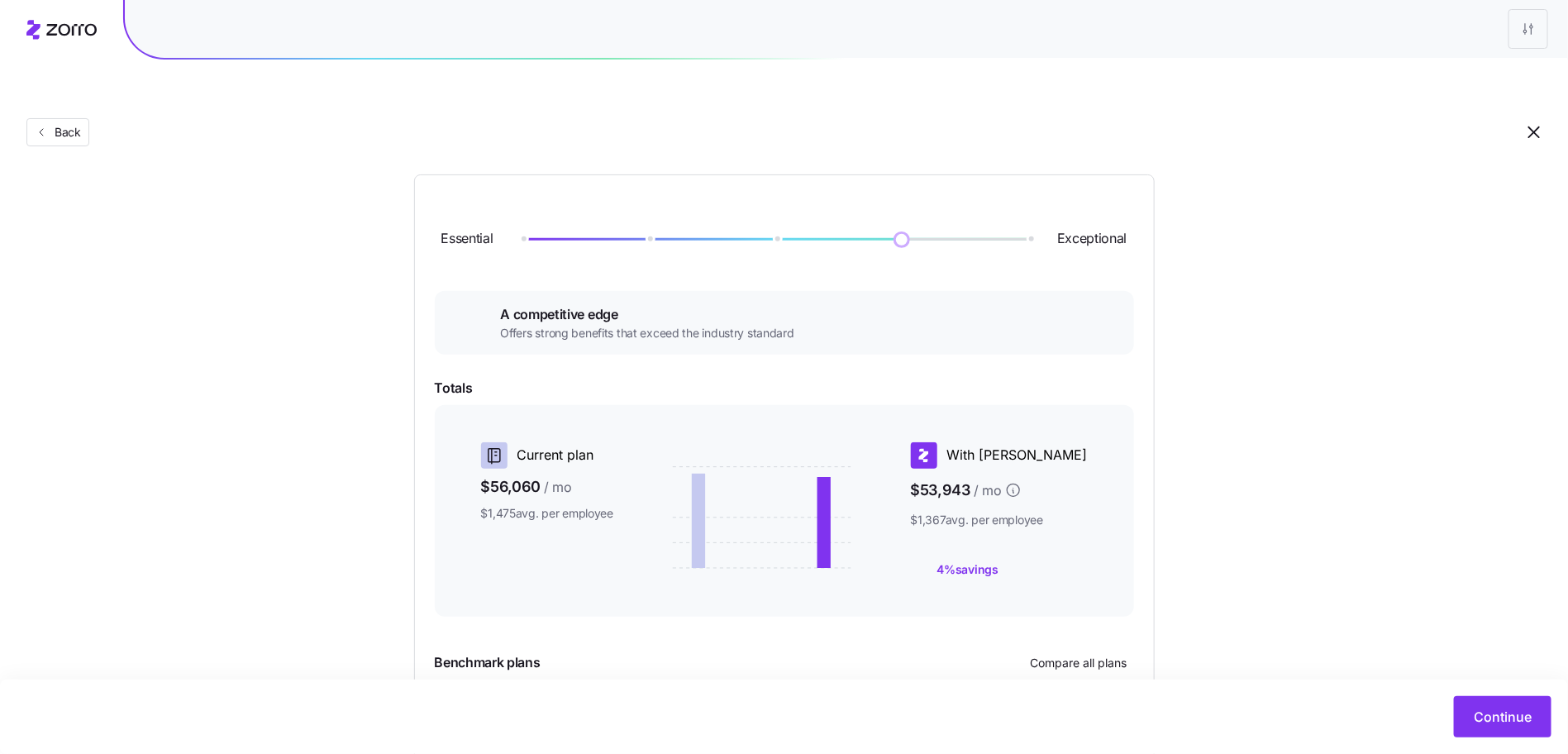
scroll to position [62, 0]
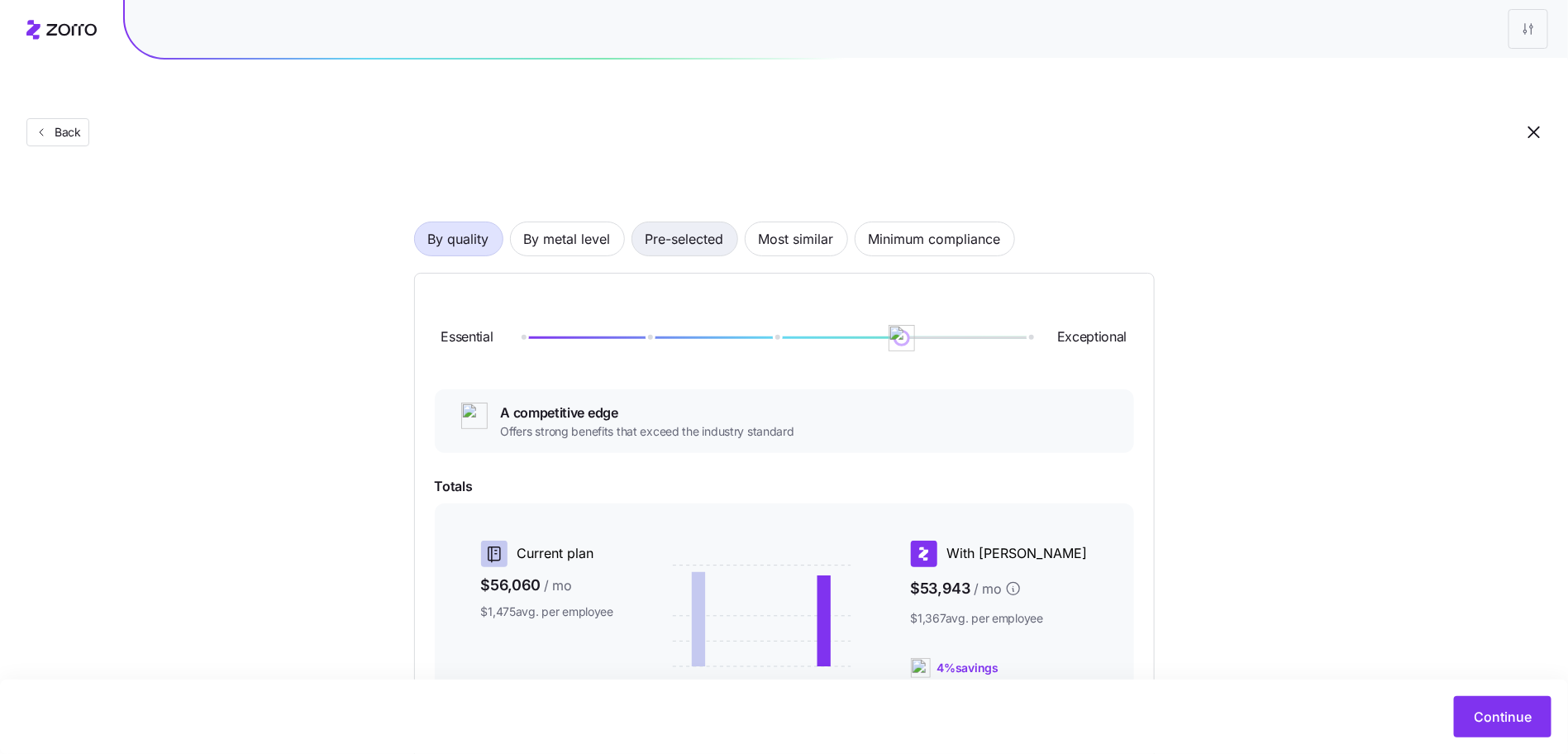
click at [690, 222] on span "Pre-selected" at bounding box center [685, 238] width 79 height 33
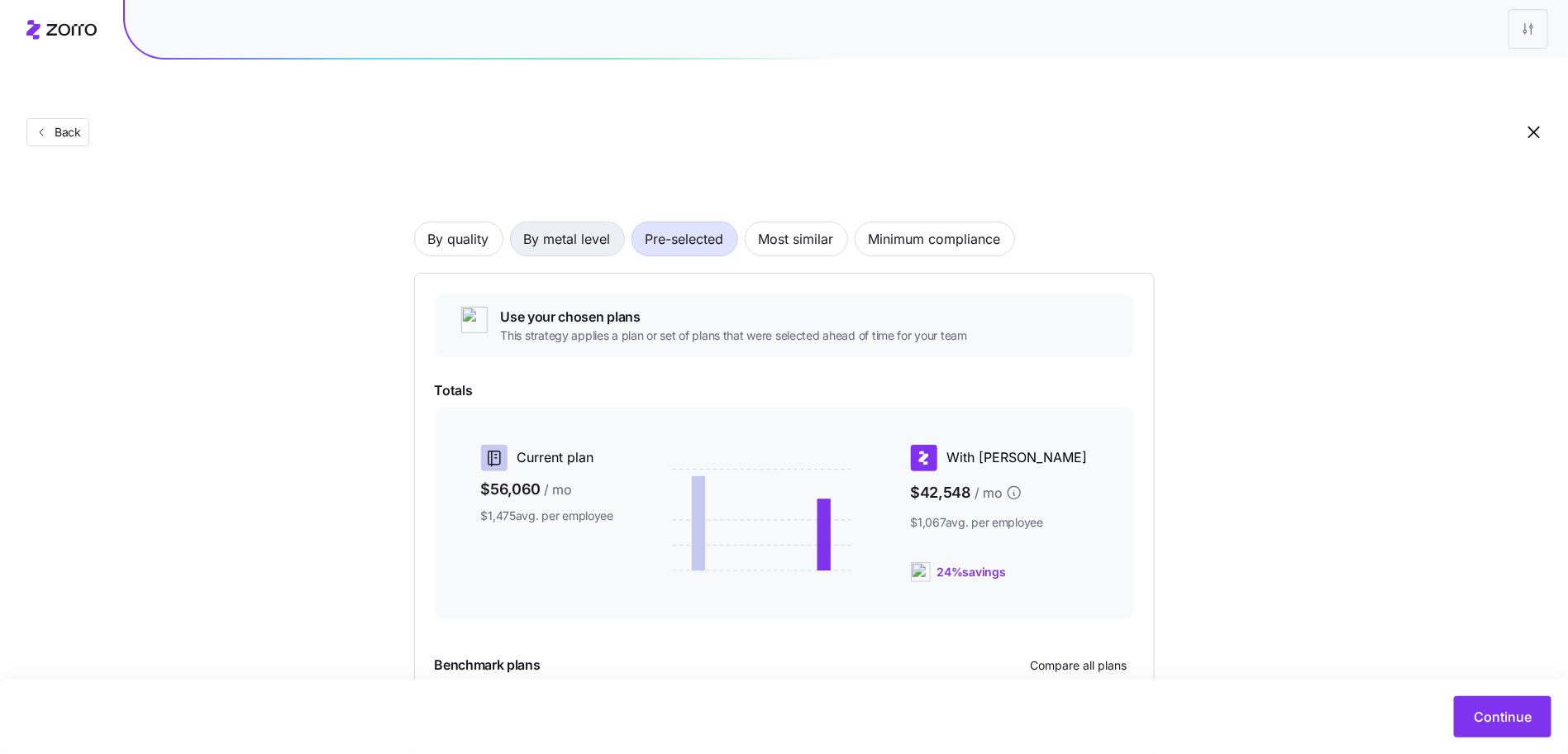
click at [581, 222] on span "By metal level" at bounding box center [567, 238] width 87 height 33
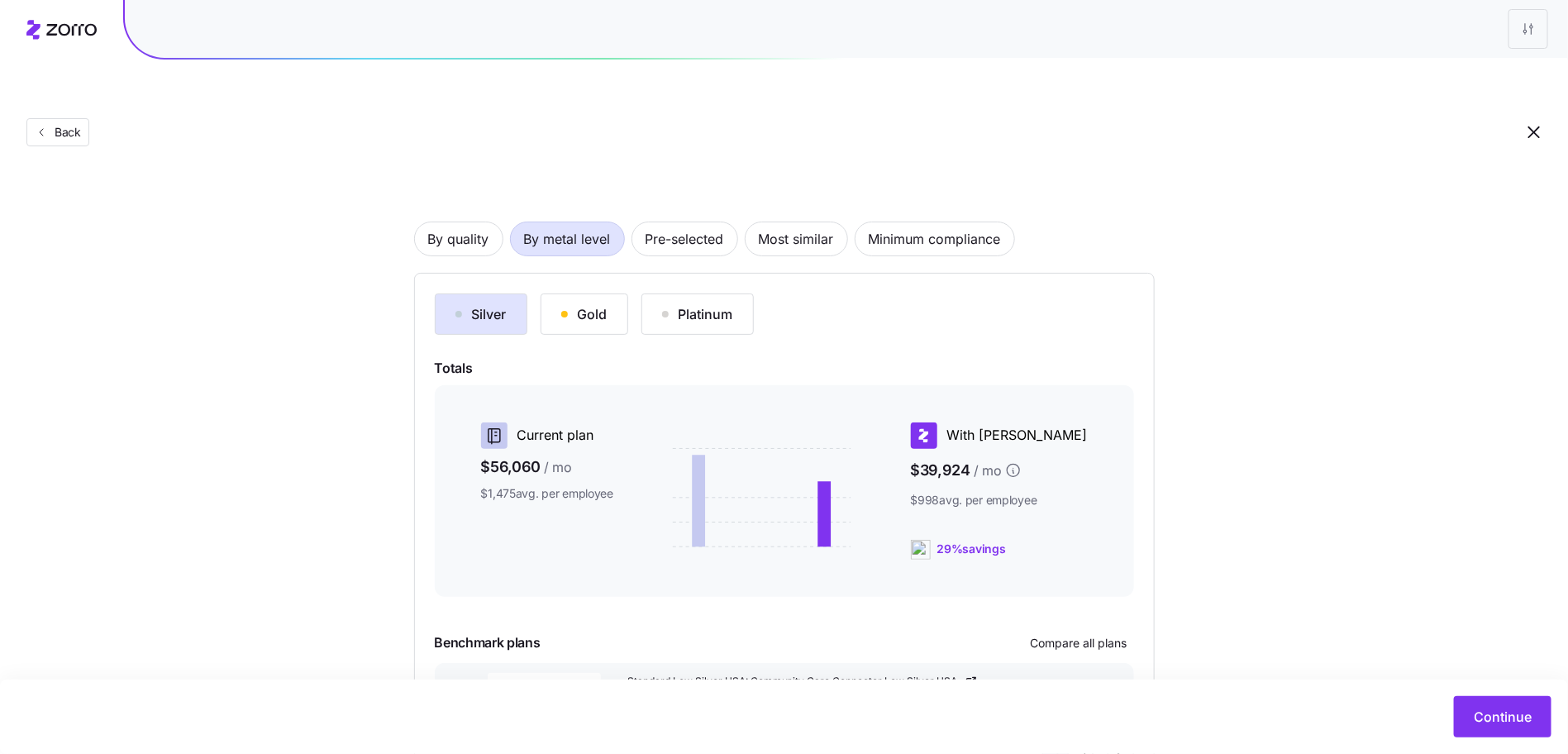
click at [584, 272] on div "Silver Gold Platinum Totals Current plan $56,060 / mo $1,475 avg. per employee …" at bounding box center [784, 527] width 740 height 510
click at [588, 294] on button "Gold" at bounding box center [584, 314] width 88 height 41
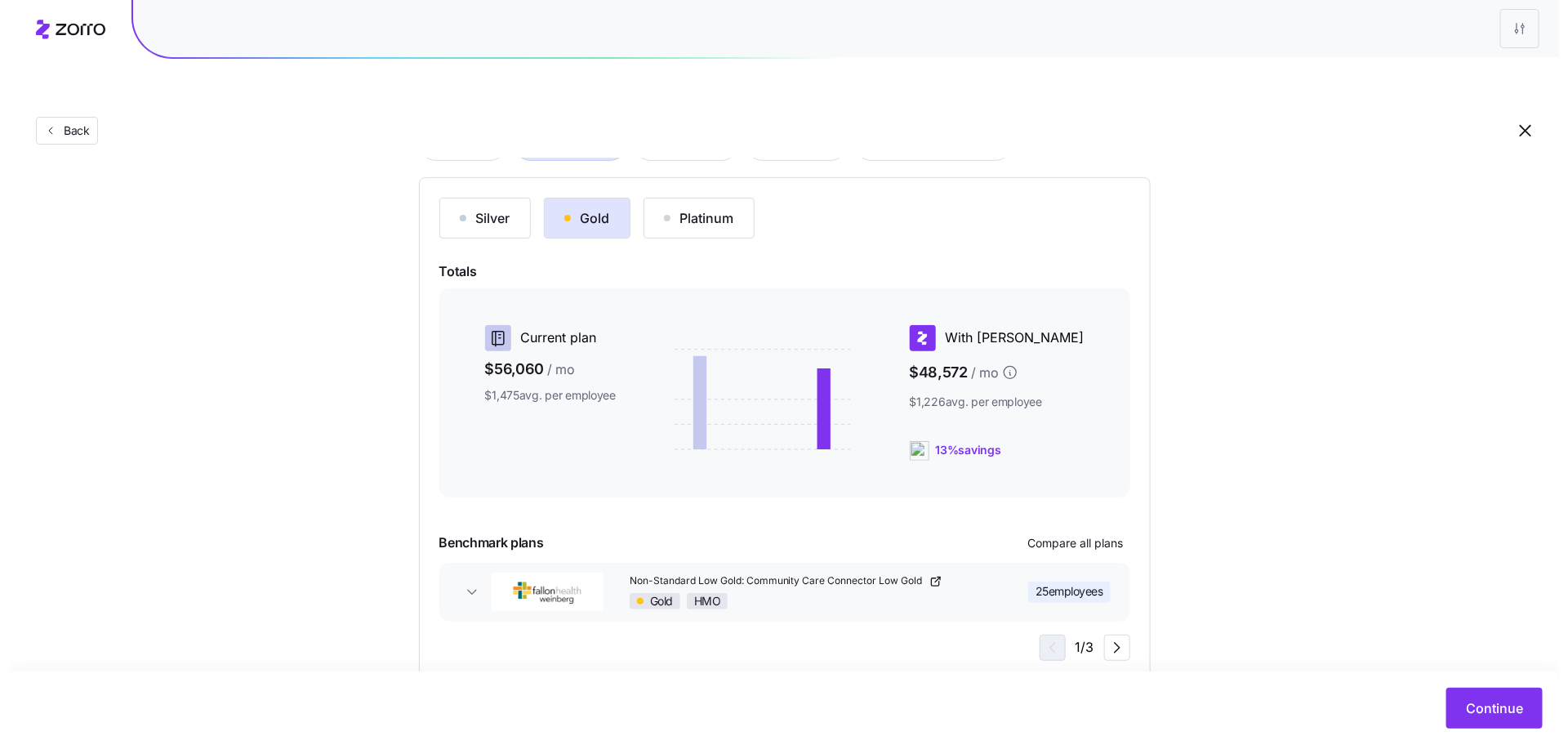
scroll to position [155, 0]
click at [1111, 528] on button "Compare all plans" at bounding box center [1067, 541] width 109 height 26
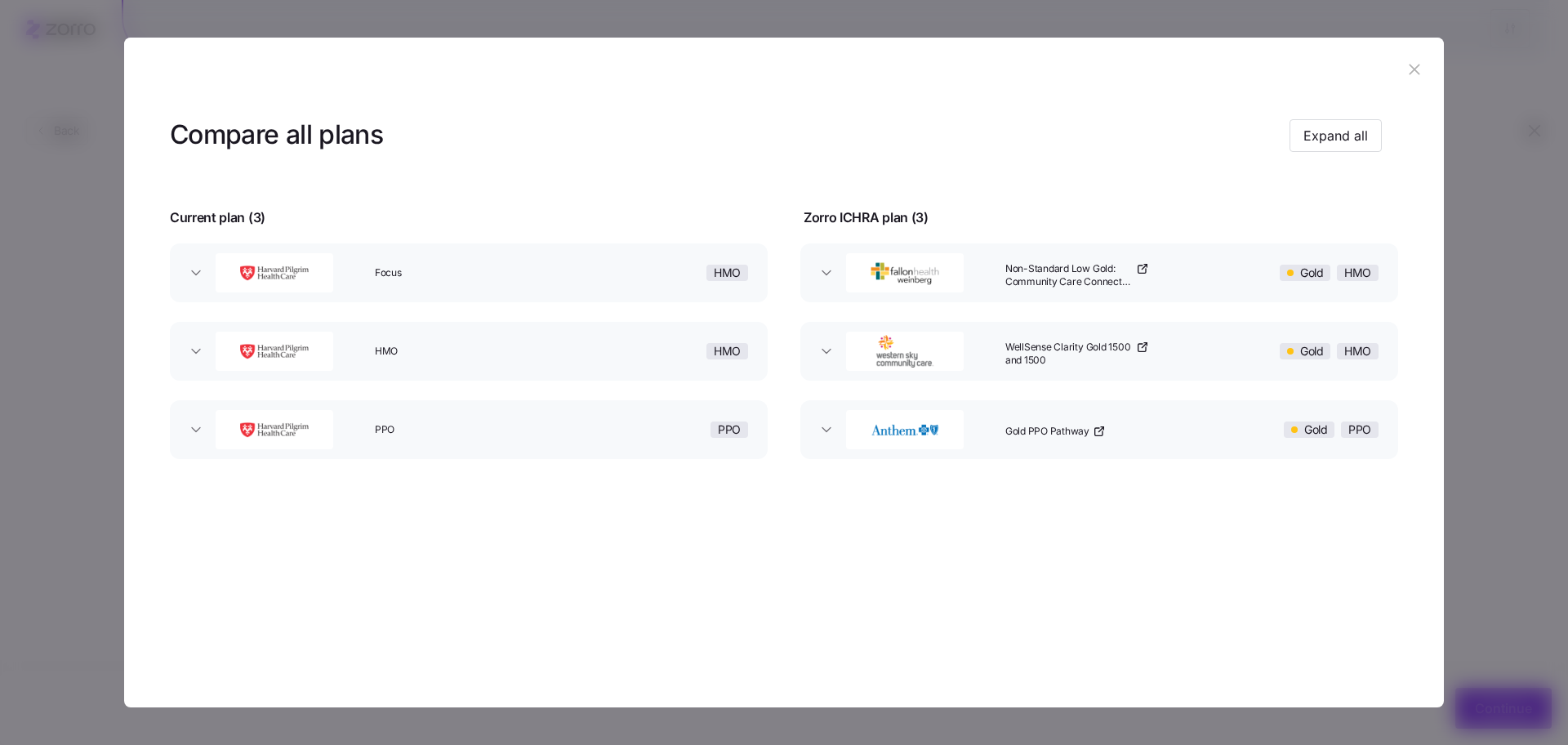
drag, startPoint x: 1414, startPoint y: 64, endPoint x: 886, endPoint y: 333, distance: 592.6
click at [883, 335] on section "Compare all plans Expand all Current plan ( 3 ) Zorro ICHRA plan ( 3 ) Focus HM…" at bounding box center [784, 372] width 1320 height 671
click at [830, 351] on icon "button" at bounding box center [827, 351] width 16 height 16
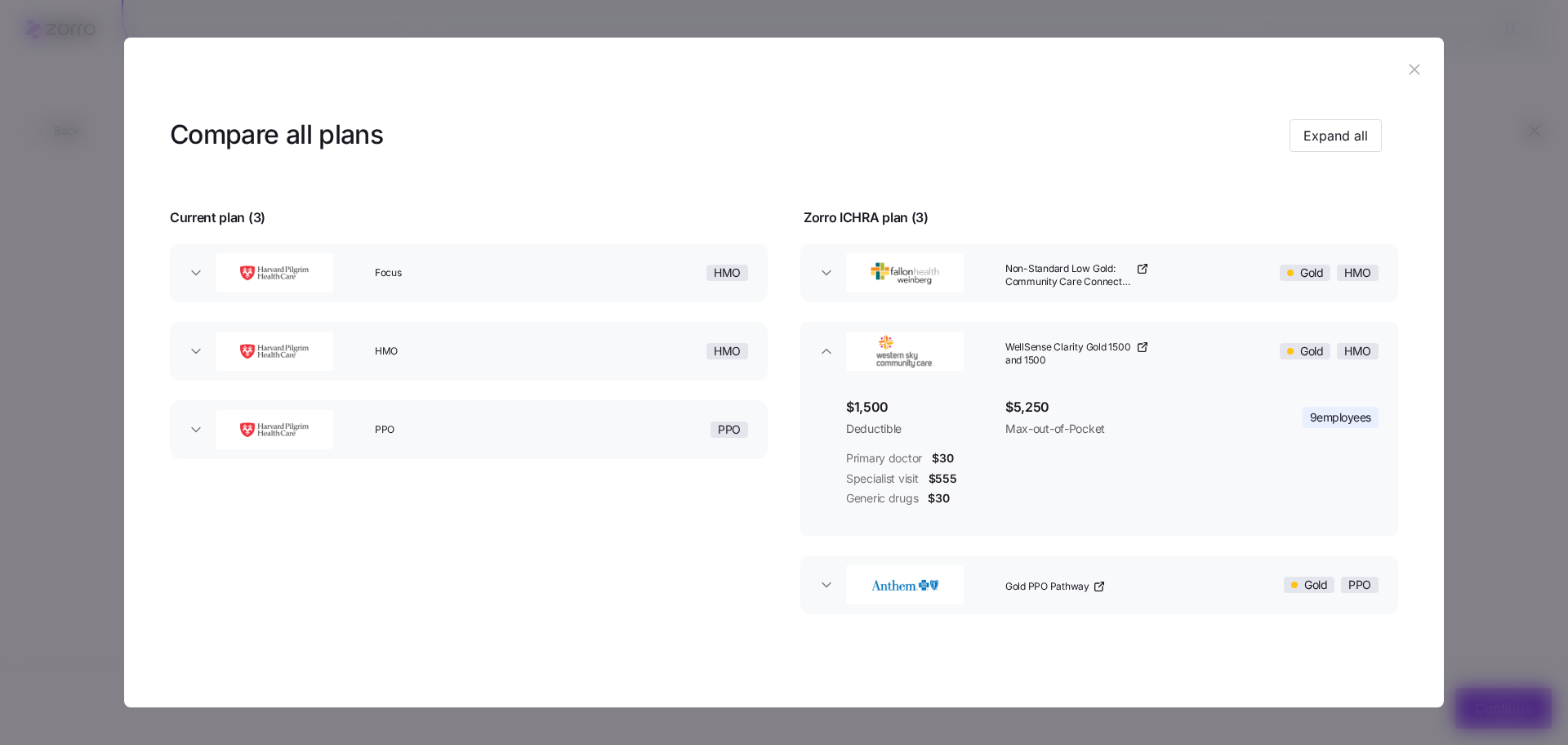
click at [837, 605] on button "Gold PPO Pathway Gold PPO" at bounding box center [1099, 585] width 598 height 59
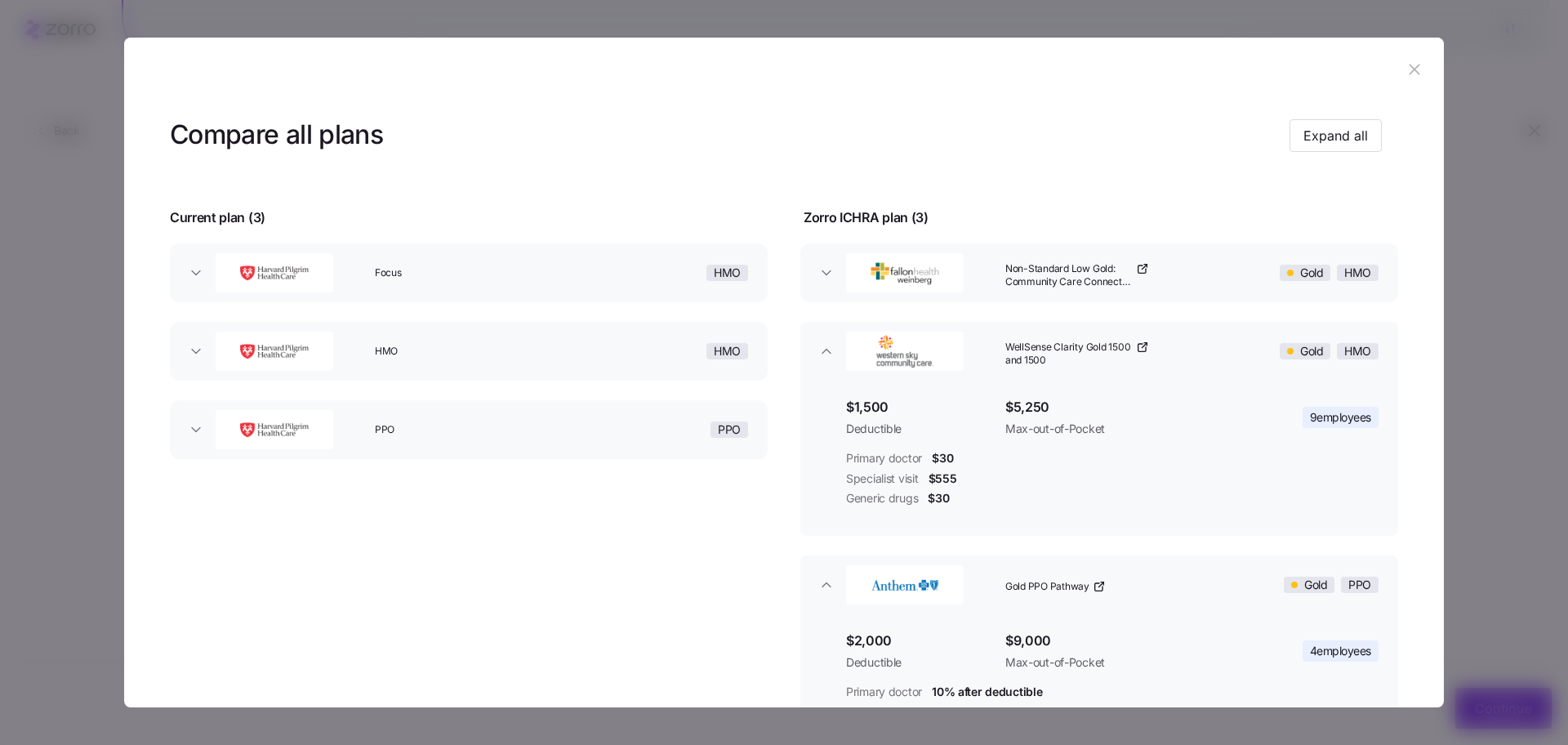
click at [844, 246] on button "Non-Standard Low Gold: Community Care Connector Low Gold Gold HMO" at bounding box center [1099, 273] width 598 height 59
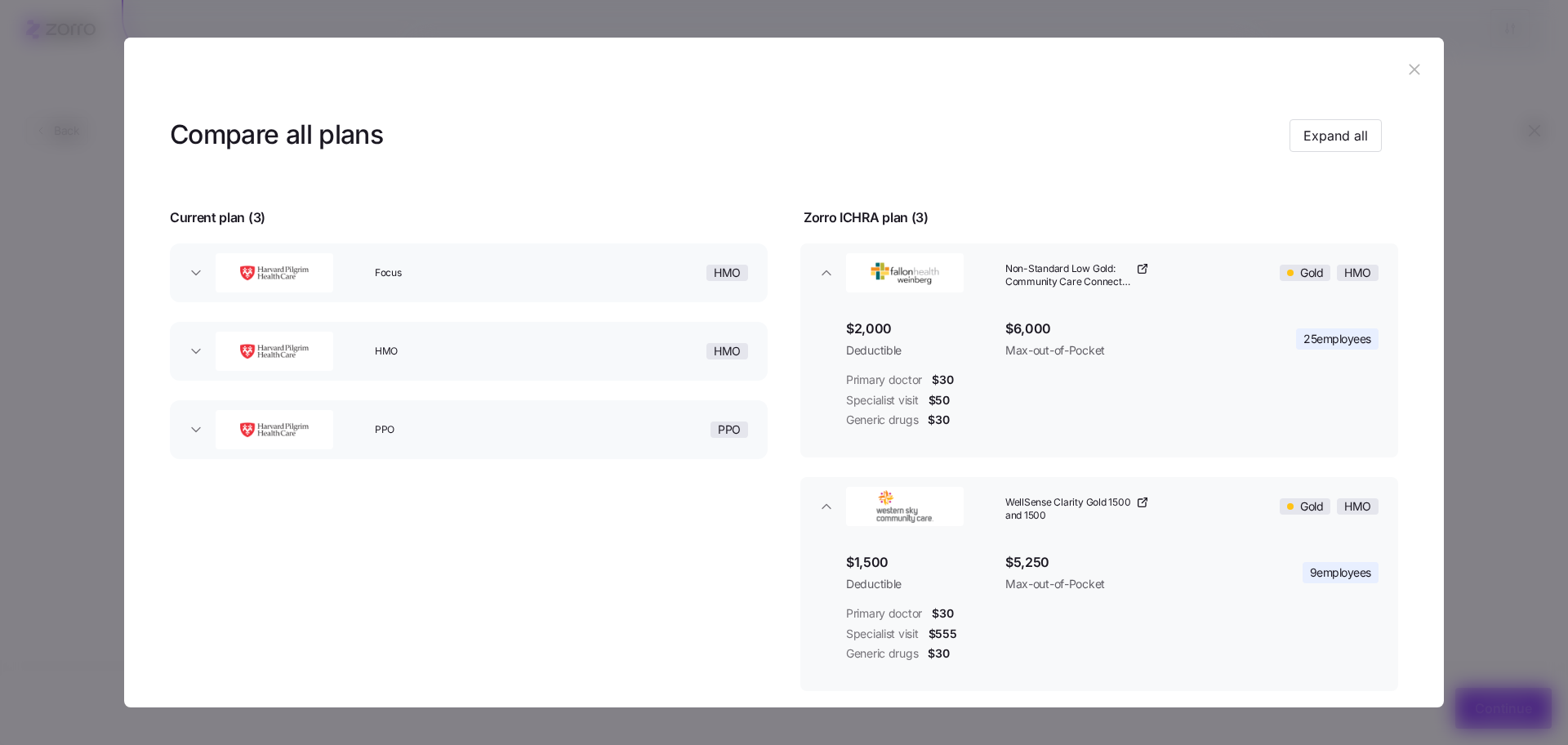
click at [1413, 71] on icon "button" at bounding box center [1415, 70] width 18 height 18
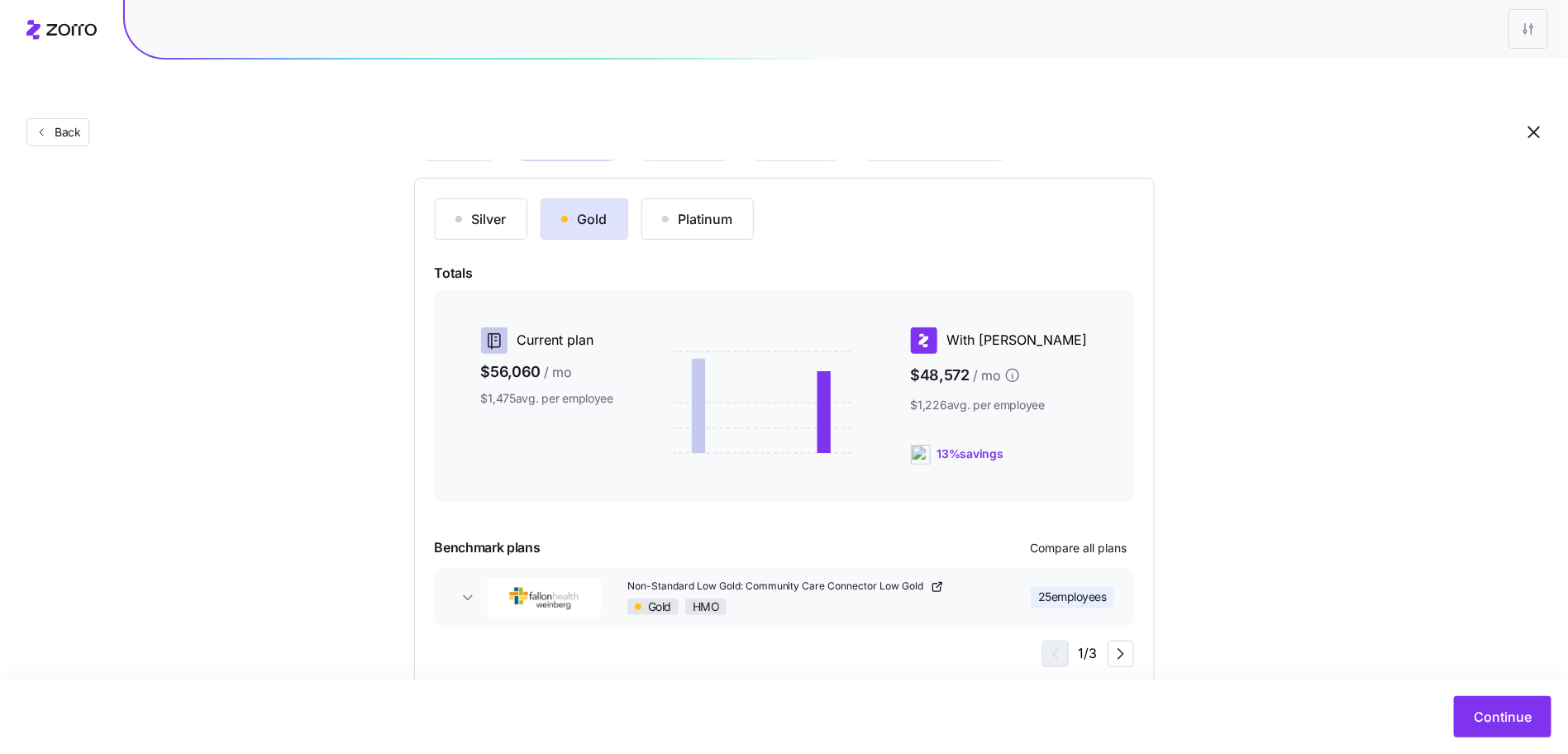
click at [1104, 493] on div "Silver Gold Platinum Totals Current plan $56,060 / mo $1,475 avg. per employee …" at bounding box center [784, 432] width 699 height 469
click at [1095, 539] on span "Compare all plans" at bounding box center [1079, 548] width 96 height 17
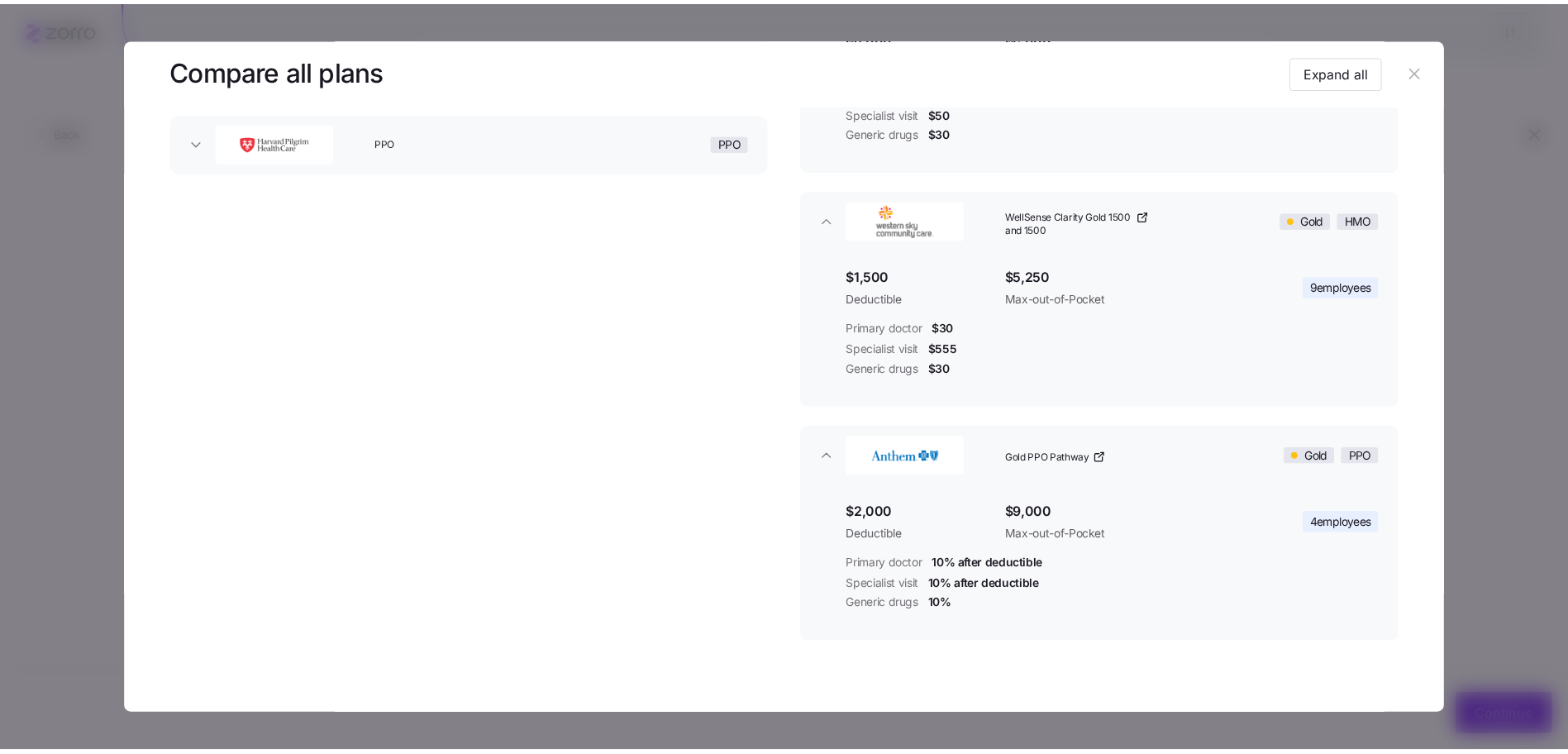
scroll to position [322, 0]
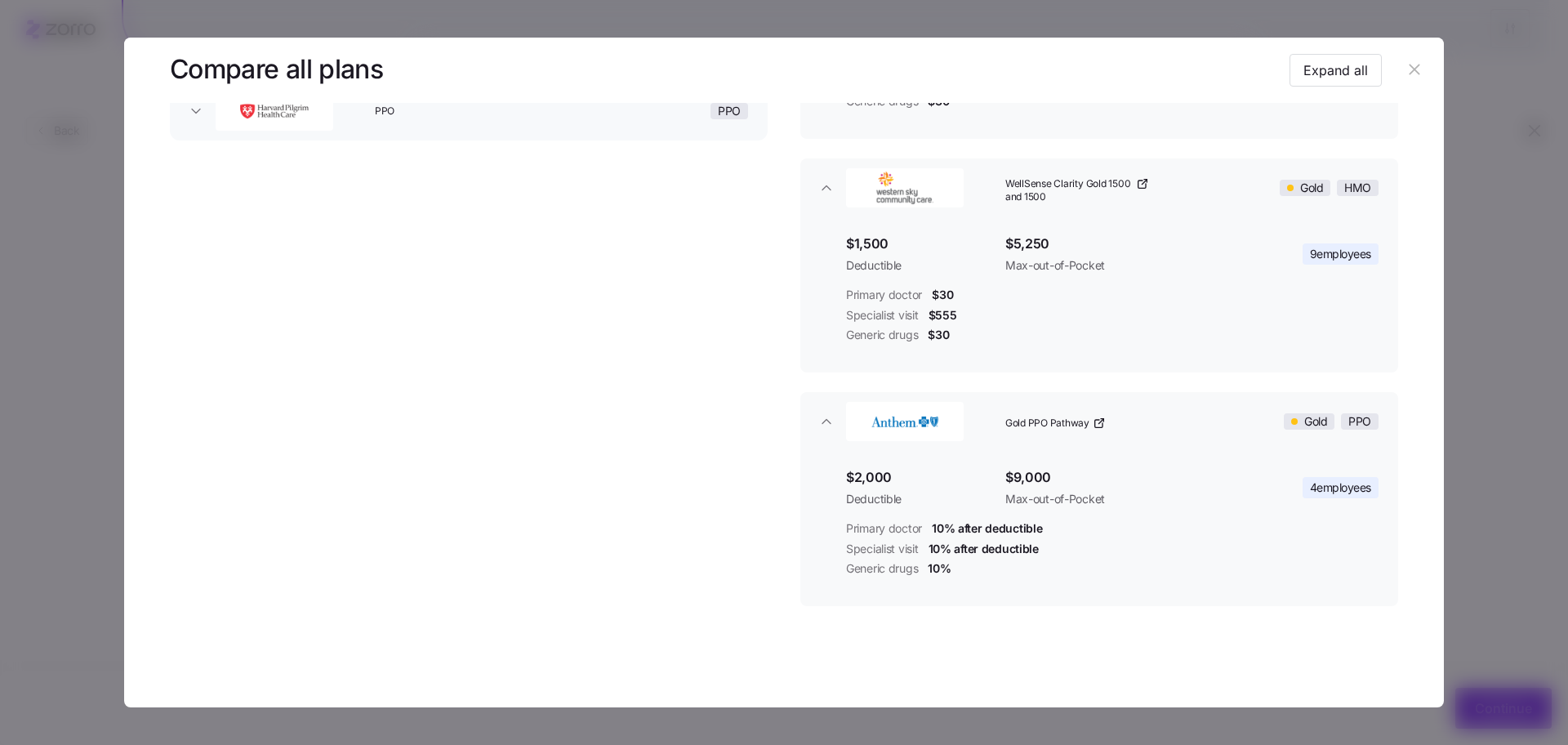
click at [1418, 80] on button "button" at bounding box center [1414, 70] width 26 height 26
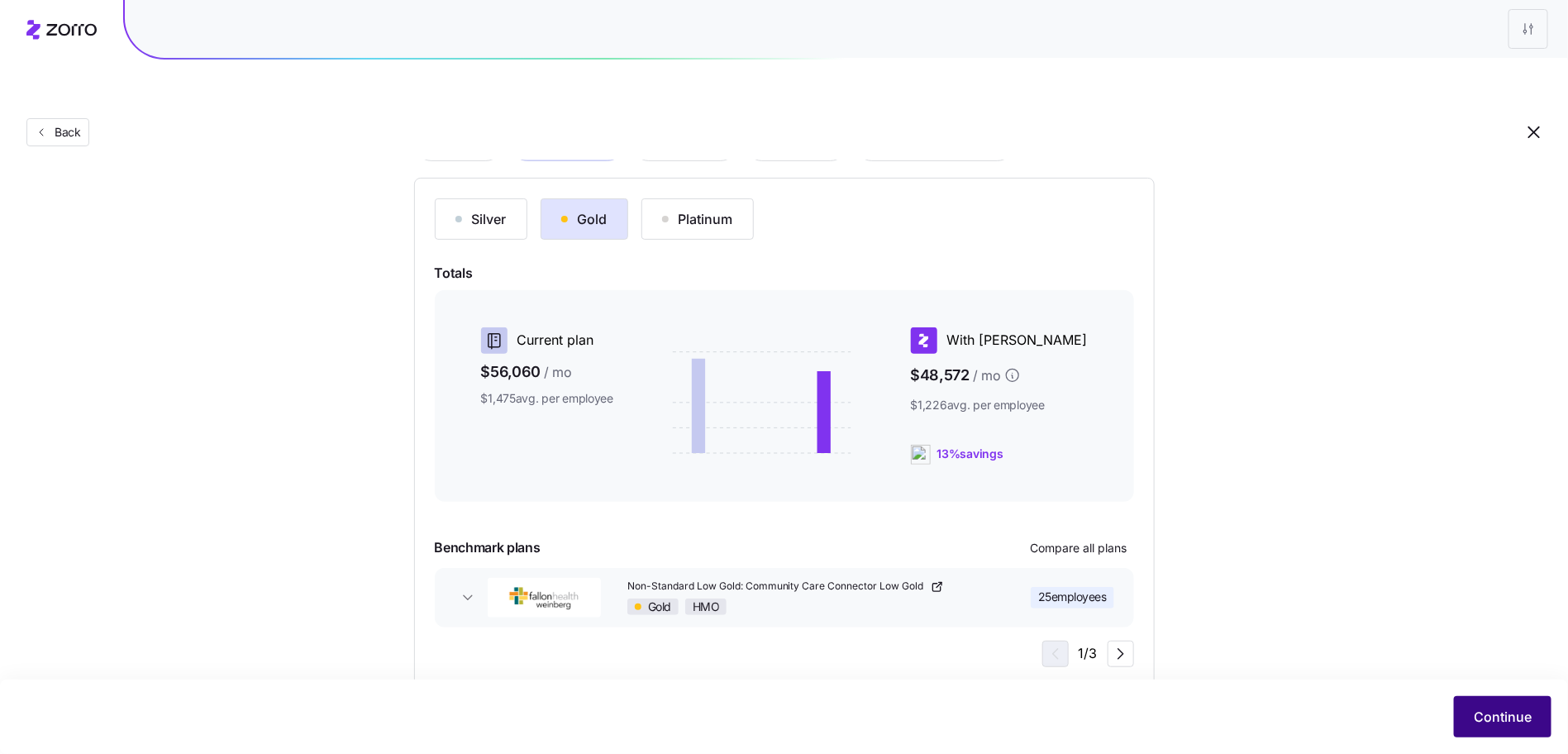
click at [1498, 709] on span "Continue" at bounding box center [1503, 716] width 58 height 20
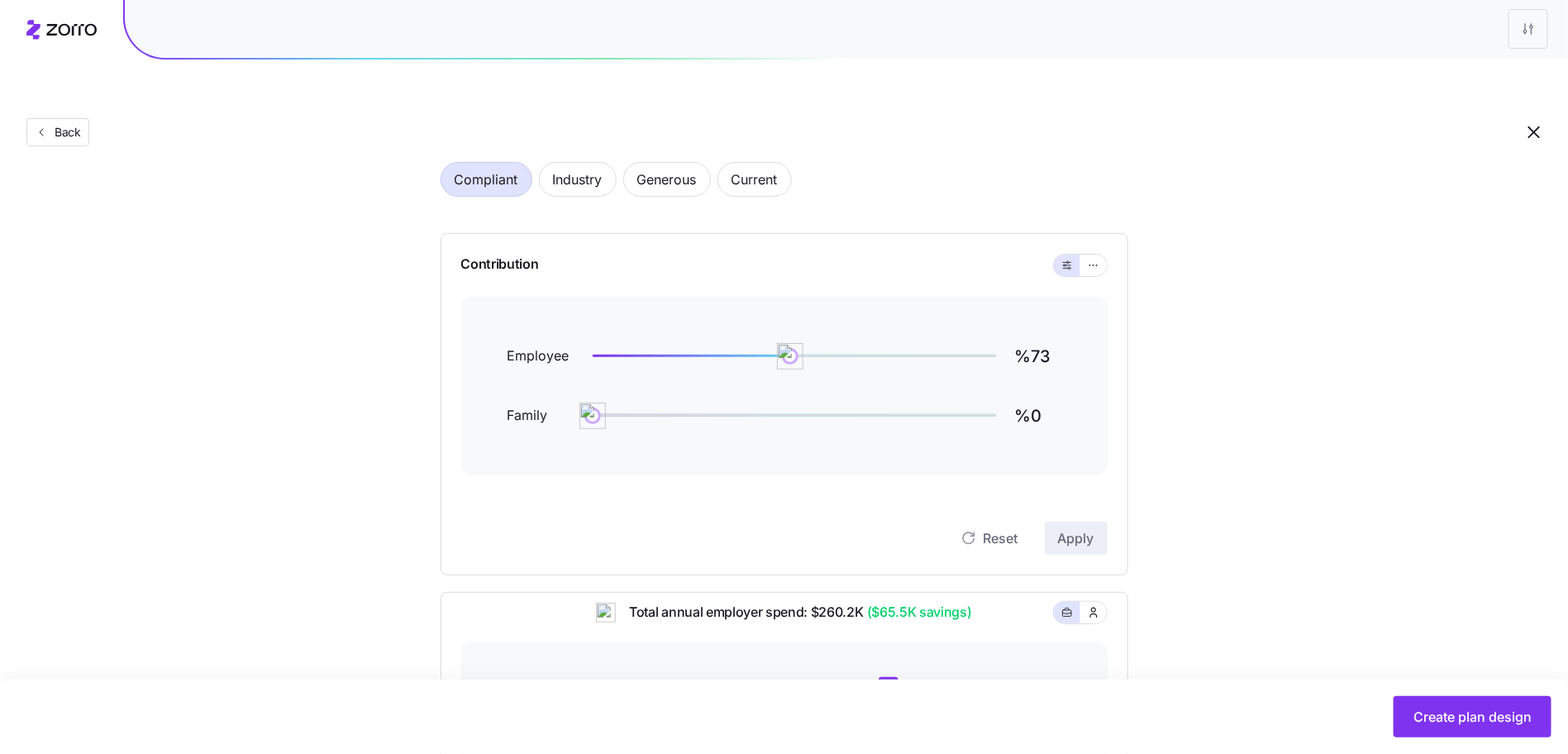
scroll to position [188, 0]
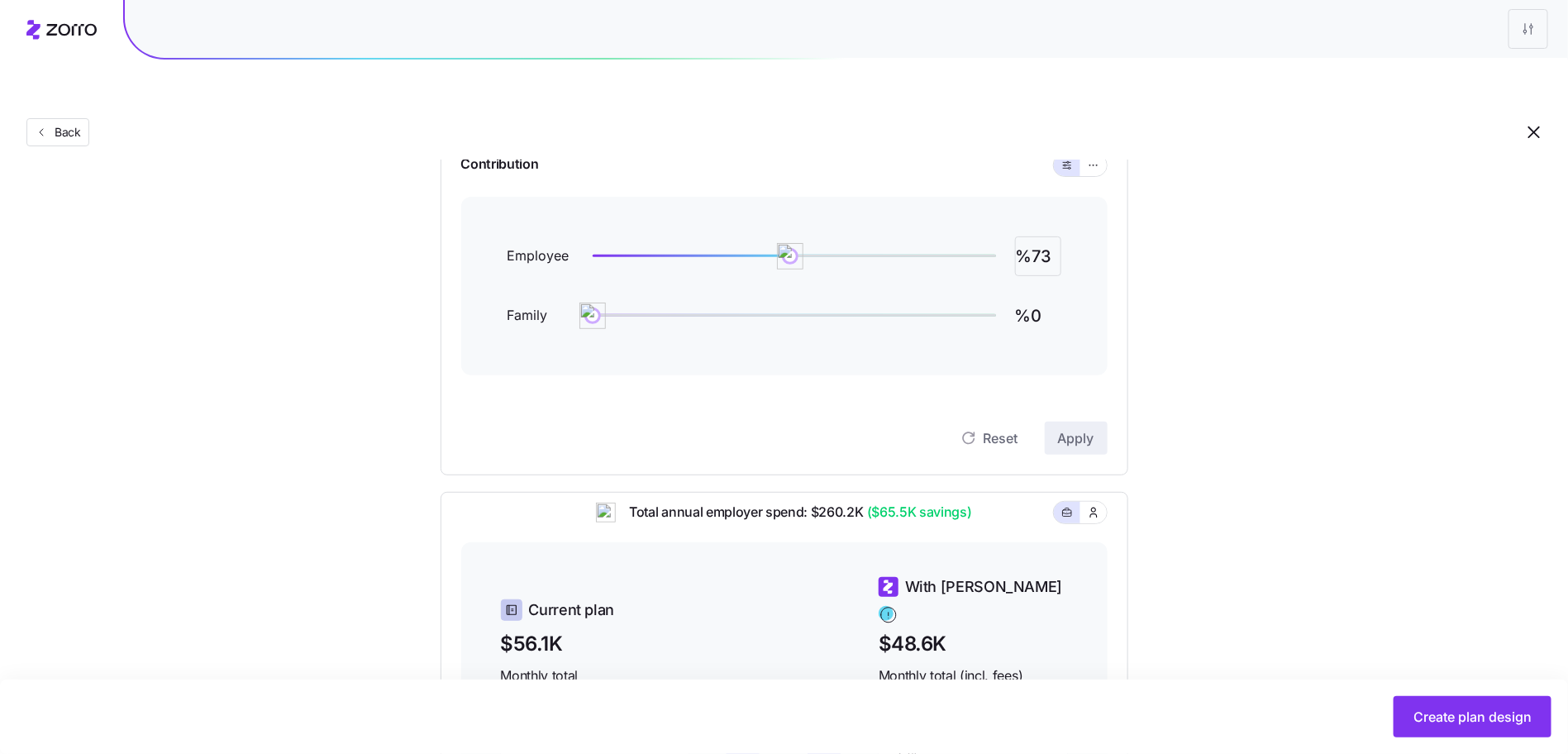
click at [1034, 237] on input "%73" at bounding box center [1039, 256] width 46 height 39
type input "%60"
type input "%30"
click at [1087, 428] on span "Apply" at bounding box center [1076, 438] width 37 height 20
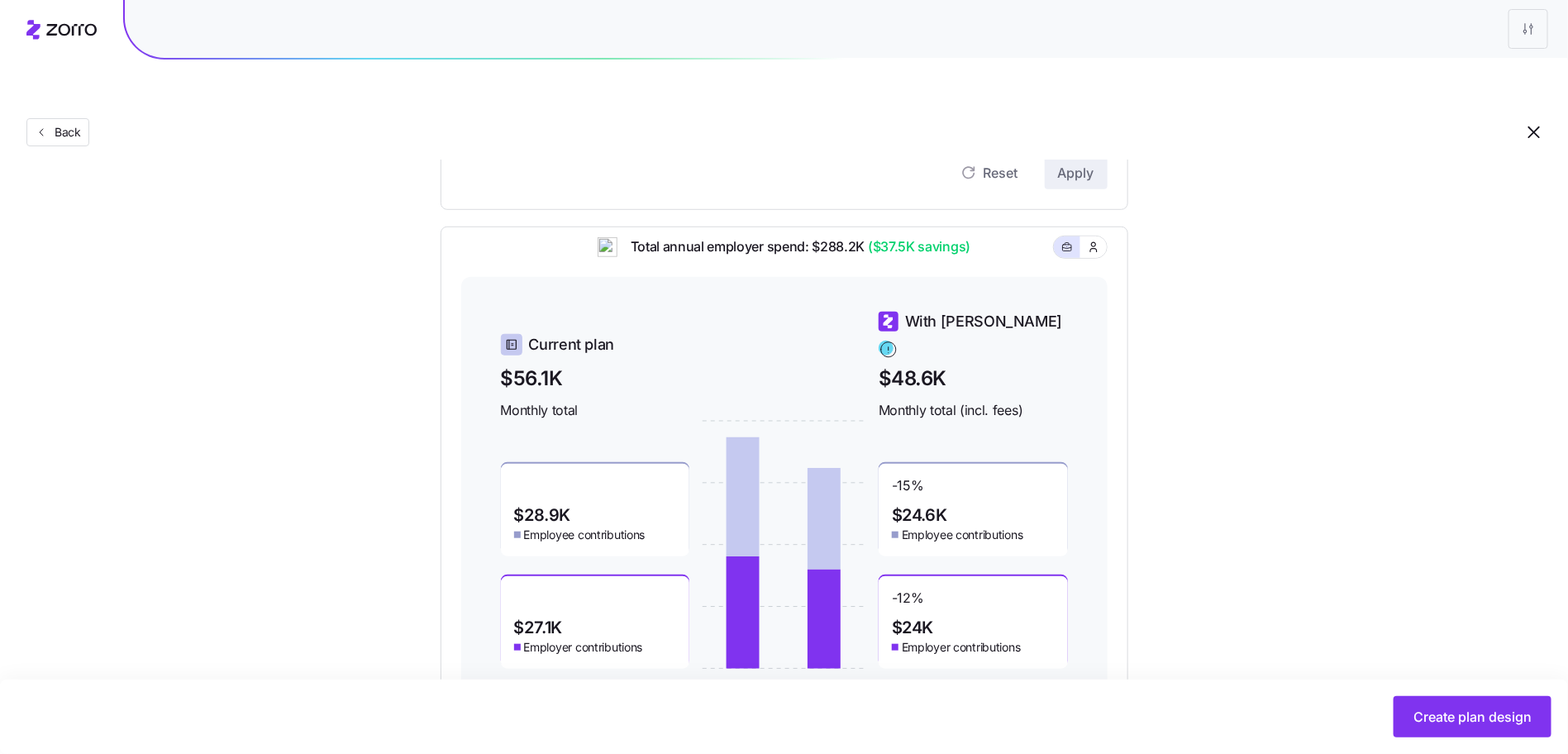
scroll to position [479, 0]
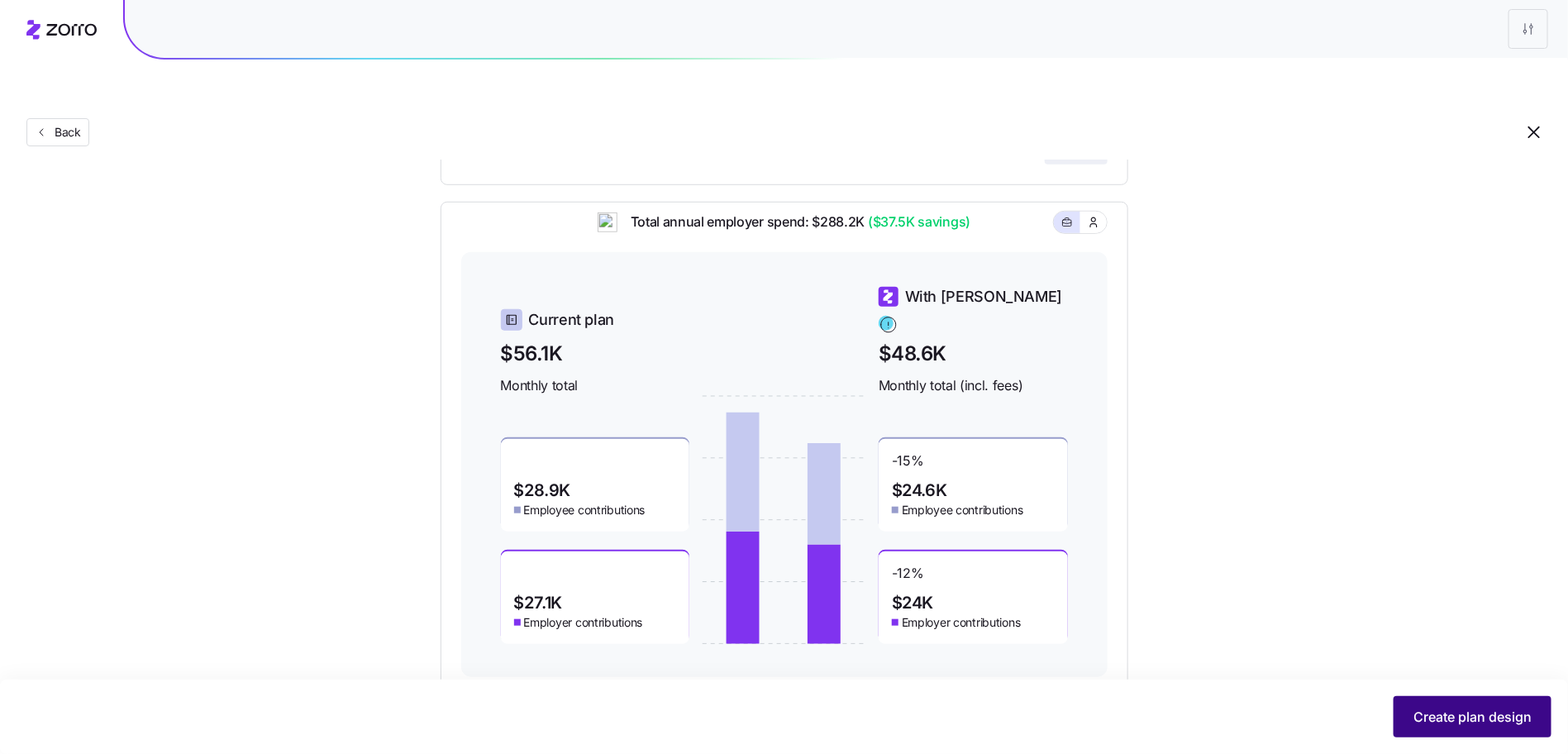
click at [1455, 701] on button "Create plan design" at bounding box center [1473, 716] width 158 height 41
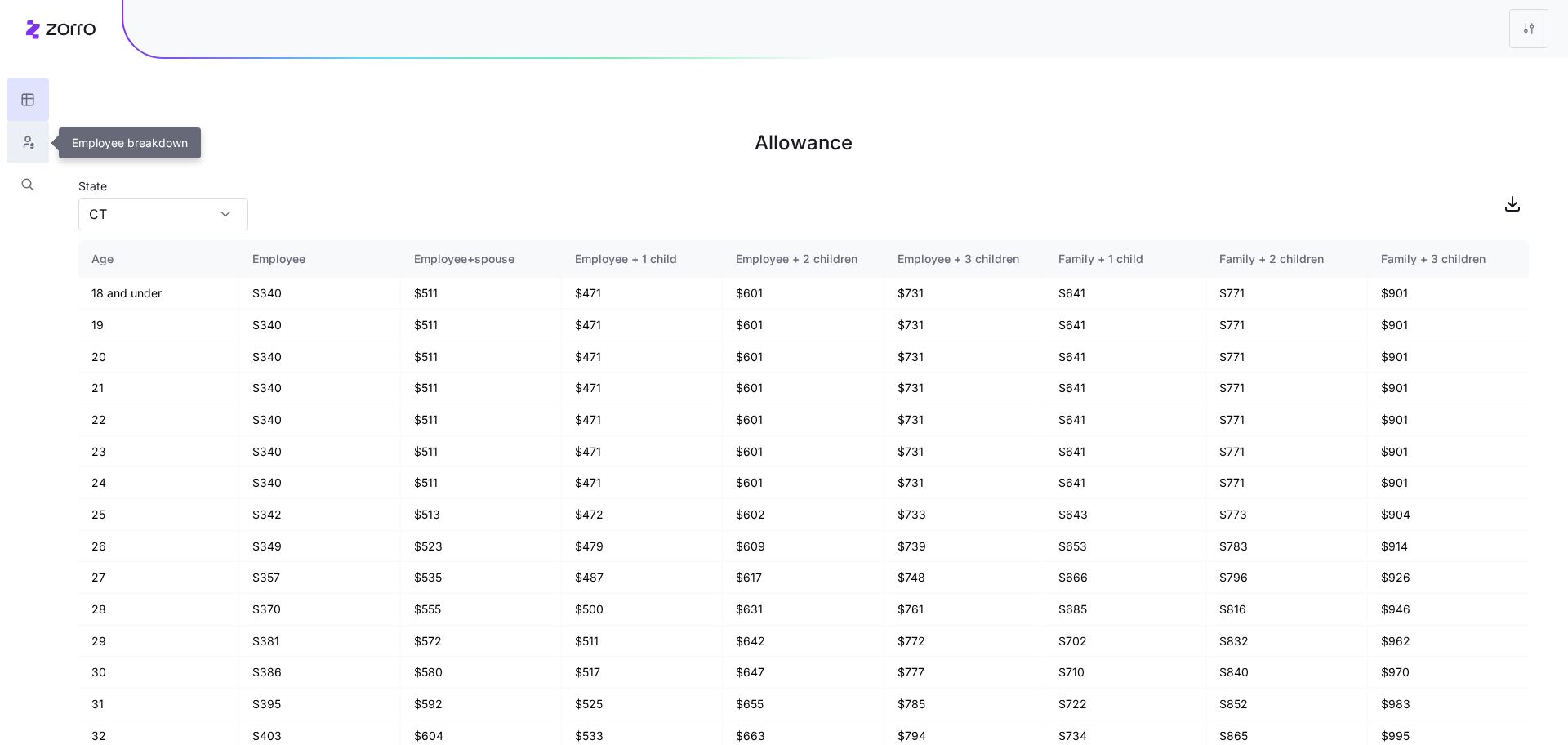
click at [31, 138] on icon "button" at bounding box center [28, 142] width 15 height 16
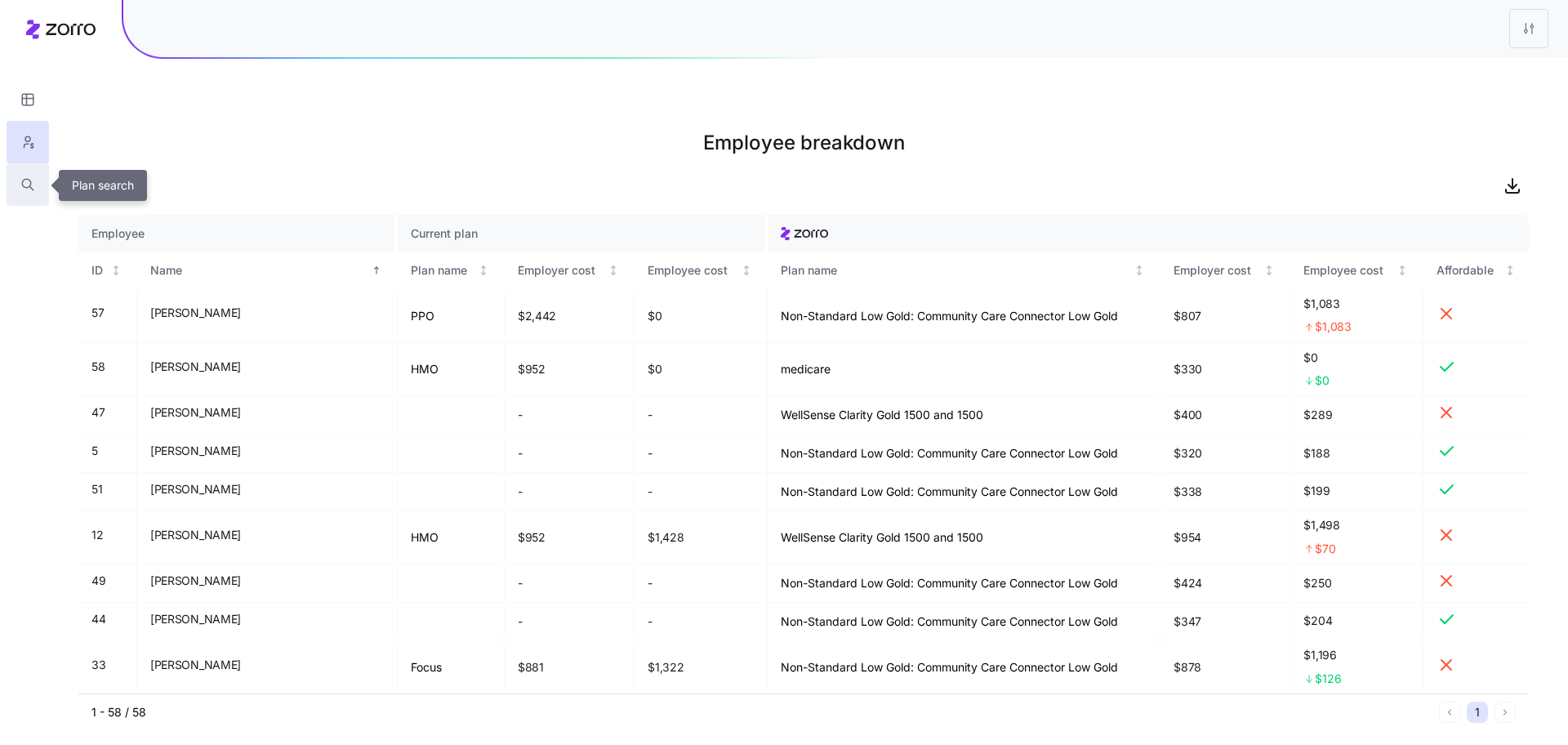
click at [19, 182] on button "button" at bounding box center [27, 184] width 43 height 43
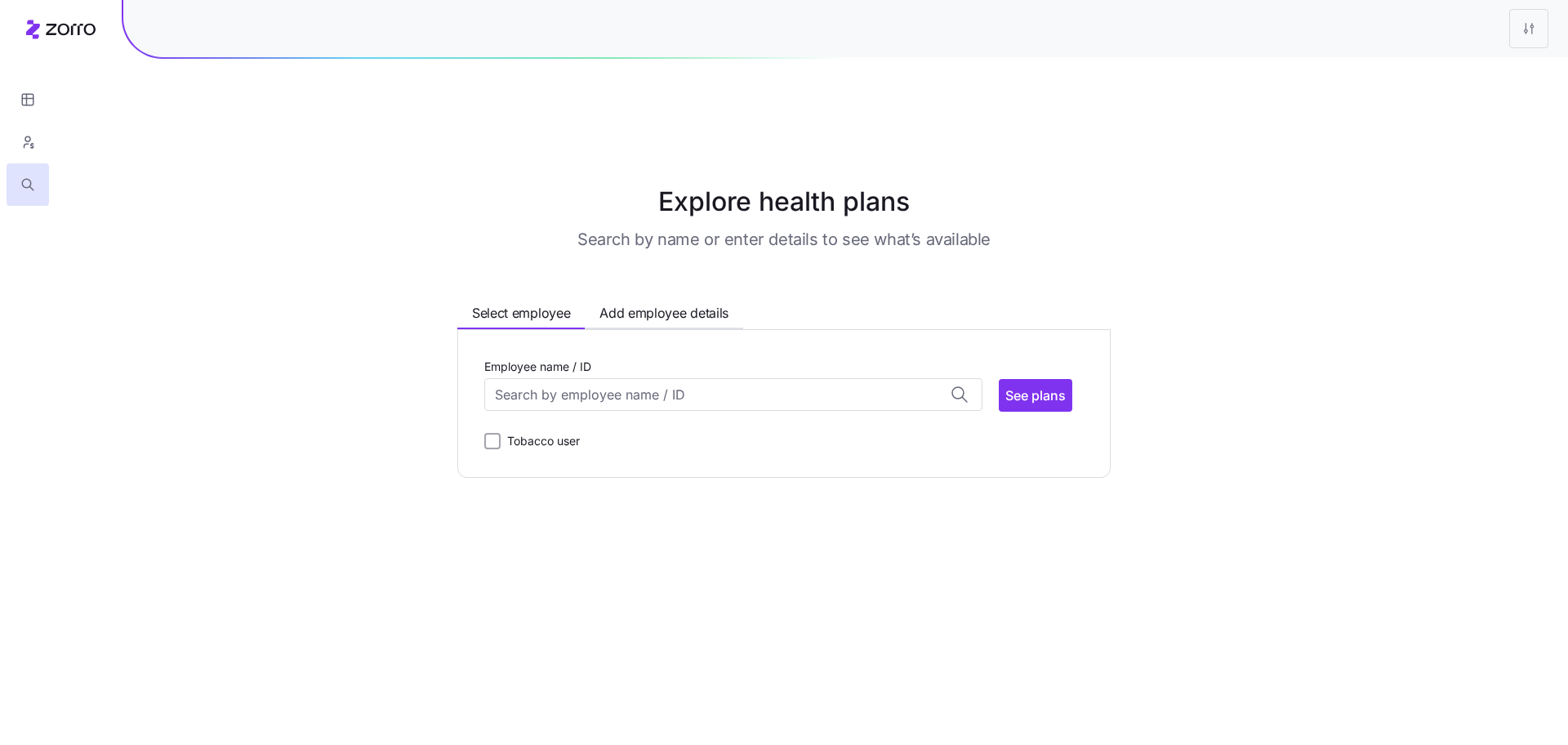
click at [512, 380] on div "Employee name / ID Aimee Velasco (48) ID: 57 | zip code: 01075 Alison Wondriska…" at bounding box center [783, 403] width 599 height 95
click at [515, 378] on input "Employee name / ID" at bounding box center [733, 394] width 498 height 33
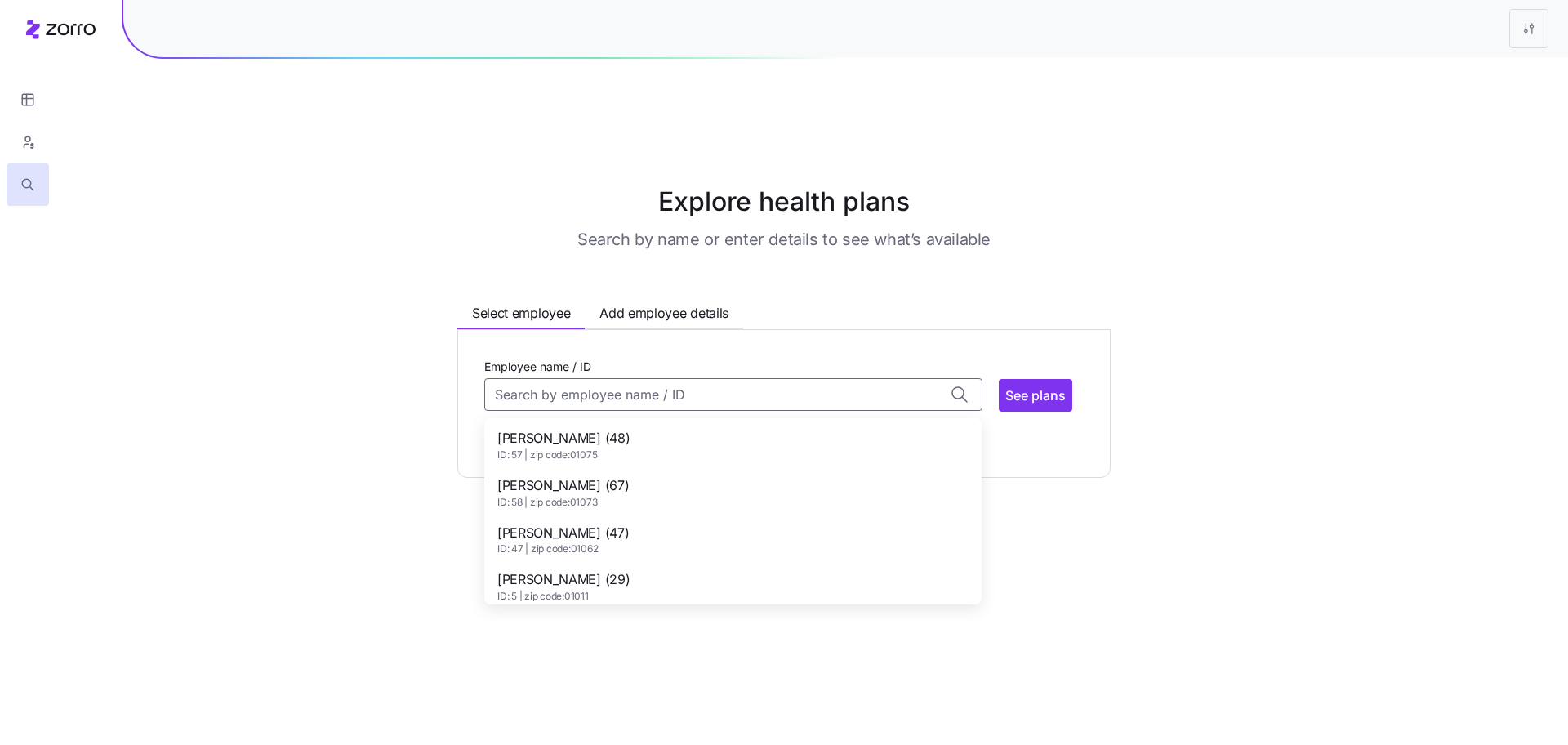
click at [687, 517] on div "Allie Robbins (47) ID: 47 | zip code: 01062" at bounding box center [733, 540] width 491 height 47
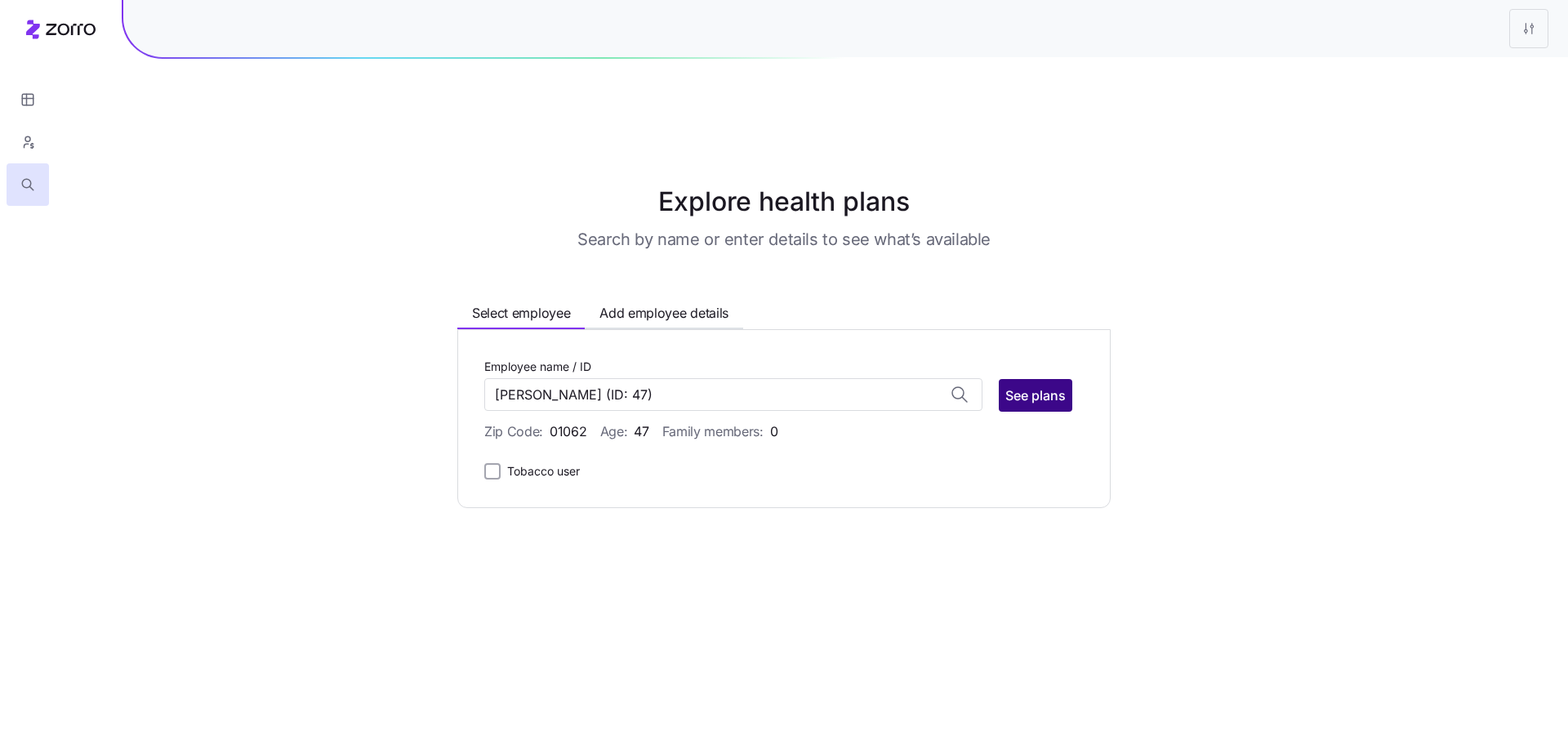
type input "Allie Robbins"
click at [1054, 385] on span "See plans" at bounding box center [1035, 395] width 61 height 20
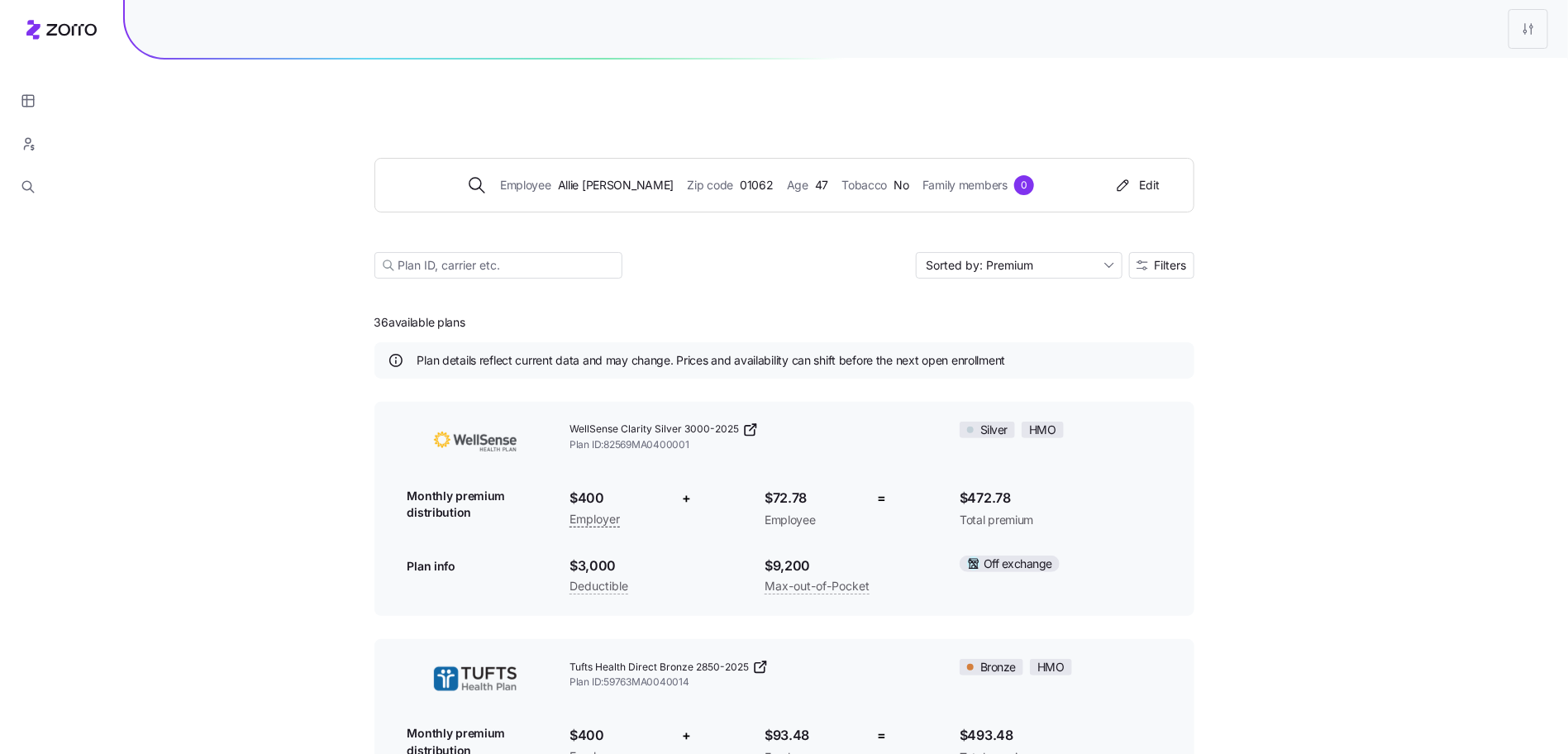
click at [1164, 252] on button "Filters" at bounding box center [1162, 265] width 65 height 27
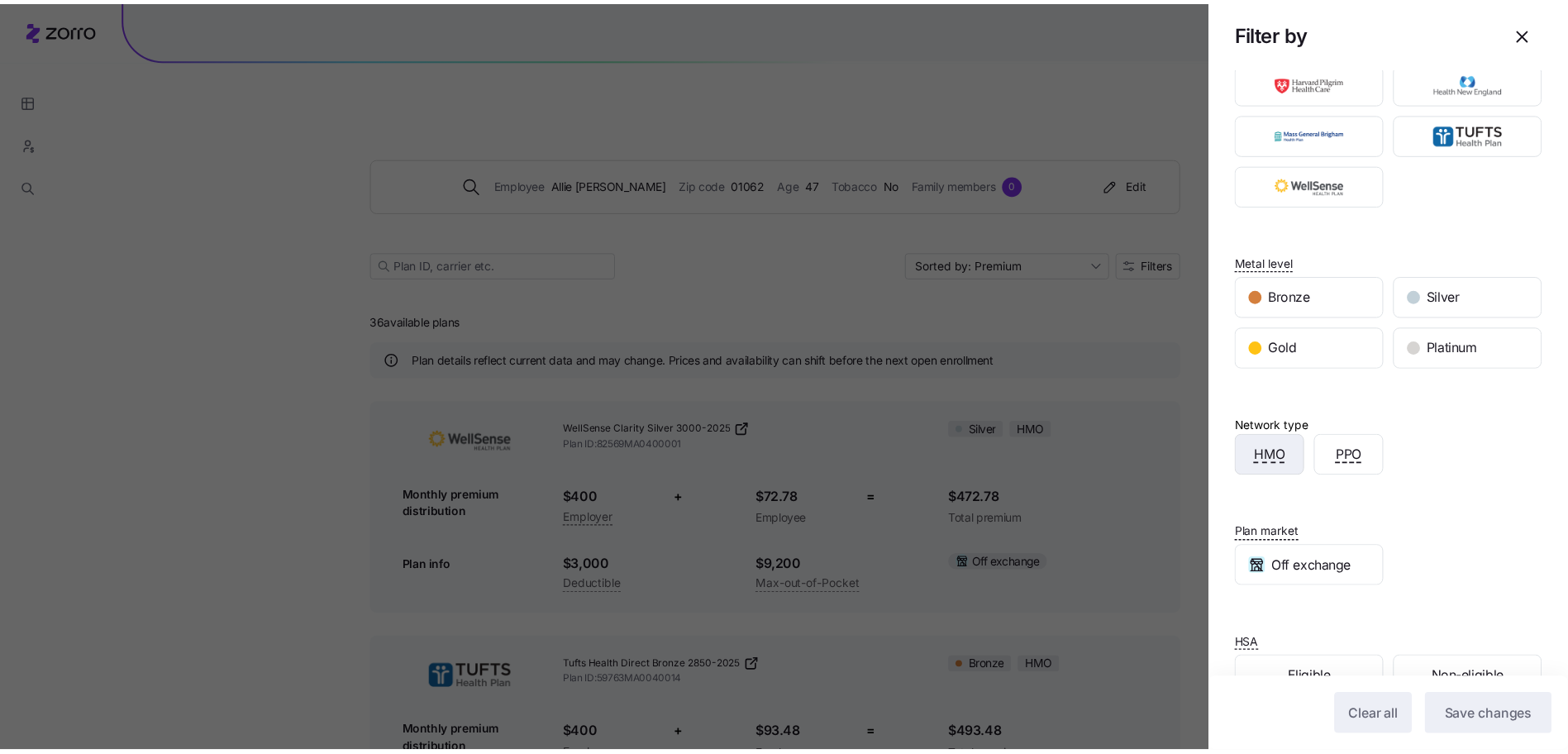
scroll to position [106, 0]
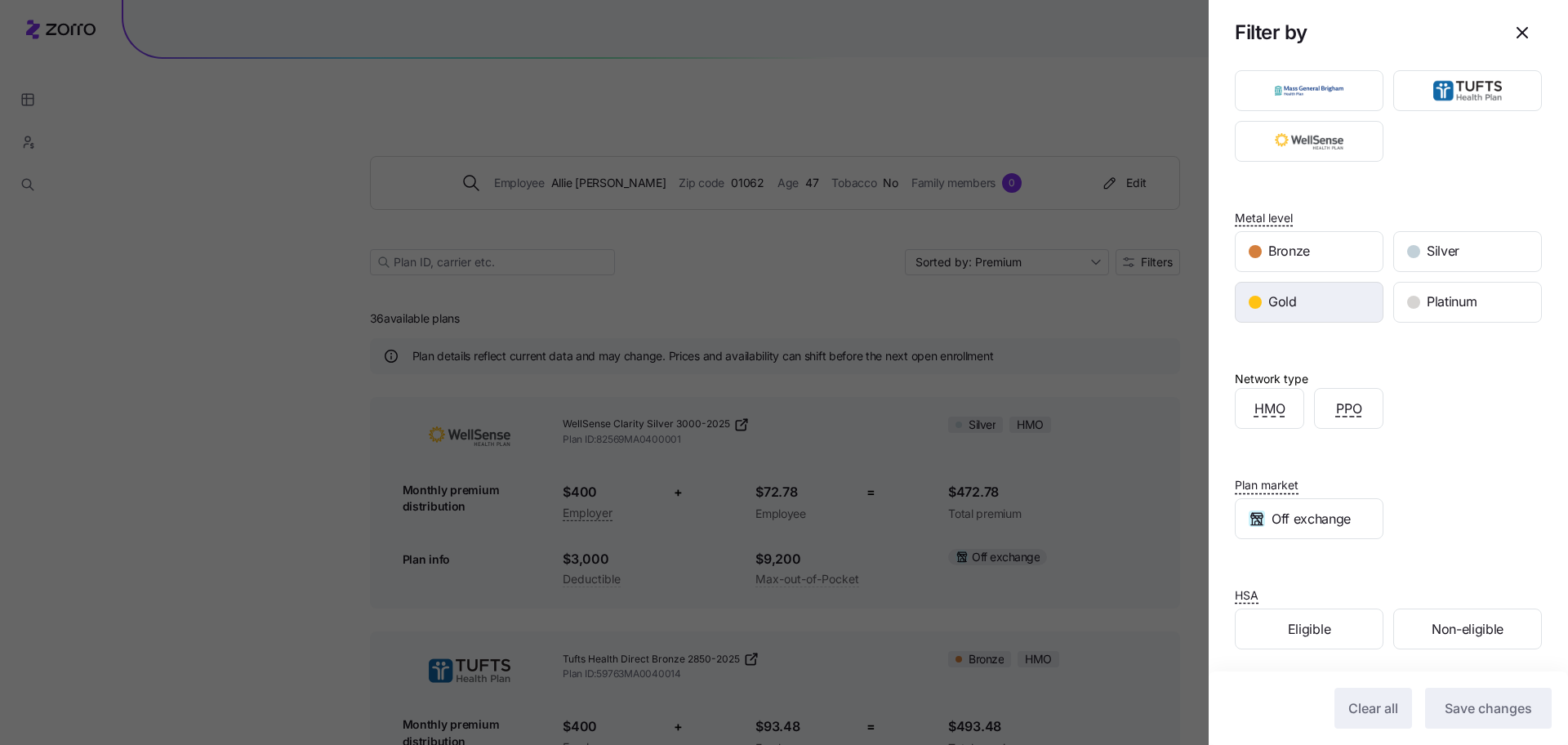
click at [1317, 285] on div "Gold" at bounding box center [1309, 302] width 147 height 39
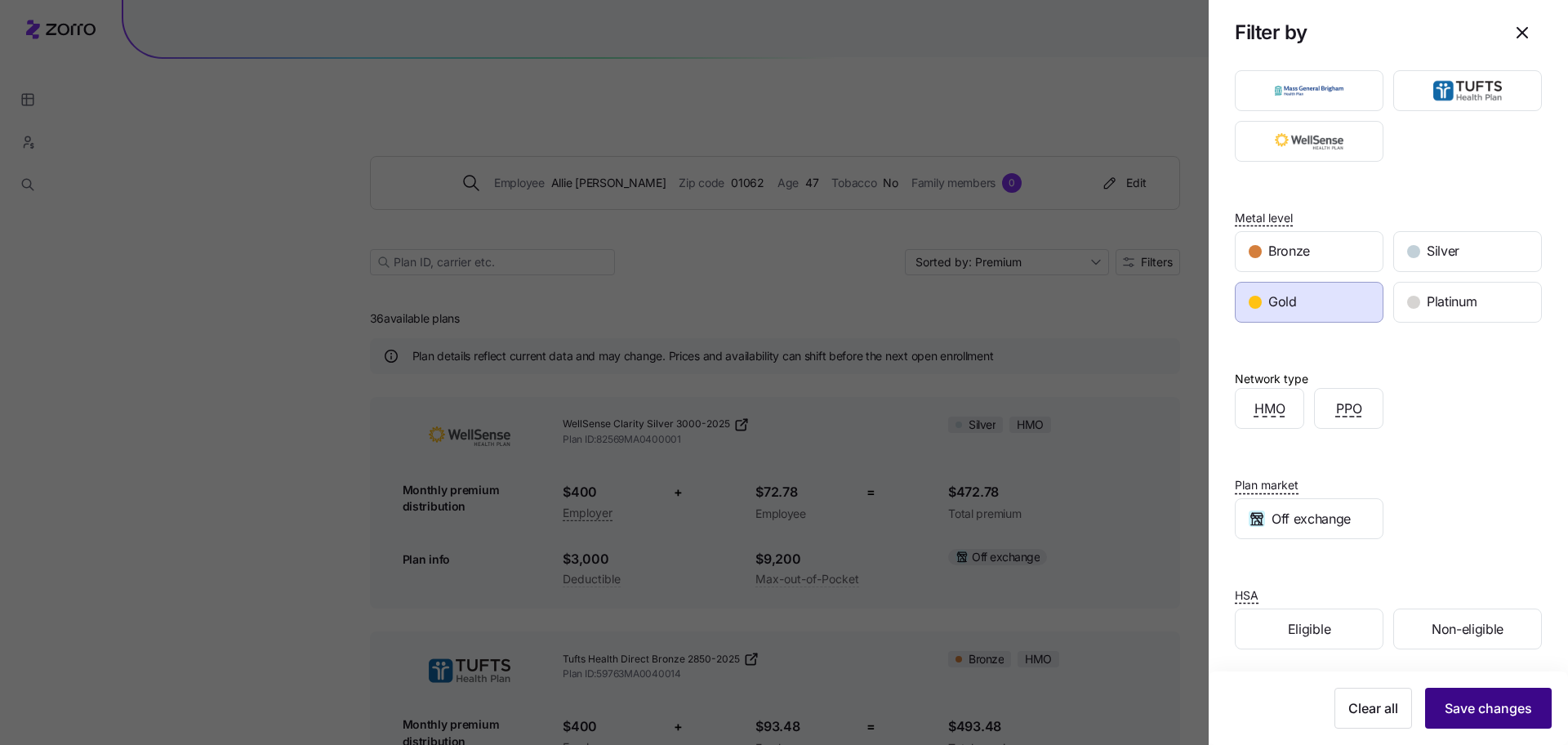
click at [1445, 704] on span "Save changes" at bounding box center [1488, 708] width 87 height 20
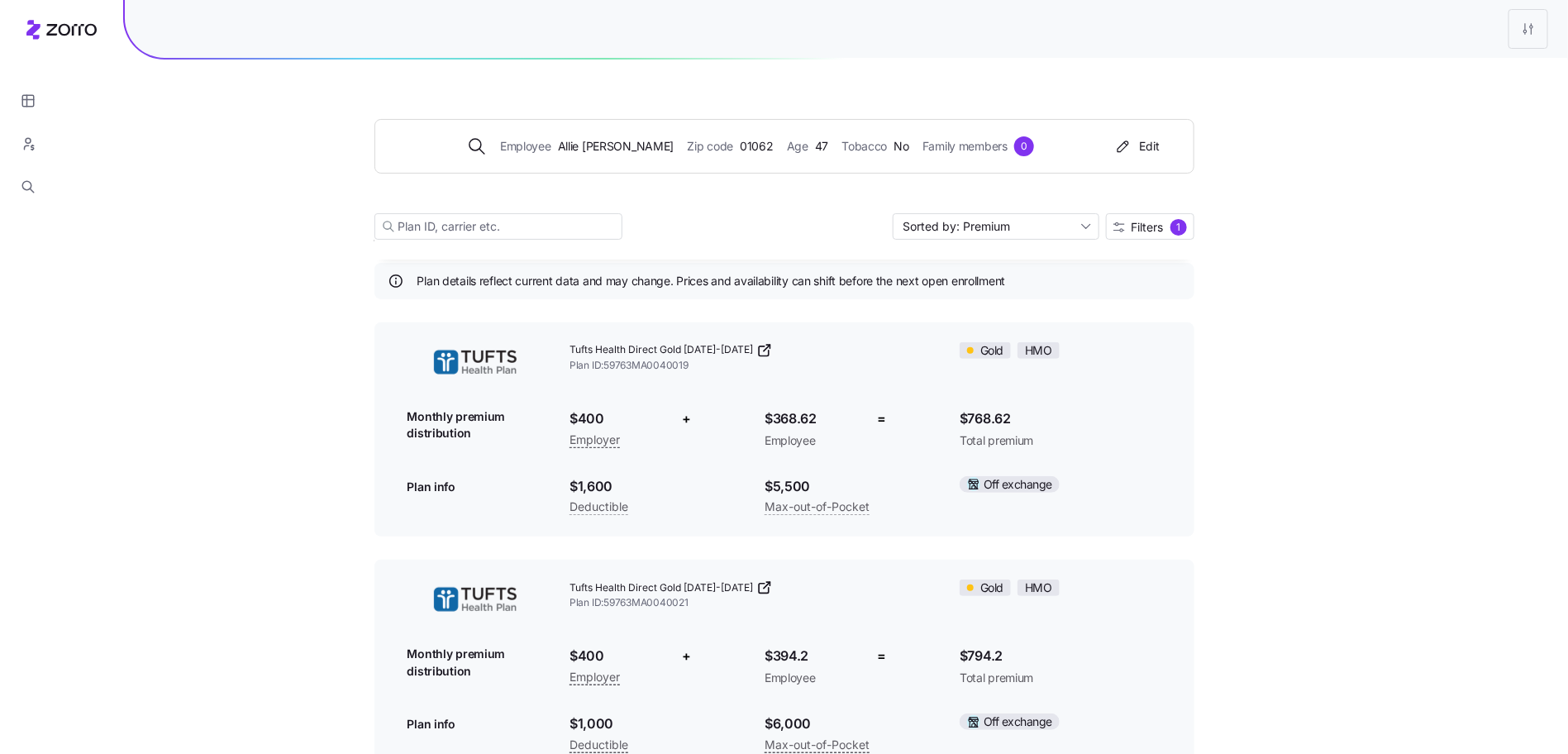
scroll to position [79, 0]
click at [1271, 428] on div "Employee Allie Robbins Zip code 01062 Age 47 Tobacco No Family members 0 Edit S…" at bounding box center [784, 725] width 1568 height 1528
click at [27, 143] on icon "button" at bounding box center [28, 139] width 5 height 5
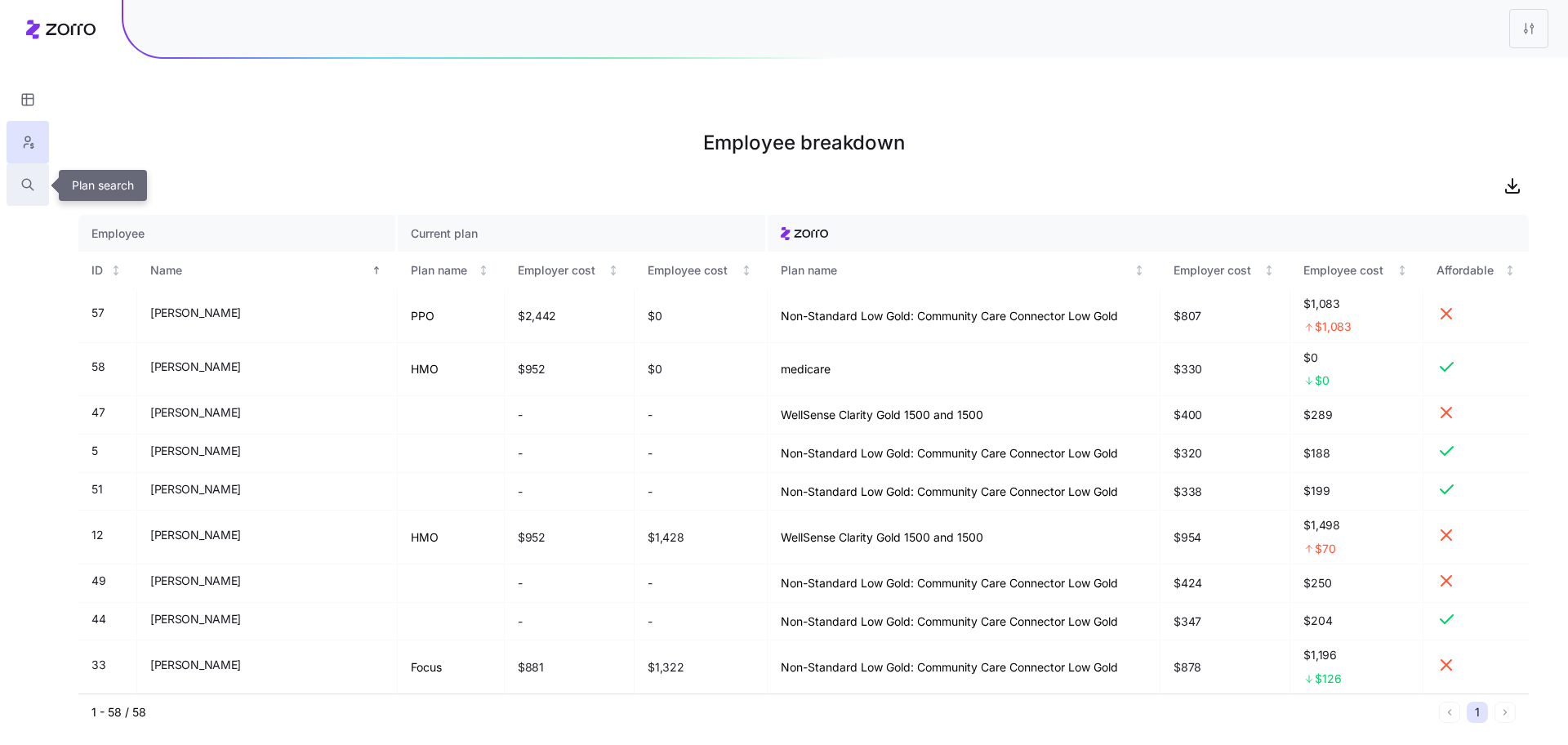
click at [24, 191] on icon "button" at bounding box center [28, 185] width 15 height 16
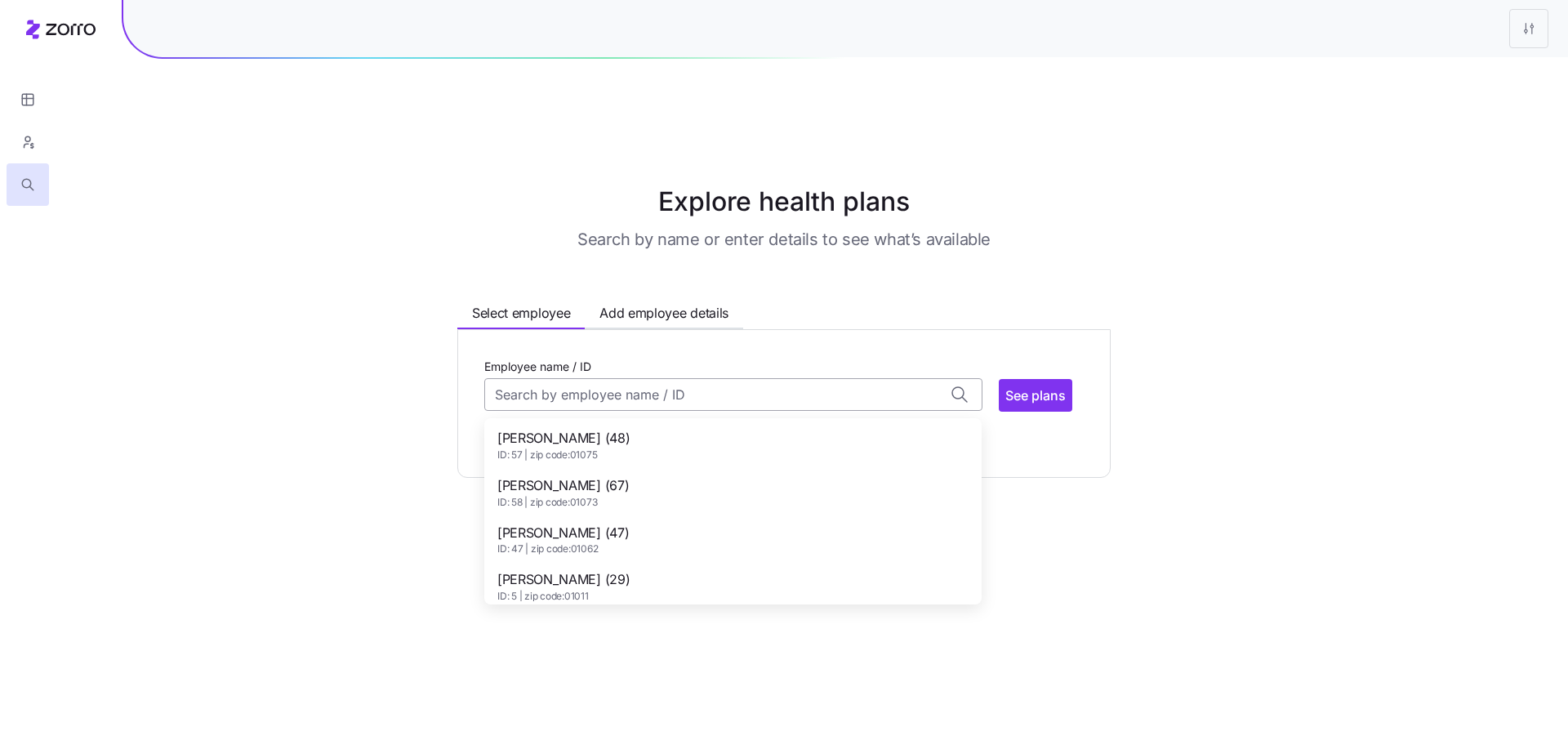
click at [583, 378] on input "Employee name / ID" at bounding box center [733, 394] width 498 height 33
click at [598, 569] on span "Amanda Brusco (29)" at bounding box center [564, 579] width 132 height 21
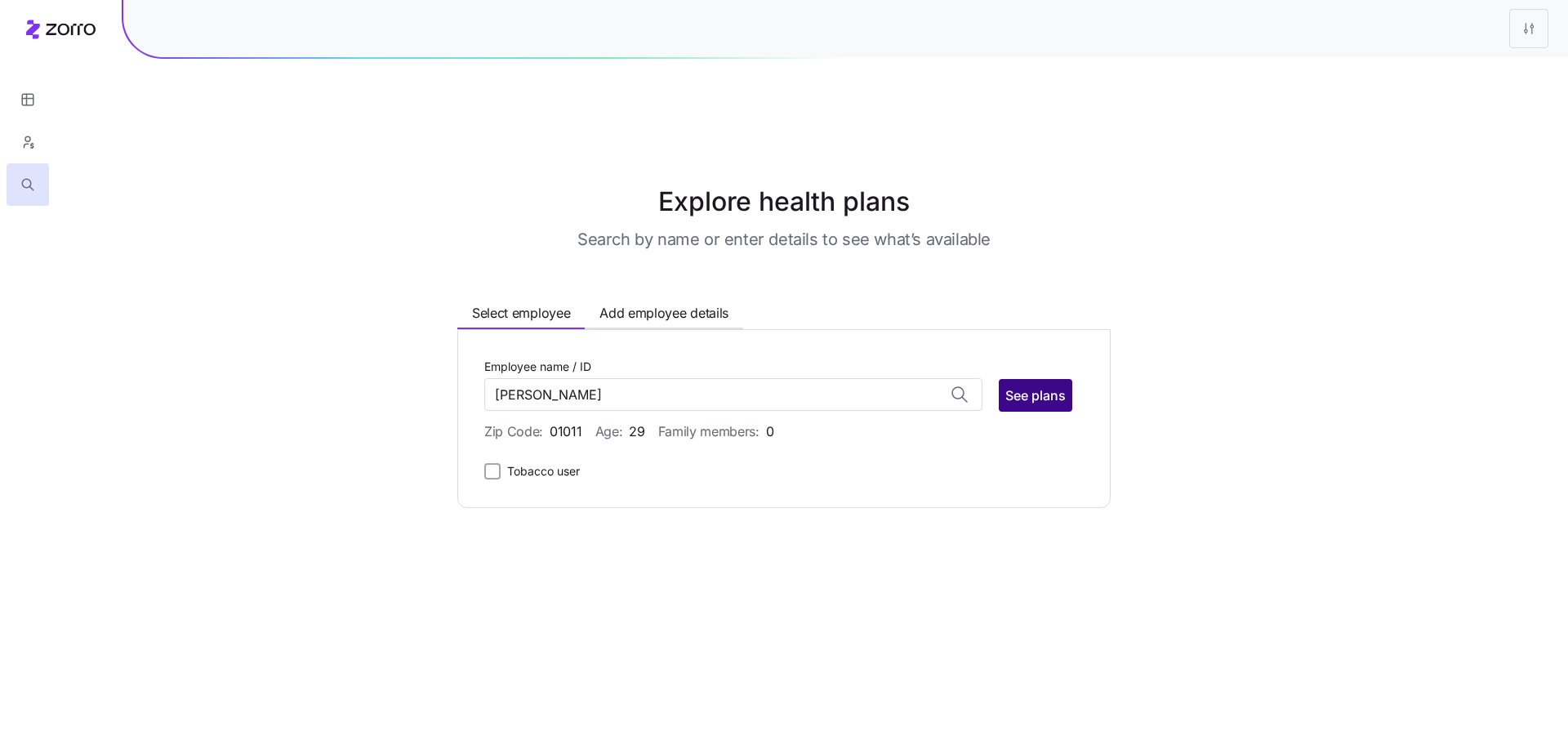
click at [1041, 385] on span "See plans" at bounding box center [1035, 395] width 61 height 20
type input "Amanda Brusco (ID: 5)"
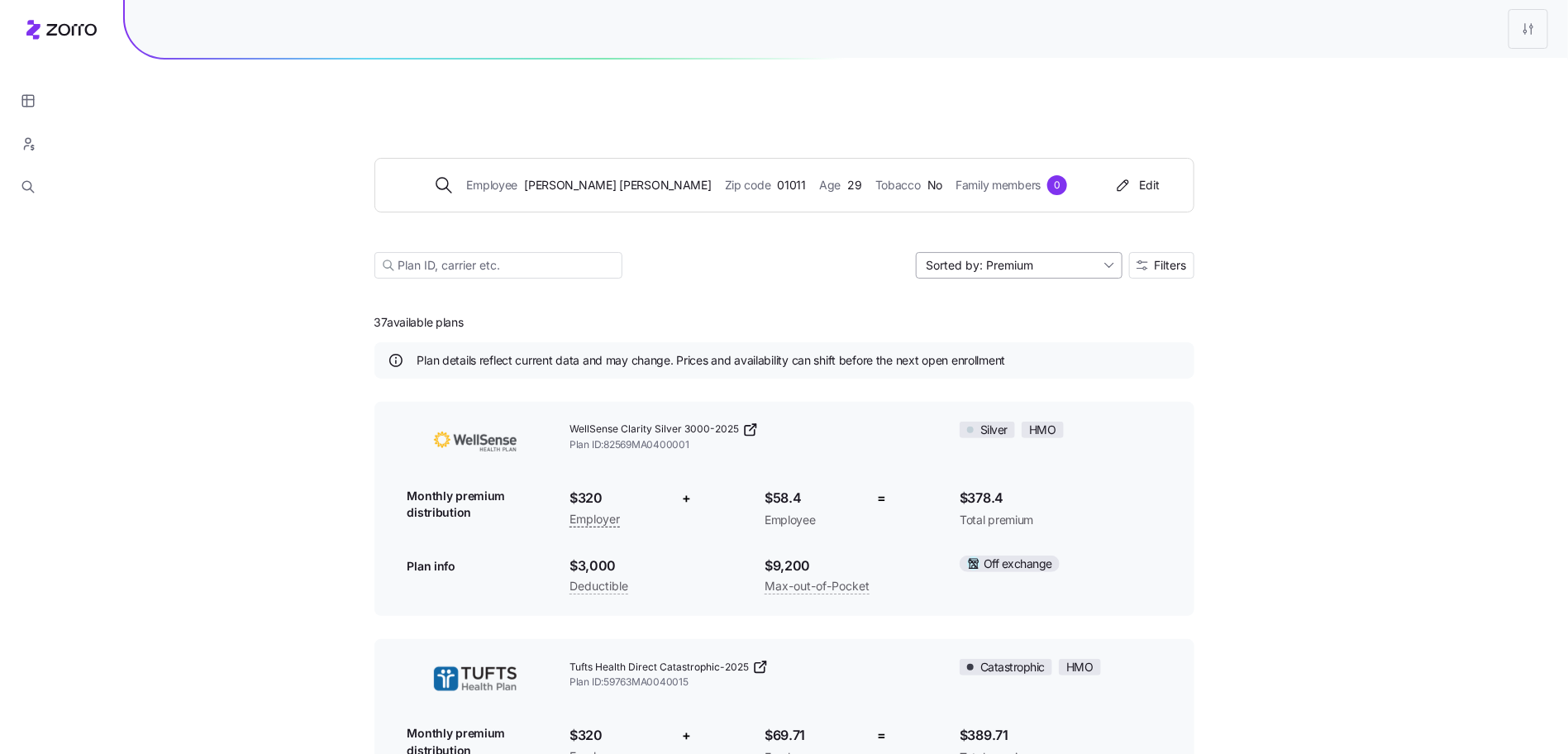
click at [1085, 252] on input "Sorted by: Premium" at bounding box center [1018, 265] width 206 height 27
click at [1172, 252] on button "Filters" at bounding box center [1162, 265] width 65 height 27
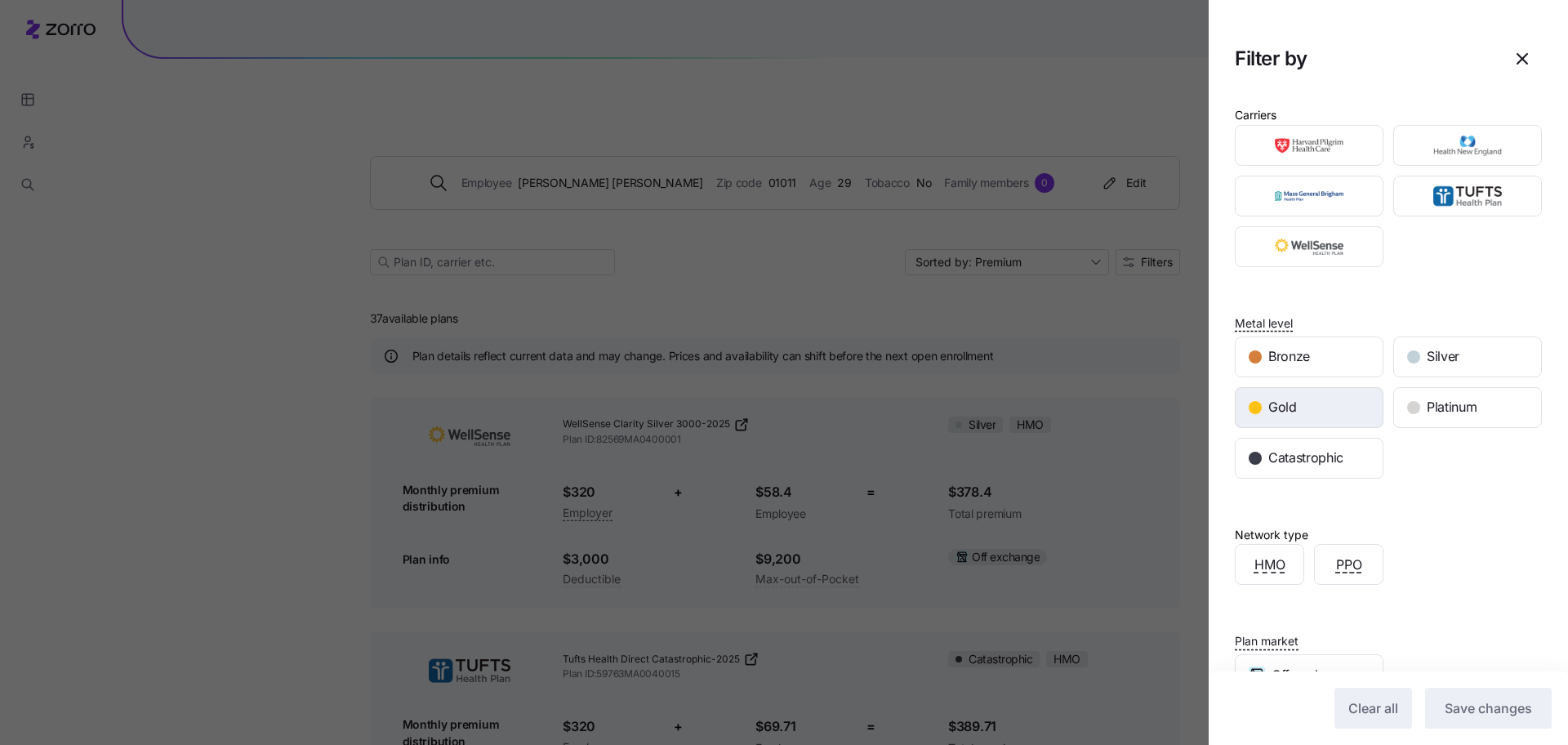
click at [1310, 414] on div "Gold" at bounding box center [1309, 407] width 147 height 39
click at [1488, 720] on button "Save changes" at bounding box center [1488, 708] width 127 height 41
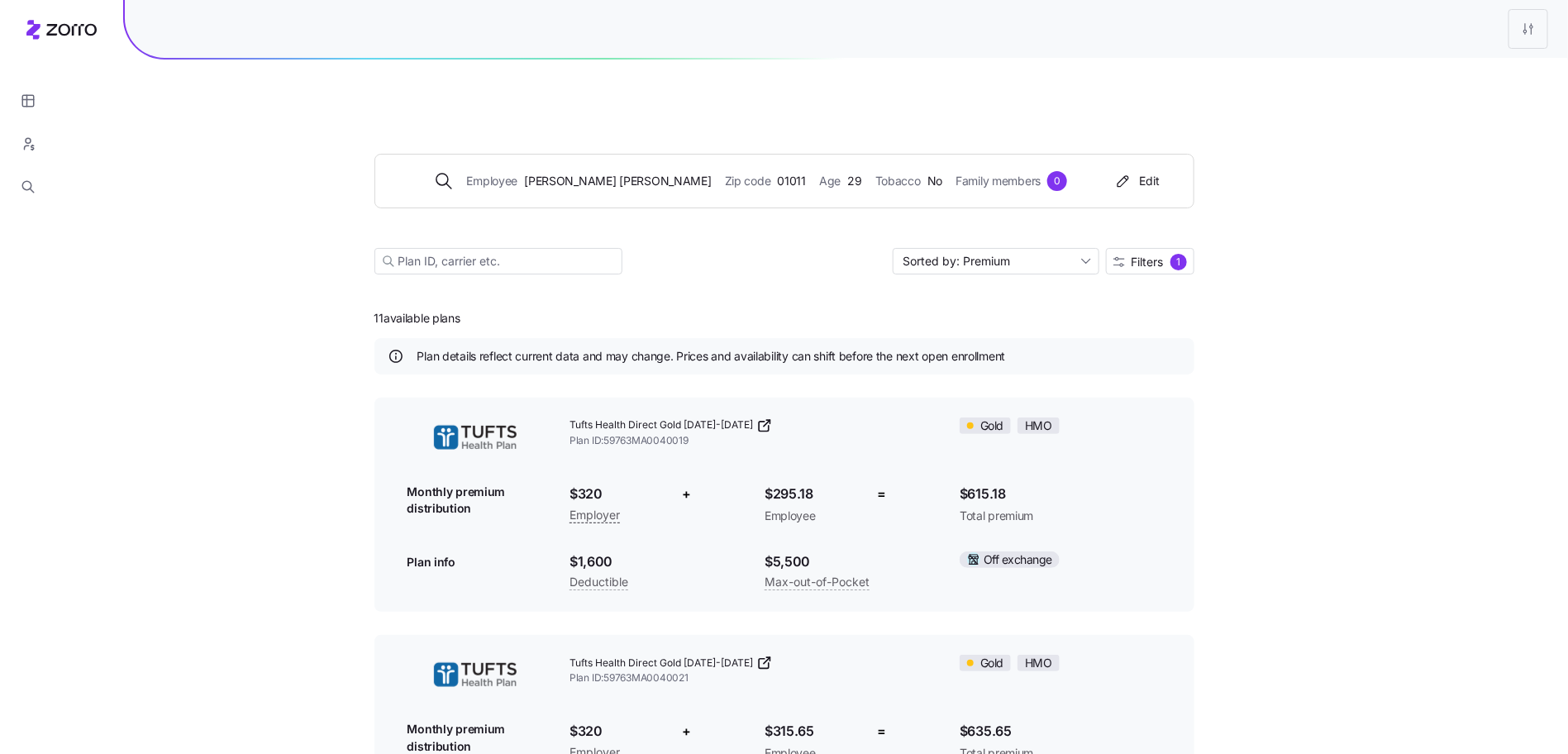
scroll to position [5, 0]
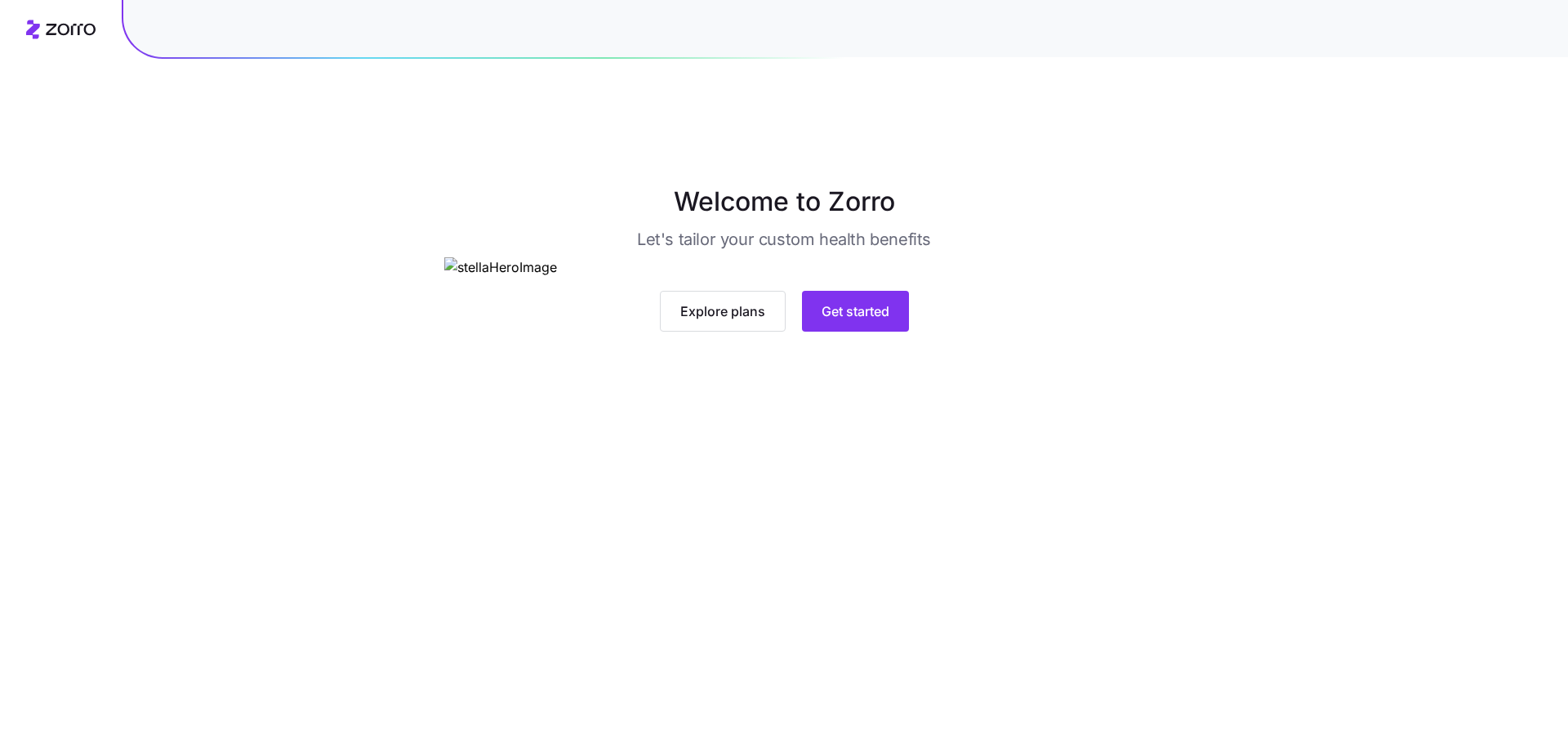
click at [997, 332] on div "Explore plans Get started" at bounding box center [784, 311] width 681 height 41
click at [900, 332] on button "Get started" at bounding box center [856, 311] width 107 height 41
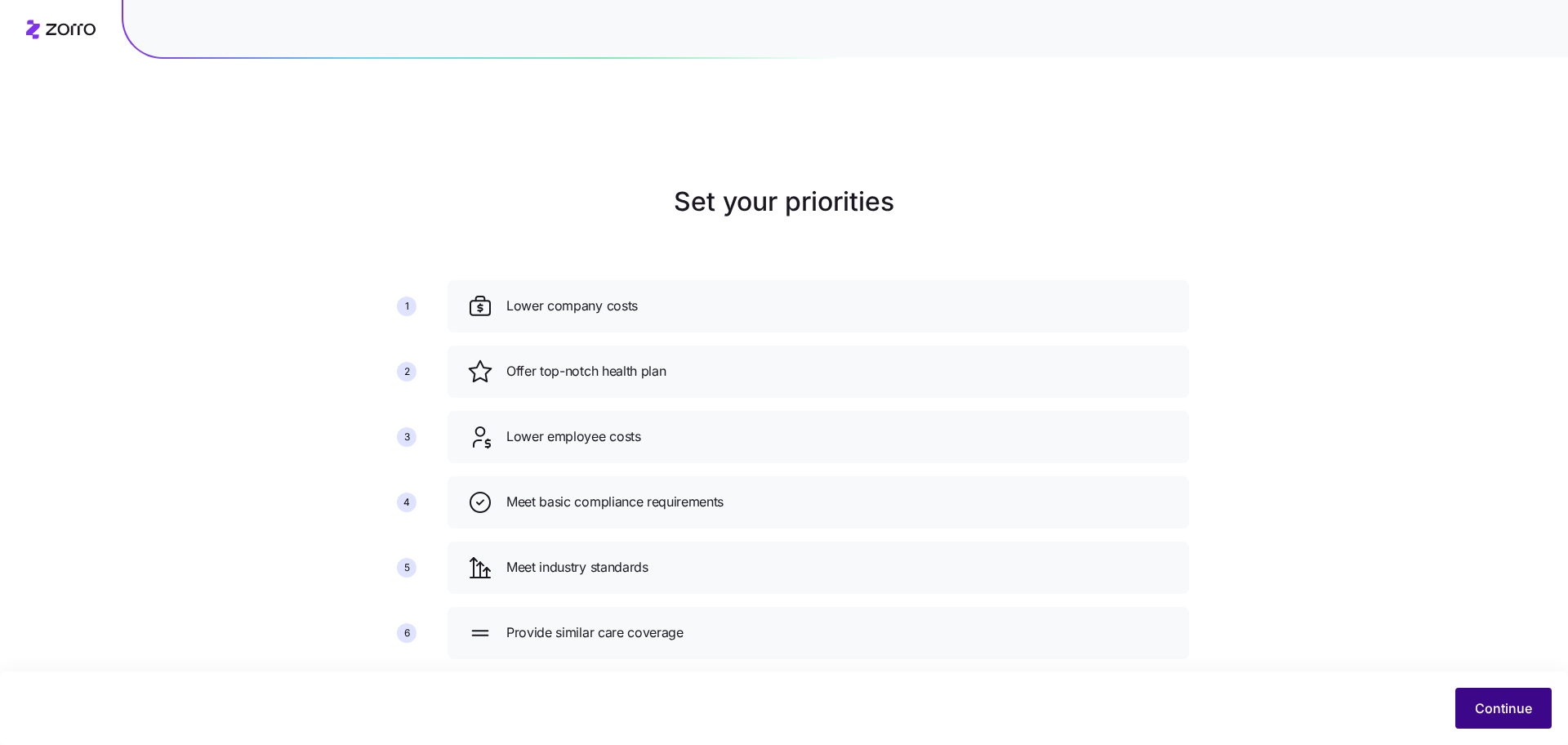
click at [1494, 698] on button "Continue" at bounding box center [1504, 708] width 96 height 41
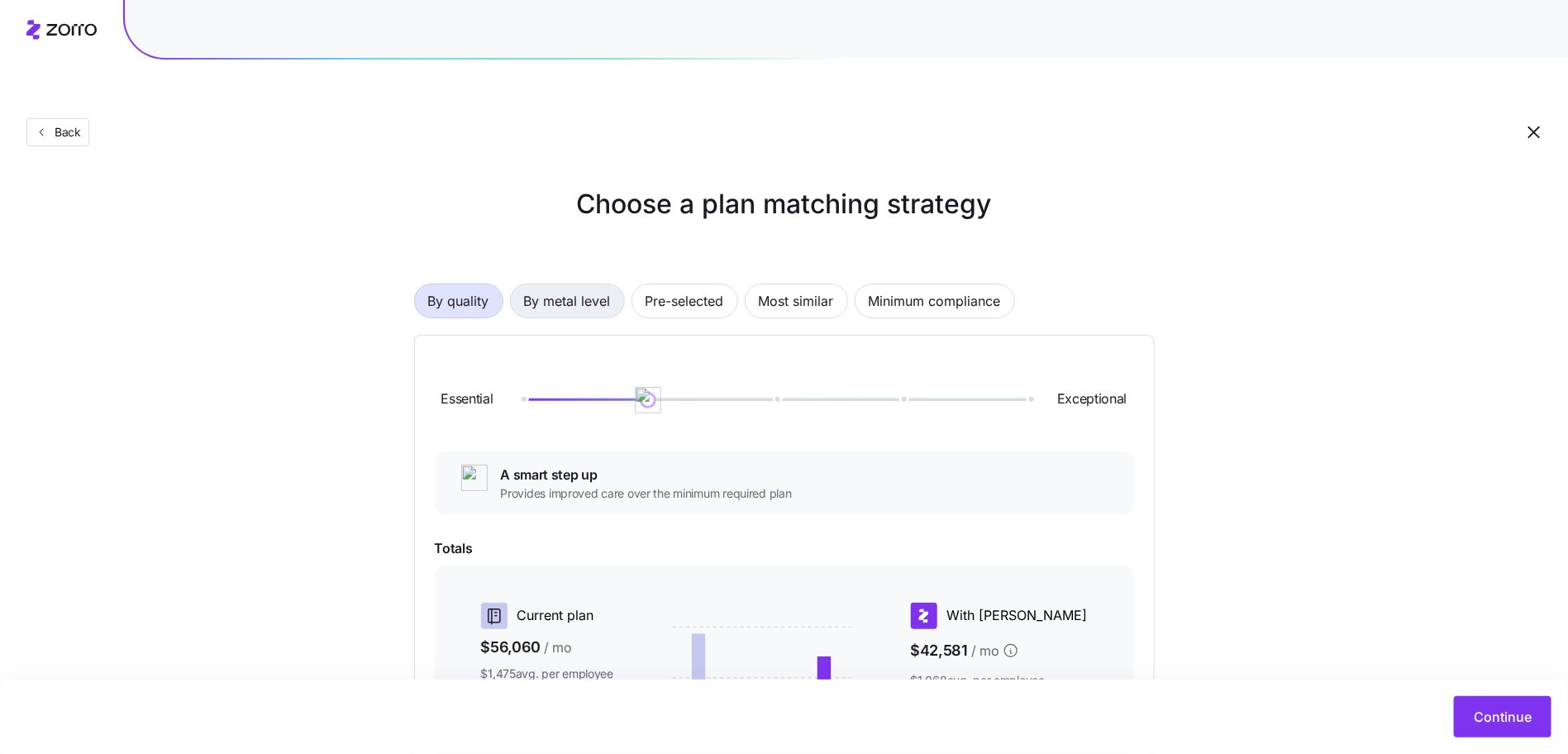
click at [575, 284] on span "By metal level" at bounding box center [567, 301] width 87 height 33
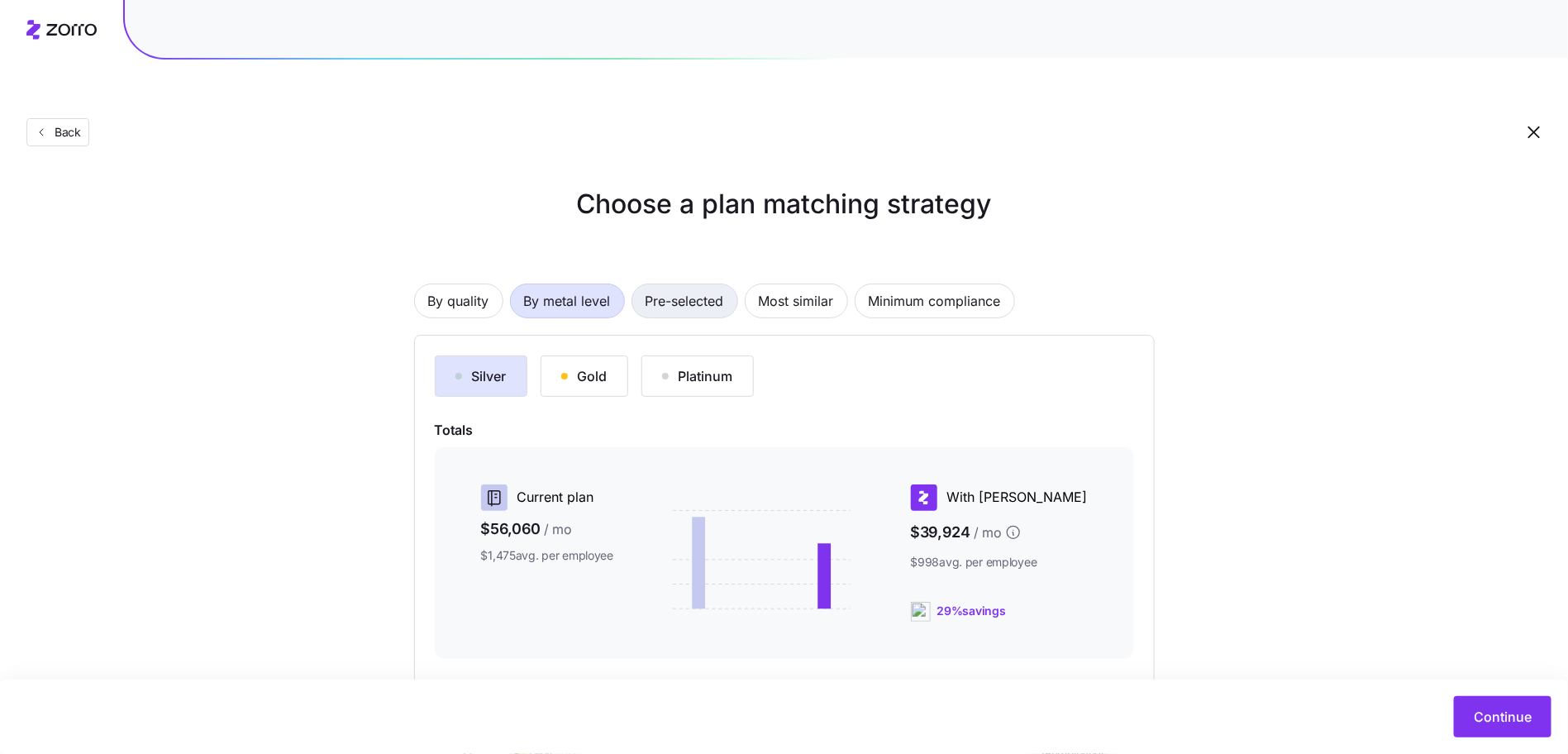
click at [695, 284] on span "Pre-selected" at bounding box center [685, 301] width 79 height 33
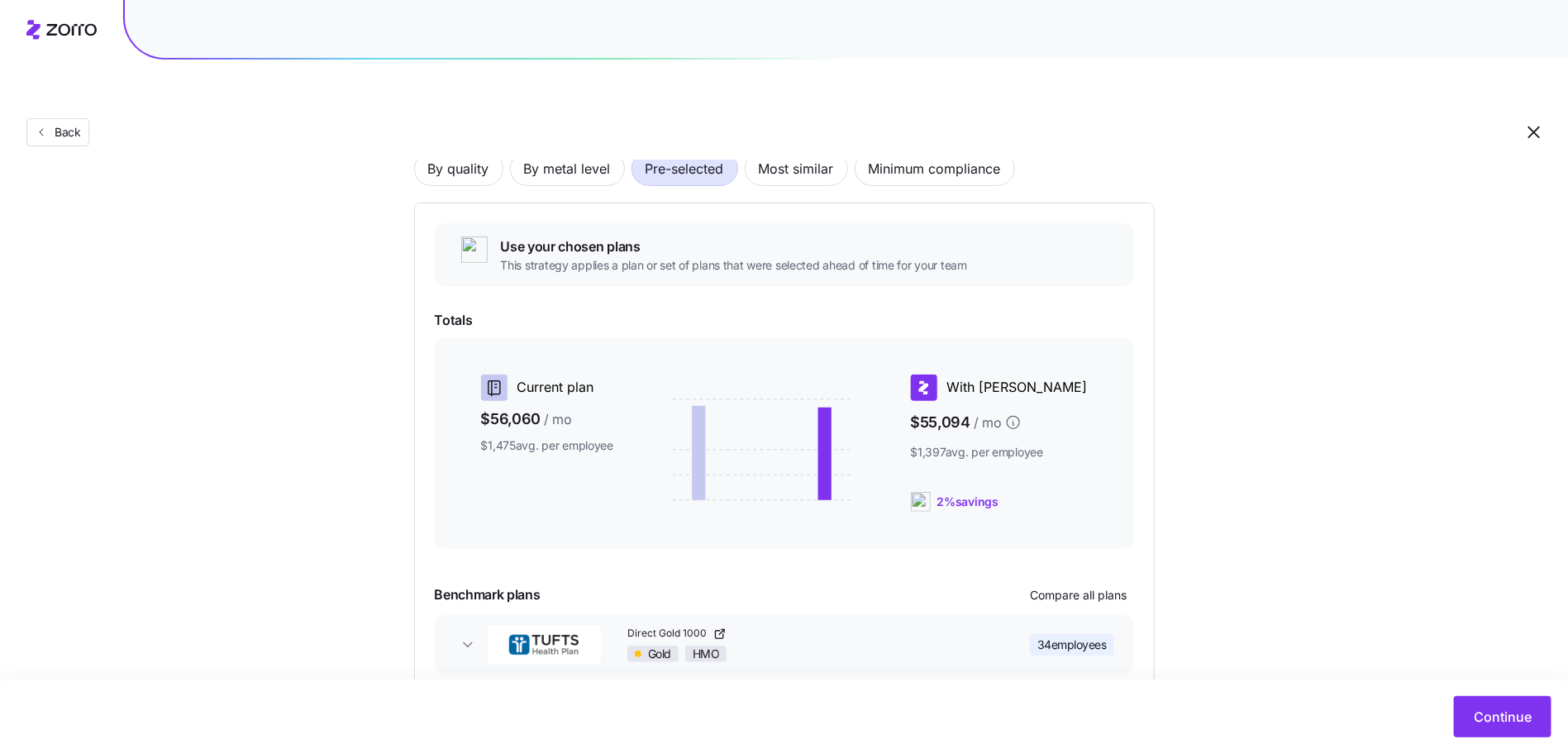
scroll to position [163, 0]
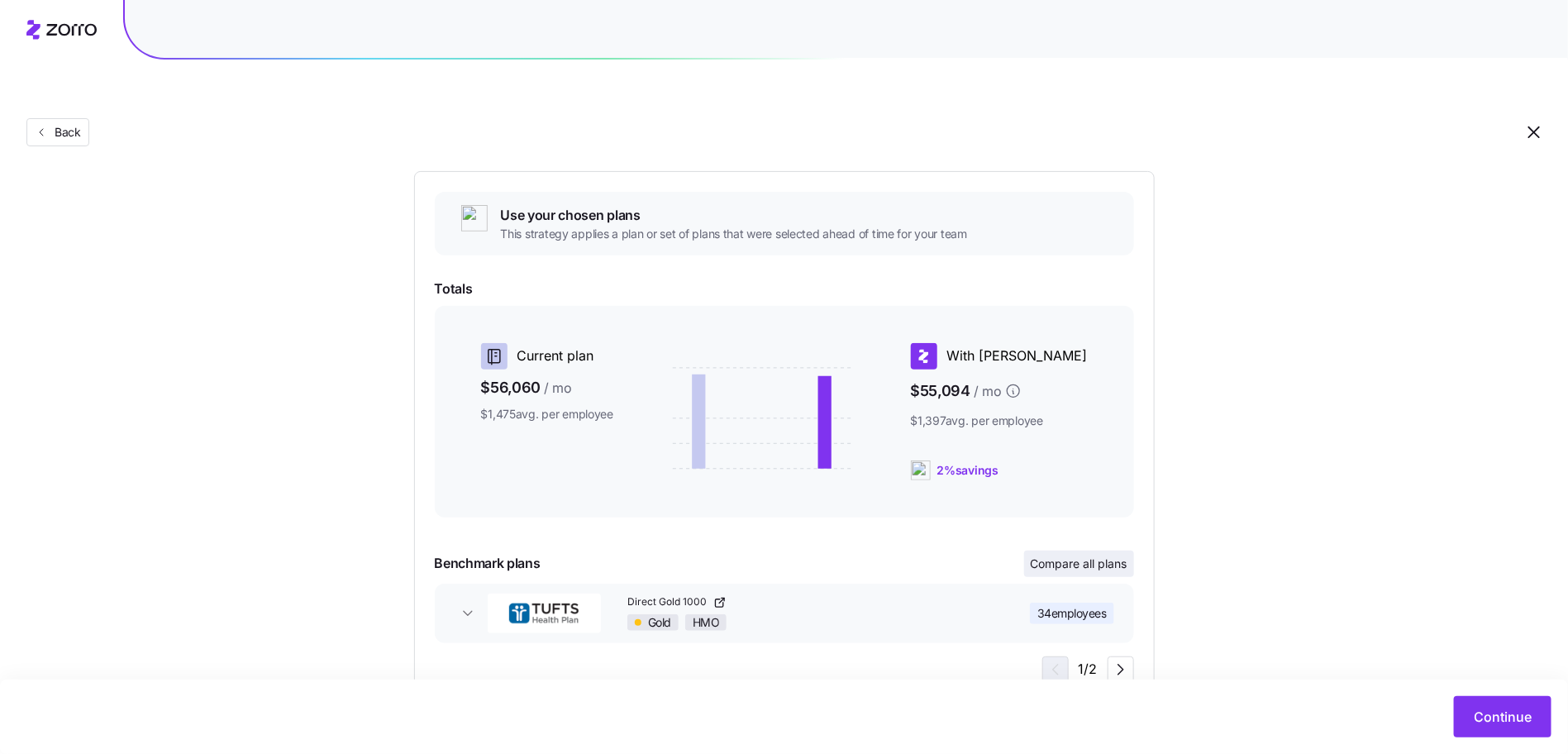
click at [1058, 556] on span "Compare all plans" at bounding box center [1079, 564] width 96 height 17
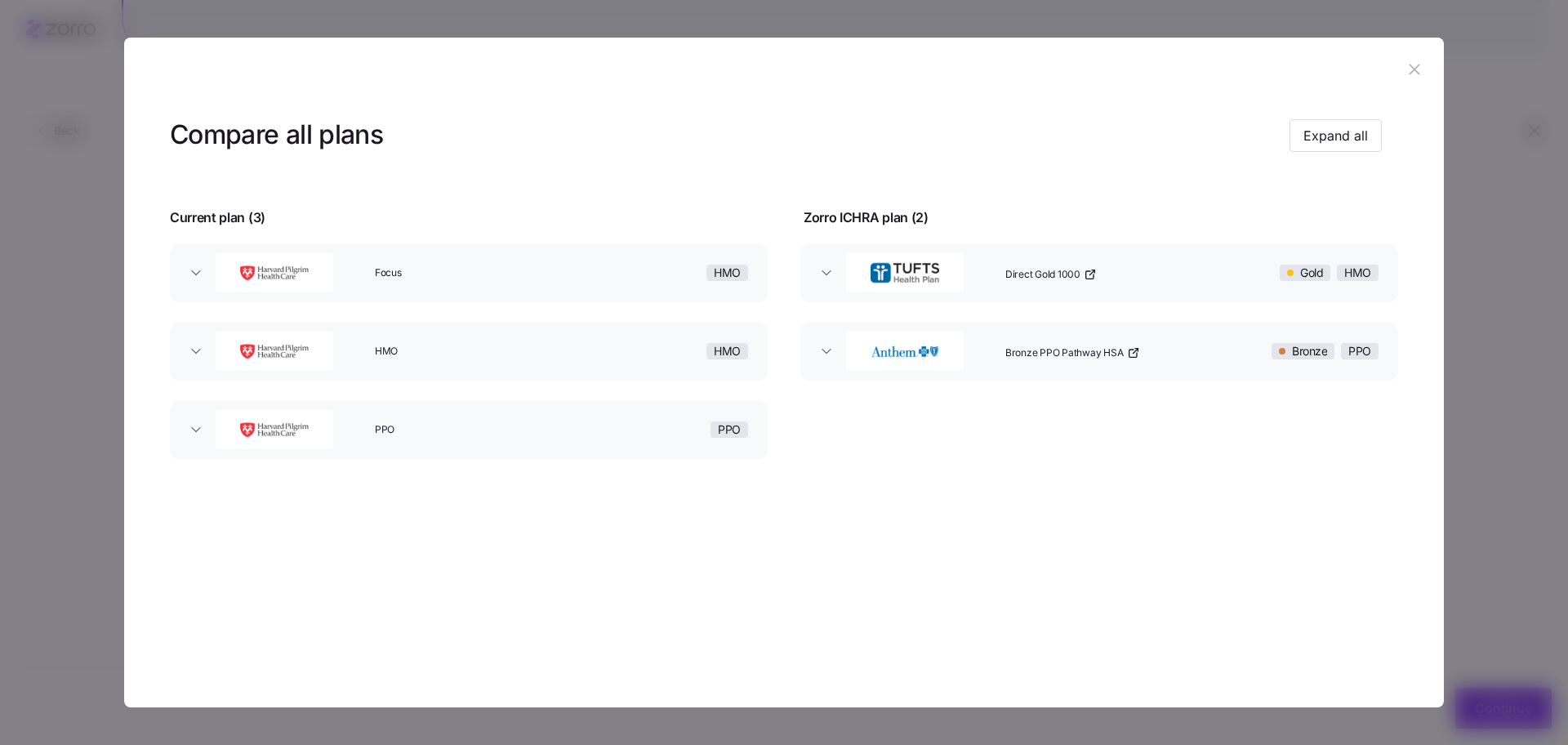
click at [1411, 77] on icon "button" at bounding box center [1415, 70] width 18 height 18
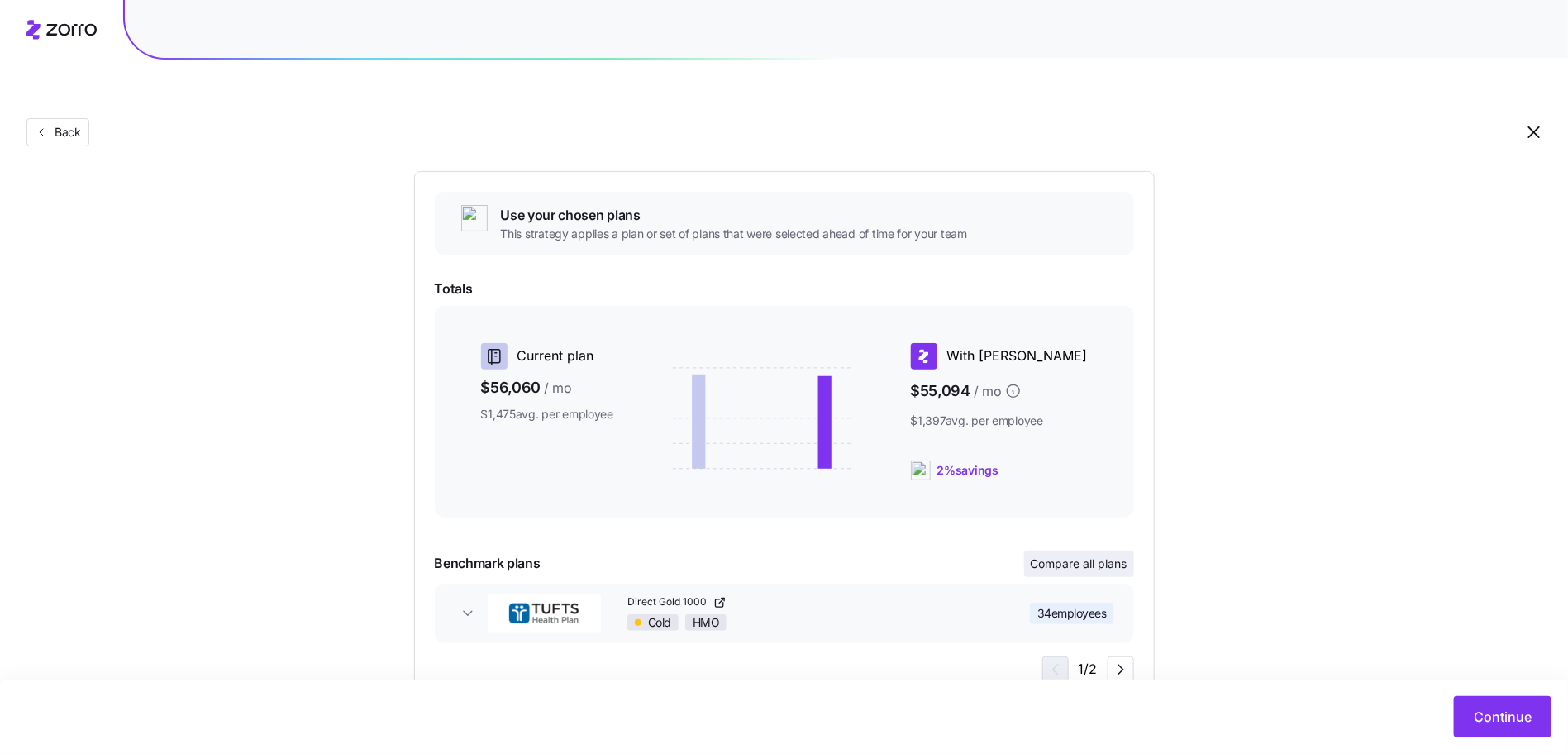
click at [1086, 550] on button "Compare all plans" at bounding box center [1080, 563] width 110 height 27
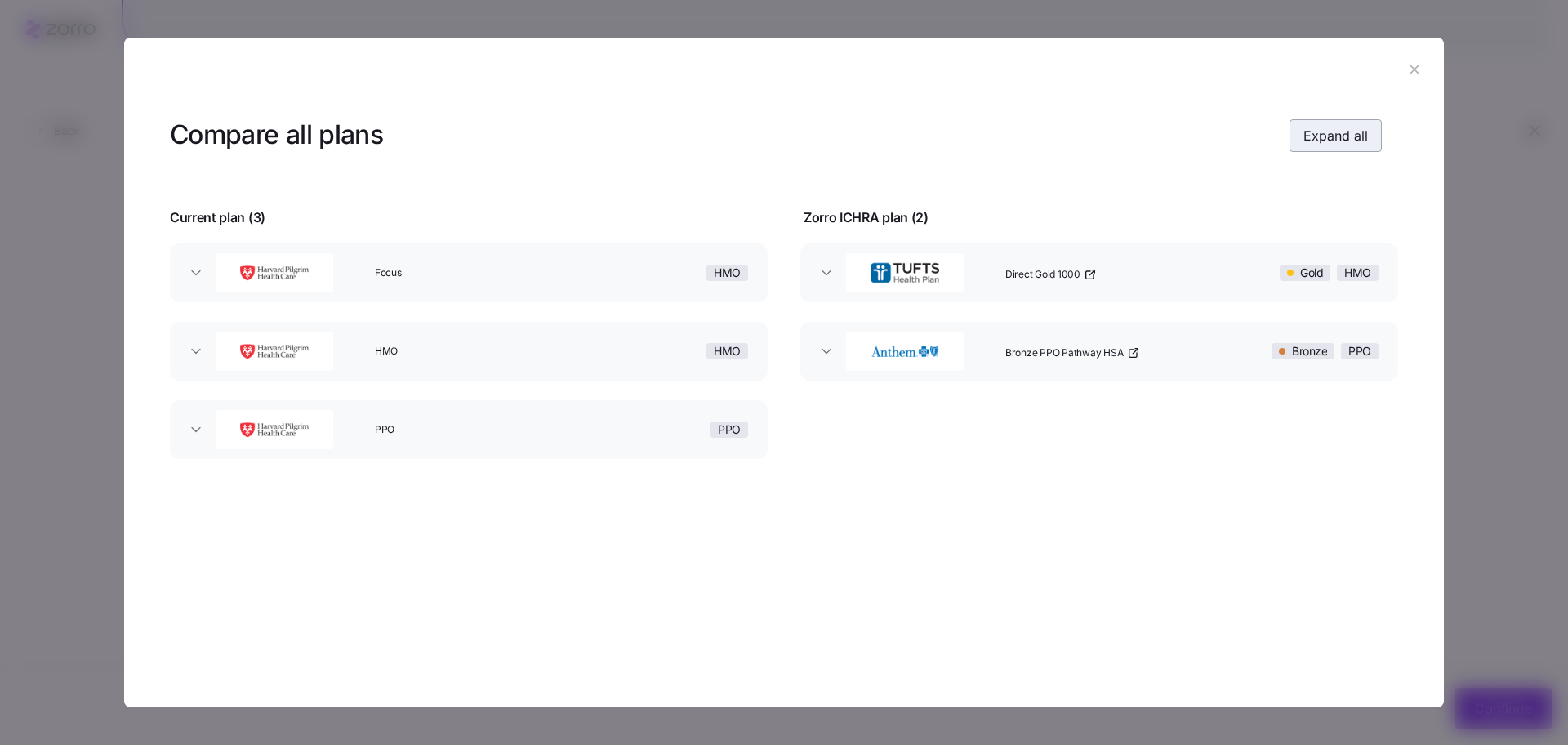
click at [1324, 150] on button "Expand all" at bounding box center [1336, 136] width 92 height 33
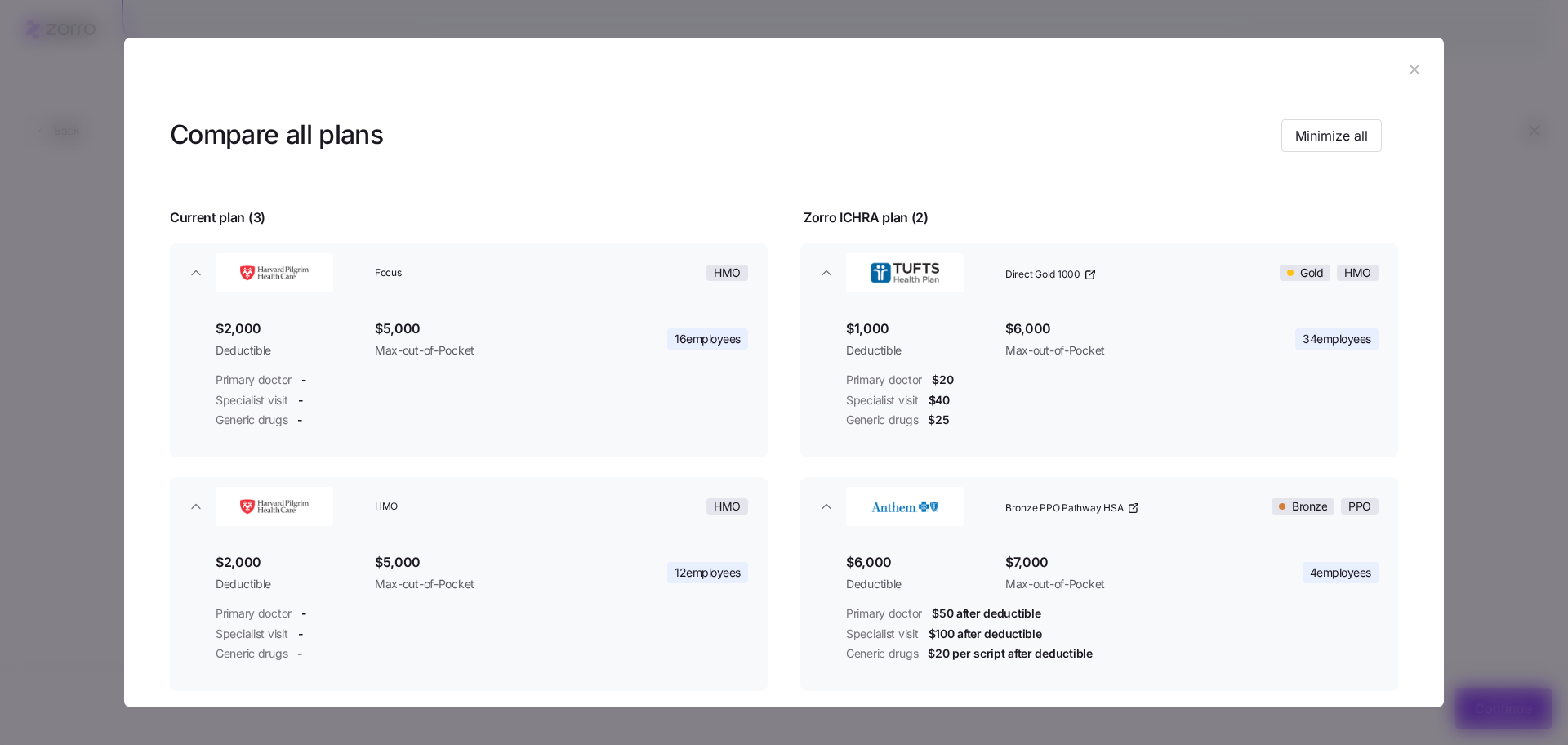
click at [1401, 68] on button "button" at bounding box center [1414, 70] width 26 height 26
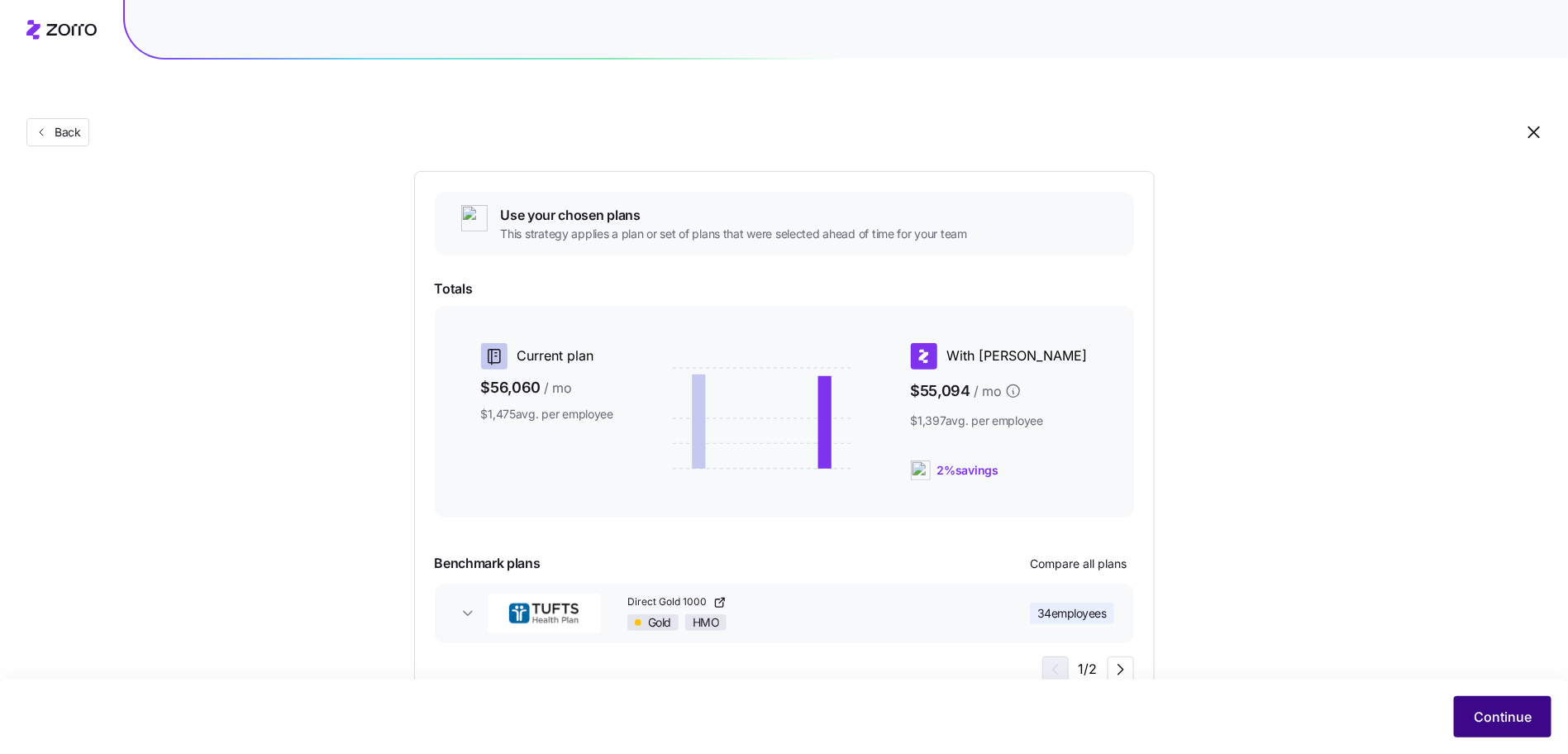
click at [1485, 723] on span "Continue" at bounding box center [1503, 716] width 58 height 20
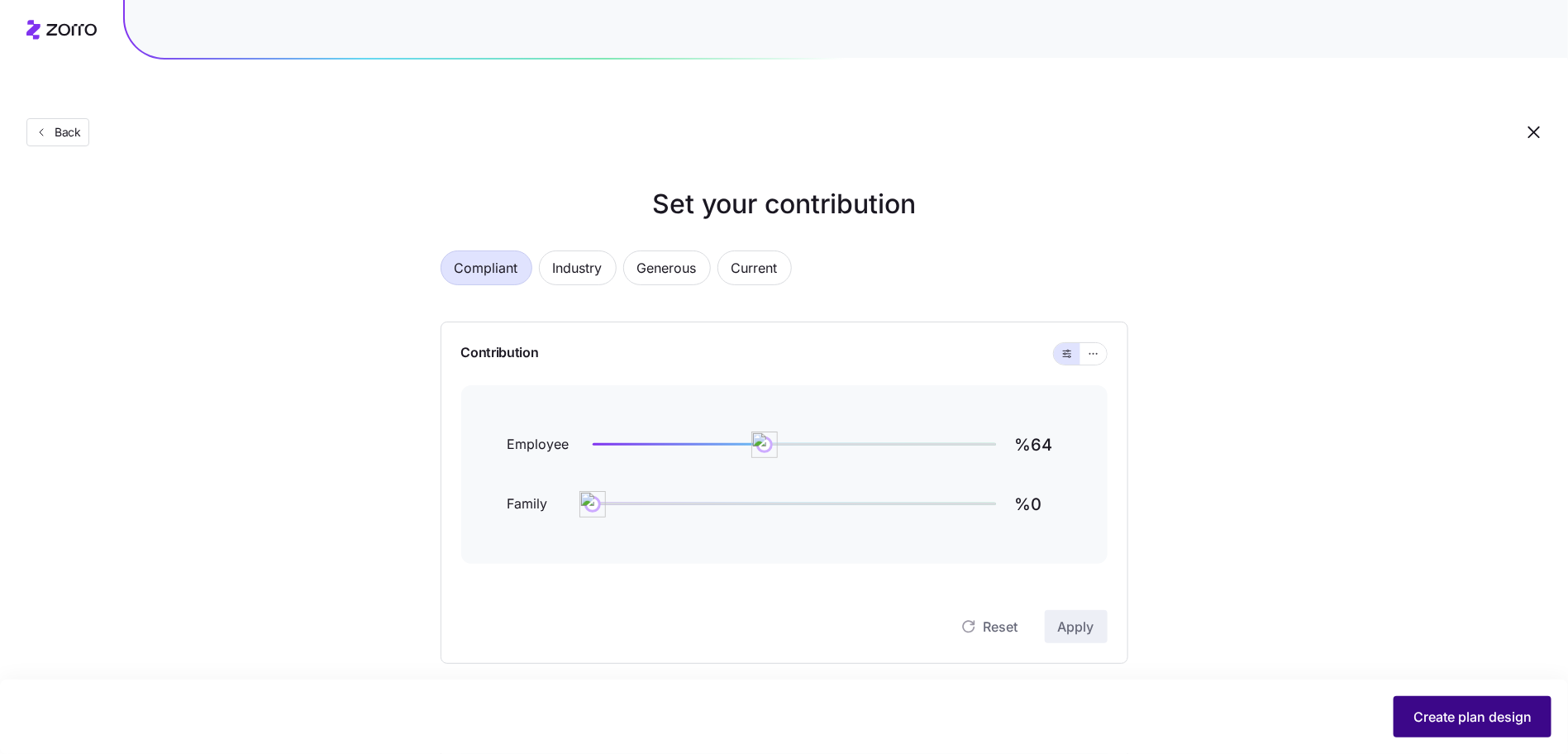
click at [1476, 706] on span "Create plan design" at bounding box center [1473, 716] width 118 height 20
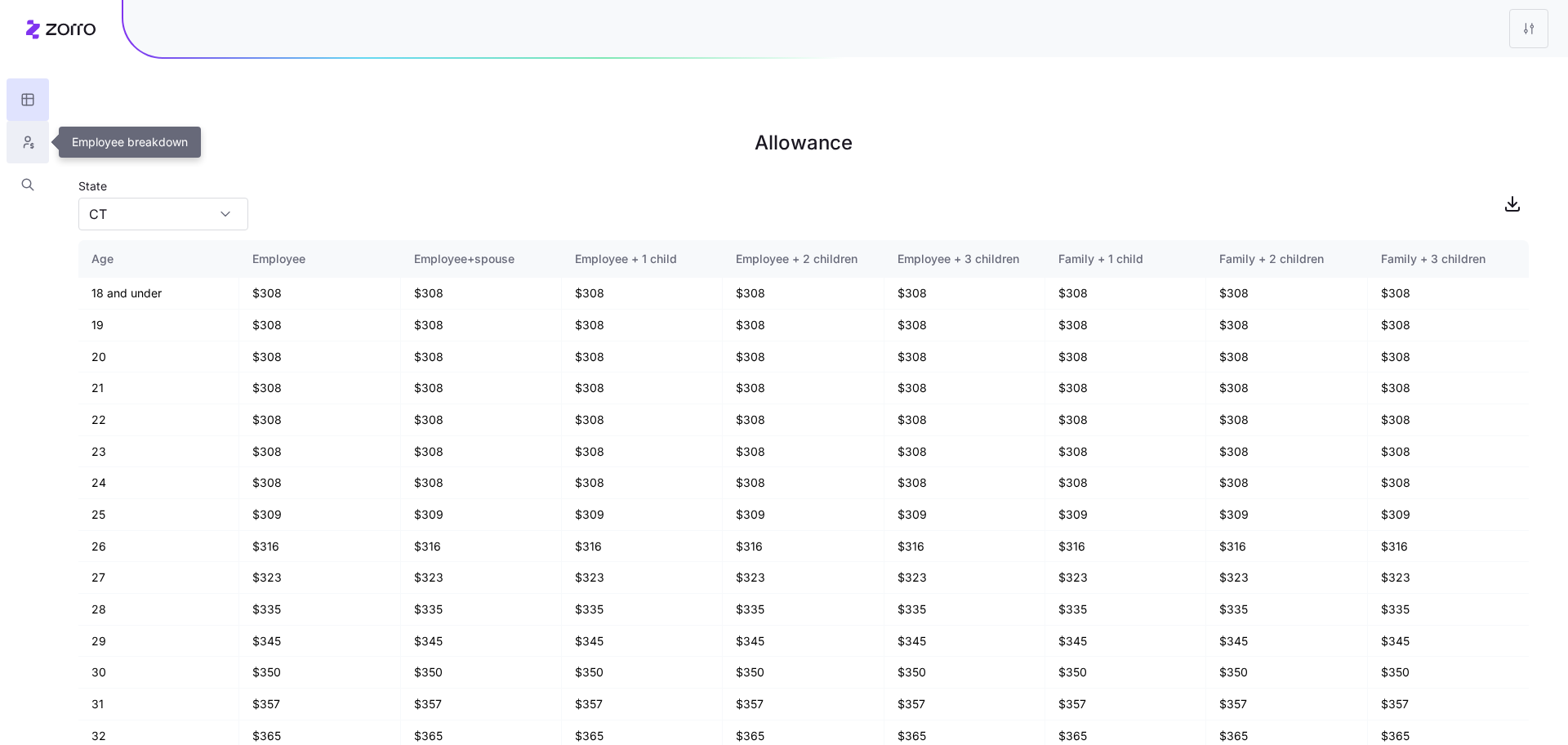
click at [13, 140] on button "button" at bounding box center [27, 141] width 43 height 43
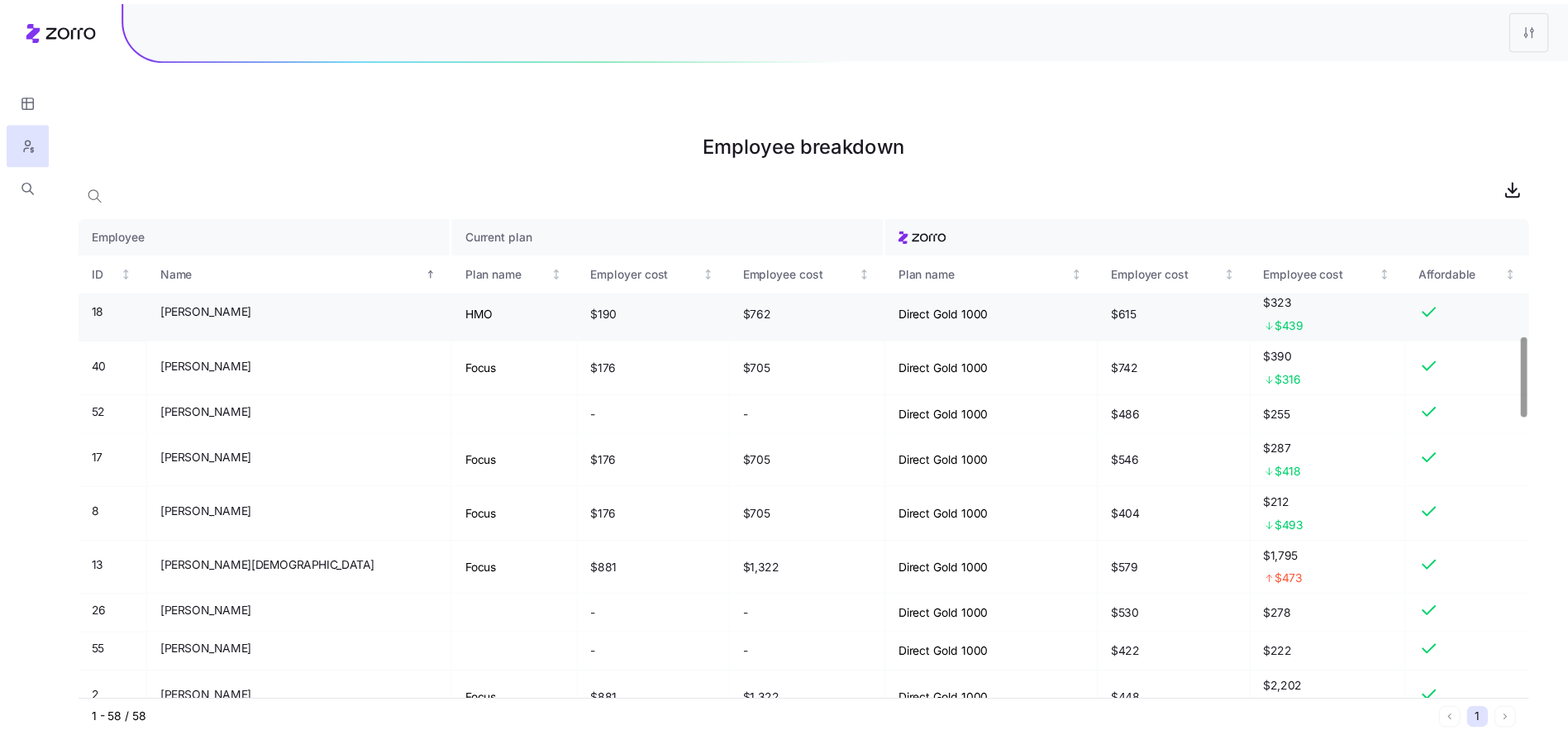
scroll to position [411, 0]
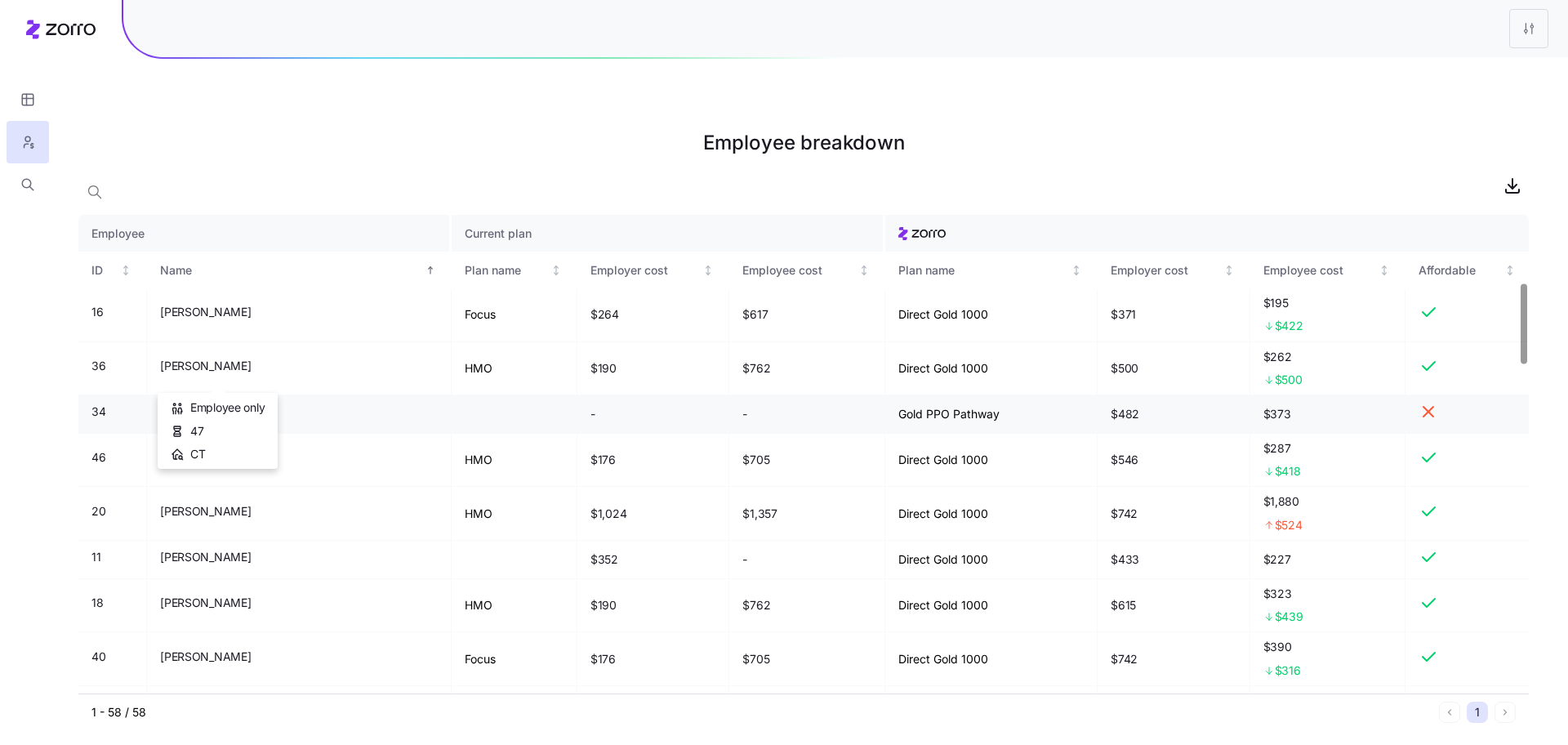
click at [223, 403] on span "[PERSON_NAME]" at bounding box center [206, 411] width 91 height 16
copy span "[PERSON_NAME]"
click at [21, 178] on icon "button" at bounding box center [28, 185] width 15 height 16
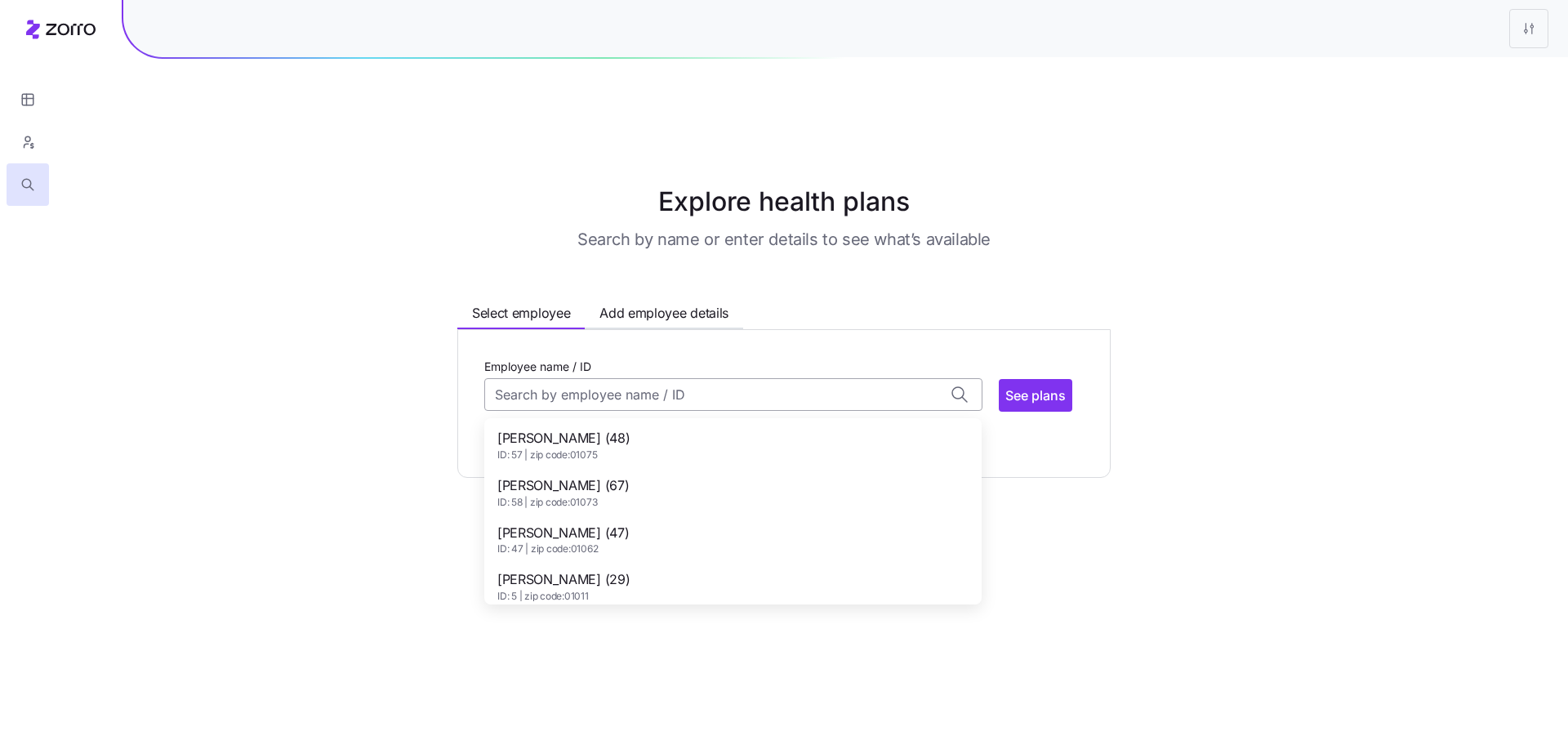
click at [719, 378] on input "Employee name / ID" at bounding box center [733, 394] width 498 height 33
paste input "[PERSON_NAME]"
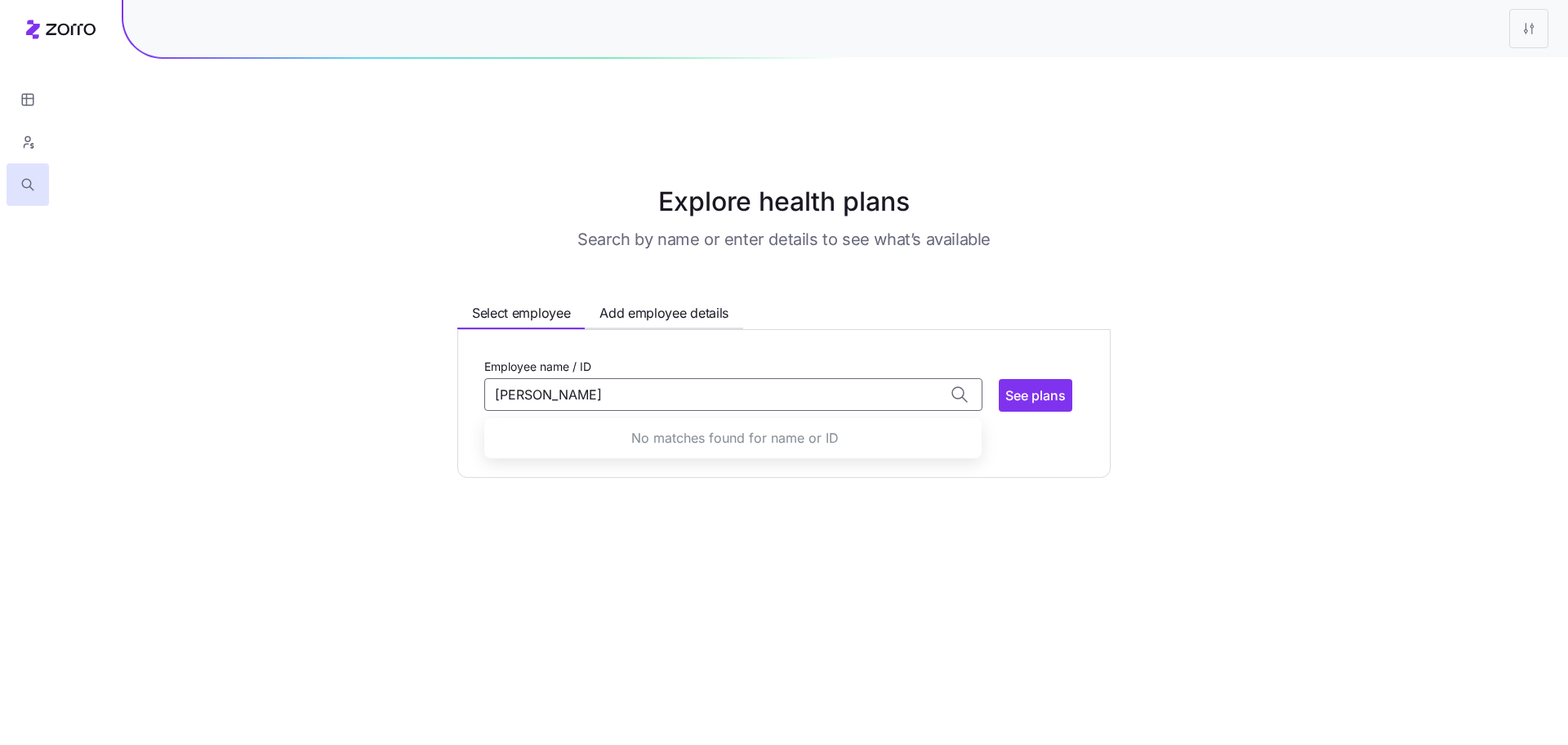
type input "[PERSON_NAME]"
click at [789, 303] on div "Select employee Add employee details Employee name / ID No matches found for na…" at bounding box center [784, 390] width 653 height 175
click at [709, 378] on input "Employee name / ID" at bounding box center [733, 394] width 498 height 33
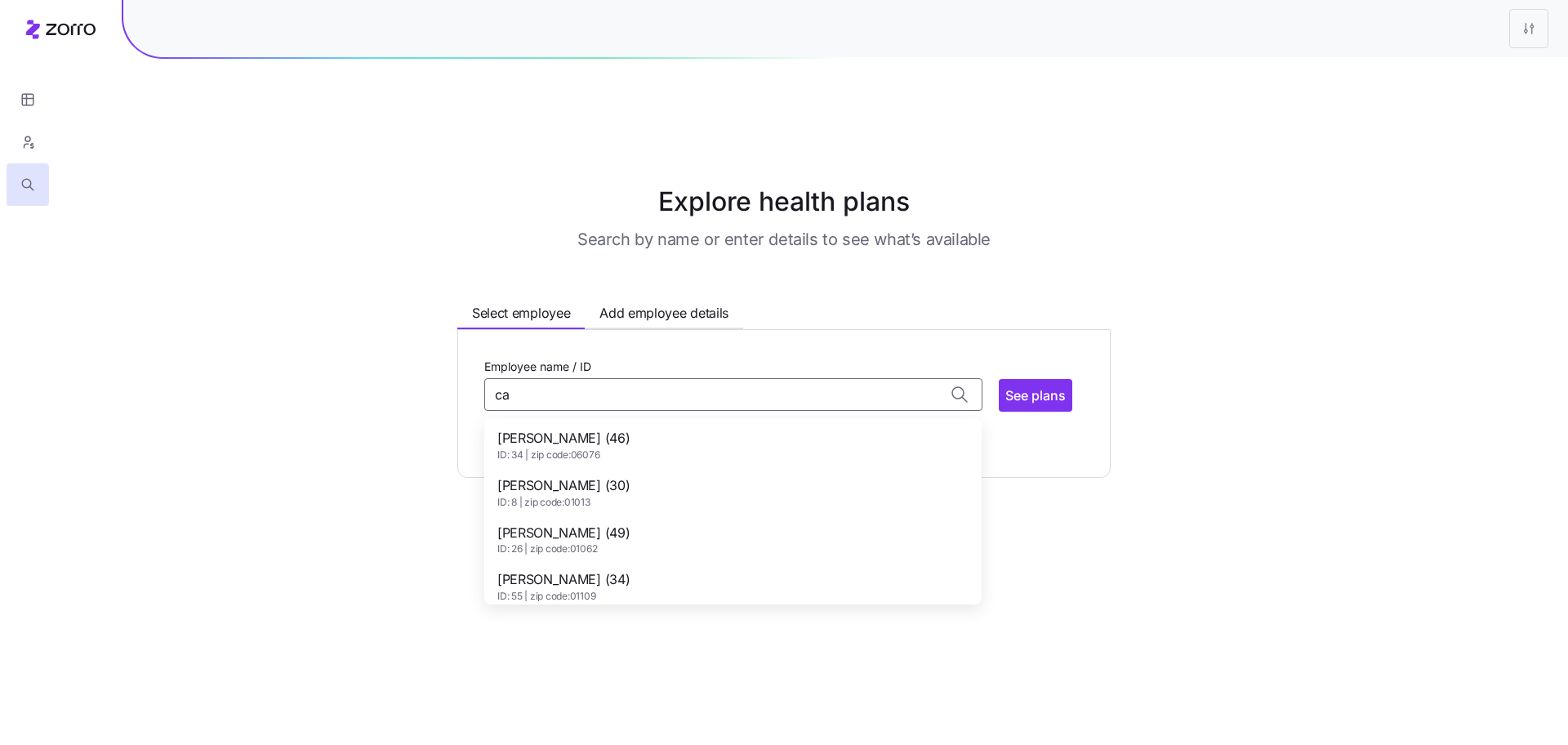
click at [586, 428] on span "[PERSON_NAME] (46)" at bounding box center [564, 438] width 132 height 21
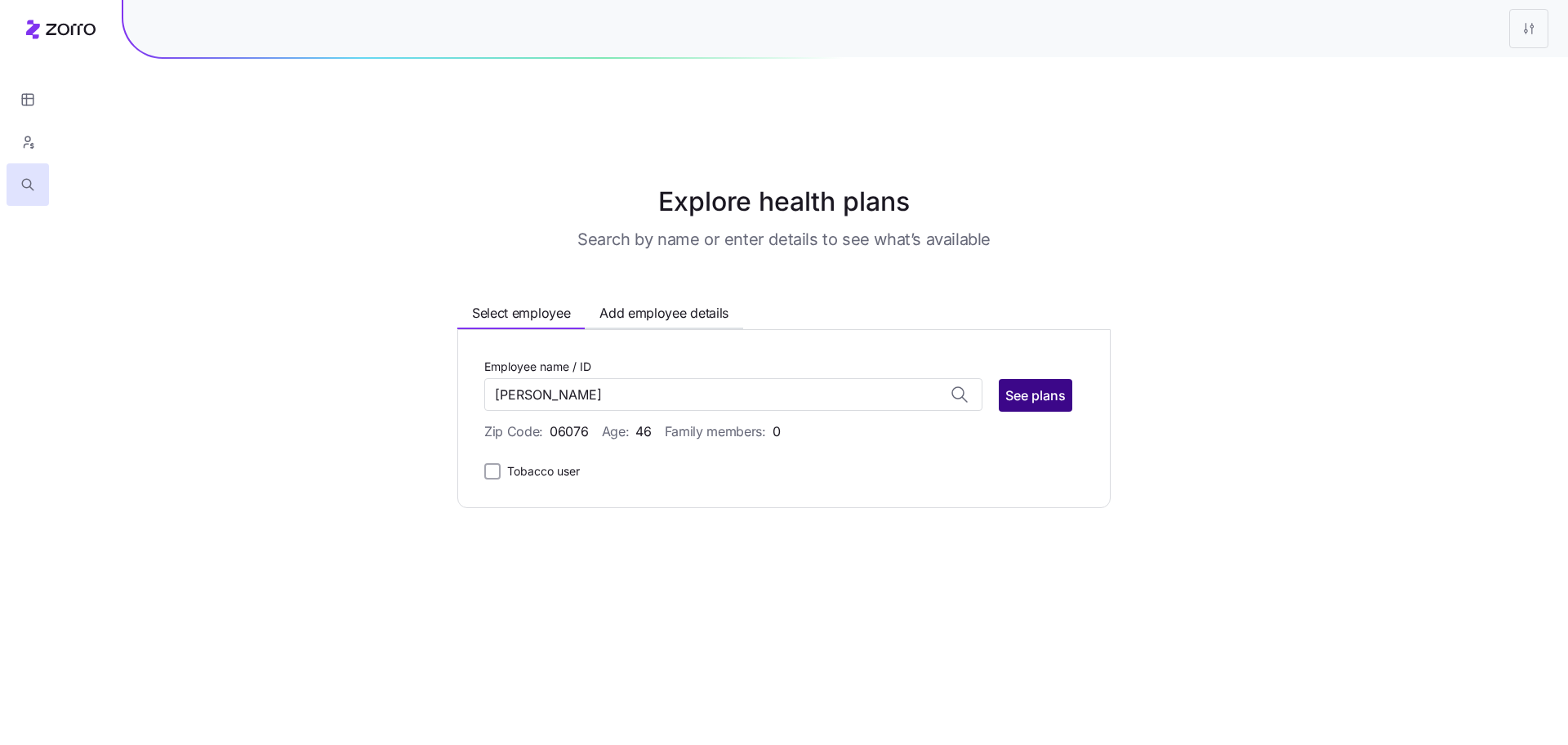
click at [1038, 385] on span "See plans" at bounding box center [1035, 395] width 61 height 20
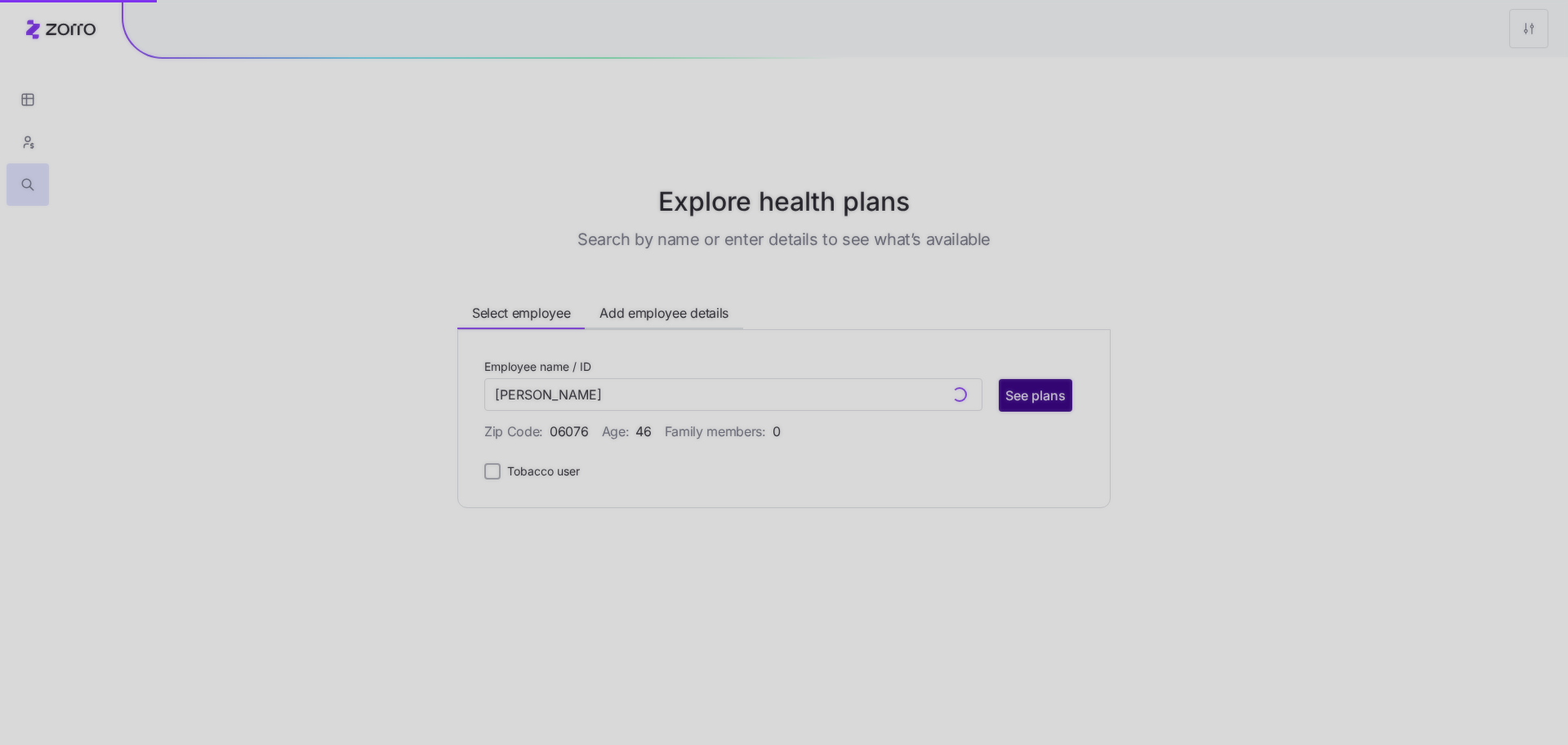
type input "[PERSON_NAME] (ID: 34)"
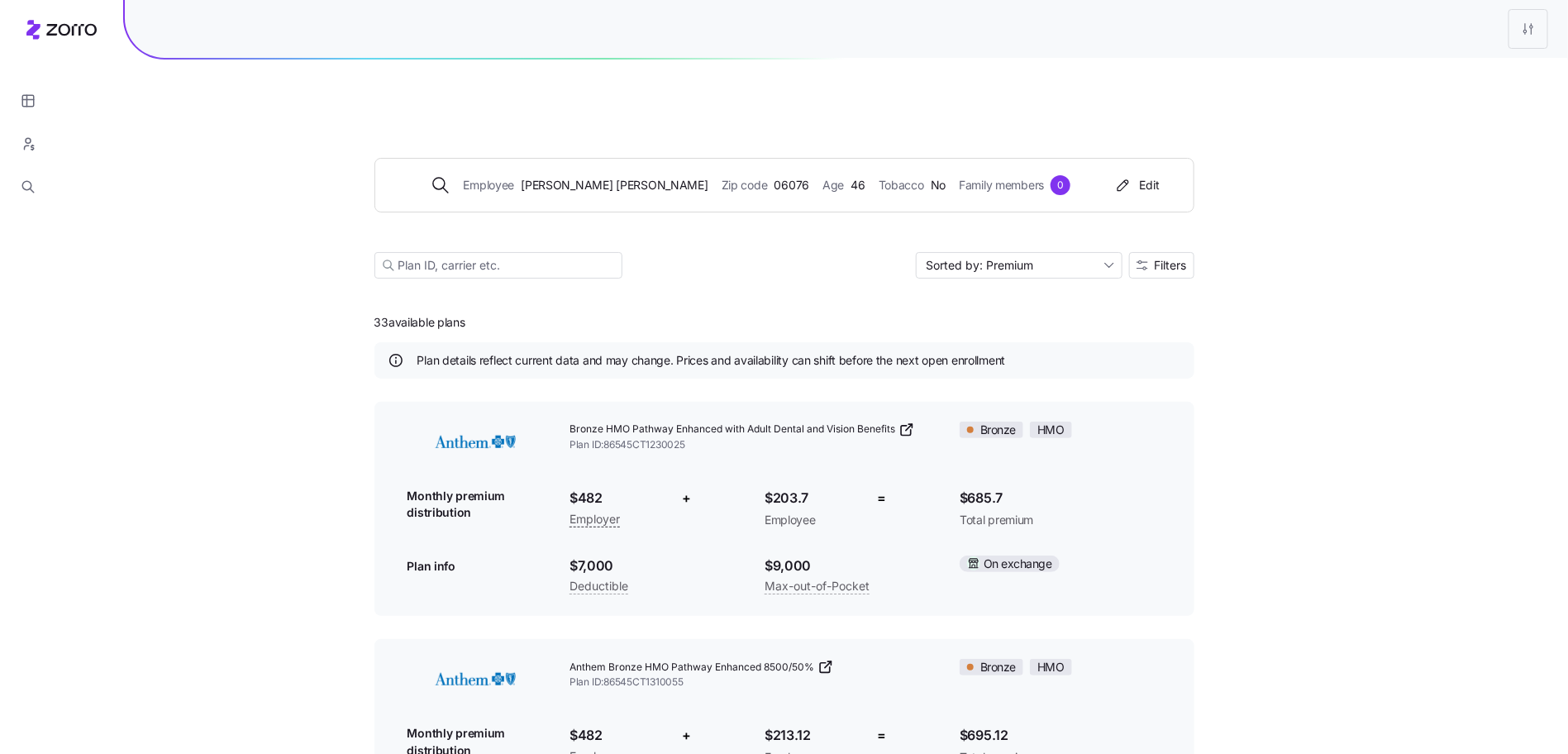
click at [1162, 241] on div "Employee [PERSON_NAME] Zip code 06076 Age [DEMOGRAPHIC_DATA] Tobacco No Family …" at bounding box center [784, 198] width 820 height 200
click at [1162, 252] on button "Filters" at bounding box center [1162, 265] width 65 height 27
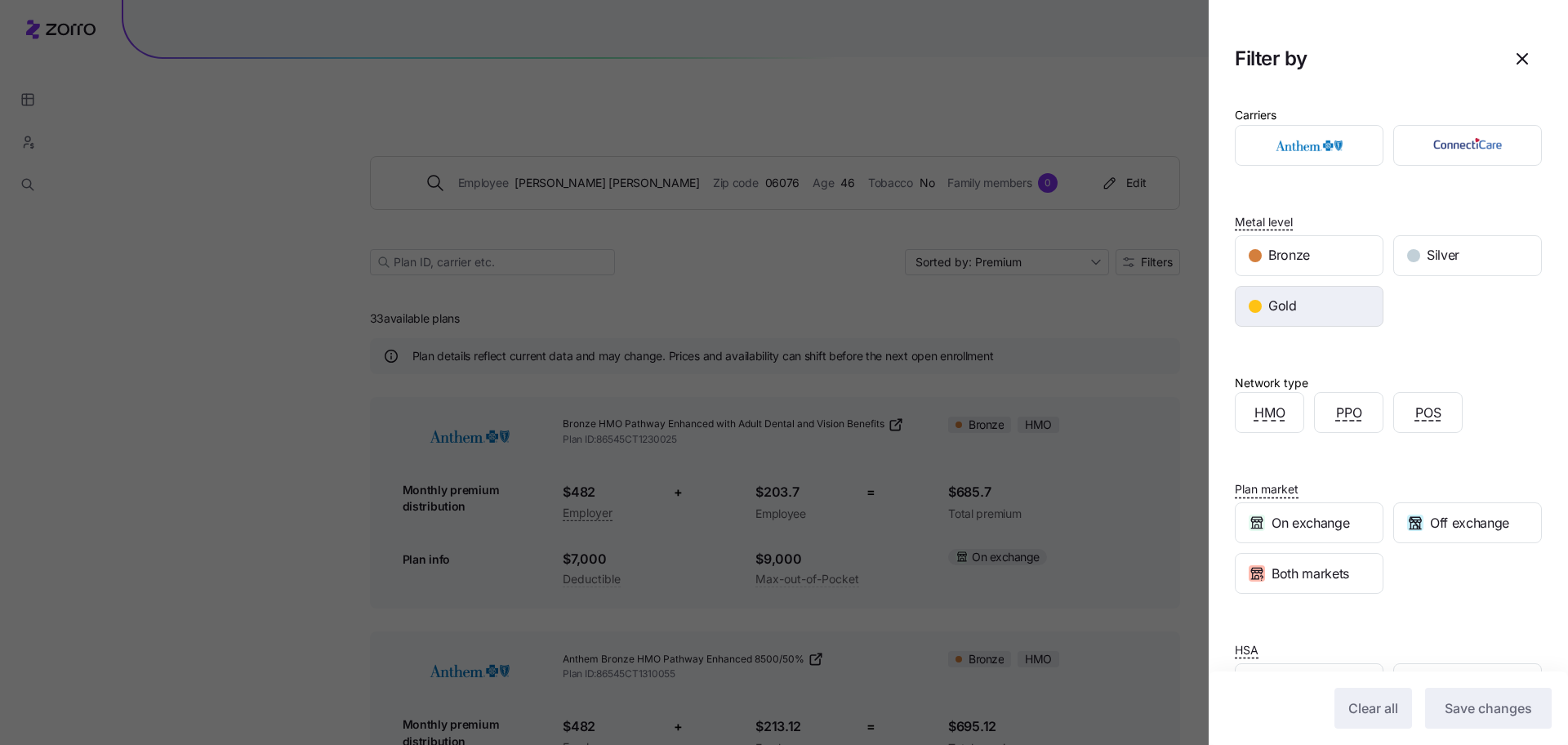
click at [1276, 299] on span "Gold" at bounding box center [1282, 305] width 29 height 21
click at [1466, 691] on button "Save changes" at bounding box center [1488, 708] width 127 height 41
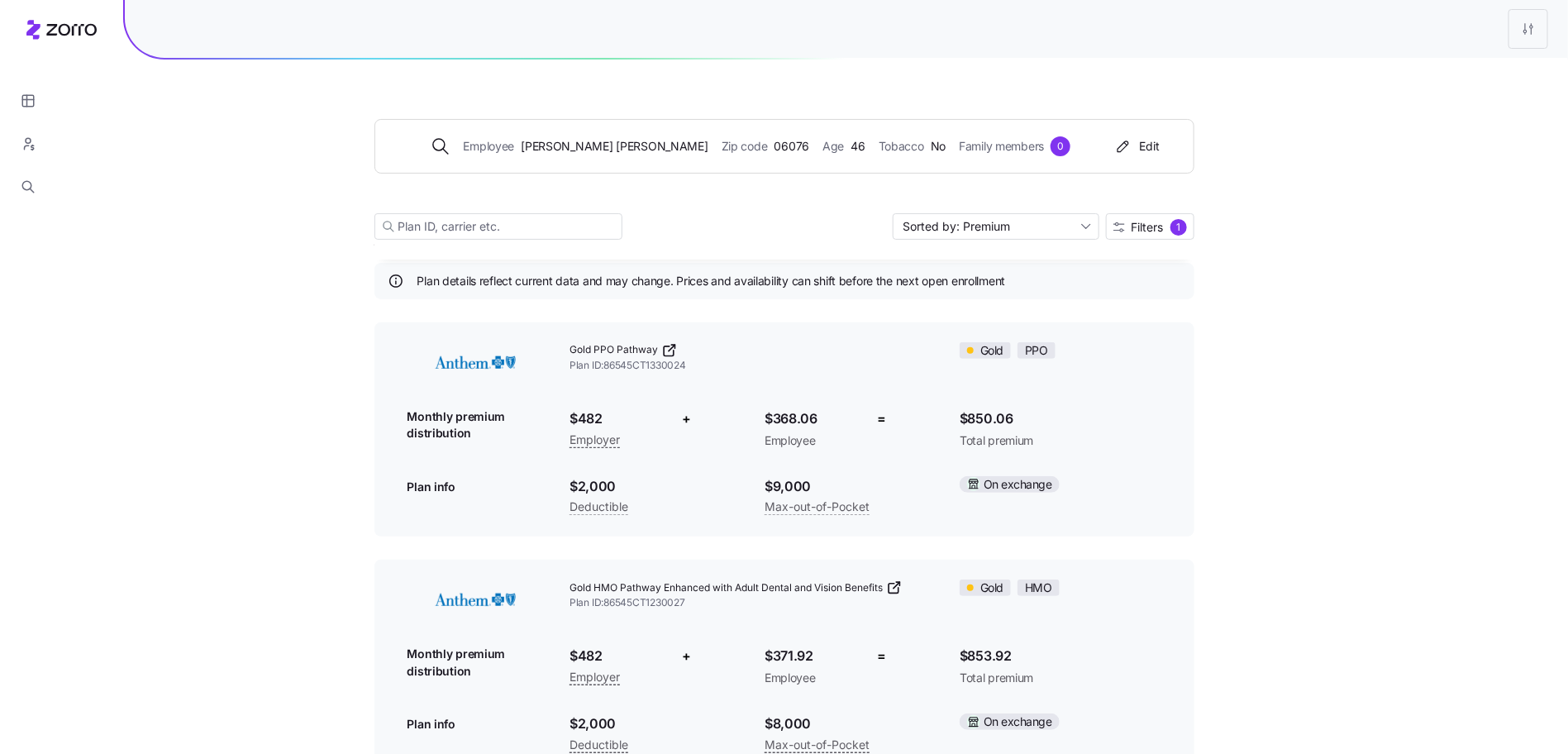
scroll to position [79, 0]
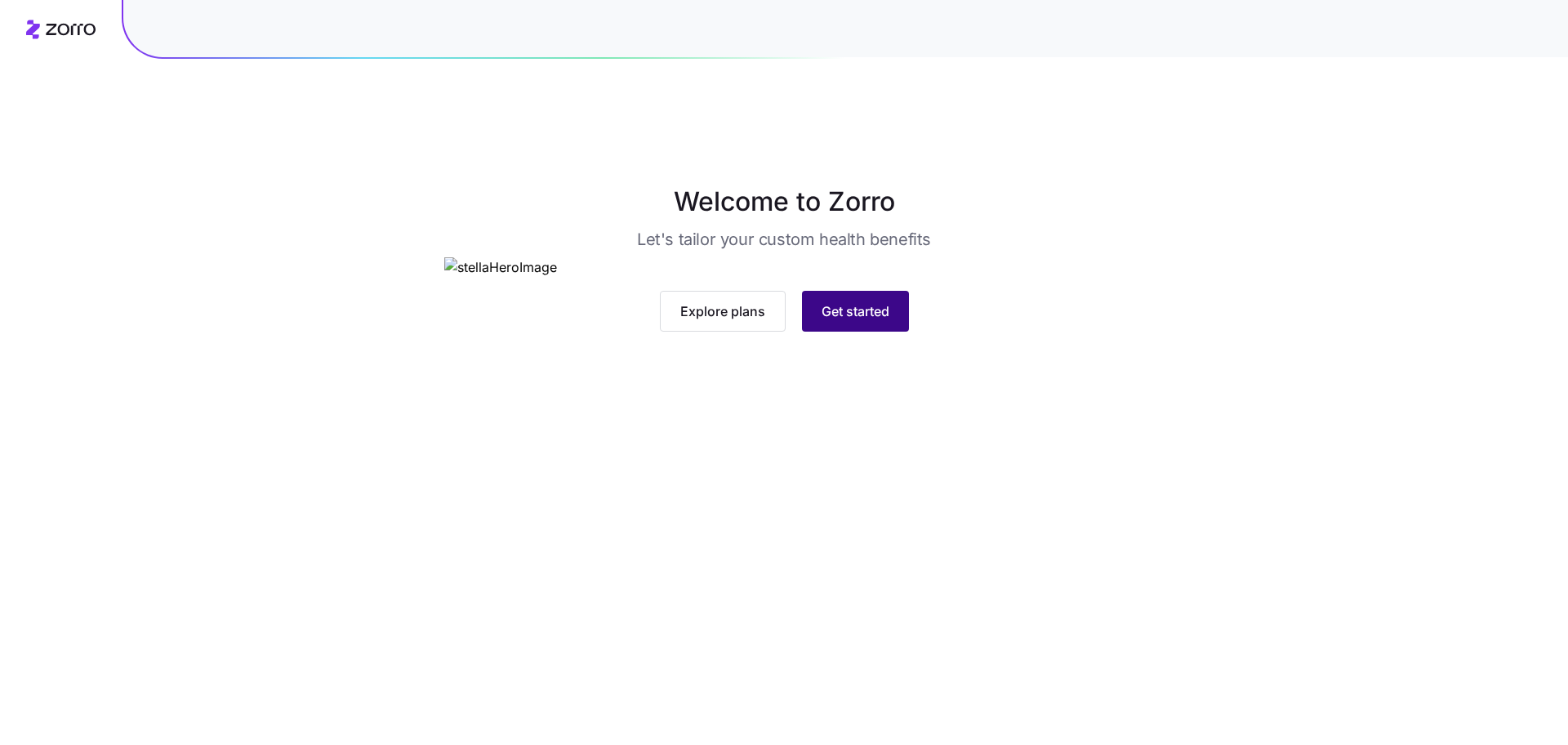
click at [826, 332] on button "Get started" at bounding box center [856, 311] width 107 height 41
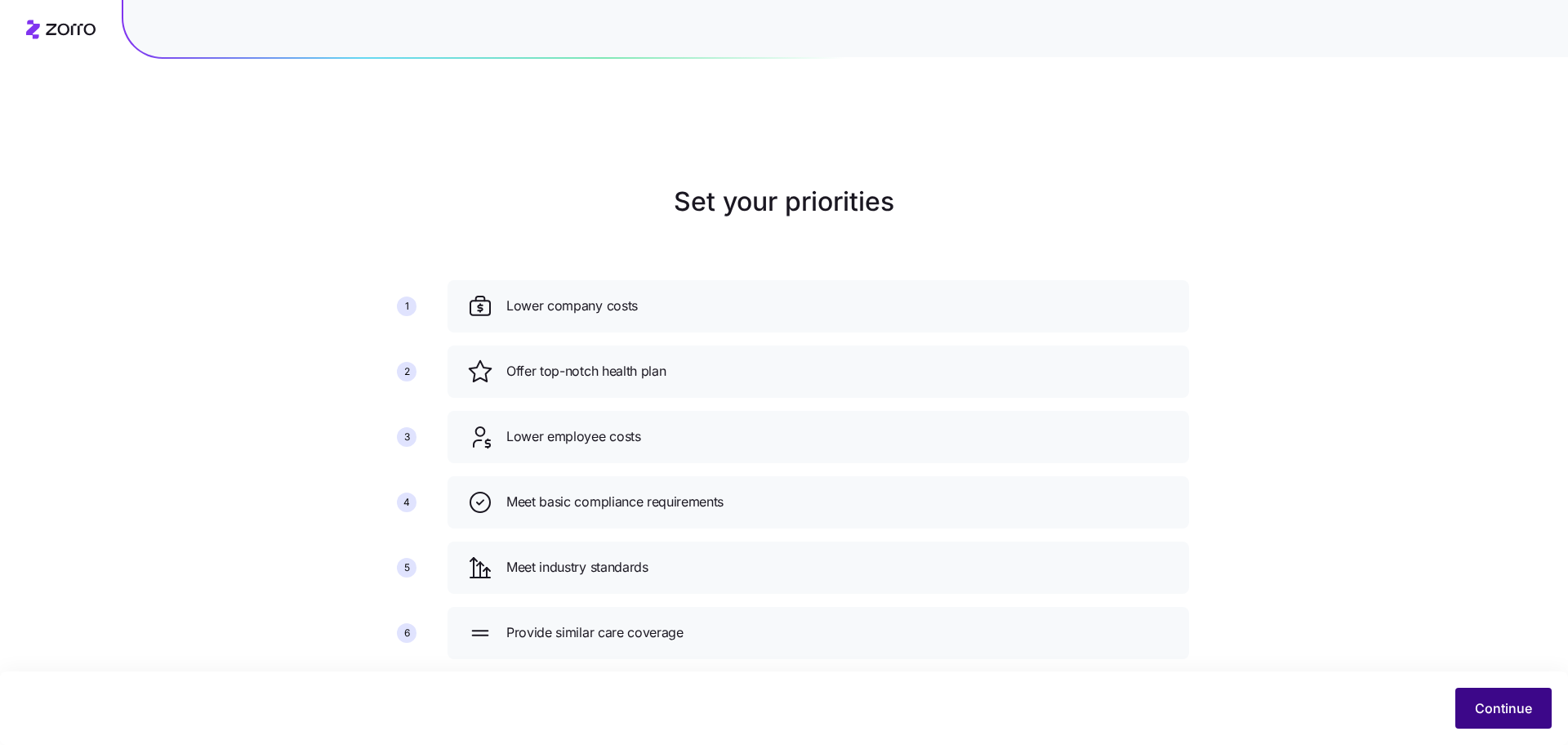
click at [1480, 714] on span "Continue" at bounding box center [1503, 708] width 57 height 20
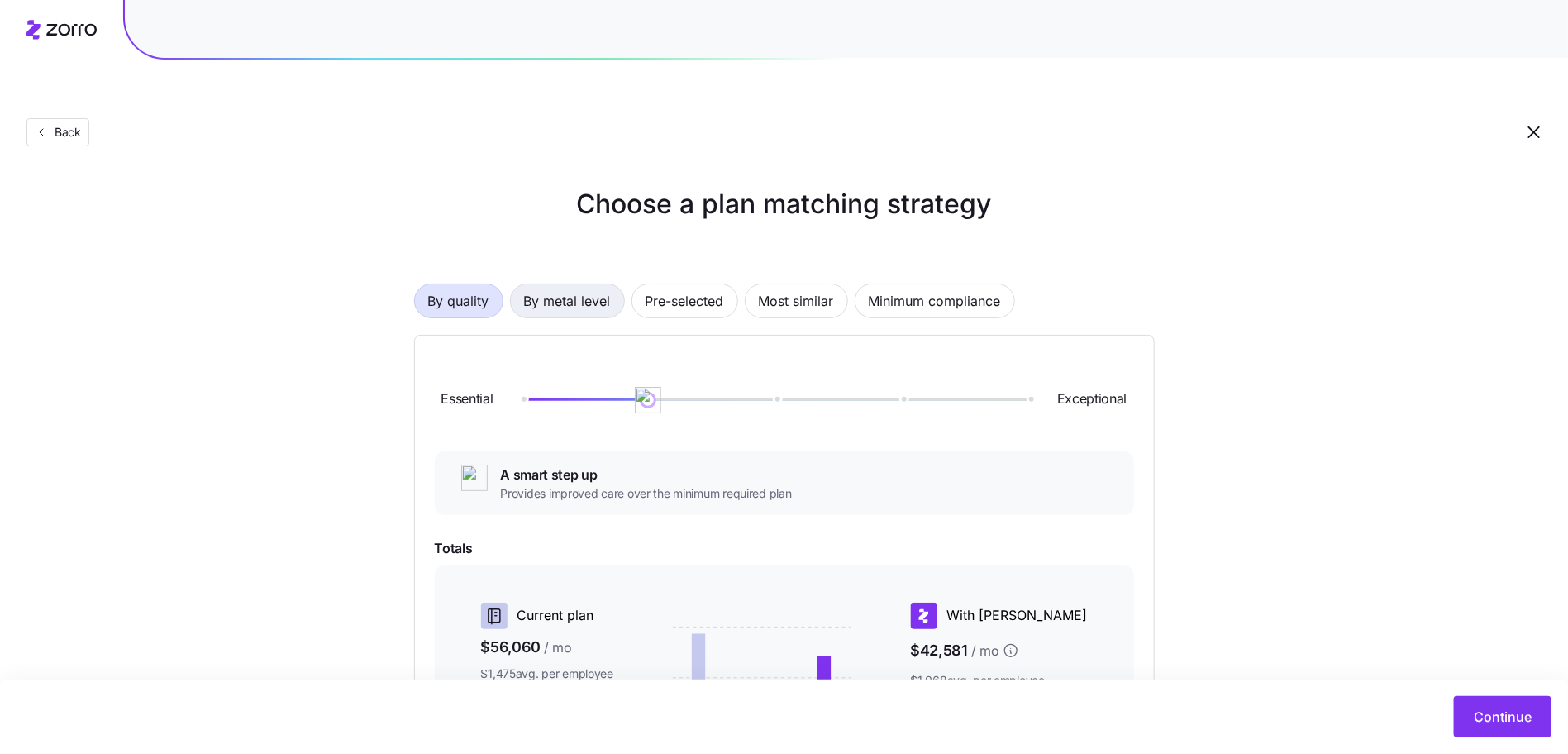
click at [598, 284] on span "By metal level" at bounding box center [567, 301] width 87 height 33
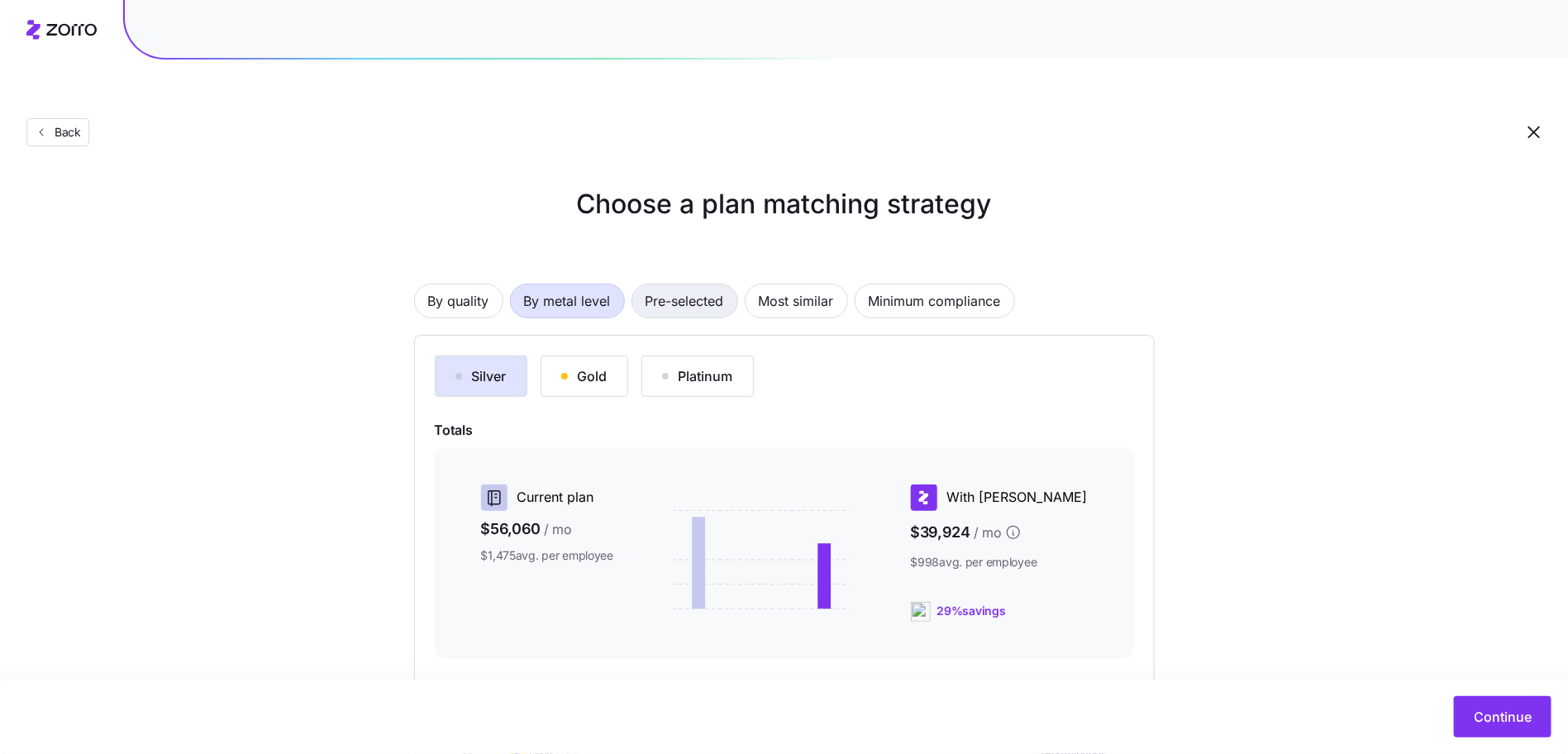
click at [693, 284] on span "Pre-selected" at bounding box center [685, 301] width 79 height 33
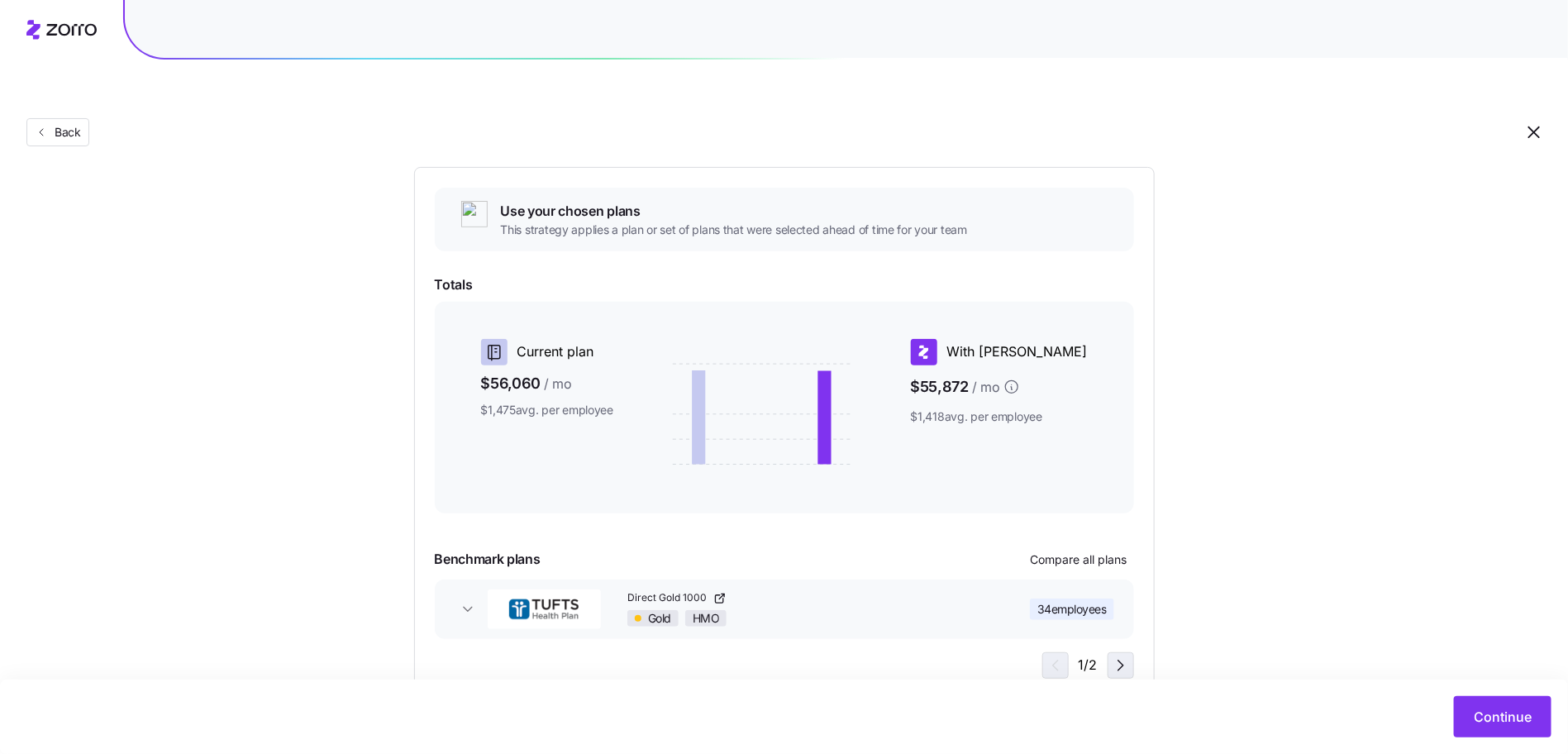
scroll to position [180, 0]
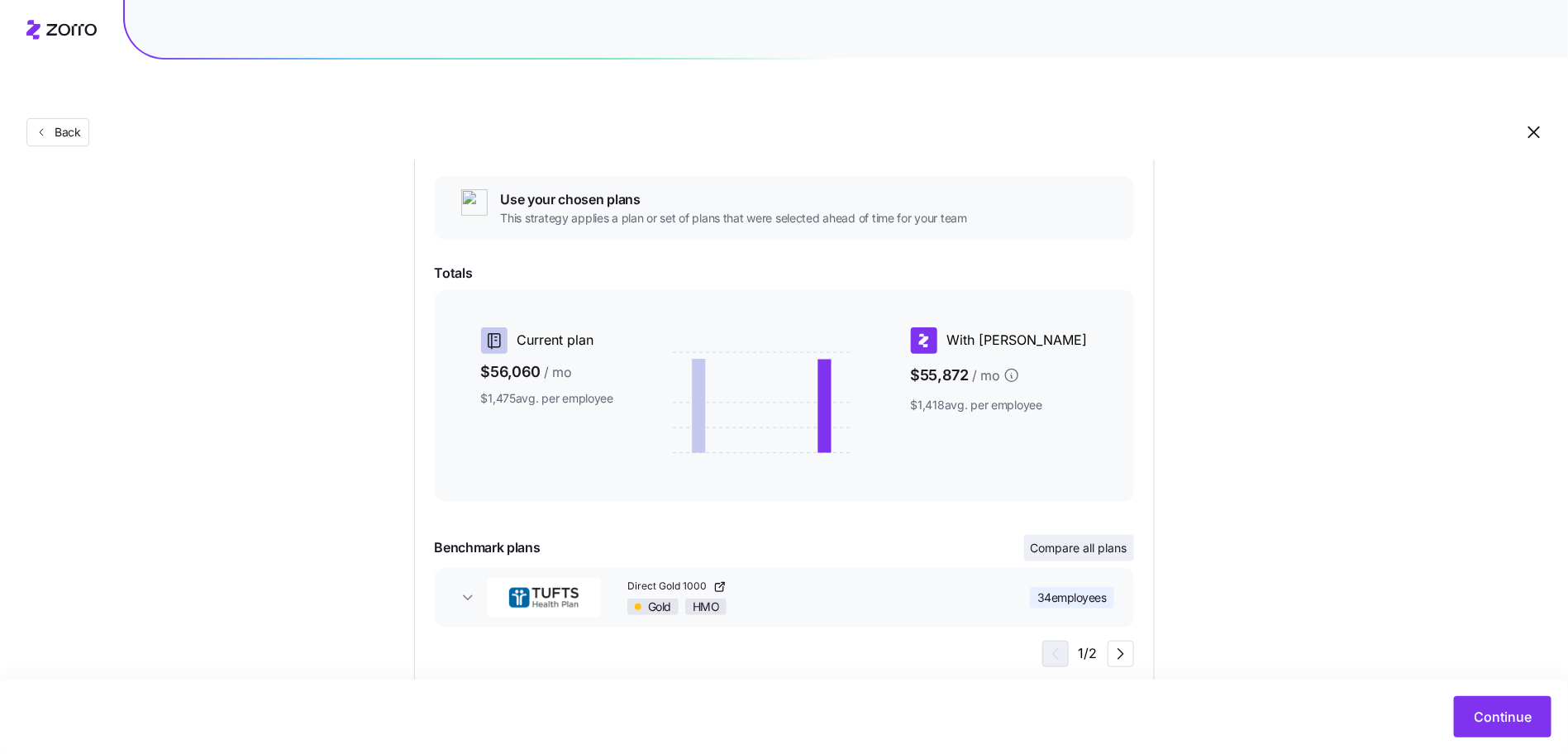
click at [1069, 535] on button "Compare all plans" at bounding box center [1080, 548] width 110 height 27
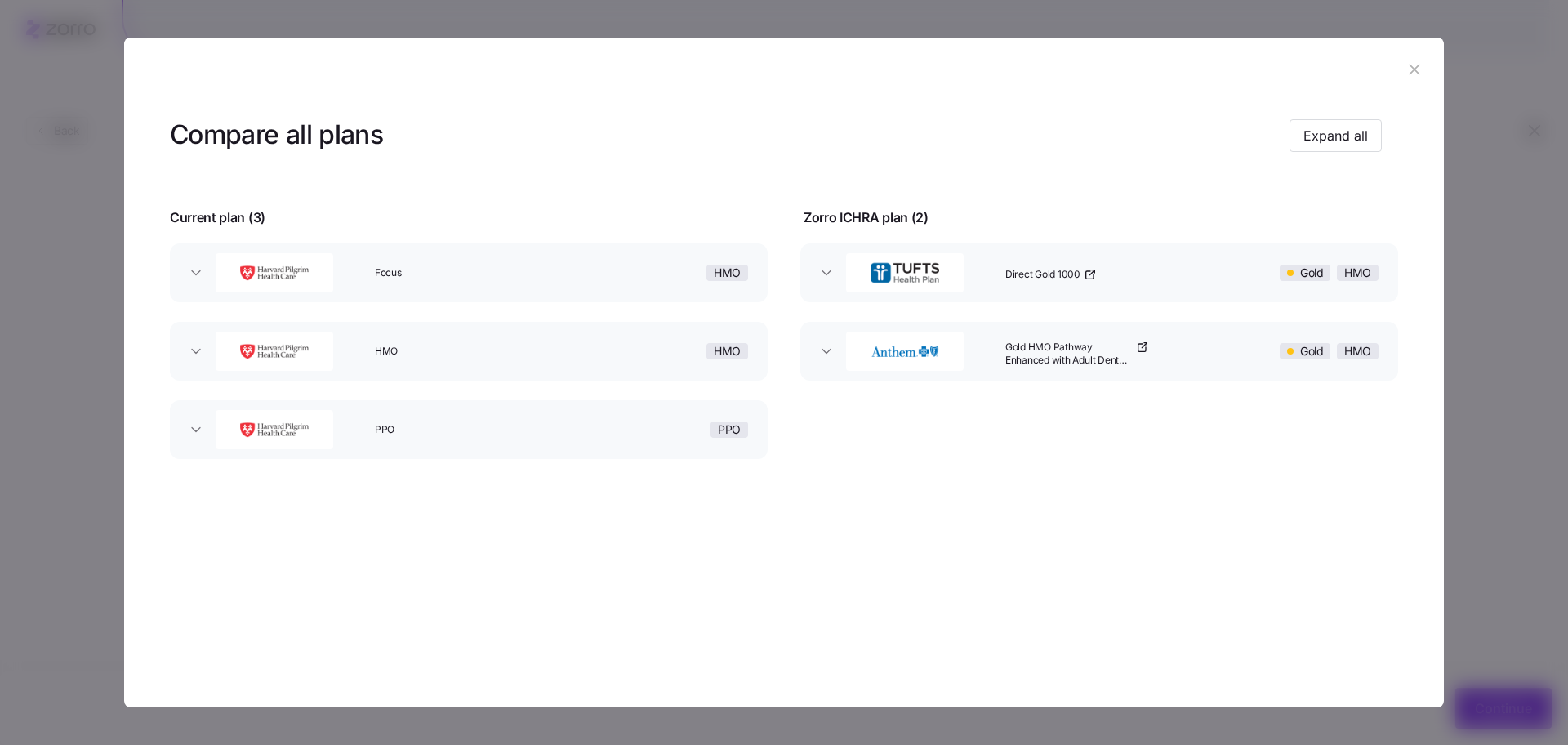
click at [1414, 77] on icon "button" at bounding box center [1415, 70] width 18 height 18
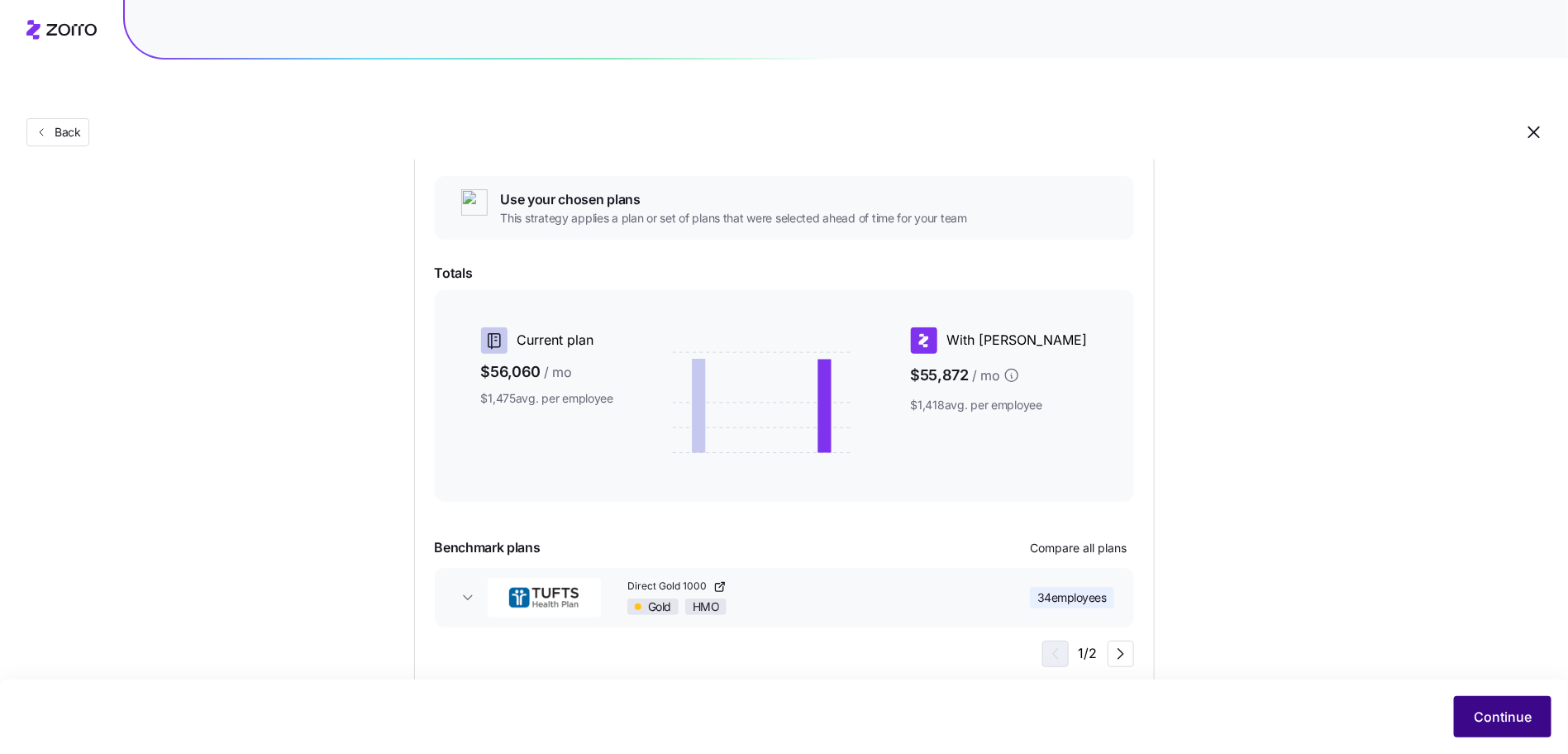
click at [1476, 715] on span "Continue" at bounding box center [1503, 716] width 58 height 20
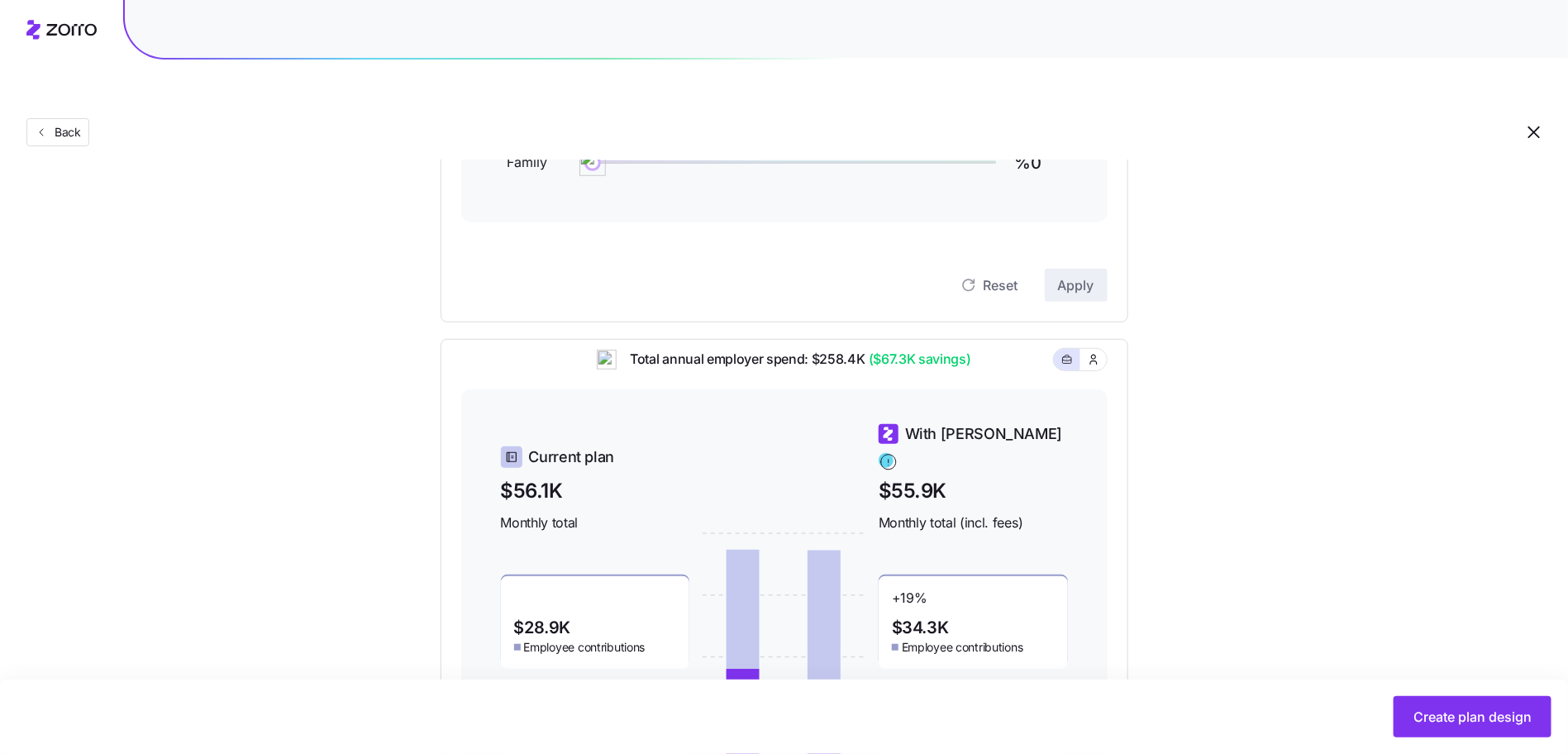
scroll to position [471, 0]
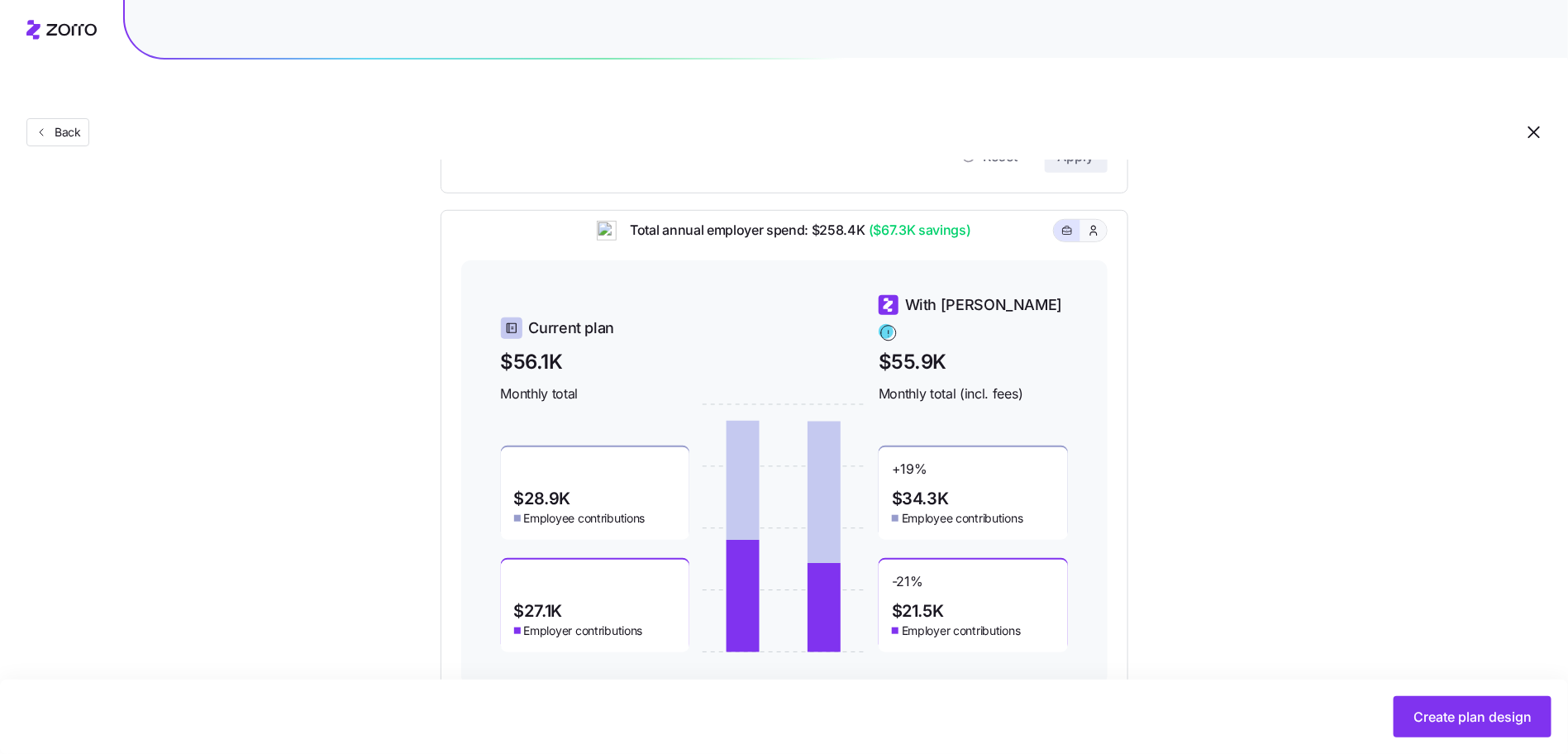
click at [1089, 222] on icon "button" at bounding box center [1094, 230] width 13 height 17
click at [1065, 220] on button "button" at bounding box center [1067, 230] width 27 height 21
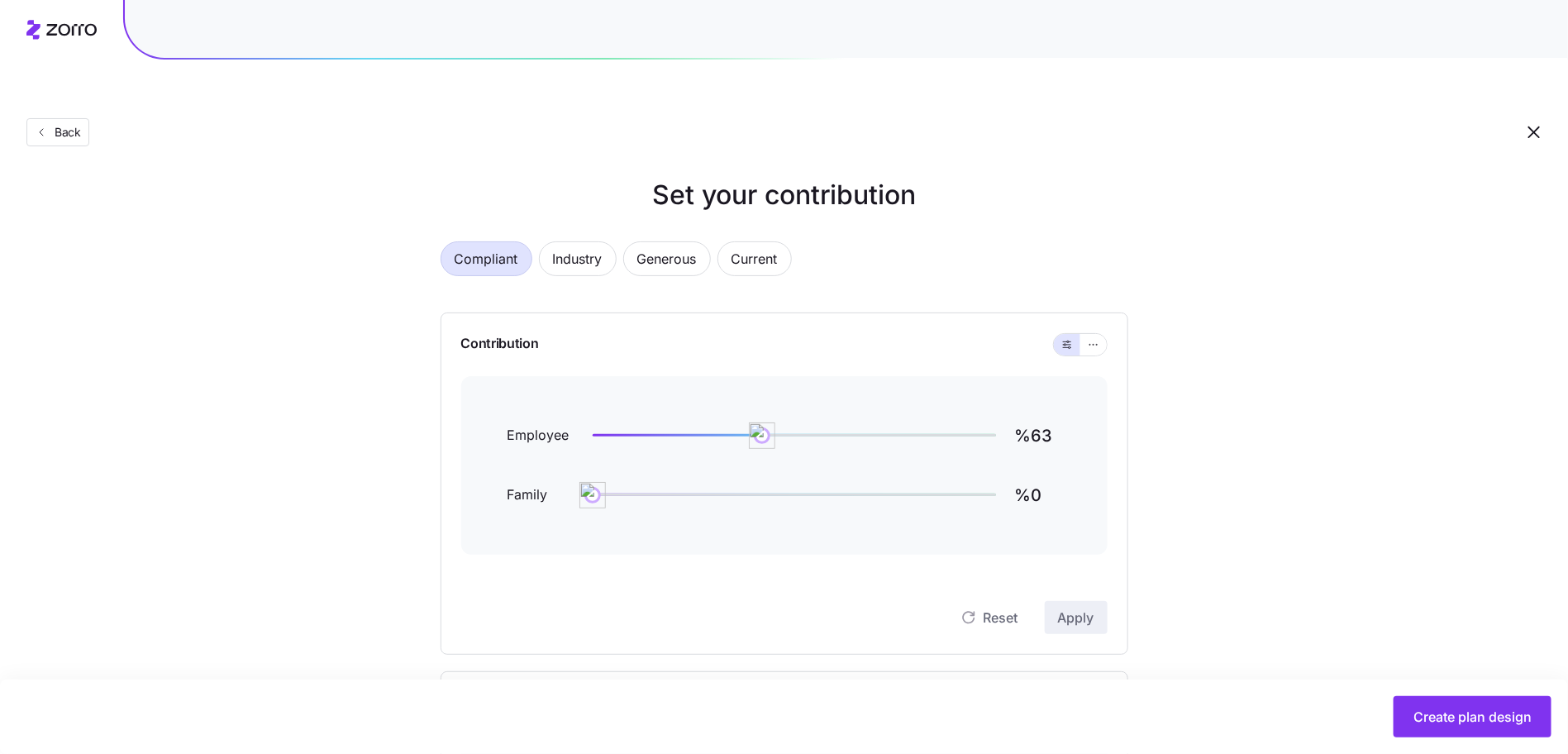
scroll to position [0, 0]
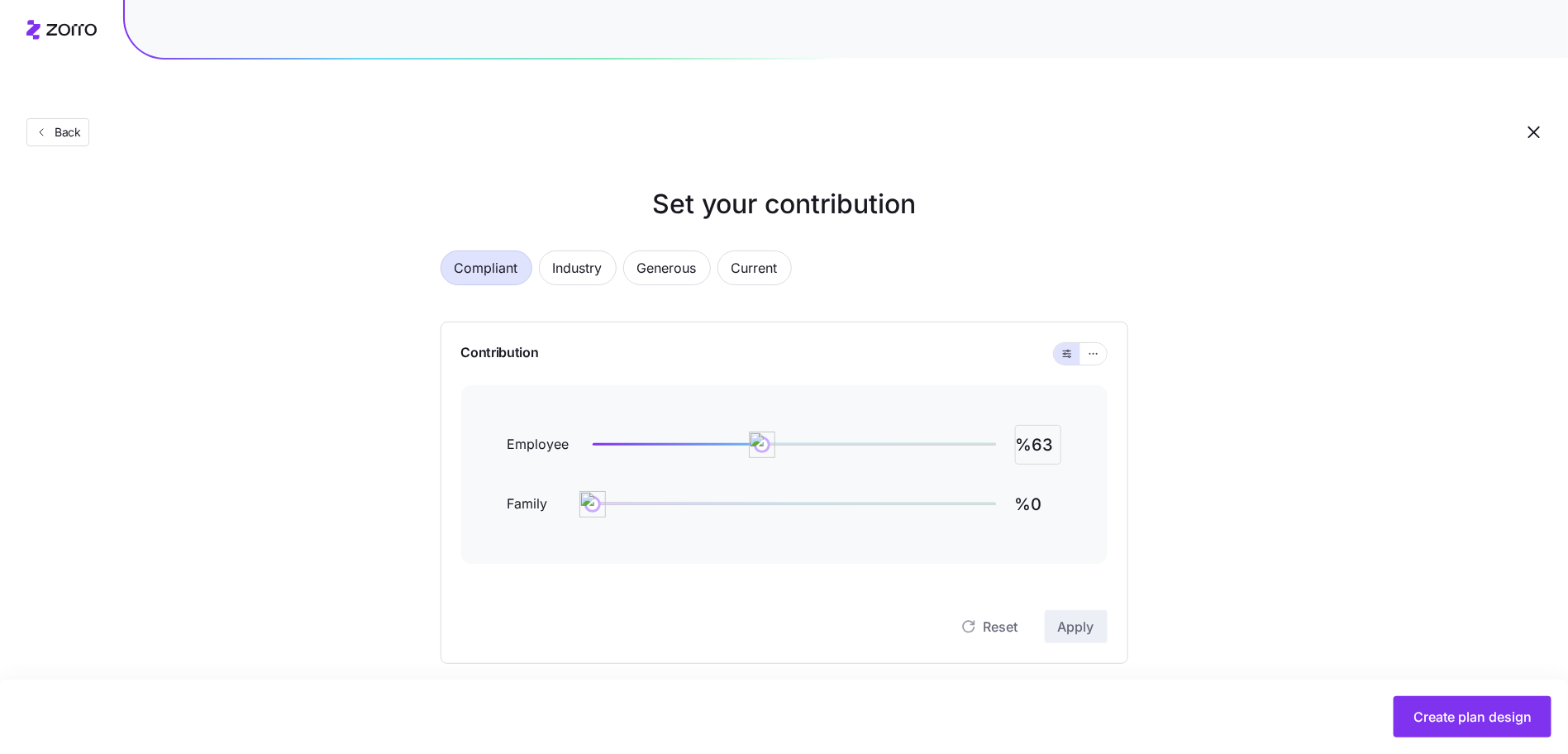
click at [1041, 425] on input "%63" at bounding box center [1039, 444] width 46 height 39
drag, startPoint x: 1051, startPoint y: 405, endPoint x: 1087, endPoint y: 398, distance: 36.7
click at [1085, 399] on div "Employee %600 Family %0" at bounding box center [784, 474] width 647 height 179
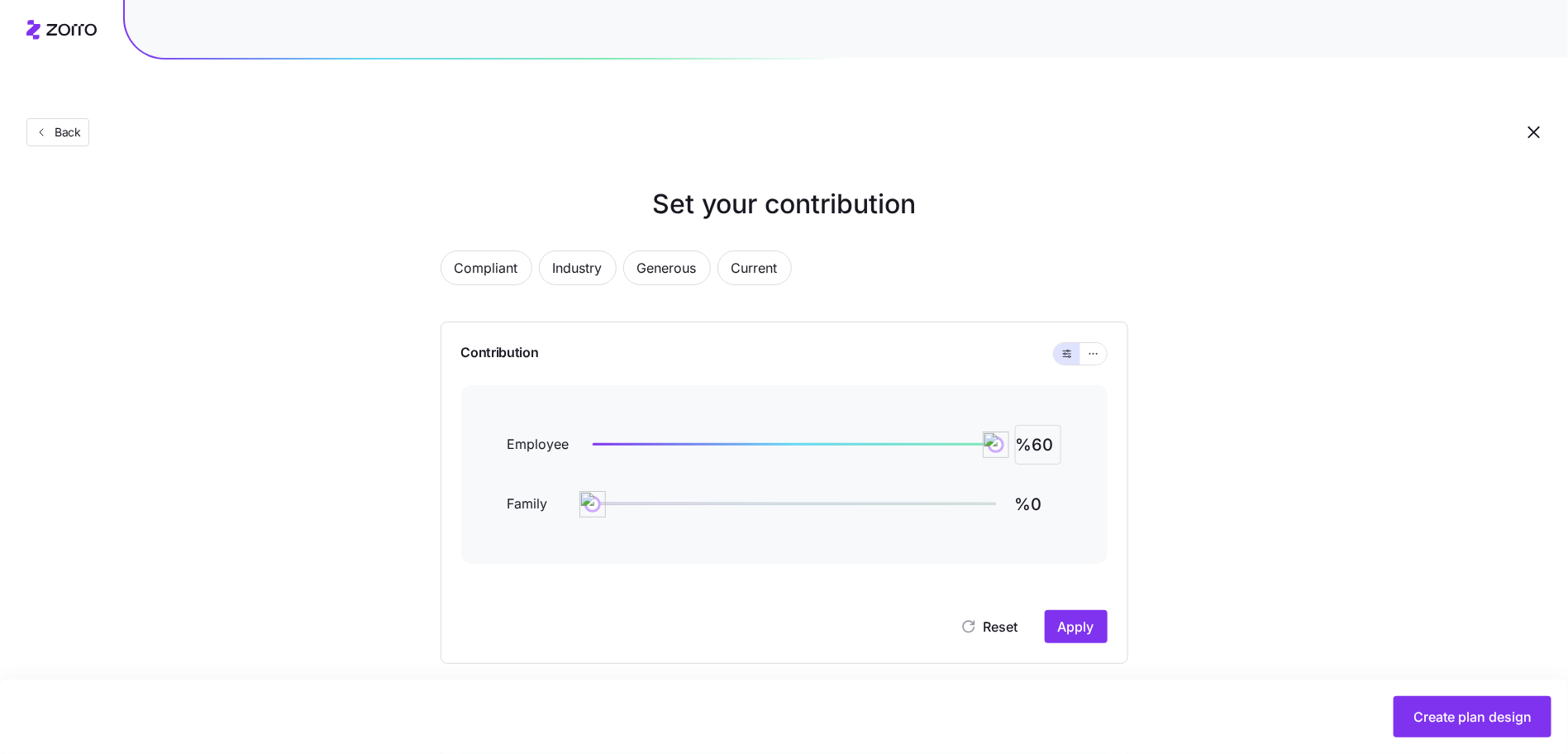
scroll to position [0, 0]
type input "%60"
type input "%30"
click at [1080, 610] on button "Apply" at bounding box center [1076, 626] width 62 height 33
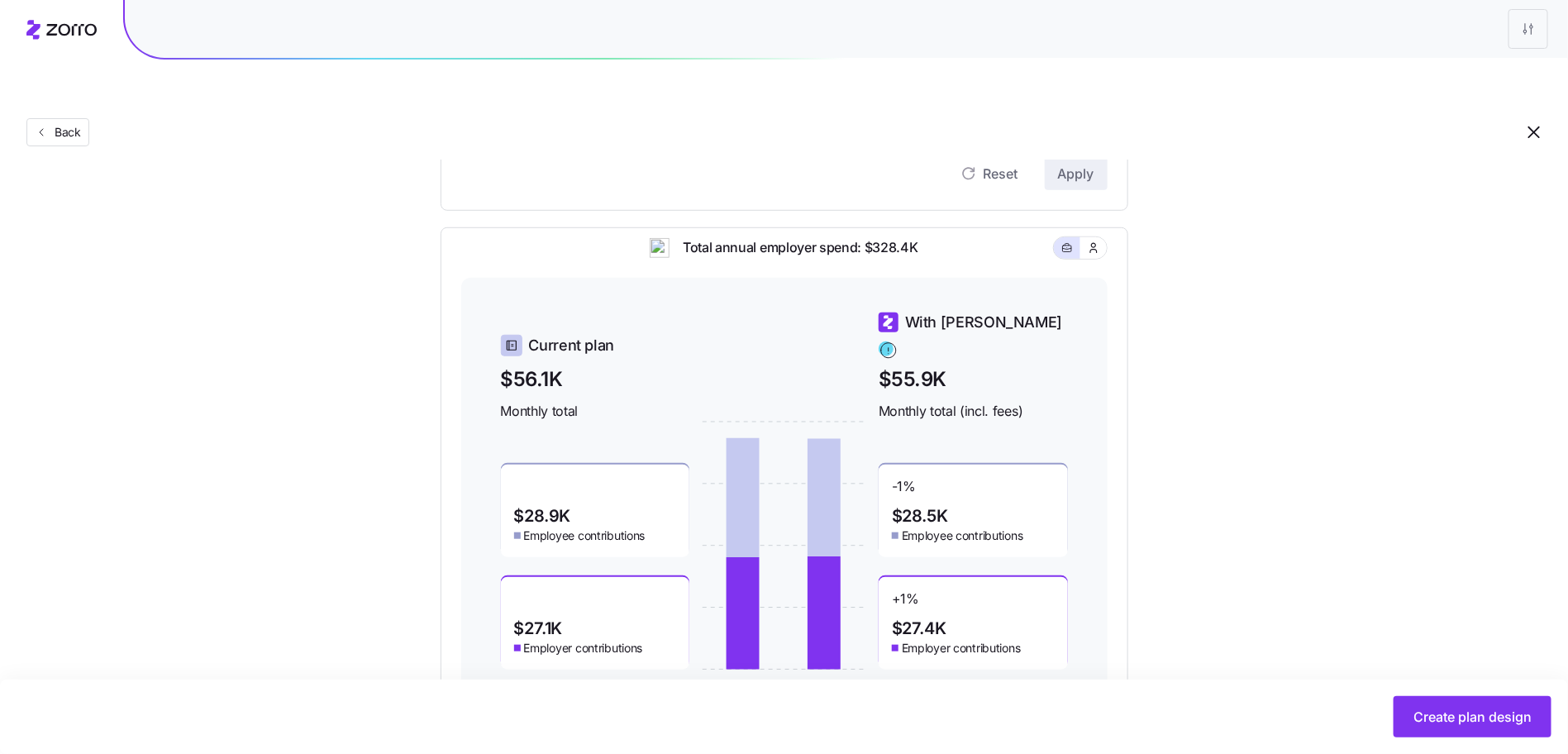
scroll to position [454, 0]
click at [1096, 238] on icon "button" at bounding box center [1094, 247] width 13 height 17
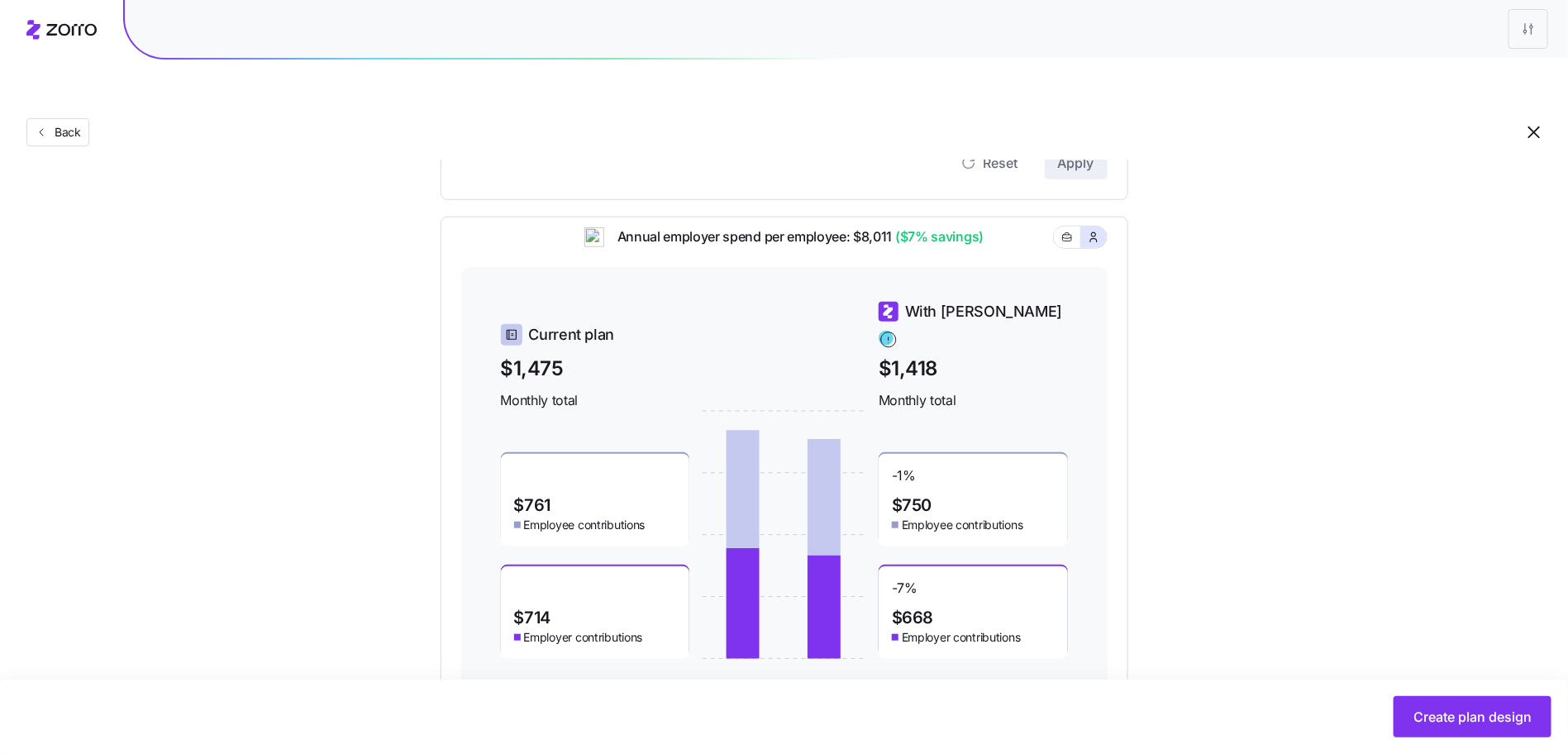
scroll to position [479, 0]
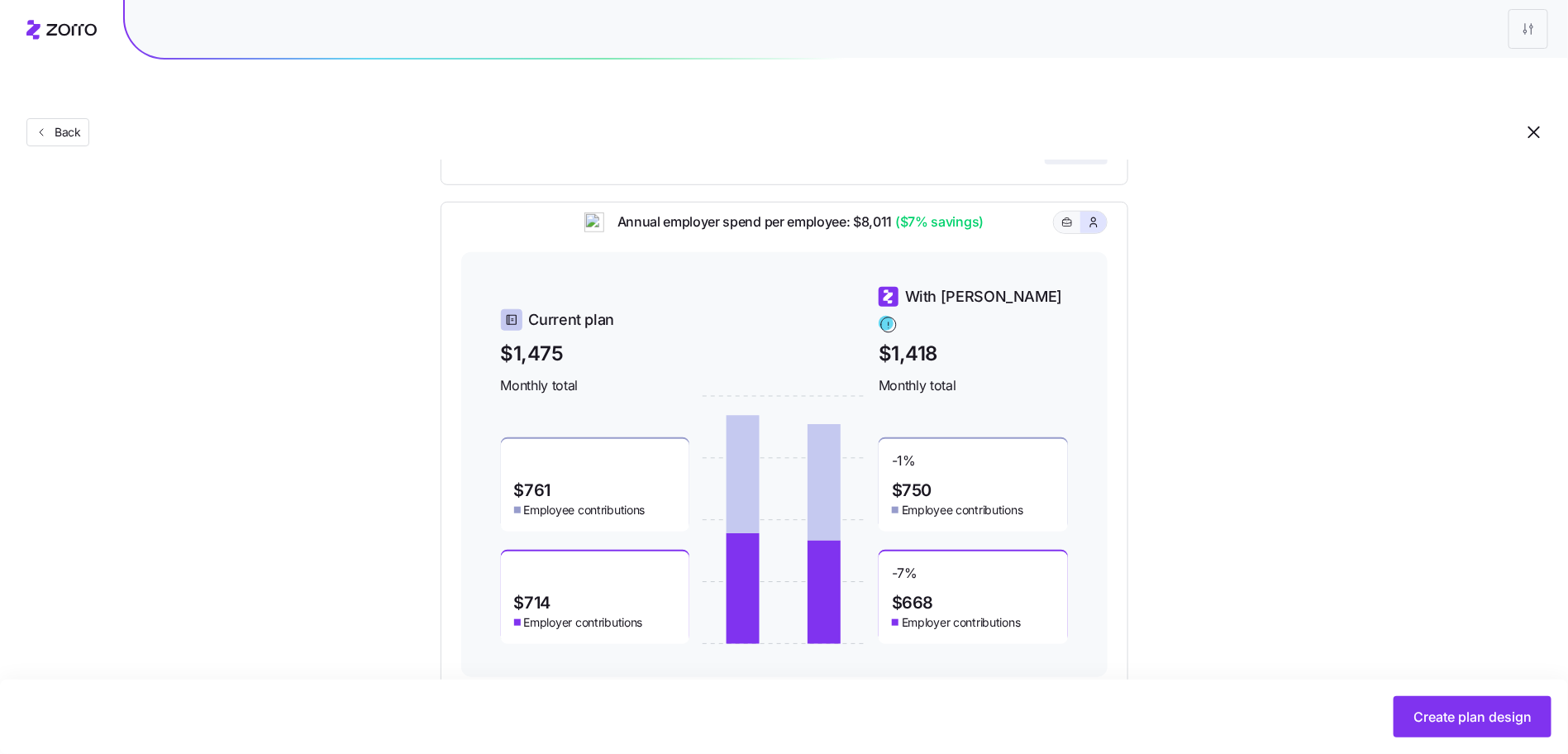
click at [1071, 213] on icon "button" at bounding box center [1067, 223] width 12 height 20
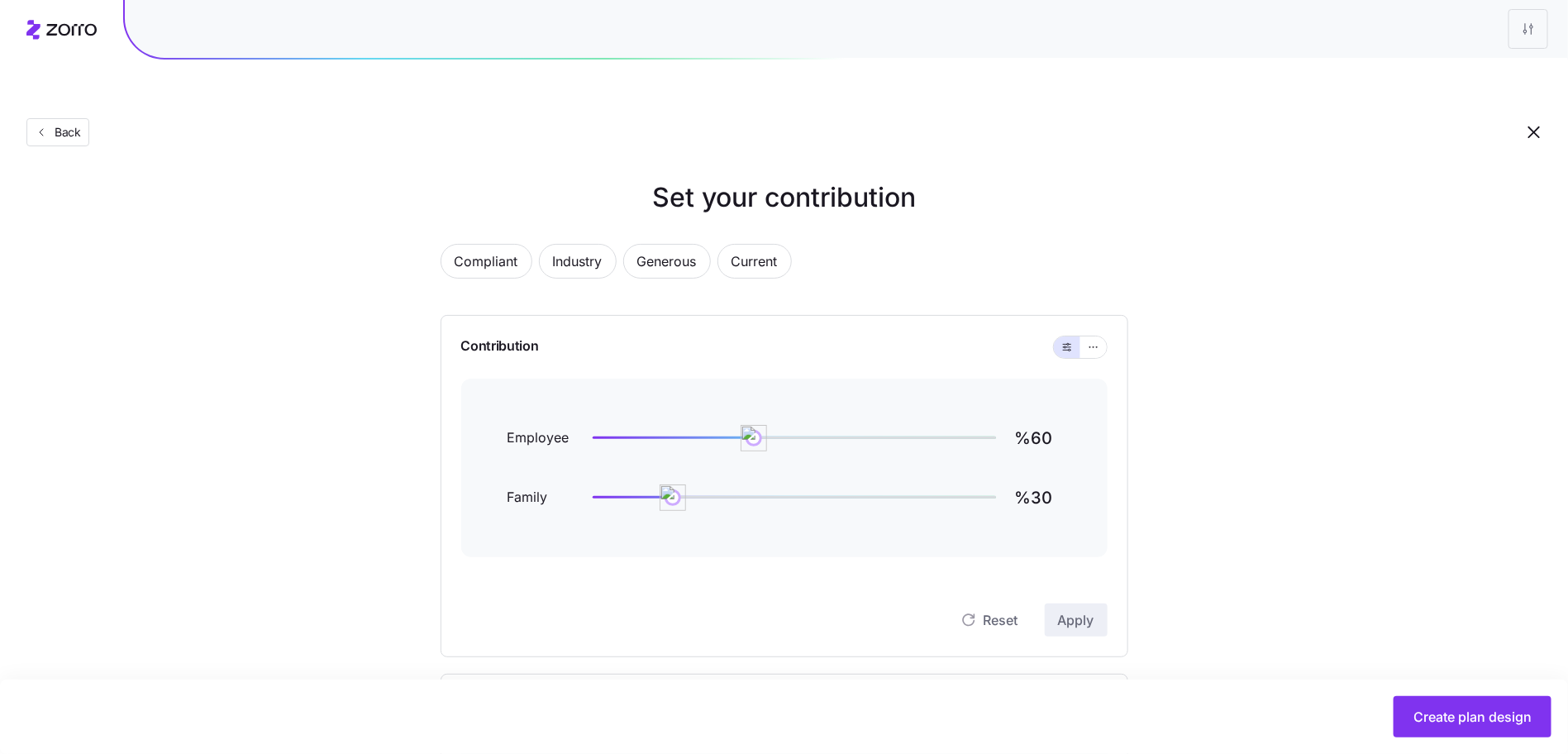
scroll to position [0, 0]
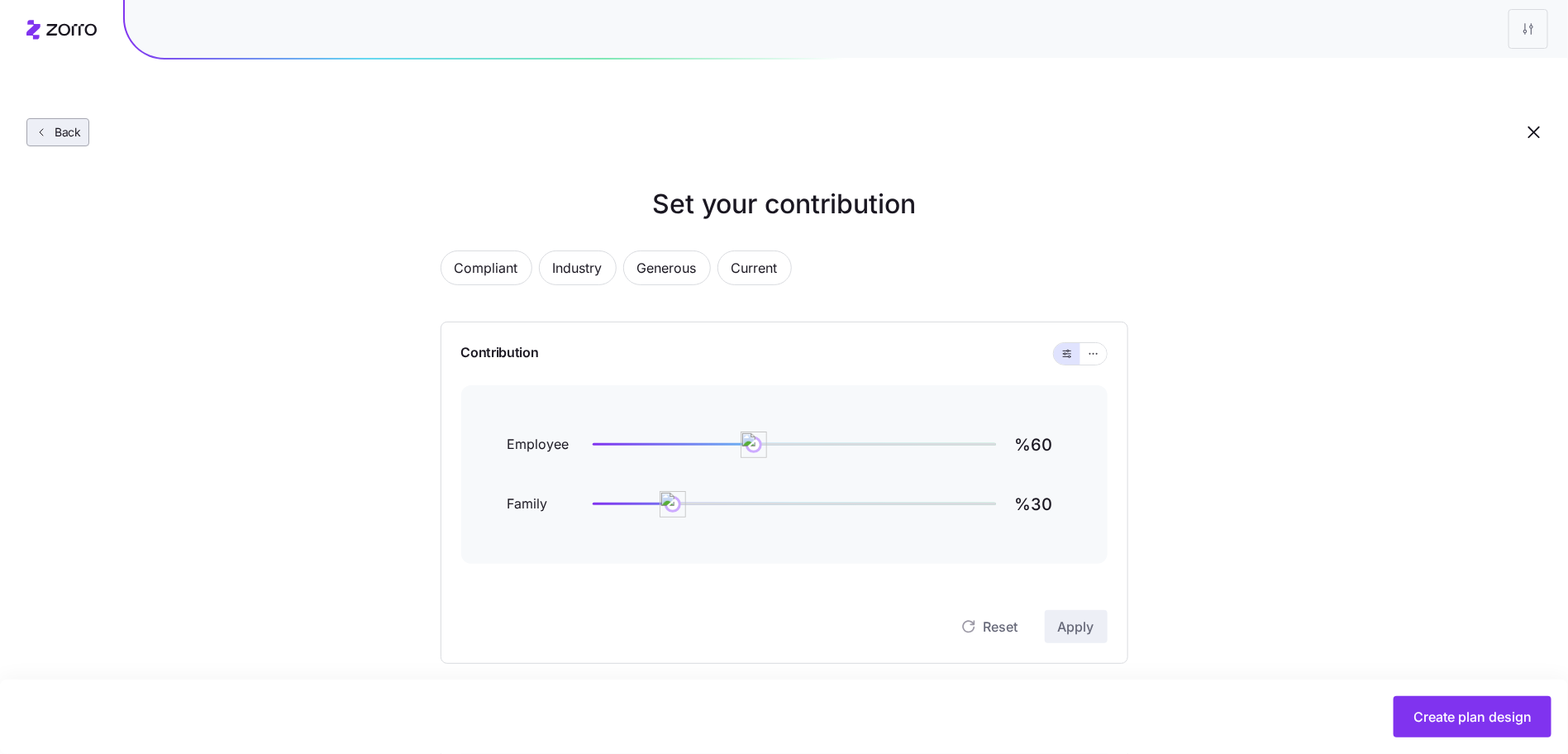
click at [41, 126] on icon "button" at bounding box center [41, 132] width 13 height 13
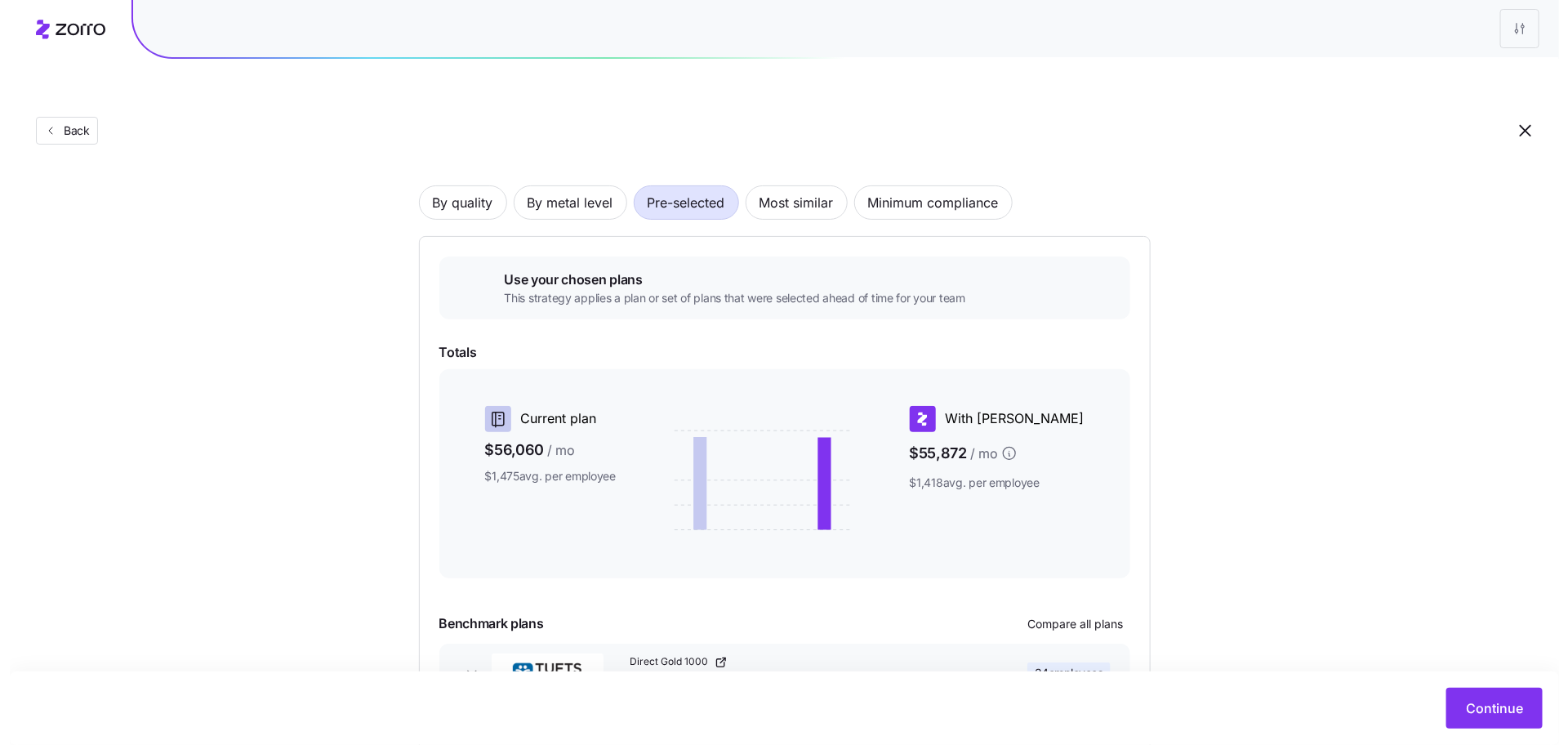
scroll to position [178, 0]
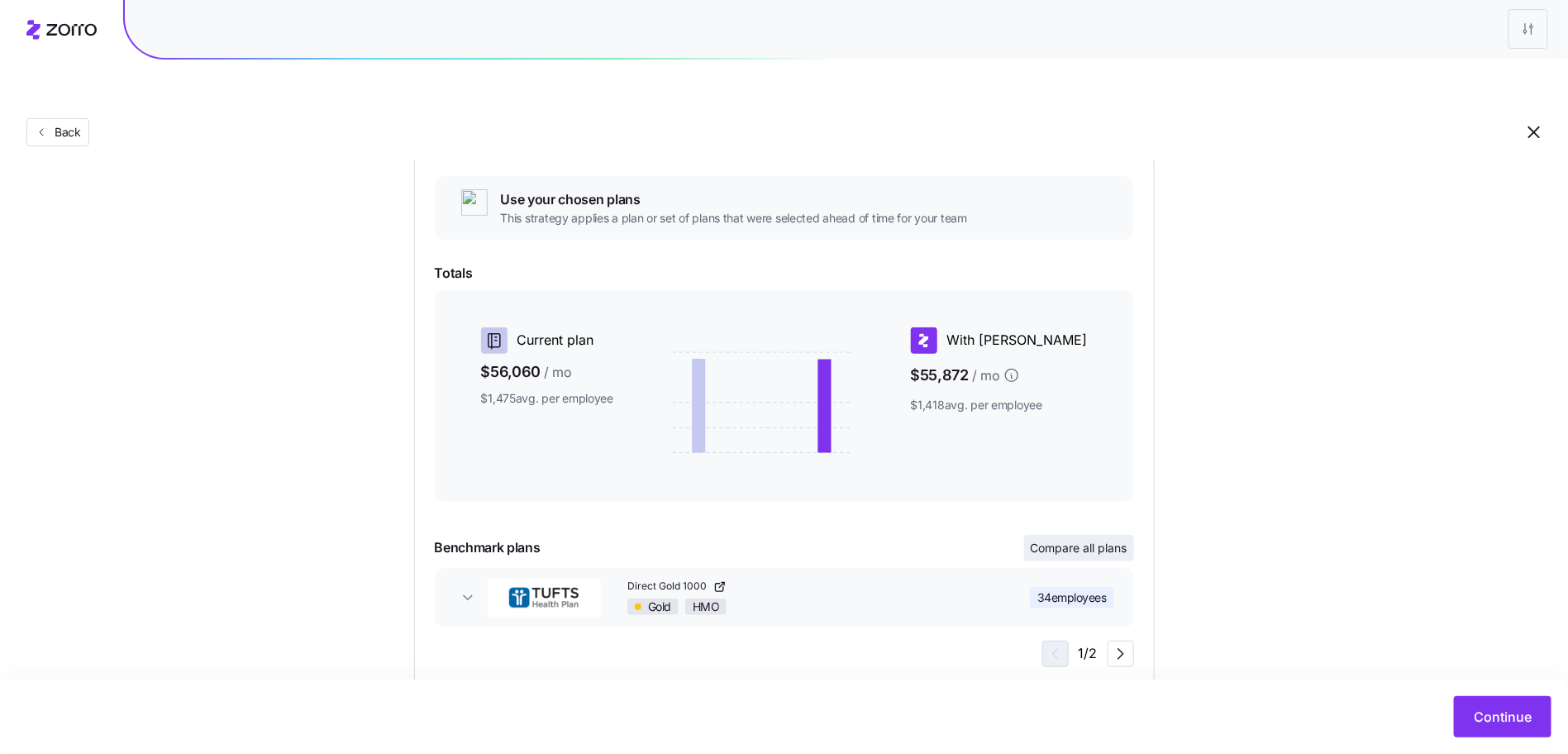
click at [1059, 539] on span "Compare all plans" at bounding box center [1079, 548] width 96 height 17
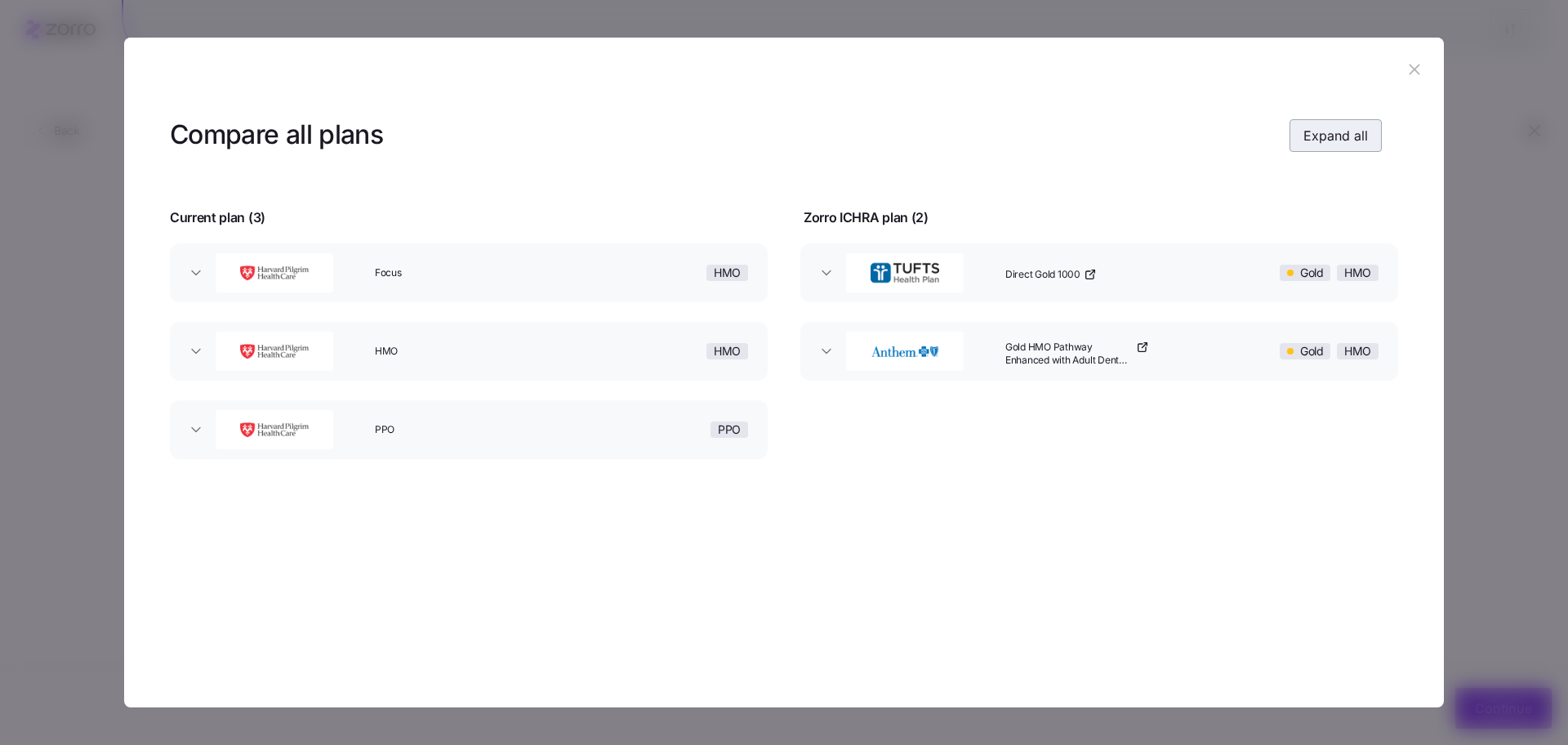
click at [1374, 135] on button "Expand all" at bounding box center [1336, 136] width 92 height 33
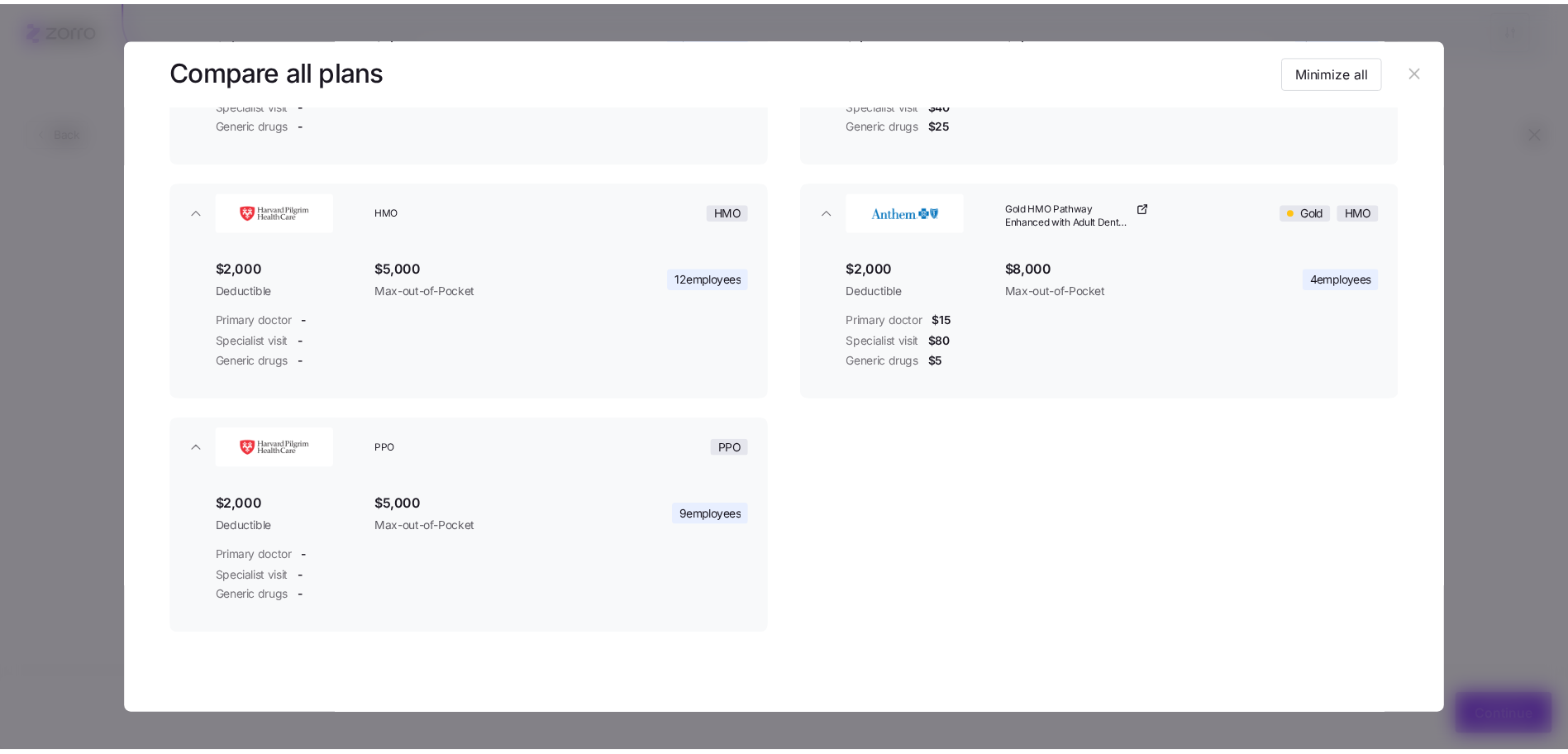
scroll to position [322, 0]
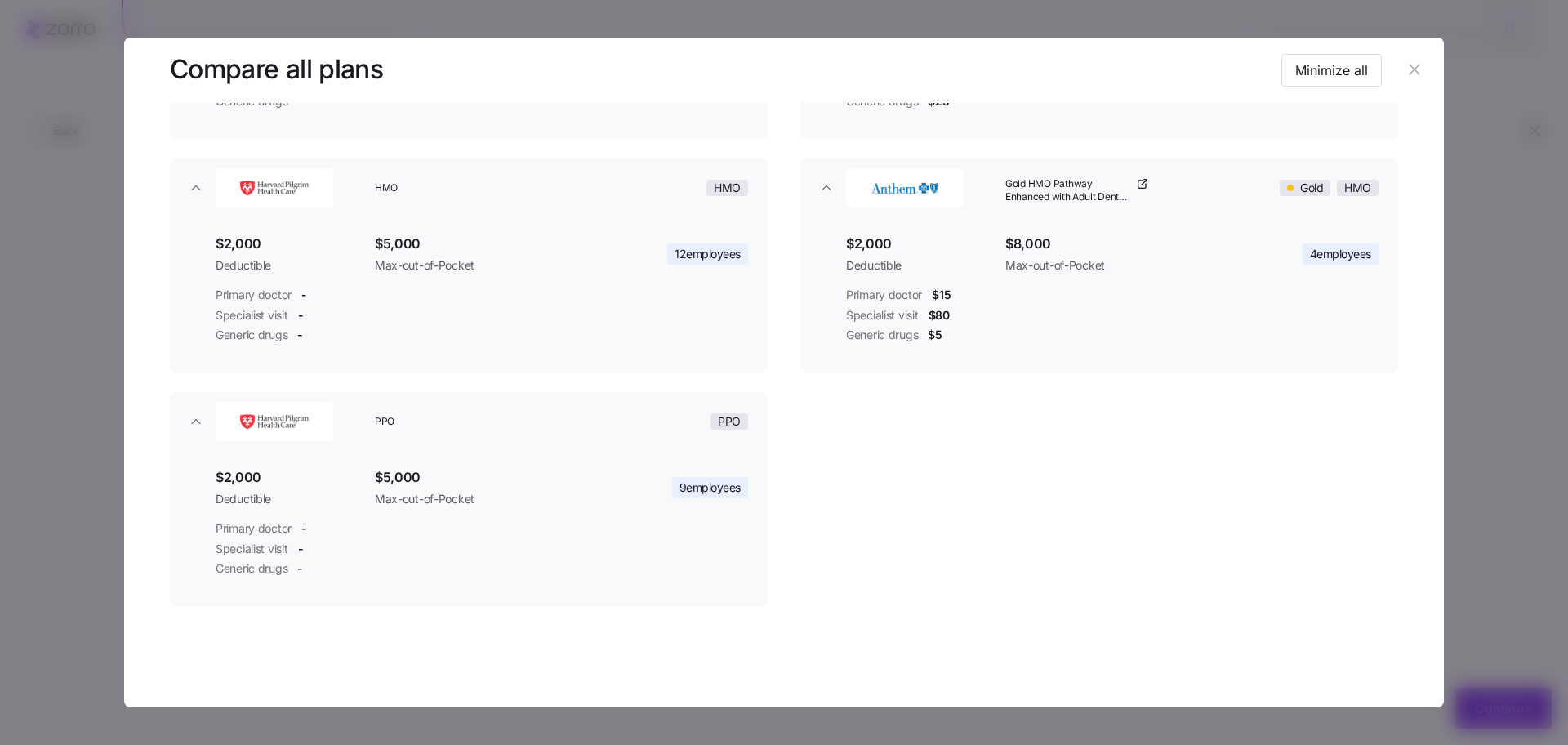
click at [1419, 61] on header at bounding box center [784, 70] width 1320 height 65
click at [1416, 64] on button "button" at bounding box center [1414, 70] width 26 height 26
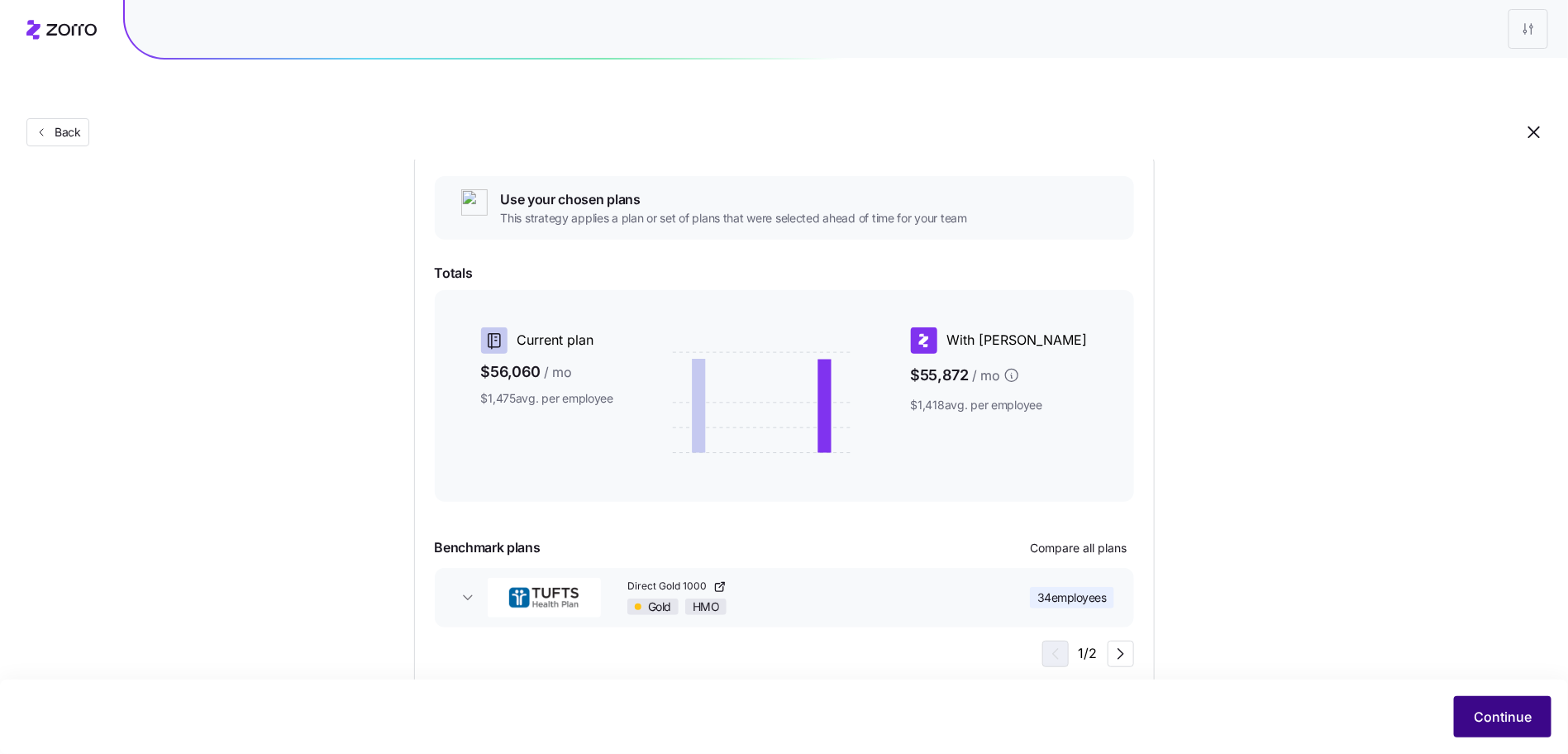
click at [1473, 713] on button "Continue" at bounding box center [1503, 716] width 97 height 41
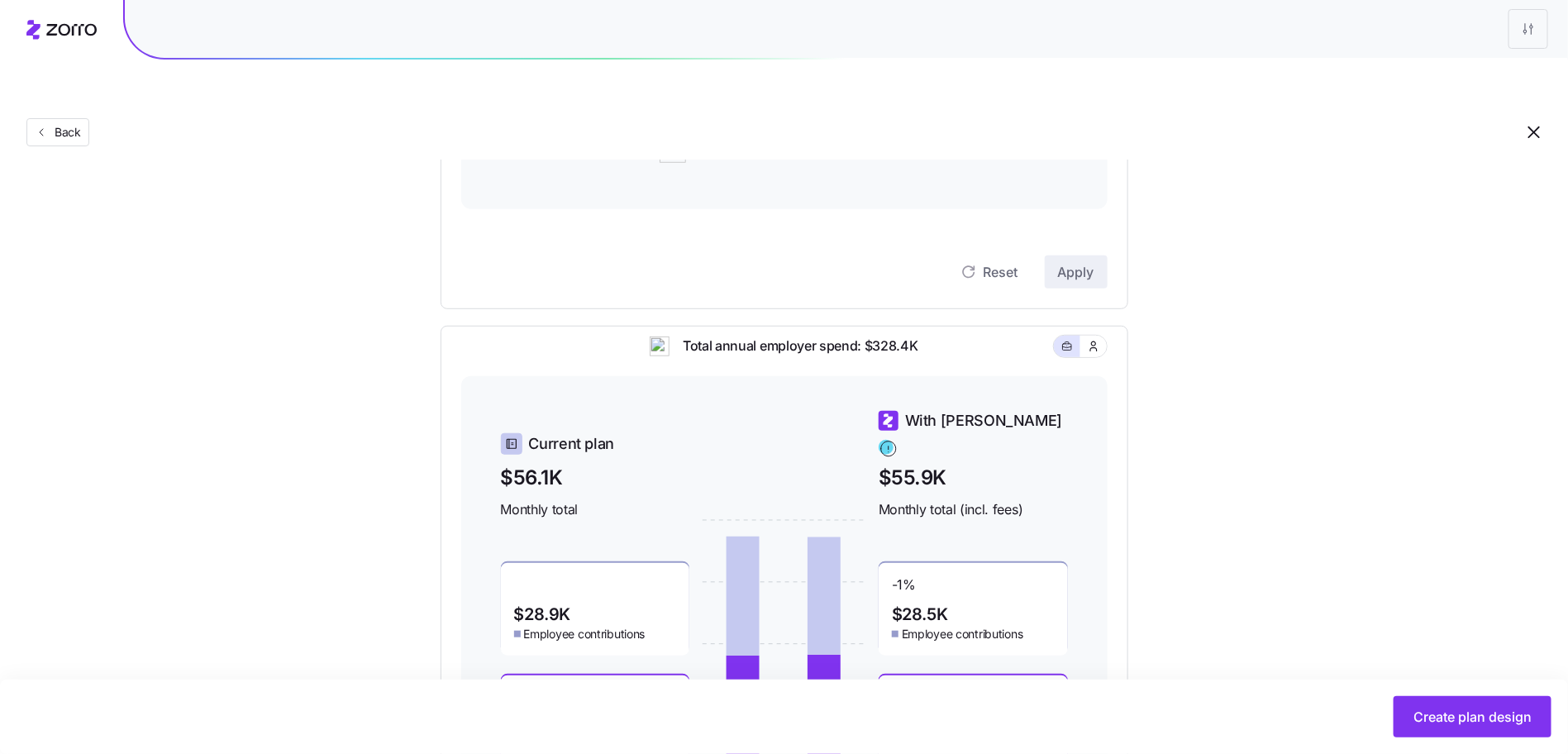
scroll to position [479, 0]
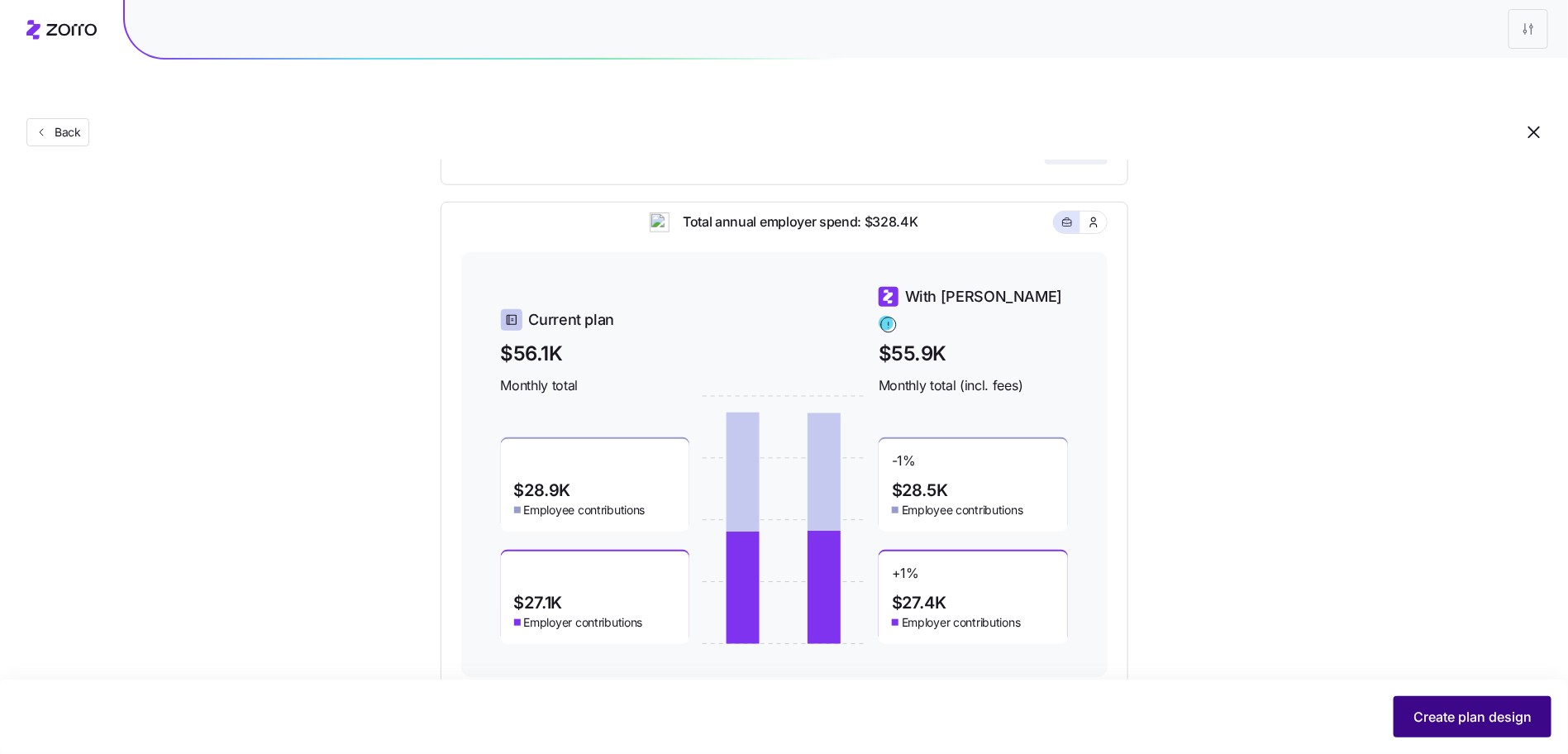
click at [1475, 715] on span "Create plan design" at bounding box center [1473, 716] width 118 height 20
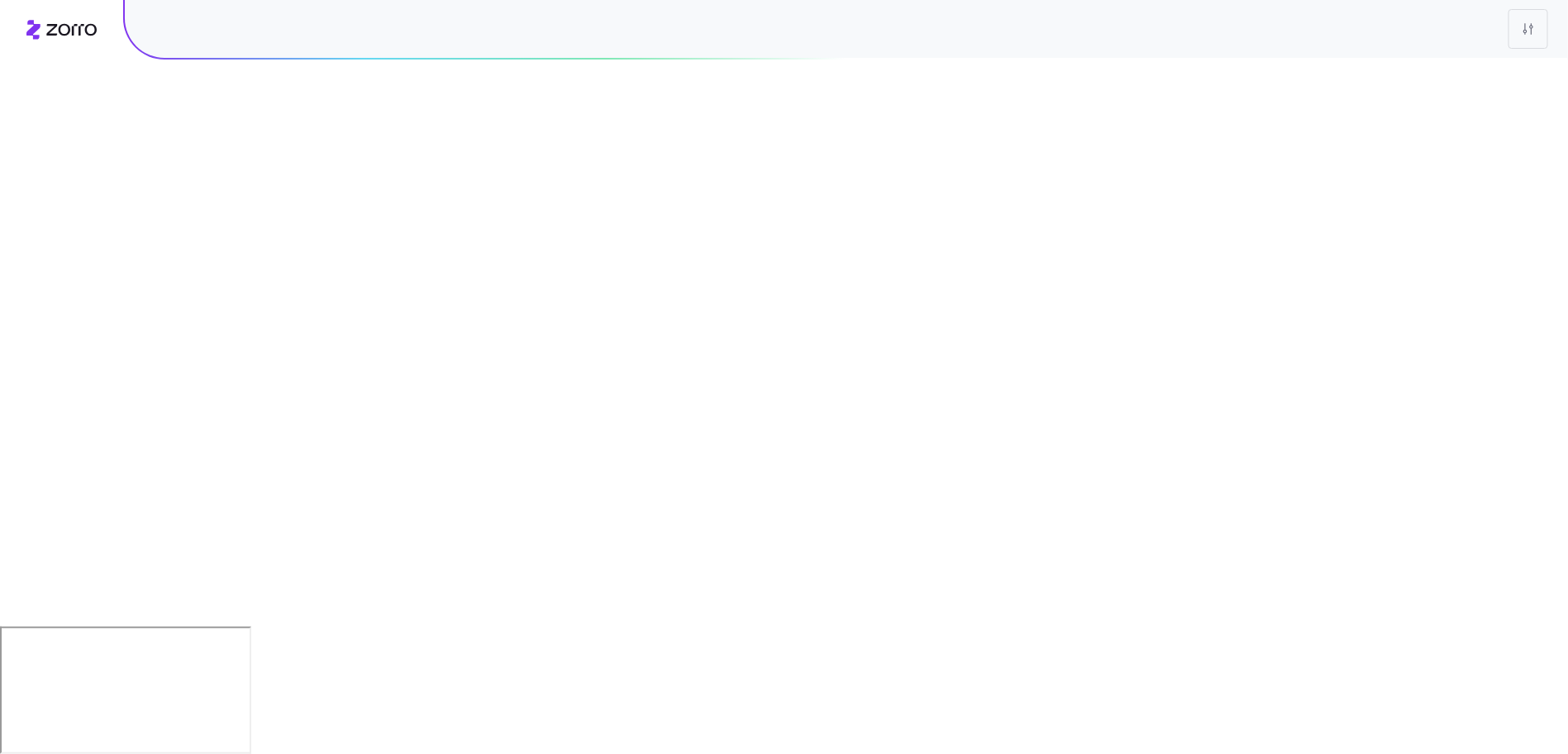
scroll to position [0, 0]
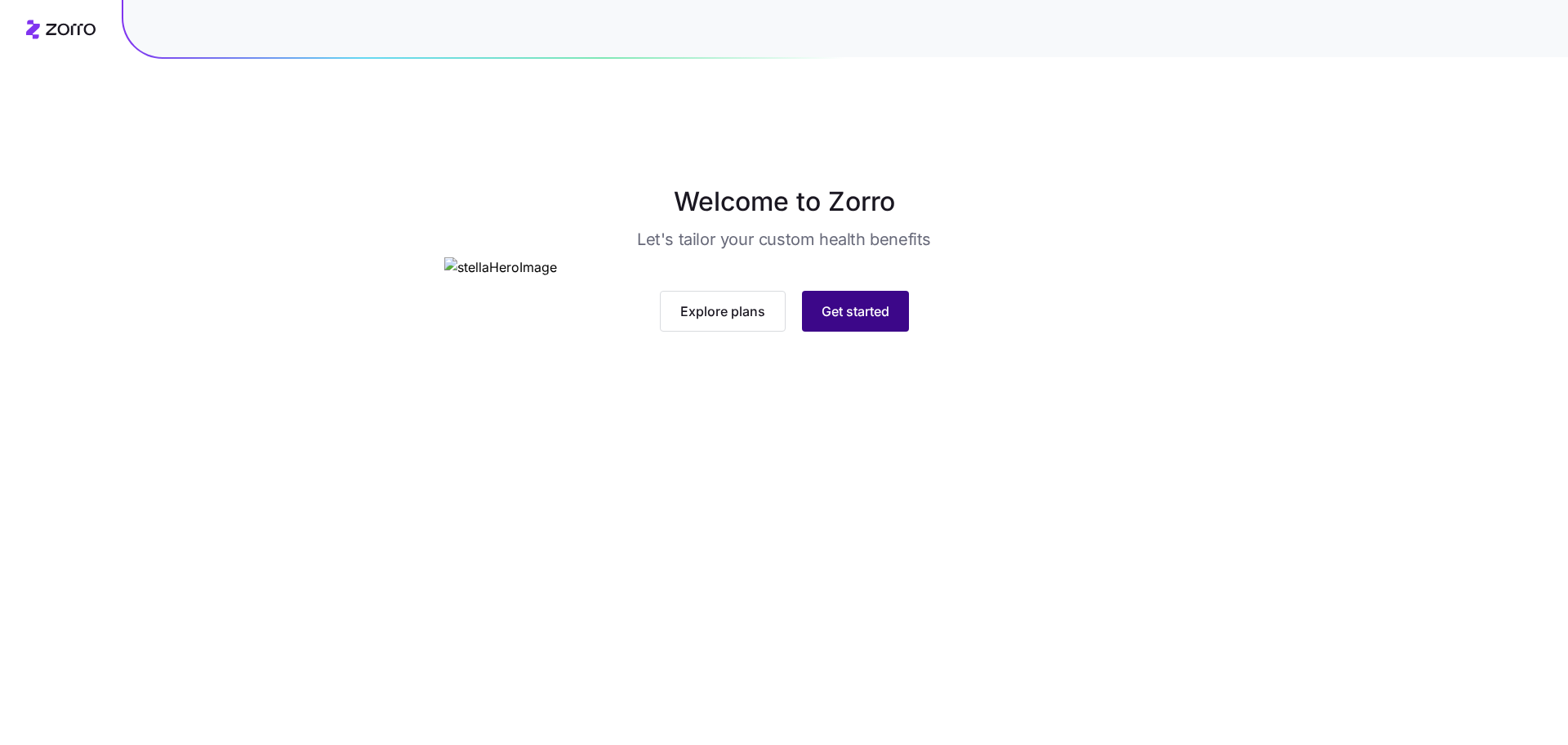
click at [824, 332] on button "Get started" at bounding box center [856, 311] width 107 height 41
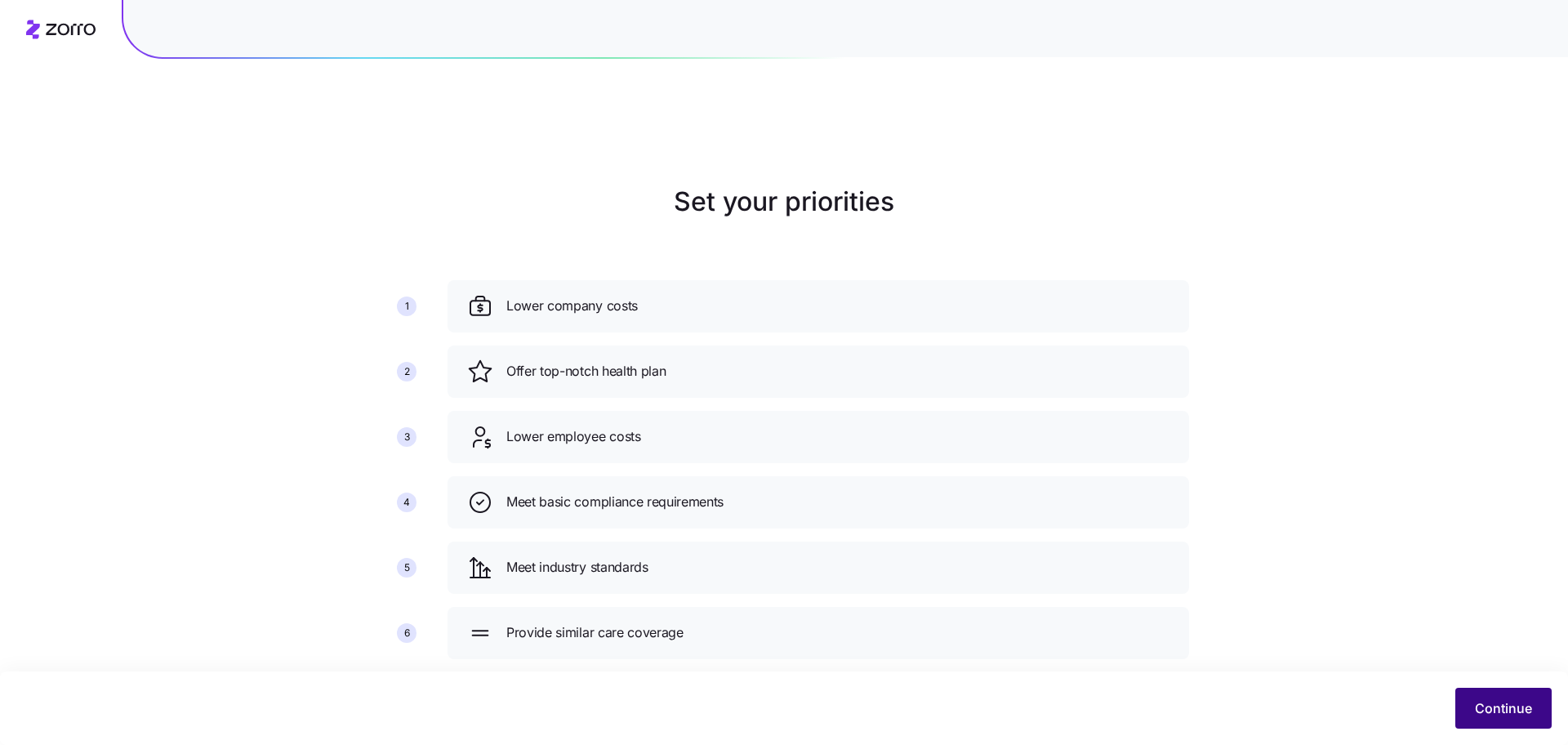
click at [1468, 711] on button "Continue" at bounding box center [1504, 708] width 96 height 41
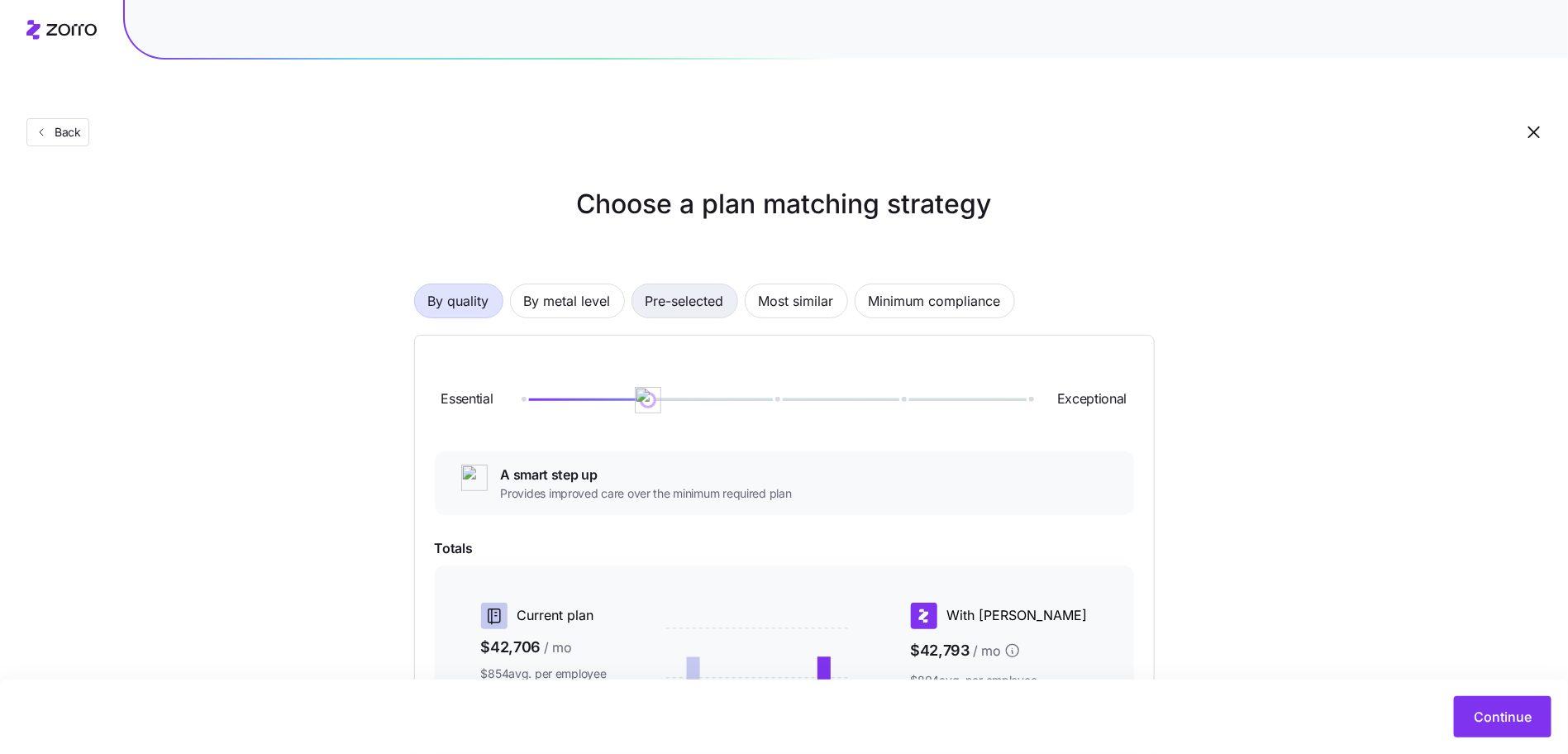
click at [666, 284] on span "Pre-selected" at bounding box center [685, 301] width 79 height 33
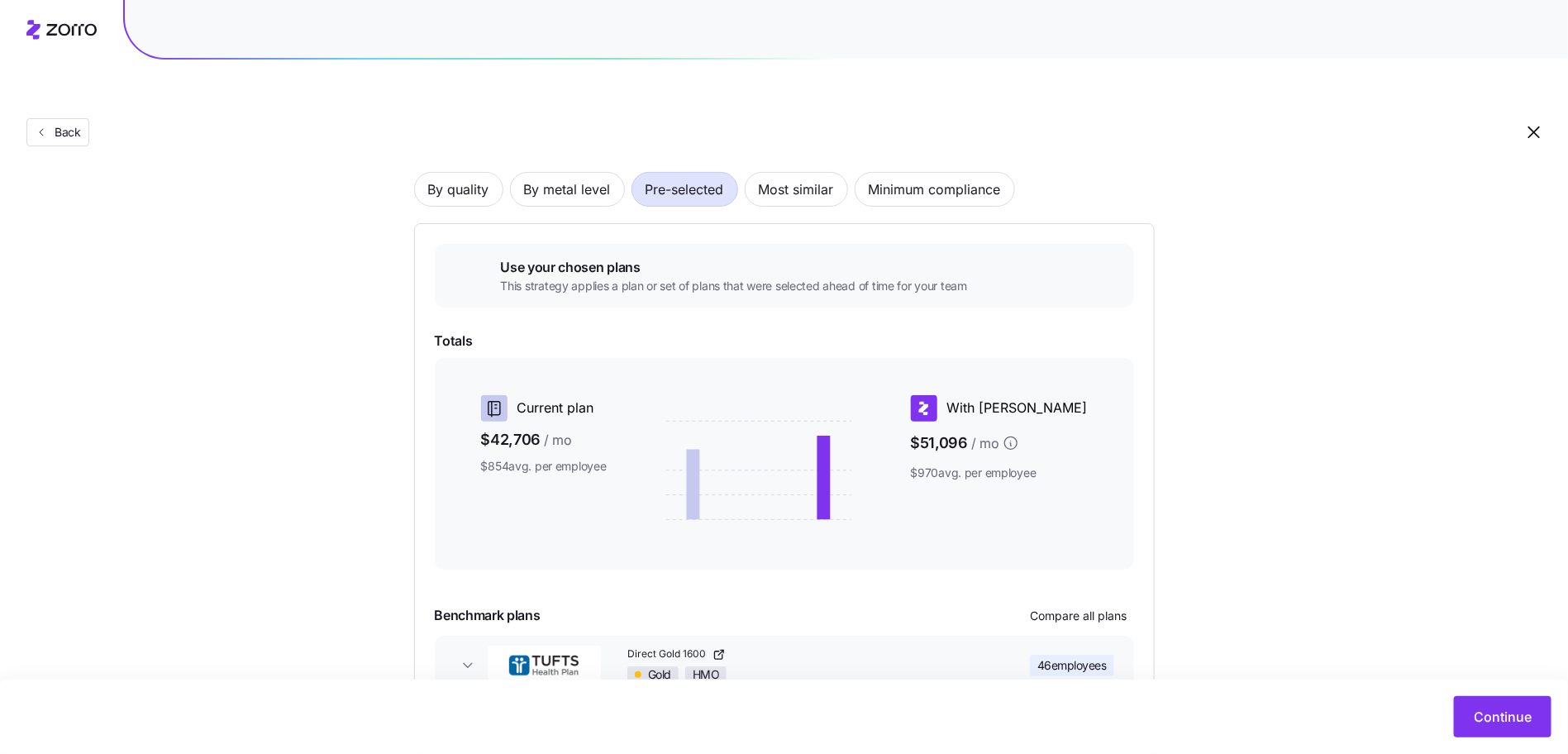
scroll to position [180, 0]
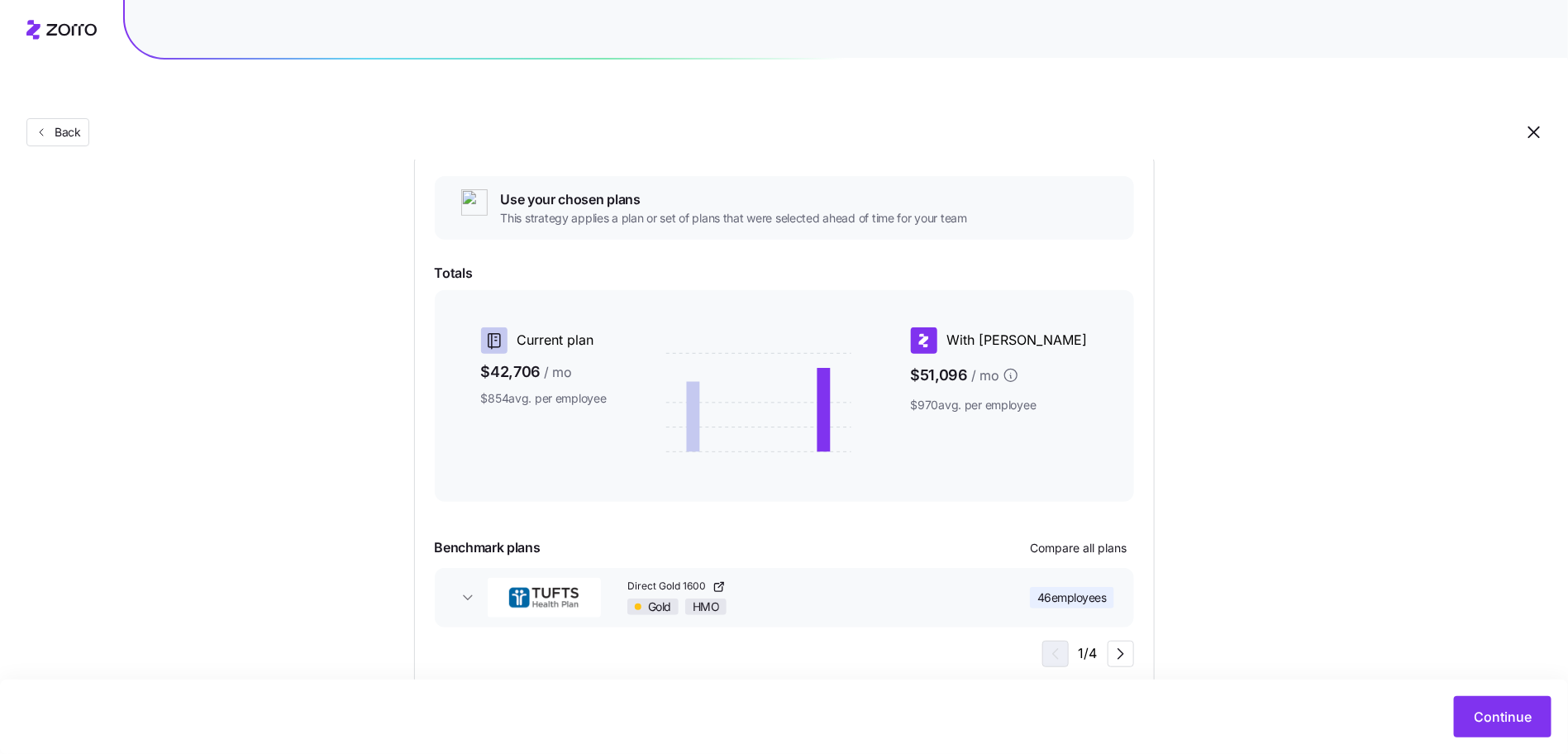
drag, startPoint x: 1050, startPoint y: 489, endPoint x: 1062, endPoint y: 506, distance: 20.8
click at [1050, 489] on div "Use your chosen plans This strategy applies a plan or set of plans that were se…" at bounding box center [784, 421] width 699 height 491
click at [1062, 539] on span "Compare all plans" at bounding box center [1079, 548] width 96 height 17
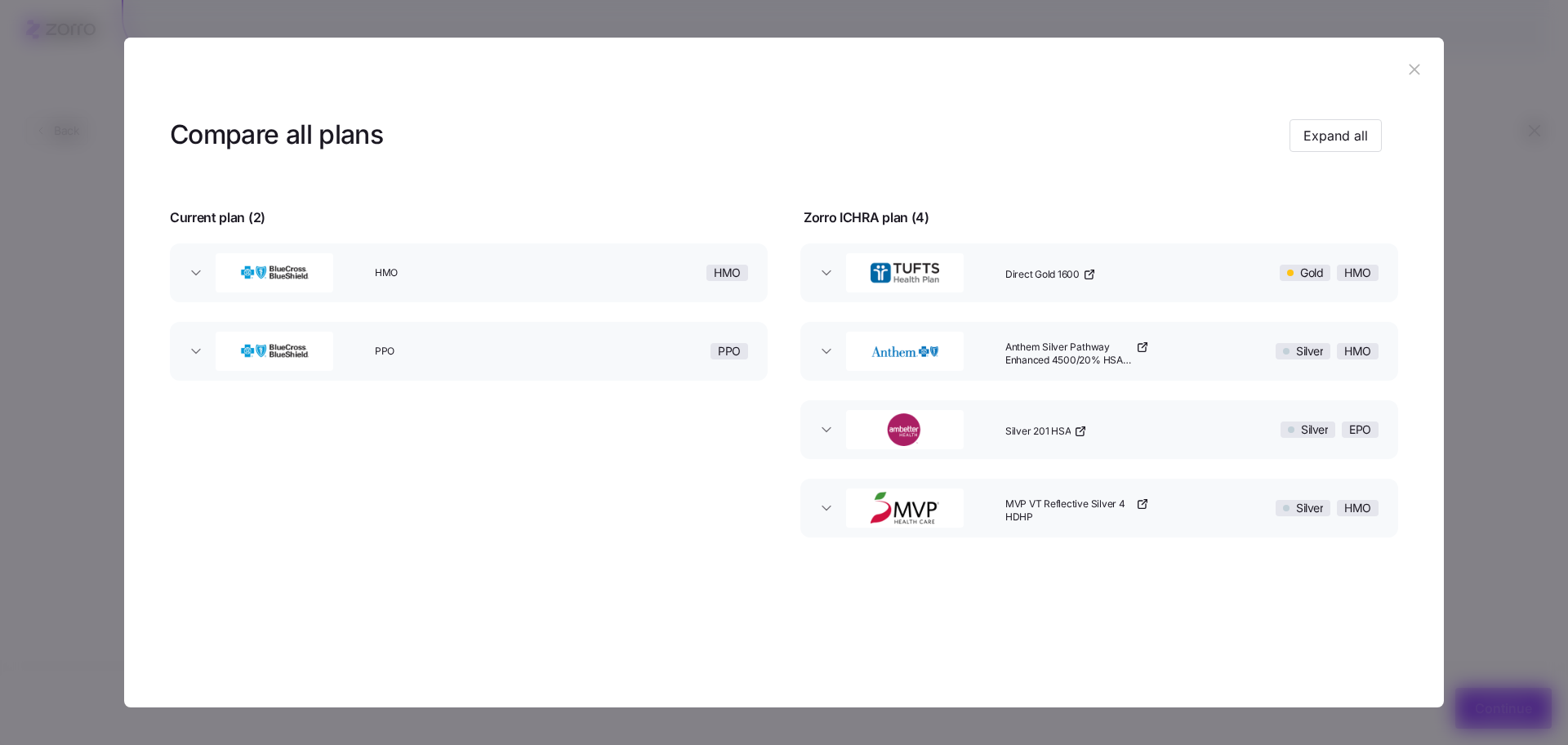
click at [1406, 87] on header at bounding box center [784, 70] width 1320 height 65
click at [1409, 74] on icon "button" at bounding box center [1414, 70] width 11 height 11
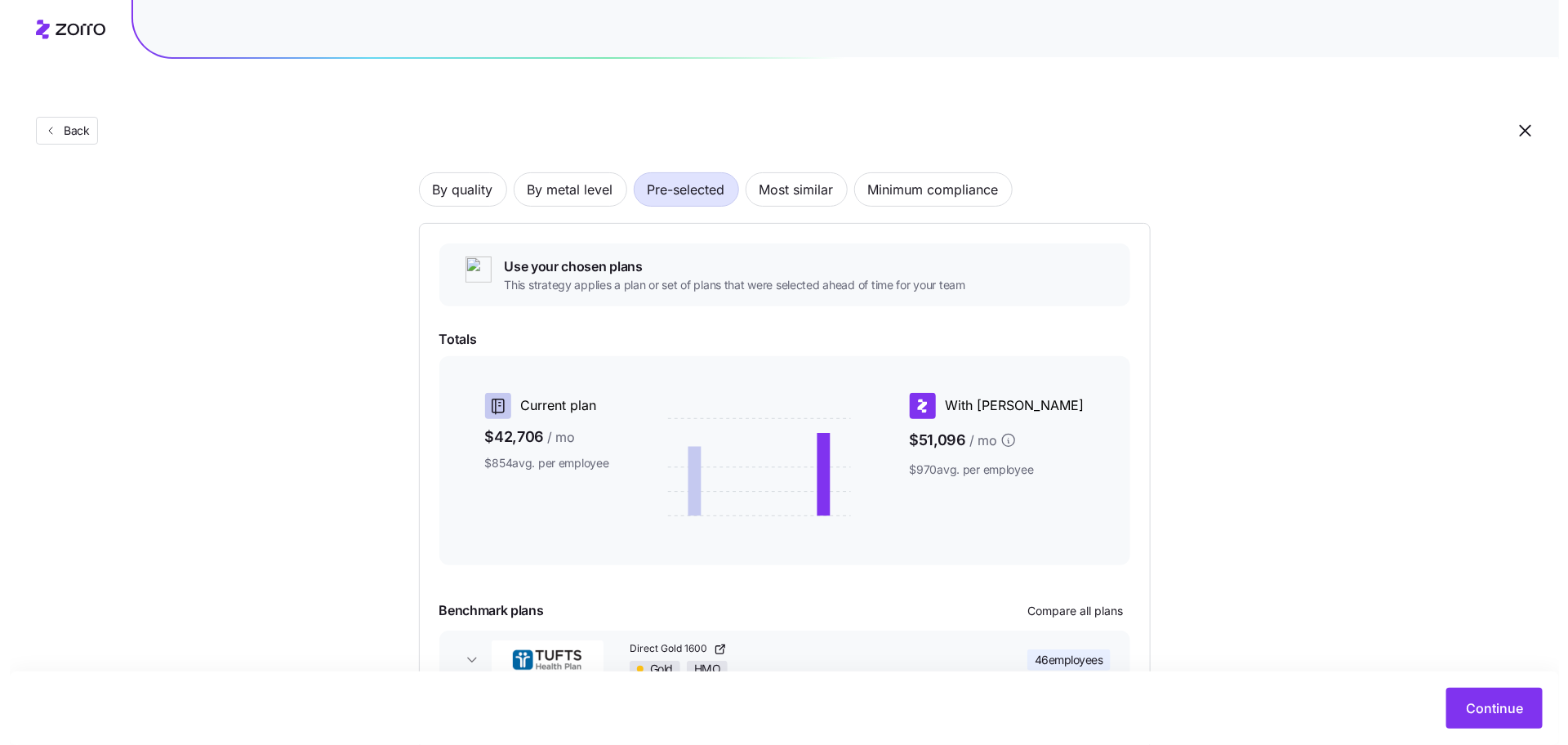
scroll to position [106, 0]
click at [1049, 605] on span "Compare all plans" at bounding box center [1066, 613] width 95 height 16
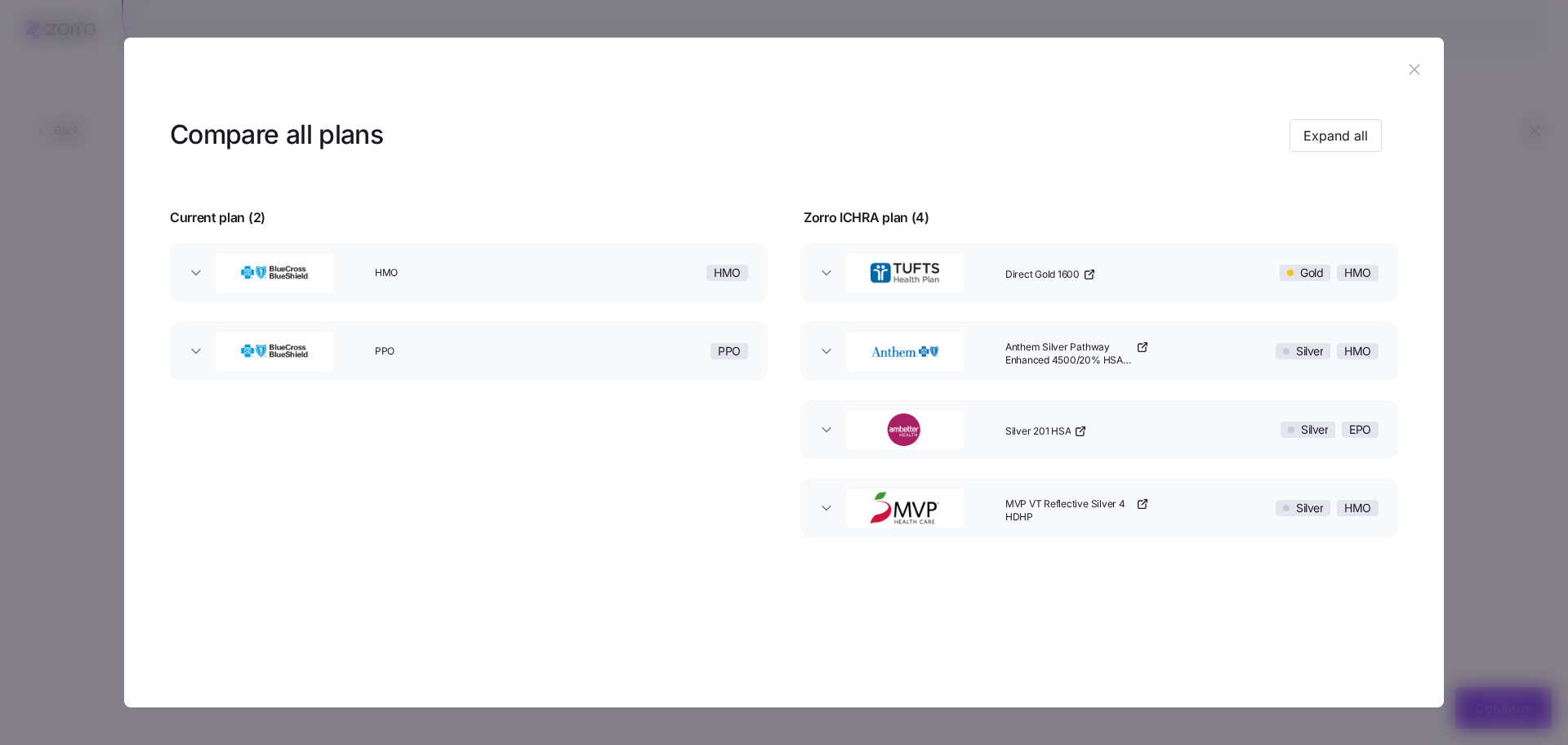
click at [1364, 116] on header "Compare all plans Expand all" at bounding box center [783, 136] width 1228 height 65
click at [1353, 142] on span "Expand all" at bounding box center [1335, 136] width 64 height 20
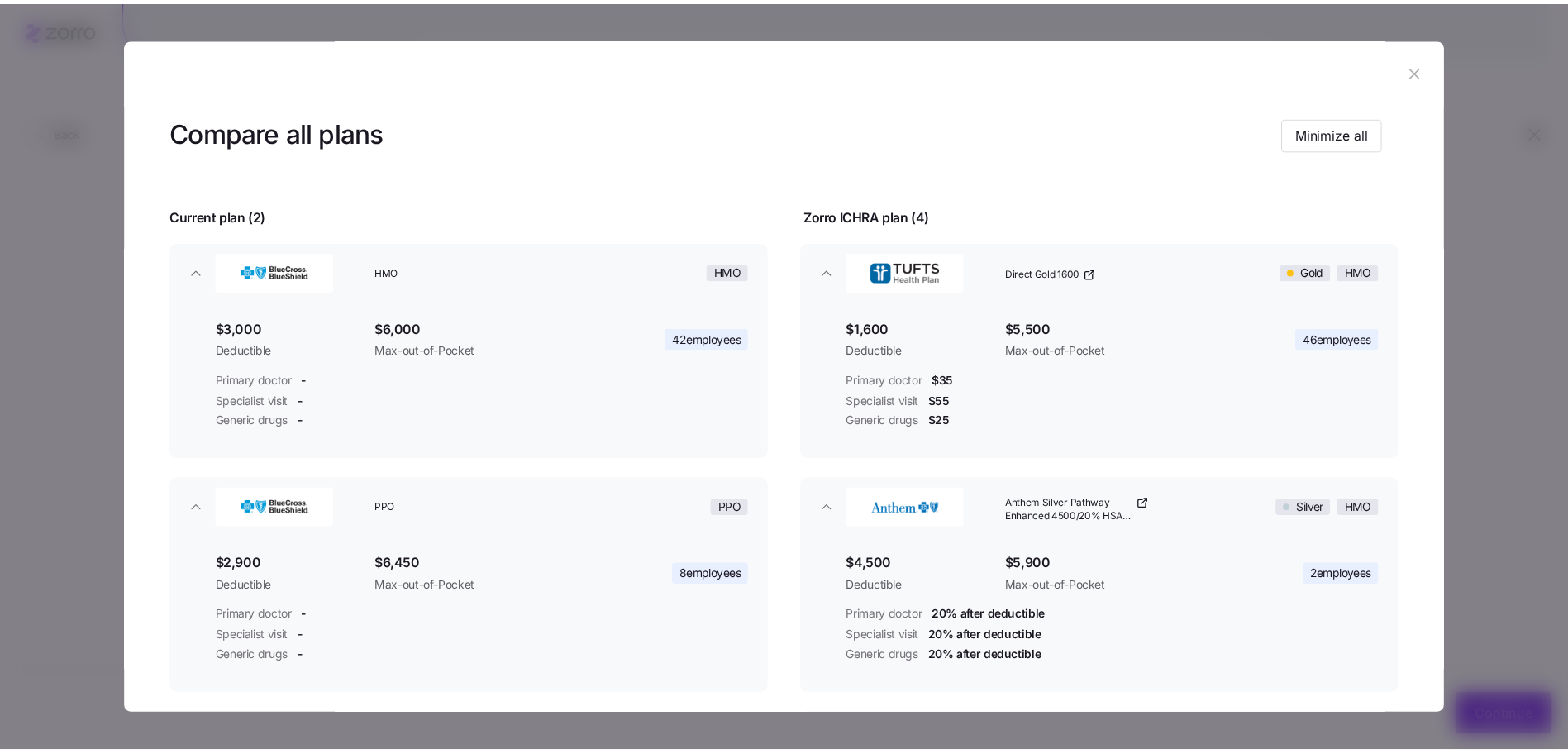
scroll to position [5, 0]
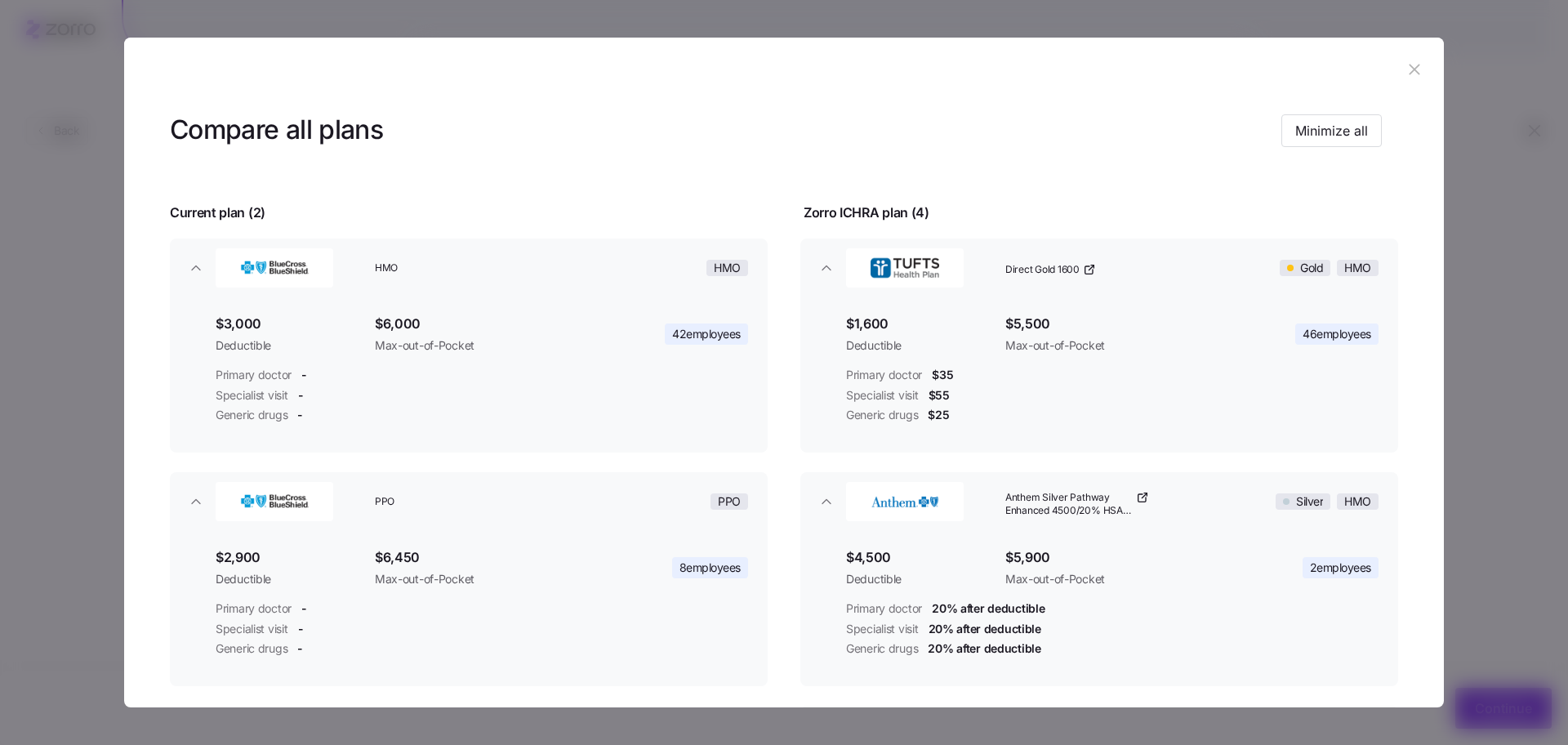
click at [1415, 67] on icon "button" at bounding box center [1415, 70] width 18 height 18
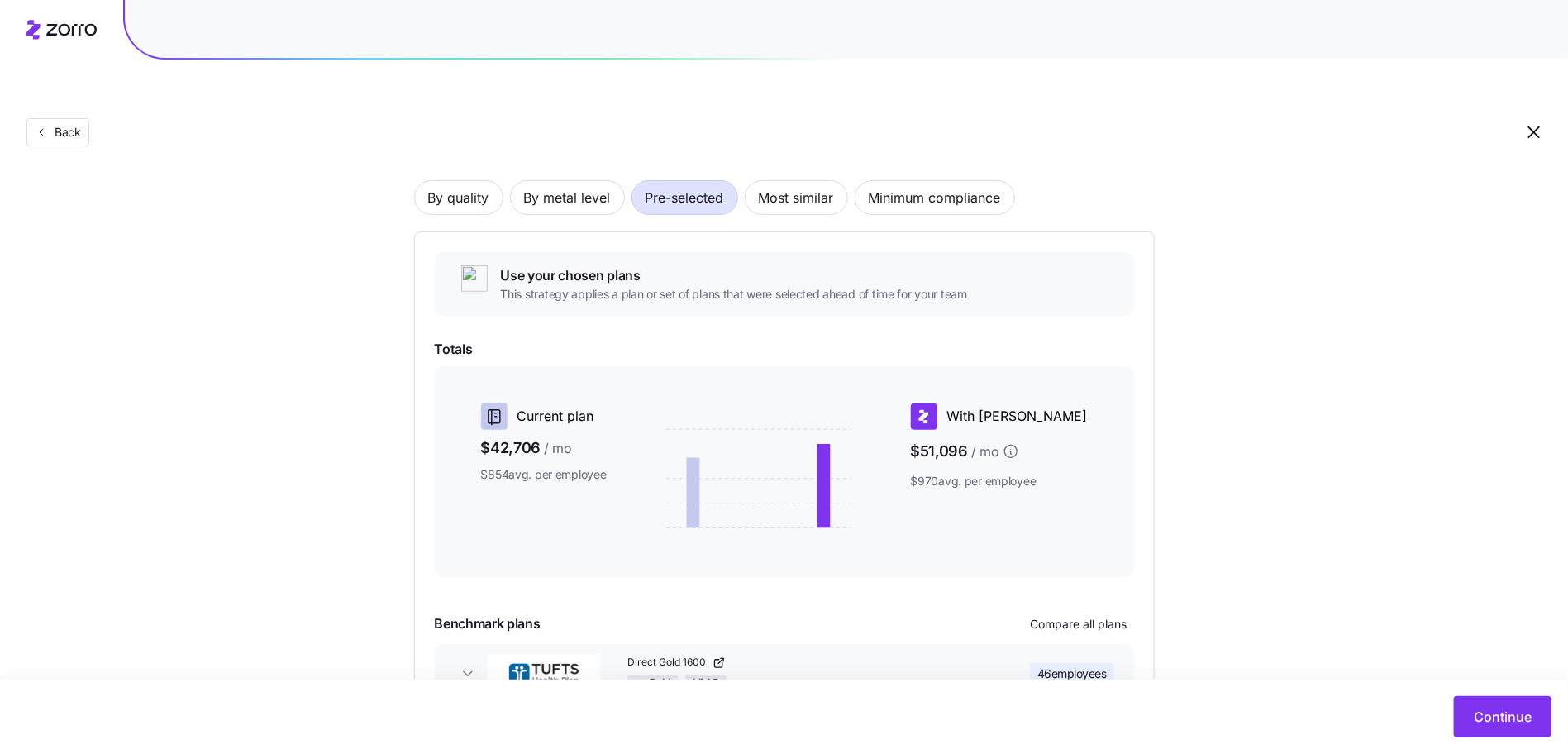
scroll to position [103, 0]
click at [1499, 717] on span "Continue" at bounding box center [1503, 716] width 58 height 20
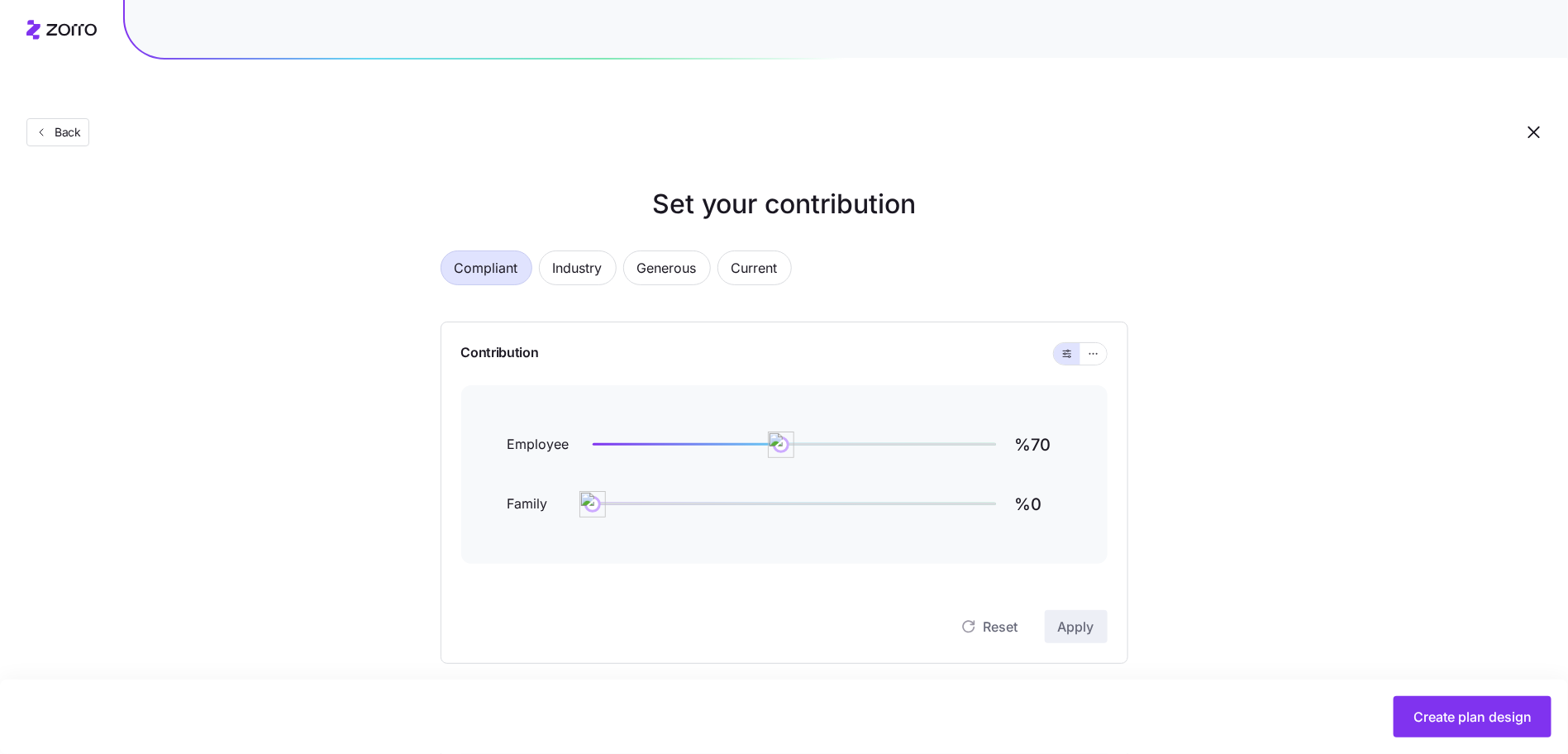
click at [1296, 627] on div "Set your contribution Compliant Industry Generous Current Contribution Employee…" at bounding box center [784, 675] width 1568 height 982
click at [1394, 731] on button "Create plan design" at bounding box center [1473, 716] width 158 height 41
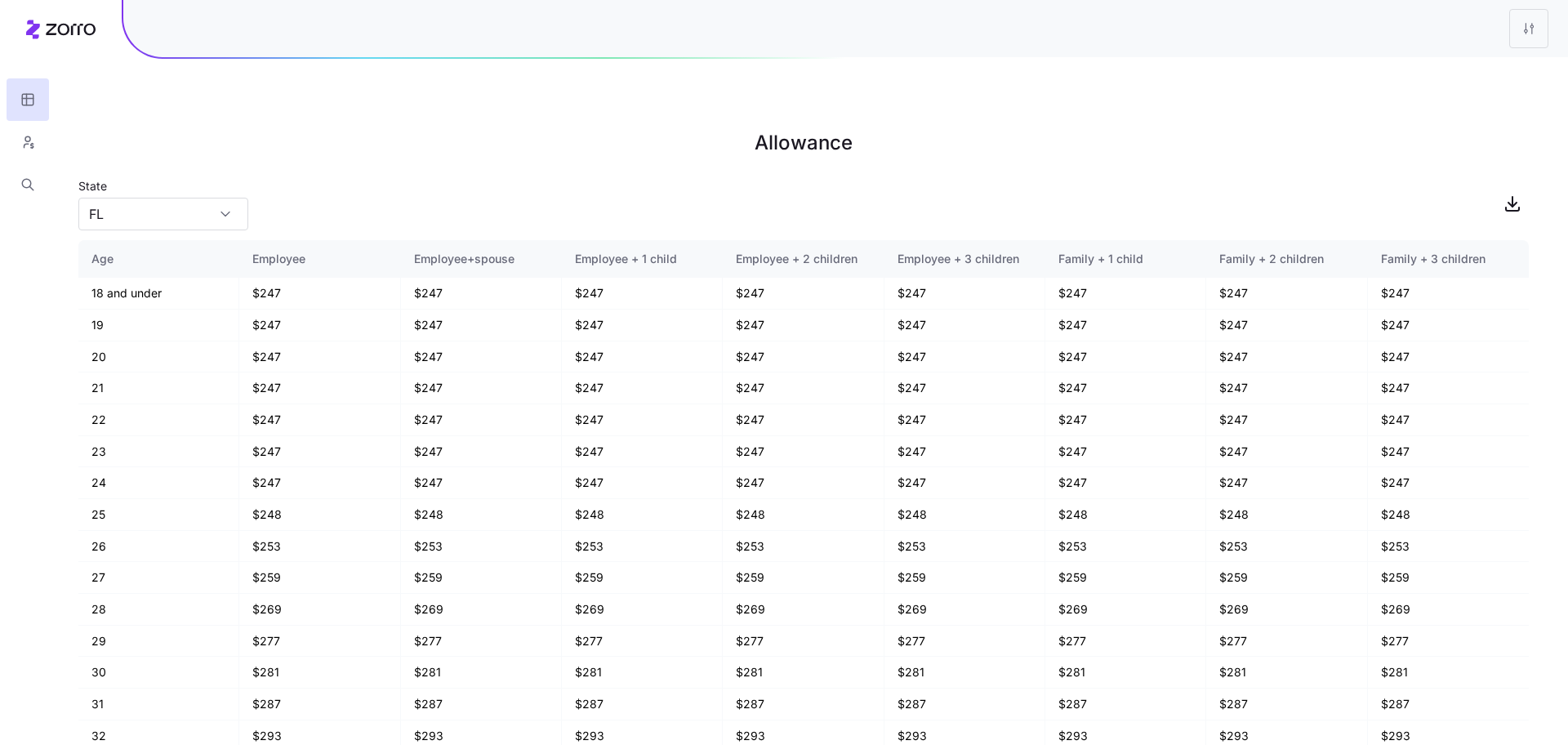
click at [53, 174] on div at bounding box center [27, 102] width 55 height 206
click at [33, 177] on icon "button" at bounding box center [28, 185] width 15 height 16
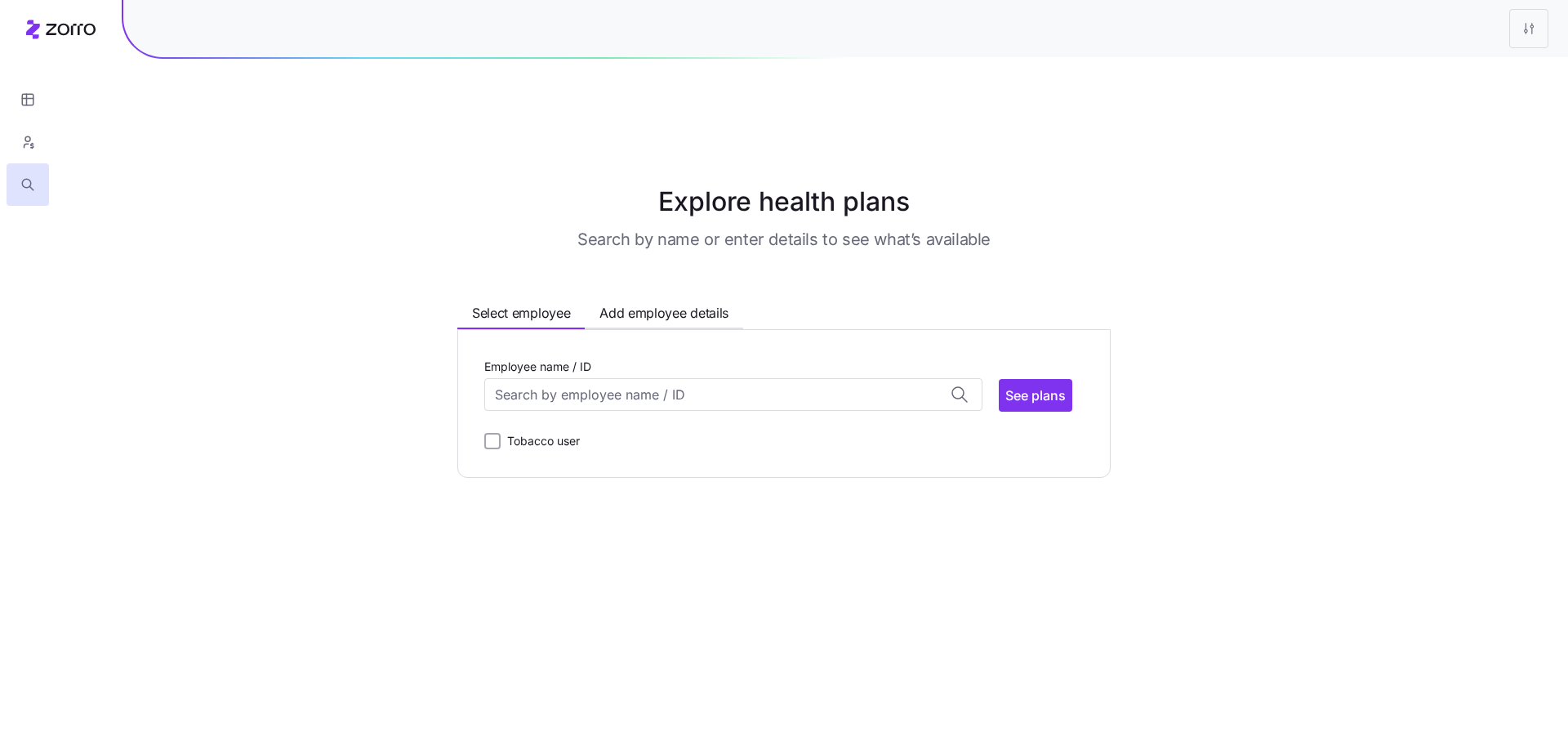
click at [852, 382] on div "Employee name / ID Adrian Quinn (31) ID: 24 | zip code: 01027 Andrew Harris (19…" at bounding box center [783, 403] width 599 height 95
click at [847, 376] on div "Employee name / ID Adrian Quinn (31) ID: 24 | zip code: 01027 Andrew Harris (19…" at bounding box center [783, 403] width 599 height 95
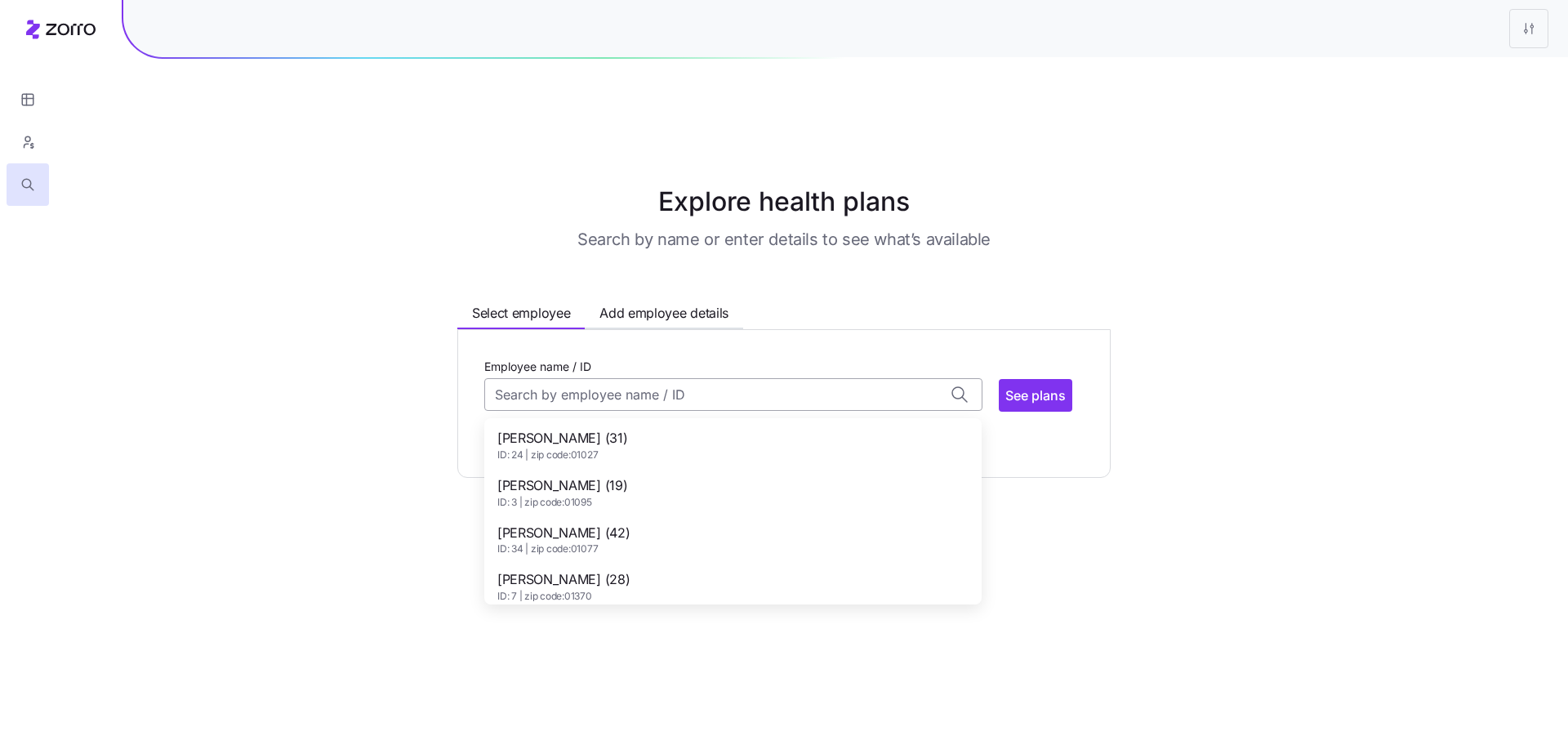
click at [808, 378] on input "Employee name / ID" at bounding box center [733, 394] width 498 height 33
click at [564, 496] on span "ID: 3 | zip code: 01095" at bounding box center [562, 502] width 130 height 14
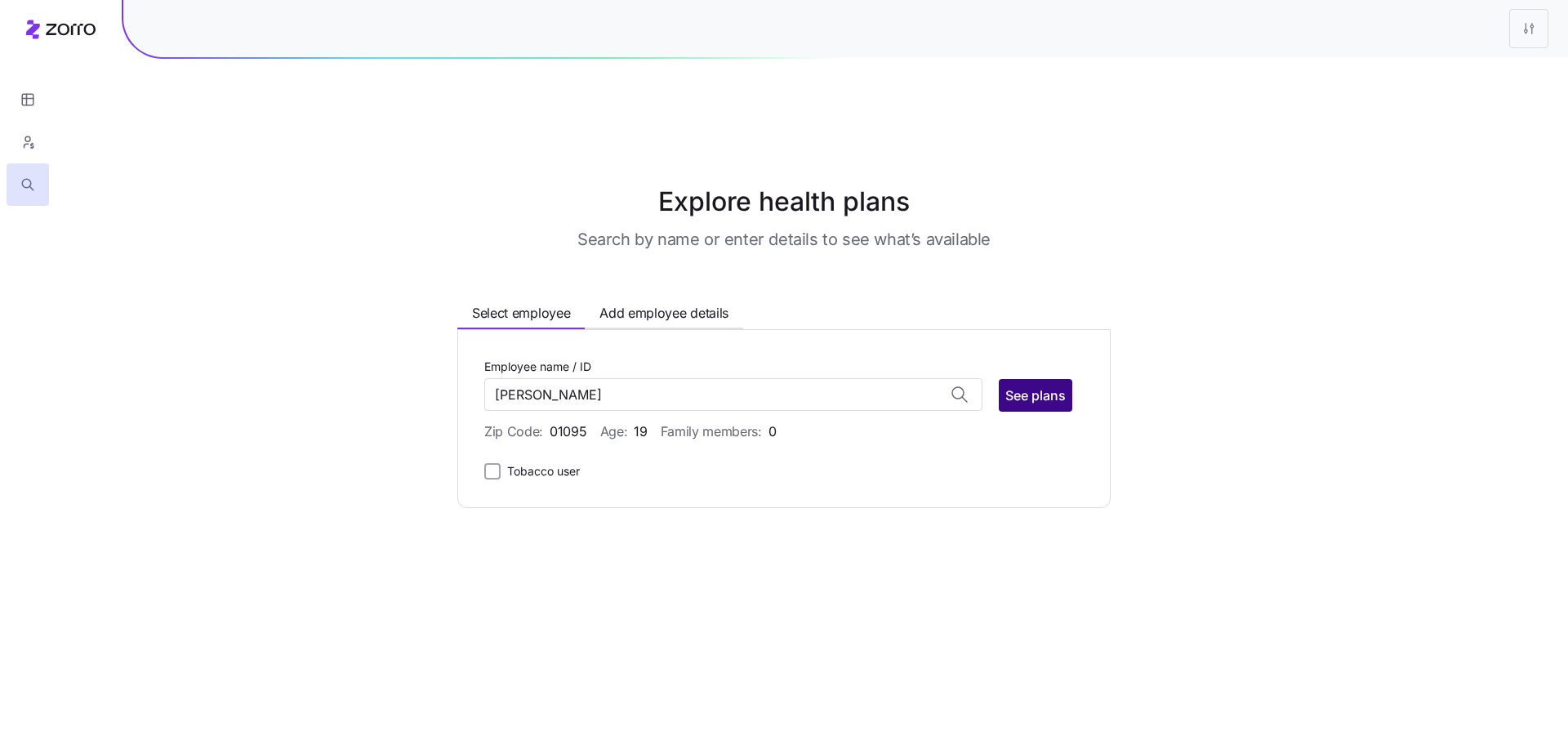
click at [1050, 385] on span "See plans" at bounding box center [1035, 395] width 61 height 20
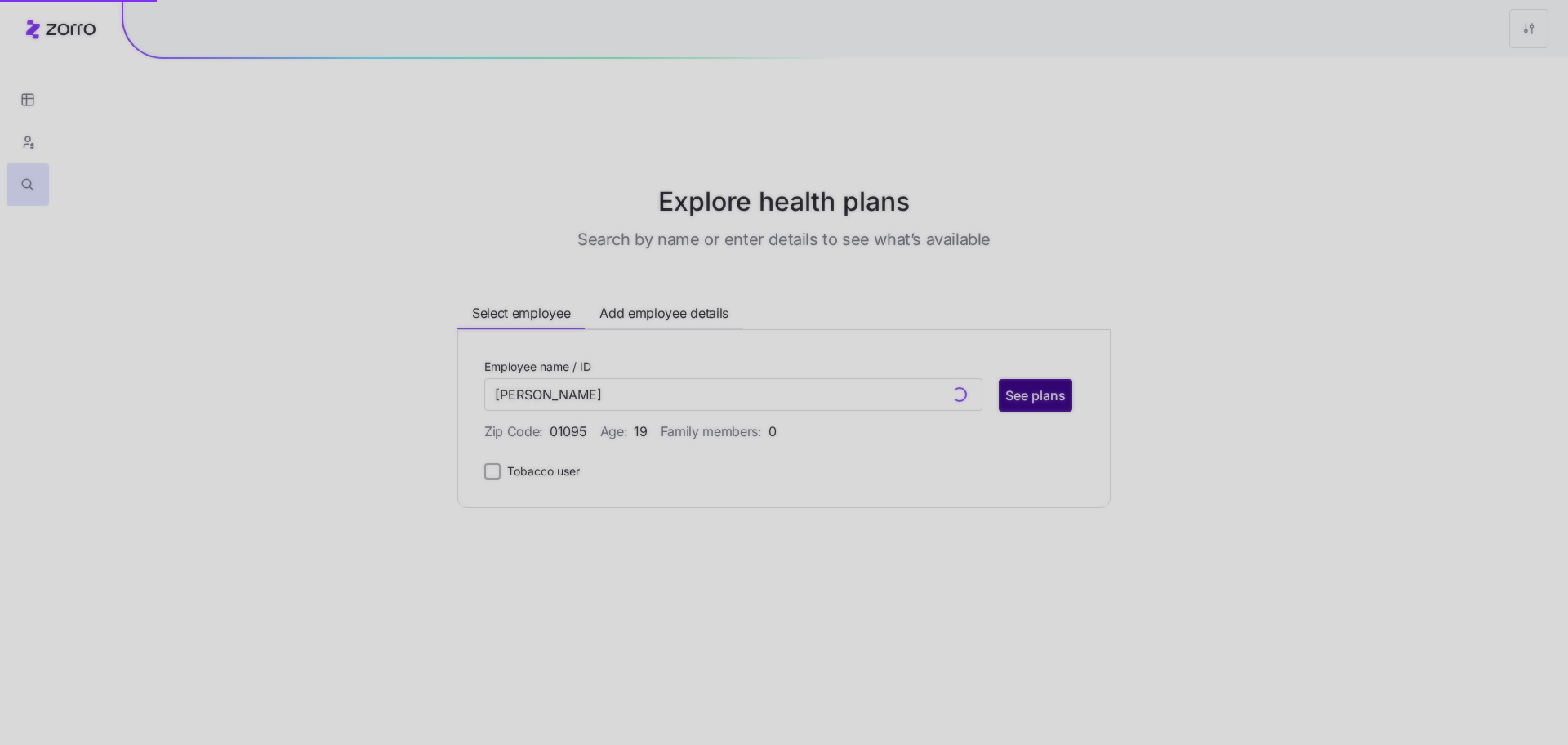
type input "Andrew Harris (ID: 3)"
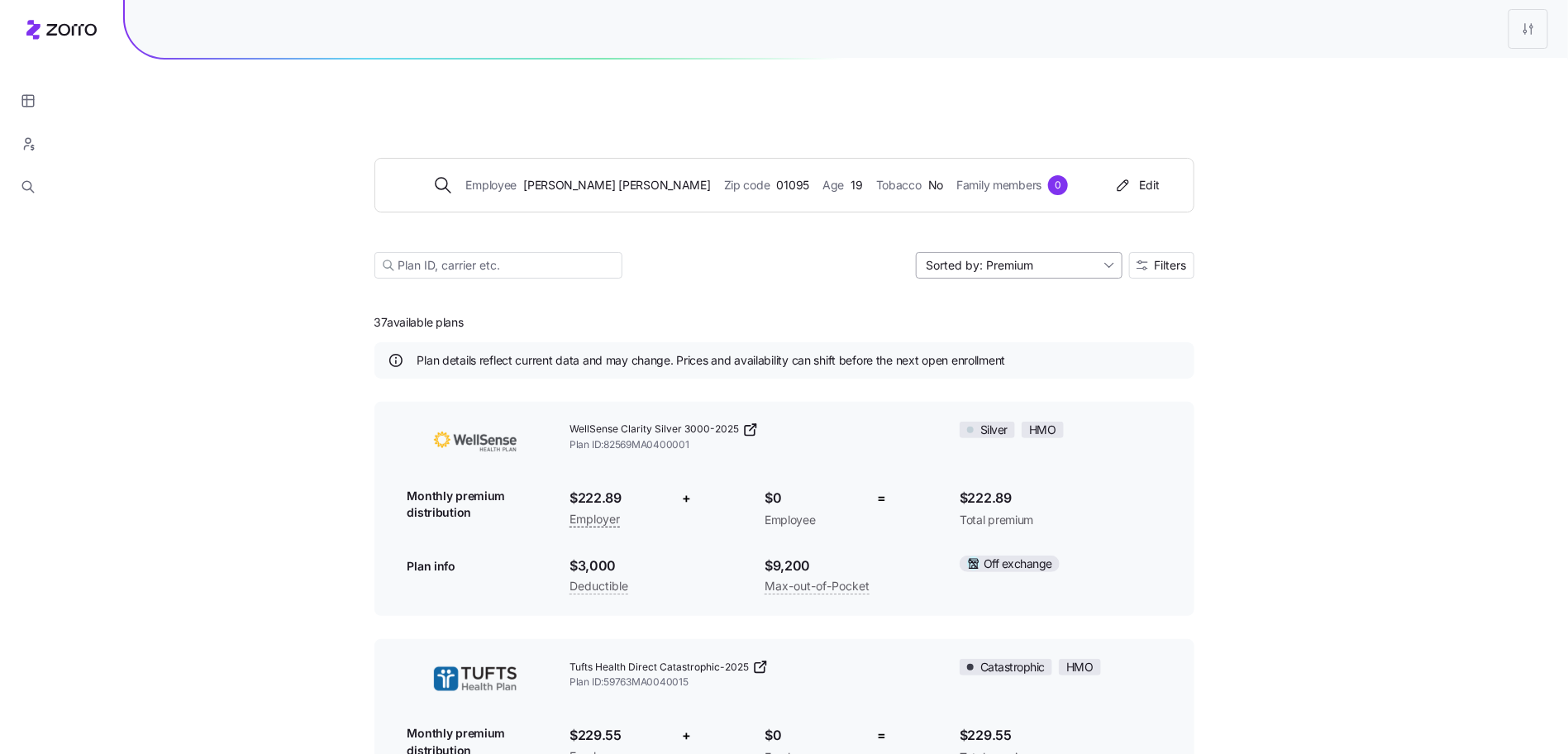
click at [1055, 252] on input "Sorted by: Premium" at bounding box center [1018, 265] width 206 height 27
click at [1185, 260] on span "Filters" at bounding box center [1171, 265] width 32 height 12
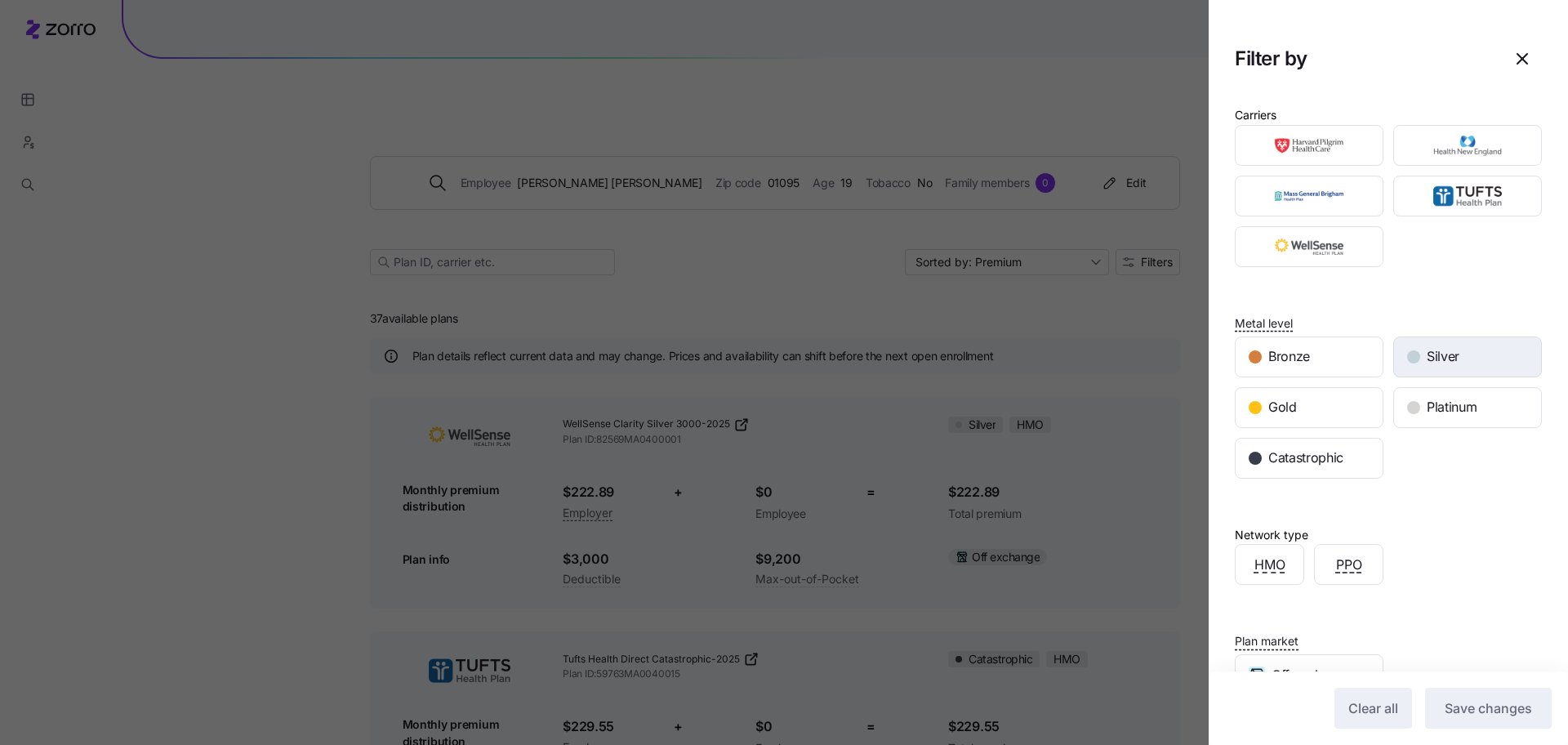
click at [1437, 354] on span "Silver" at bounding box center [1443, 356] width 33 height 21
click at [1451, 724] on button "Save changes" at bounding box center [1488, 708] width 127 height 41
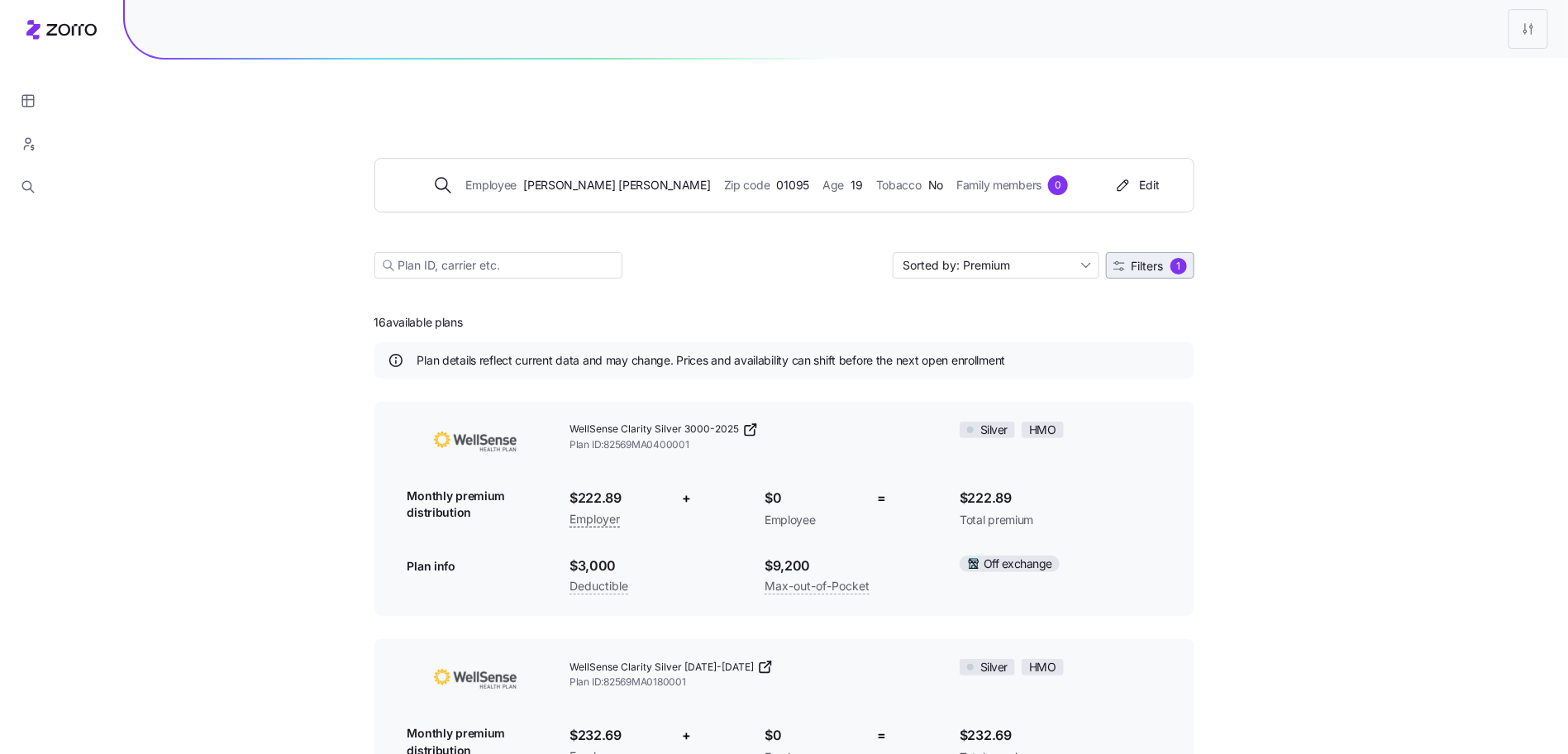
click at [1148, 261] on span "Filters" at bounding box center [1148, 266] width 32 height 12
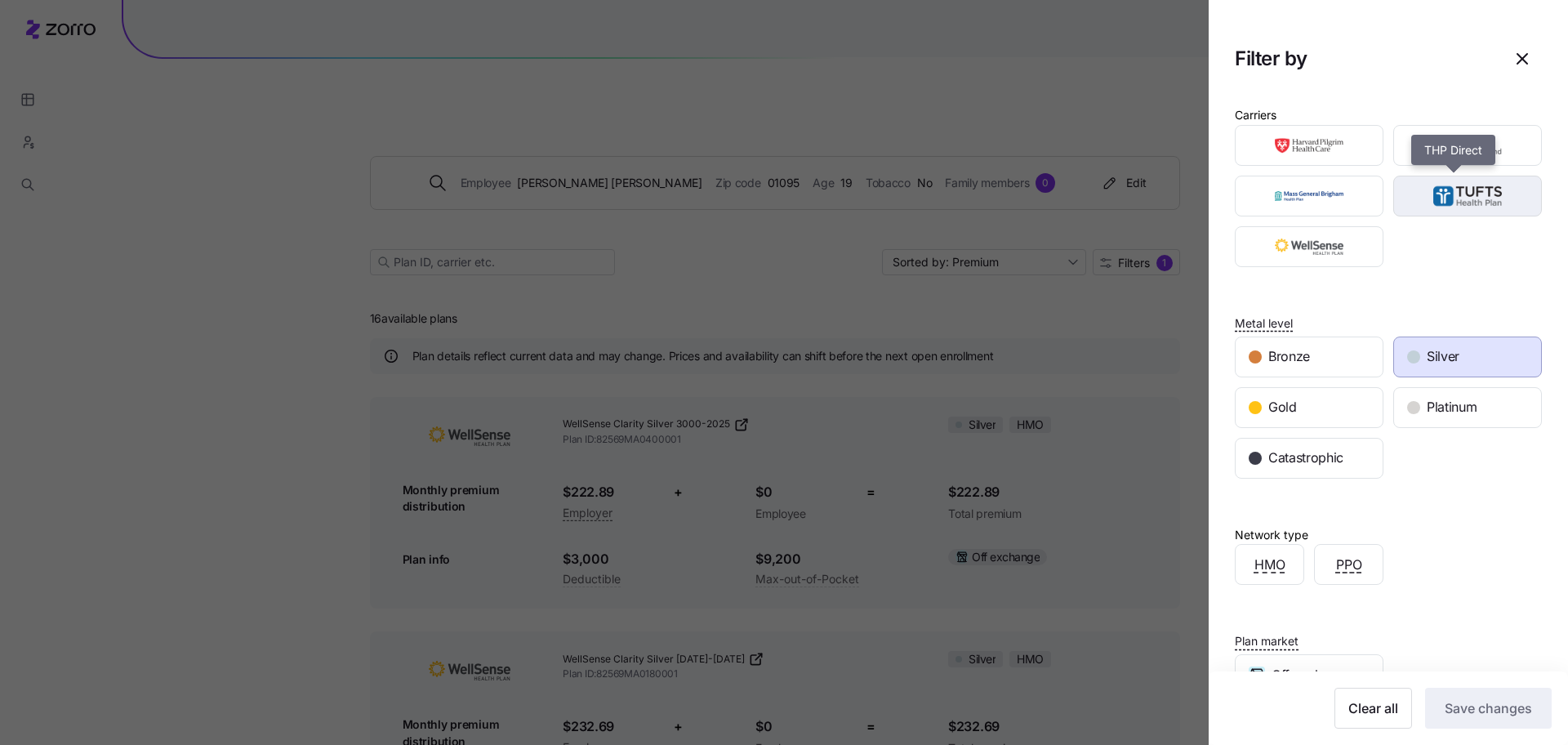
click at [1437, 189] on img "button" at bounding box center [1468, 196] width 120 height 33
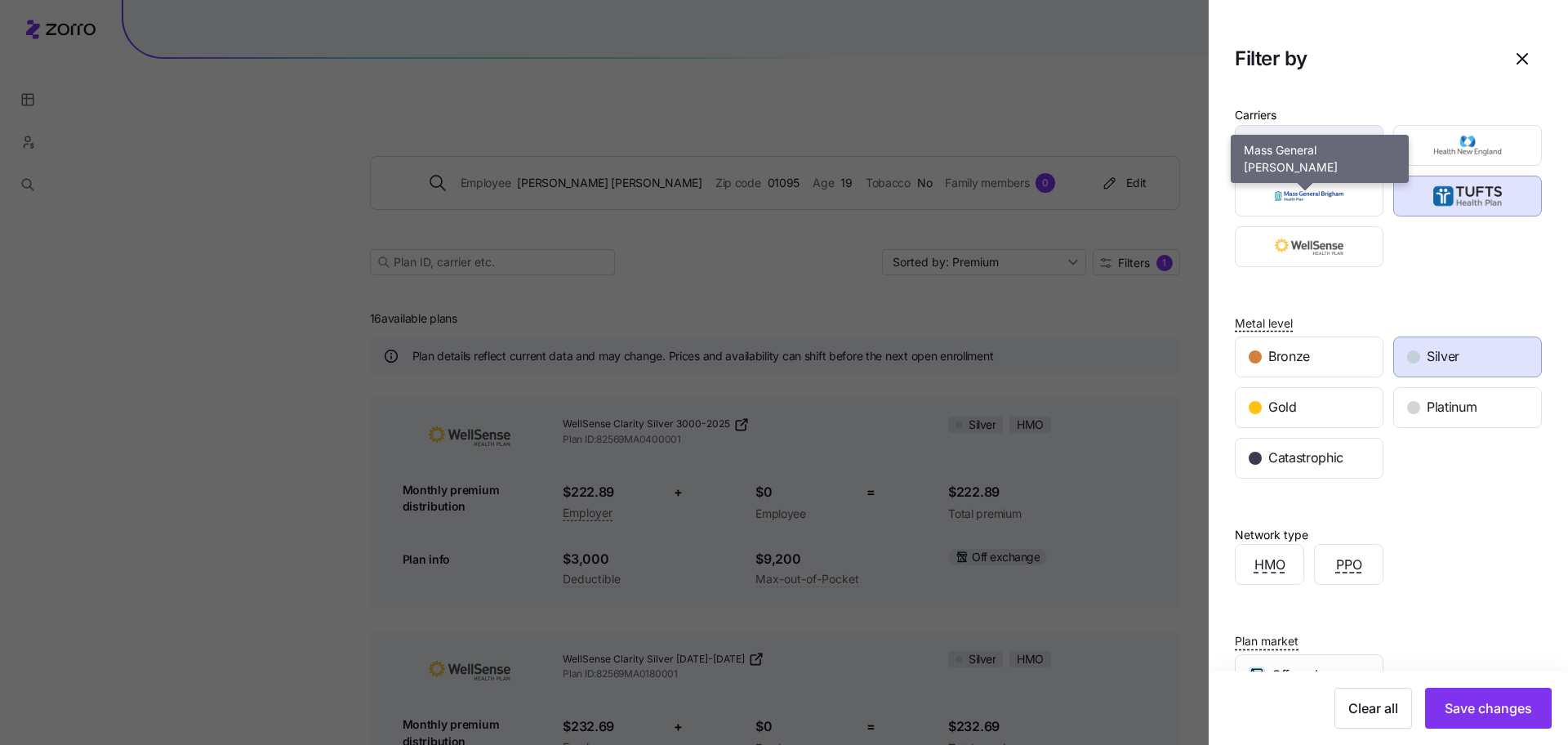
drag, startPoint x: 1337, startPoint y: 194, endPoint x: 1326, endPoint y: 154, distance: 41.5
click at [1336, 195] on img "button" at bounding box center [1310, 196] width 120 height 33
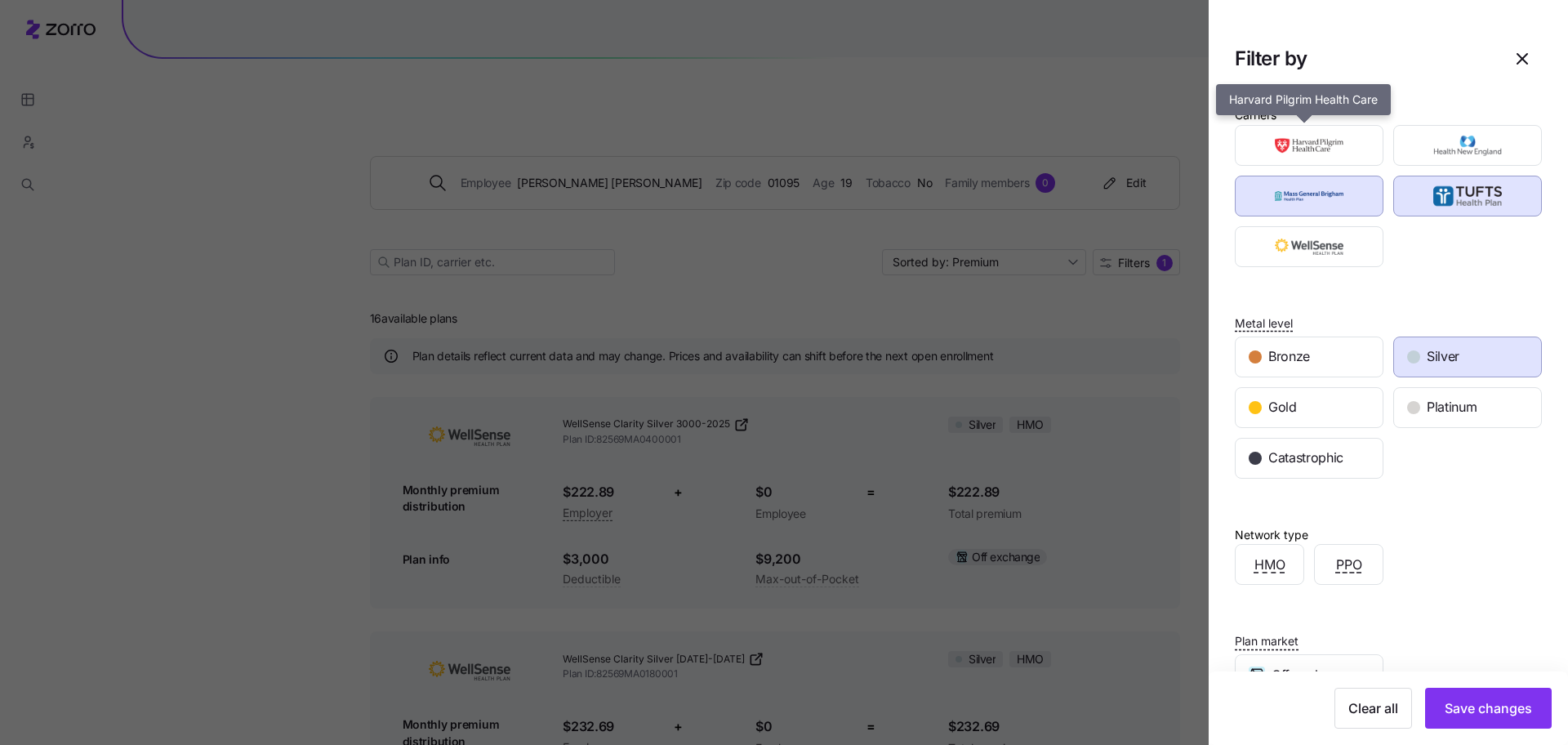
click at [1443, 146] on img "button" at bounding box center [1468, 145] width 120 height 33
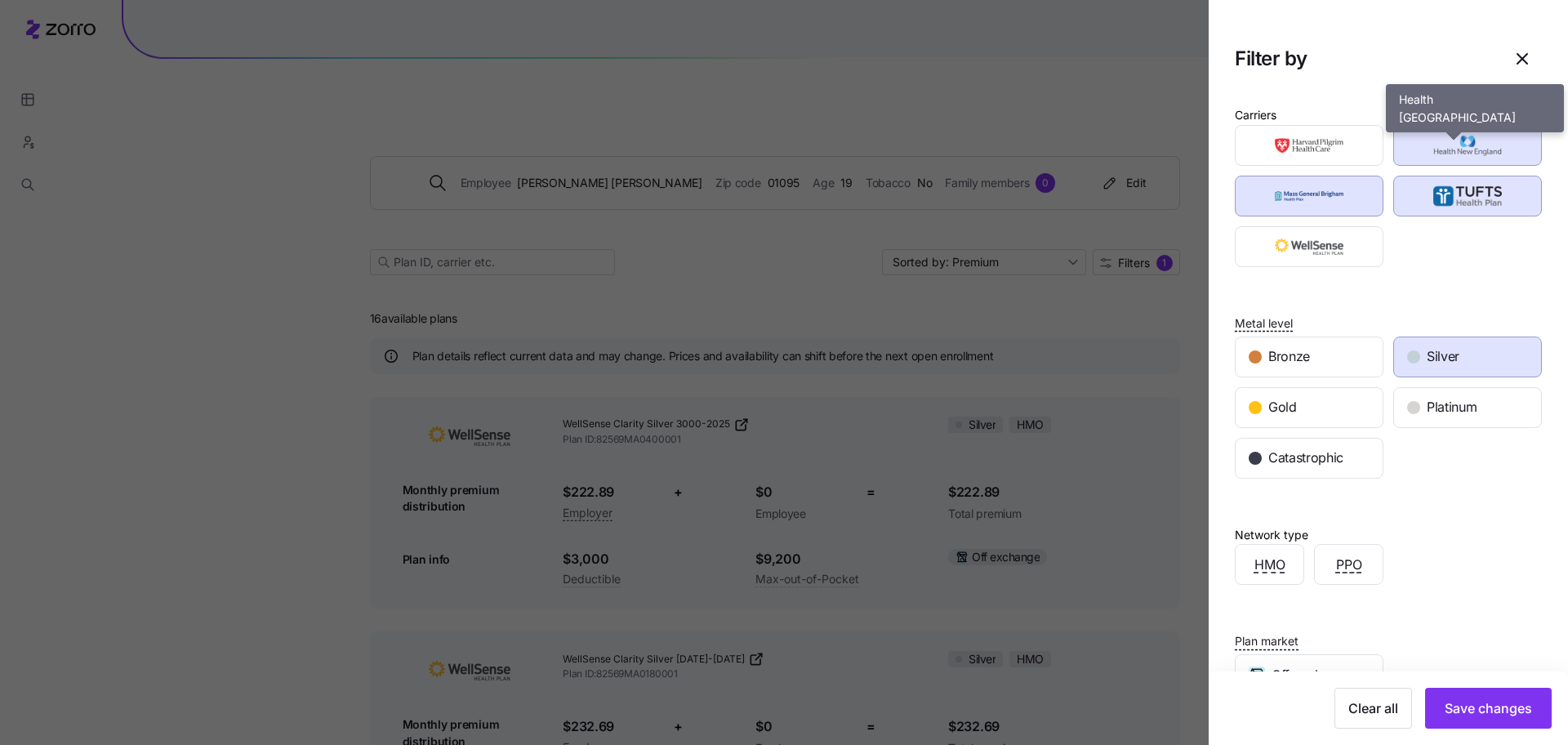
click at [1474, 126] on div "button" at bounding box center [1467, 145] width 147 height 39
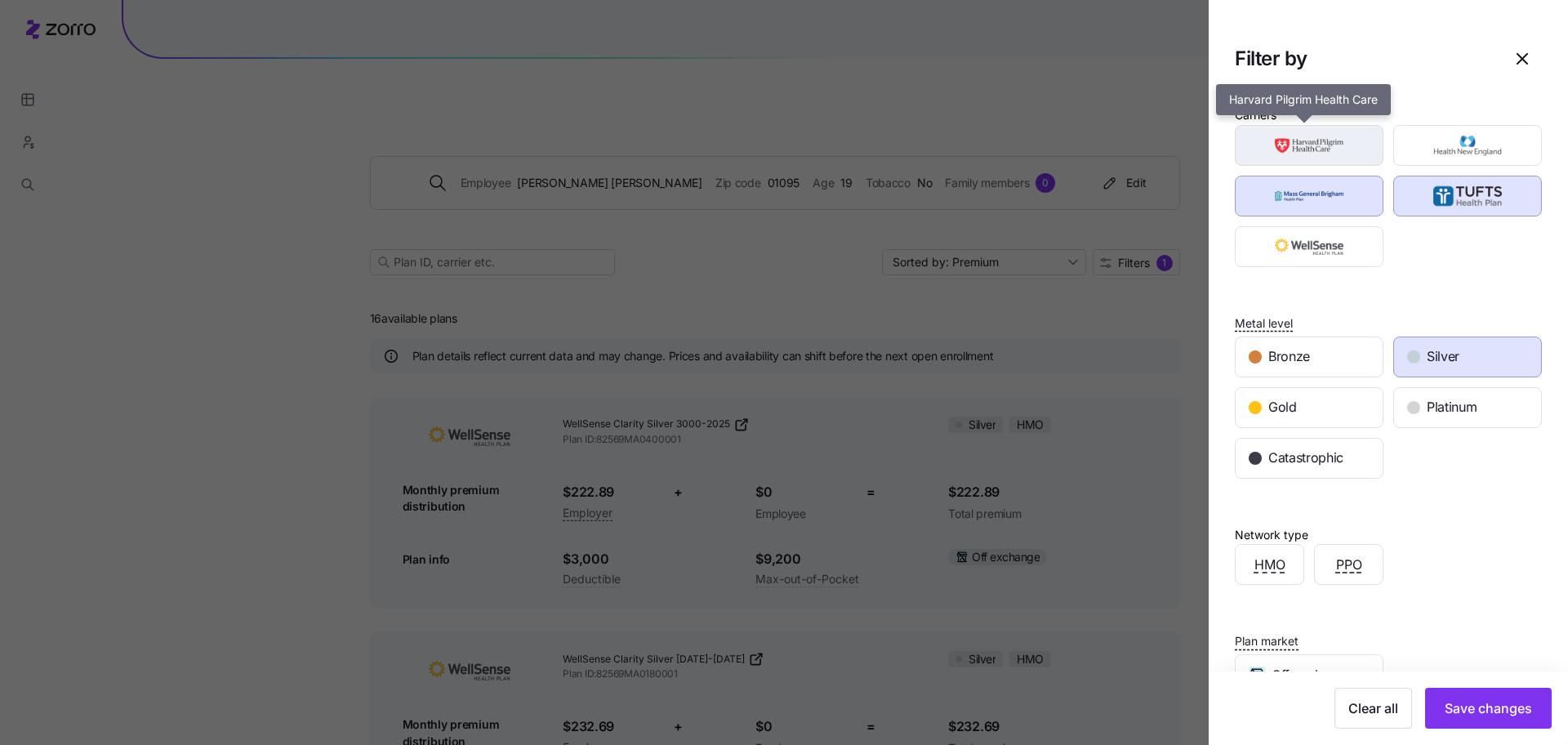
click at [1352, 145] on img "button" at bounding box center [1310, 145] width 120 height 33
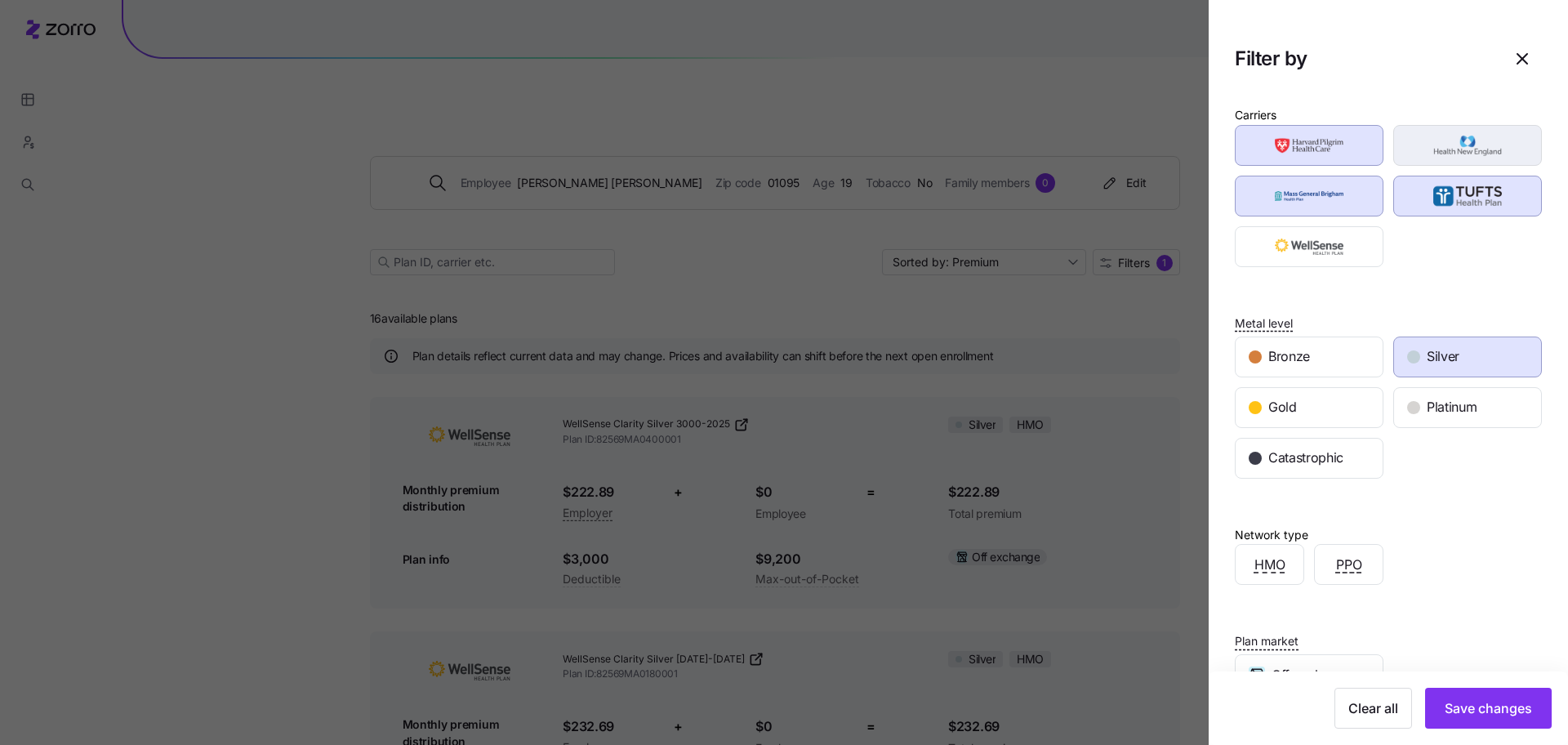
click at [1416, 153] on img "button" at bounding box center [1468, 145] width 120 height 33
click at [1497, 700] on span "Save changes" at bounding box center [1488, 708] width 87 height 20
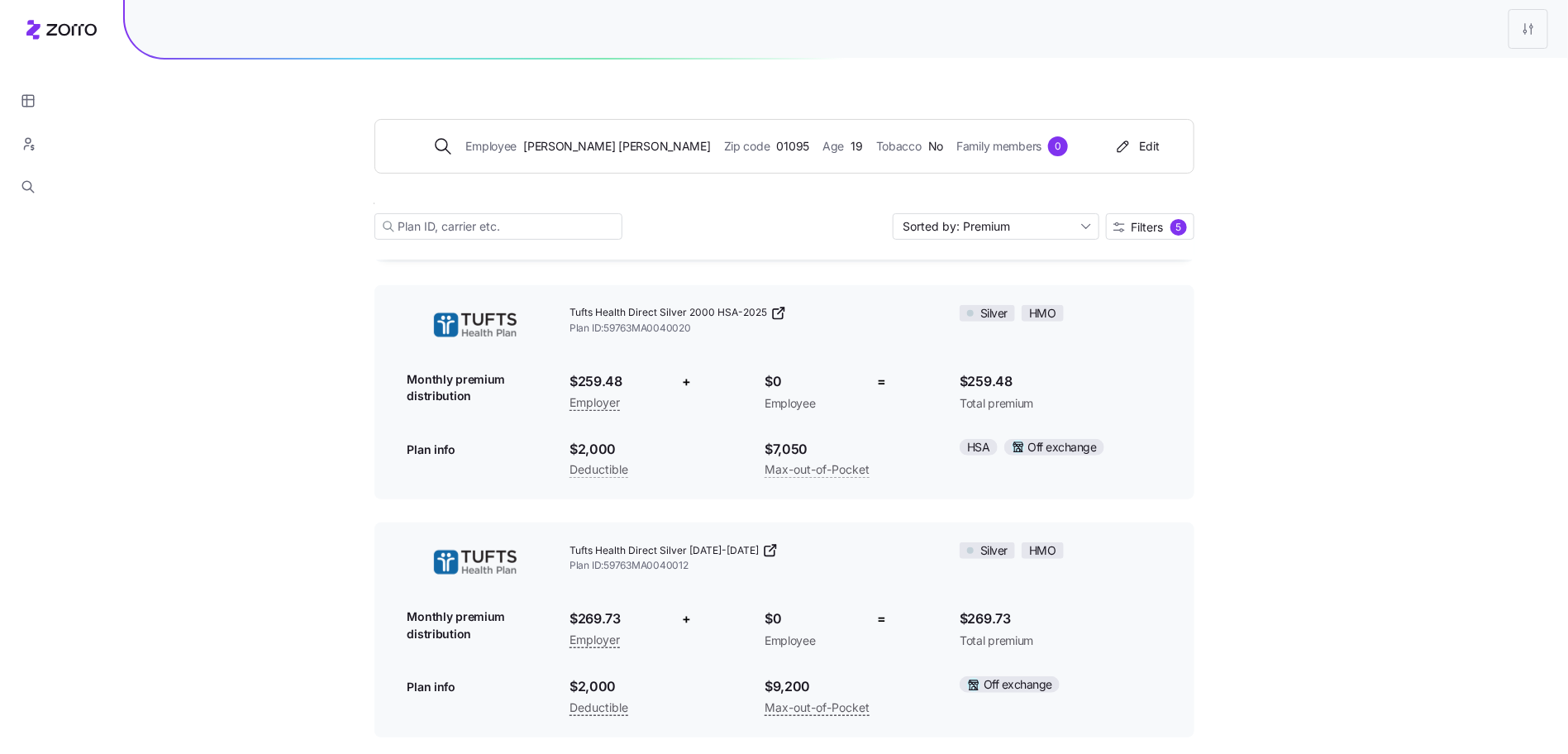
scroll to position [116, 0]
click at [763, 543] on link "Tufts Health Direct Silver 2000-2025" at bounding box center [751, 551] width 364 height 17
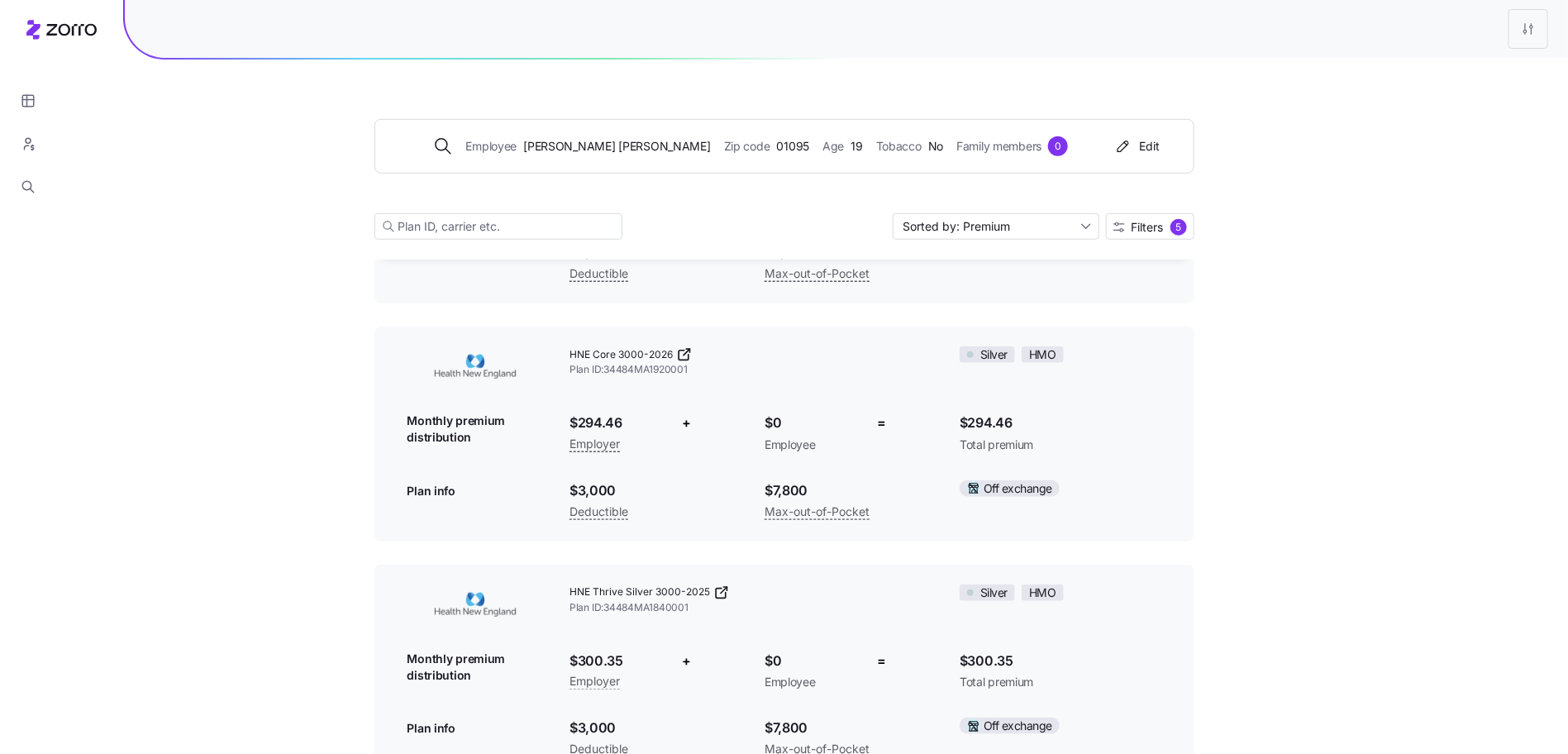
scroll to position [551, 0]
click at [687, 346] on icon at bounding box center [684, 354] width 17 height 17
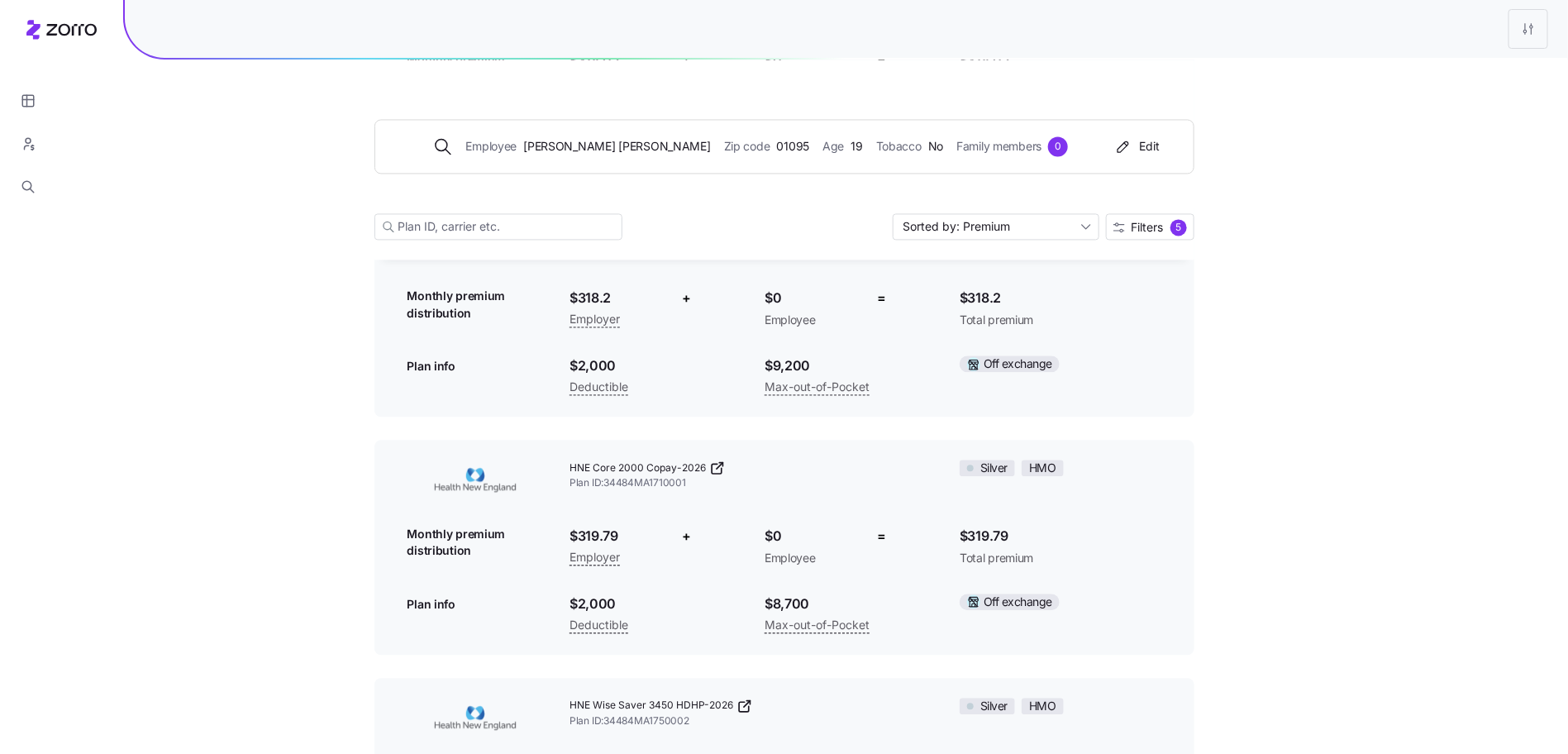
scroll to position [1659, 0]
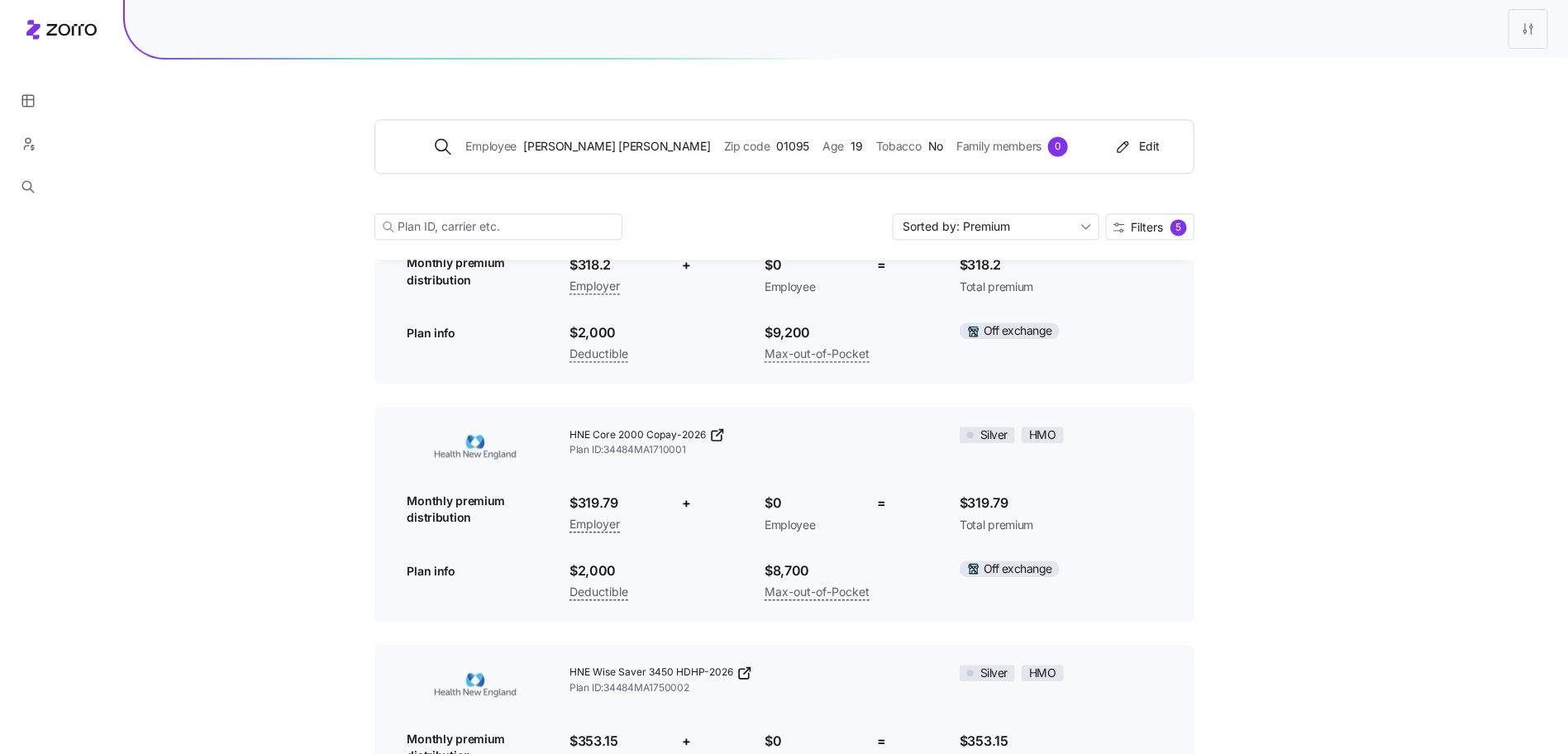
click at [712, 427] on icon at bounding box center [717, 435] width 17 height 17
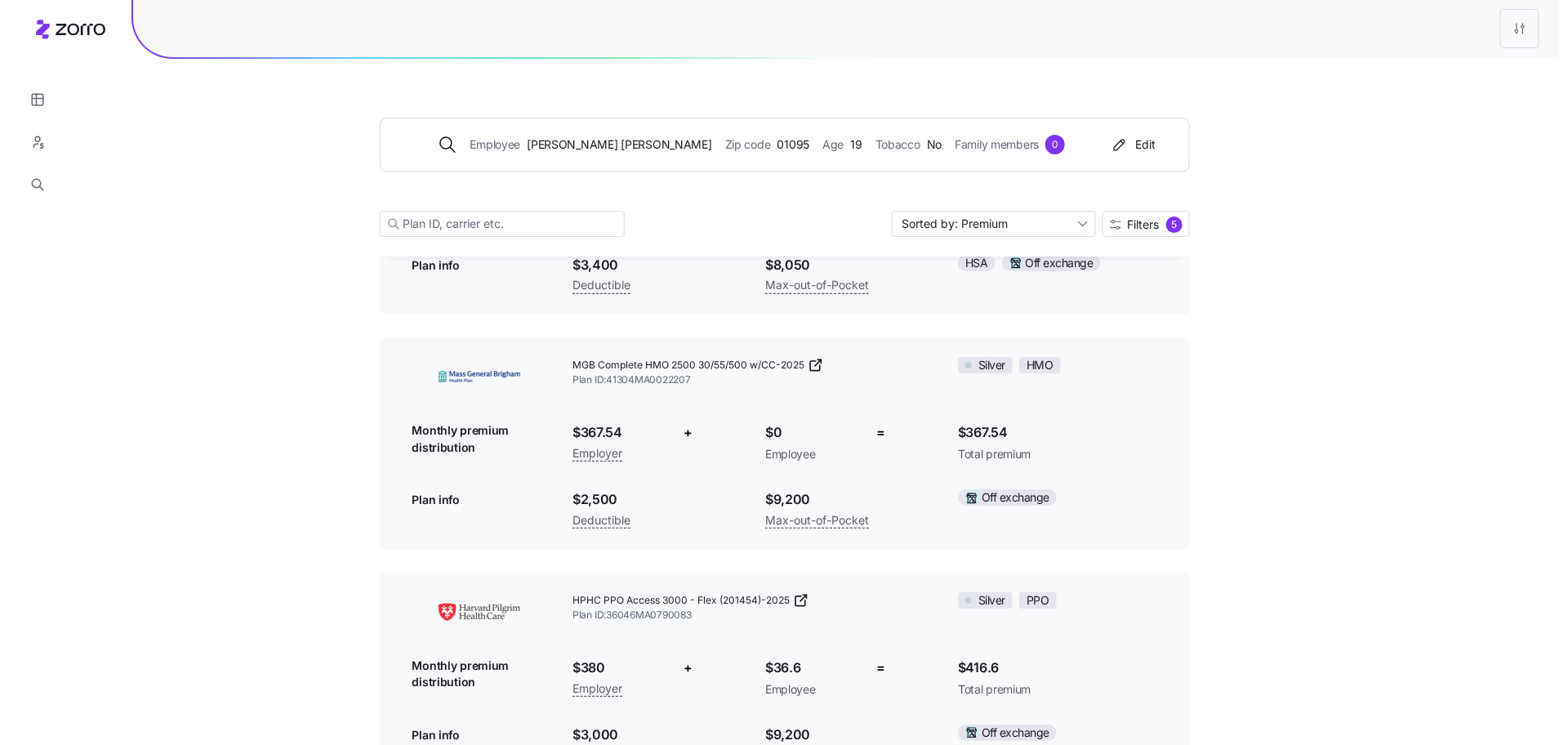
scroll to position [2631, 0]
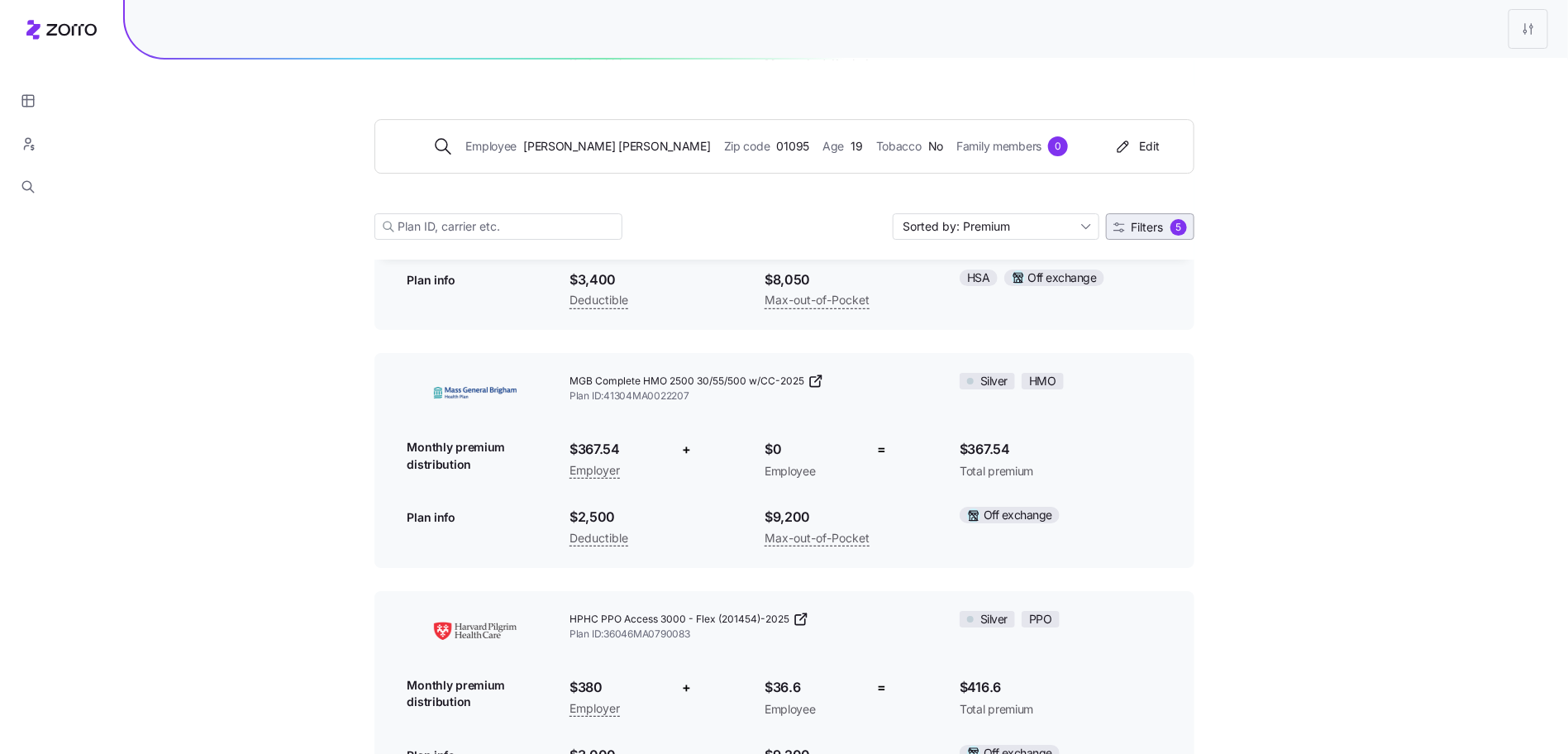
click at [1158, 235] on button "Filters 5" at bounding box center [1151, 226] width 88 height 27
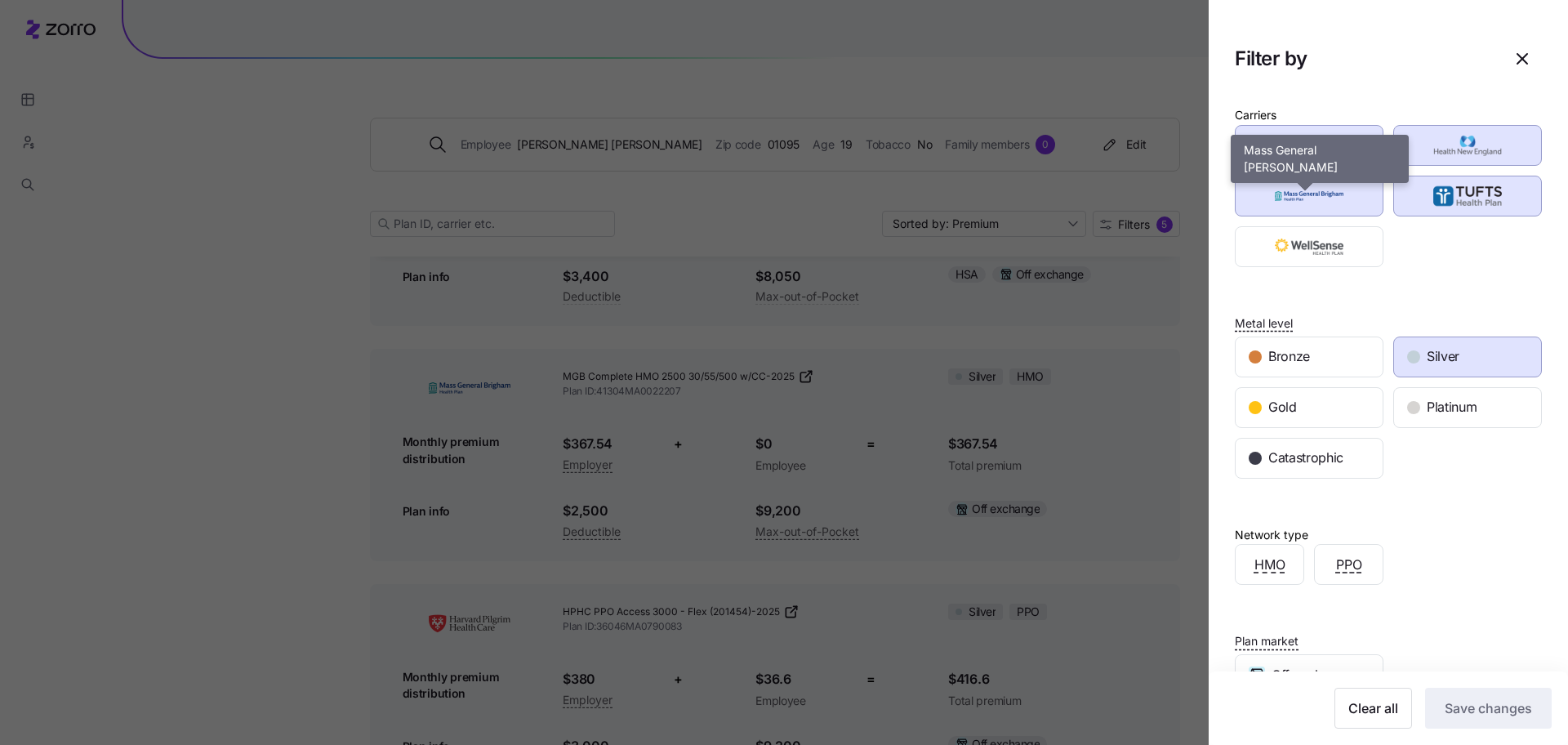
click at [1370, 186] on div "button" at bounding box center [1309, 196] width 147 height 39
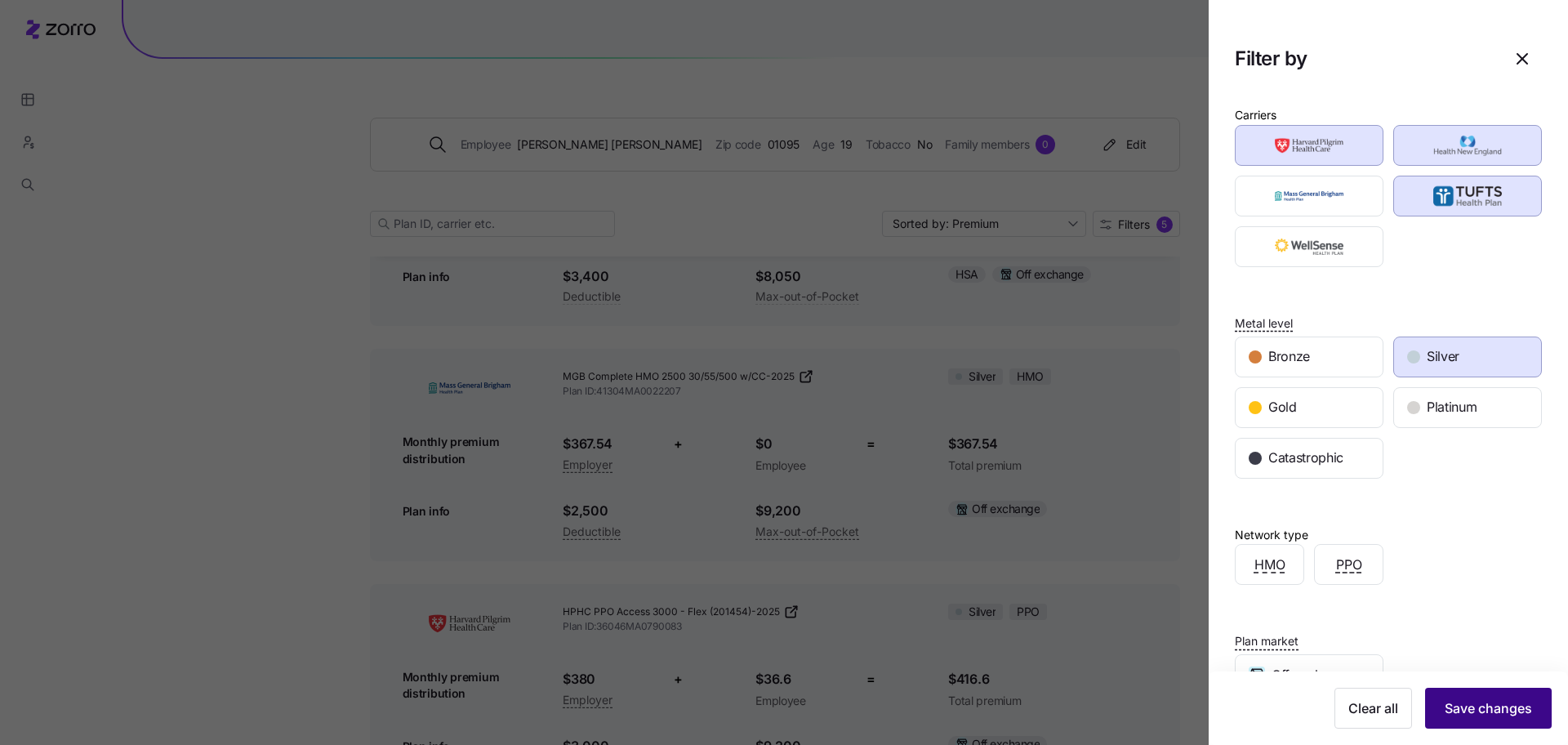
click at [1460, 715] on span "Save changes" at bounding box center [1488, 708] width 87 height 20
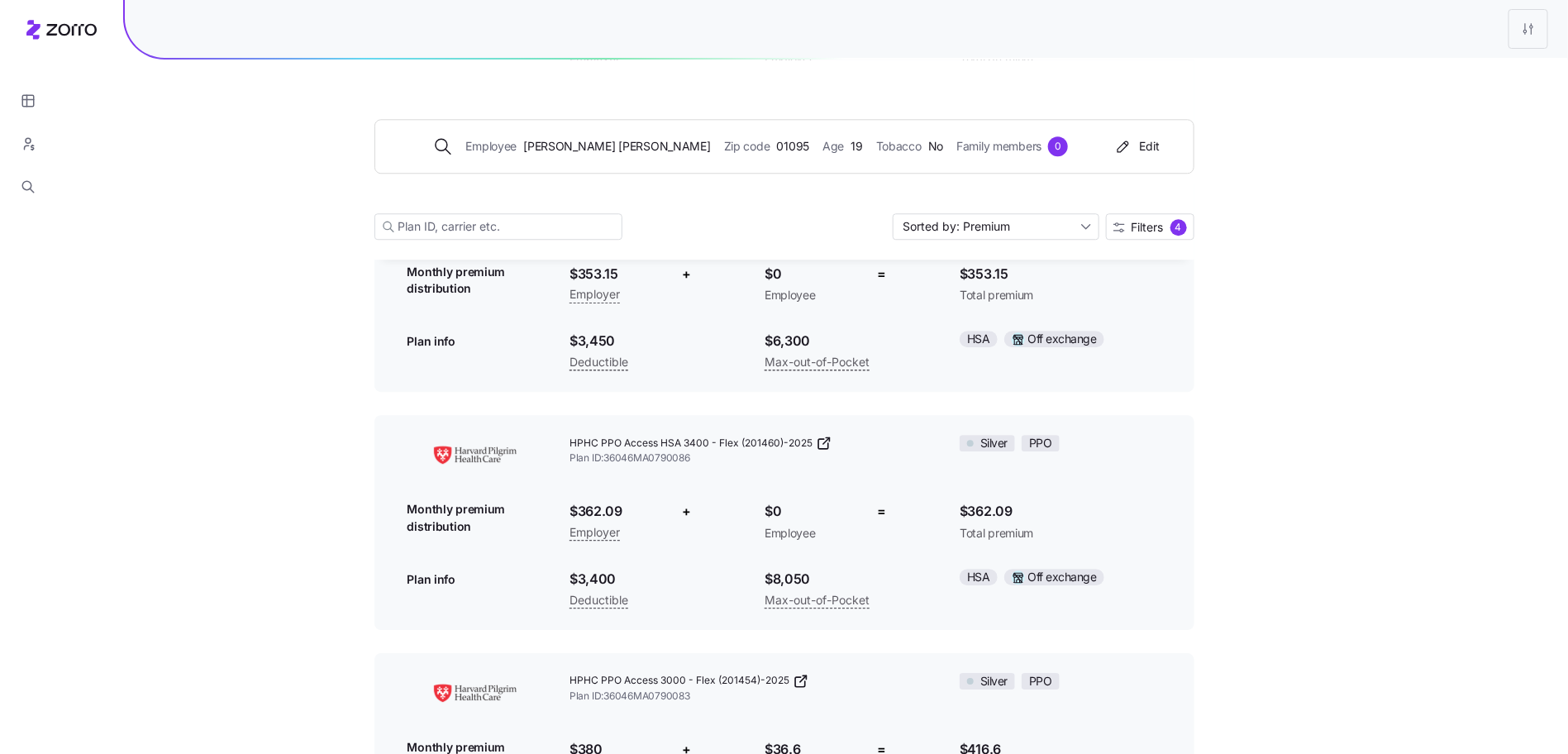
scroll to position [2232, 0]
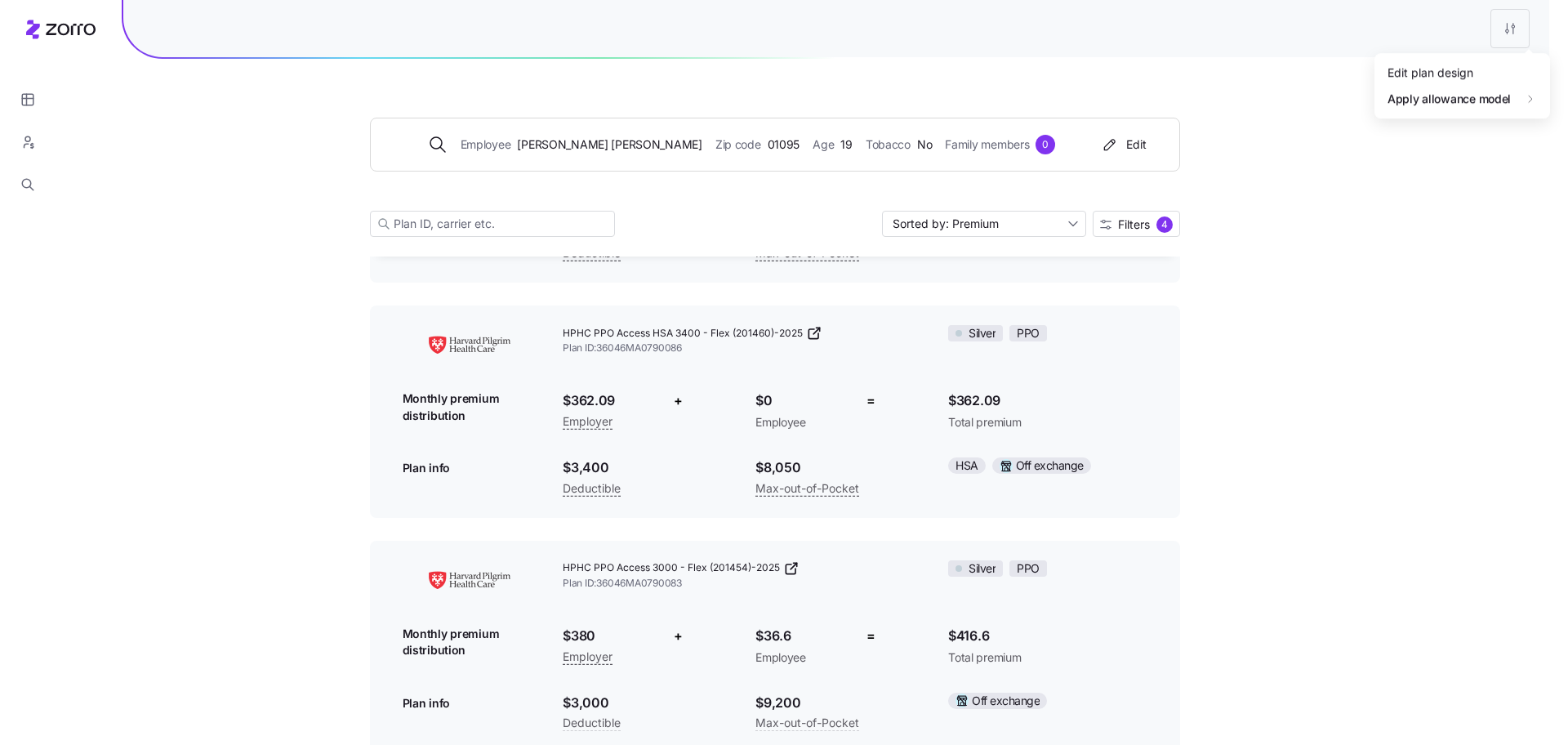
click at [1402, 77] on div "Edit plan design" at bounding box center [1411, 72] width 86 height 18
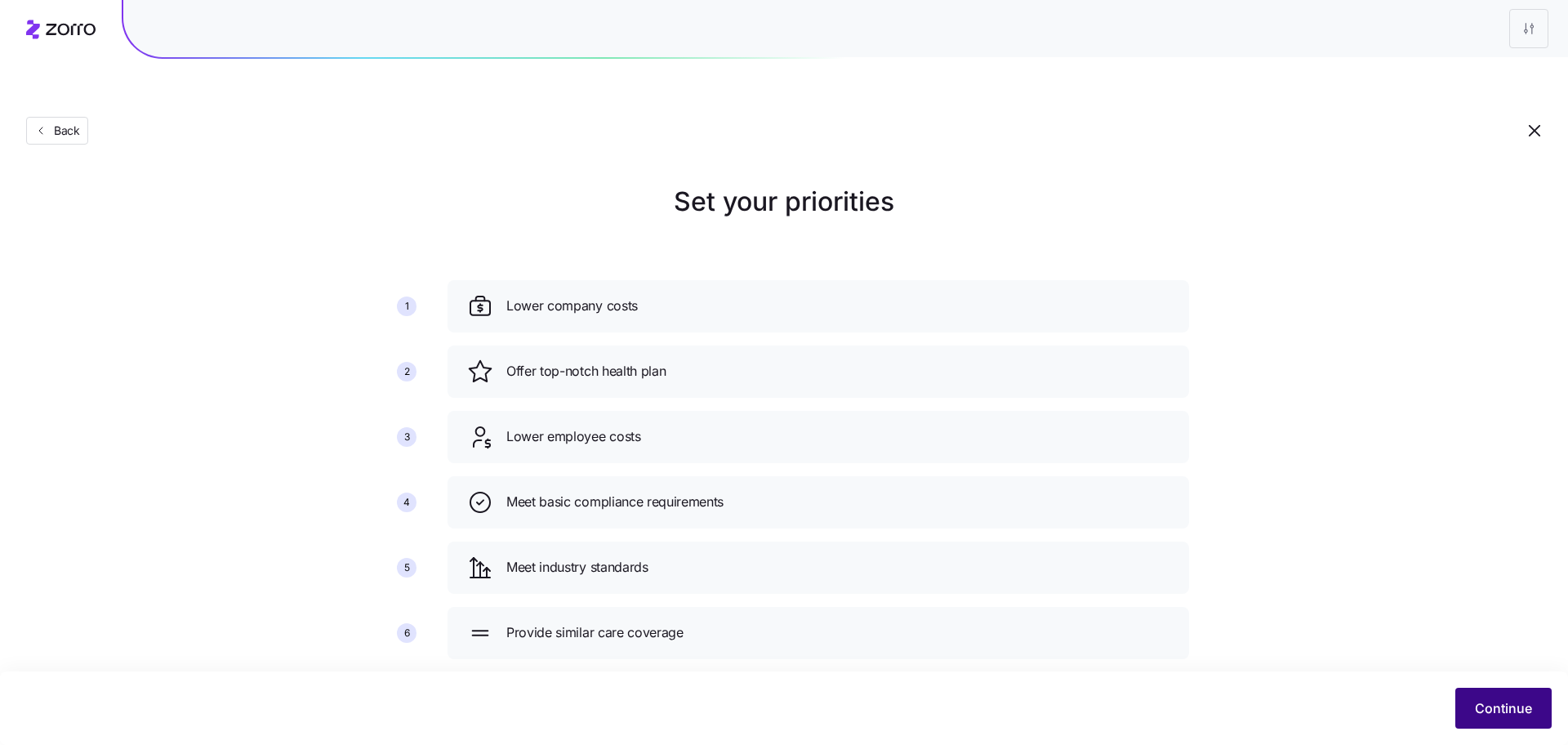
click at [1510, 712] on span "Continue" at bounding box center [1503, 708] width 57 height 20
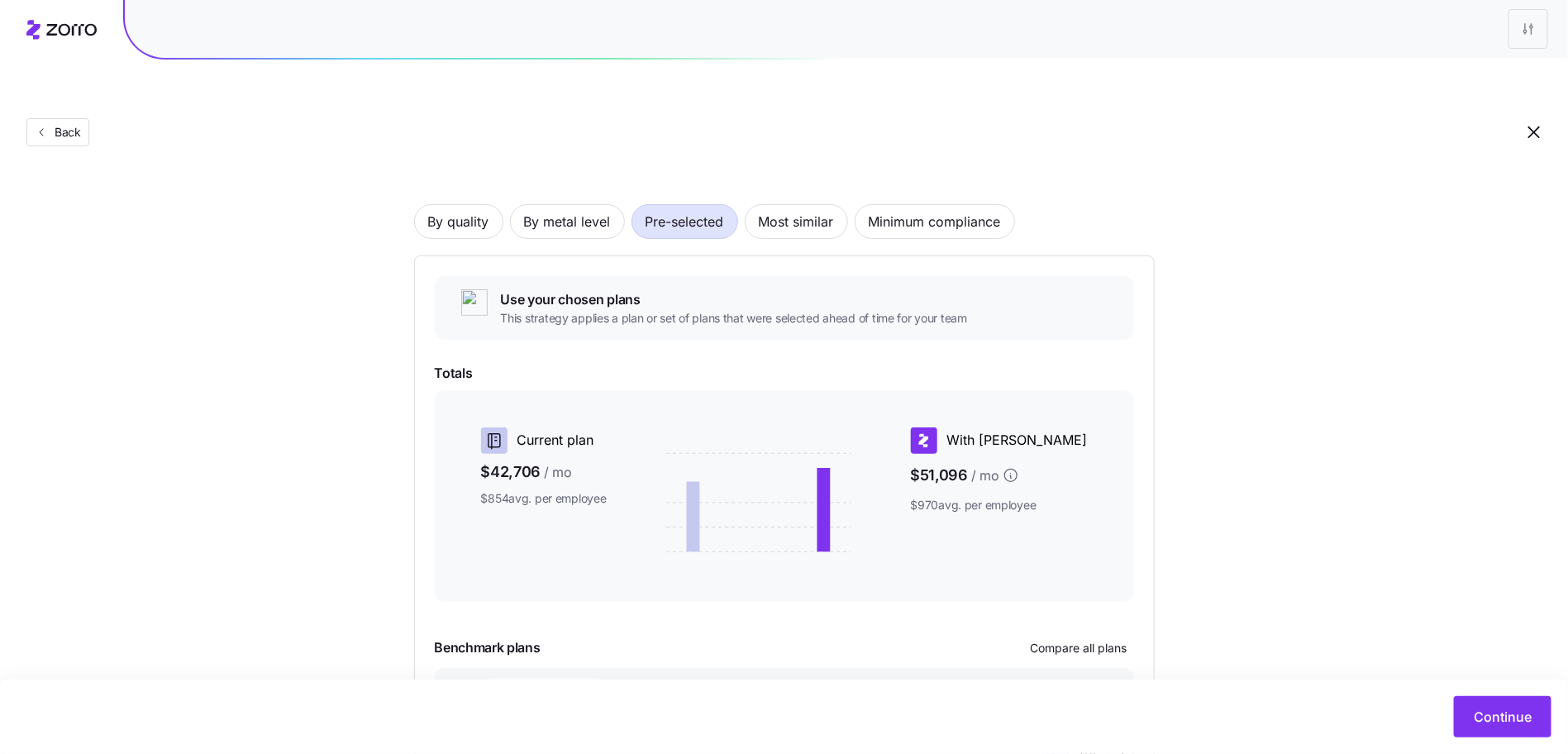
scroll to position [180, 0]
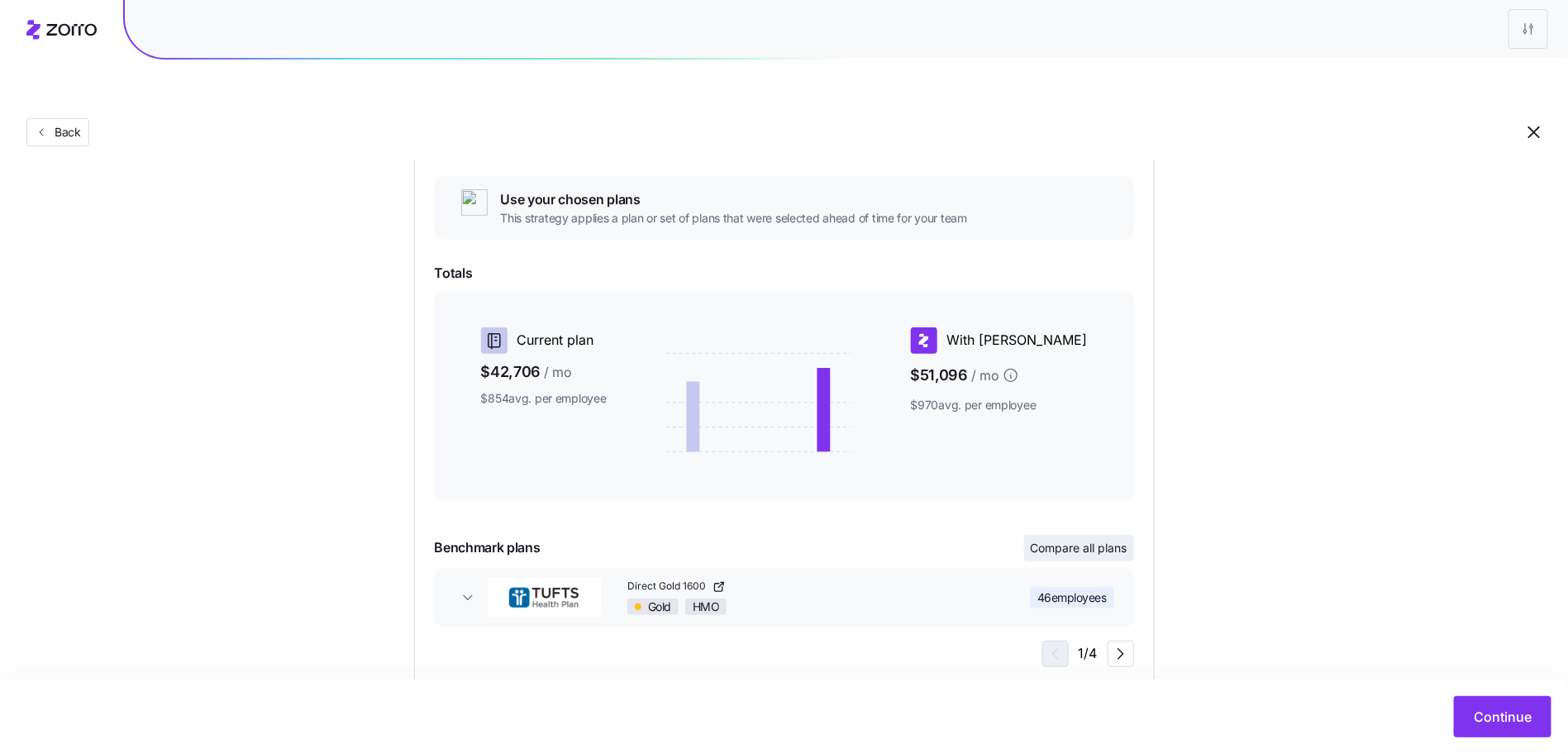
click at [1088, 539] on span "Compare all plans" at bounding box center [1079, 548] width 96 height 17
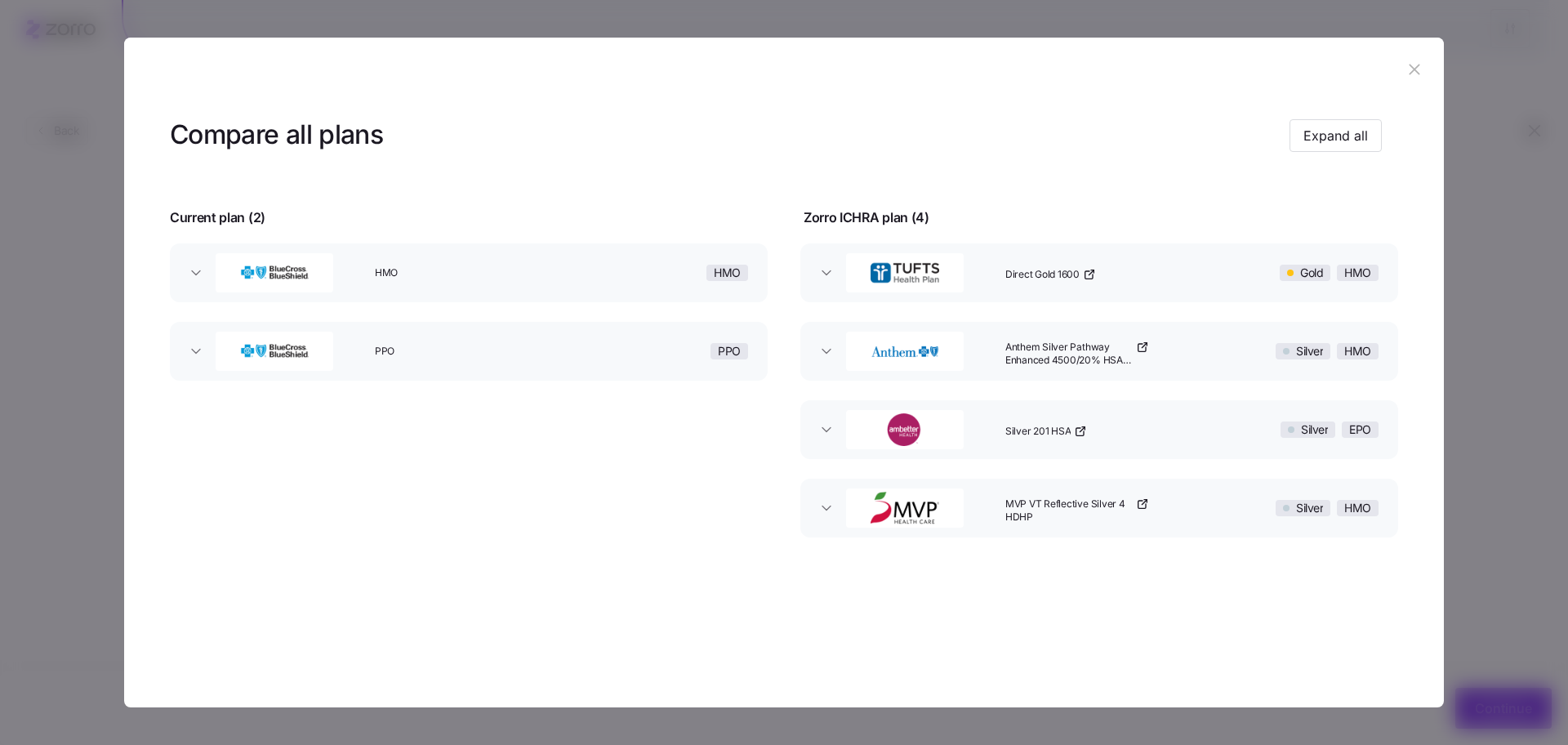
click at [1166, 265] on div "Direct Gold 1600" at bounding box center [1112, 273] width 227 height 53
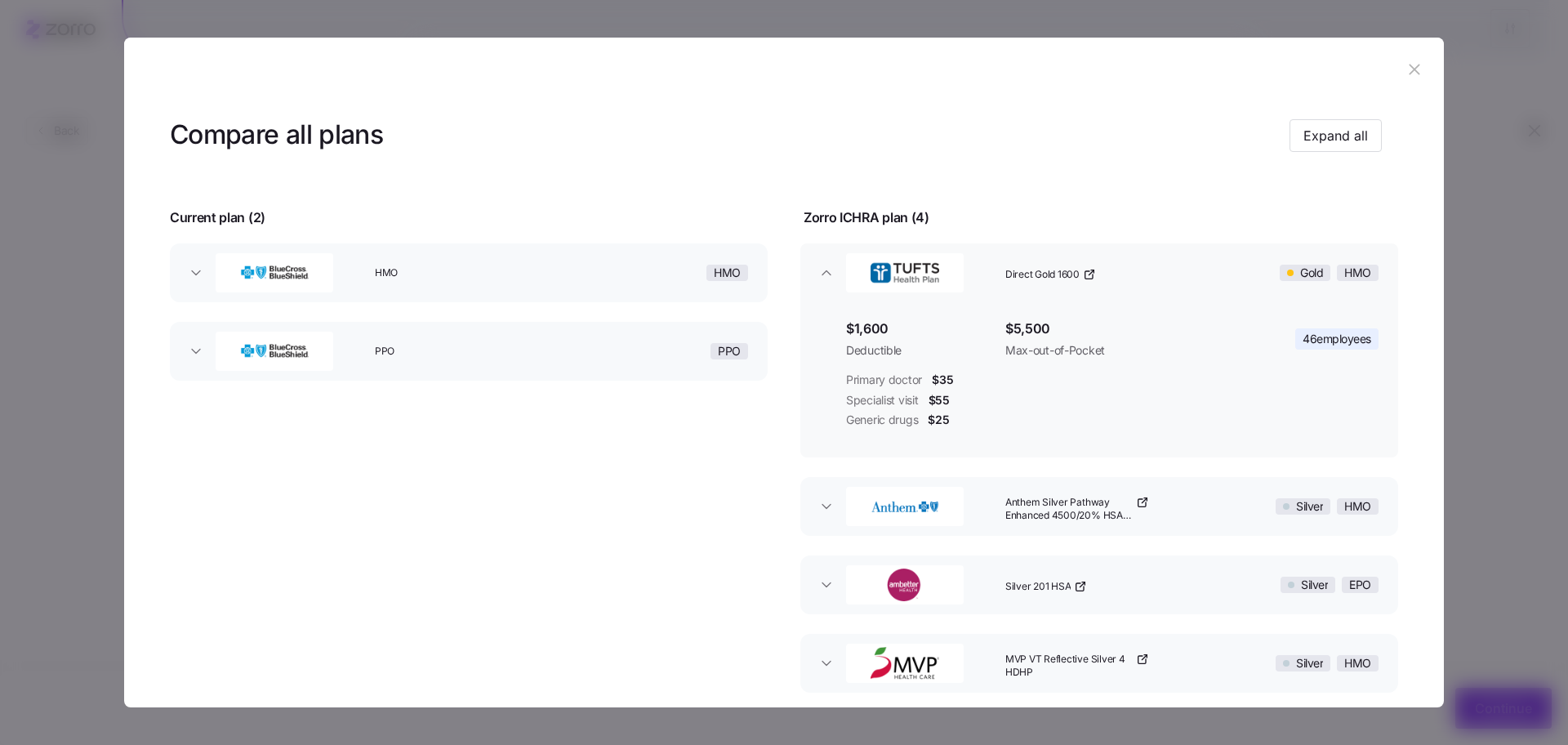
click at [1416, 76] on button "button" at bounding box center [1414, 70] width 26 height 26
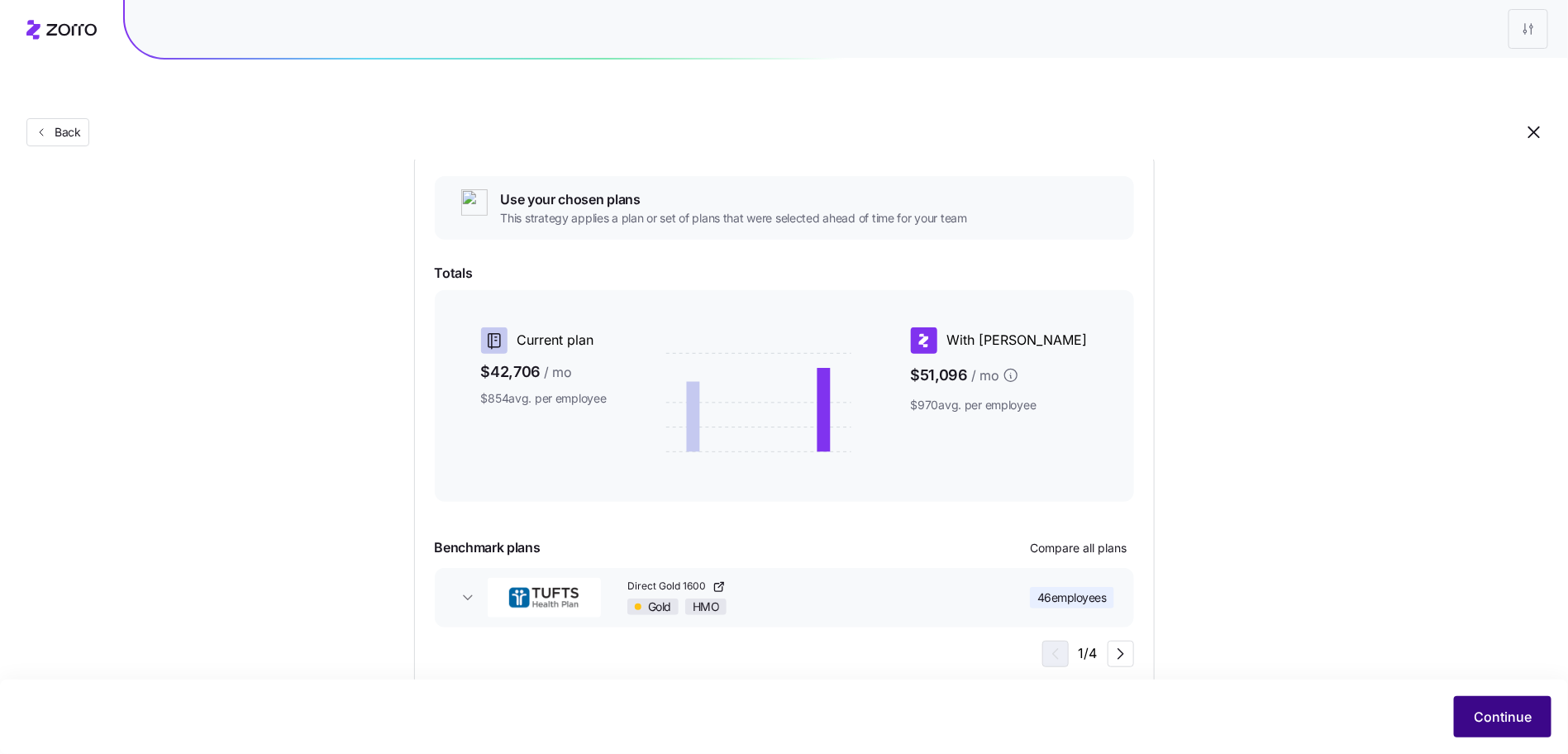
click at [1516, 730] on button "Continue" at bounding box center [1503, 716] width 97 height 41
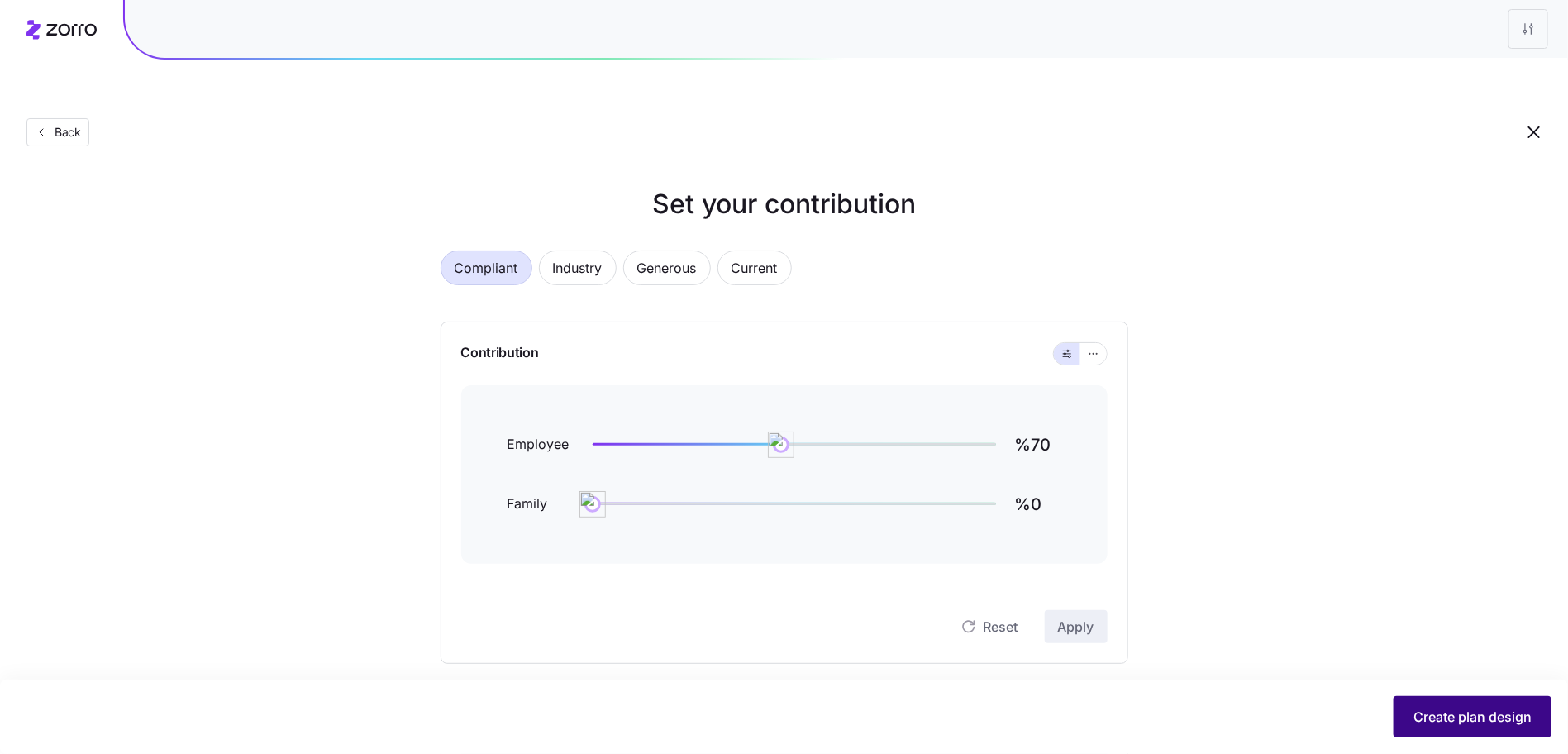
click at [1469, 718] on span "Create plan design" at bounding box center [1473, 716] width 118 height 20
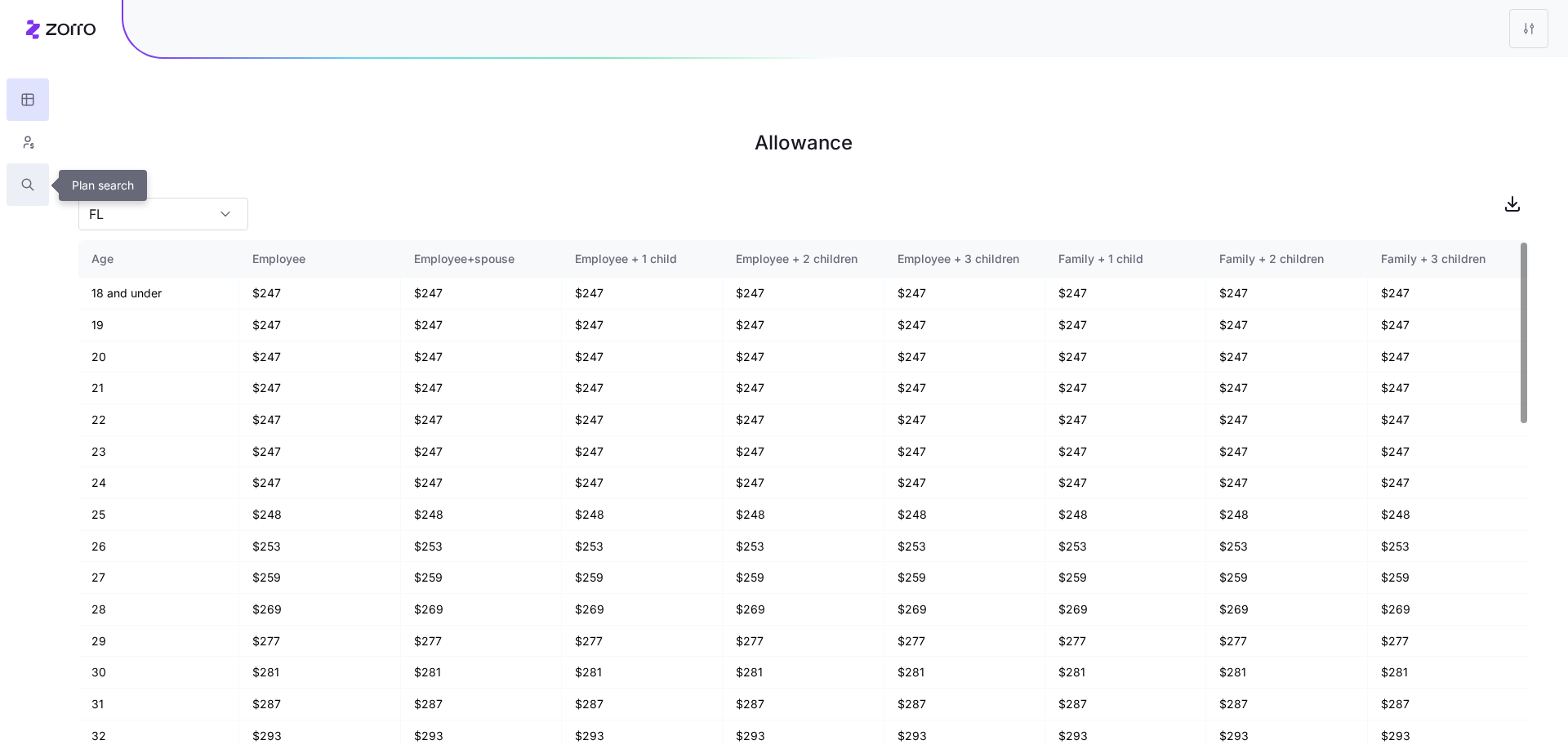
click at [29, 176] on button "button" at bounding box center [27, 184] width 43 height 43
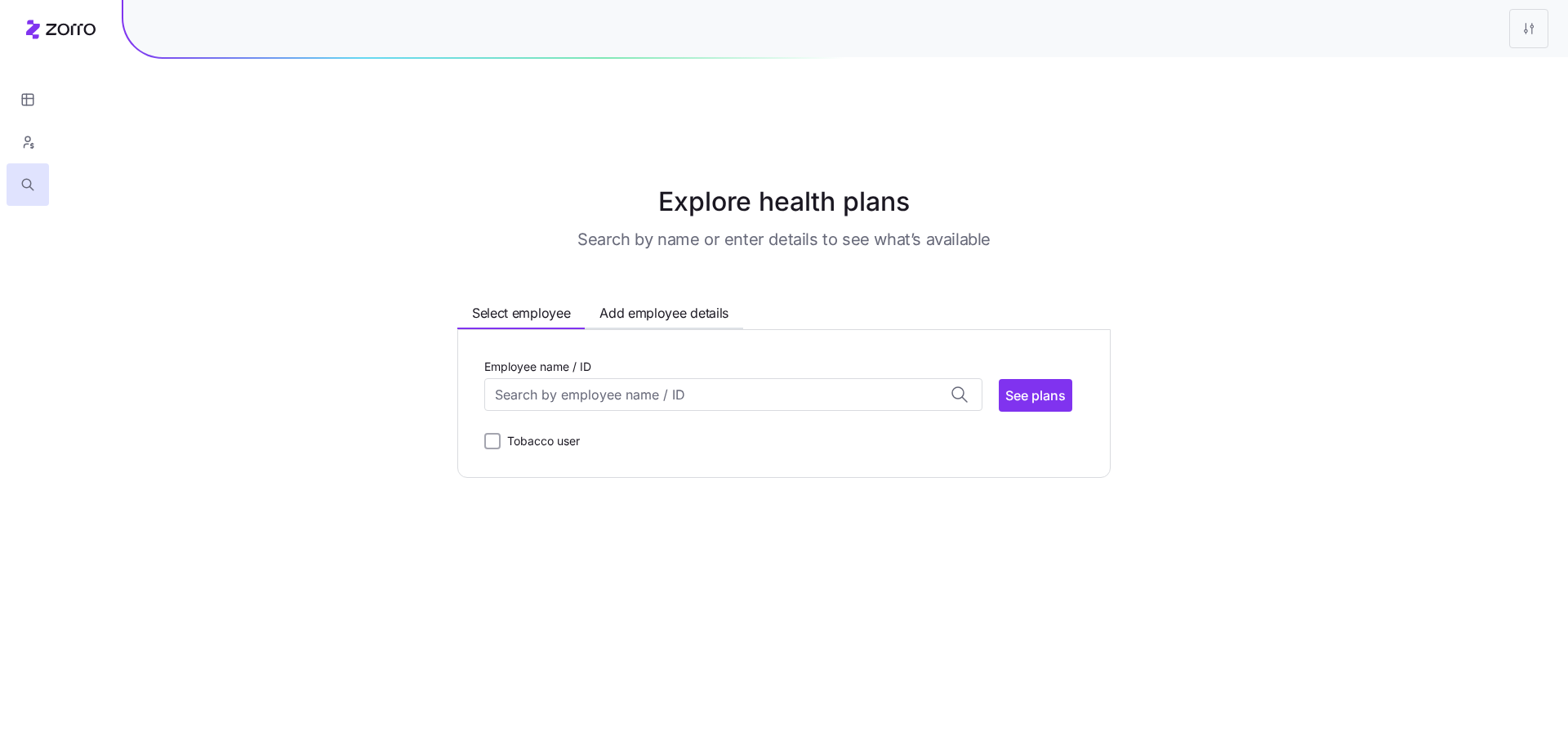
click at [767, 376] on div "Employee name / ID Adrian Quinn (31) ID: 24 | zip code: 01027 Andrew Harris (19…" at bounding box center [783, 403] width 599 height 95
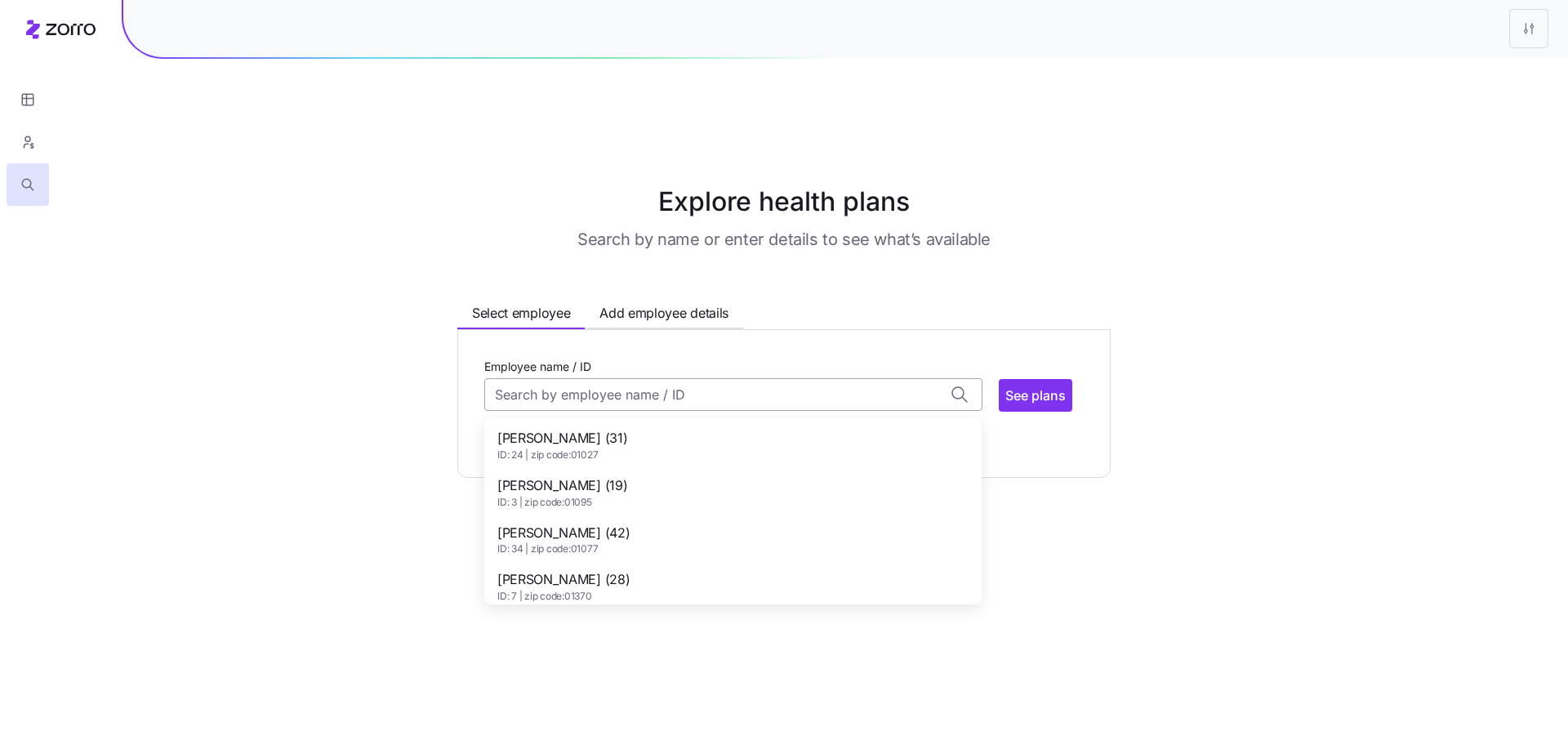
click at [769, 378] on input "Employee name / ID" at bounding box center [733, 394] width 498 height 33
drag, startPoint x: 626, startPoint y: 411, endPoint x: 618, endPoint y: 460, distance: 49.6
click at [618, 469] on div "Andrew Harris (19) ID: 3 | zip code: 01095" at bounding box center [733, 492] width 491 height 47
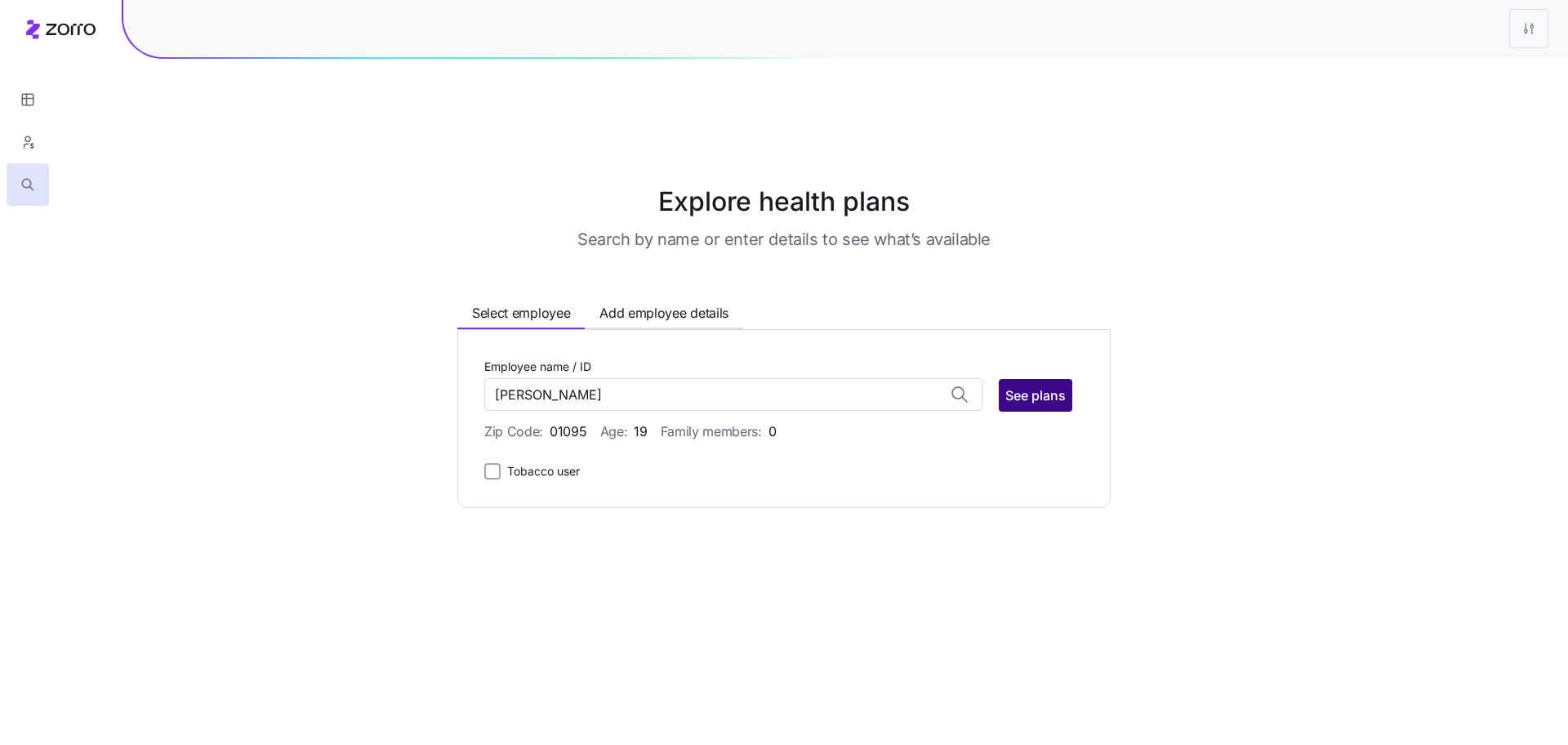
click at [1021, 385] on span "See plans" at bounding box center [1035, 395] width 61 height 20
type input "Andrew Harris (ID: 3)"
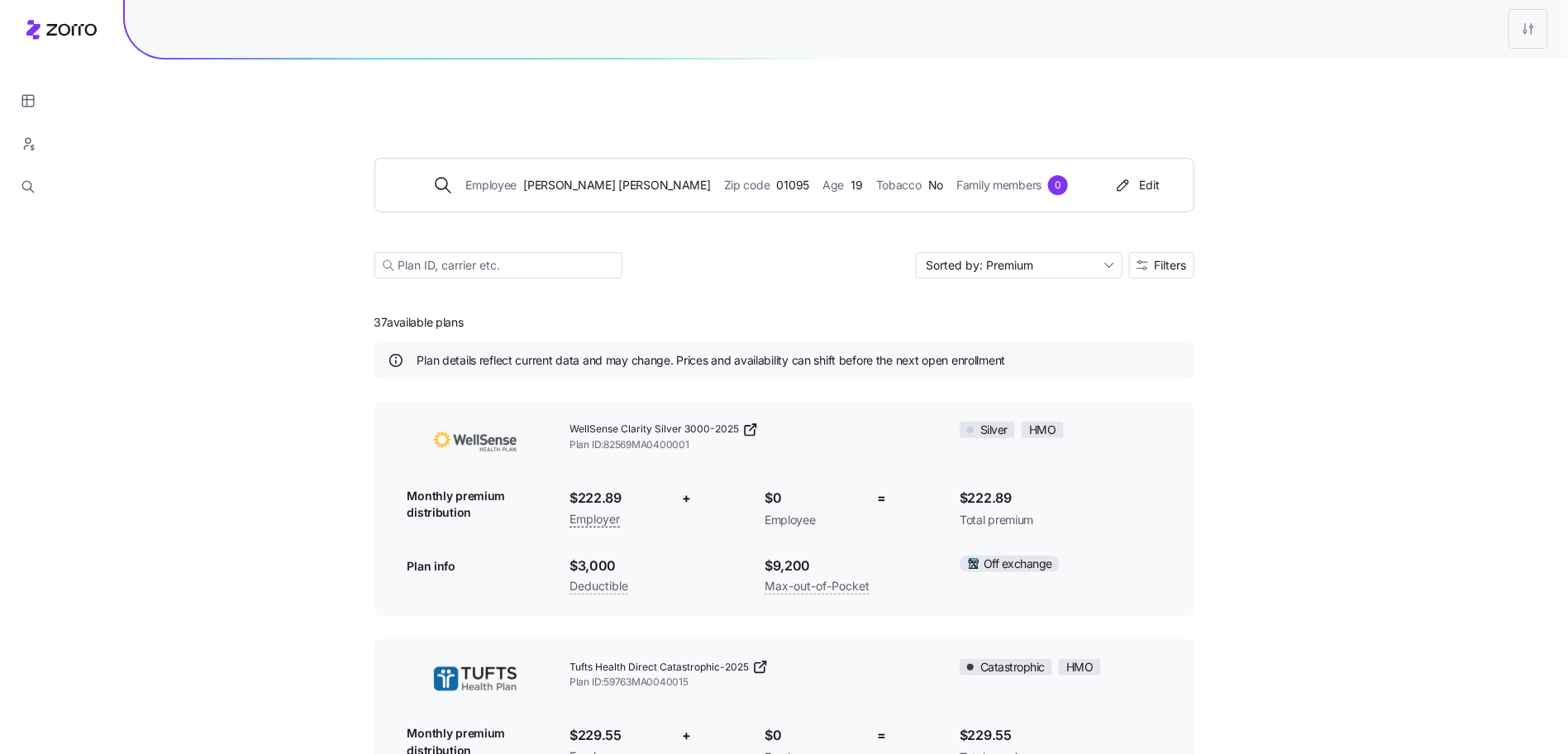
click at [1177, 260] on span "Filters" at bounding box center [1171, 265] width 32 height 12
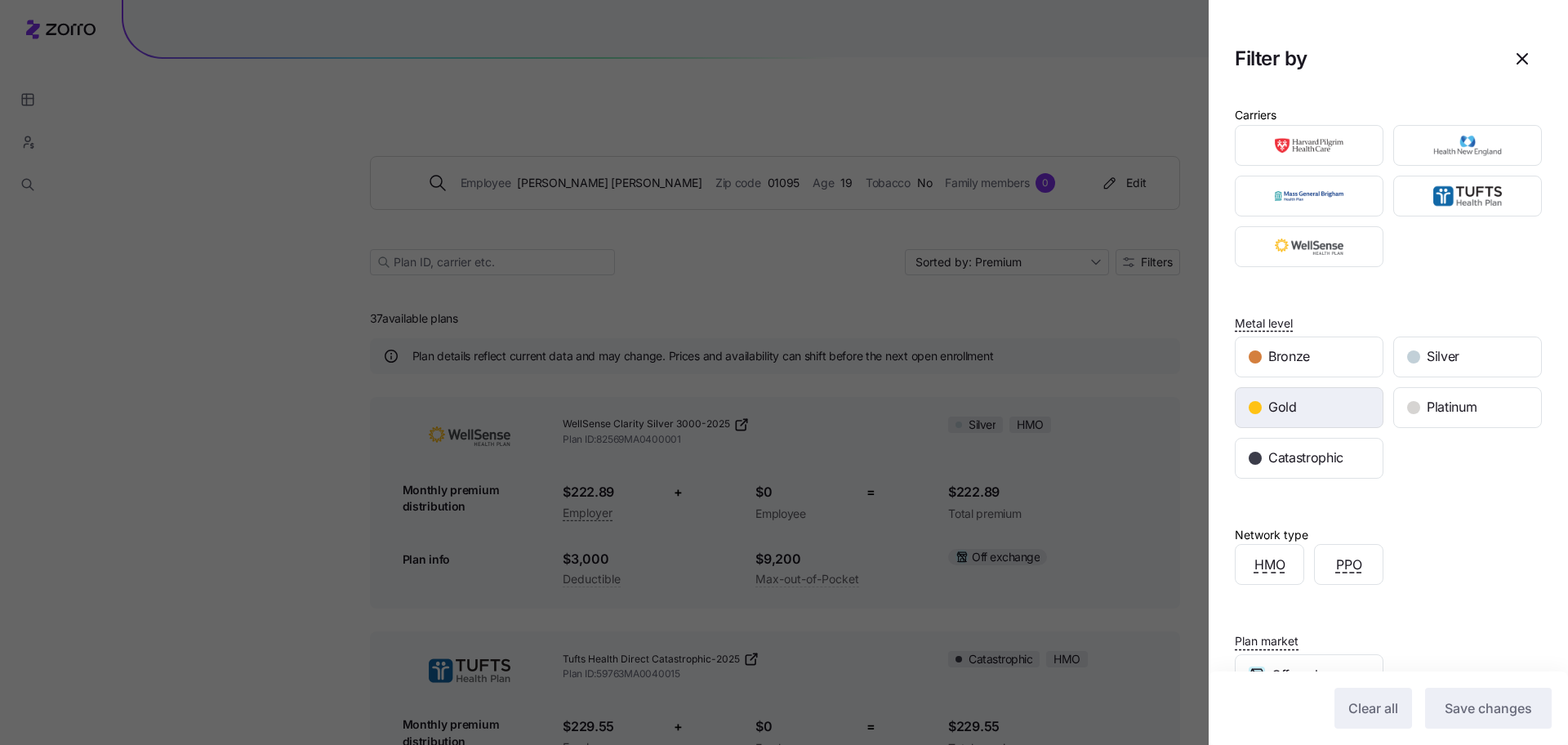
click at [1293, 407] on span "Gold" at bounding box center [1282, 407] width 29 height 21
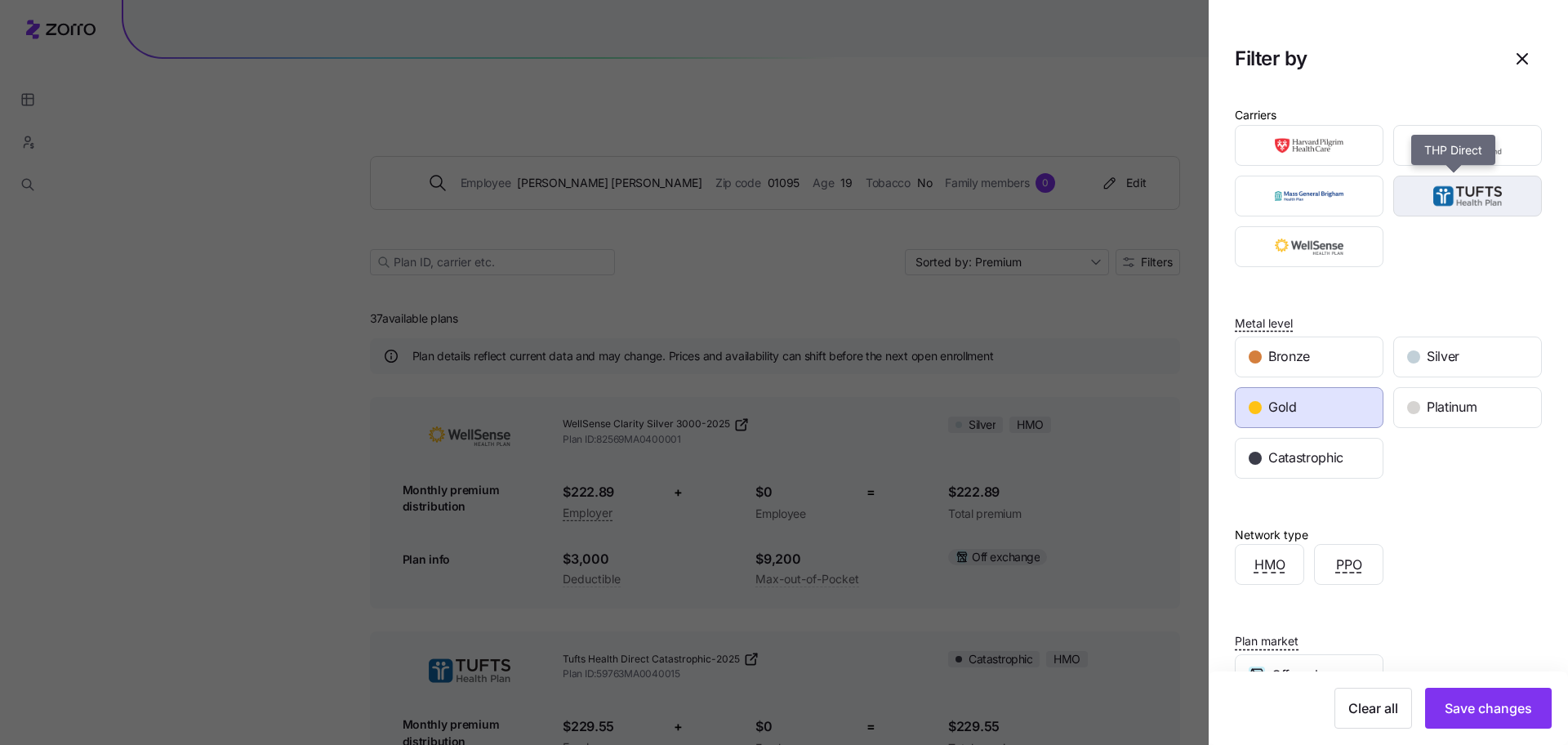
click at [1414, 209] on img "button" at bounding box center [1468, 196] width 120 height 33
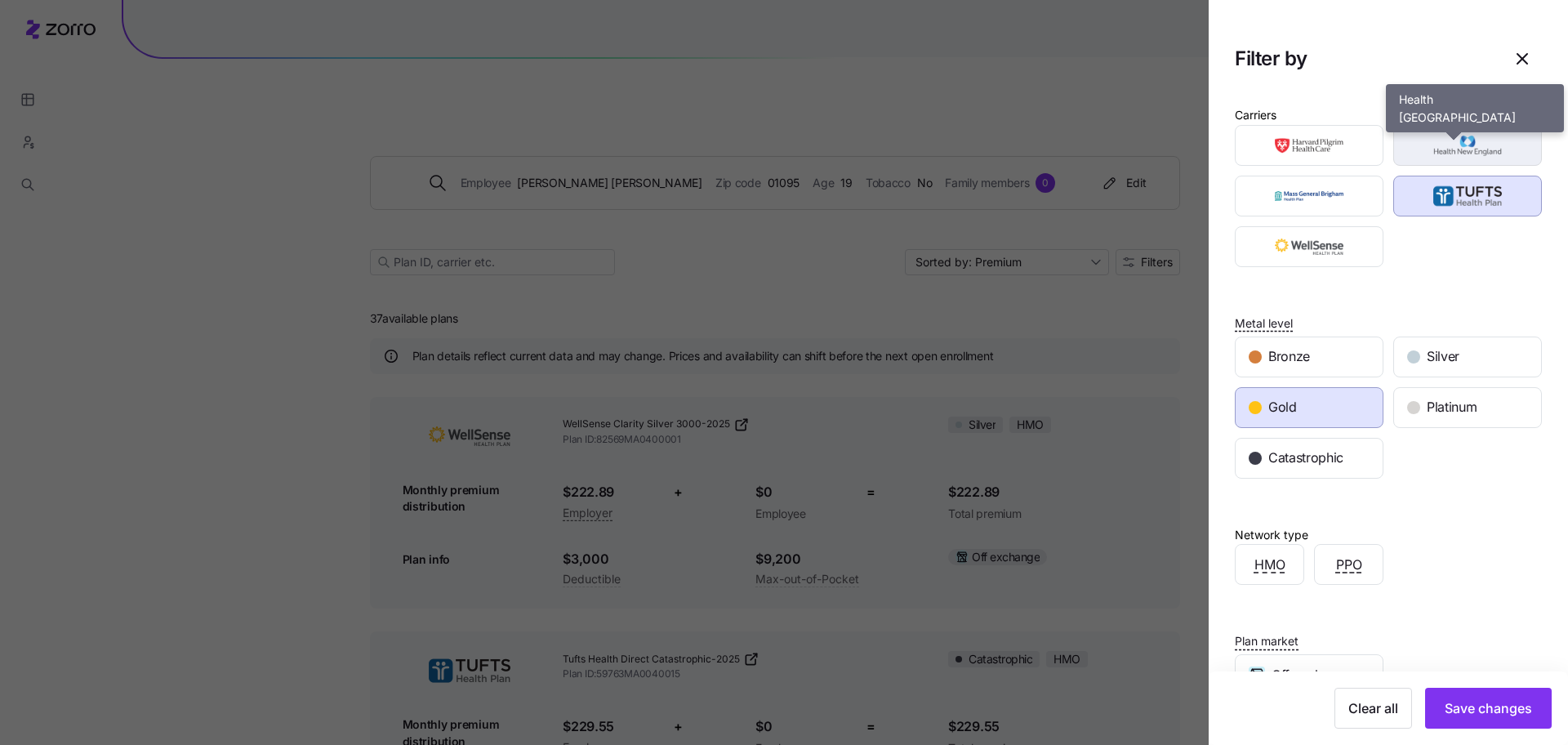
click at [1420, 153] on img "button" at bounding box center [1468, 145] width 120 height 33
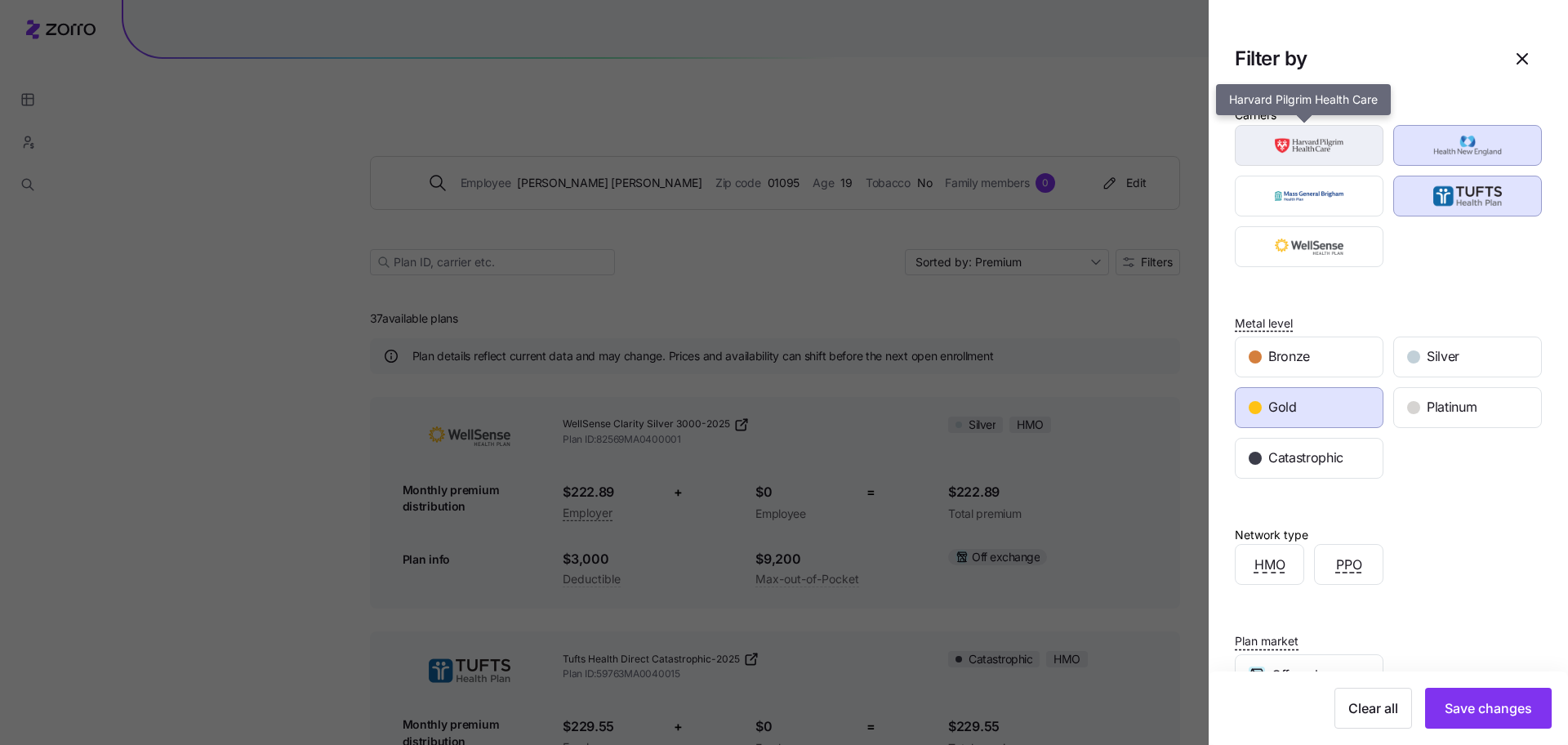
click at [1314, 136] on img "button" at bounding box center [1310, 145] width 120 height 33
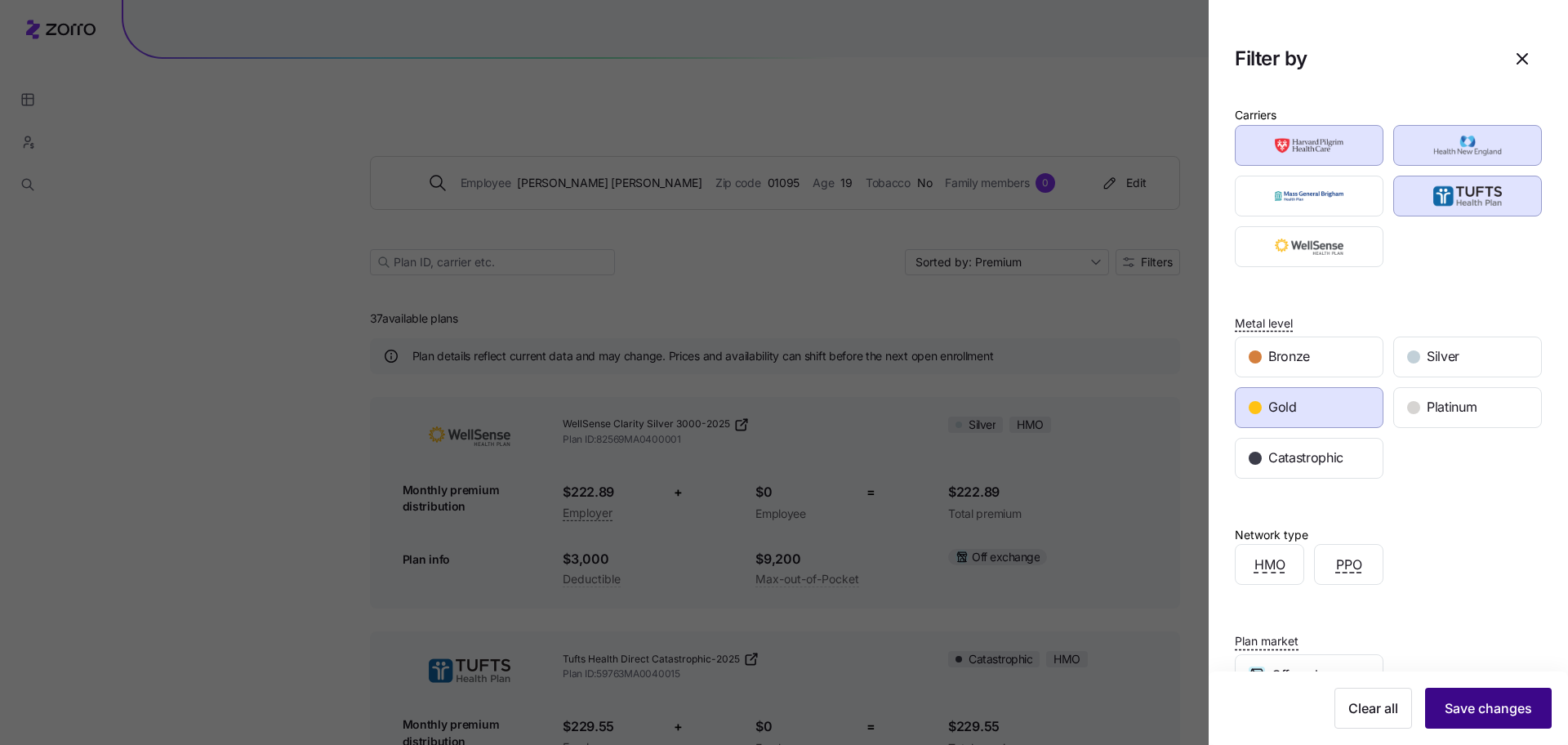
click at [1462, 718] on button "Save changes" at bounding box center [1488, 708] width 127 height 41
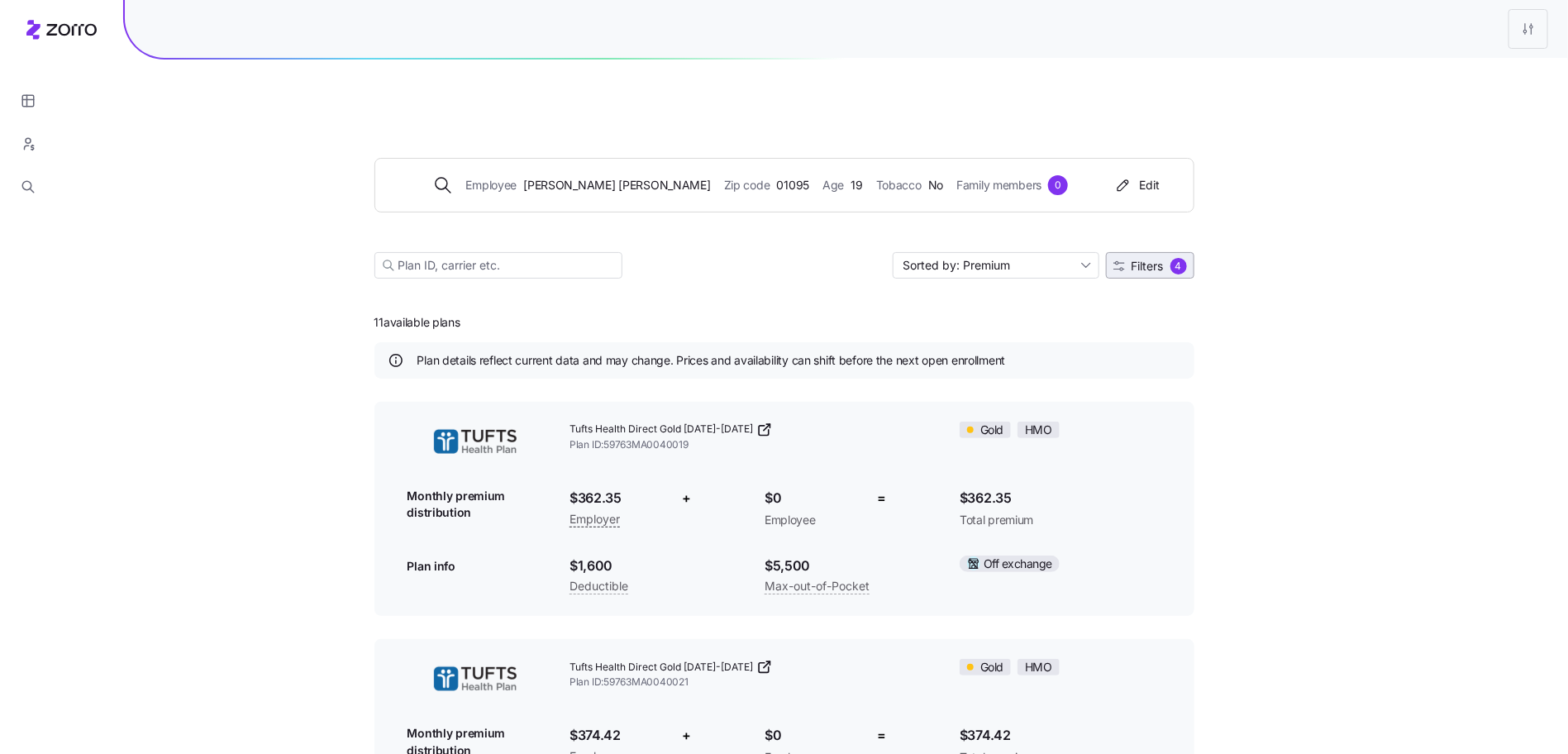
click at [1123, 258] on span "Filters 4" at bounding box center [1151, 266] width 73 height 17
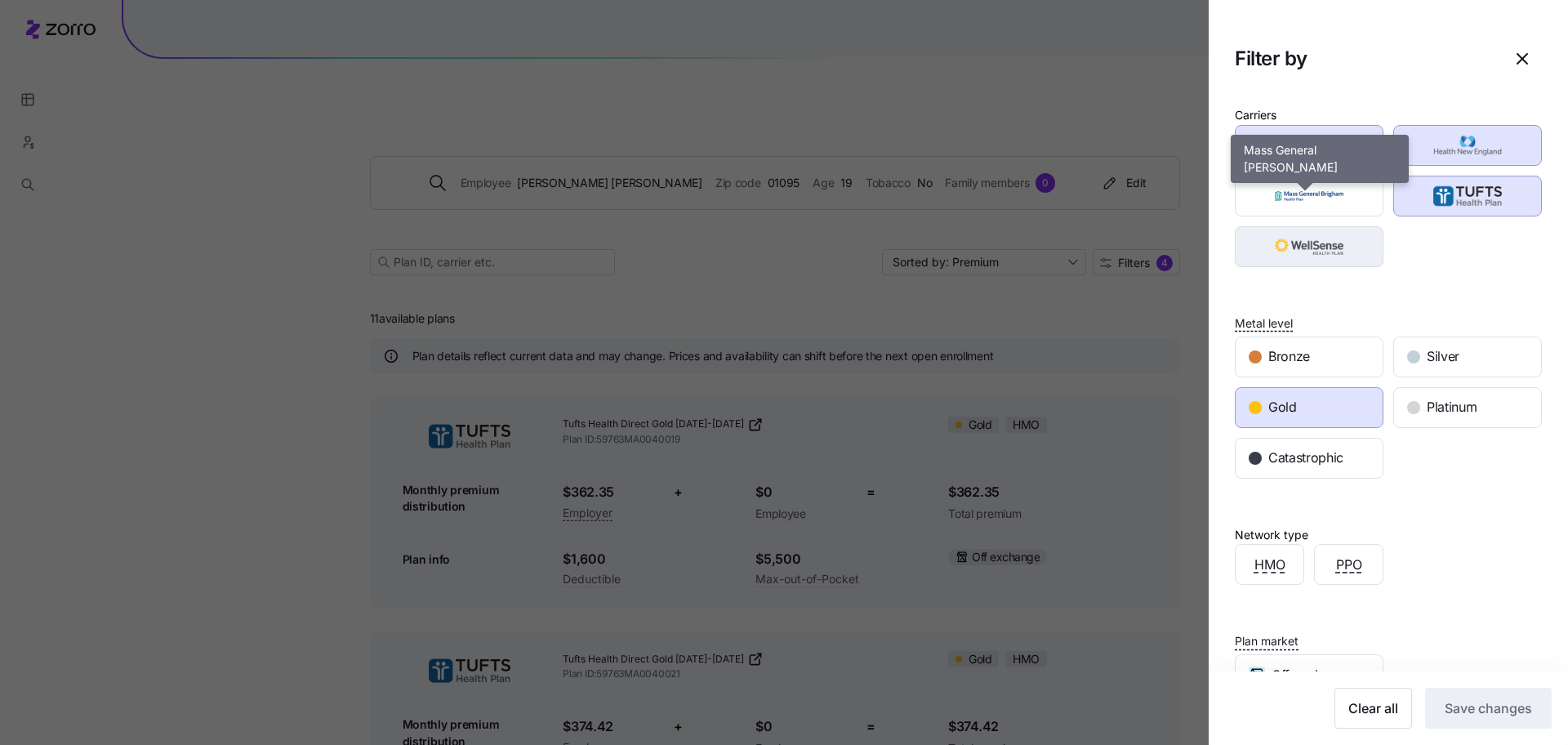
drag, startPoint x: 1301, startPoint y: 200, endPoint x: 1300, endPoint y: 257, distance: 57.0
click at [1301, 201] on img "button" at bounding box center [1310, 196] width 120 height 33
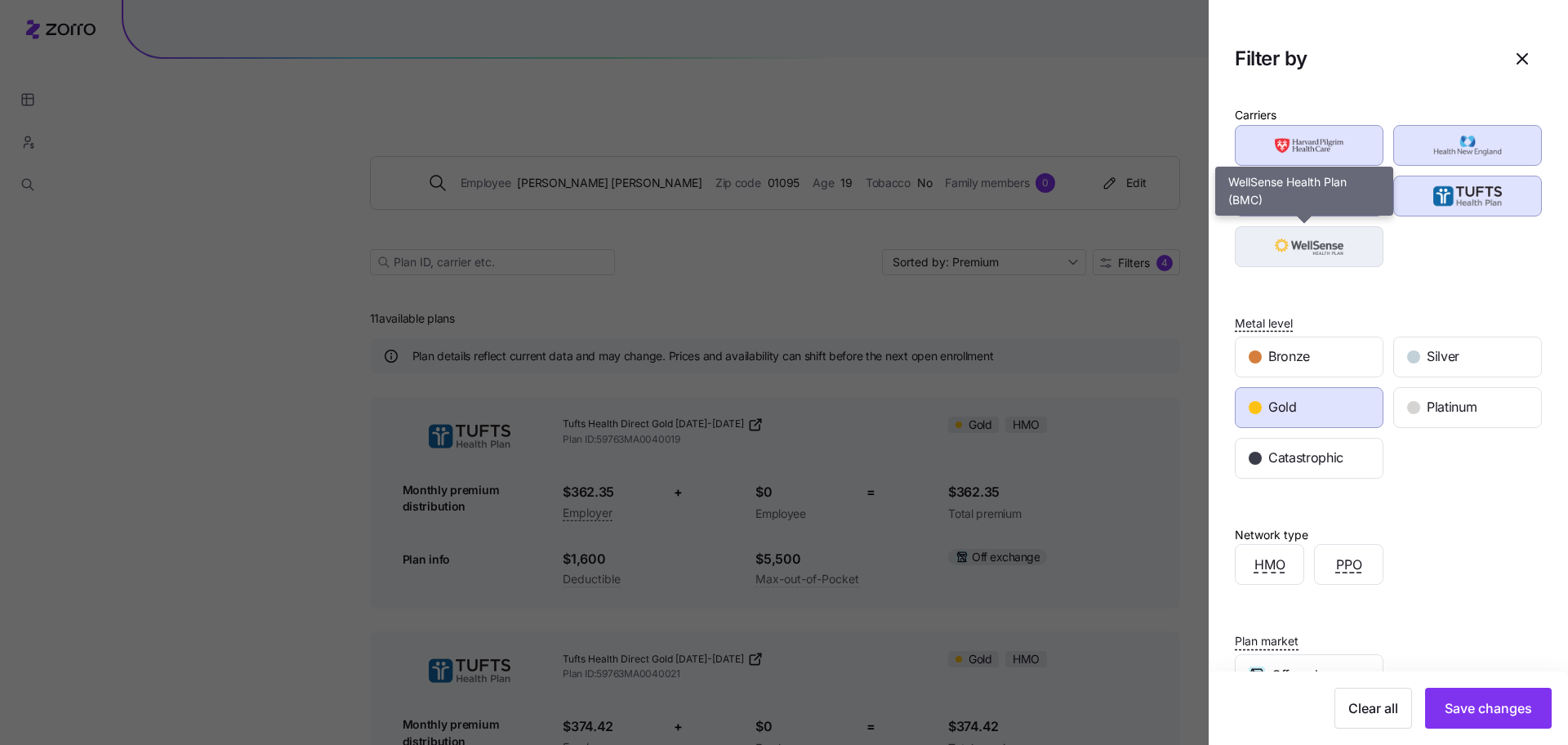
click at [1298, 263] on div "button" at bounding box center [1309, 247] width 147 height 39
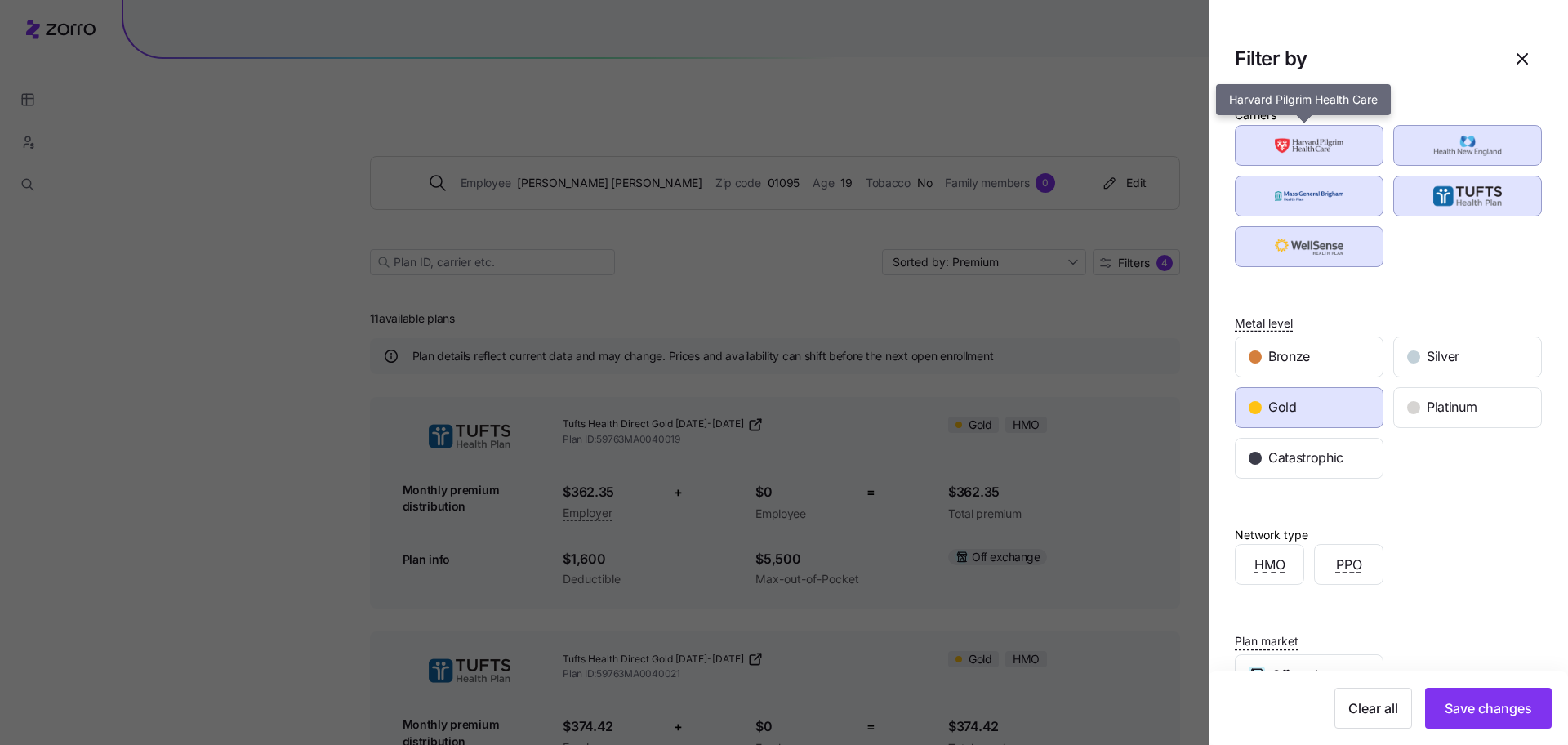
drag, startPoint x: 1321, startPoint y: 157, endPoint x: 1389, endPoint y: 159, distance: 68.0
click at [1322, 158] on img "button" at bounding box center [1310, 145] width 120 height 33
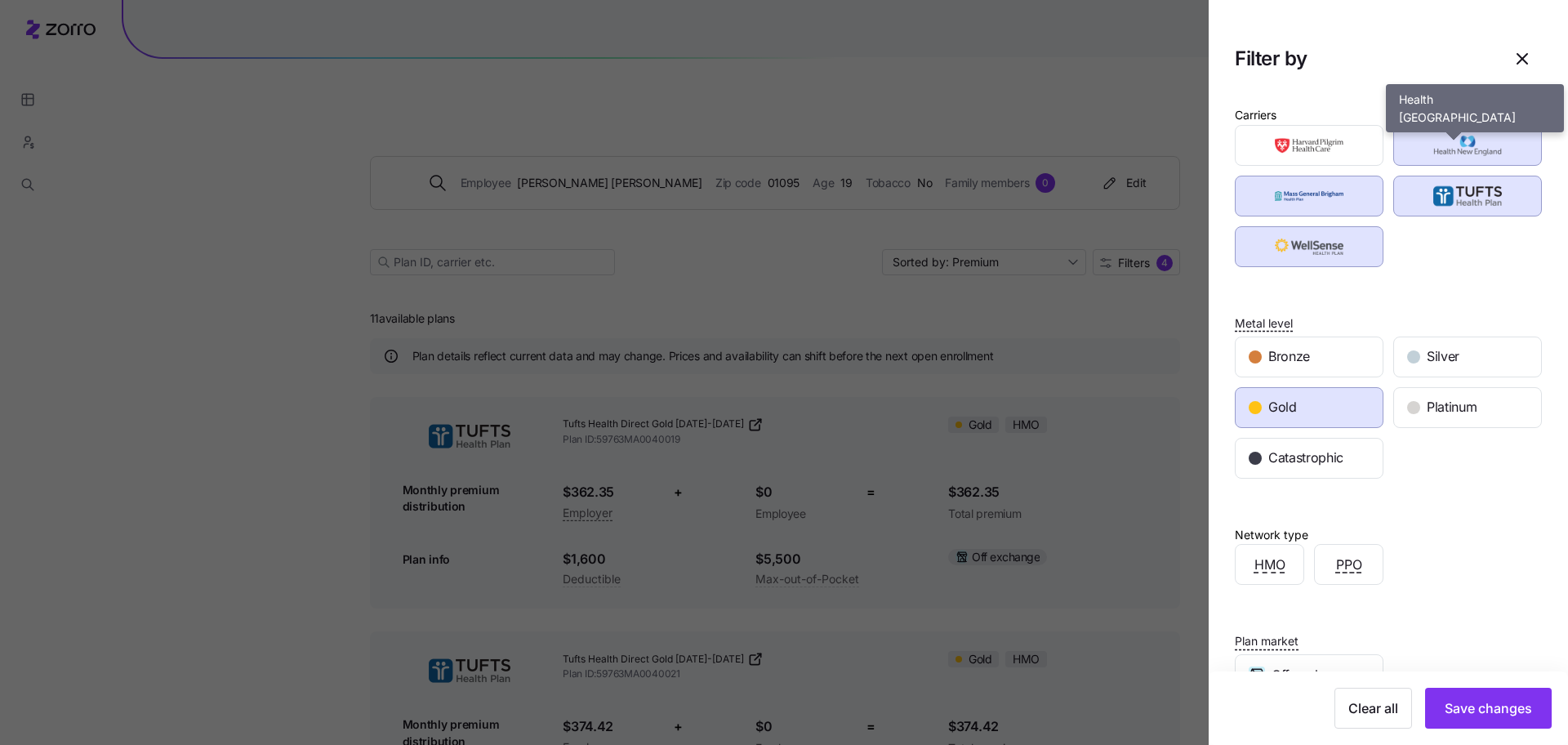
click at [1413, 195] on img "button" at bounding box center [1468, 196] width 120 height 33
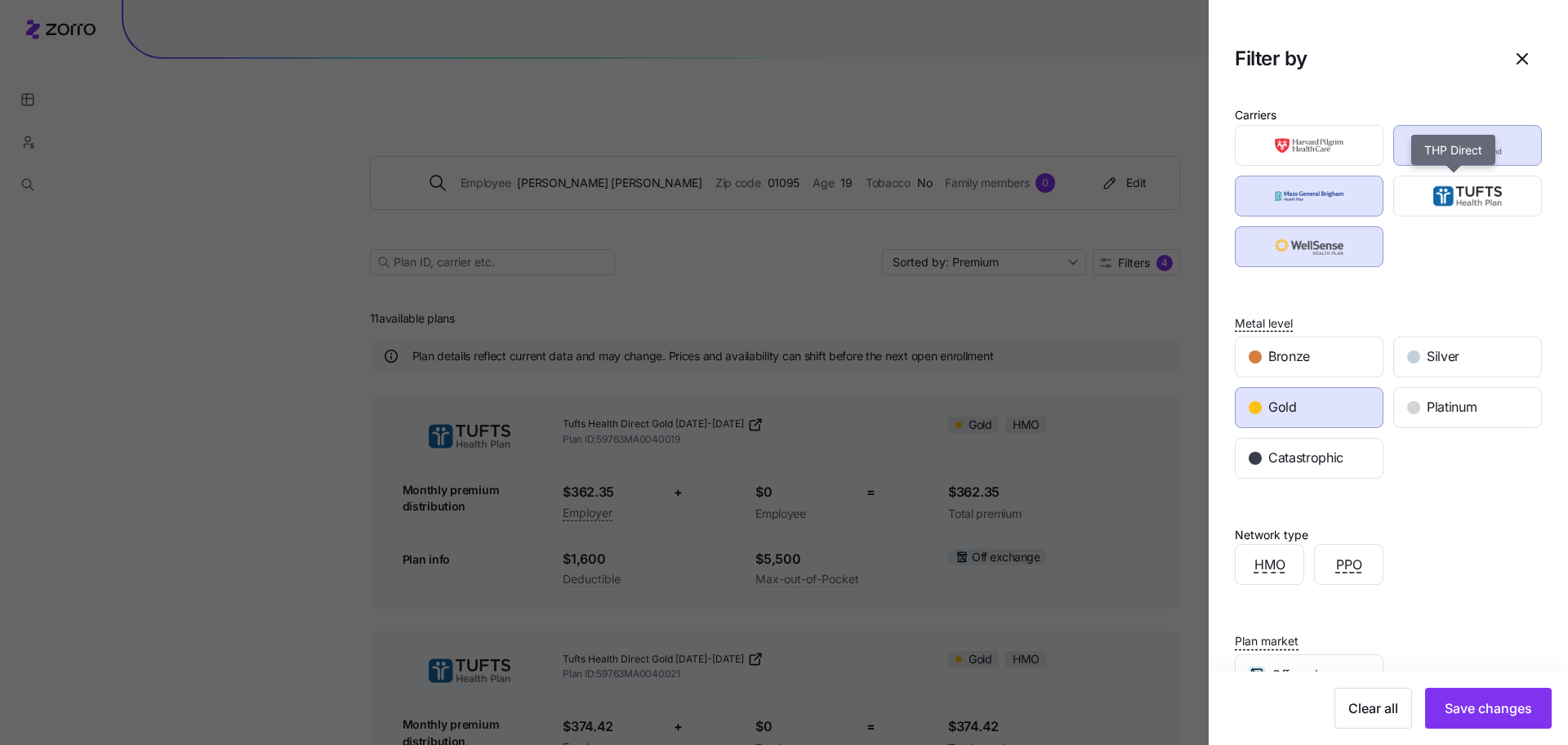
click at [1426, 154] on img "button" at bounding box center [1468, 145] width 120 height 33
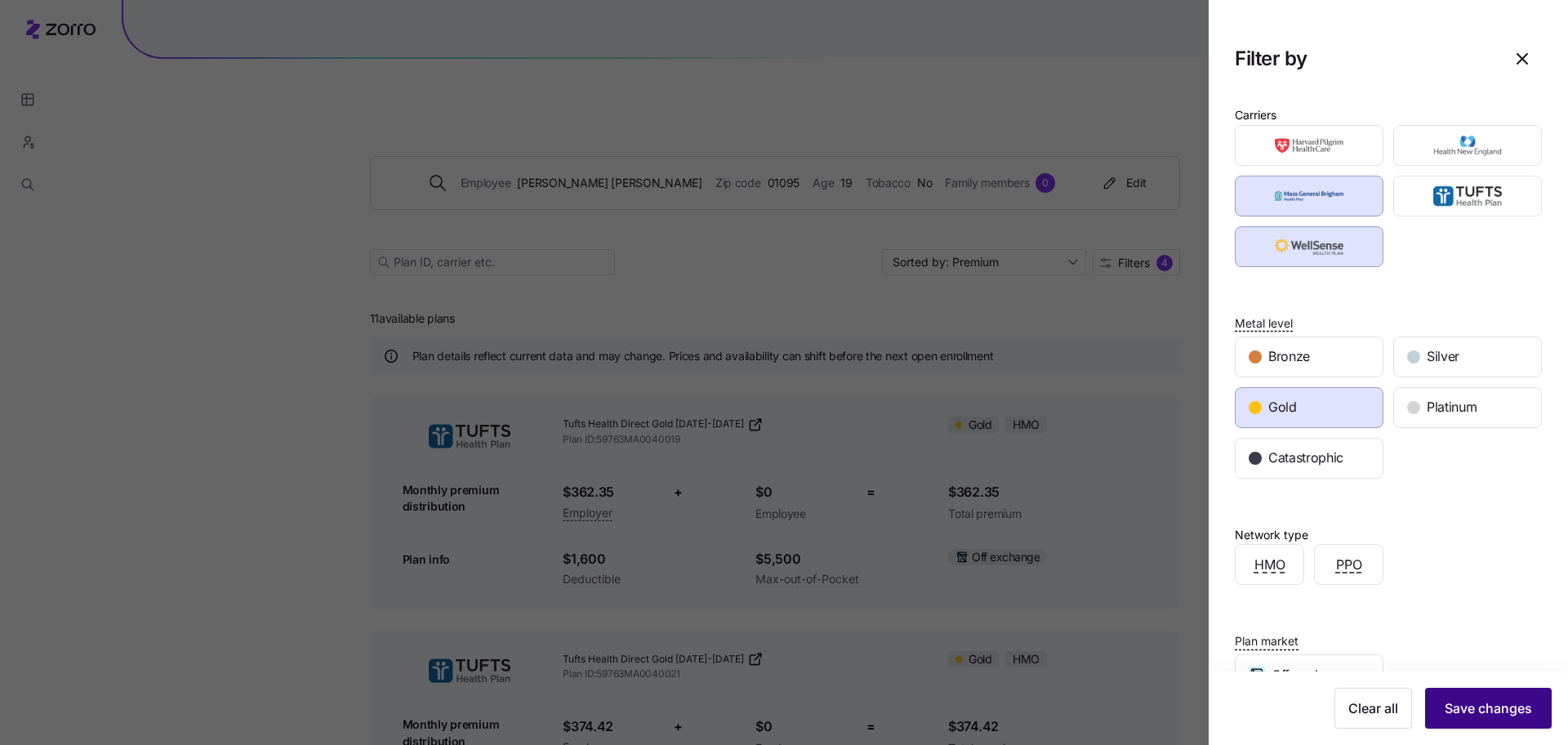
click at [1456, 695] on button "Save changes" at bounding box center [1488, 708] width 127 height 41
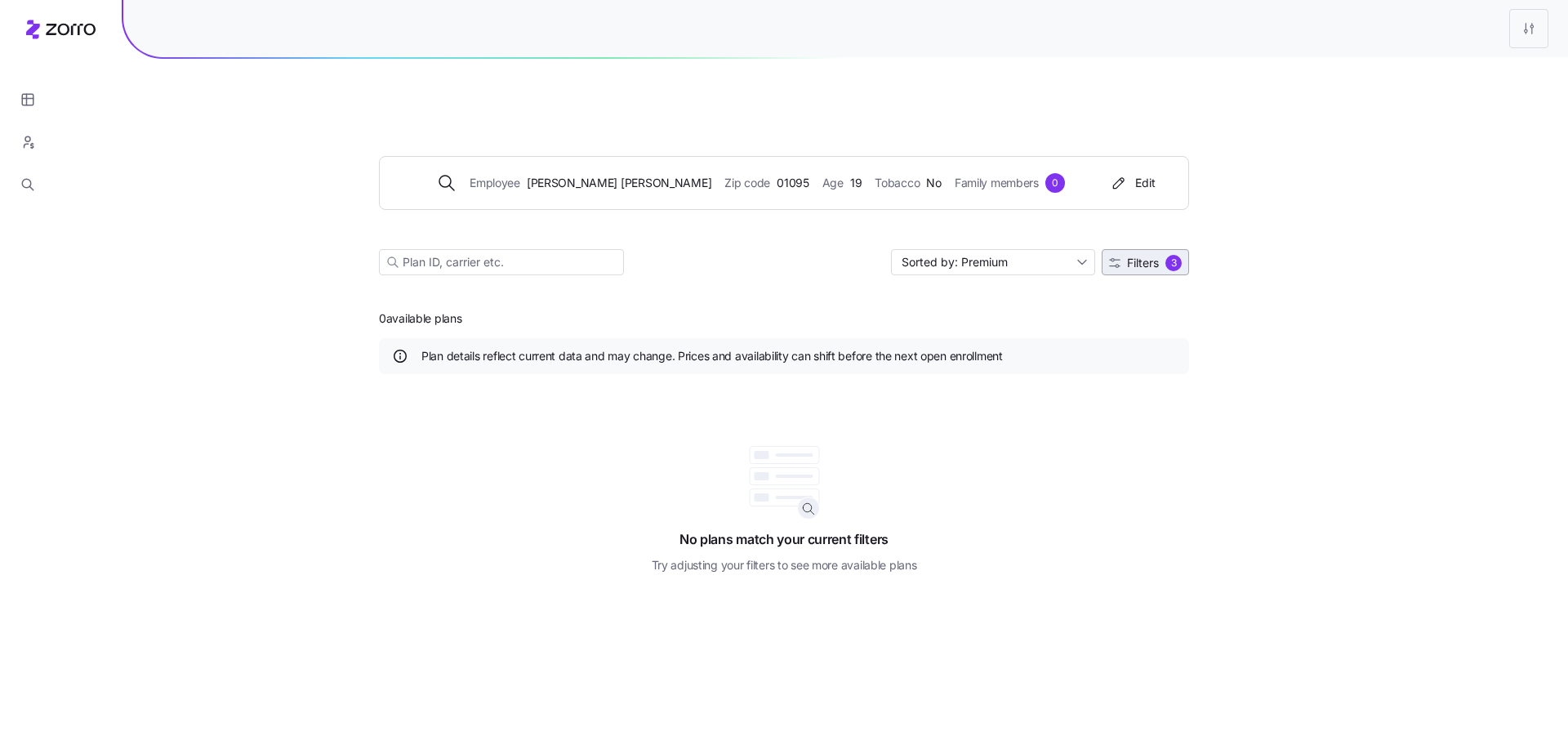
click at [1166, 255] on div "3" at bounding box center [1174, 263] width 16 height 16
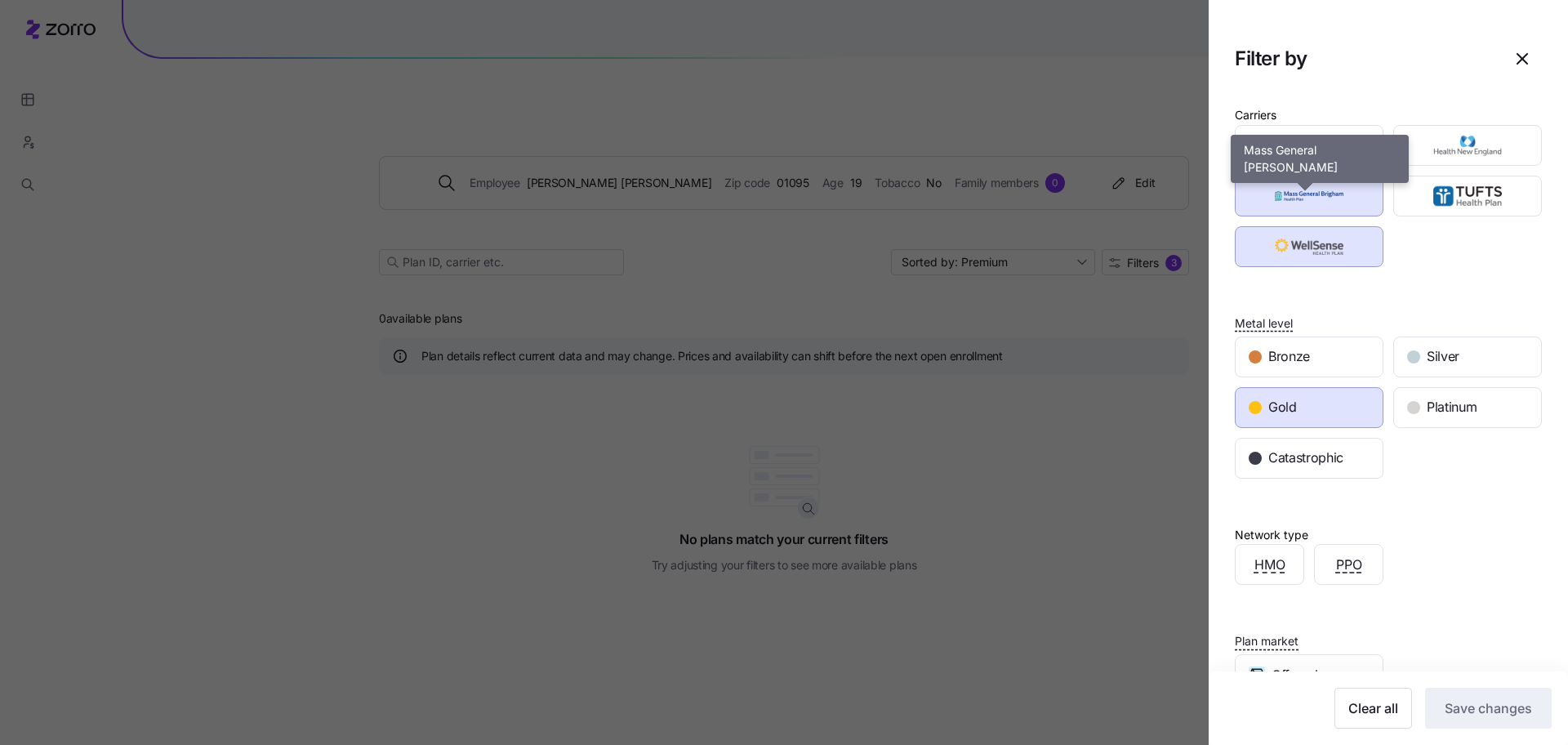
click at [1279, 198] on img "button" at bounding box center [1310, 196] width 120 height 33
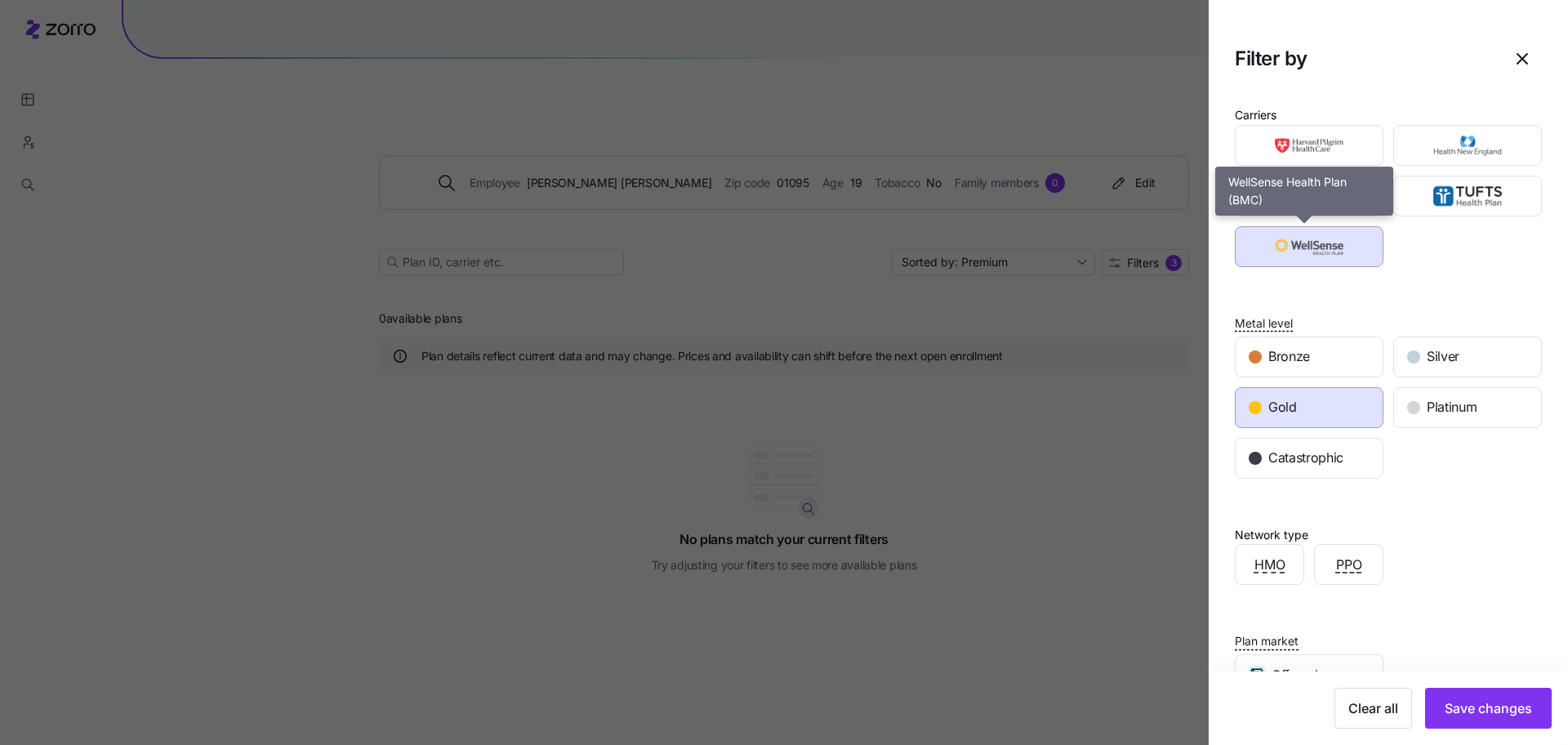
click at [1273, 255] on img "button" at bounding box center [1310, 247] width 120 height 33
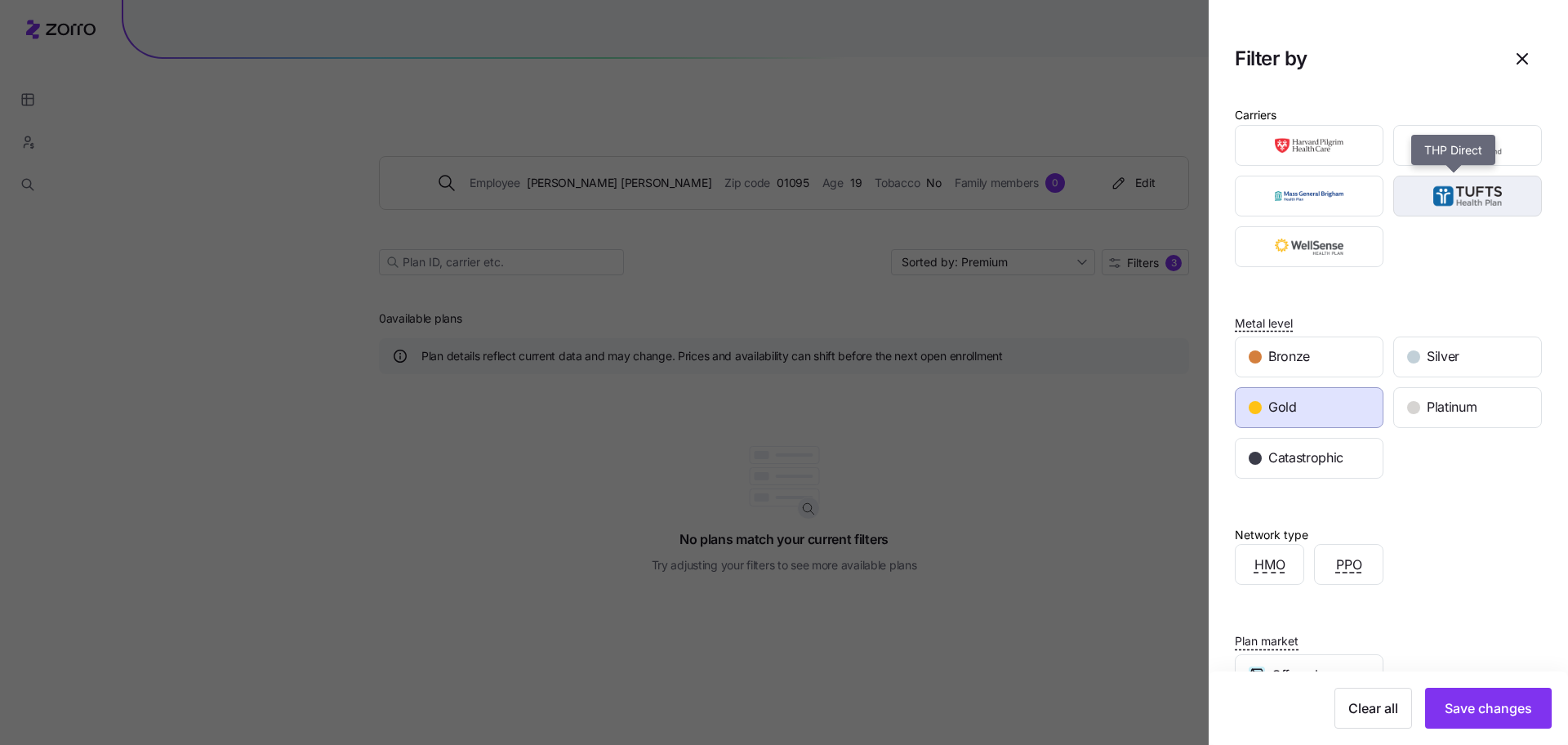
click at [1408, 203] on img "button" at bounding box center [1468, 196] width 120 height 33
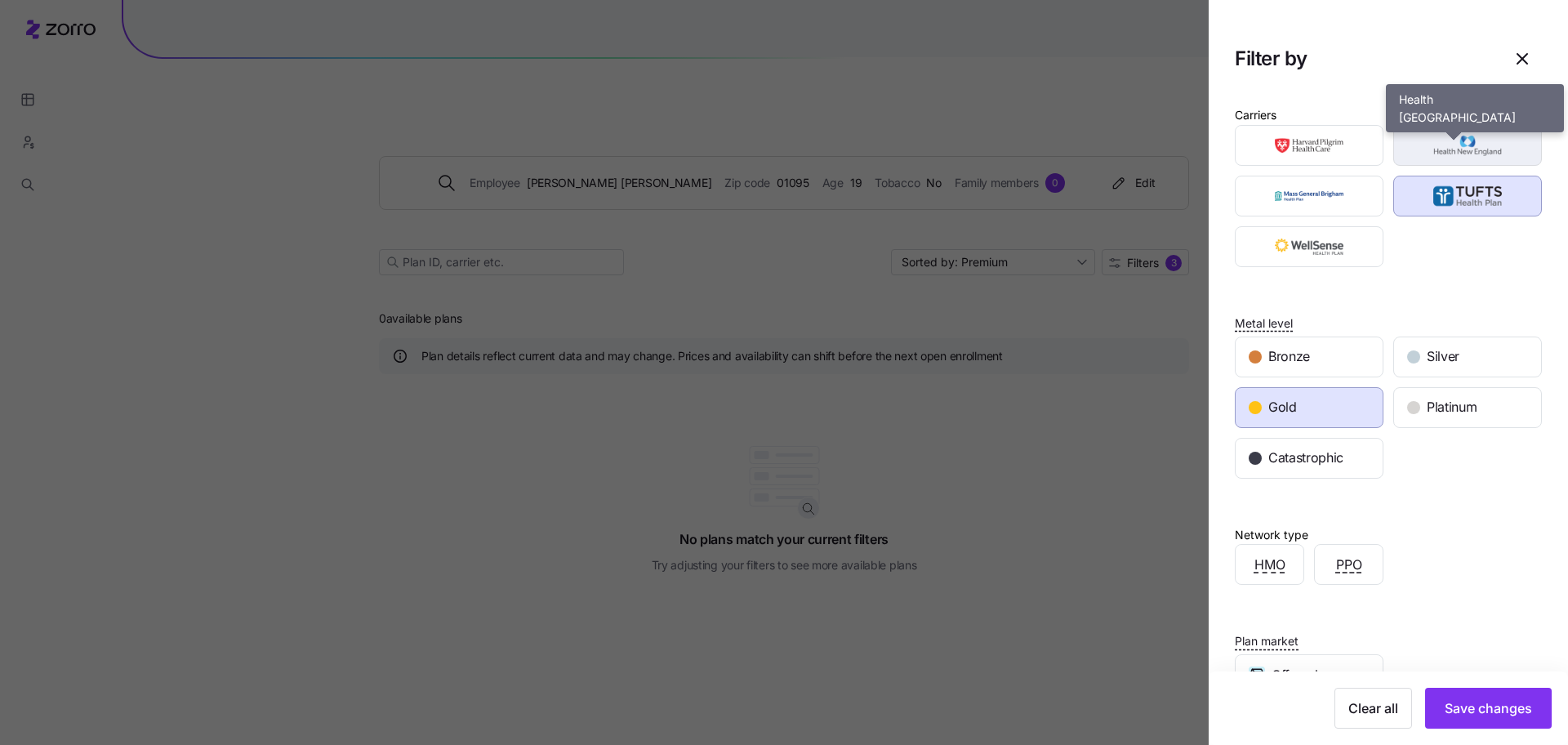
click at [1442, 137] on img "button" at bounding box center [1468, 145] width 120 height 33
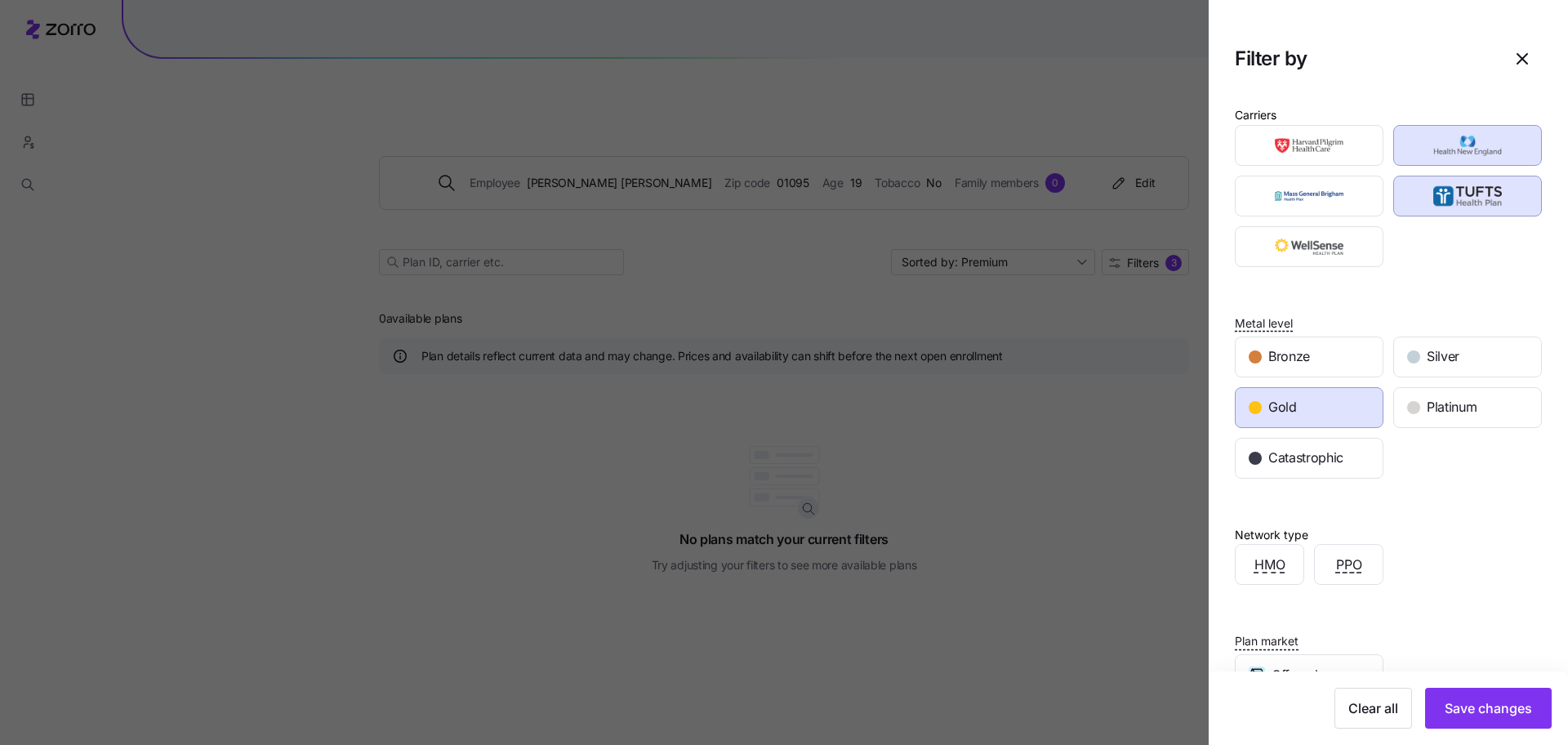
click at [1318, 118] on div "Carriers" at bounding box center [1389, 185] width 307 height 162
click at [1317, 147] on img "button" at bounding box center [1310, 145] width 120 height 33
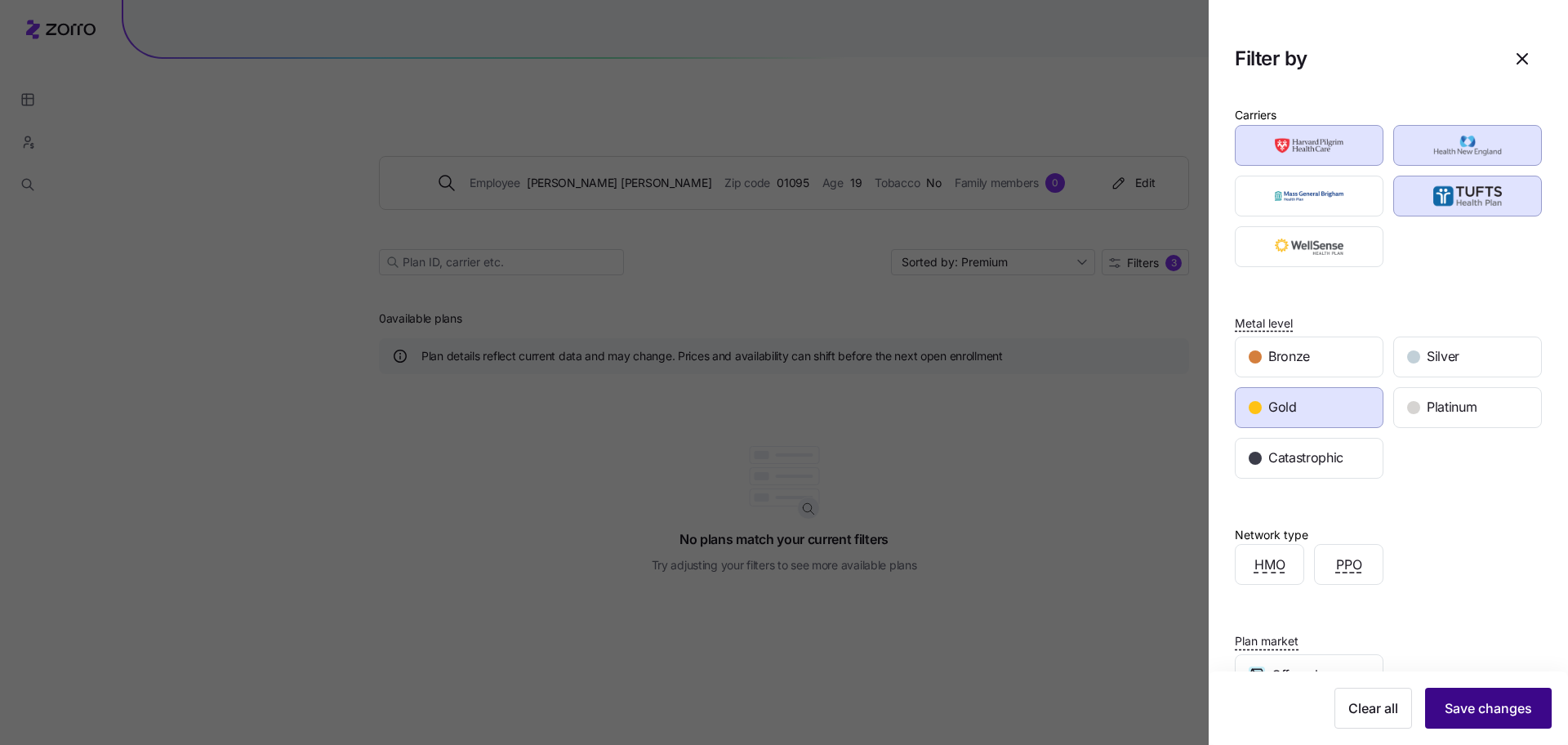
click at [1446, 708] on span "Save changes" at bounding box center [1488, 708] width 87 height 20
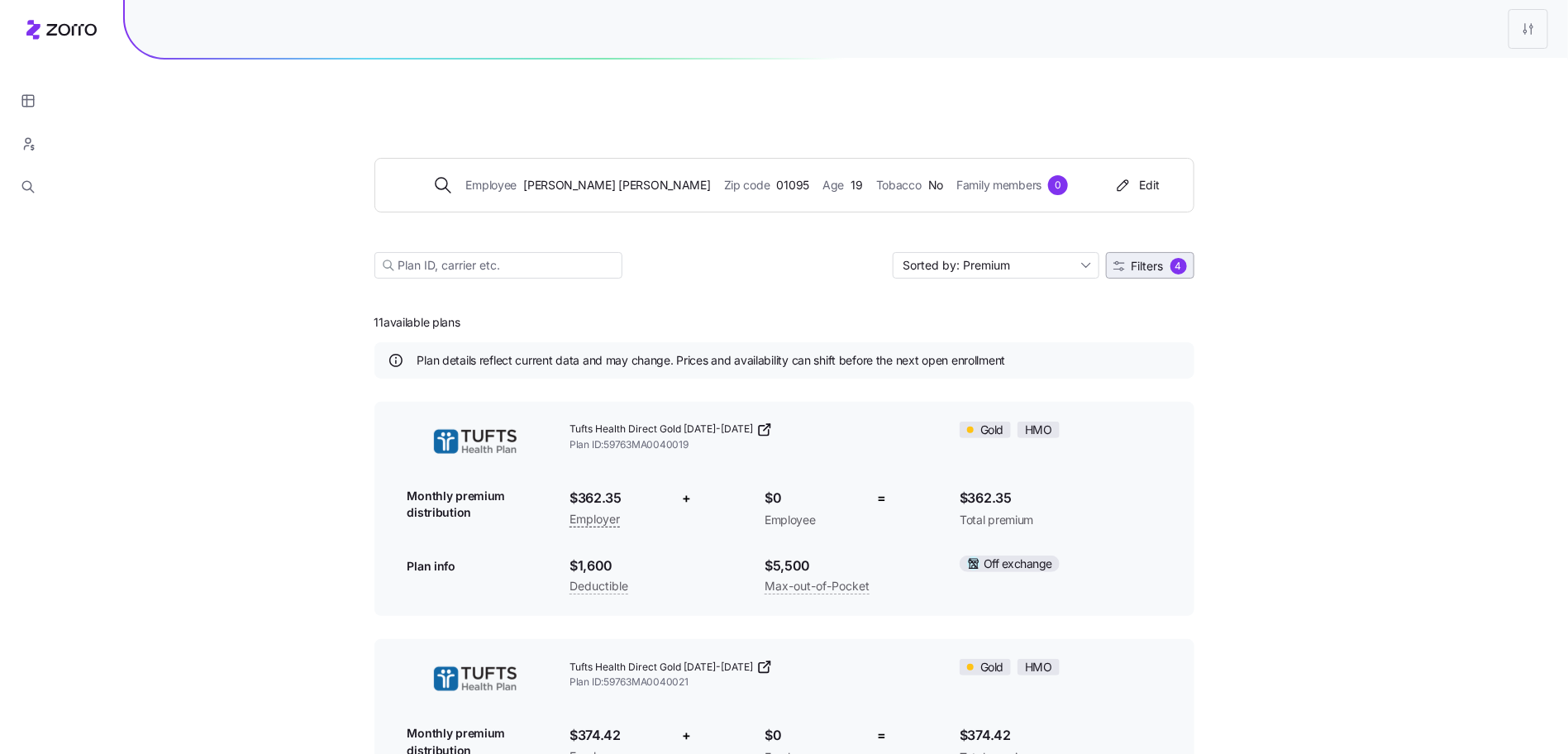
click at [1173, 258] on div "4" at bounding box center [1179, 266] width 17 height 17
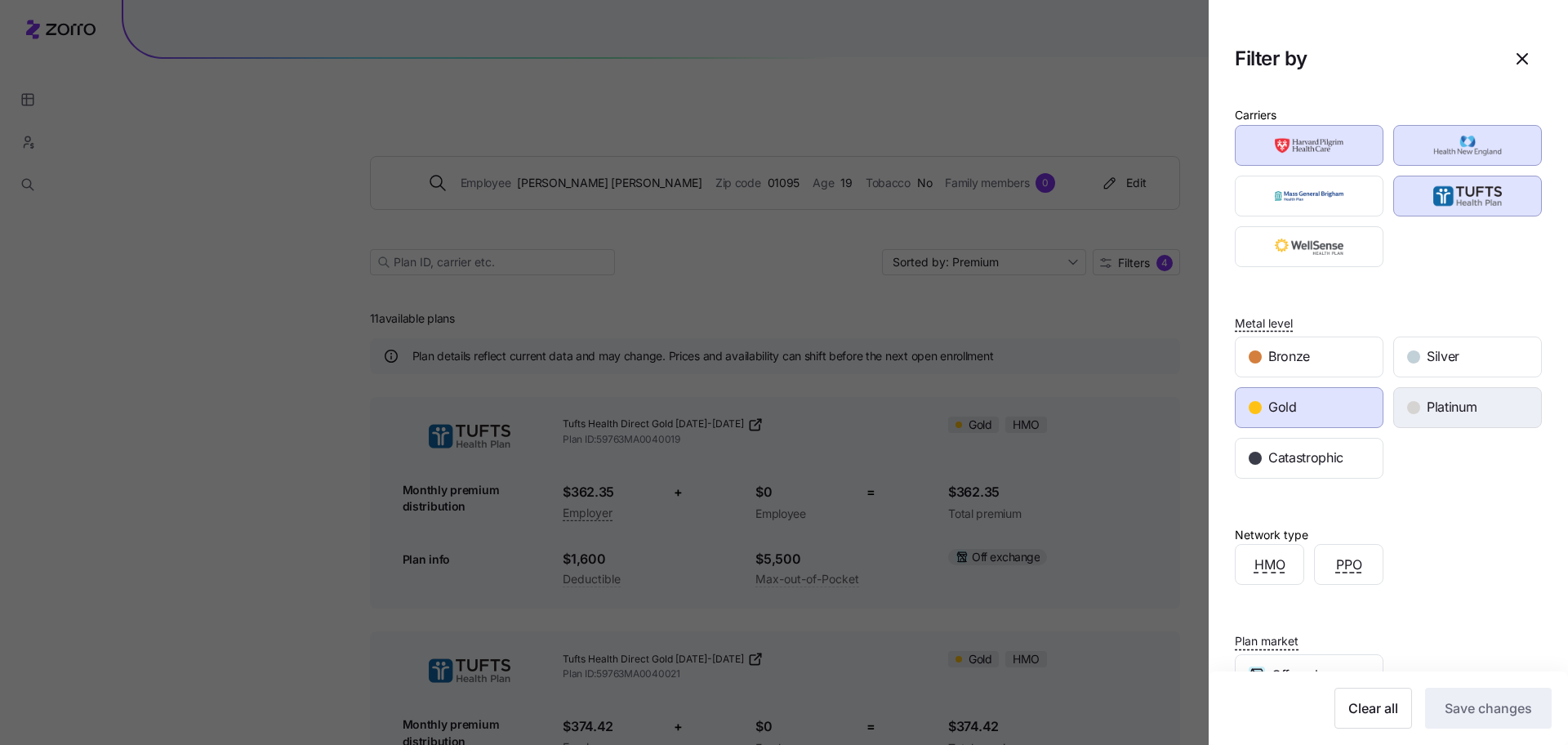
click at [1448, 388] on div "Platinum" at bounding box center [1467, 407] width 147 height 39
click at [1476, 702] on span "Save changes" at bounding box center [1488, 708] width 87 height 20
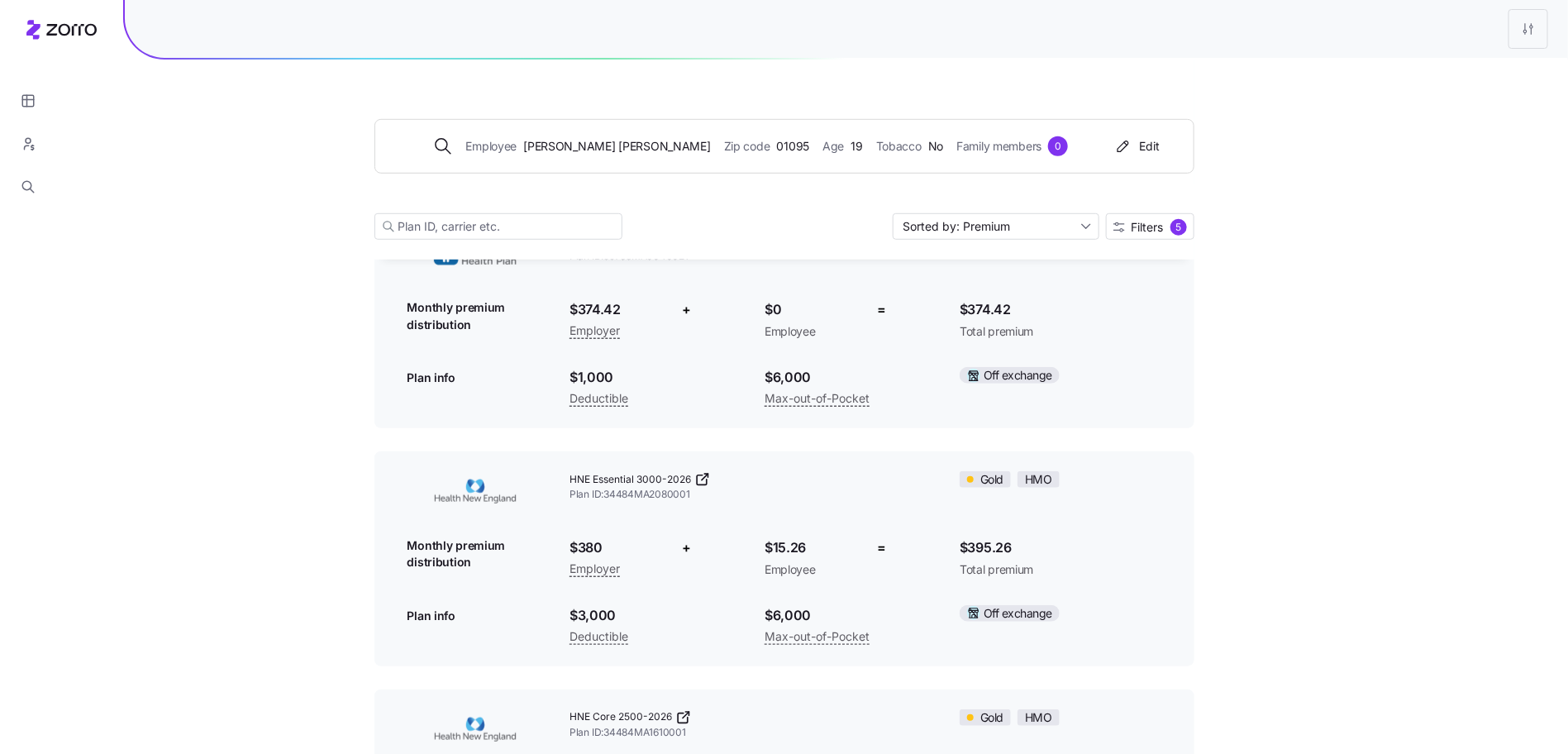
scroll to position [448, 0]
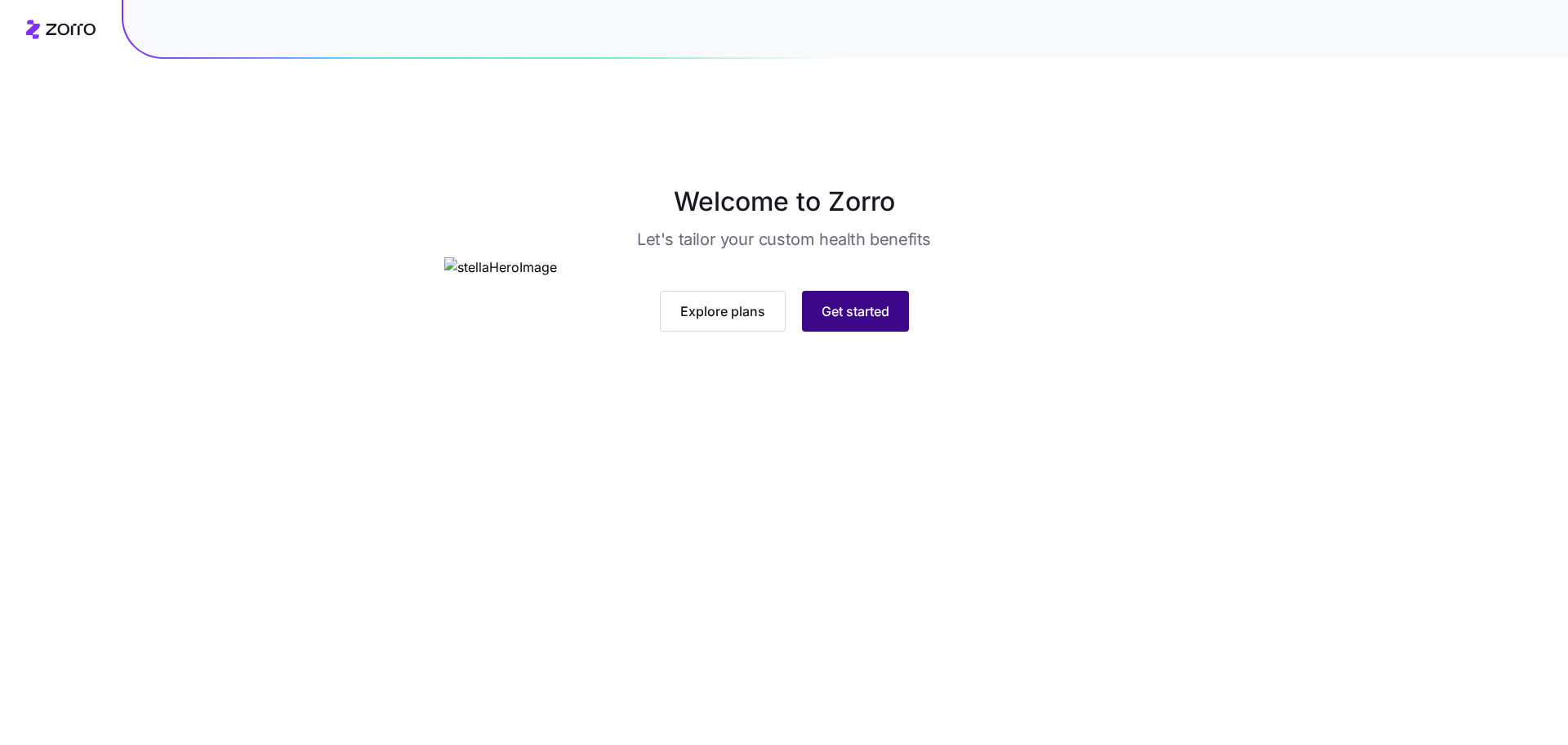
click at [831, 321] on span "Get started" at bounding box center [856, 312] width 68 height 20
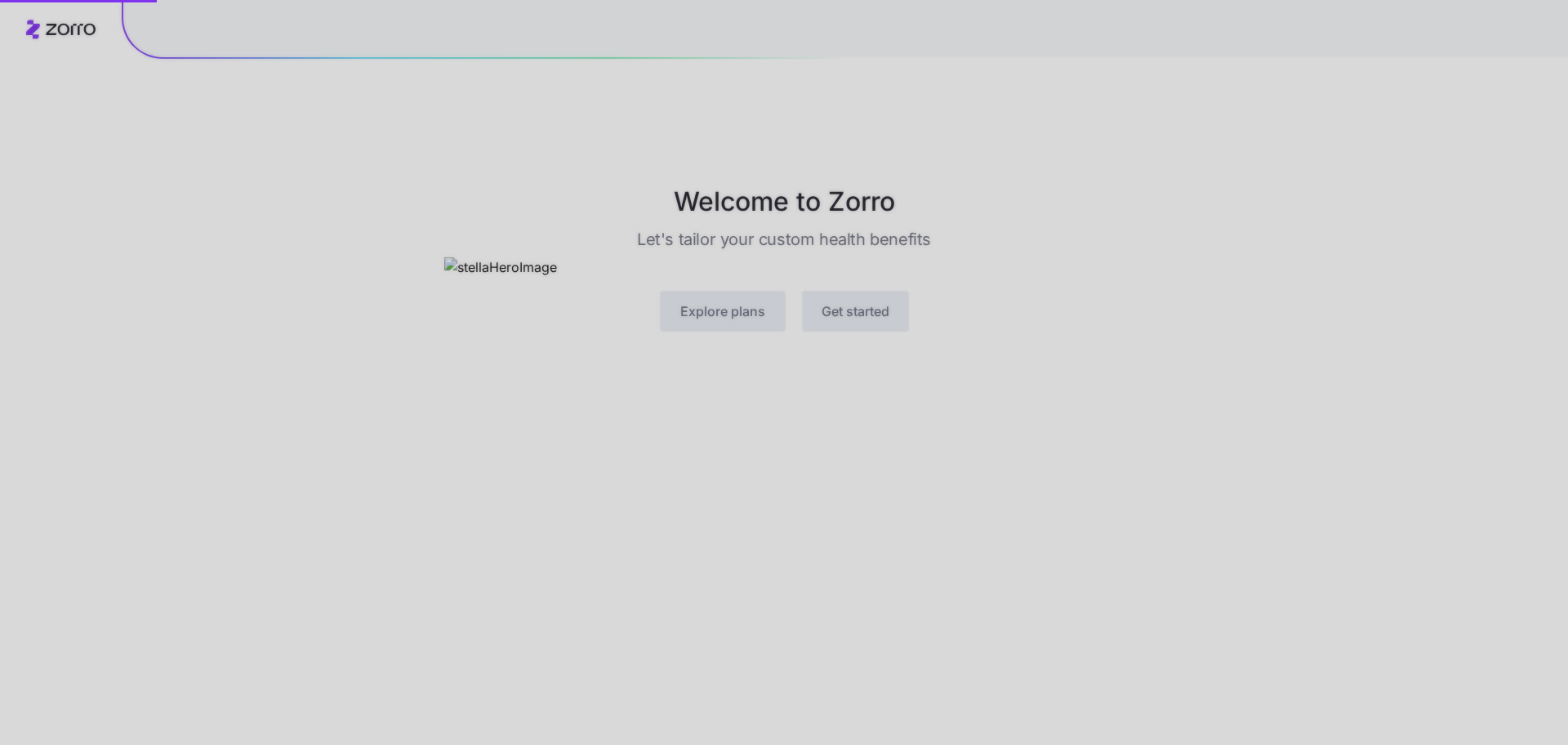
click at [849, 581] on div at bounding box center [784, 372] width 1568 height 745
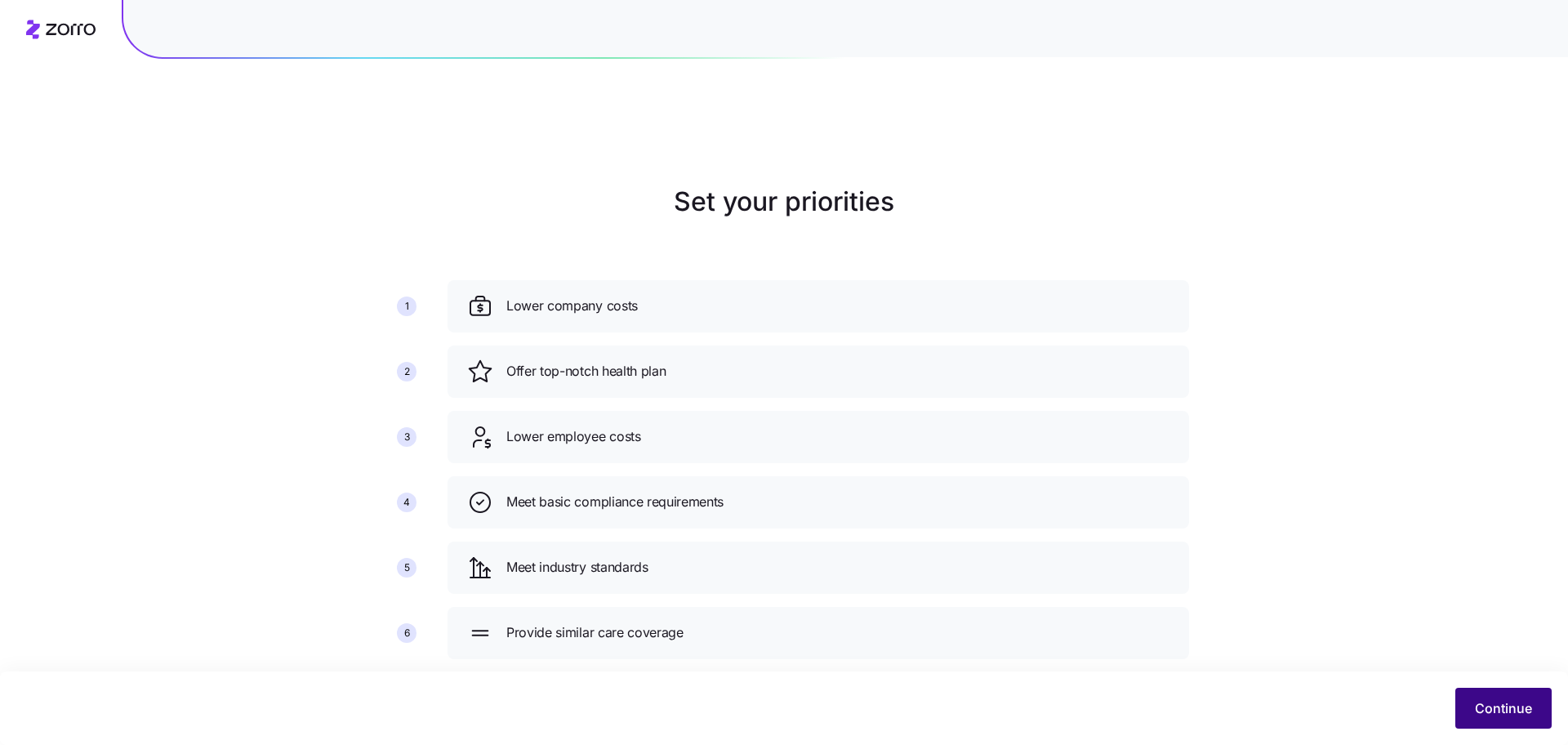
click at [1483, 716] on span "Continue" at bounding box center [1503, 708] width 57 height 20
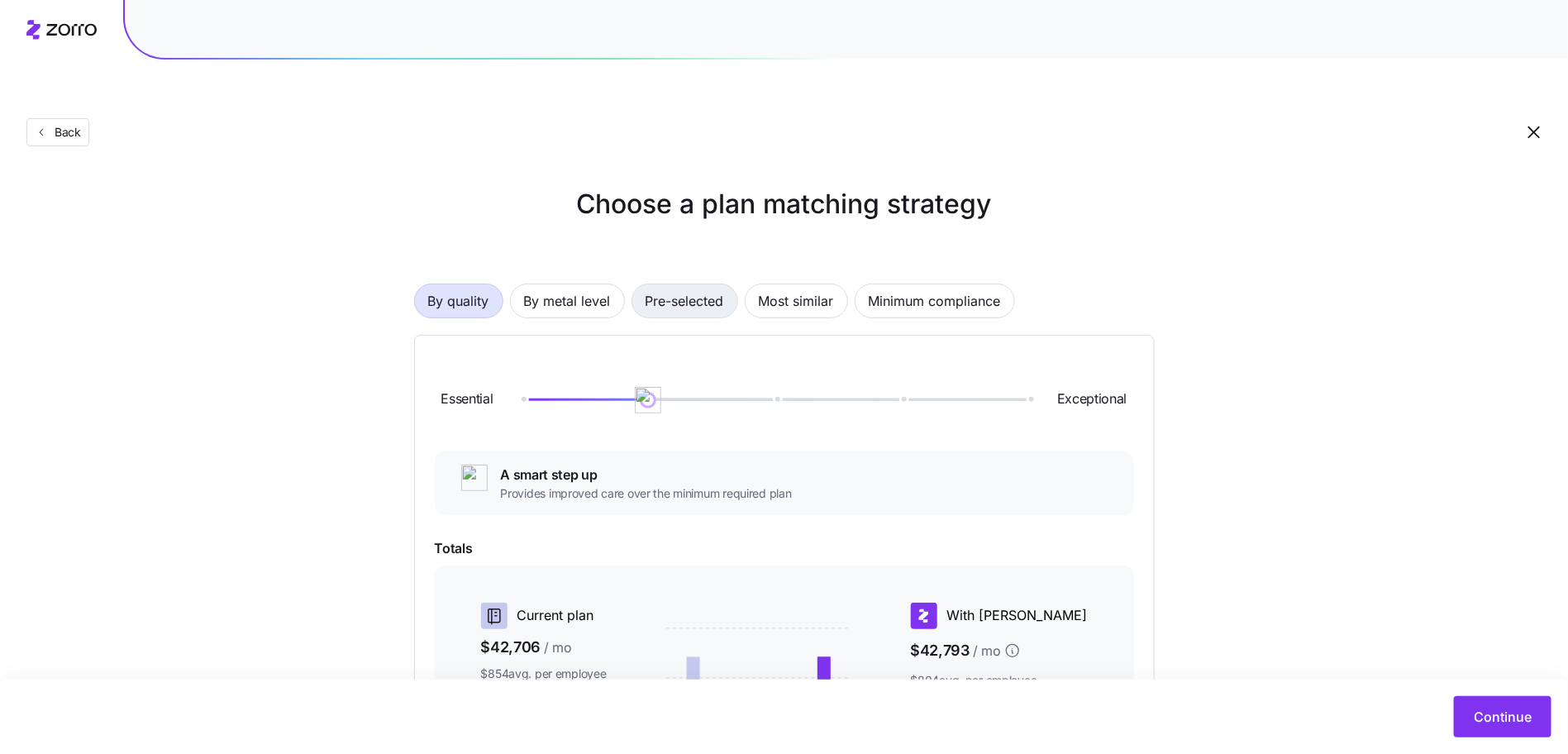
click at [674, 284] on span "Pre-selected" at bounding box center [685, 301] width 79 height 33
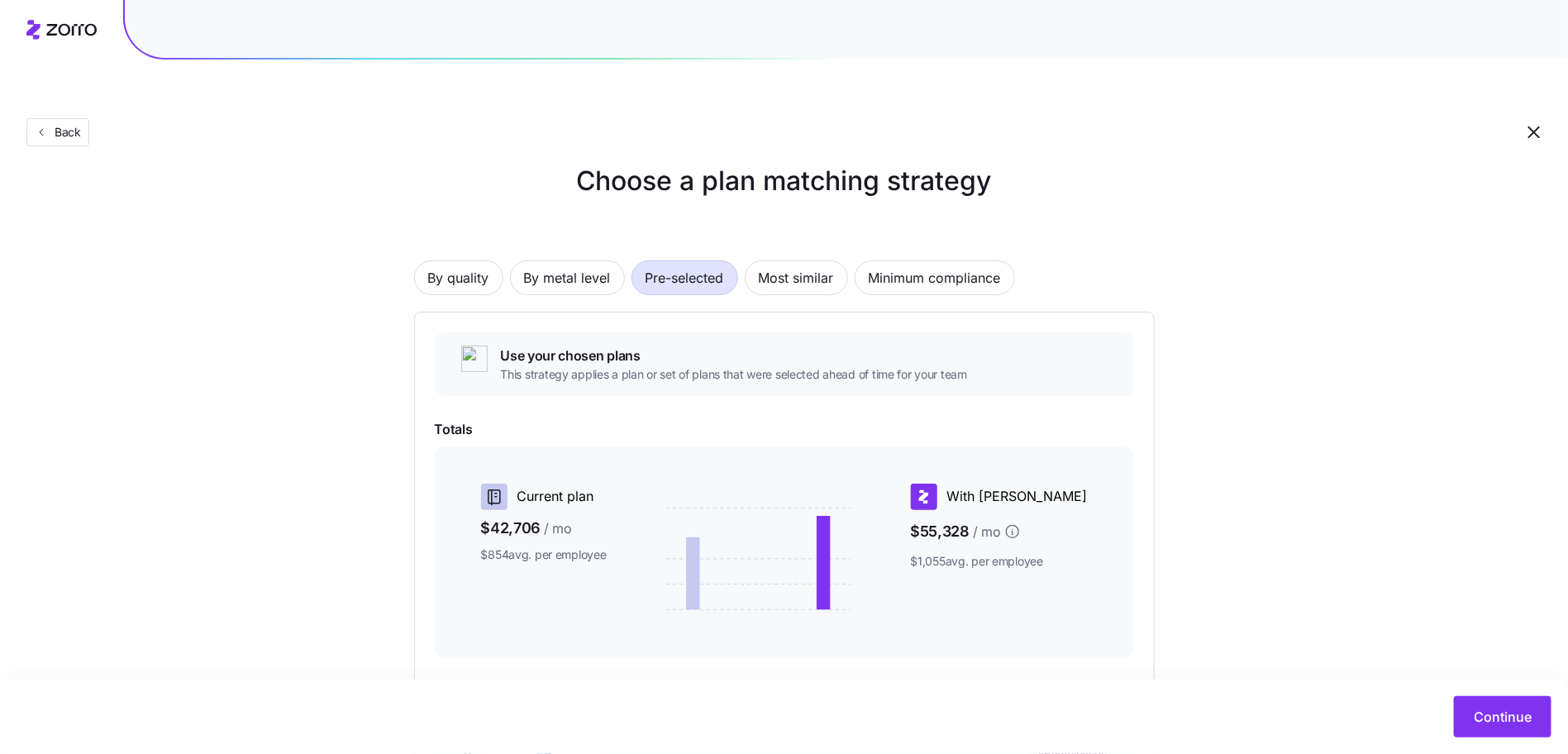
scroll to position [147, 0]
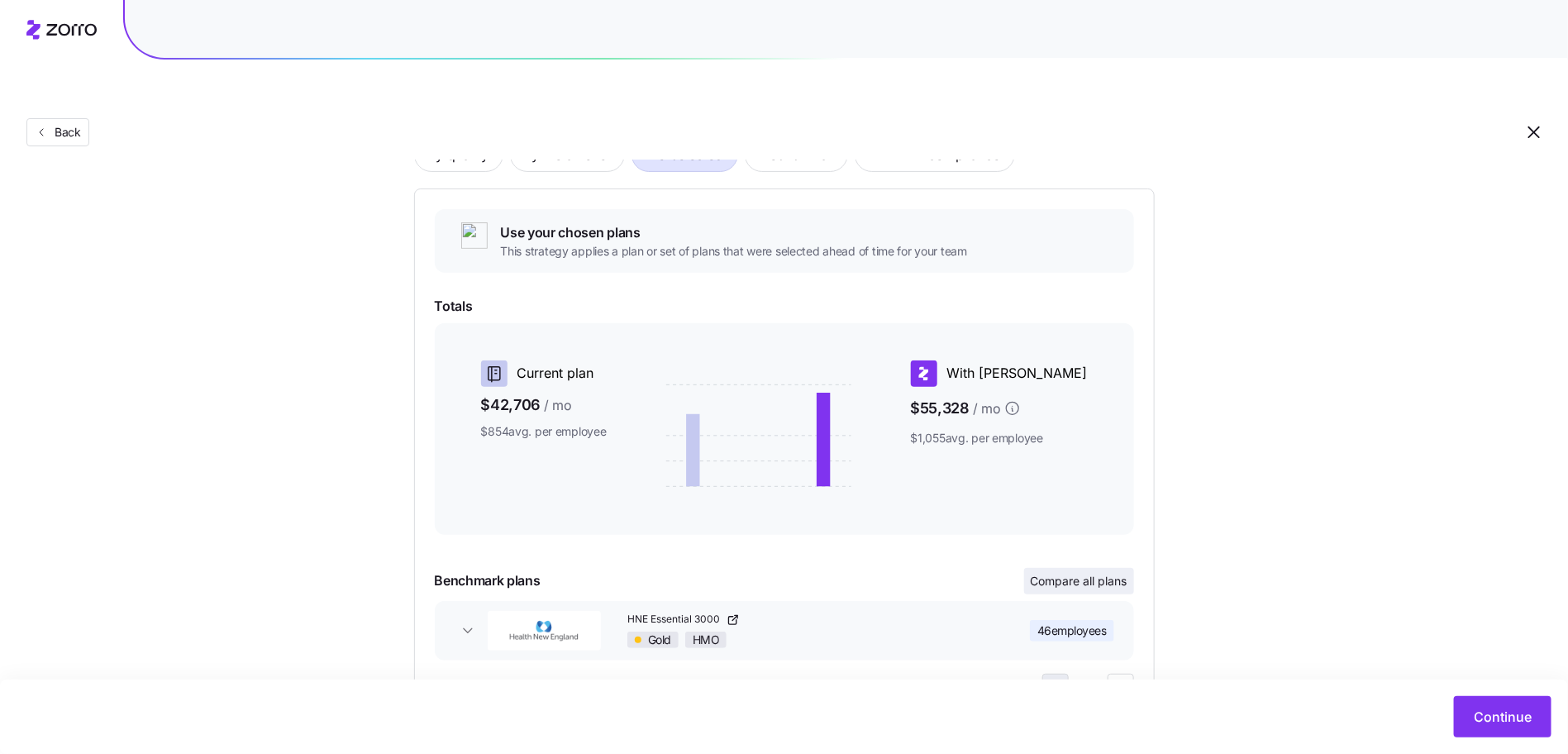
click at [1097, 572] on span "Compare all plans" at bounding box center [1079, 581] width 96 height 17
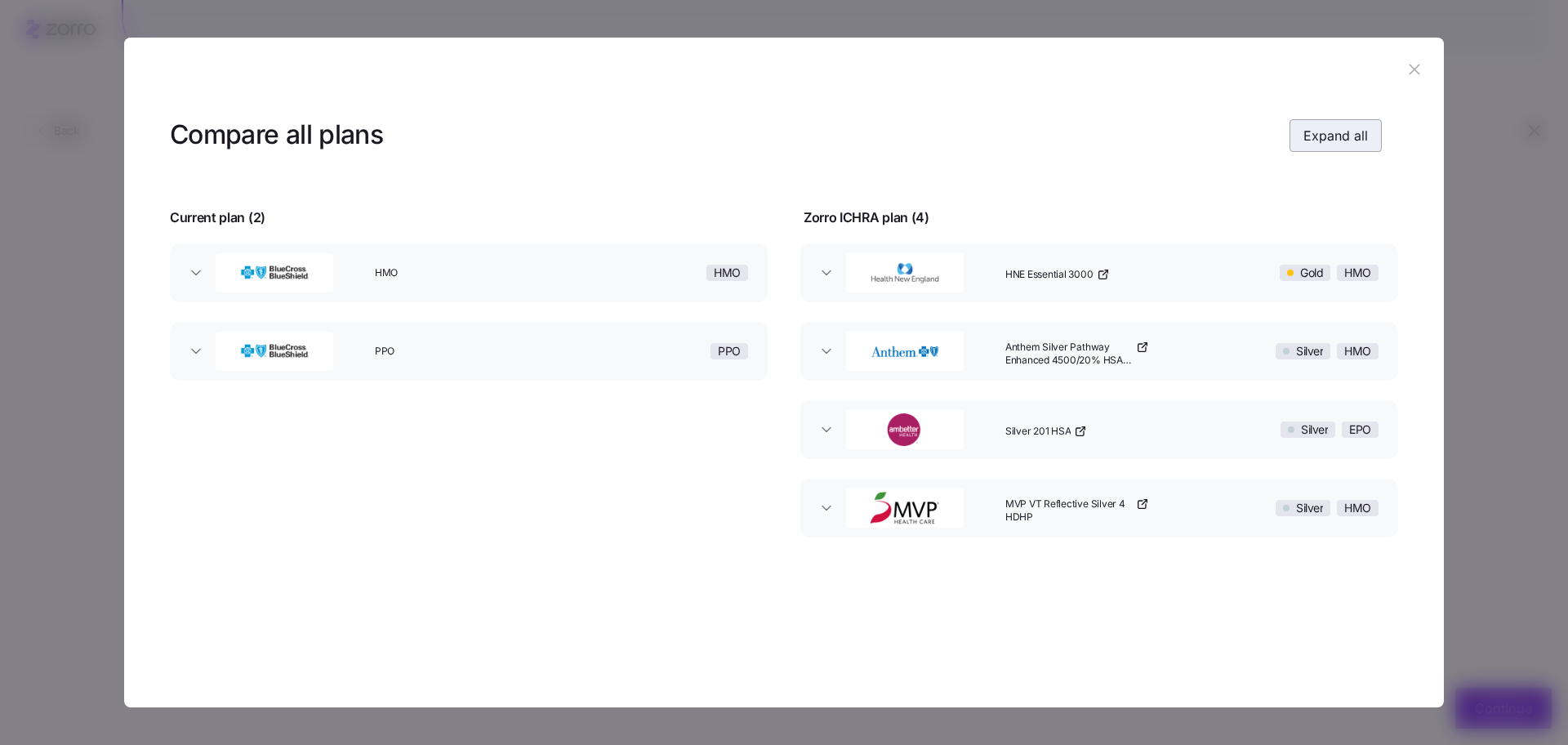
click at [1321, 133] on span "Expand all" at bounding box center [1335, 136] width 64 height 20
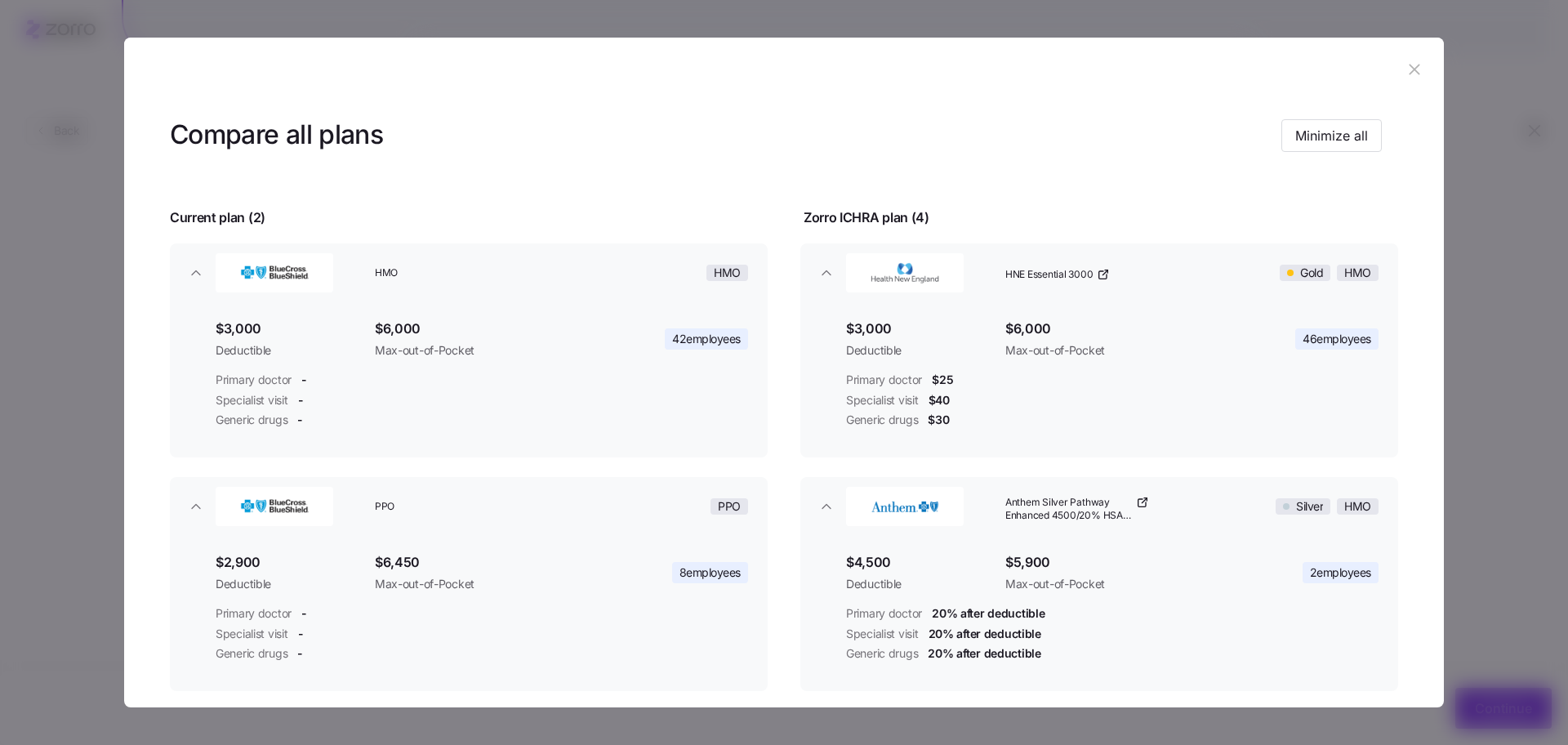
click at [1401, 58] on button "button" at bounding box center [1414, 70] width 26 height 26
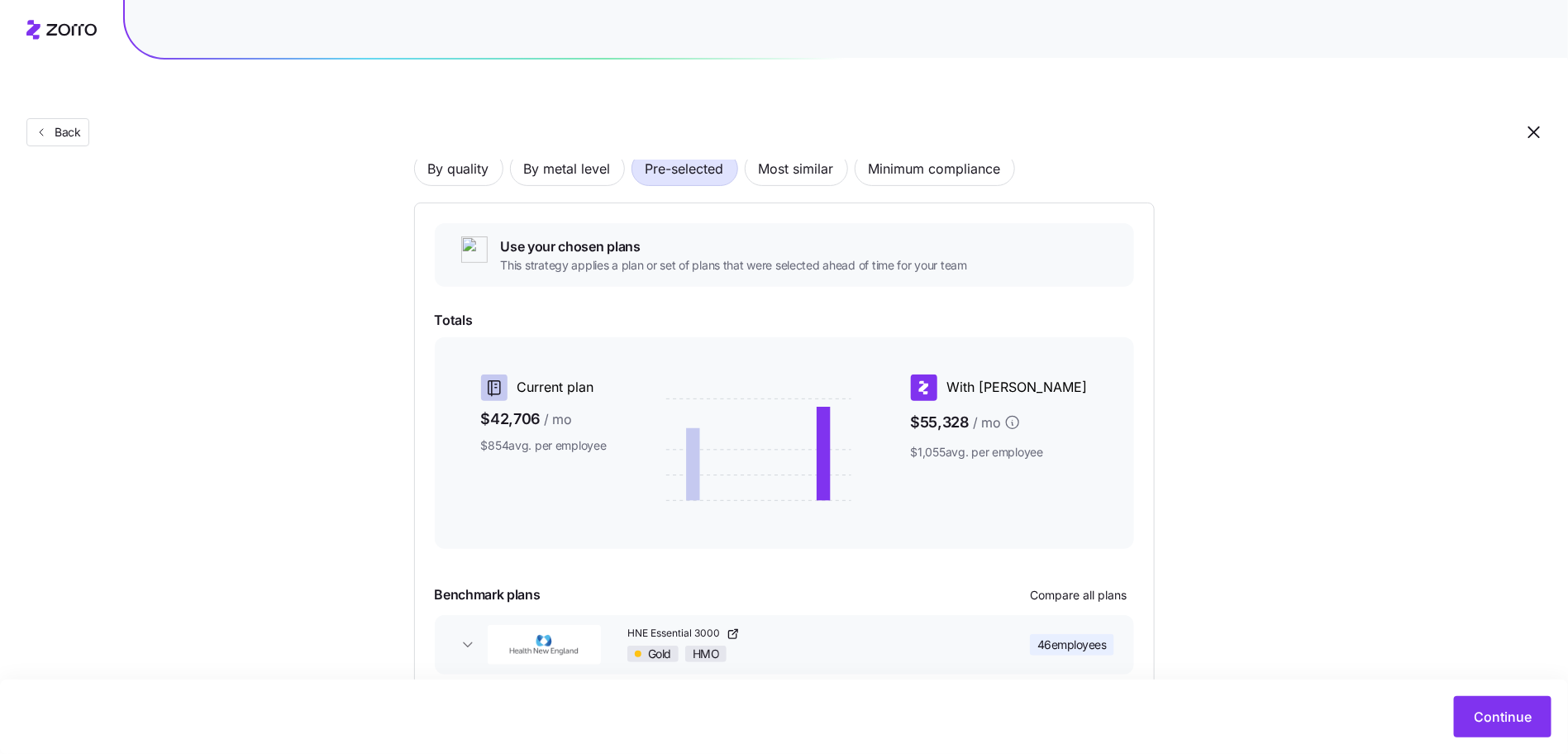
scroll to position [113, 0]
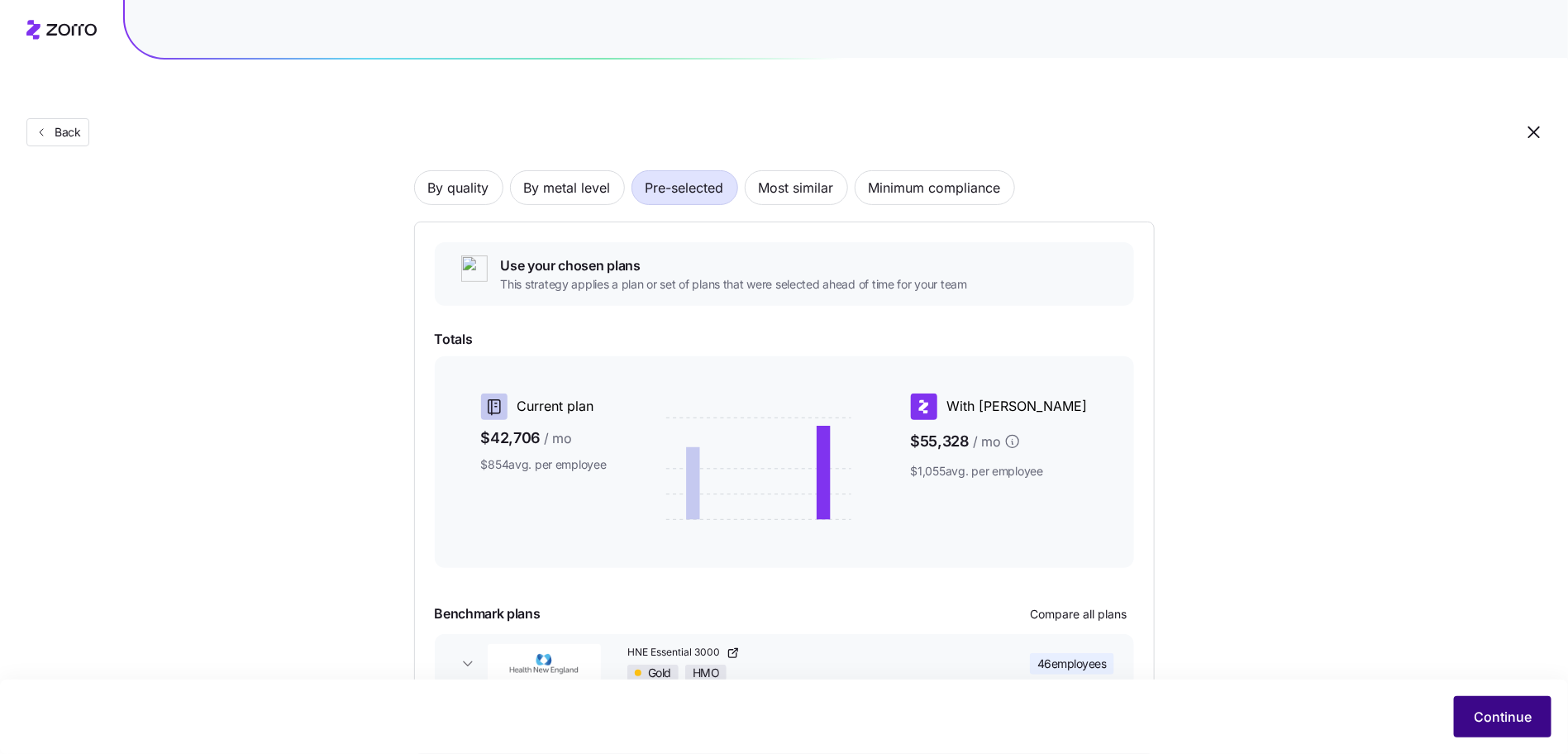
click at [1514, 723] on span "Continue" at bounding box center [1503, 716] width 58 height 20
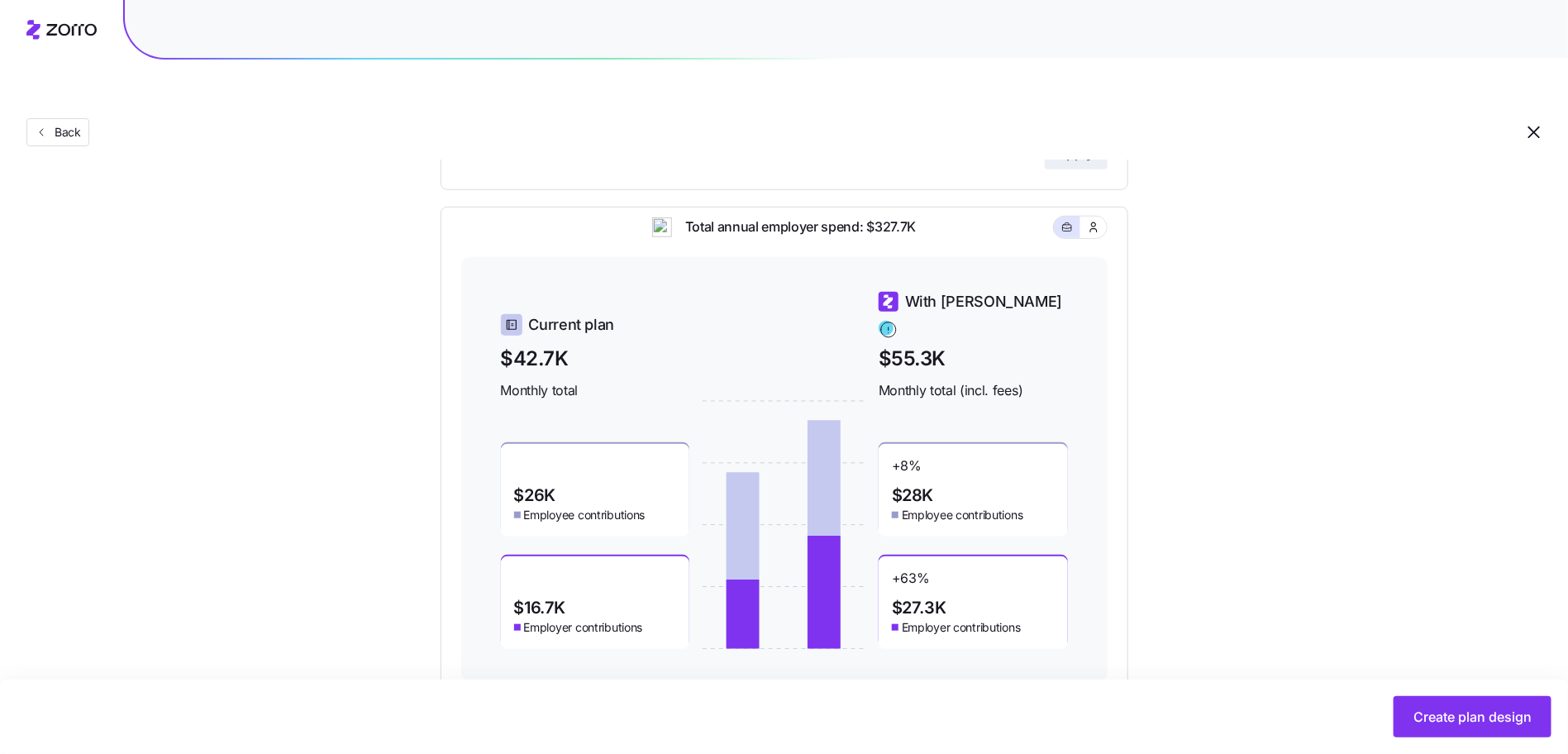
scroll to position [479, 0]
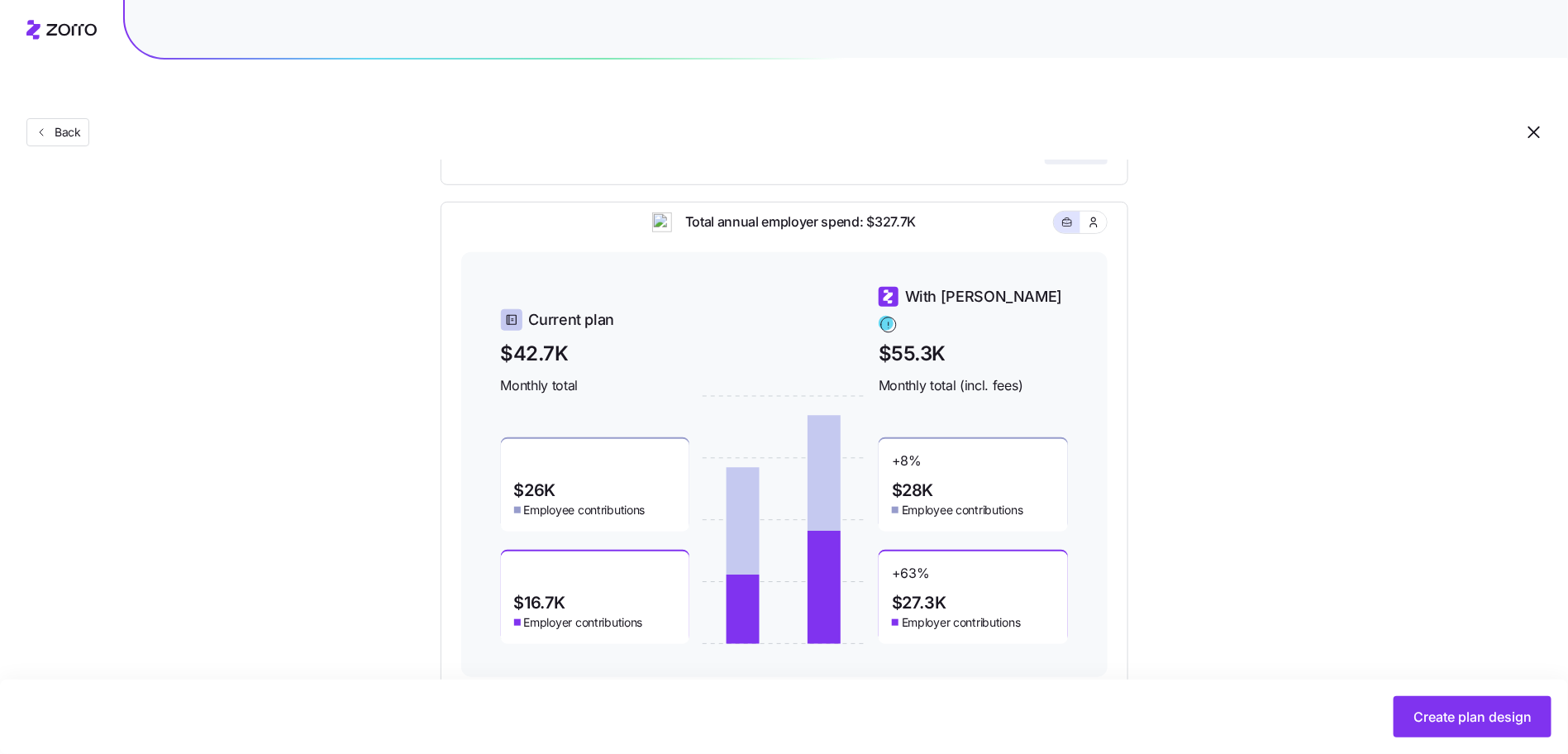
click at [1429, 733] on button "Create plan design" at bounding box center [1473, 716] width 158 height 41
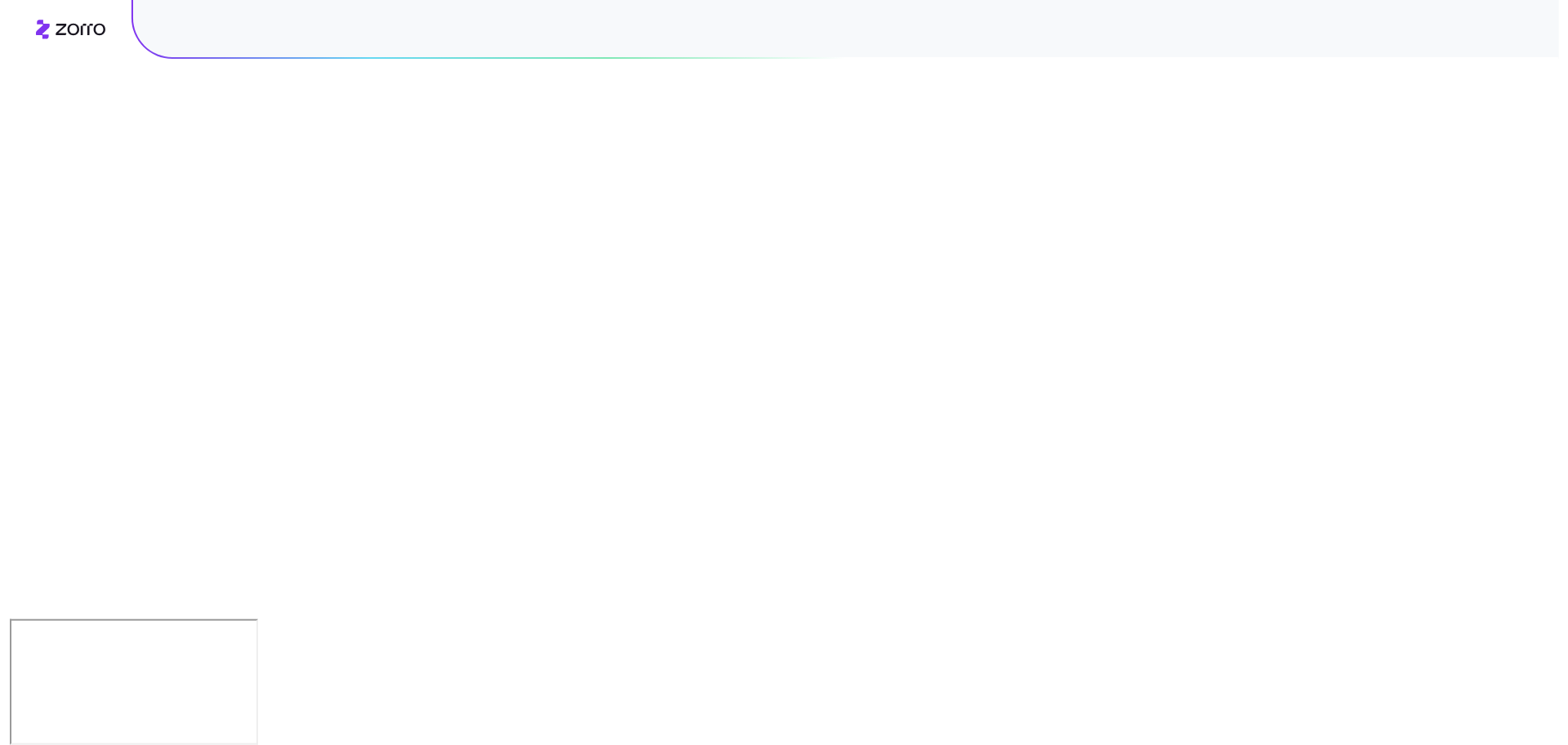
scroll to position [0, 0]
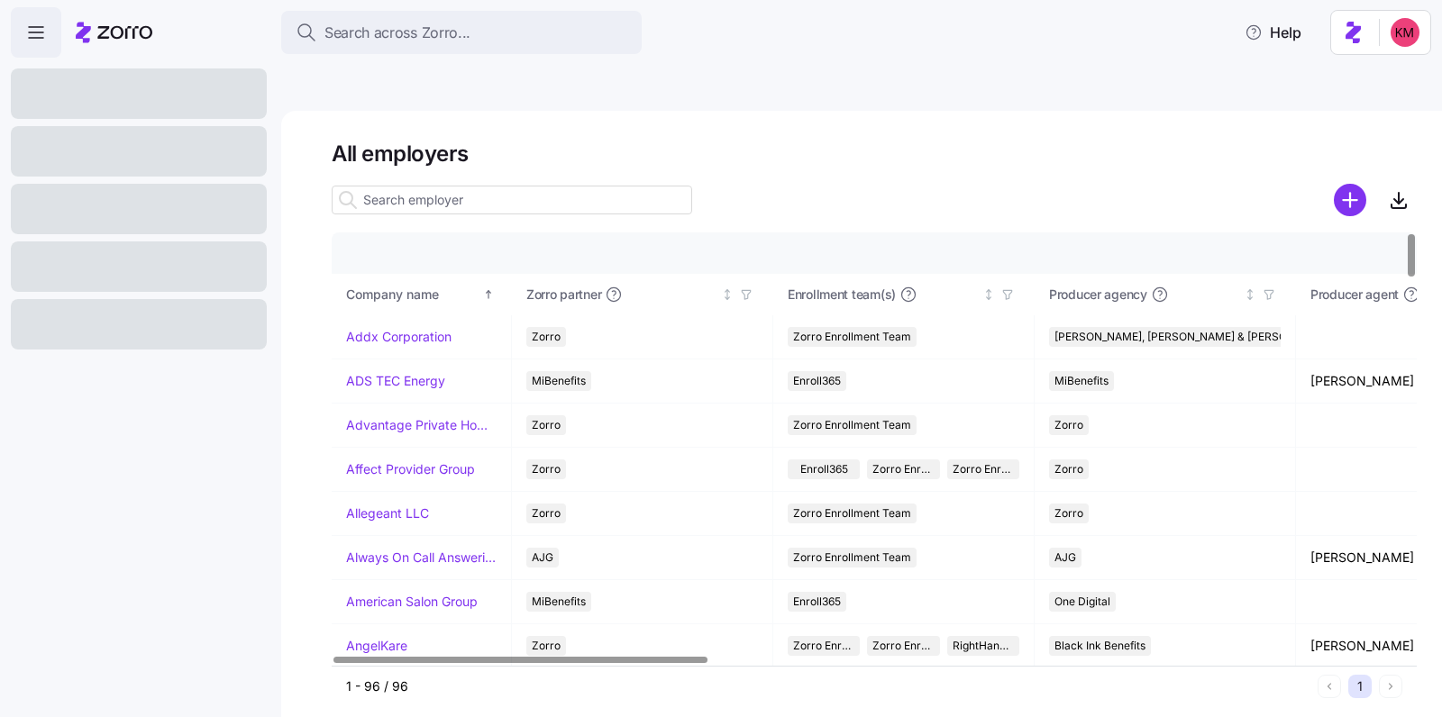
click at [187, 210] on div at bounding box center [139, 209] width 256 height 50
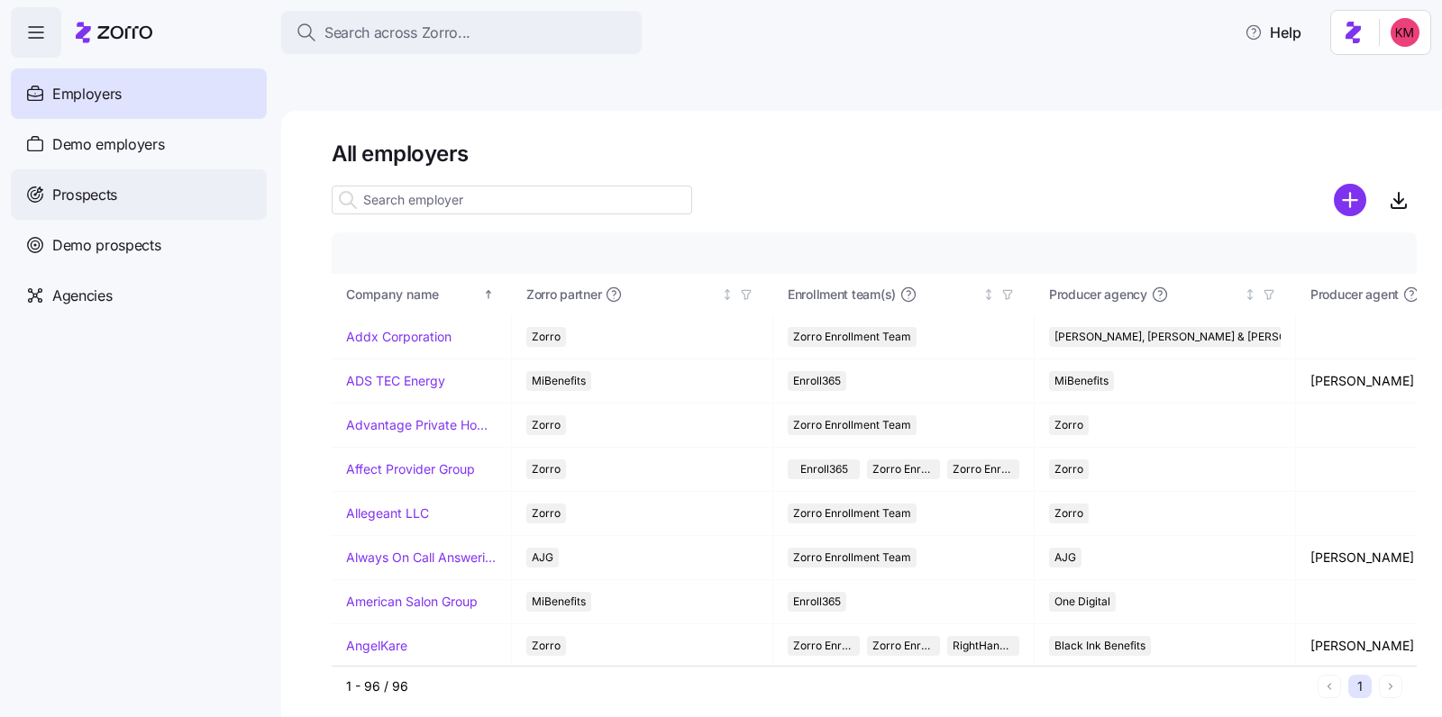
click at [169, 209] on div "Prospects" at bounding box center [139, 194] width 256 height 50
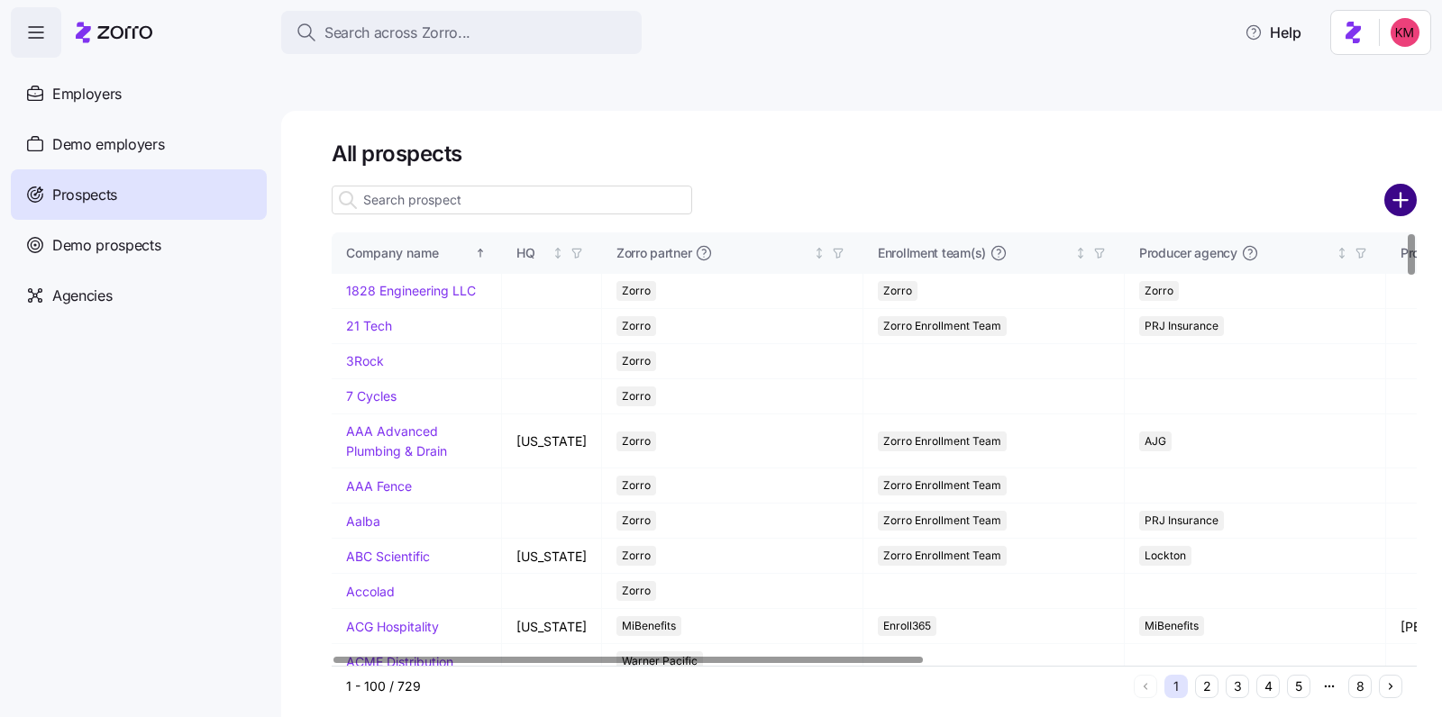
click at [1390, 185] on circle "add icon" at bounding box center [1401, 200] width 30 height 30
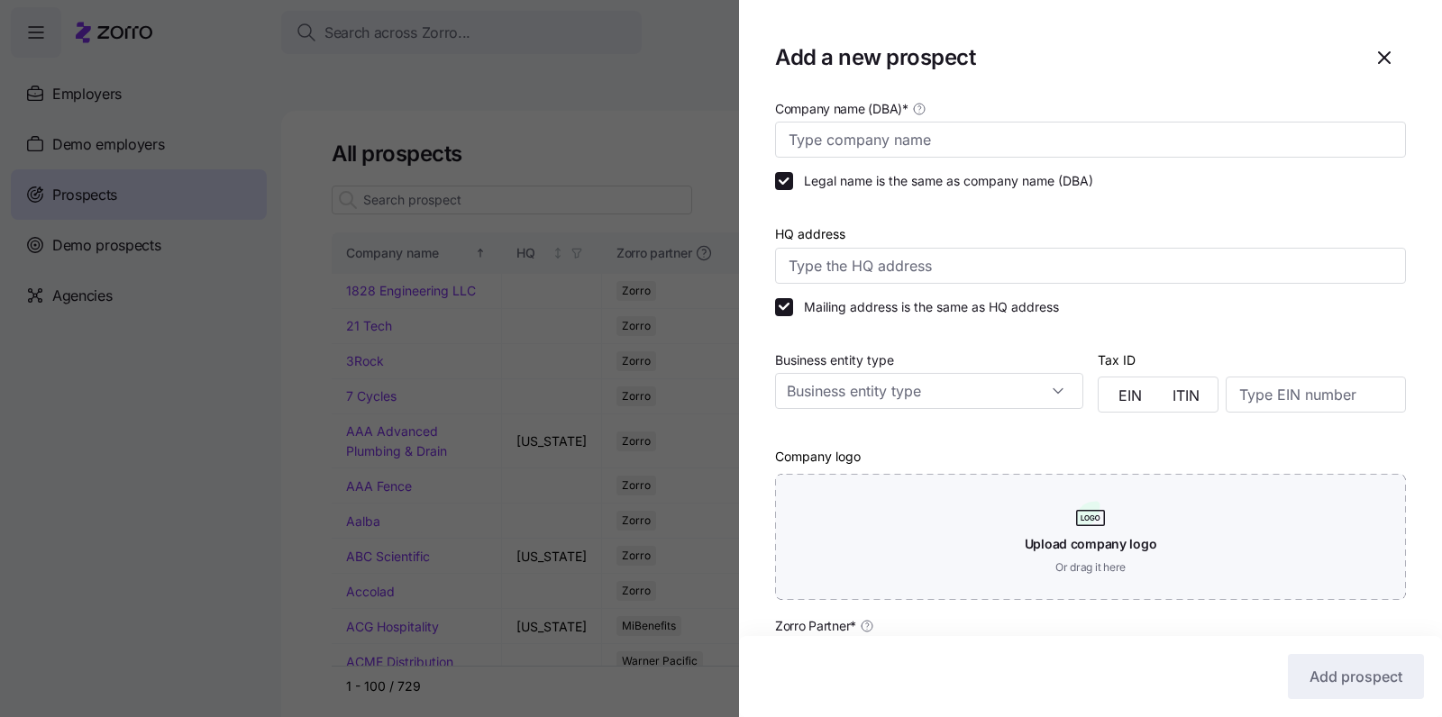
drag, startPoint x: 1183, startPoint y: 196, endPoint x: 1168, endPoint y: 172, distance: 28.8
click at [1183, 197] on div "HQ address" at bounding box center [1090, 244] width 645 height 94
click at [1163, 160] on div "Company name (DBA) *" at bounding box center [1090, 127] width 645 height 75
click at [1160, 146] on input "Company name (DBA) *" at bounding box center [1090, 140] width 631 height 36
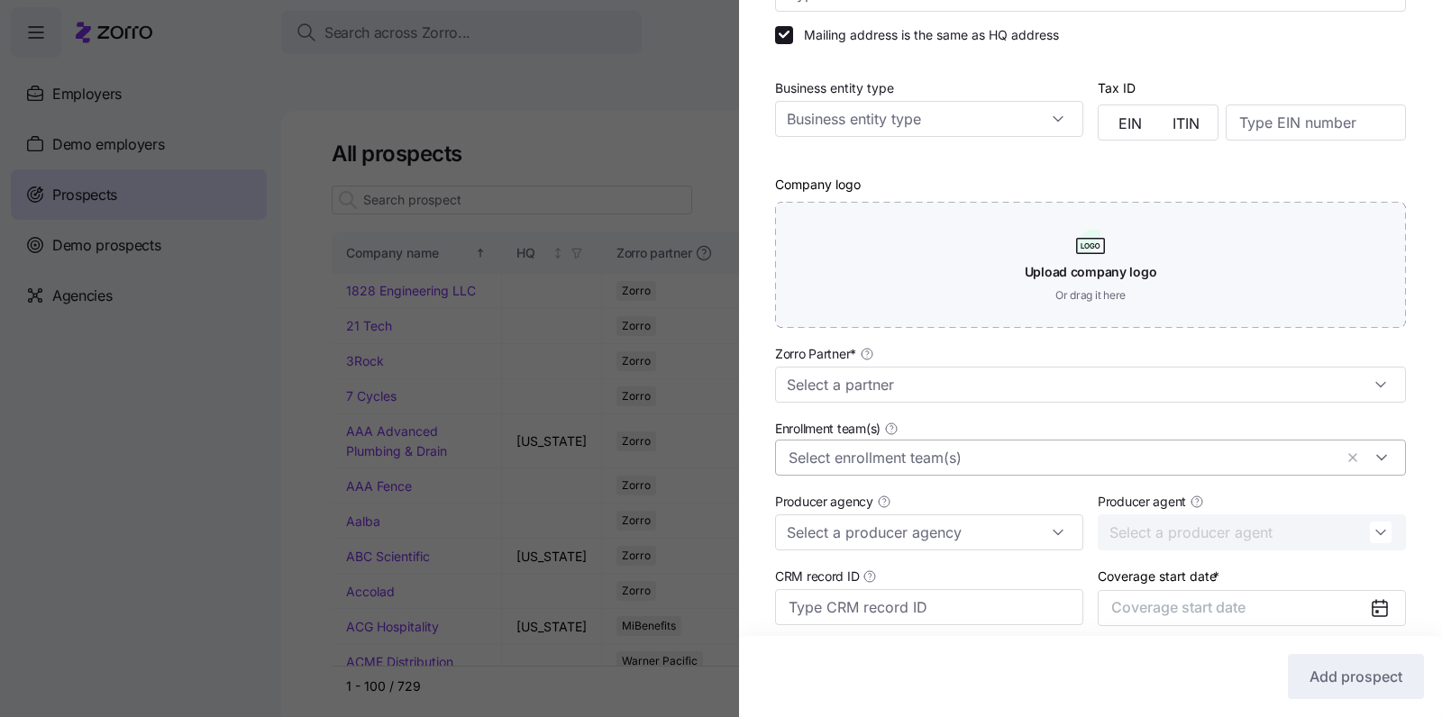
scroll to position [273, 0]
type input "Alpha Innovations"
click at [1117, 448] on input "Enrollment team(s)" at bounding box center [1060, 456] width 544 height 23
click at [1399, 497] on div "Company name (DBA) * Alpha Innovations Legal name is the same as company name (…" at bounding box center [1090, 280] width 703 height 912
click at [1216, 392] on input "Zorro Partner *" at bounding box center [1090, 384] width 631 height 36
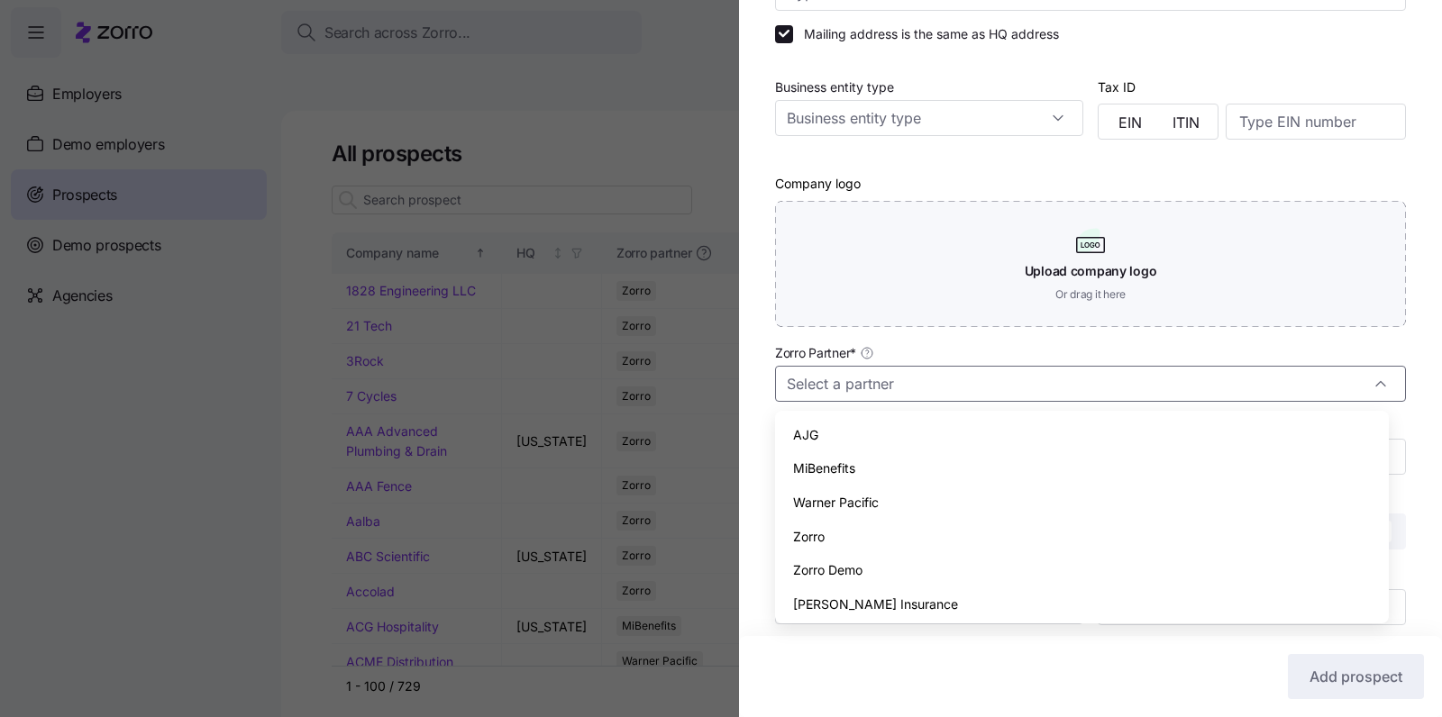
click at [969, 536] on div "Zorro" at bounding box center [1081, 537] width 599 height 34
type input "Zorro"
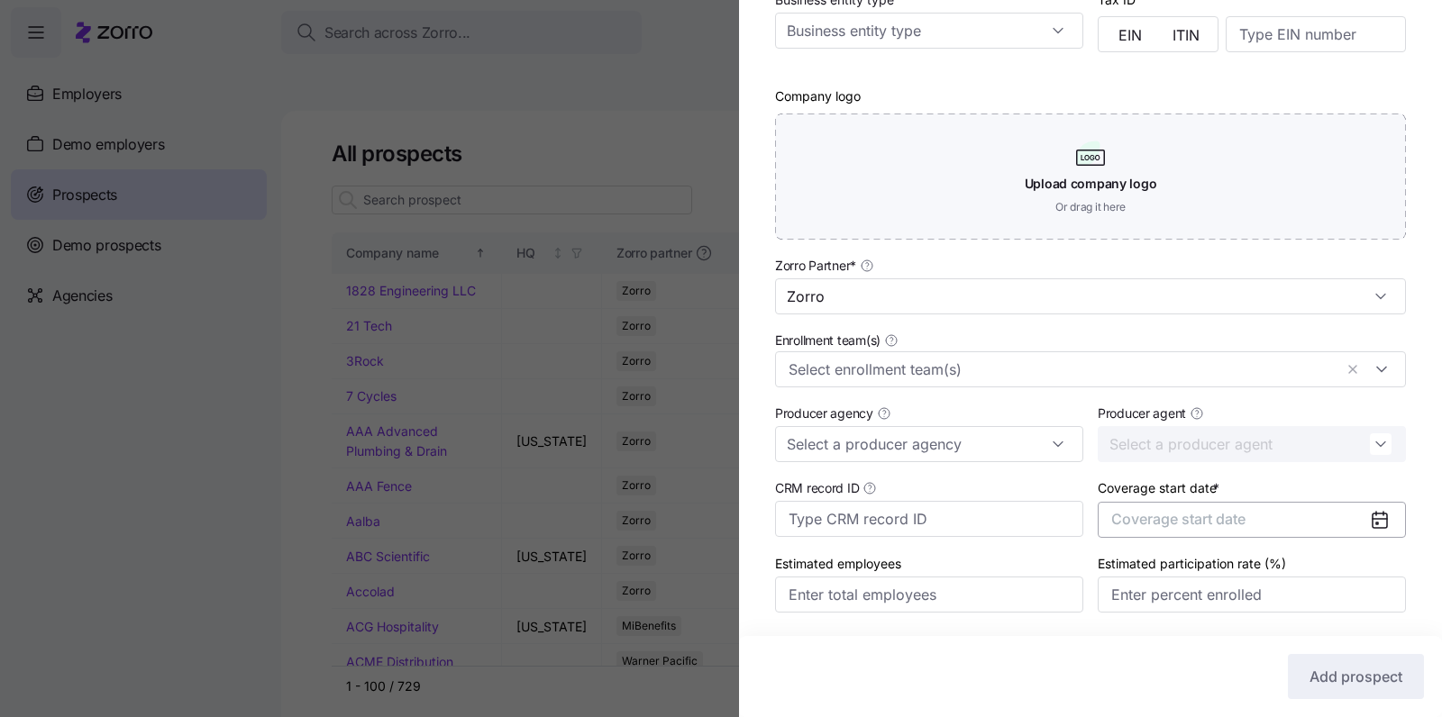
scroll to position [419, 0]
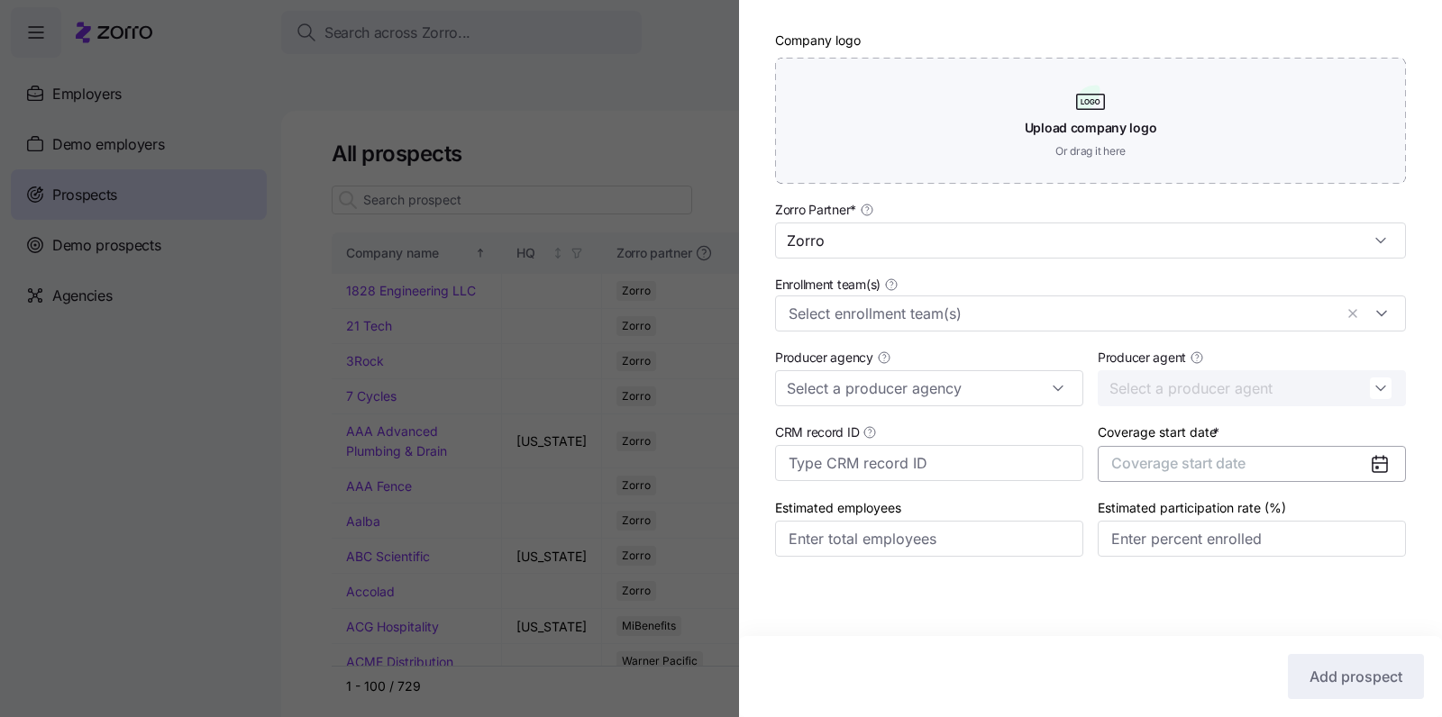
click at [1179, 459] on span "Coverage start date" at bounding box center [1178, 463] width 134 height 18
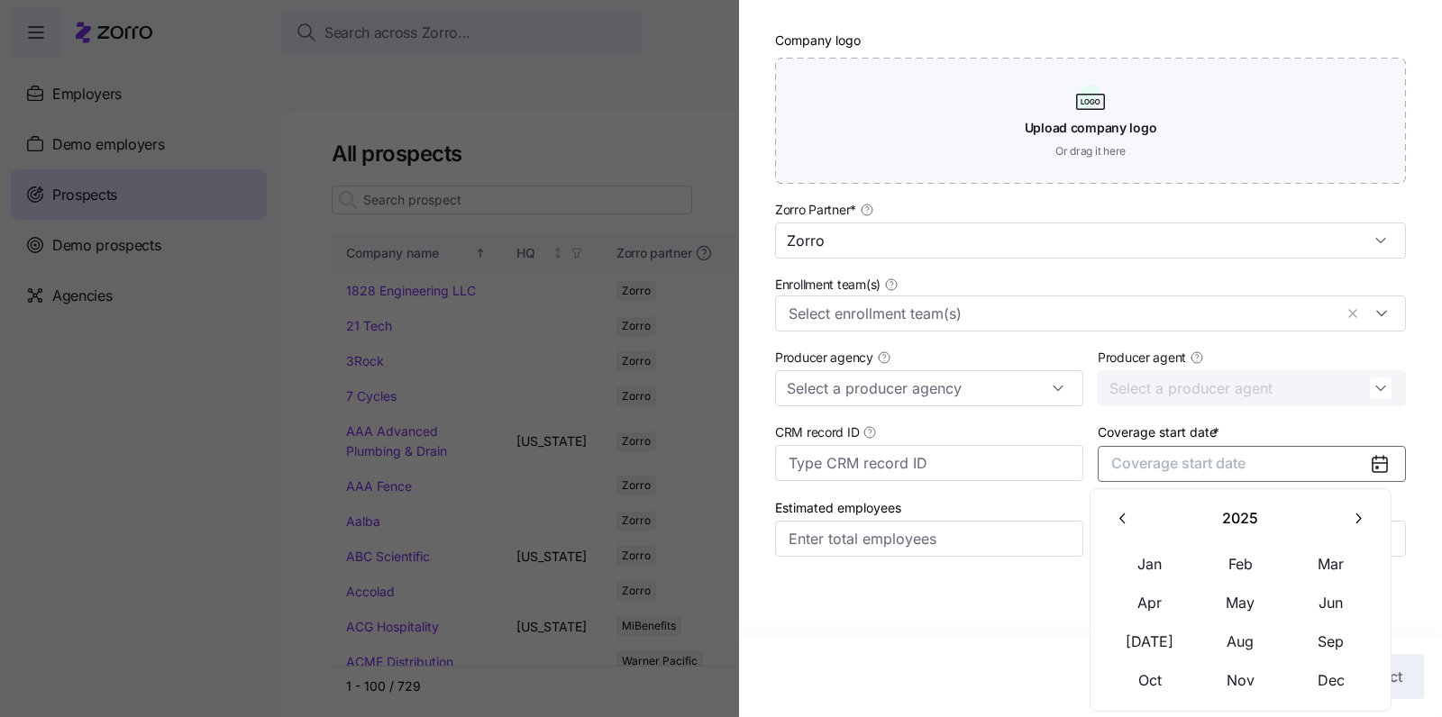
click at [1353, 519] on icon "button" at bounding box center [1357, 518] width 17 height 17
click at [1153, 568] on button "Jan" at bounding box center [1150, 564] width 90 height 38
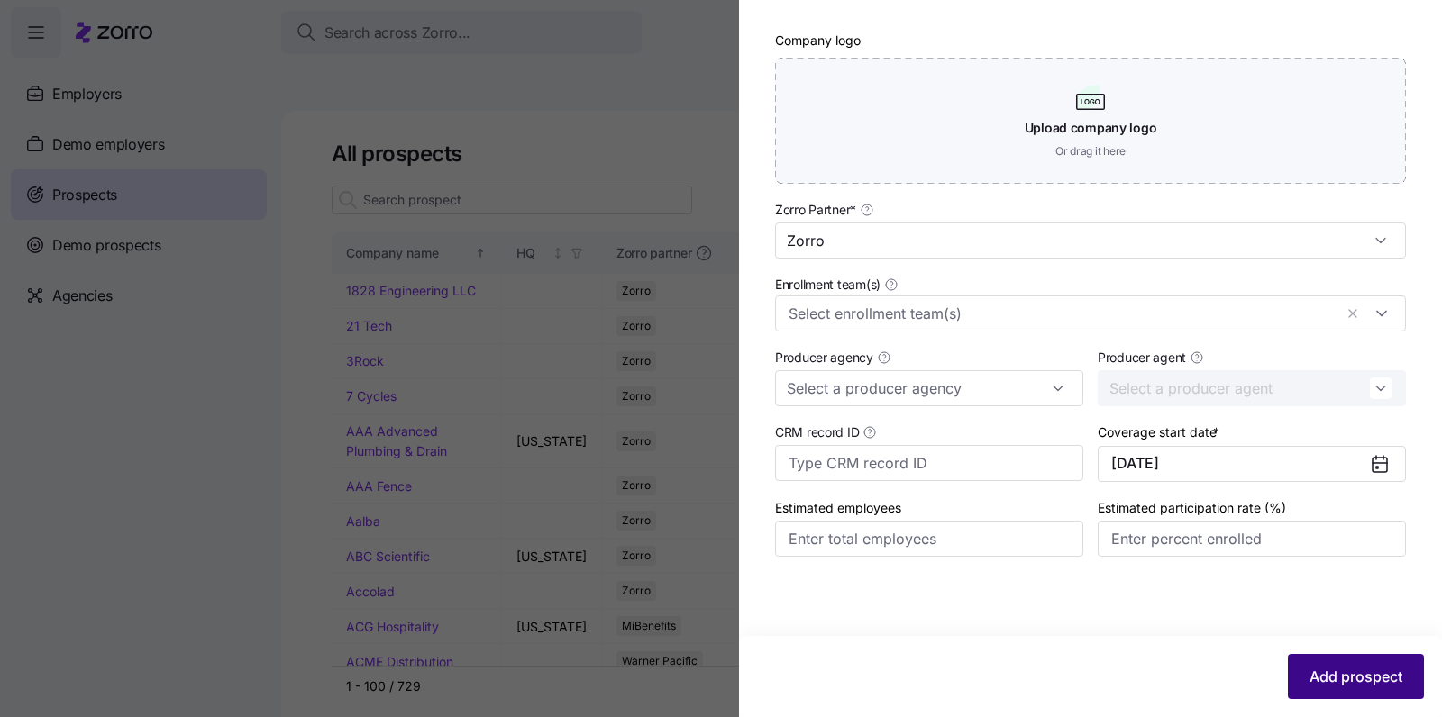
click at [1305, 657] on button "Add prospect" at bounding box center [1356, 676] width 136 height 45
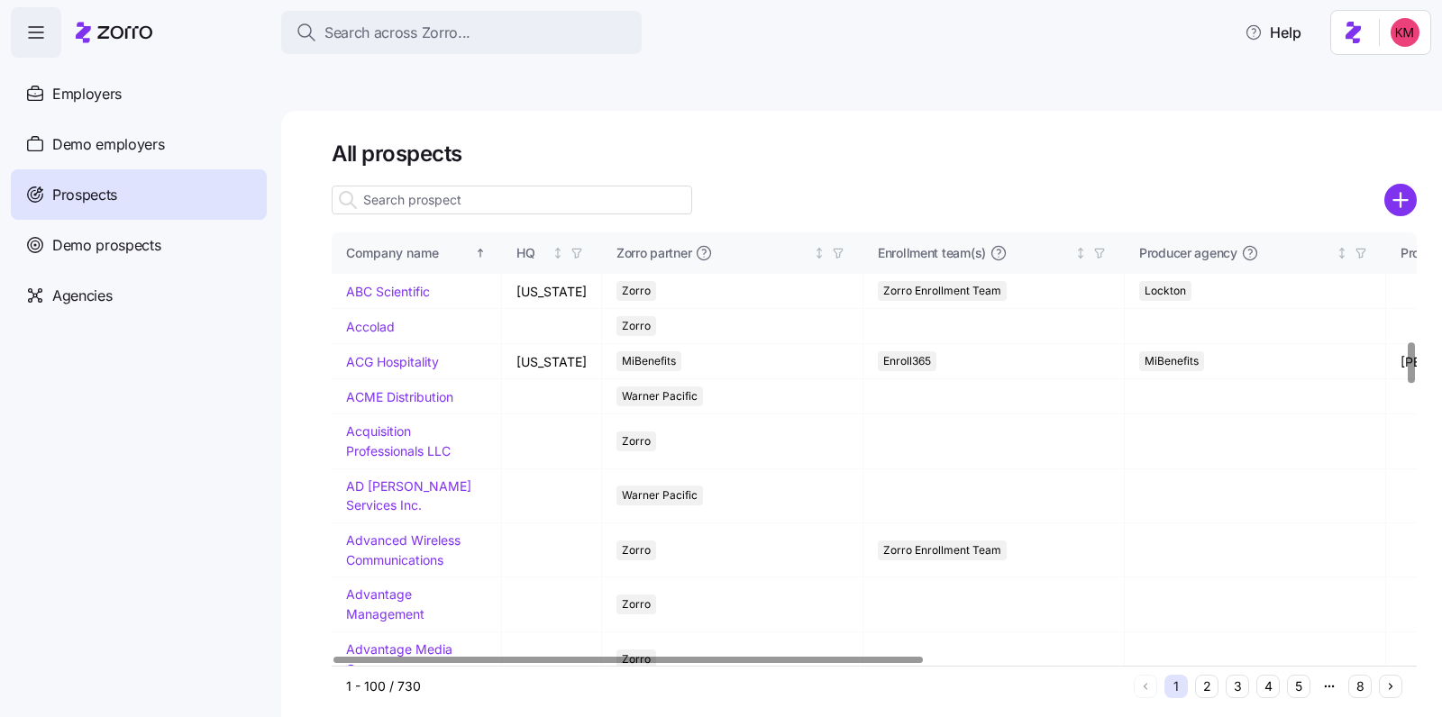
scroll to position [1171, 0]
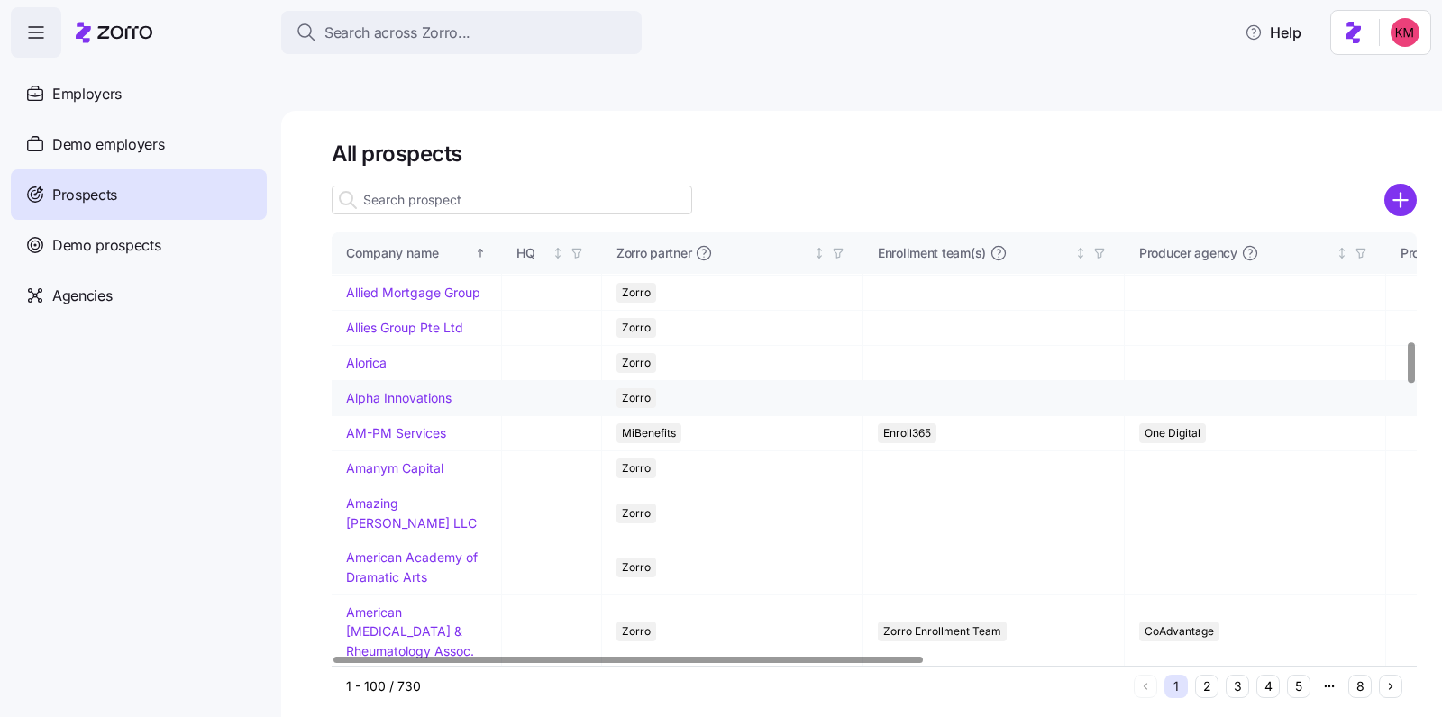
click at [383, 406] on link "Alpha Innovations" at bounding box center [398, 397] width 105 height 15
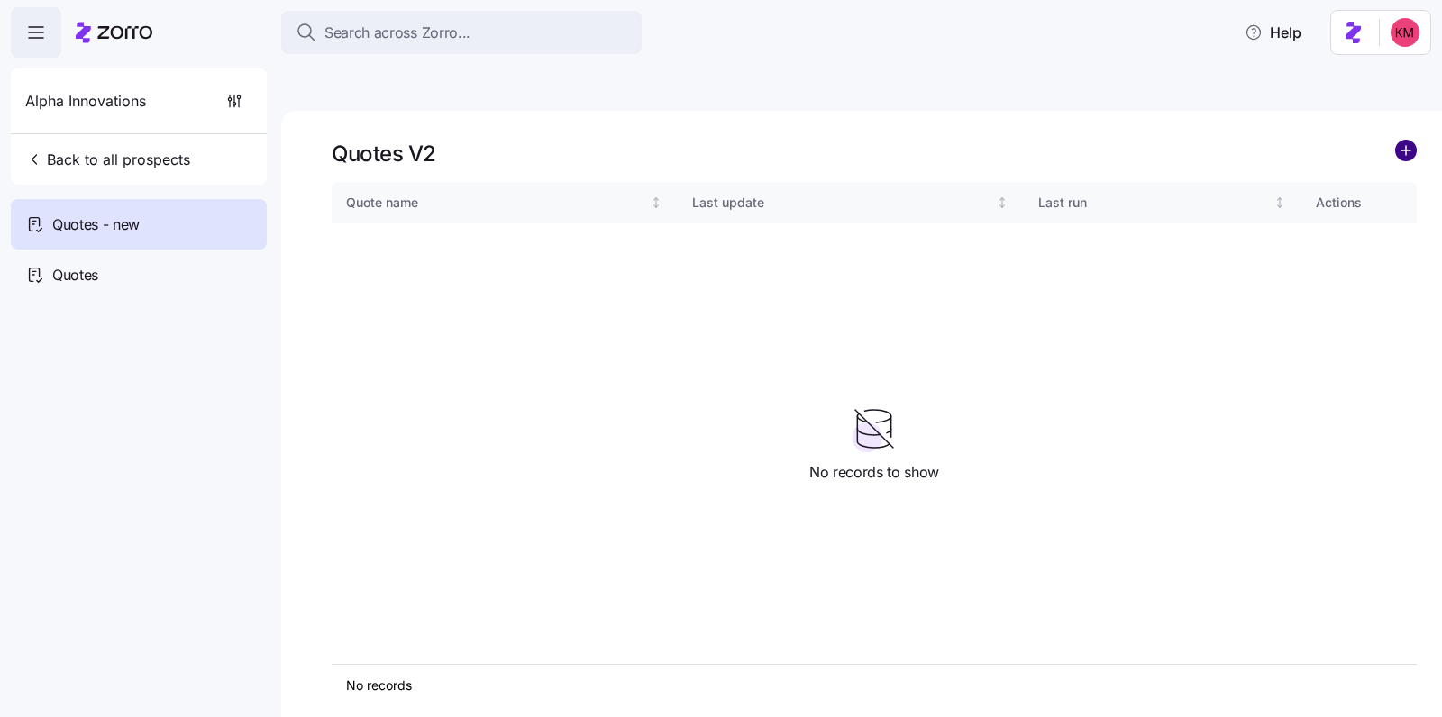
click at [1397, 141] on circle "add icon" at bounding box center [1406, 151] width 20 height 20
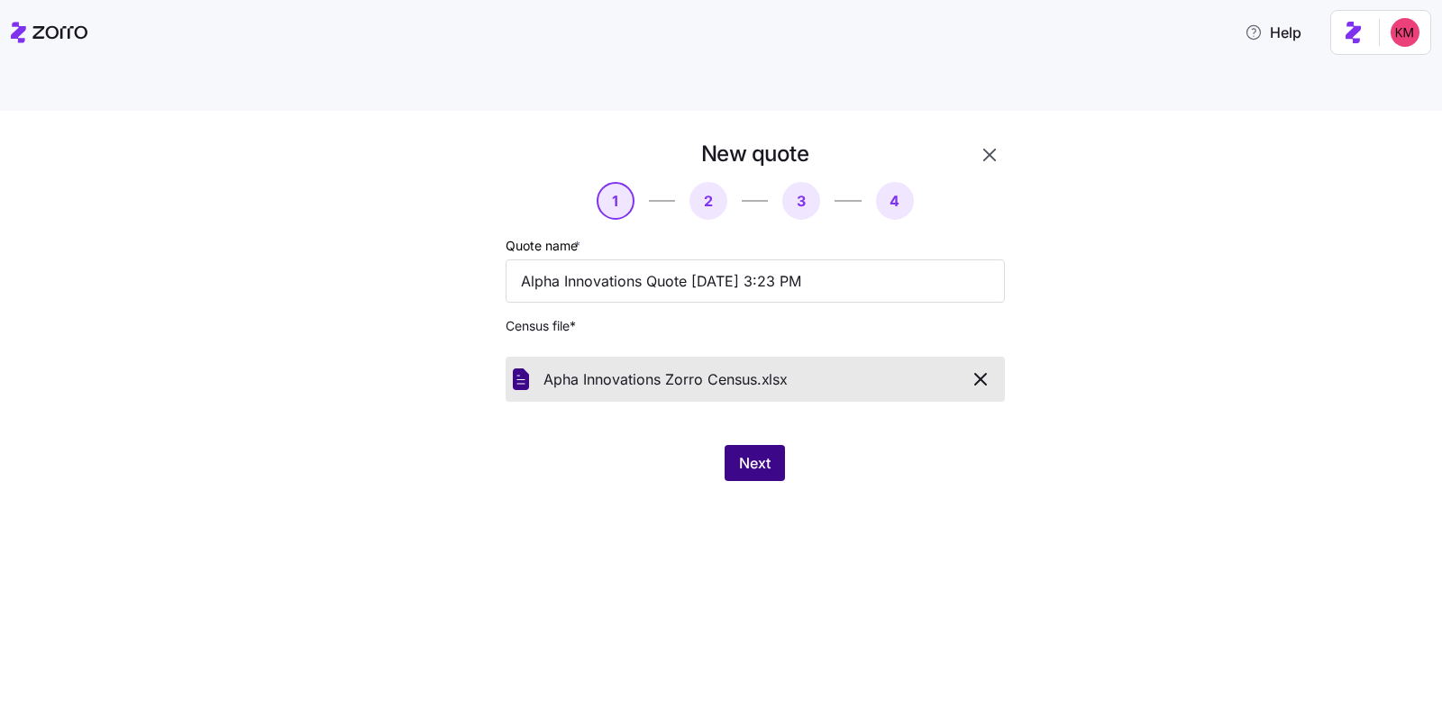
click at [734, 445] on button "Next" at bounding box center [755, 463] width 60 height 36
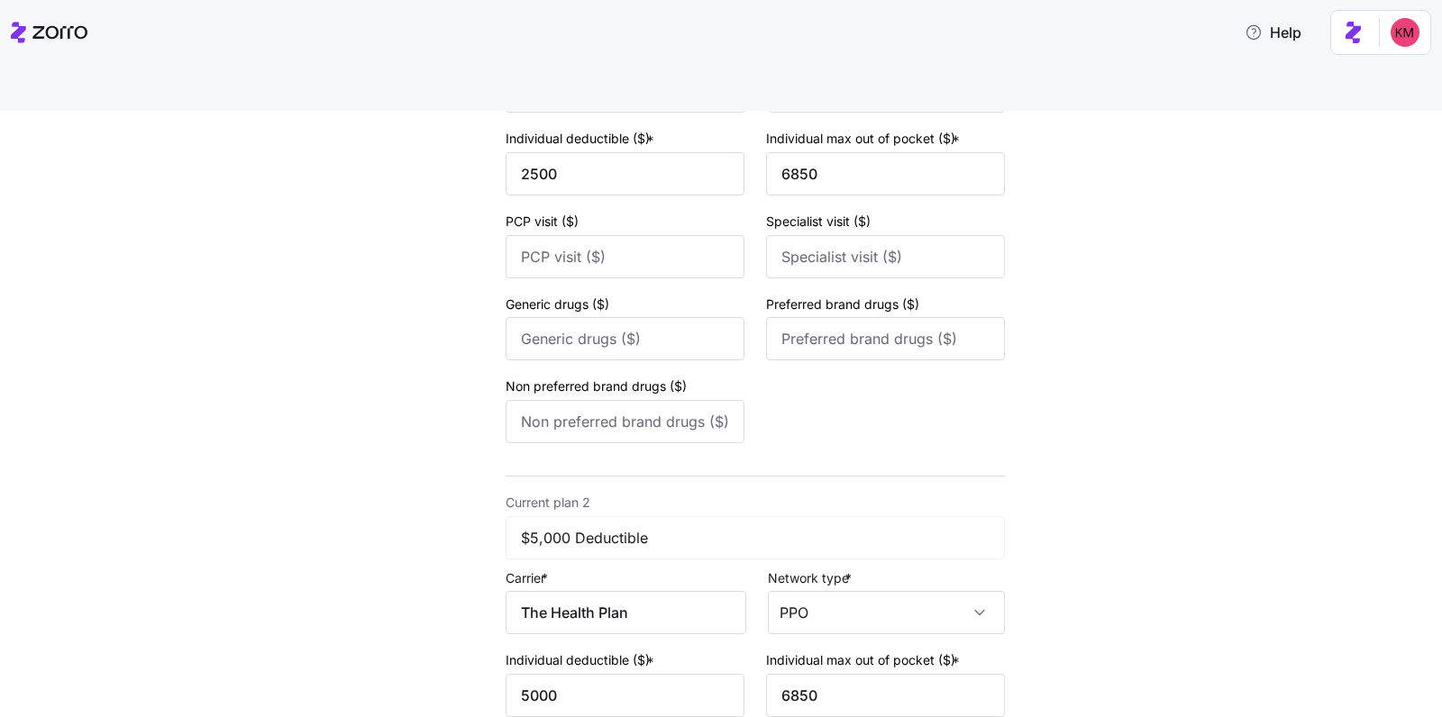
scroll to position [689, 0]
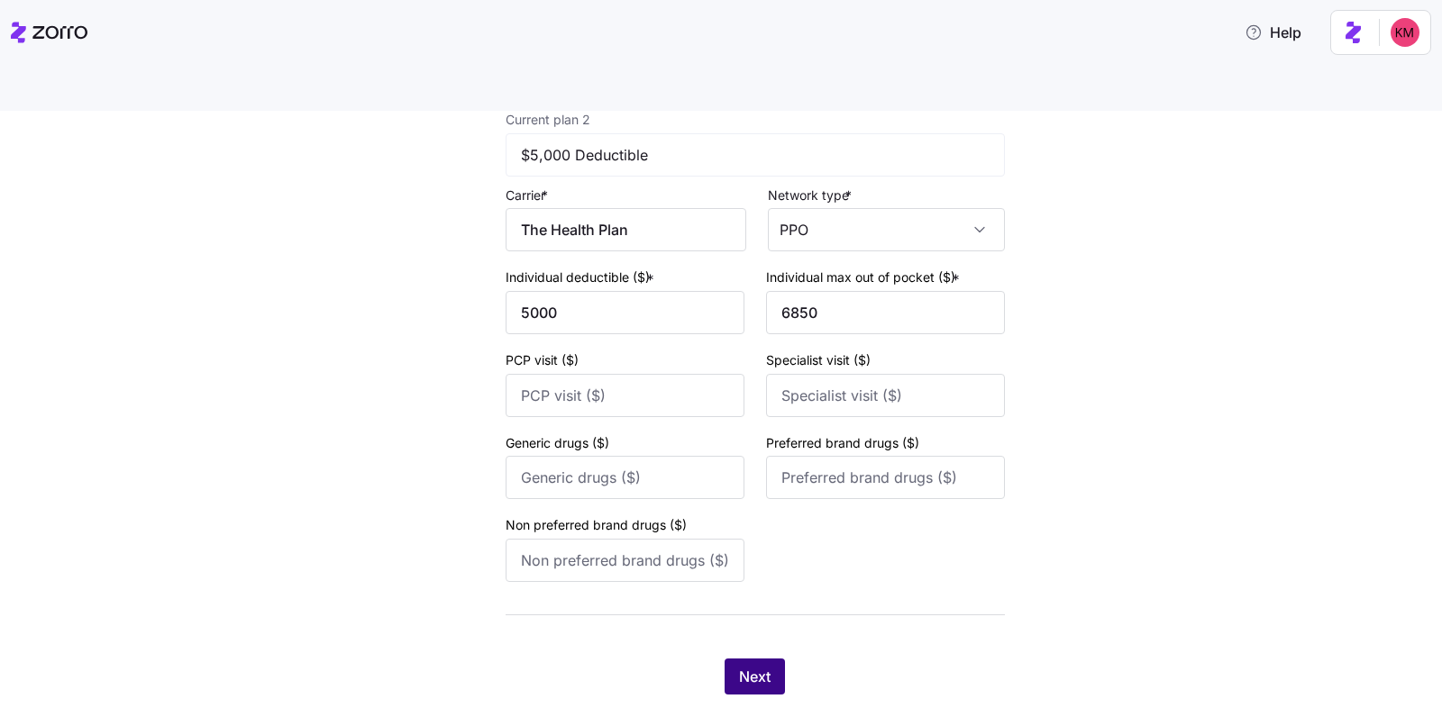
click at [739, 659] on button "Next" at bounding box center [755, 677] width 60 height 36
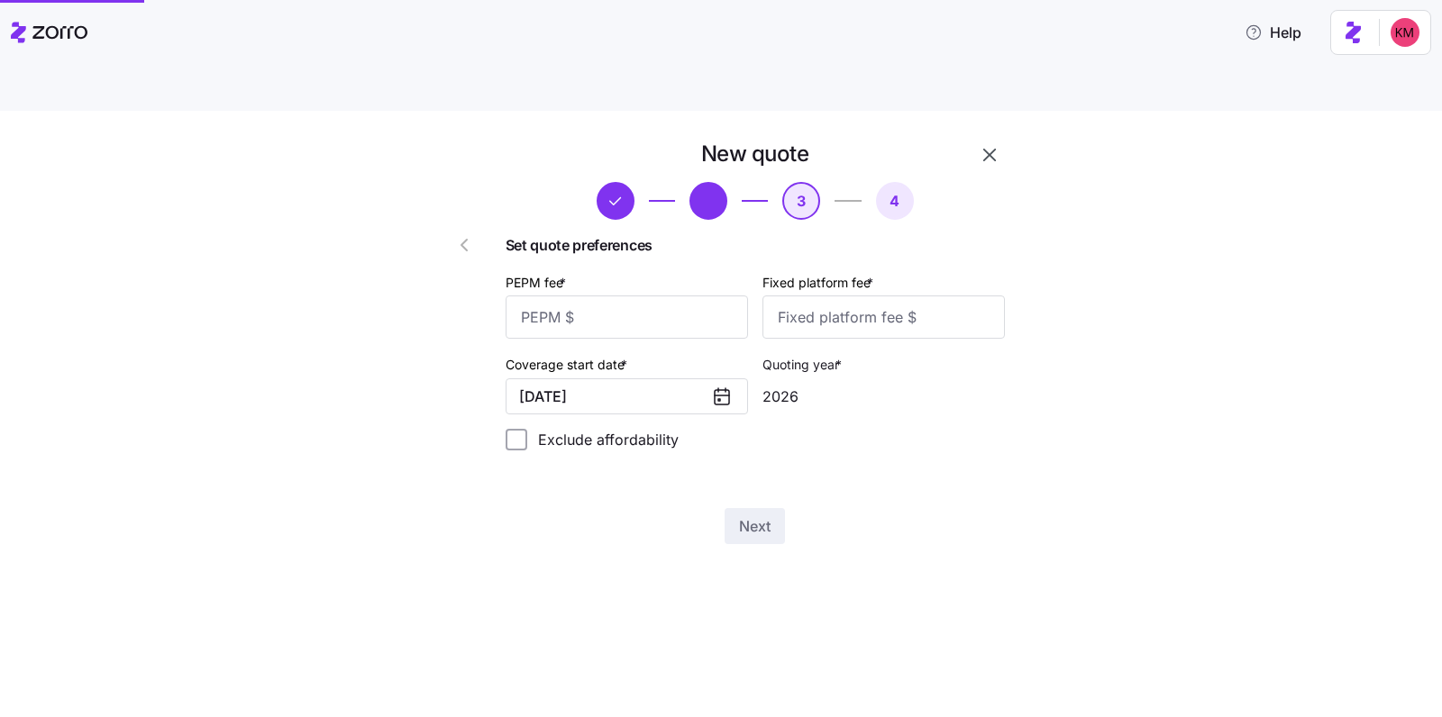
scroll to position [0, 0]
click at [697, 296] on input "PEPM fee *" at bounding box center [627, 317] width 242 height 43
click at [696, 296] on input "PEPM fee *" at bounding box center [627, 317] width 242 height 43
type input "40"
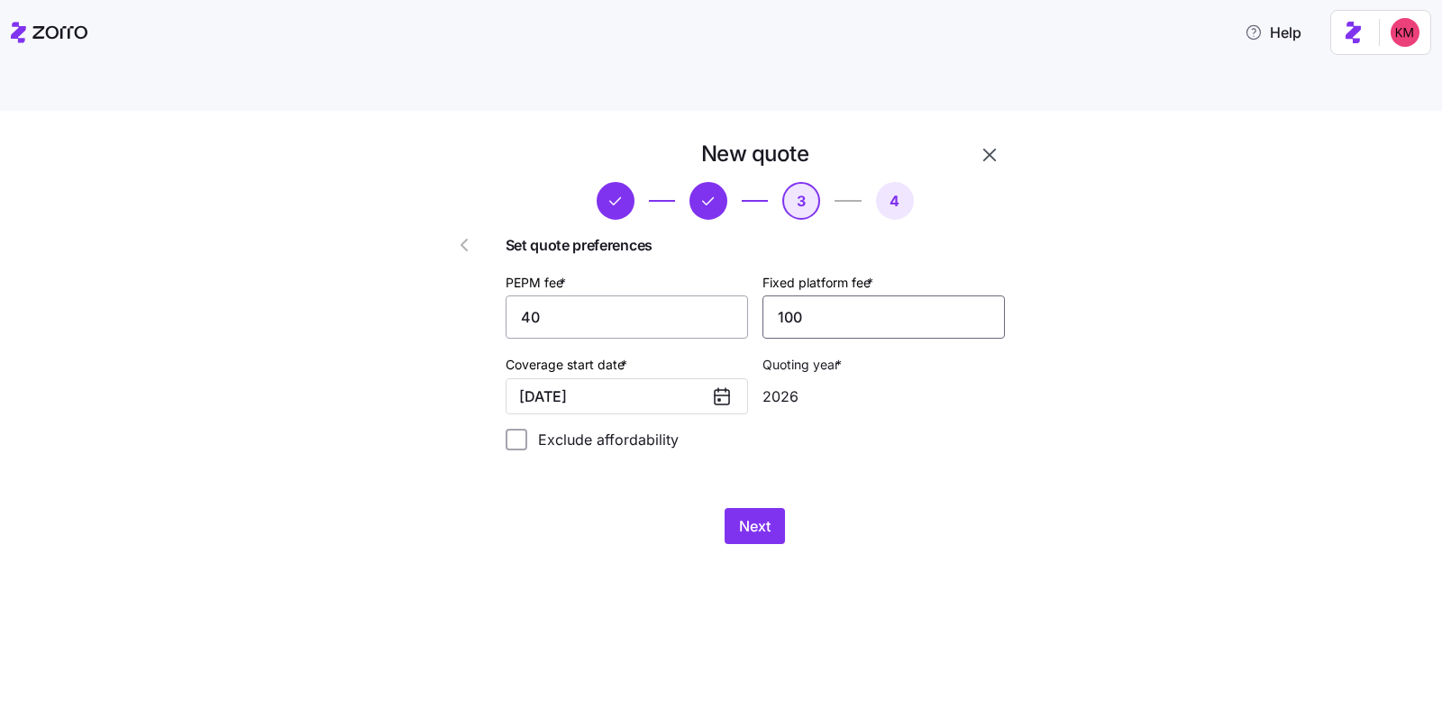
type input "100"
click at [754, 515] on span "Next" at bounding box center [755, 526] width 32 height 22
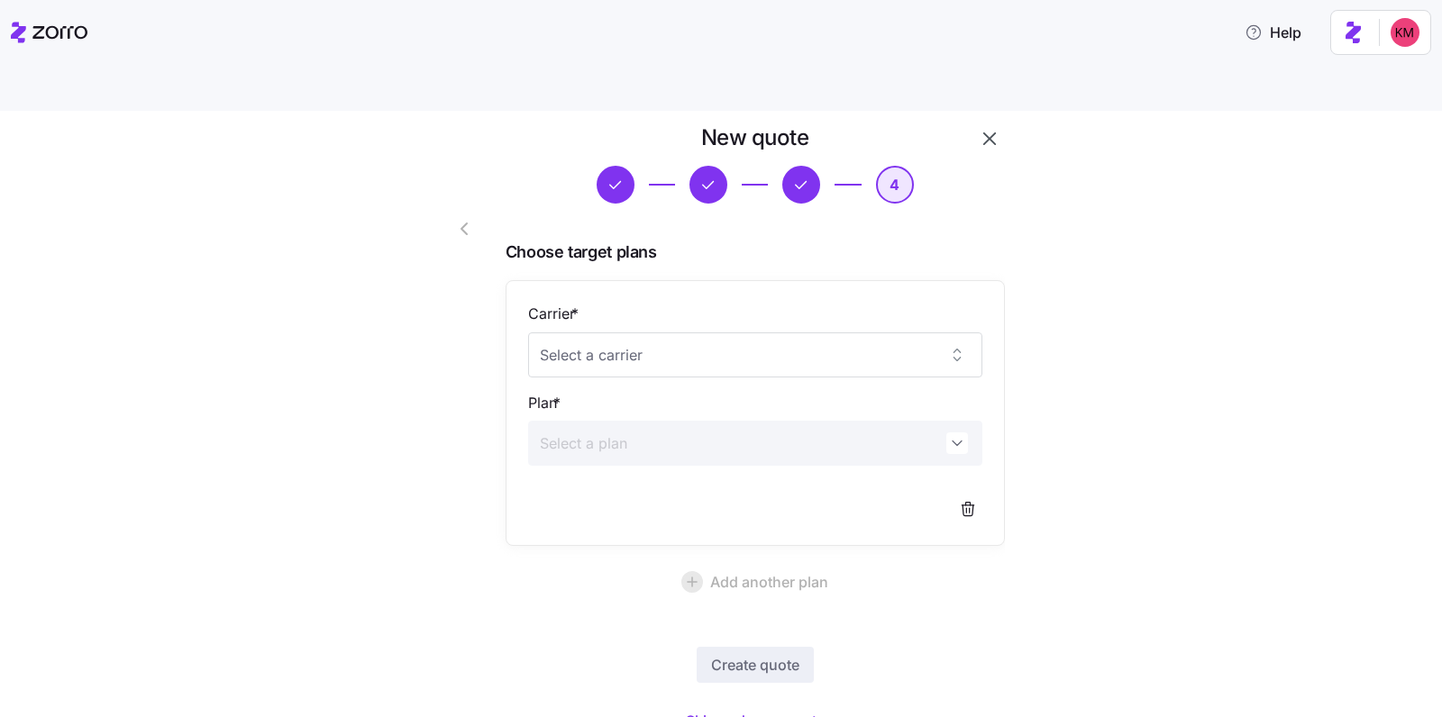
scroll to position [58, 0]
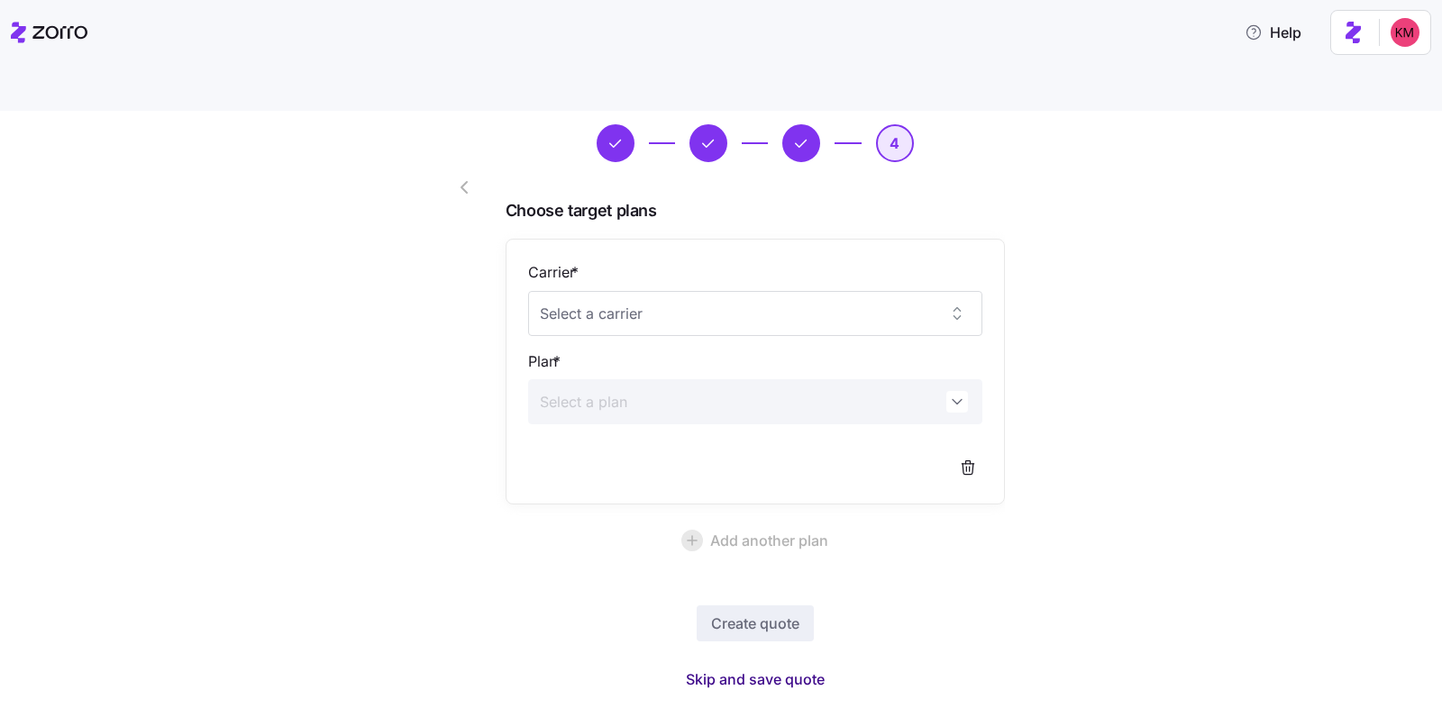
click at [748, 669] on span "Skip and save quote" at bounding box center [755, 680] width 139 height 22
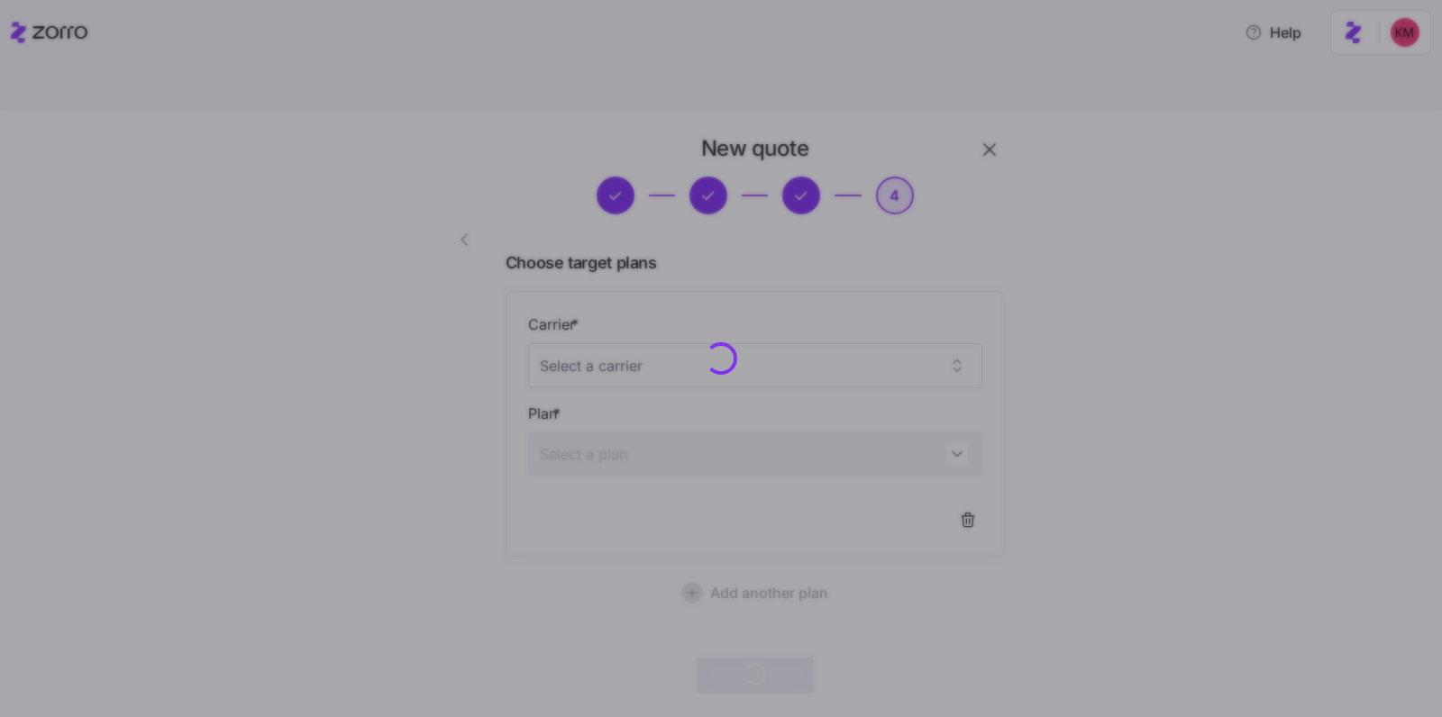
scroll to position [5, 0]
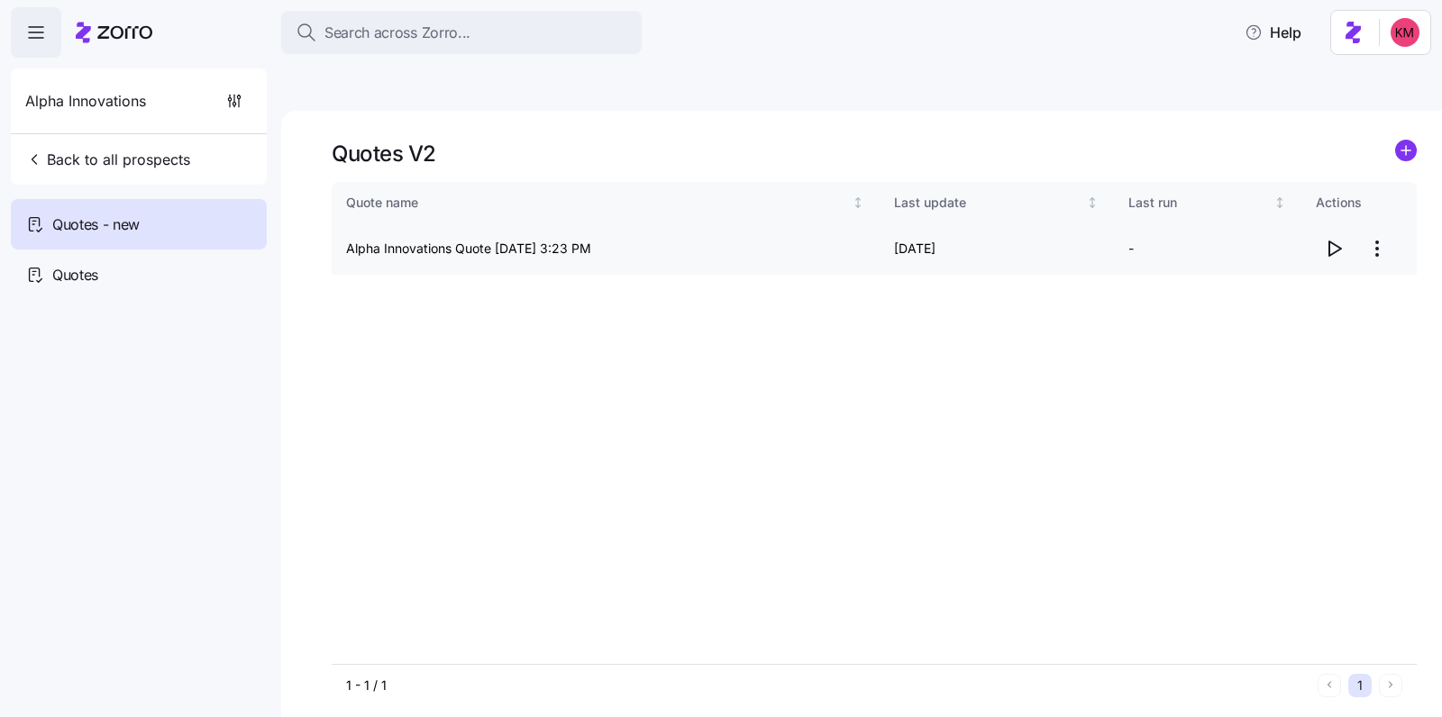
click at [1336, 238] on icon "button" at bounding box center [1334, 249] width 22 height 22
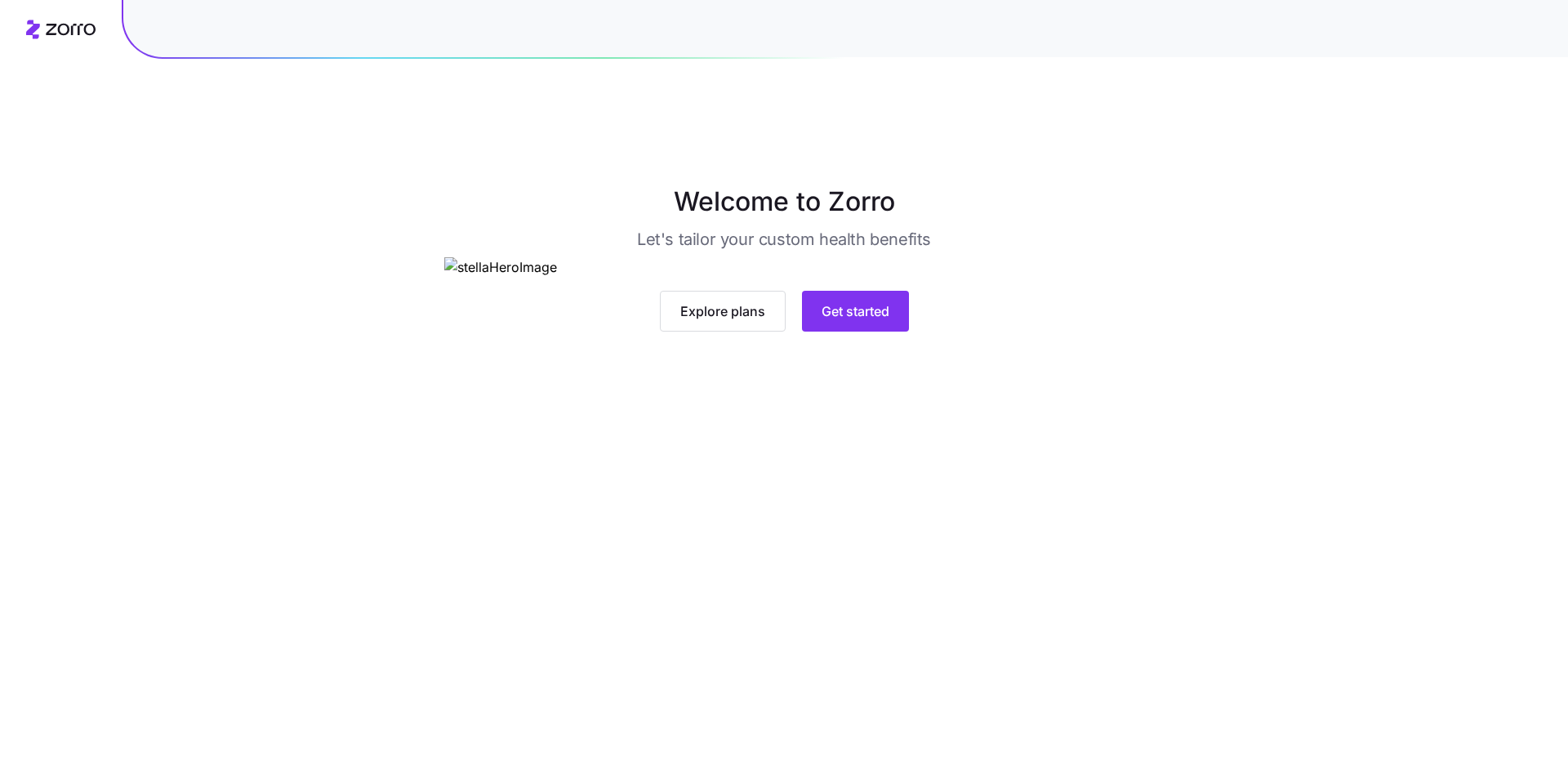
click at [1019, 277] on img at bounding box center [784, 267] width 681 height 21
click at [866, 321] on span "Get started" at bounding box center [856, 312] width 68 height 20
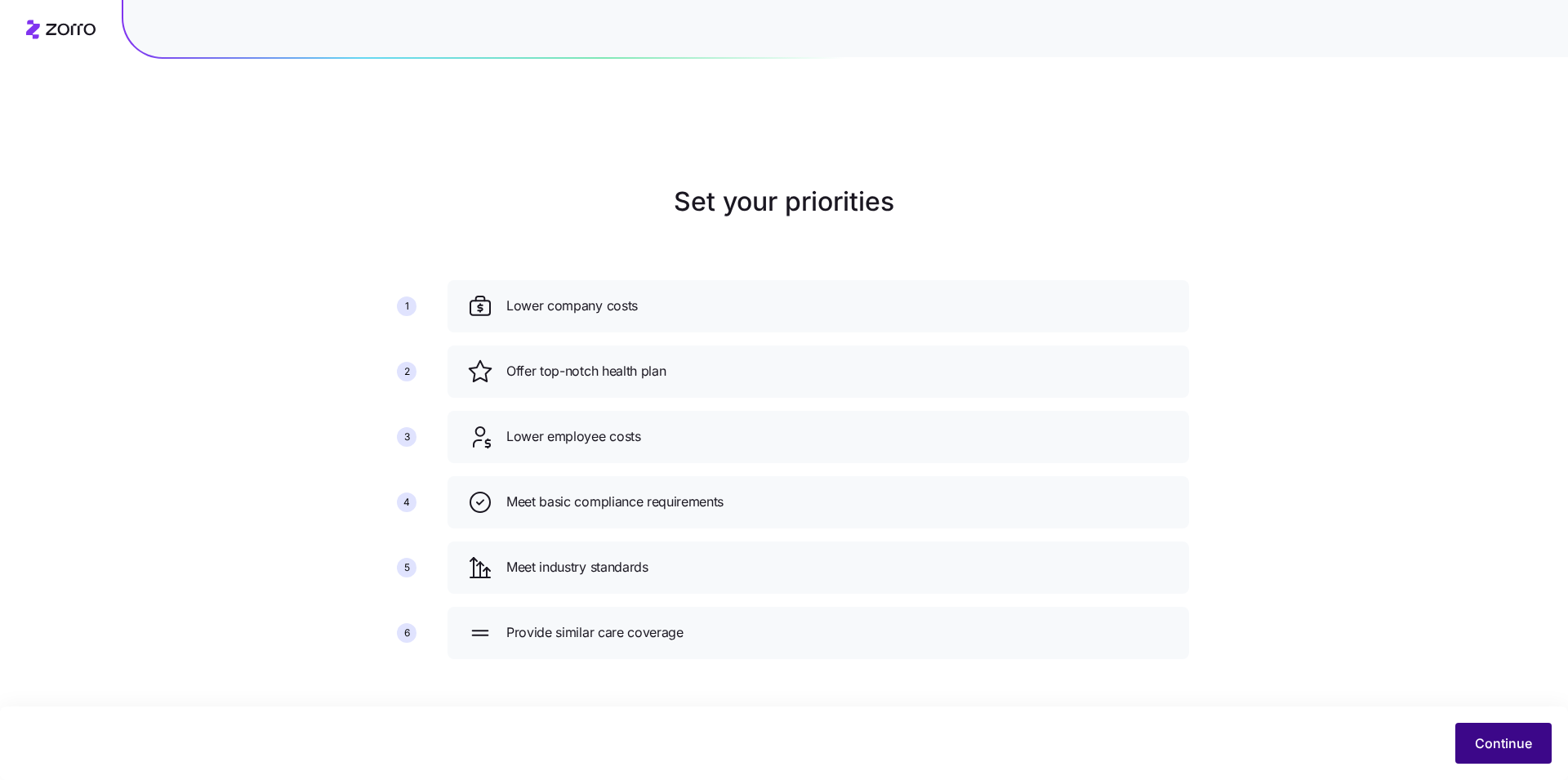
click at [1490, 757] on button "Continue" at bounding box center [1504, 743] width 96 height 41
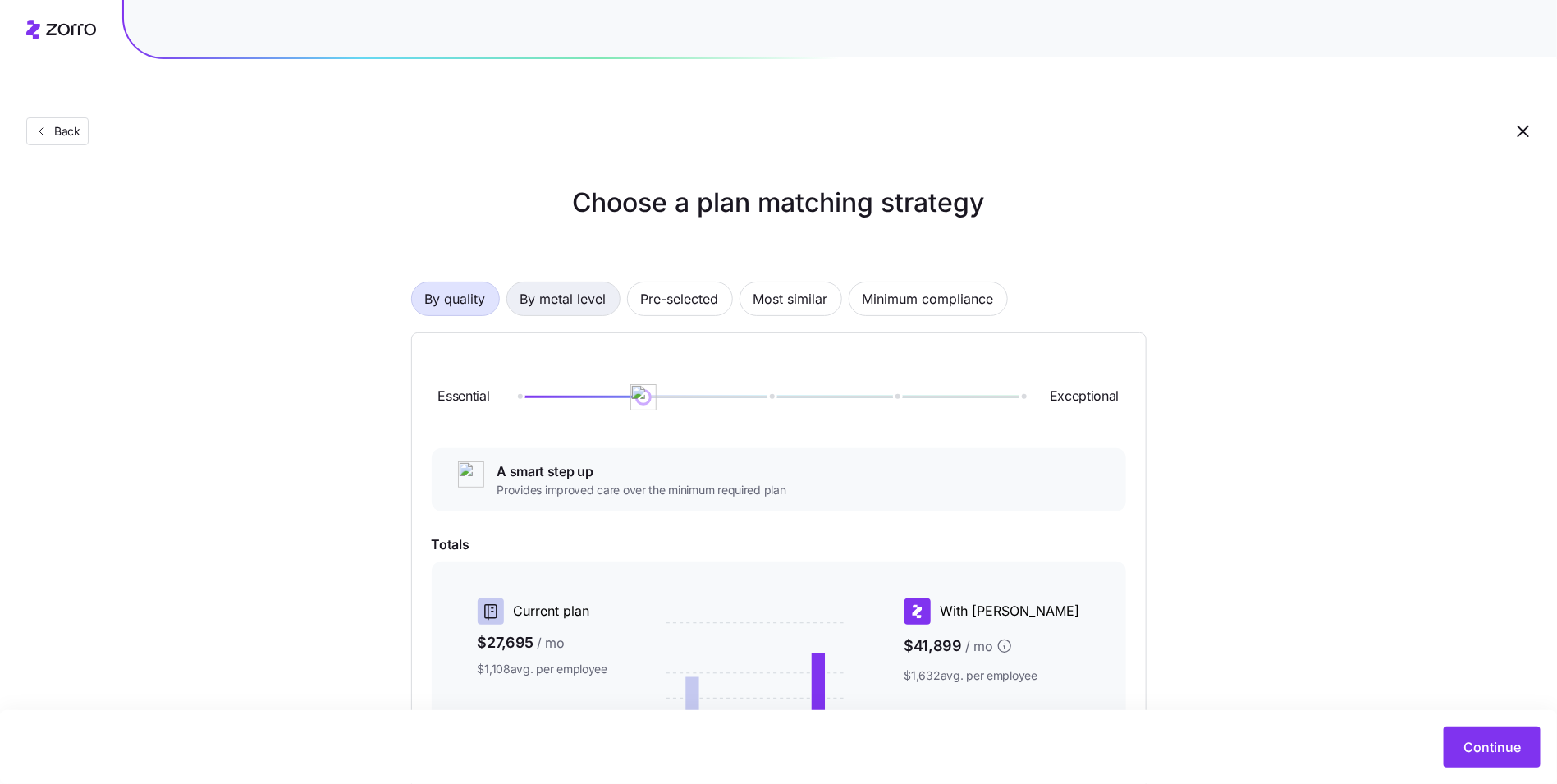
click at [545, 282] on span "By metal level" at bounding box center [563, 299] width 87 height 33
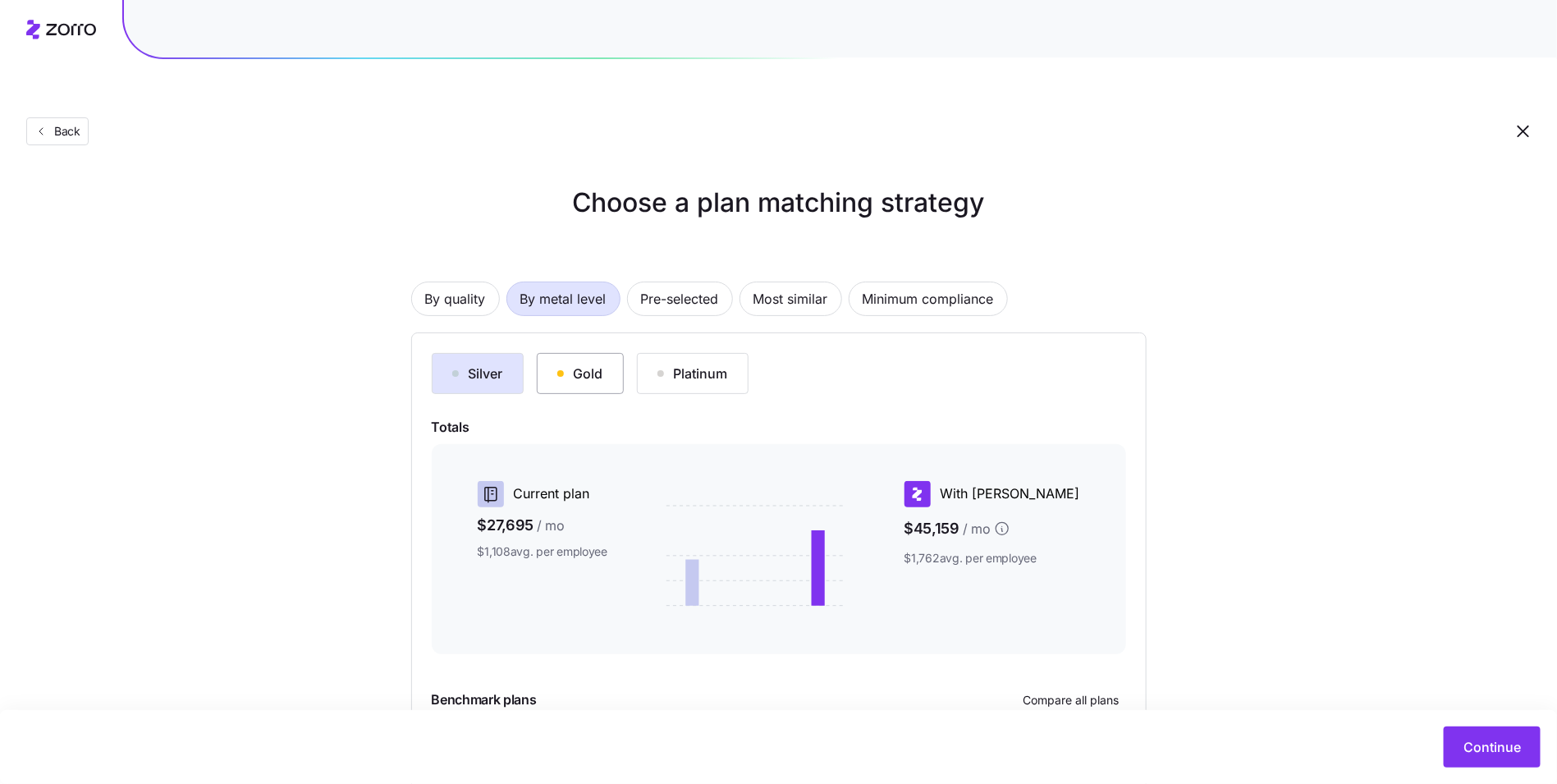
click at [562, 370] on div "button" at bounding box center [560, 372] width 6 height 6
click at [465, 363] on div "Silver" at bounding box center [478, 373] width 51 height 20
click at [743, 352] on button "Platinum" at bounding box center [692, 372] width 112 height 41
click at [606, 352] on button "Gold" at bounding box center [580, 372] width 87 height 41
click at [464, 372] on div "Silver Gold Platinum Totals Current plan $27,695 / mo $1,108 avg. per employee …" at bounding box center [779, 585] width 694 height 465
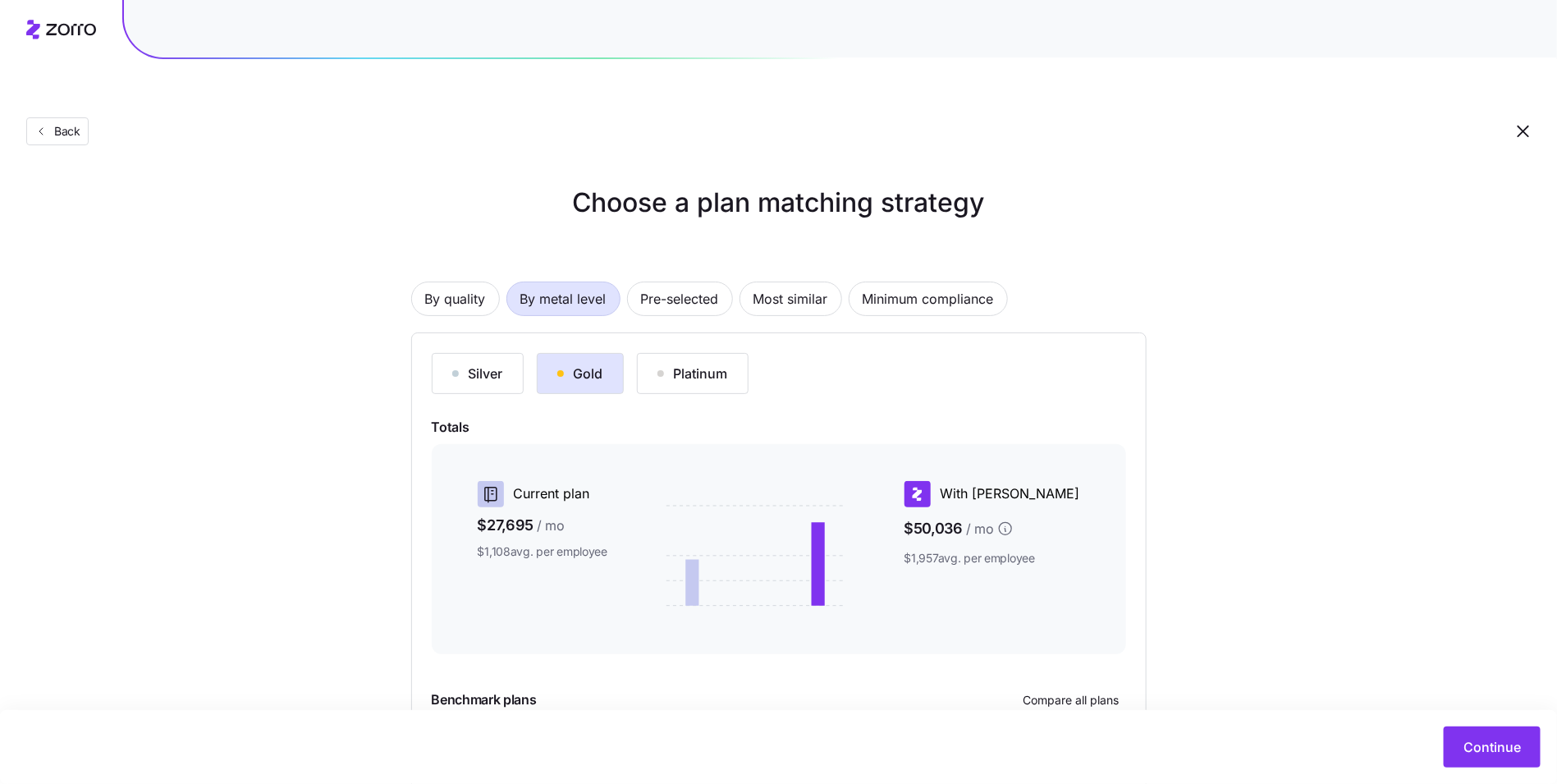
click at [468, 355] on div "Silver Gold Platinum Totals Current plan $27,695 / mo $1,108 avg. per employee …" at bounding box center [779, 585] width 694 height 465
click at [477, 352] on button "Silver" at bounding box center [477, 372] width 92 height 41
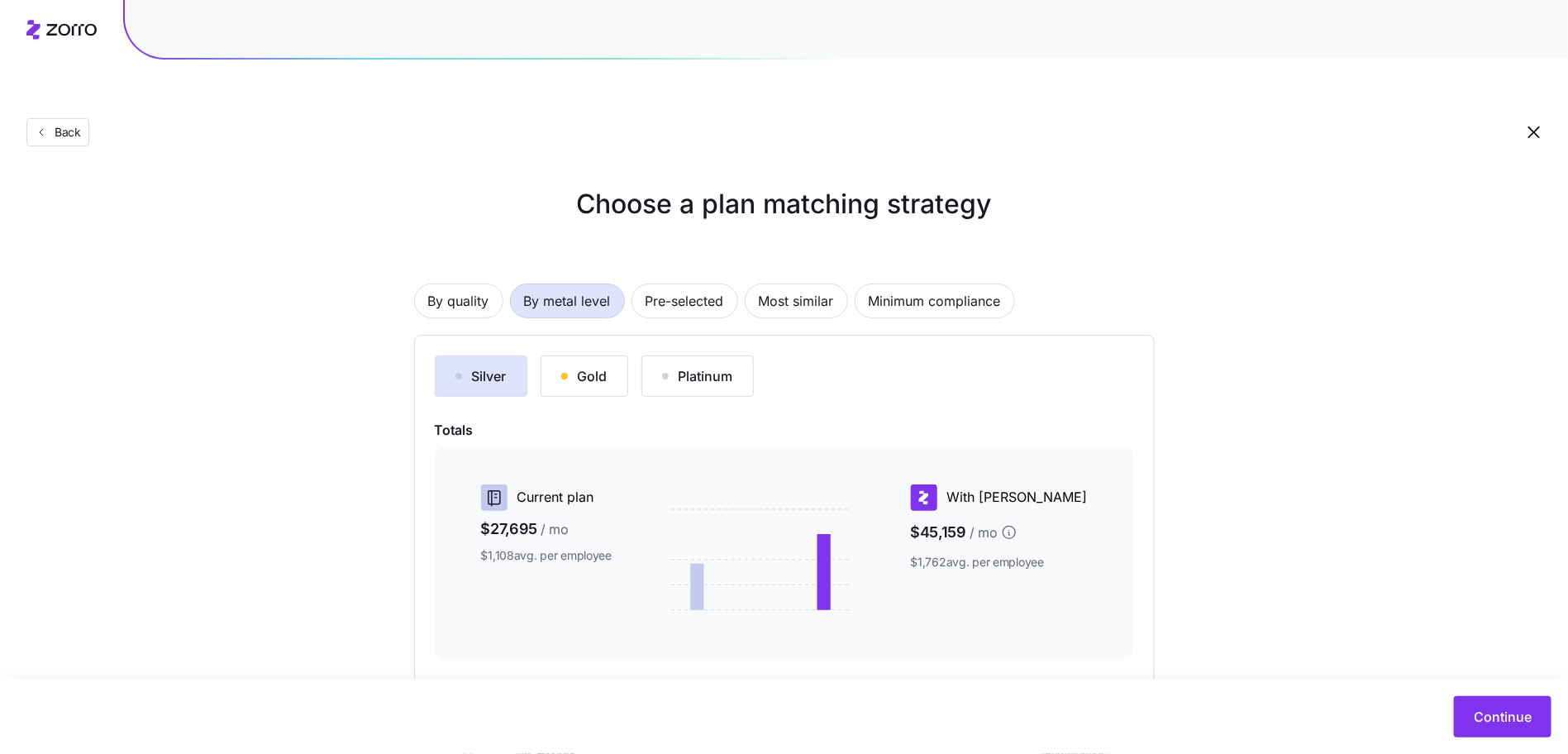
click at [328, 530] on div "Choose a plan matching strategy By quality By metal level Pre-selected Most sim…" at bounding box center [784, 515] width 1568 height 660
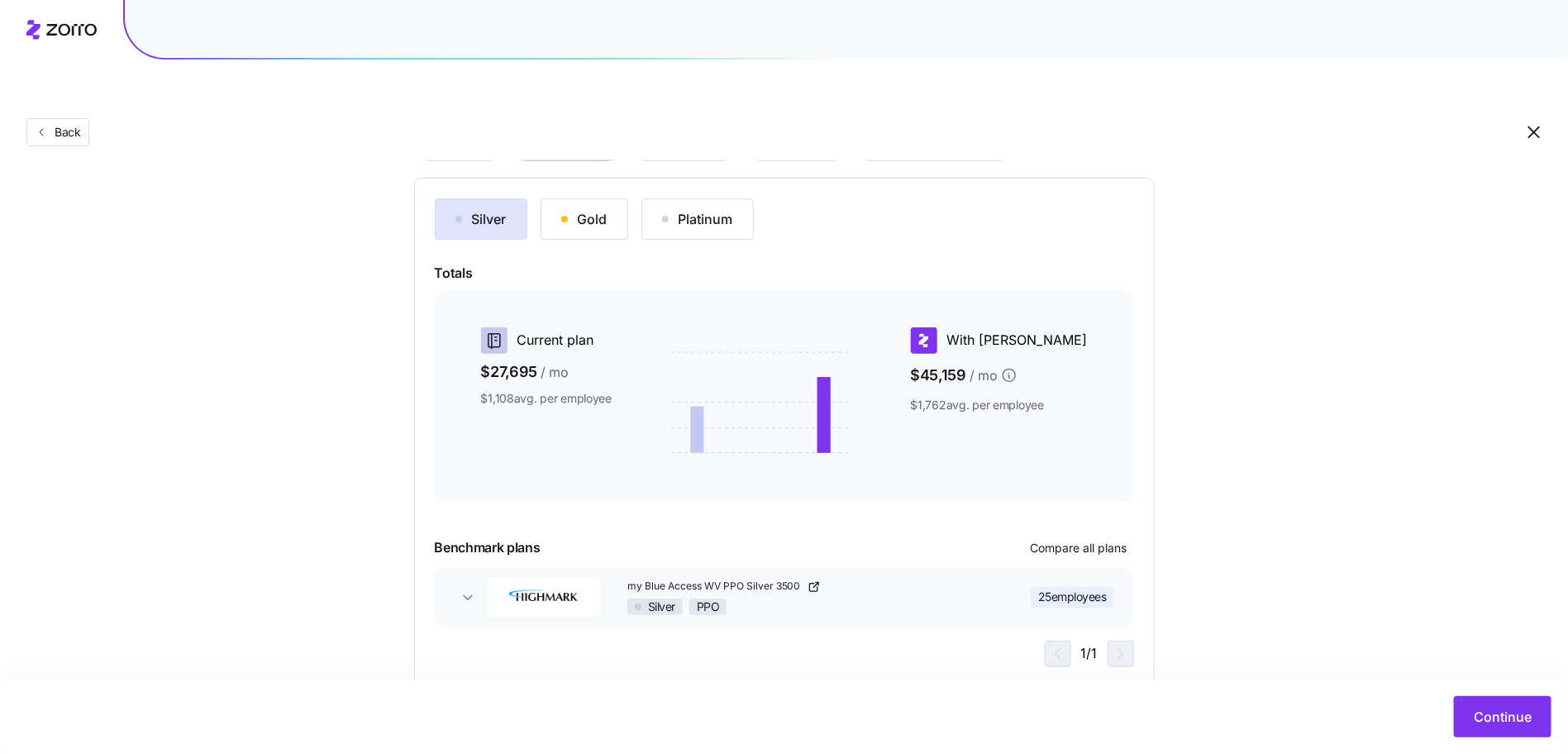
scroll to position [152, 0]
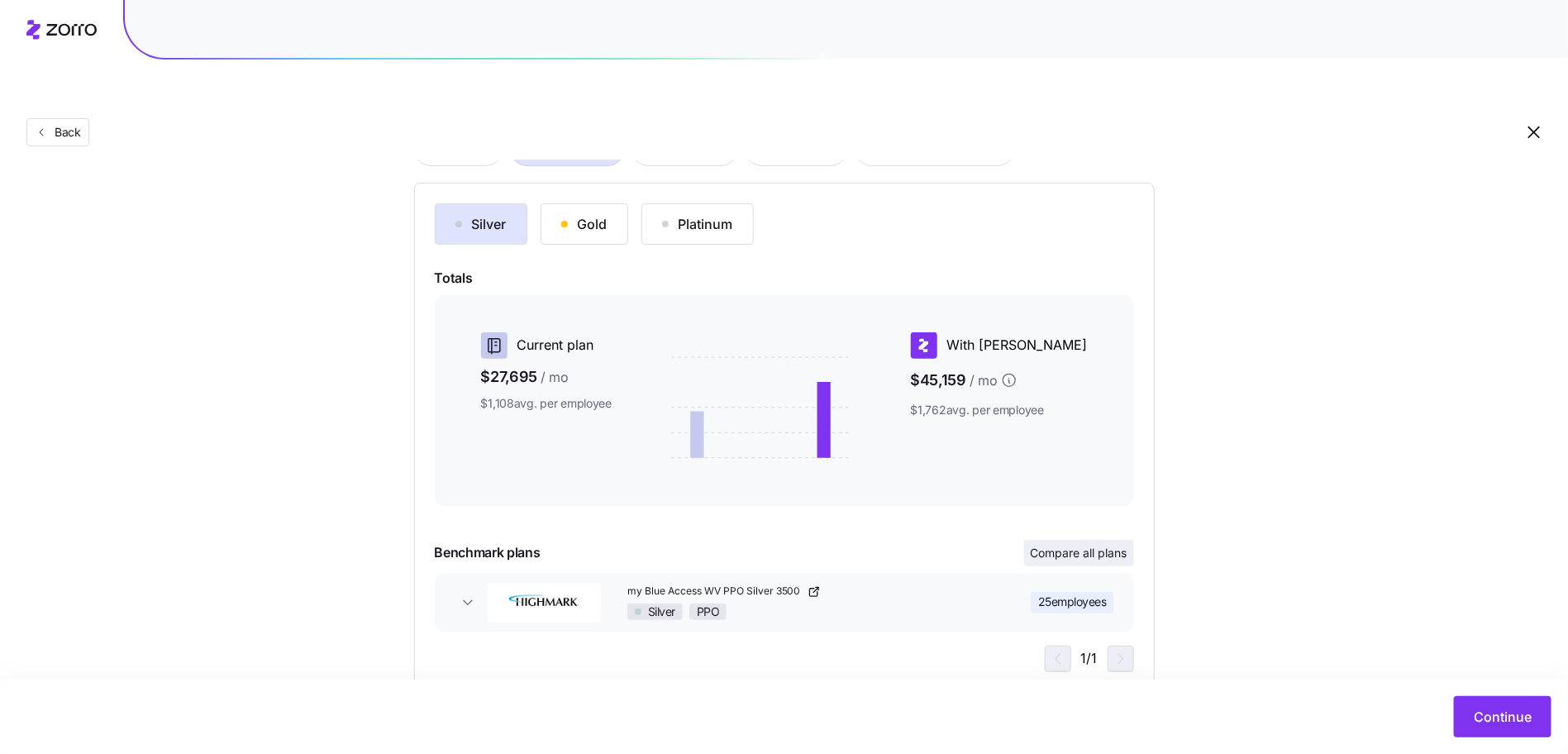
click at [1108, 545] on span "Compare all plans" at bounding box center [1079, 553] width 96 height 17
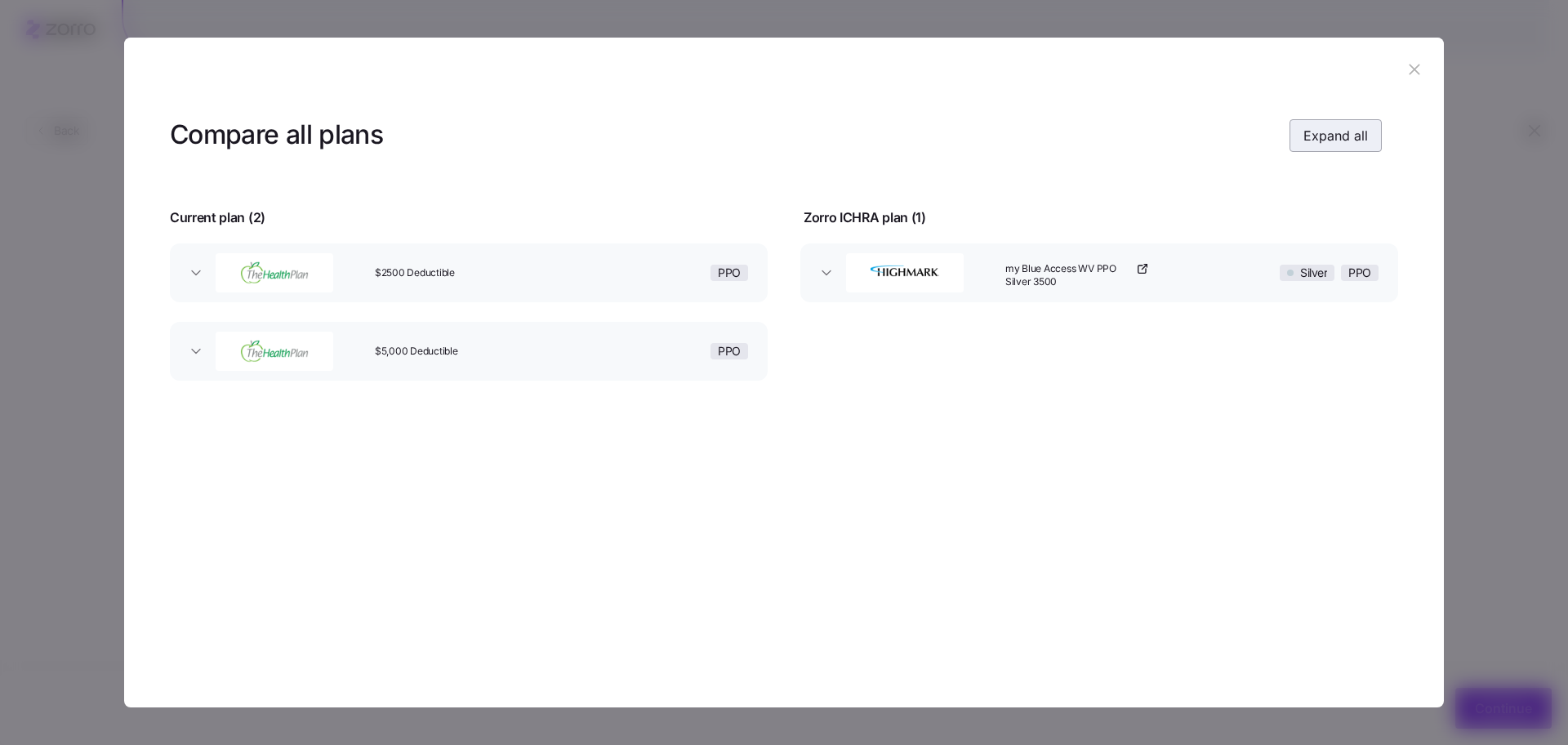
click at [1360, 133] on span "Expand all" at bounding box center [1335, 136] width 64 height 20
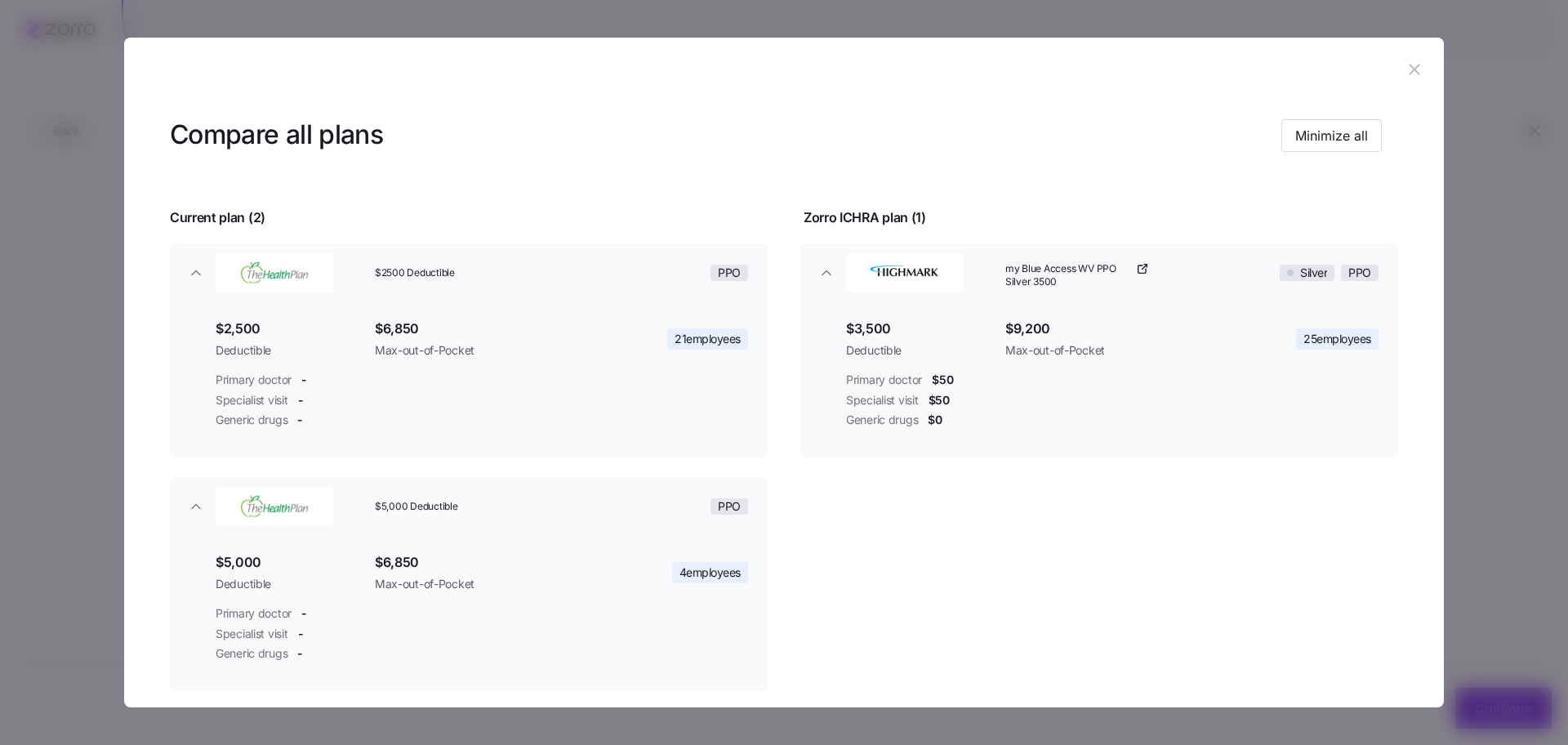
click at [1414, 65] on icon "button" at bounding box center [1415, 70] width 18 height 18
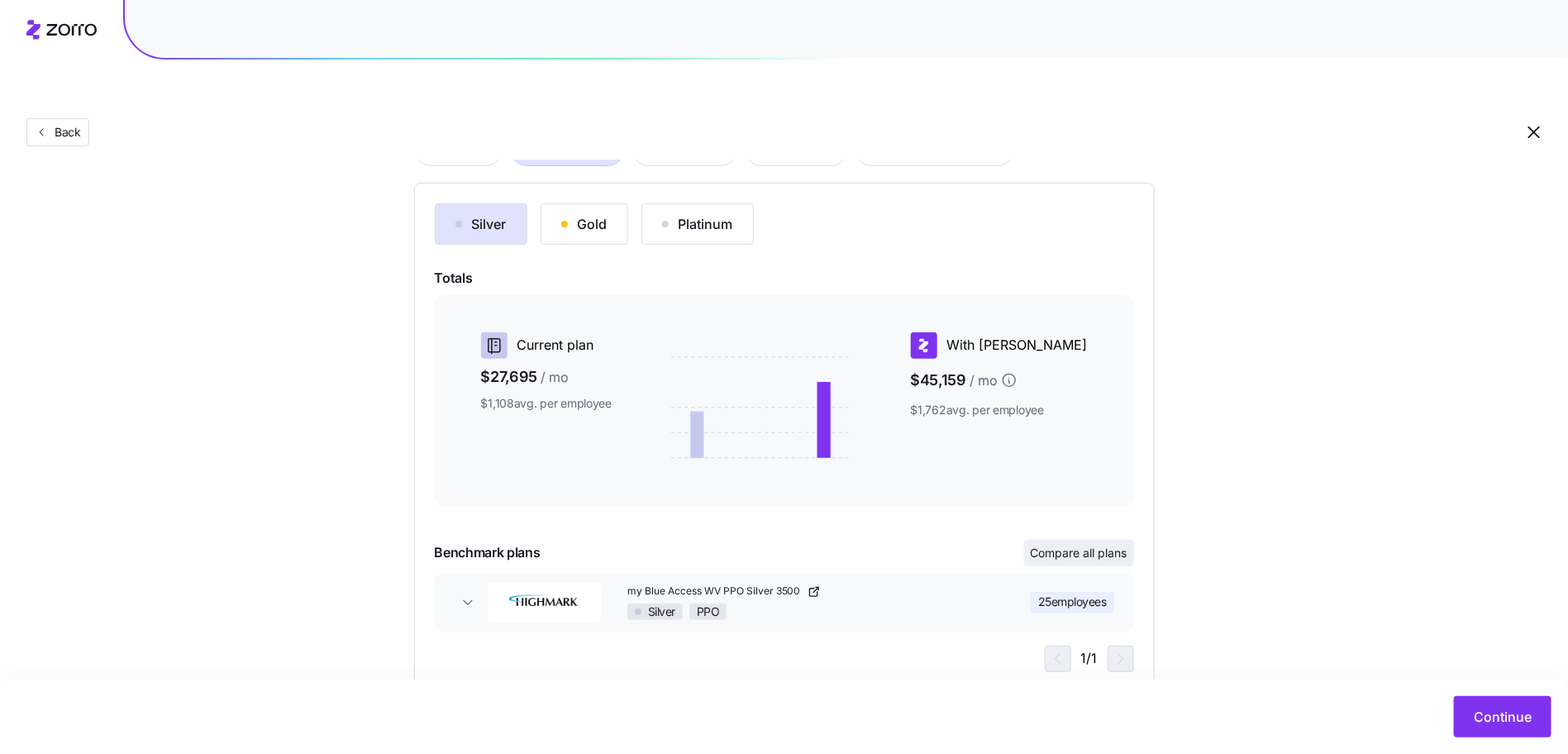
click at [1088, 545] on span "Compare all plans" at bounding box center [1079, 553] width 96 height 17
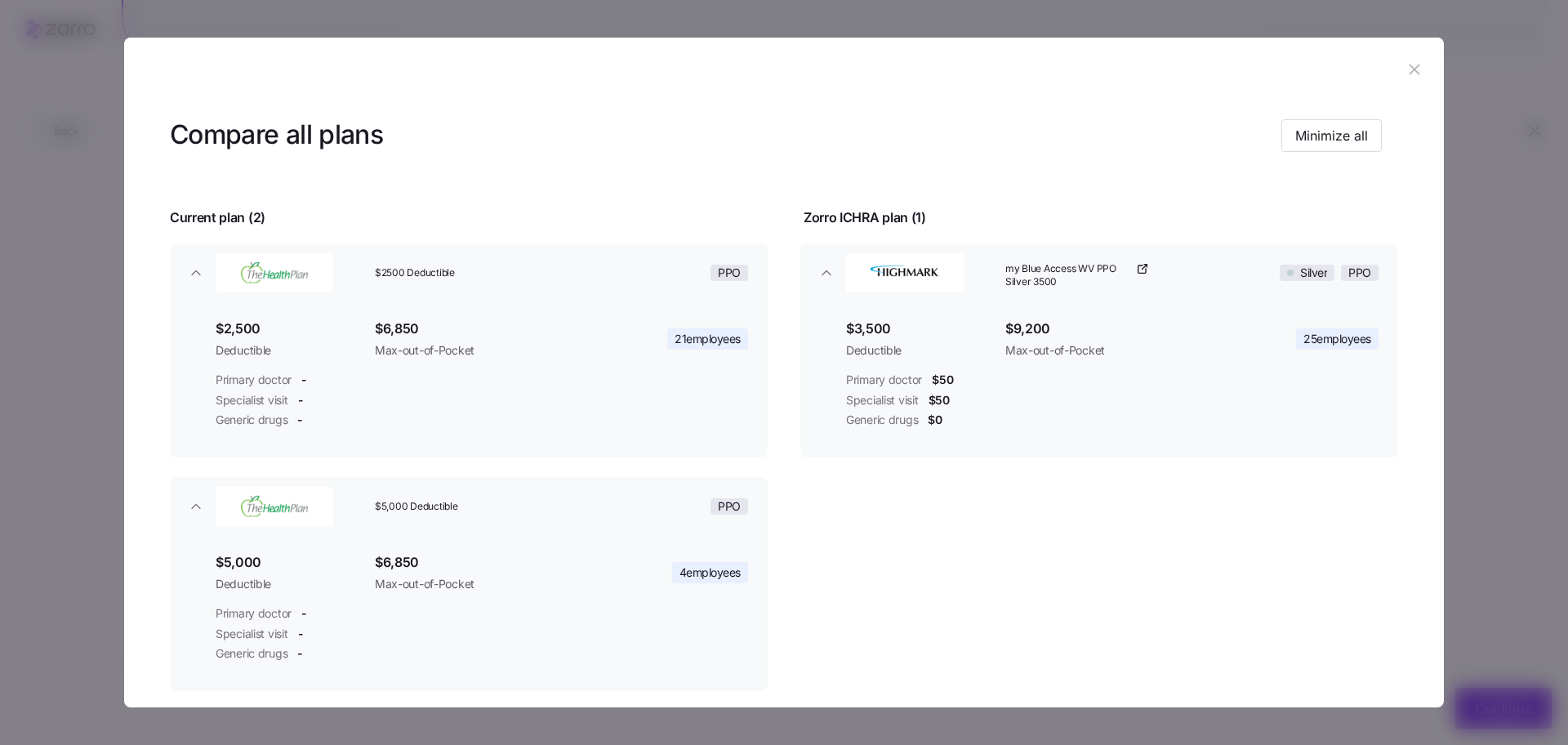
click at [1412, 63] on icon "button" at bounding box center [1415, 70] width 18 height 18
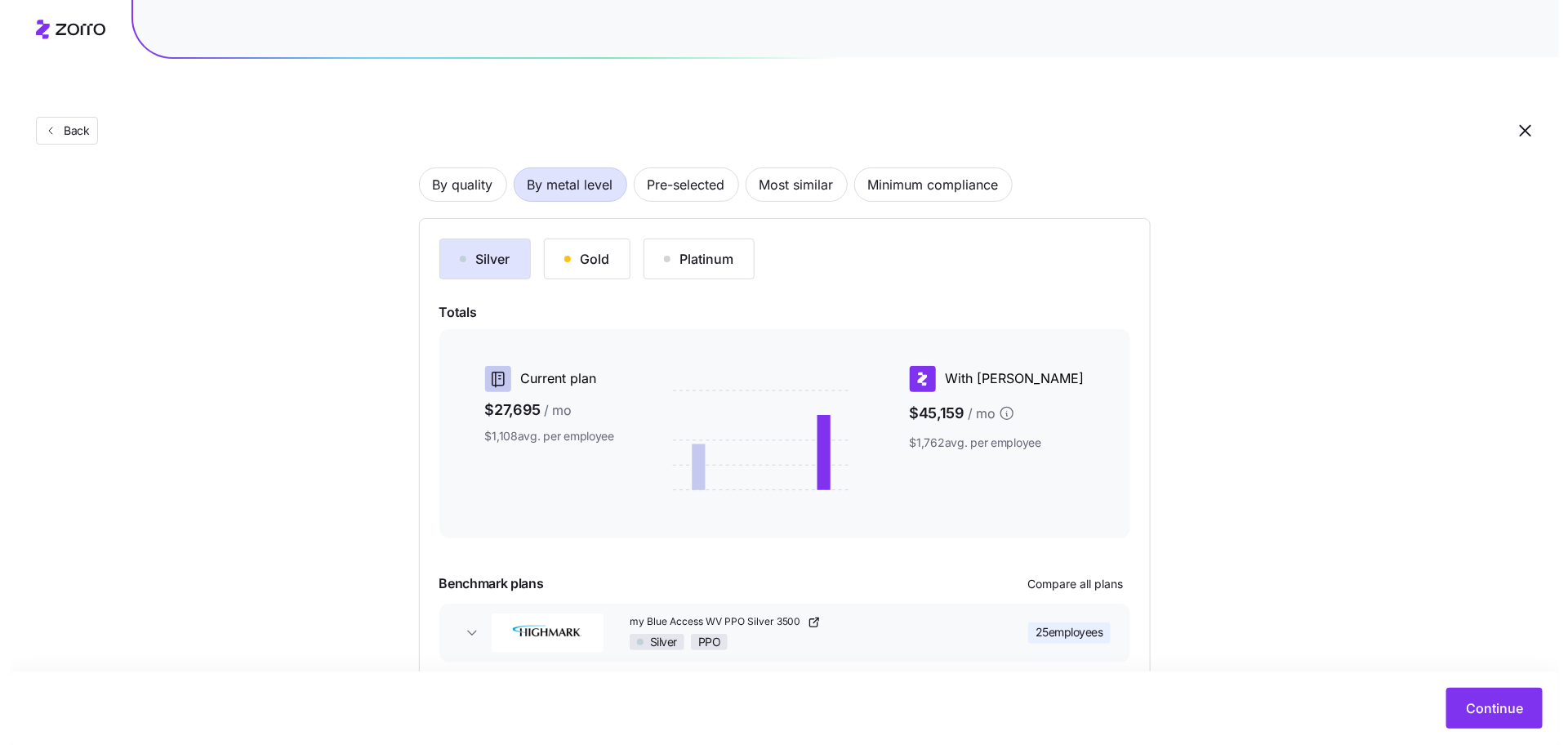
scroll to position [113, 0]
click at [1096, 560] on div "Silver Gold Platinum Totals Current plan $27,695 / mo $1,108 avg. per employee …" at bounding box center [775, 469] width 691 height 463
click at [1091, 575] on span "Compare all plans" at bounding box center [1066, 583] width 95 height 16
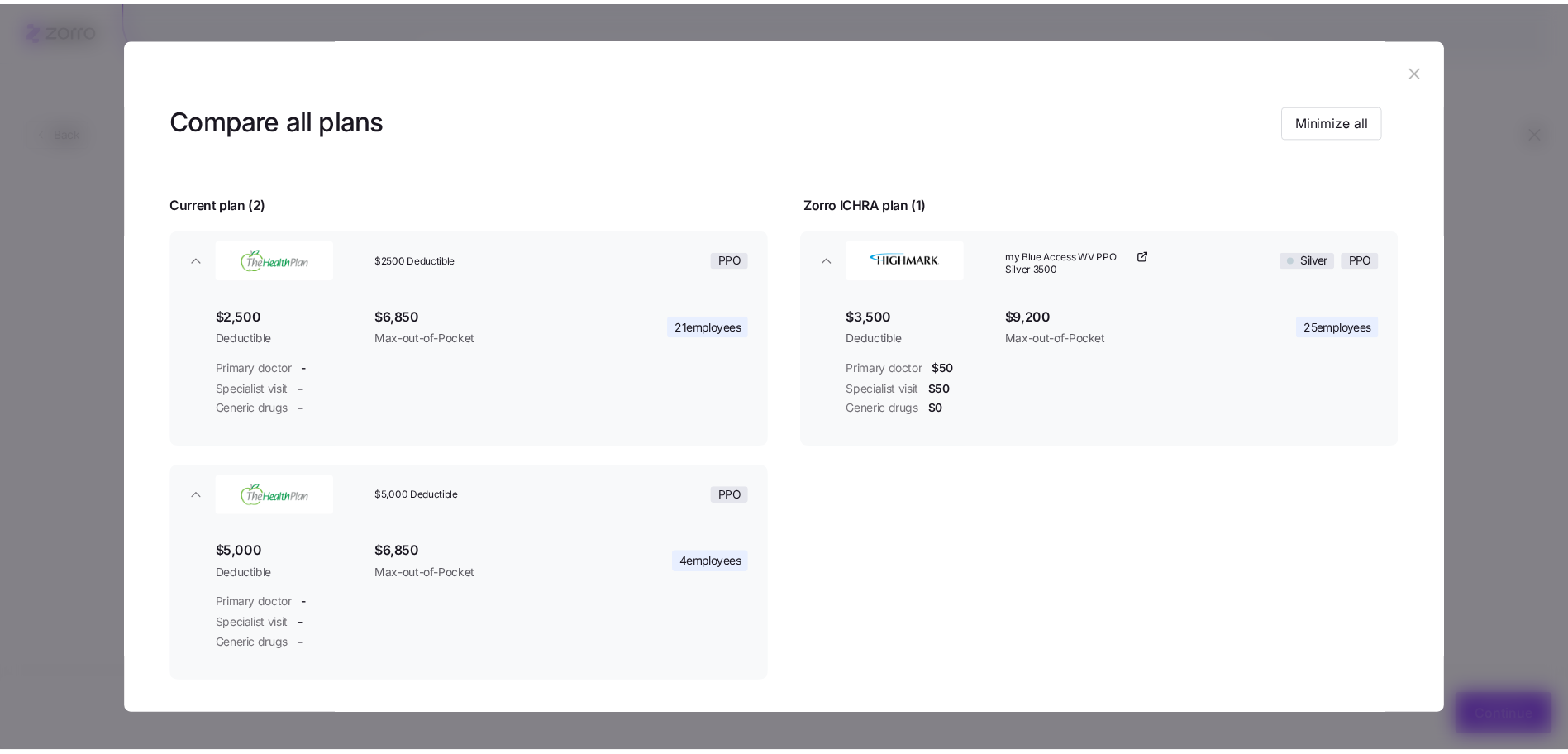
scroll to position [38, 0]
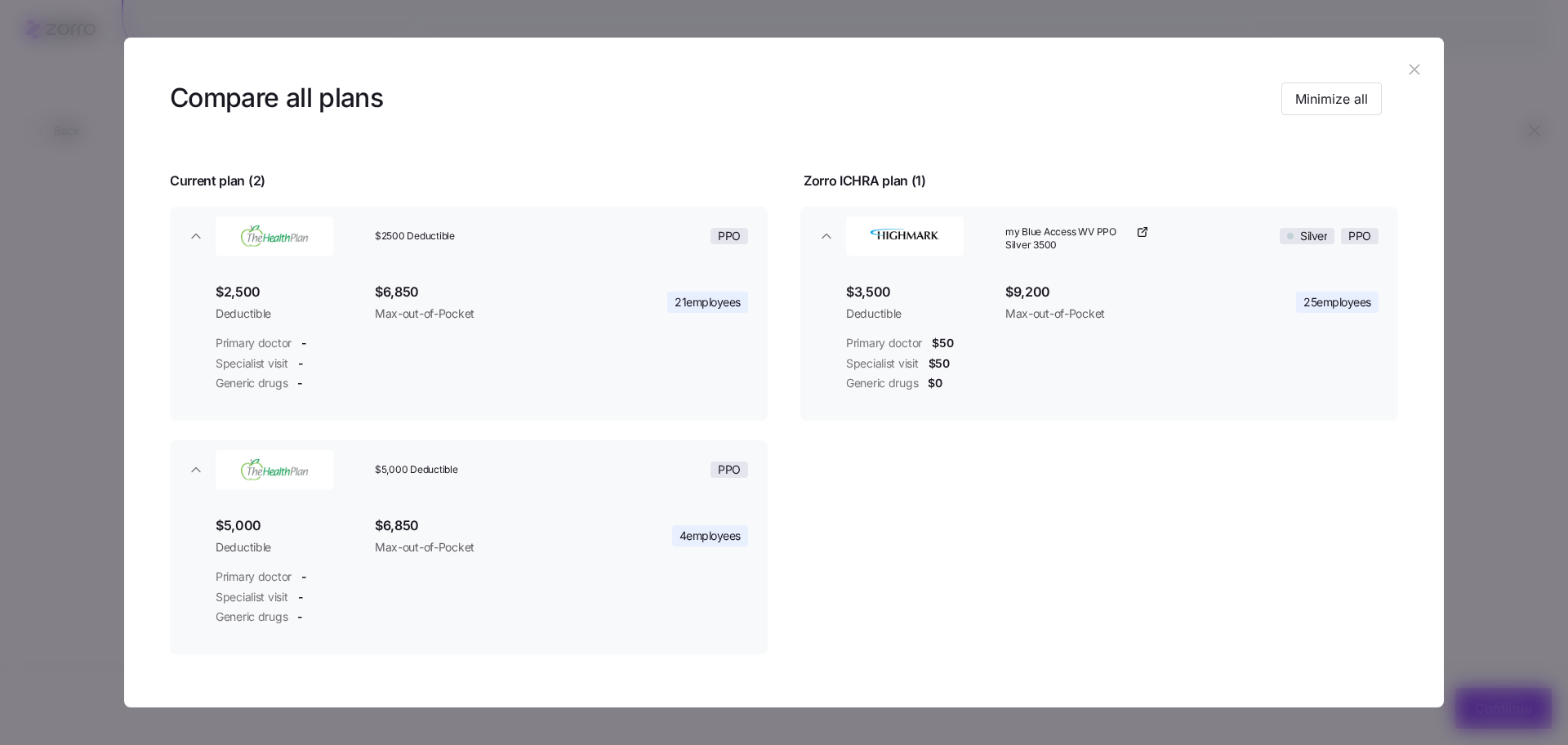
click at [1409, 72] on icon "button" at bounding box center [1415, 70] width 18 height 18
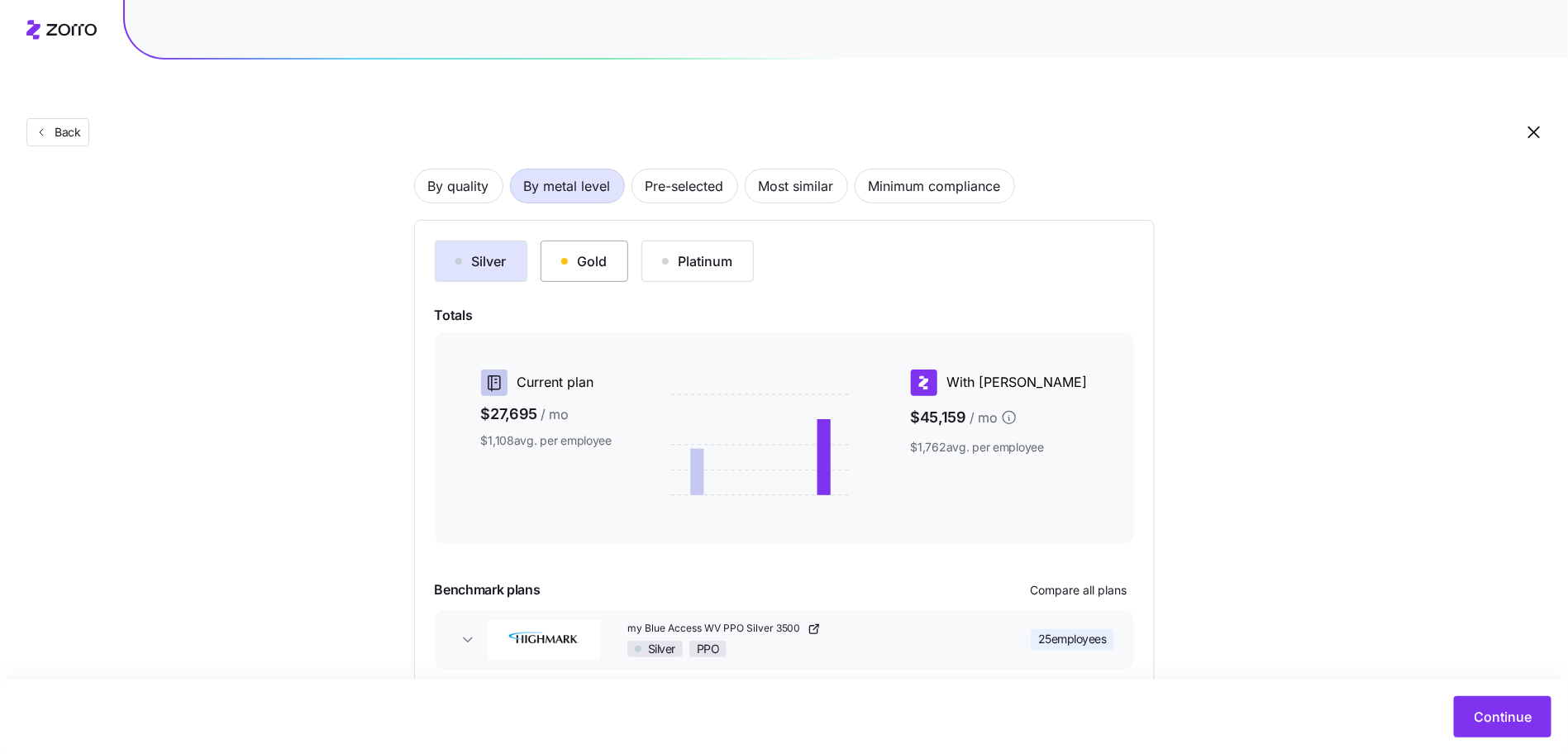
click at [594, 251] on div "Gold" at bounding box center [584, 261] width 46 height 20
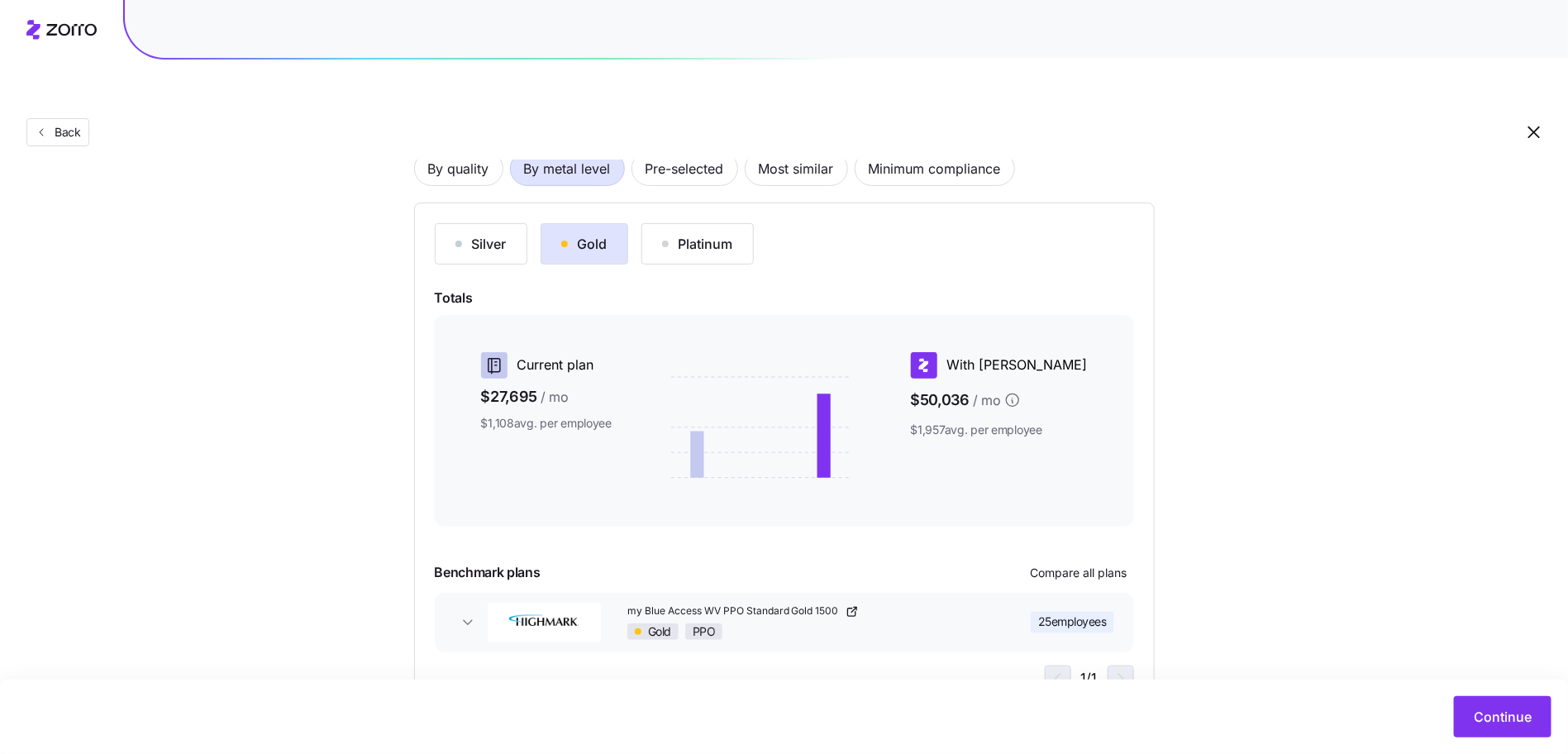
scroll to position [155, 0]
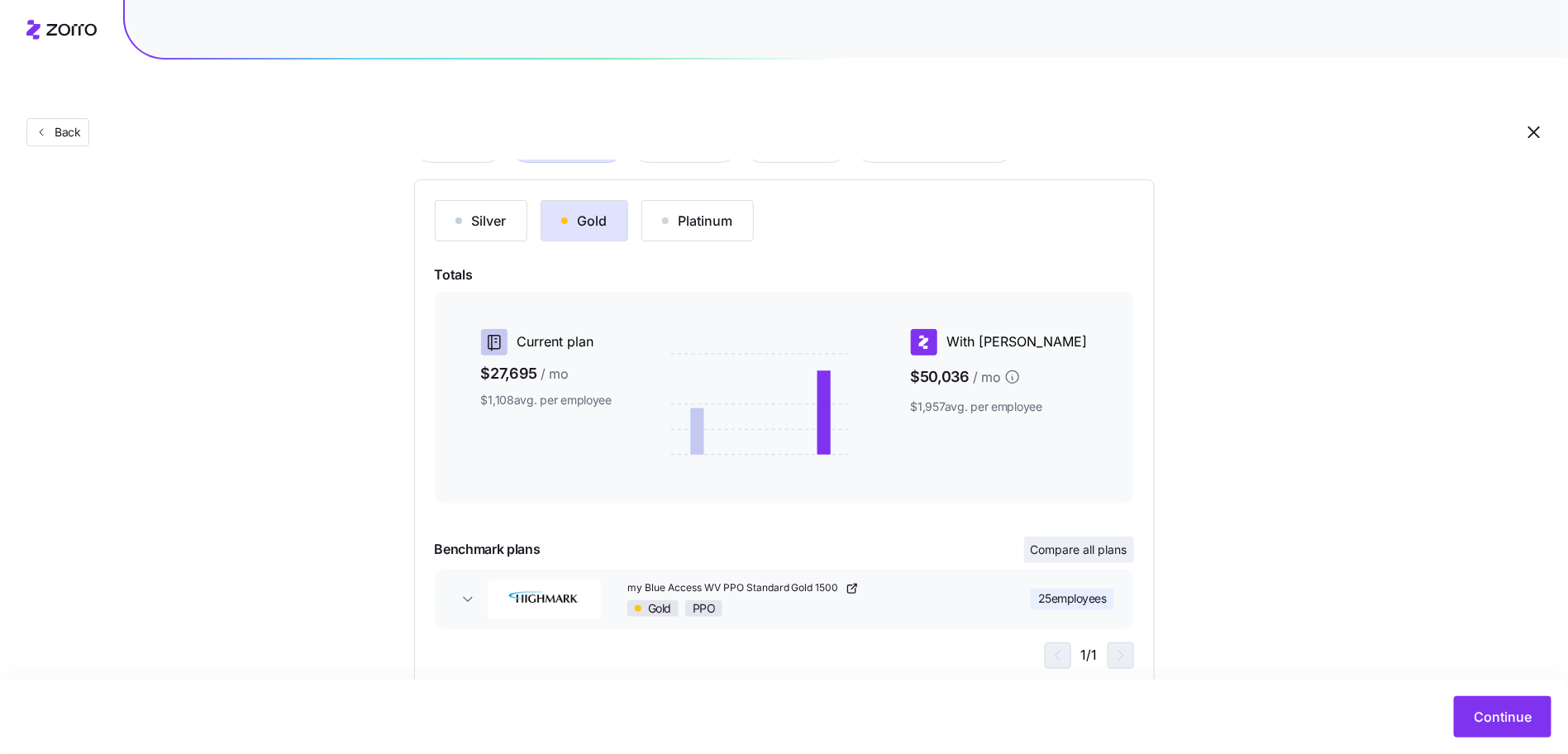
click at [1092, 537] on button "Compare all plans" at bounding box center [1080, 549] width 110 height 27
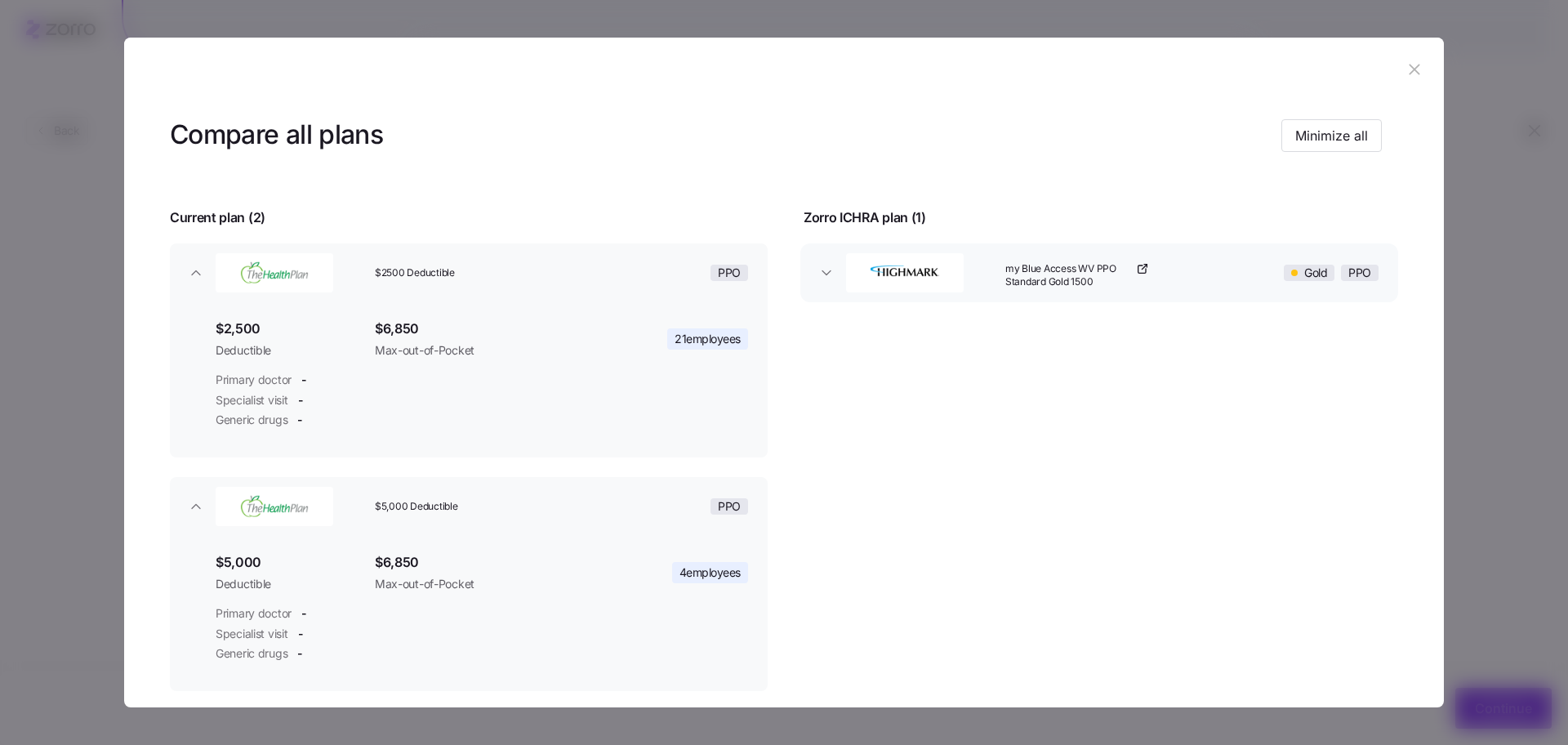
click at [1320, 118] on div "Compare all plans Minimize all" at bounding box center [775, 135] width 1212 height 37
click at [1322, 122] on button "Minimize all" at bounding box center [1331, 136] width 101 height 33
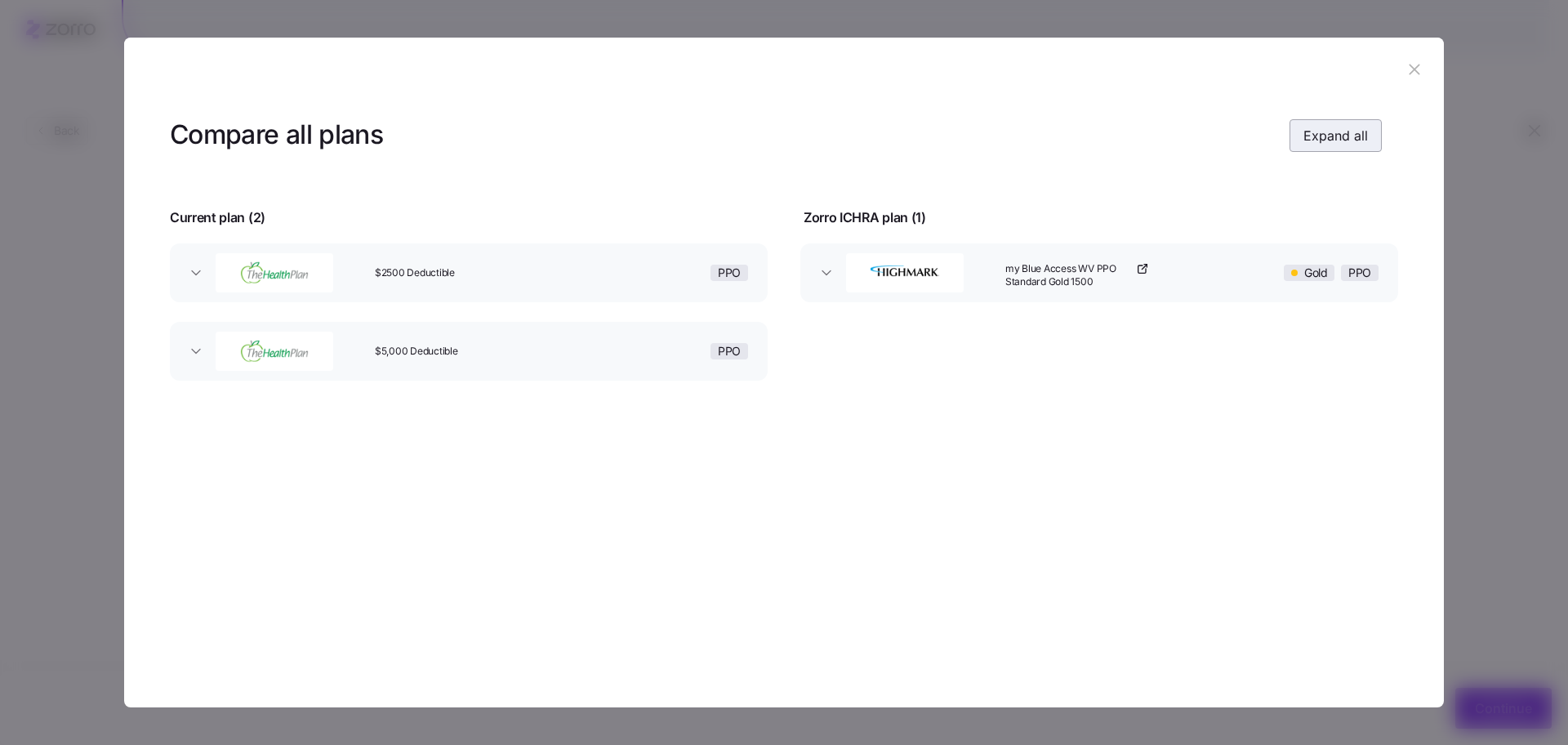
click at [1322, 122] on button "Expand all" at bounding box center [1336, 136] width 92 height 33
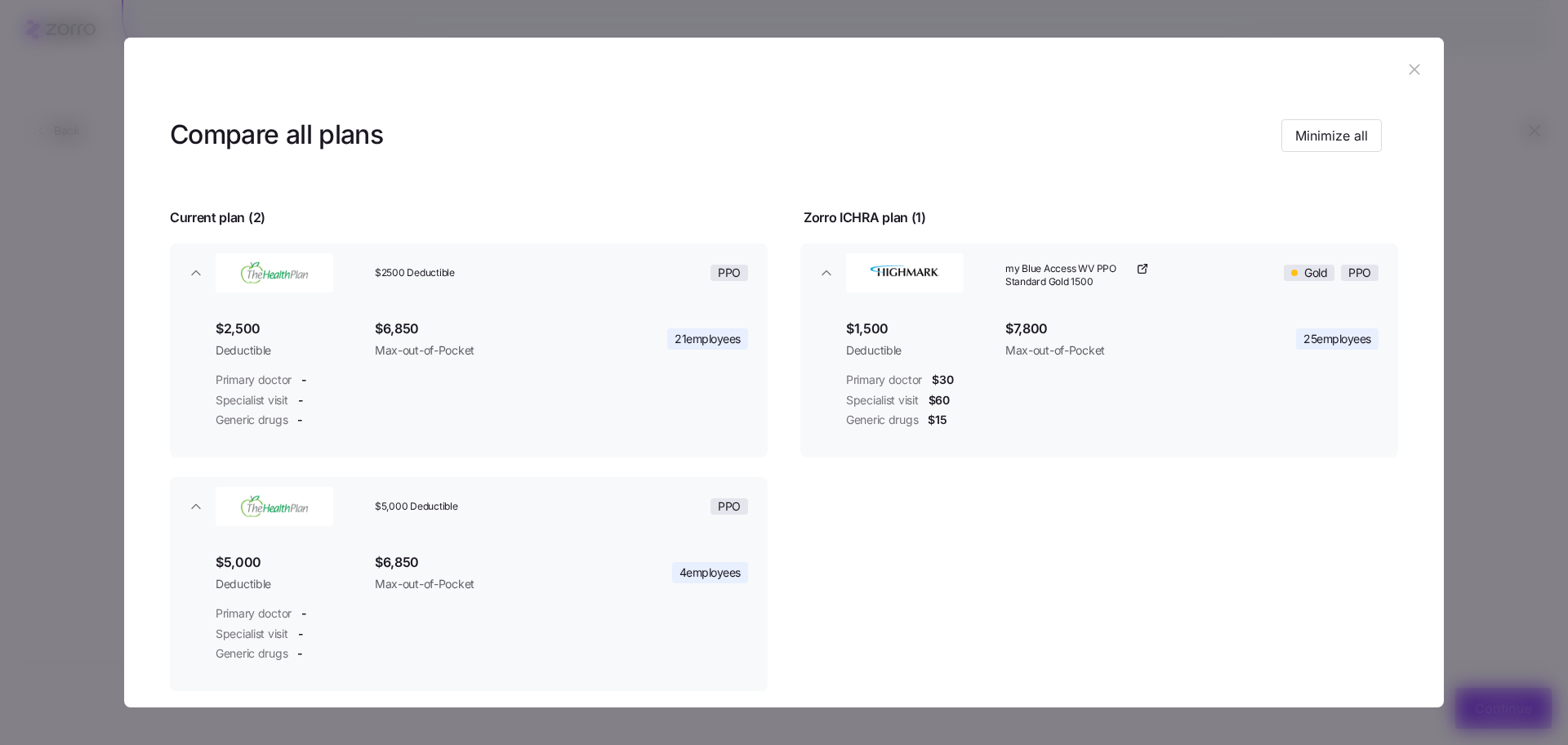
click at [1396, 52] on header at bounding box center [784, 70] width 1320 height 65
click at [1399, 57] on header at bounding box center [784, 70] width 1320 height 65
click at [1407, 64] on icon "button" at bounding box center [1415, 70] width 18 height 18
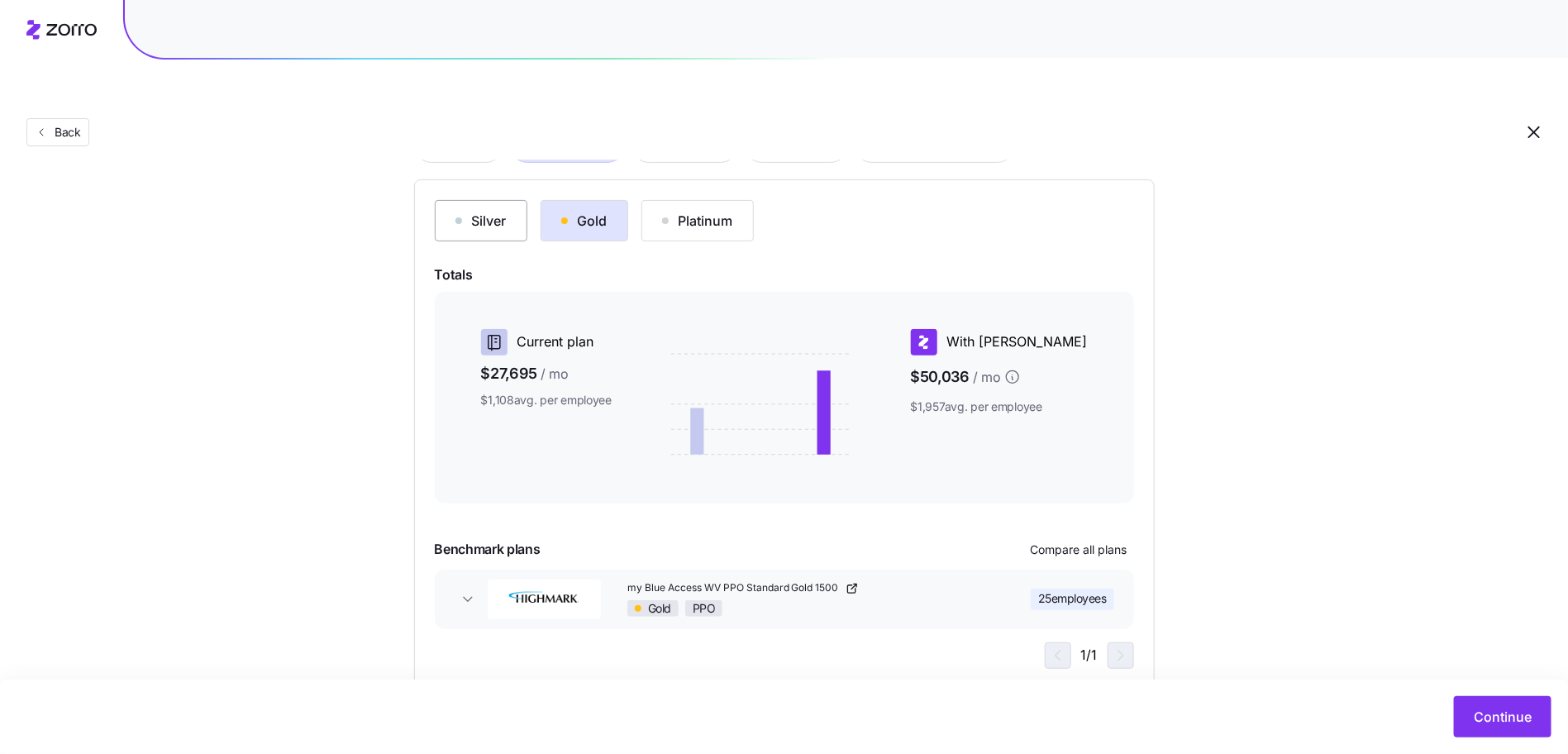
click at [496, 211] on div "Silver" at bounding box center [482, 221] width 51 height 20
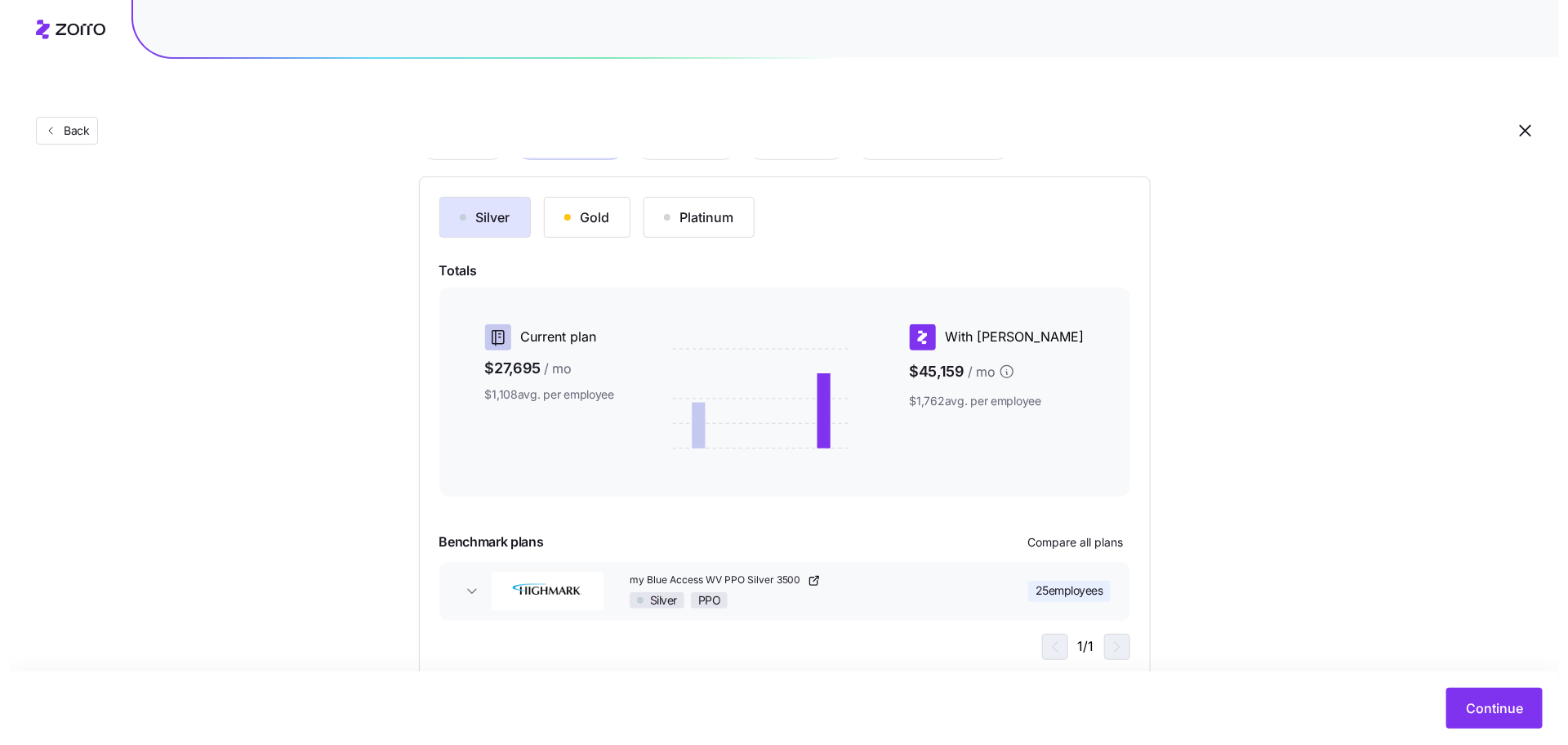
scroll to position [155, 0]
click at [597, 207] on div "Gold" at bounding box center [577, 217] width 45 height 20
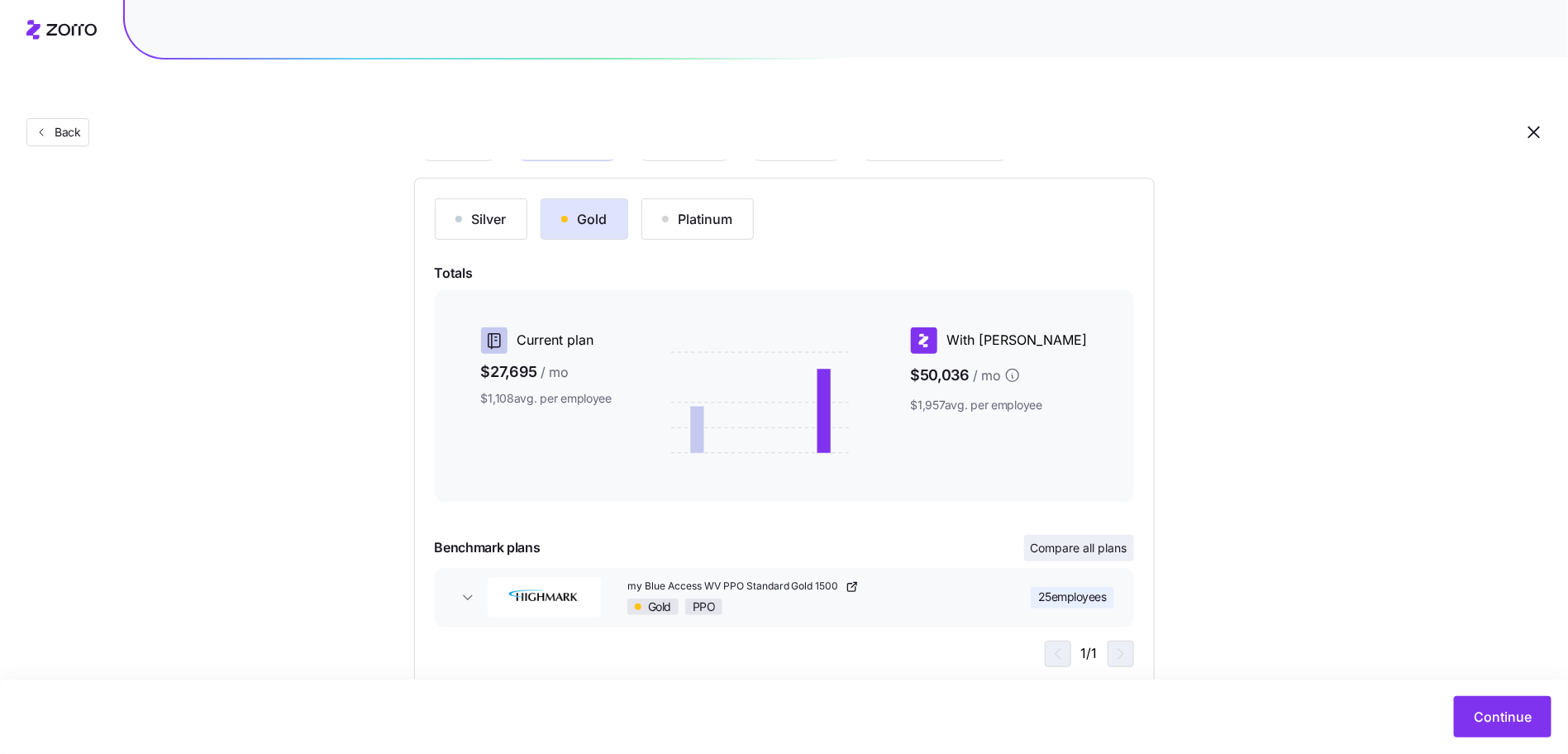
click at [1117, 539] on span "Compare all plans" at bounding box center [1079, 548] width 96 height 17
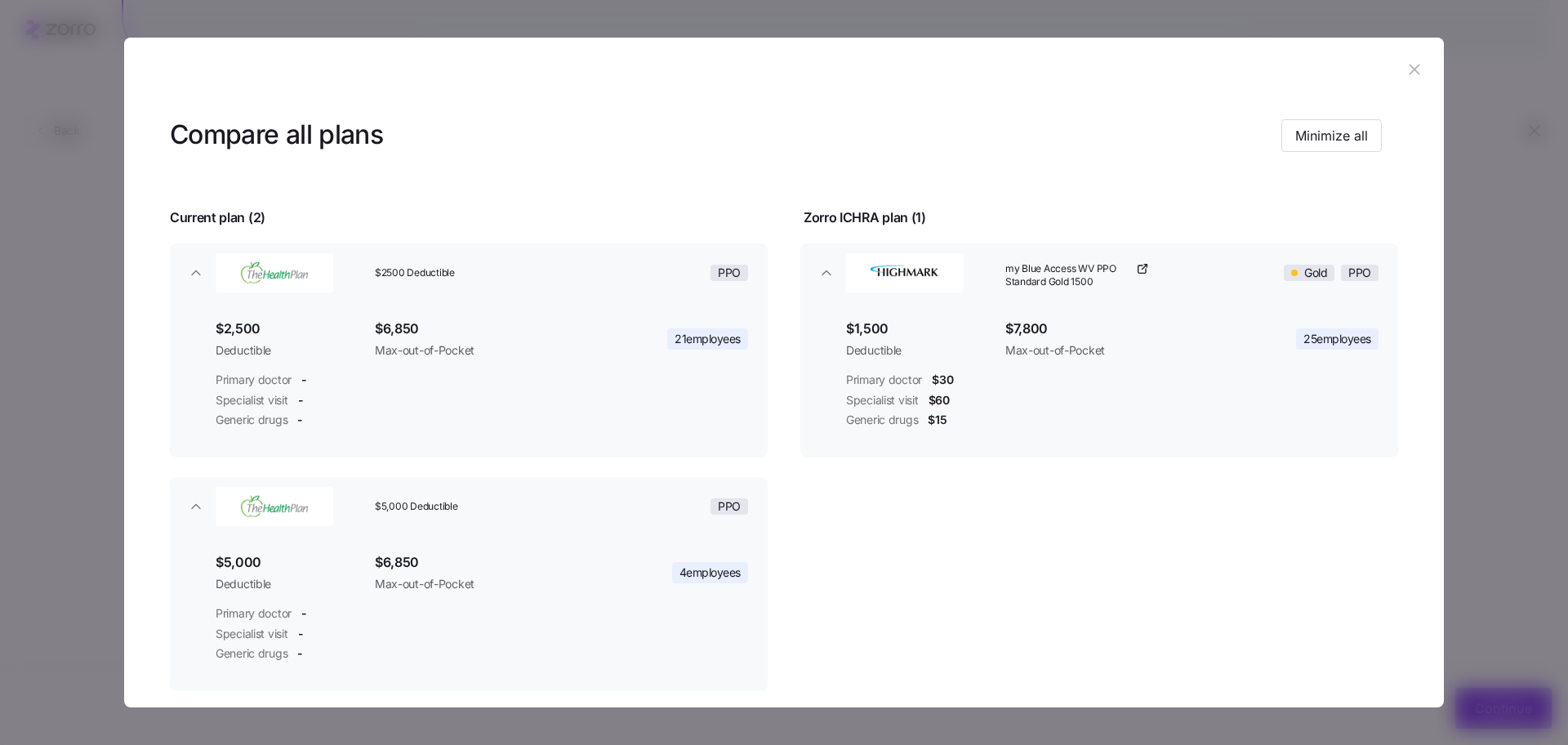
click at [1406, 78] on icon "button" at bounding box center [1415, 70] width 18 height 18
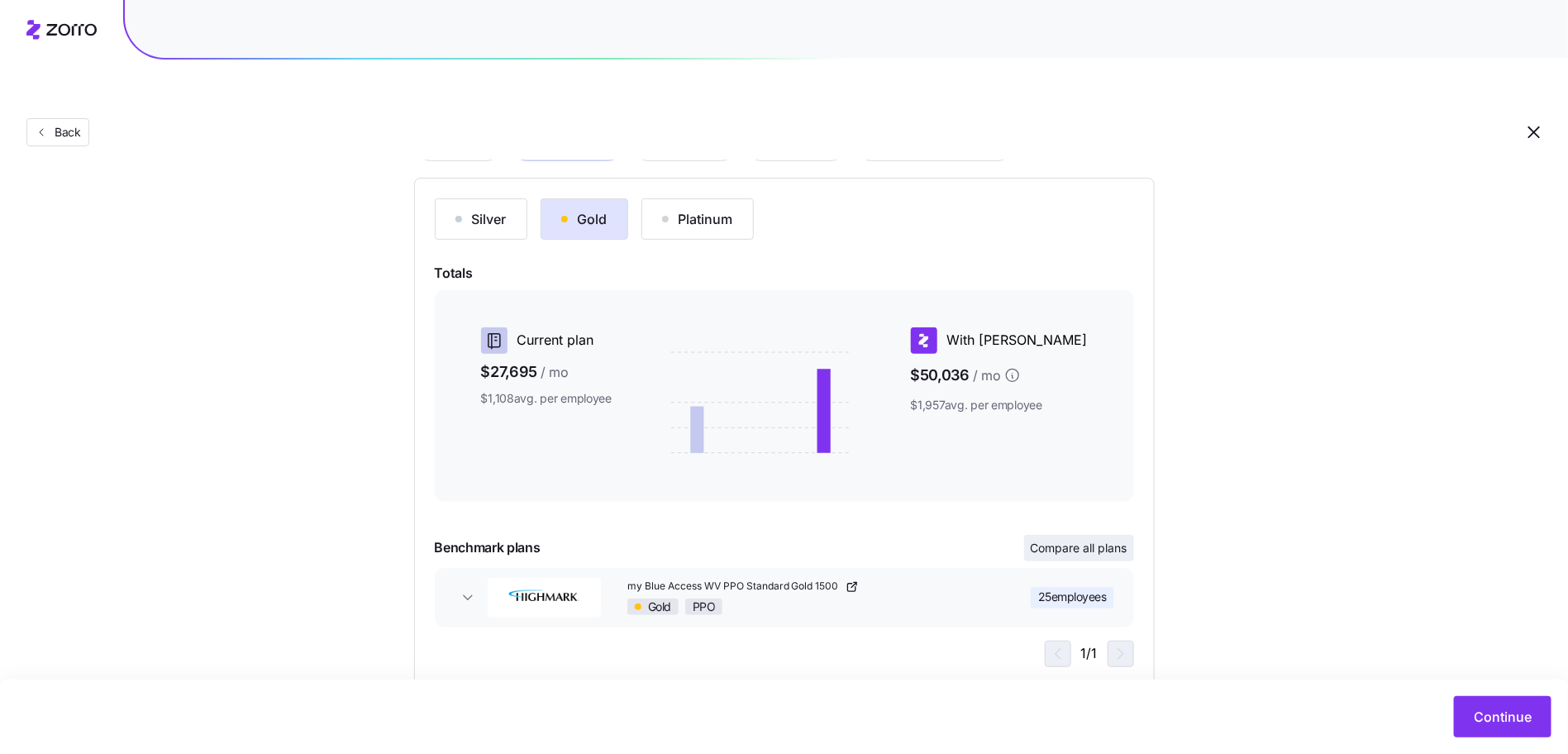
click at [1071, 535] on button "Compare all plans" at bounding box center [1080, 548] width 110 height 27
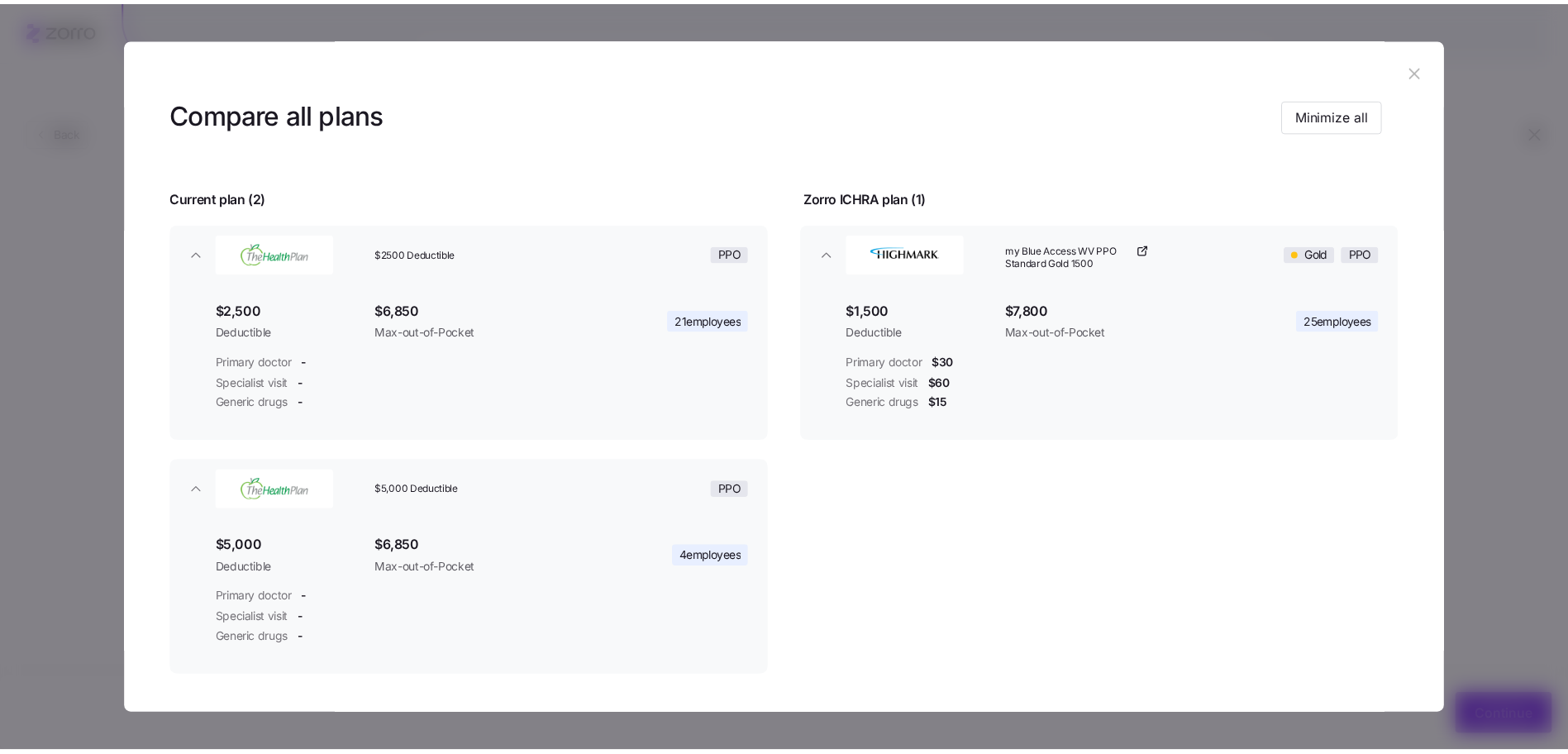
scroll to position [38, 0]
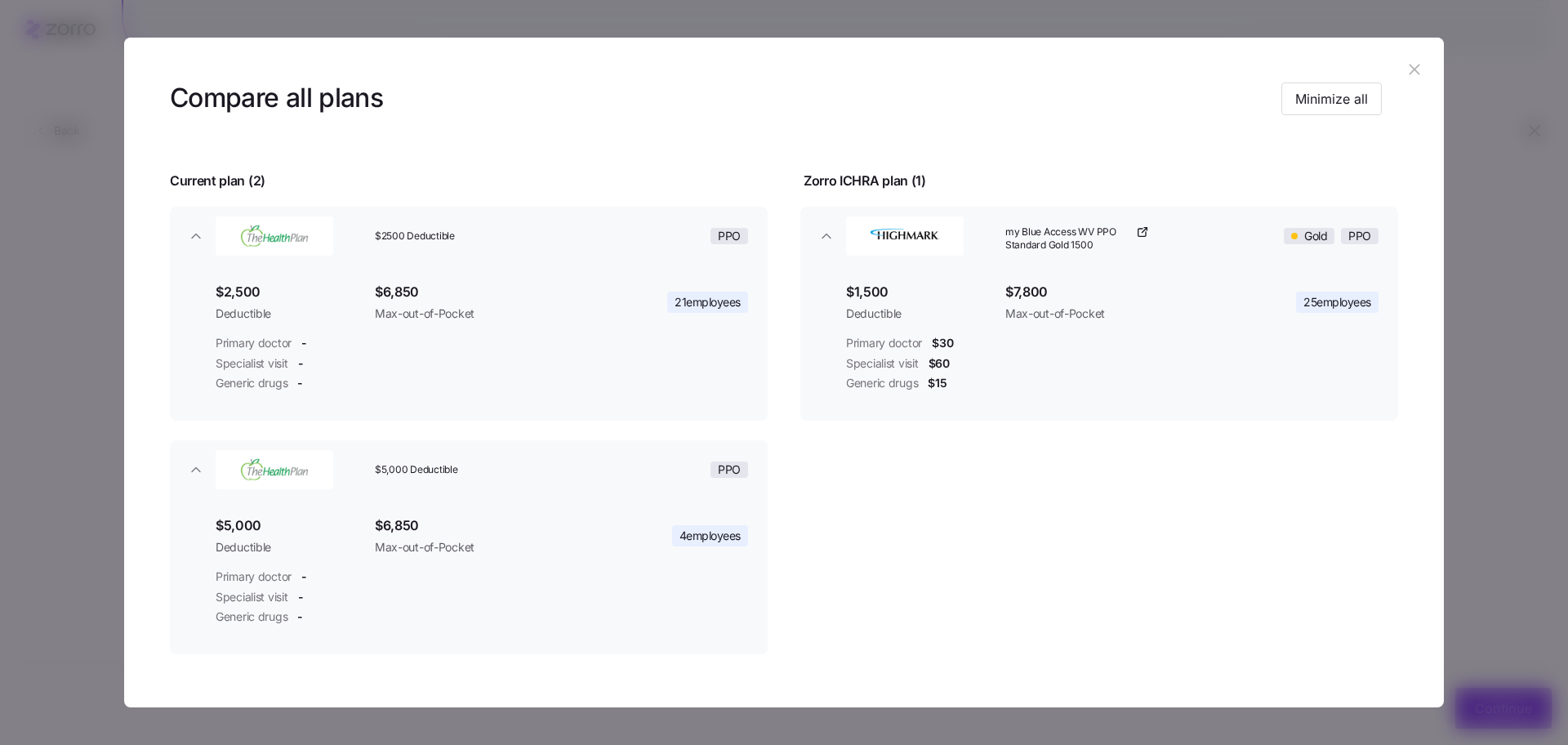
click at [1410, 68] on icon "button" at bounding box center [1415, 70] width 18 height 18
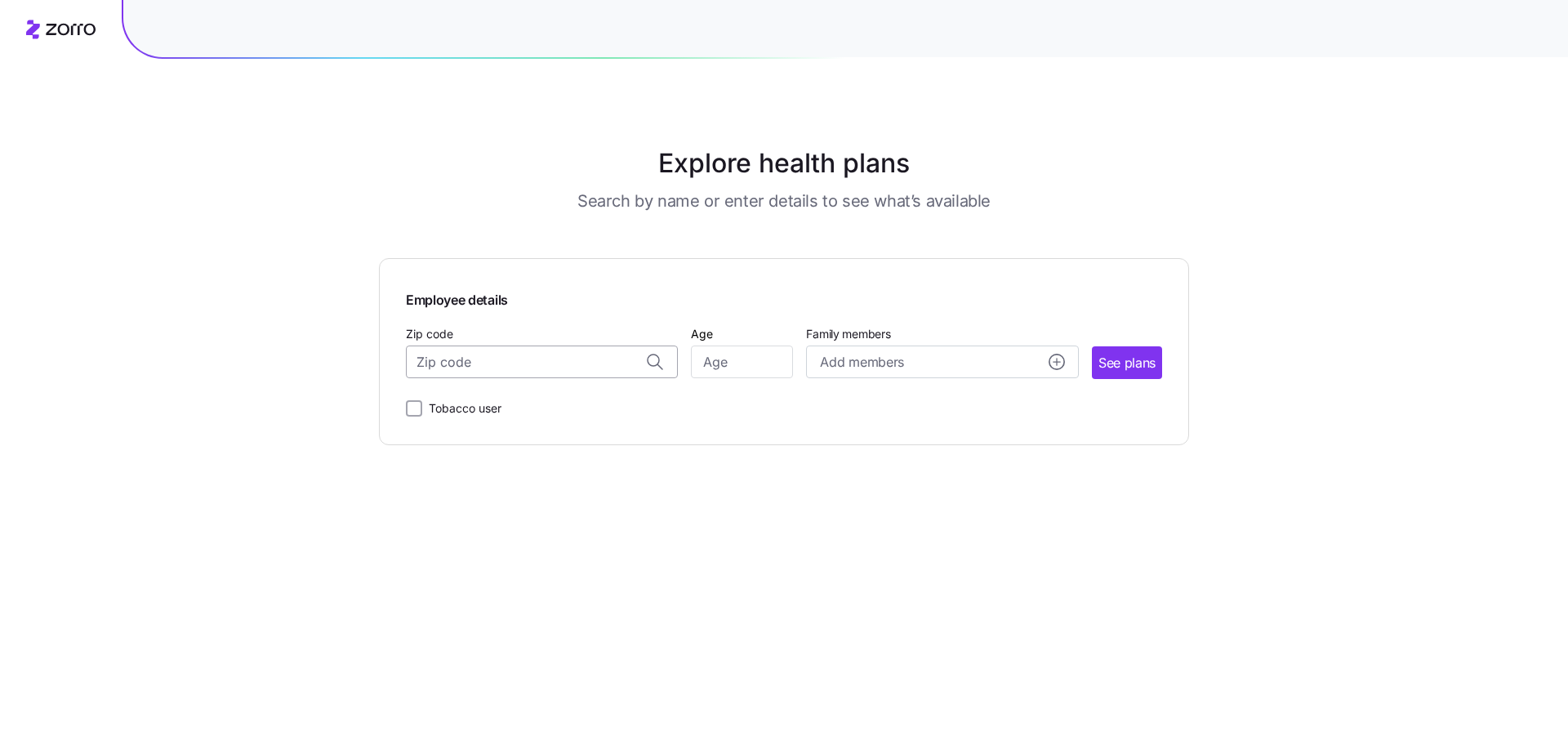
click at [543, 372] on input "Zip code" at bounding box center [542, 362] width 272 height 33
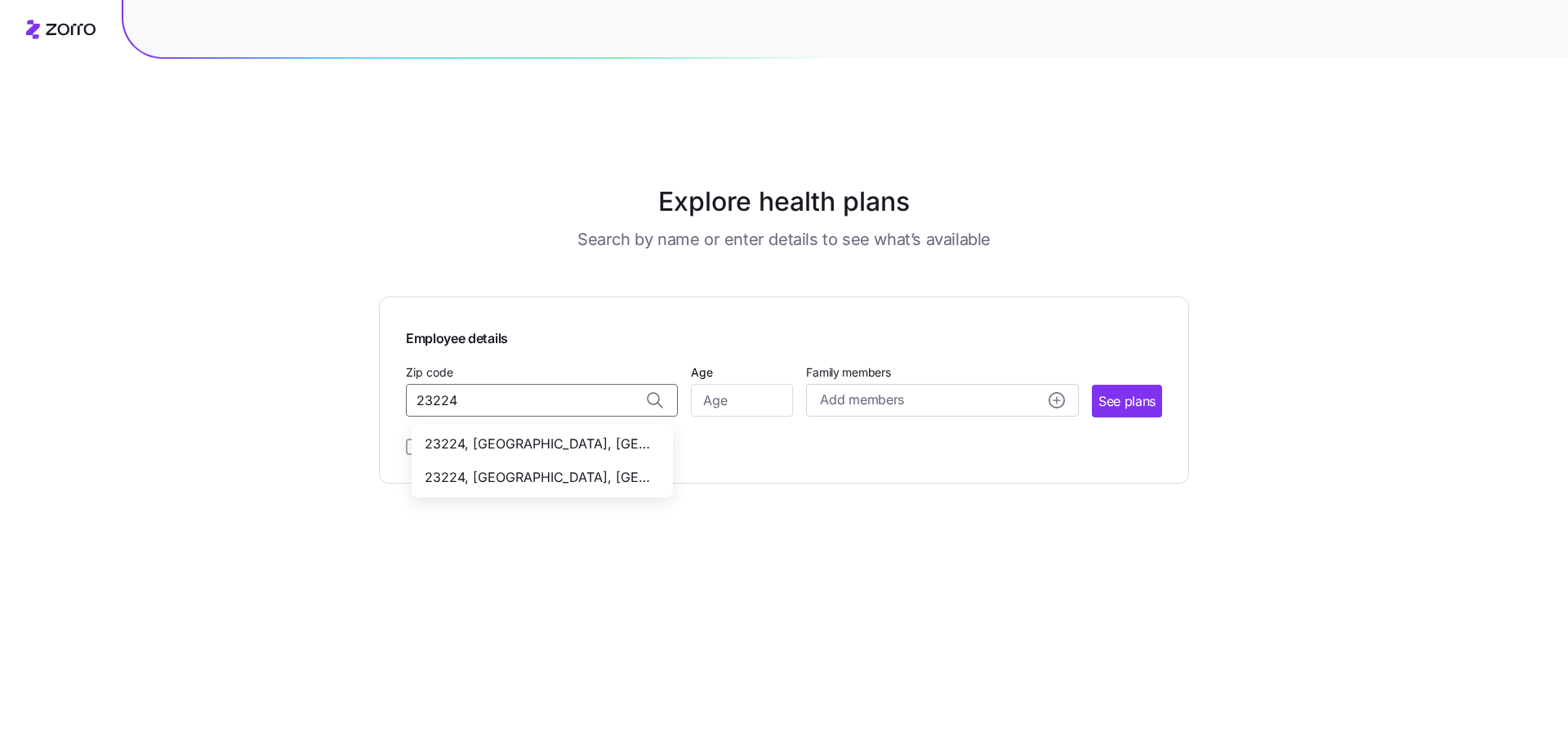
click at [531, 467] on span "23224, [GEOGRAPHIC_DATA], [GEOGRAPHIC_DATA]" at bounding box center [539, 477] width 228 height 21
type input "23224, [GEOGRAPHIC_DATA], [GEOGRAPHIC_DATA]"
click at [716, 384] on input "Age" at bounding box center [741, 401] width 102 height 33
type input "35"
click at [1119, 392] on span "See plans" at bounding box center [1127, 402] width 57 height 21
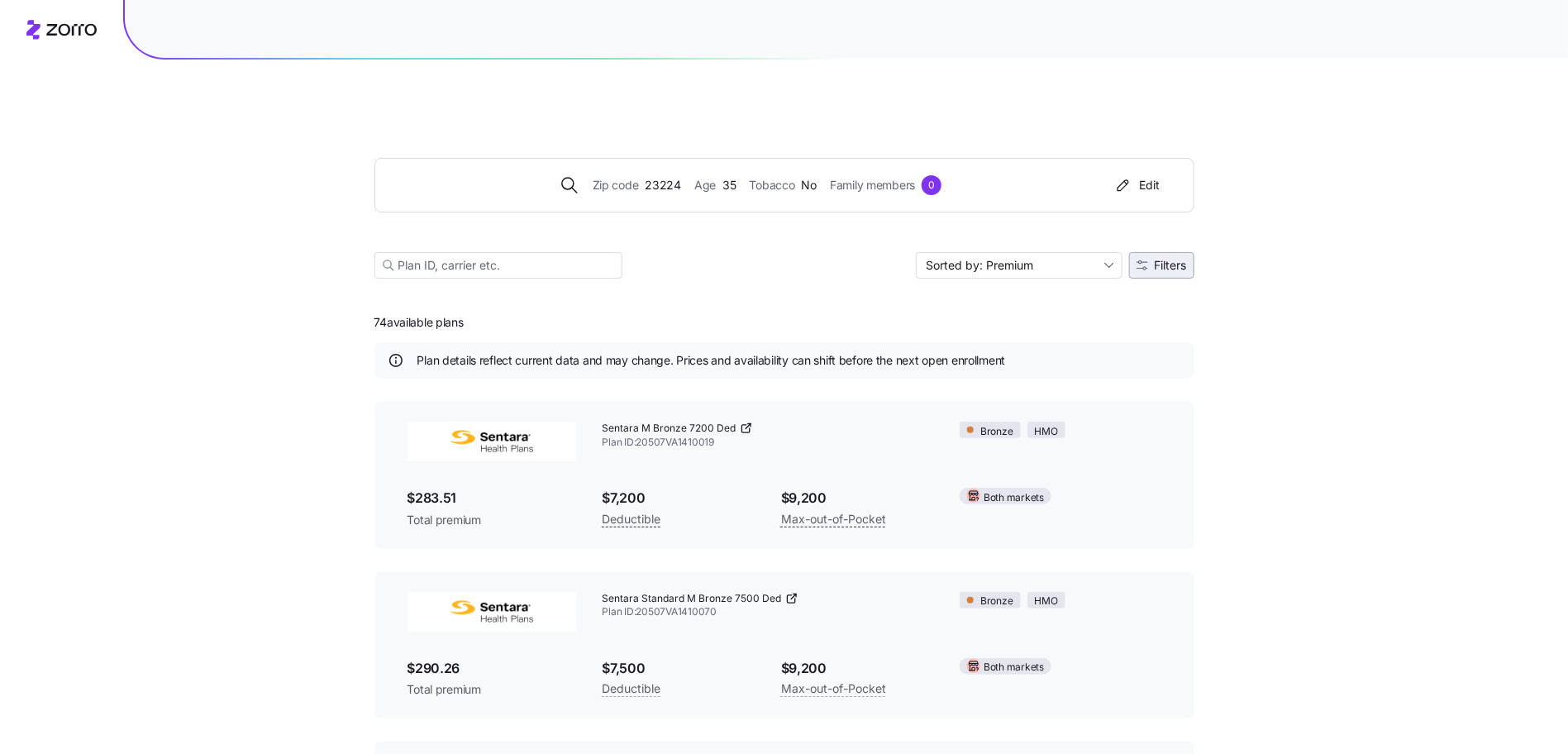
click at [1175, 260] on span "Filters" at bounding box center [1171, 265] width 32 height 12
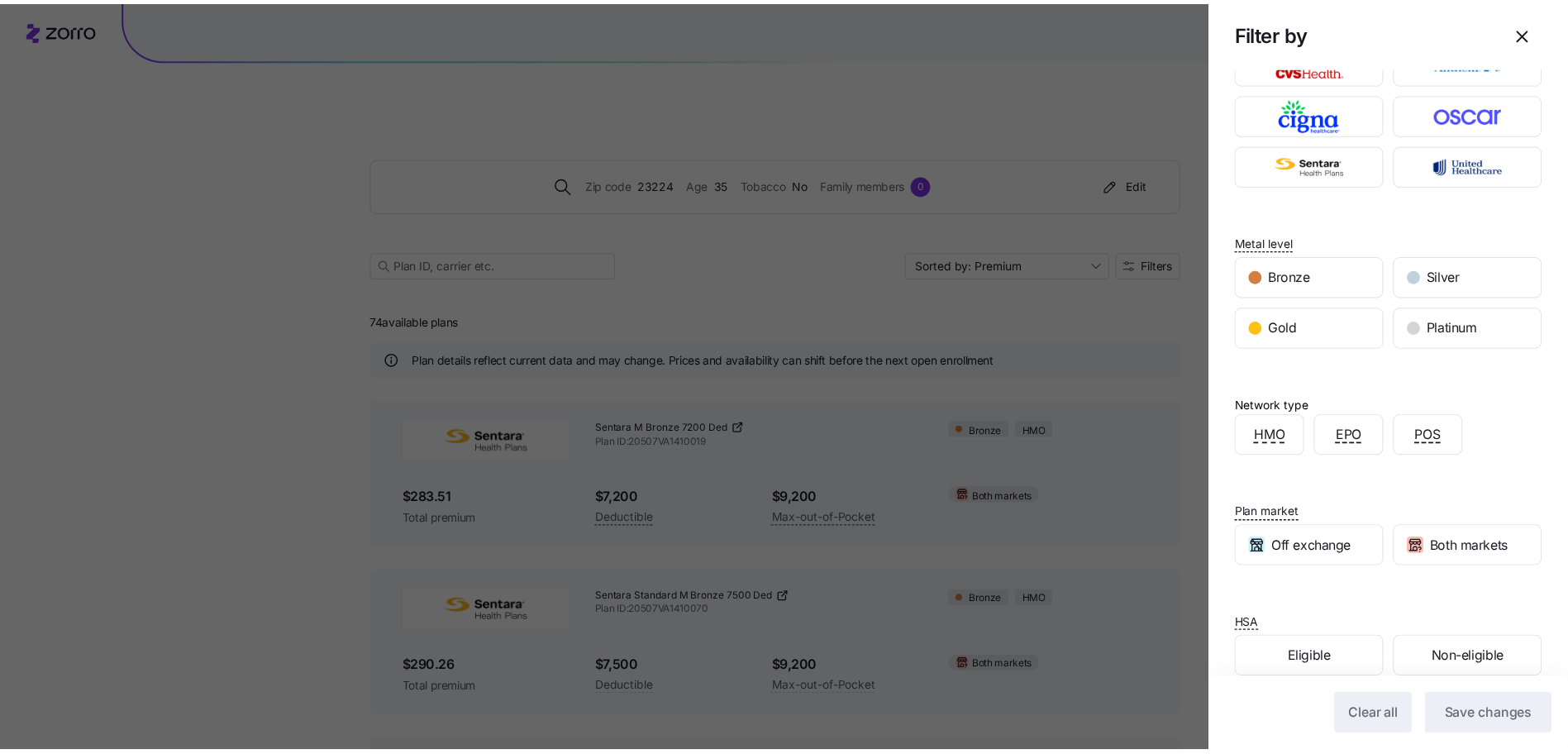
scroll to position [106, 0]
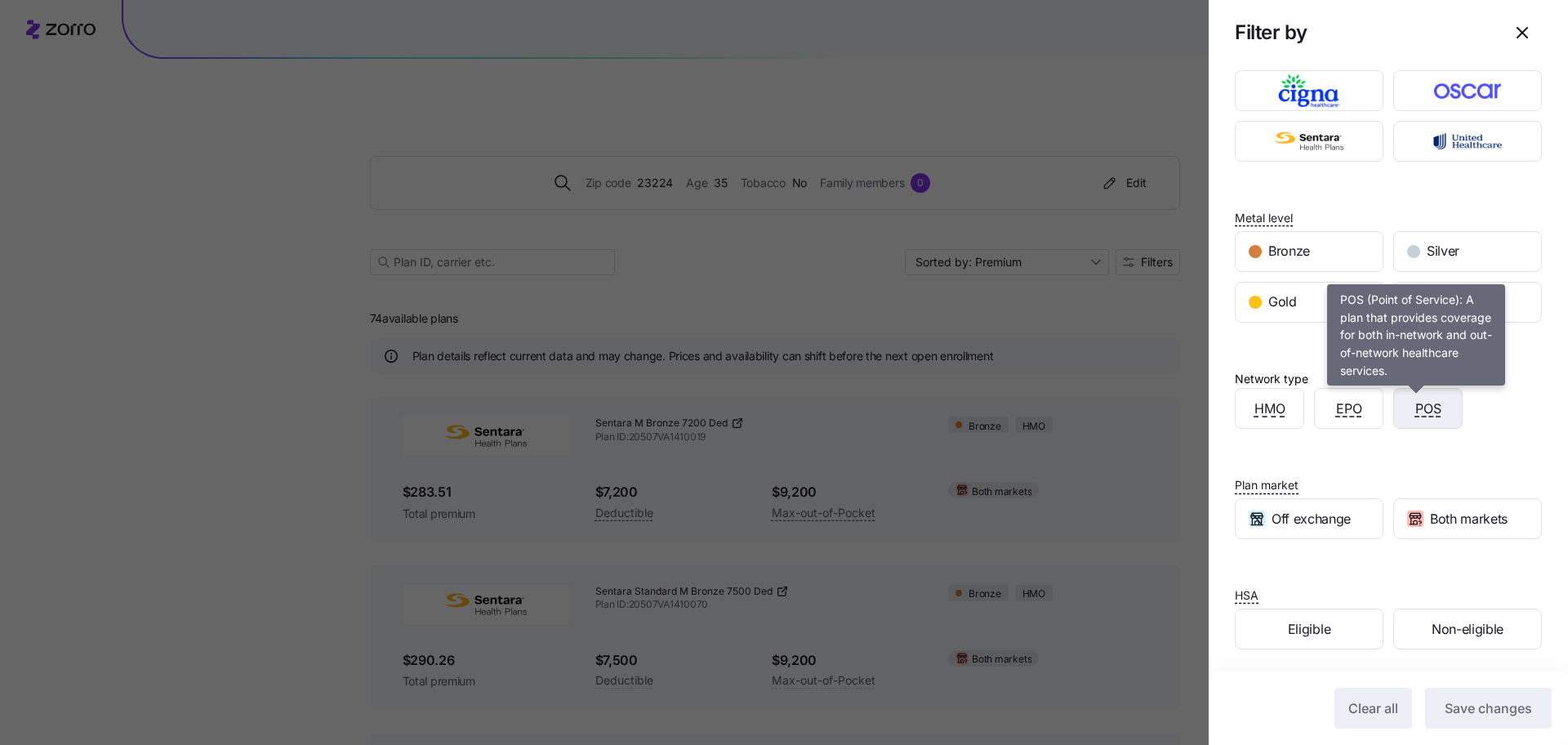
click at [1416, 408] on span "POS" at bounding box center [1428, 409] width 26 height 21
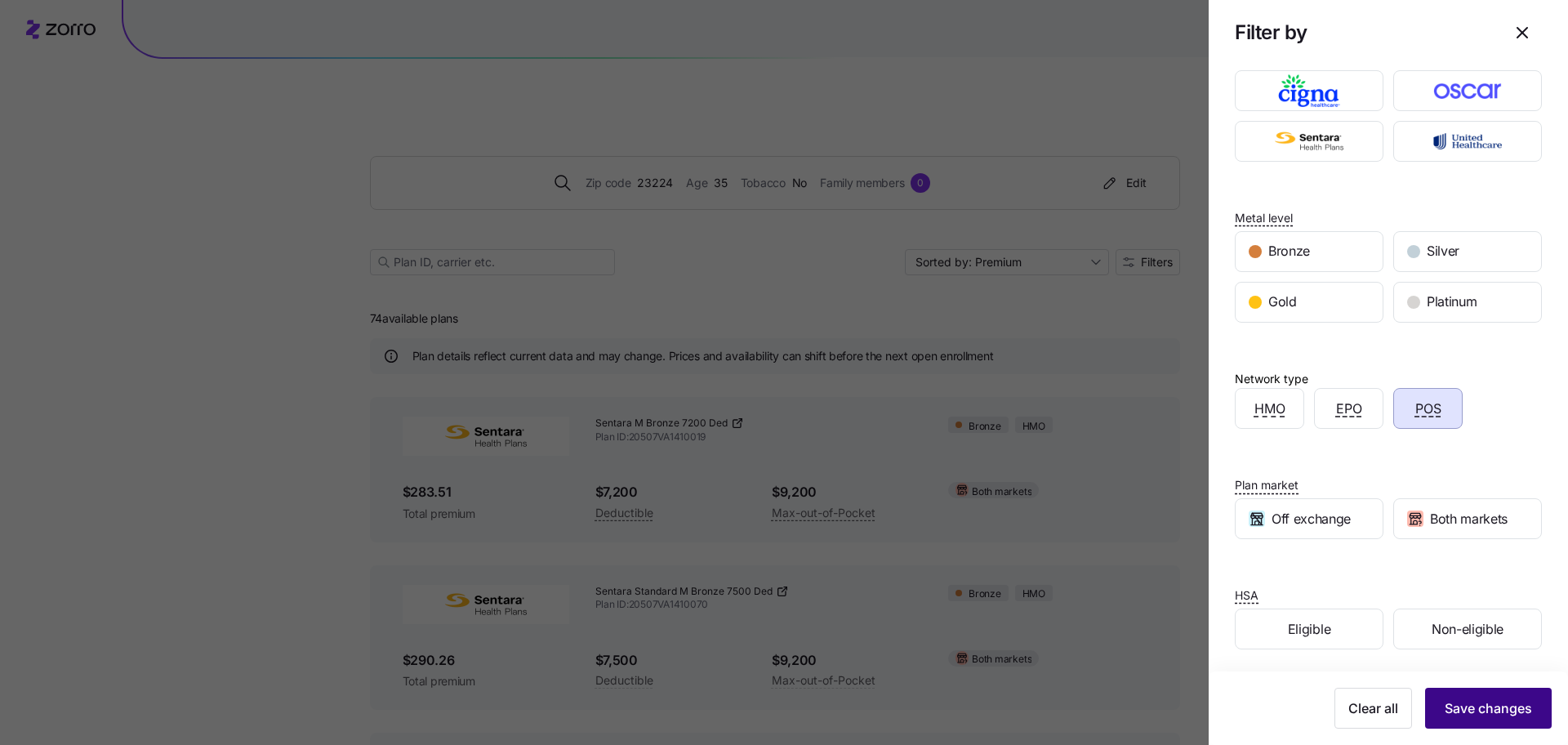
click at [1450, 706] on span "Save changes" at bounding box center [1488, 708] width 87 height 20
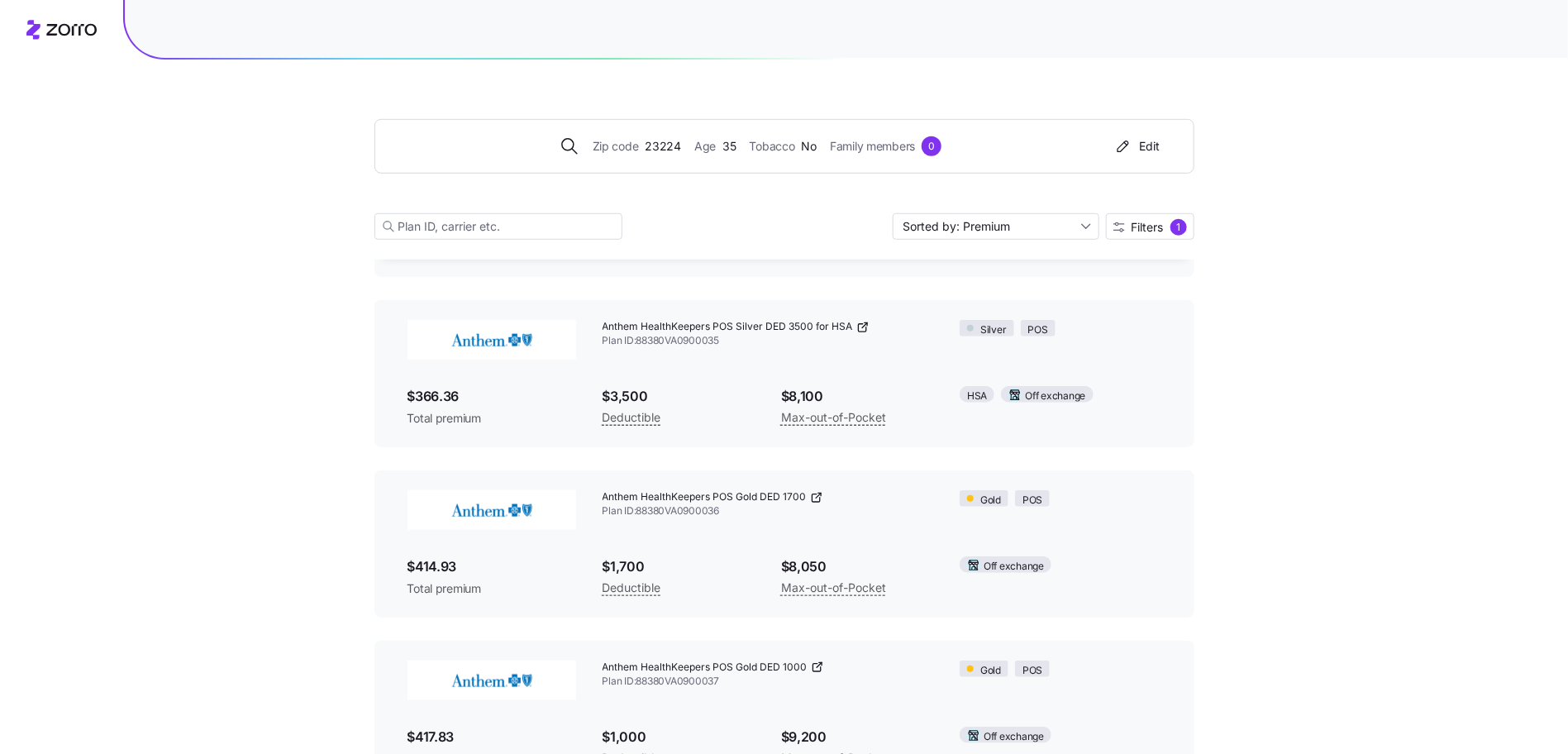
scroll to position [461, 0]
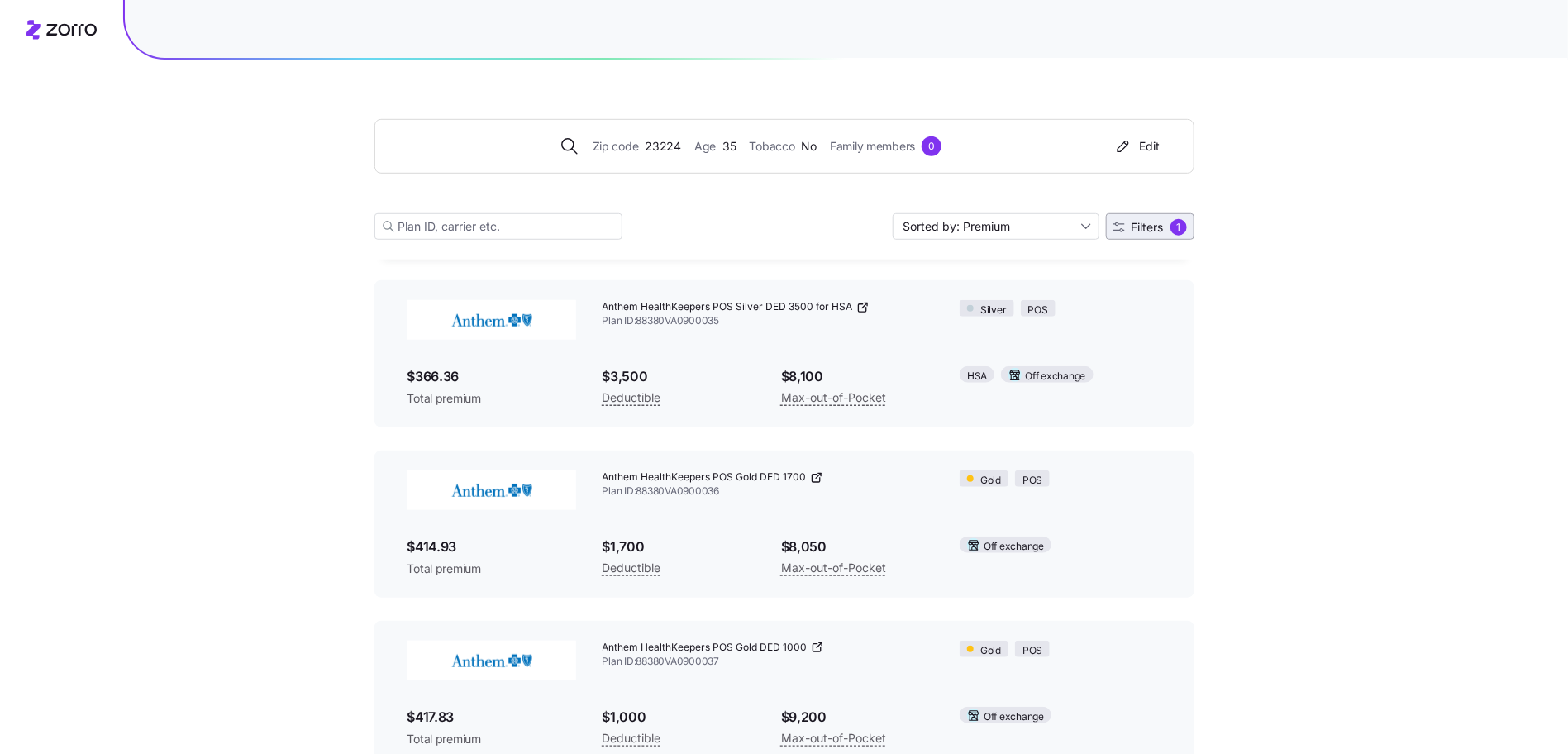
click at [1159, 222] on span "Filters" at bounding box center [1148, 227] width 32 height 12
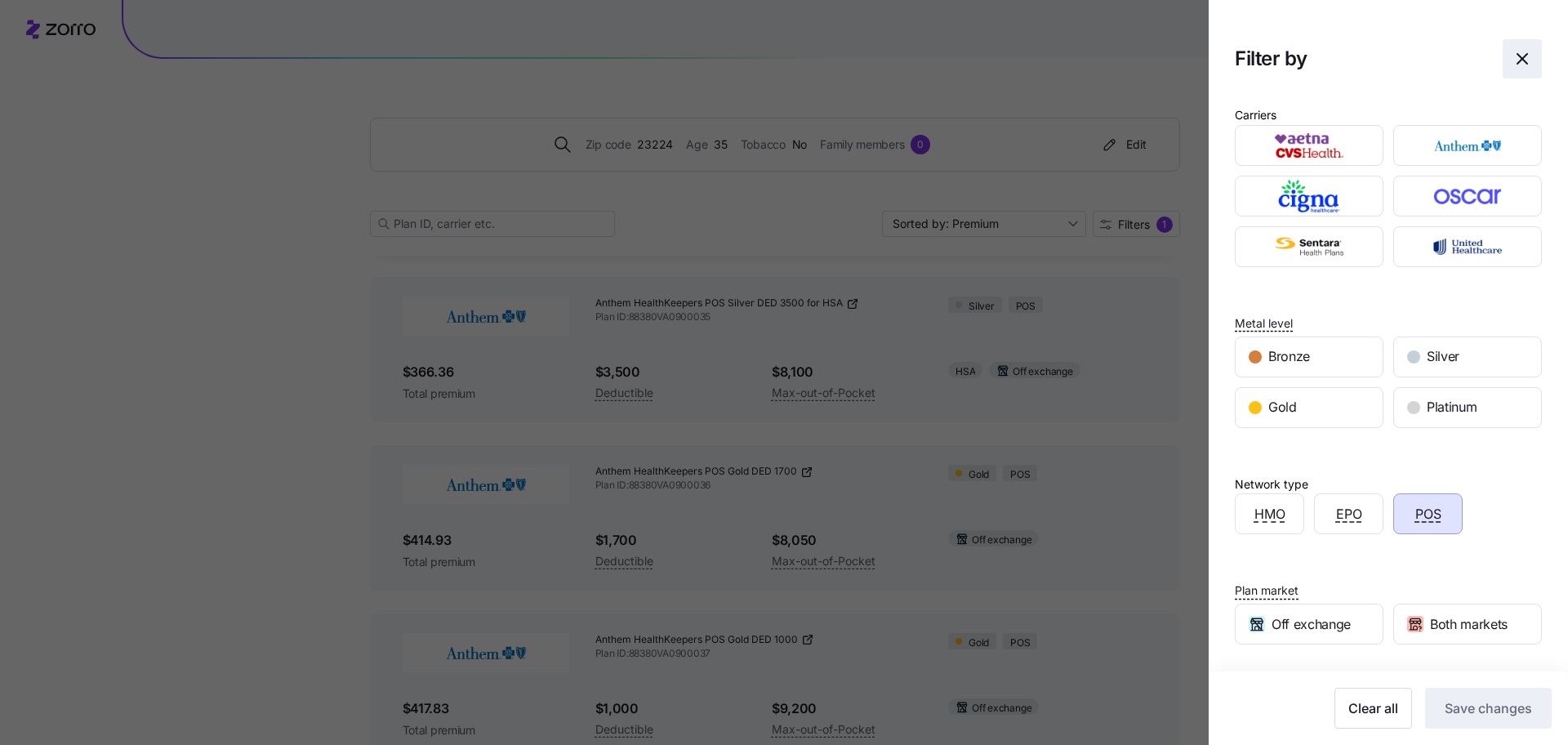
click at [1513, 60] on icon "button" at bounding box center [1523, 59] width 20 height 20
